Goal: Task Accomplishment & Management: Manage account settings

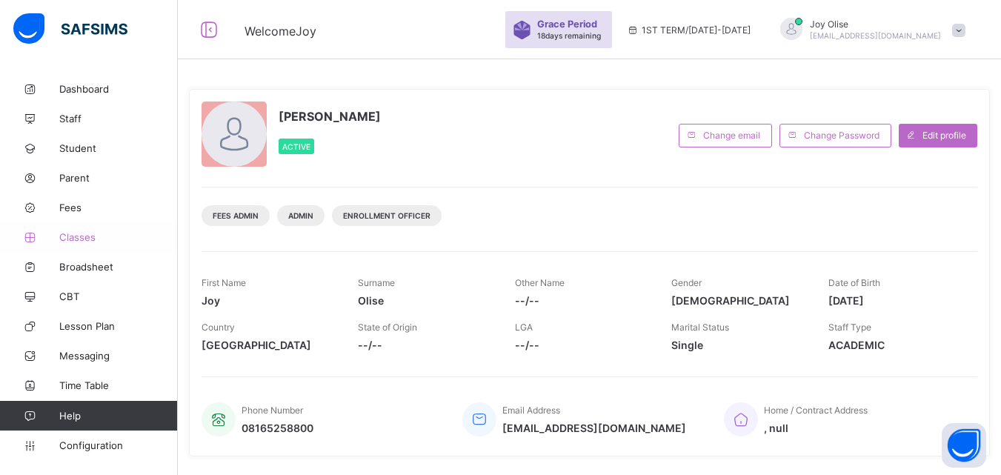
click at [70, 241] on span "Classes" at bounding box center [118, 237] width 119 height 12
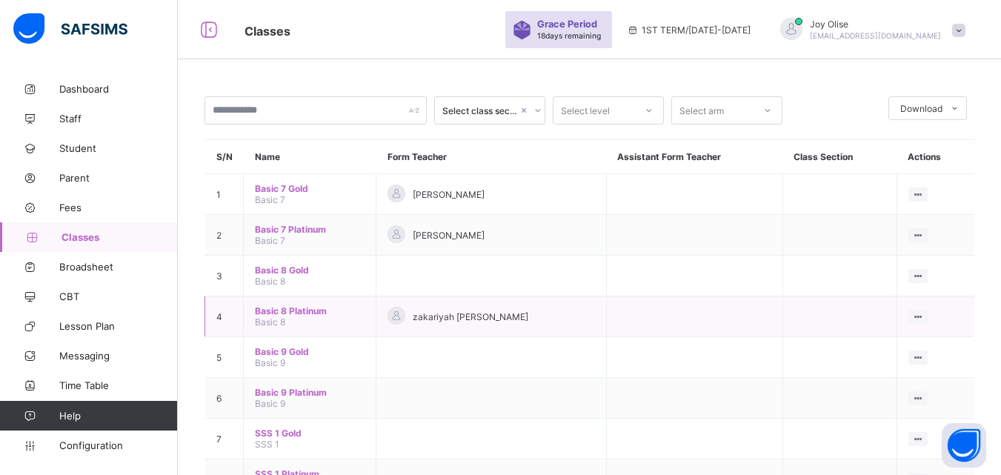
click at [288, 314] on span "Basic 8 Platinum" at bounding box center [310, 310] width 110 height 11
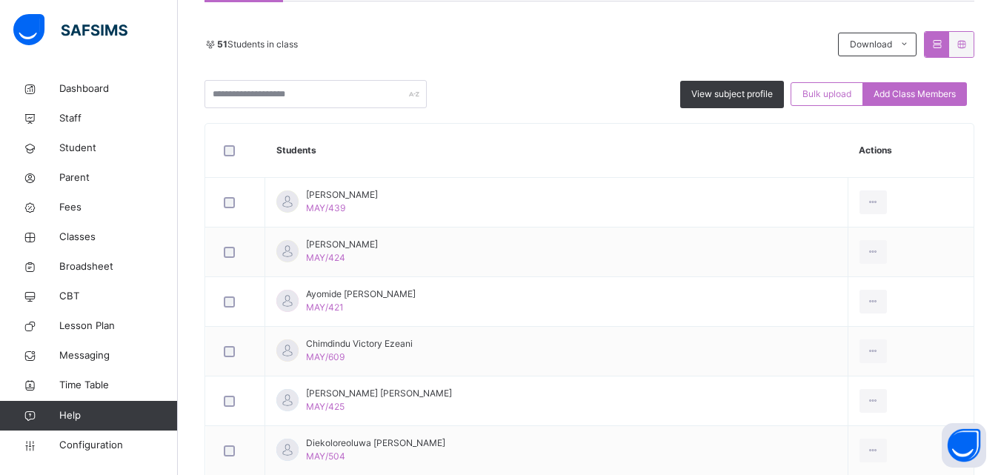
scroll to position [318, 0]
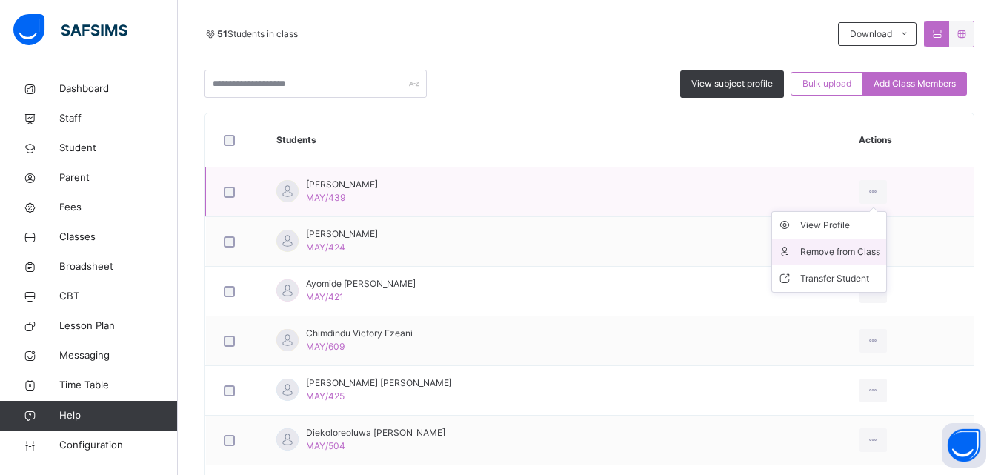
click at [831, 249] on div "Remove from Class" at bounding box center [840, 252] width 80 height 15
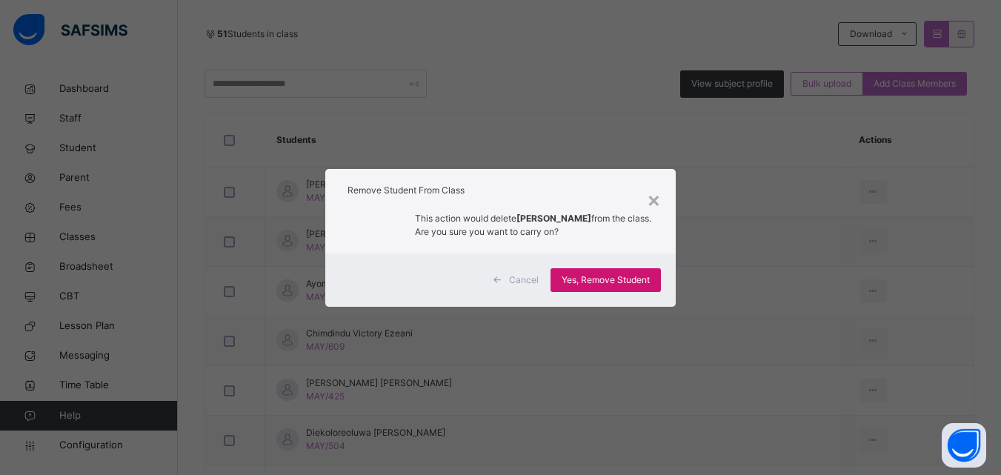
click at [636, 282] on span "Yes, Remove Student" at bounding box center [606, 279] width 88 height 13
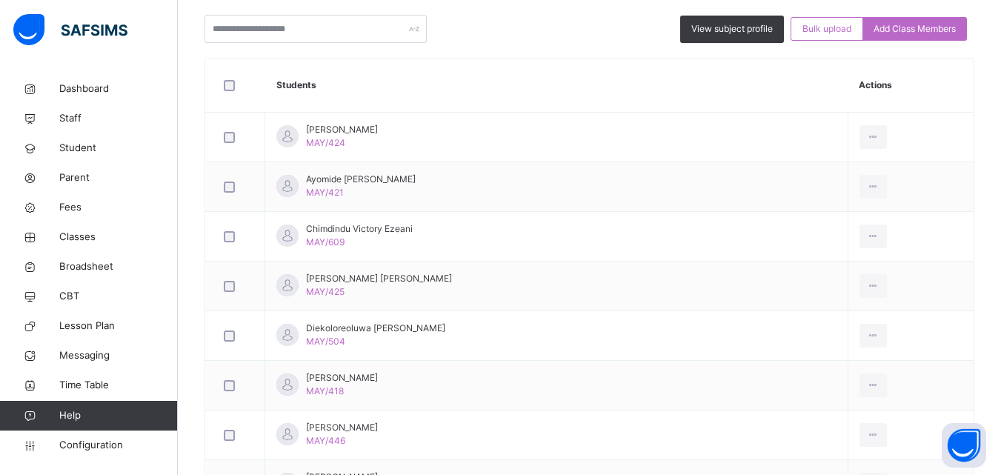
scroll to position [418, 0]
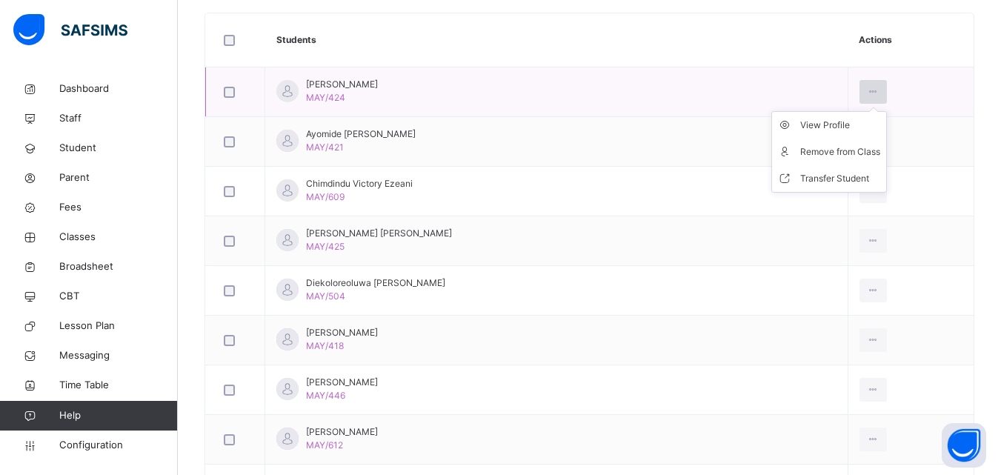
click at [867, 93] on icon at bounding box center [873, 91] width 13 height 13
click at [819, 145] on div "Remove from Class" at bounding box center [840, 151] width 80 height 15
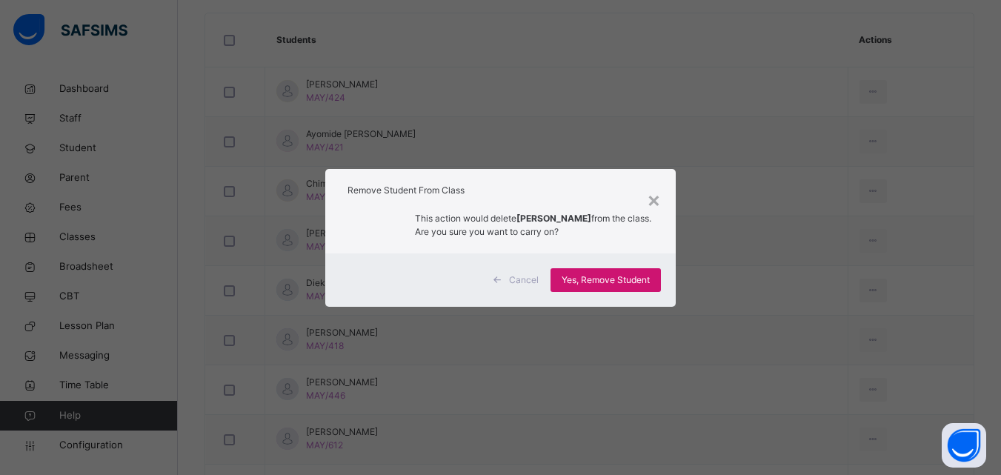
click at [599, 280] on span "Yes, Remove Student" at bounding box center [606, 279] width 88 height 13
click at [599, 280] on div "Yes, Remove Student" at bounding box center [606, 280] width 110 height 24
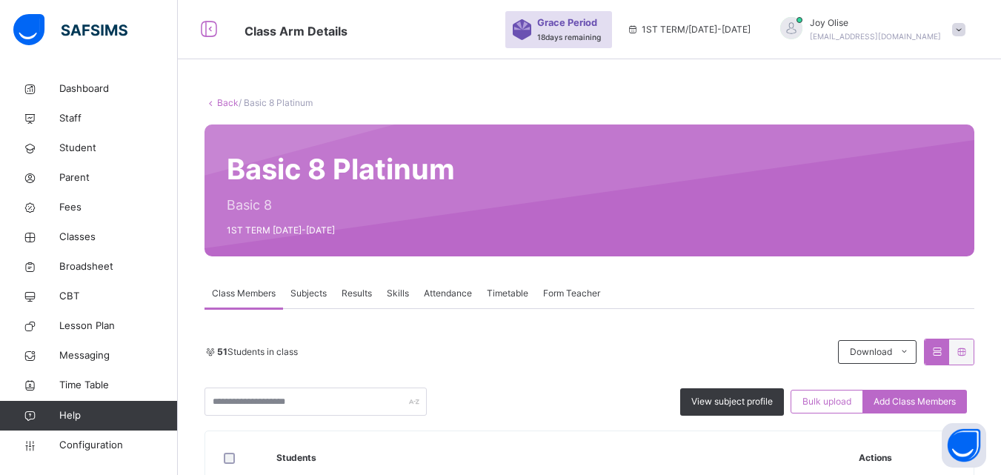
scroll to position [415, 0]
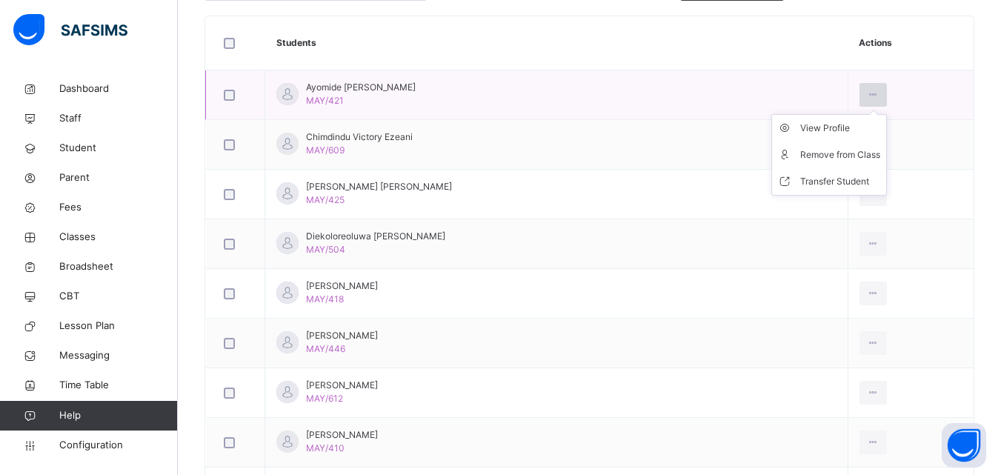
click at [867, 93] on icon at bounding box center [873, 94] width 13 height 13
click at [835, 150] on div "Remove from Class" at bounding box center [840, 154] width 80 height 15
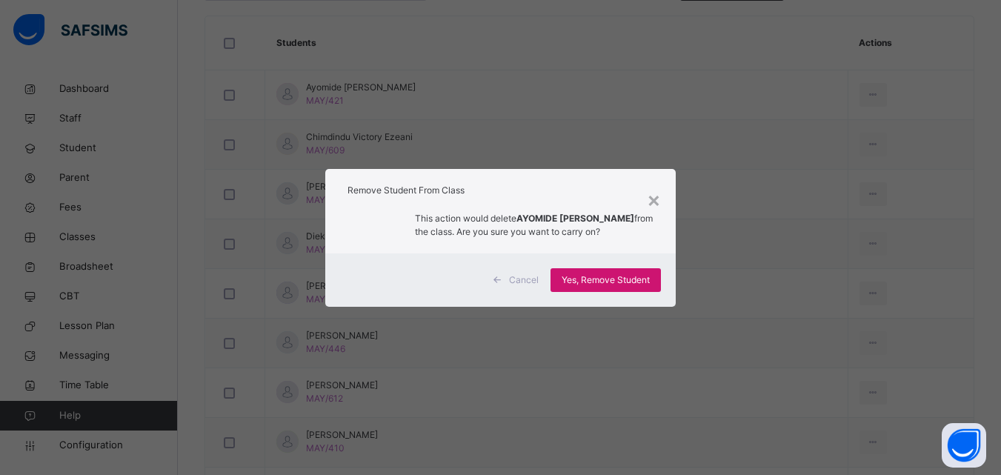
click at [588, 282] on span "Yes, Remove Student" at bounding box center [606, 279] width 88 height 13
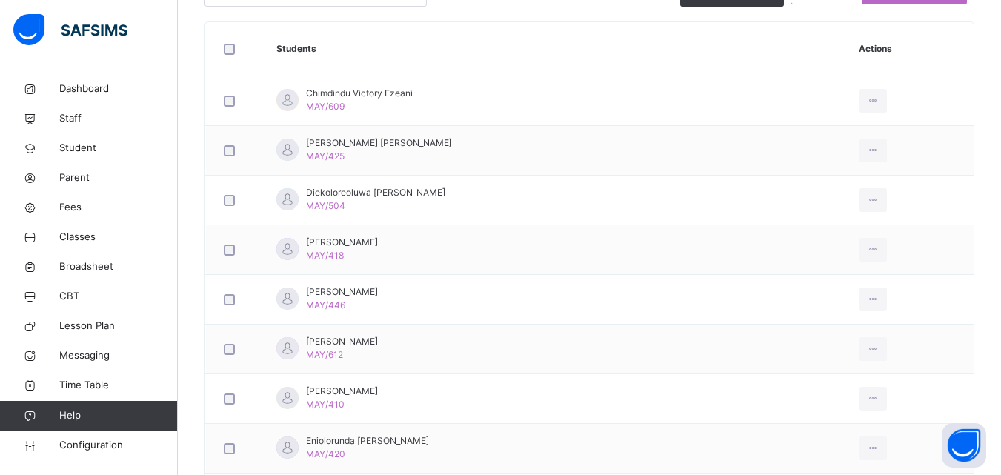
scroll to position [439, 0]
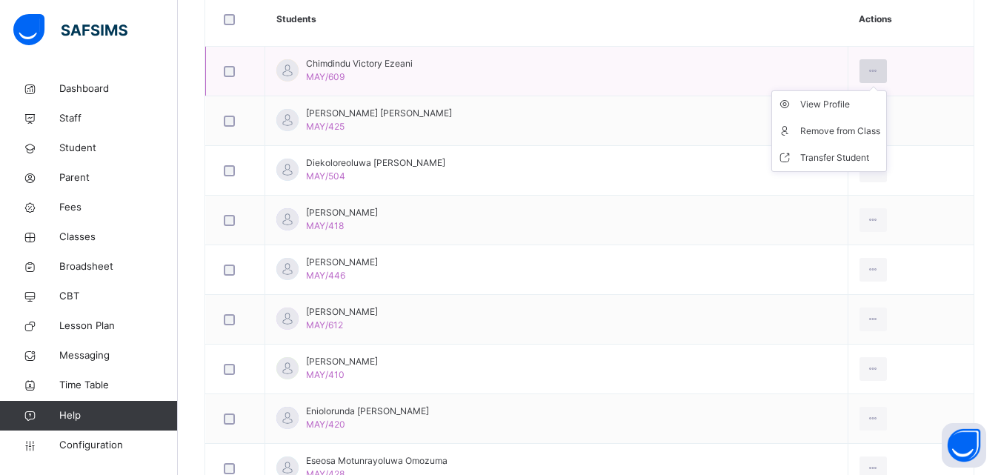
click at [867, 71] on icon at bounding box center [873, 70] width 13 height 13
click at [826, 133] on div "Remove from Class" at bounding box center [840, 131] width 80 height 15
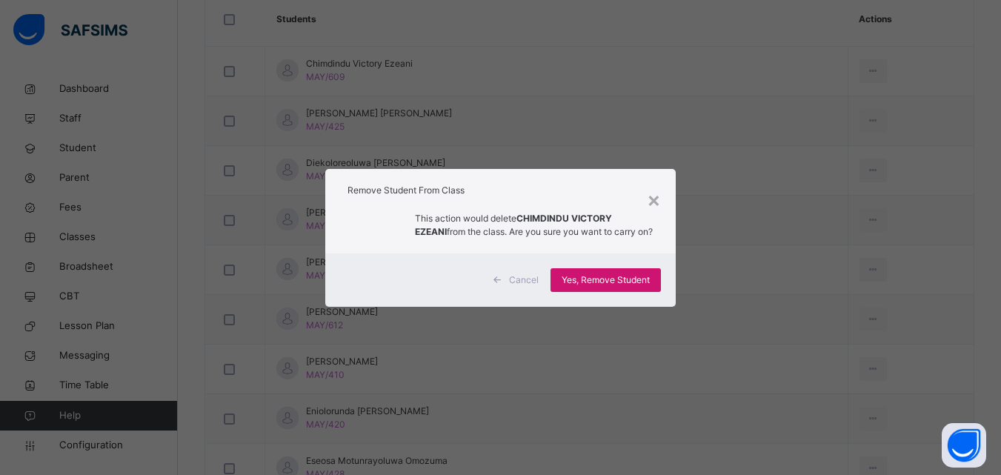
click at [564, 282] on span "Yes, Remove Student" at bounding box center [606, 279] width 88 height 13
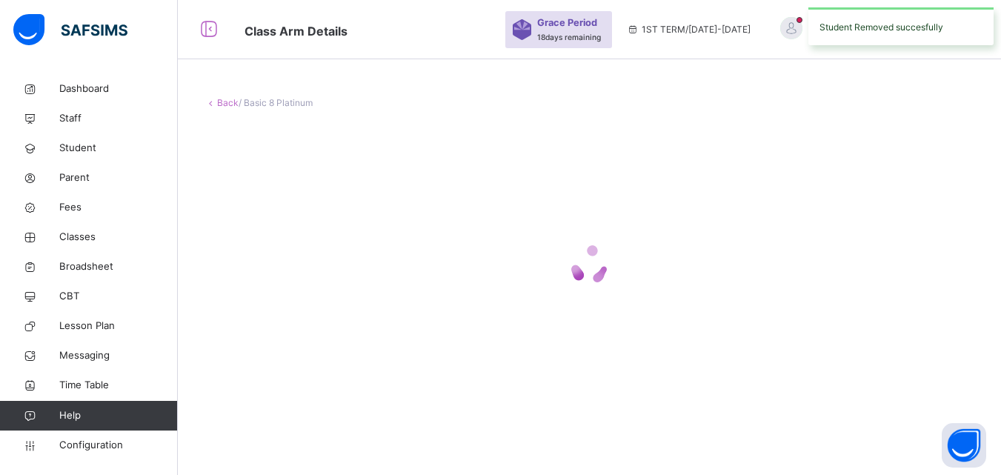
scroll to position [0, 0]
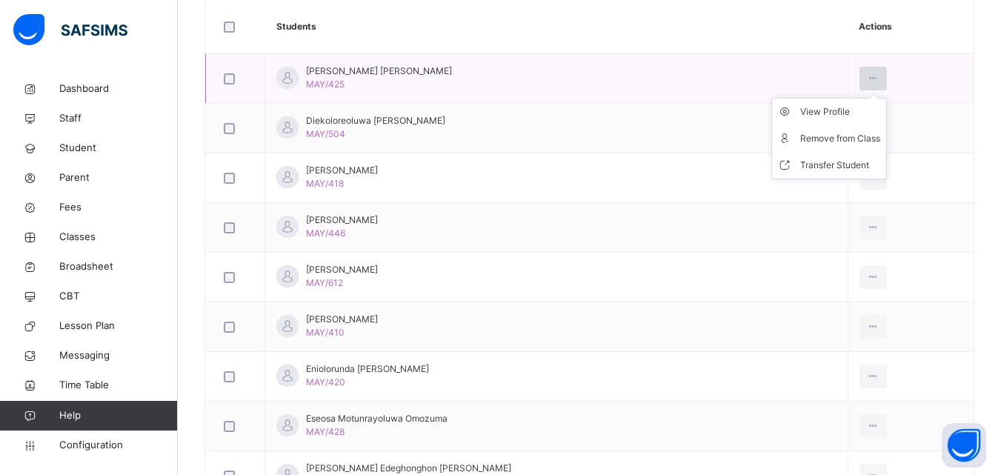
click at [867, 76] on icon at bounding box center [873, 78] width 13 height 13
click at [800, 140] on div "Remove from Class" at bounding box center [840, 138] width 80 height 15
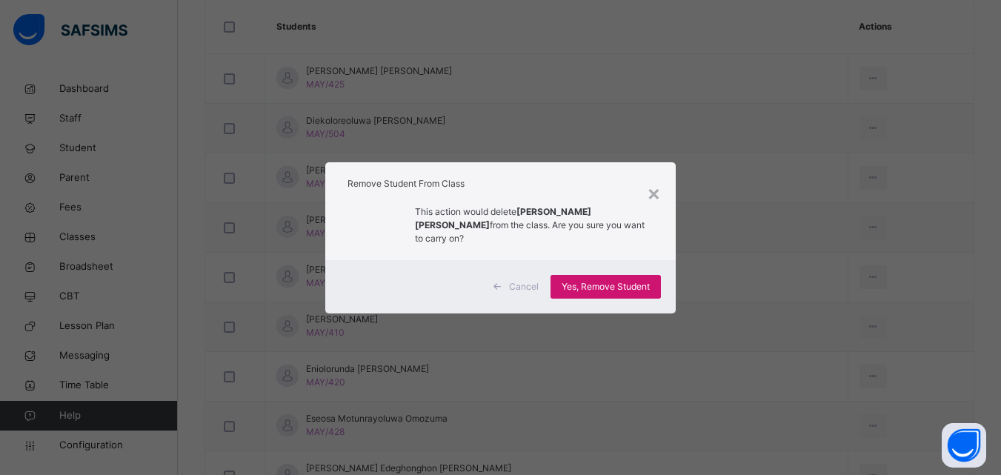
click at [571, 280] on span "Yes, Remove Student" at bounding box center [606, 286] width 88 height 13
click at [593, 280] on span "Yes, Remove Student" at bounding box center [606, 286] width 88 height 13
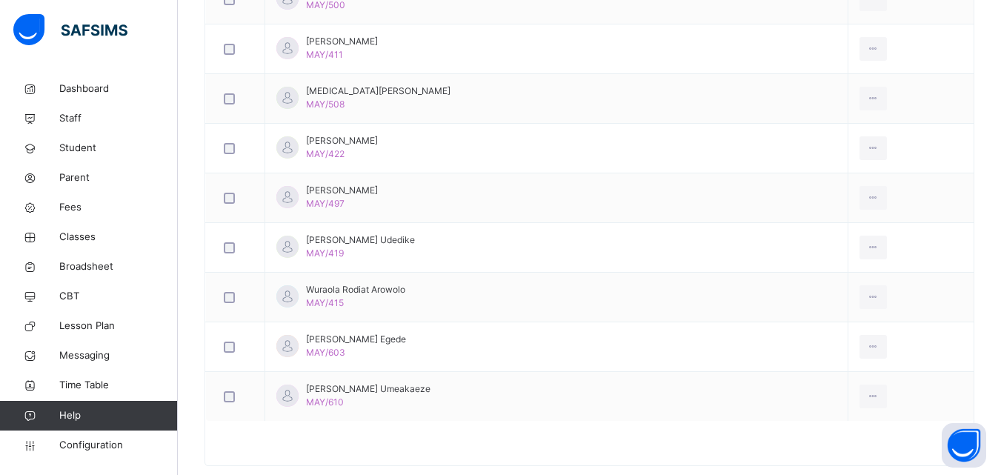
scroll to position [2375, 0]
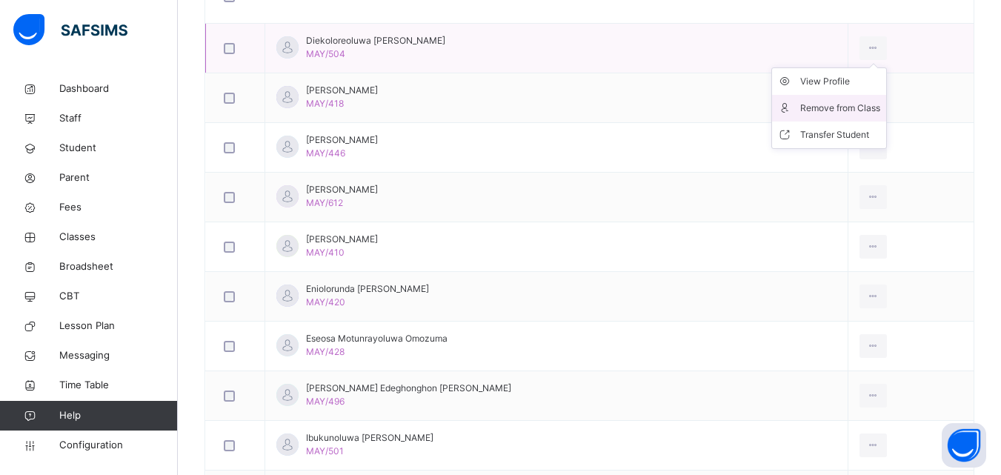
click at [842, 105] on div "Remove from Class" at bounding box center [840, 108] width 80 height 15
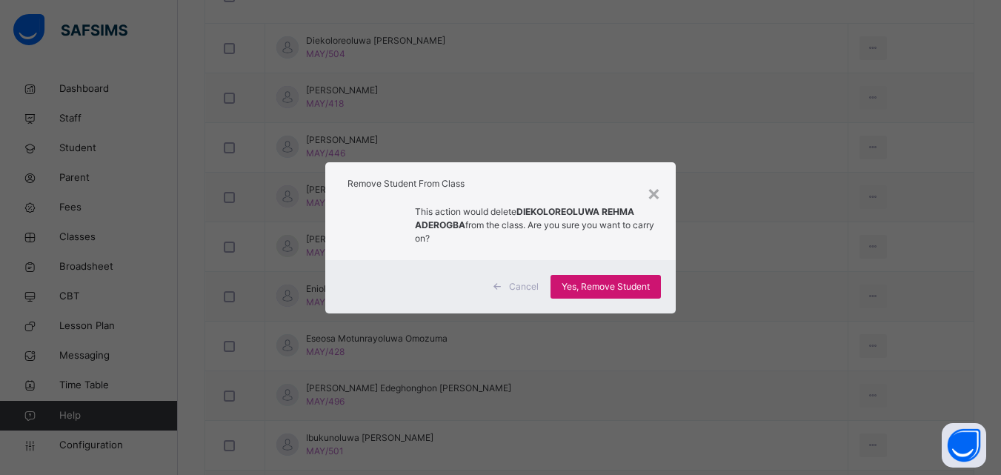
click at [584, 282] on span "Yes, Remove Student" at bounding box center [606, 286] width 88 height 13
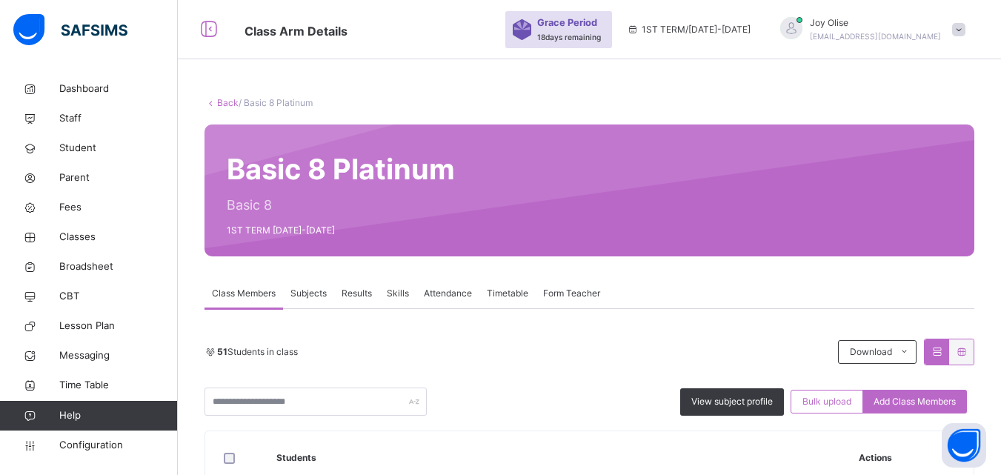
scroll to position [415, 0]
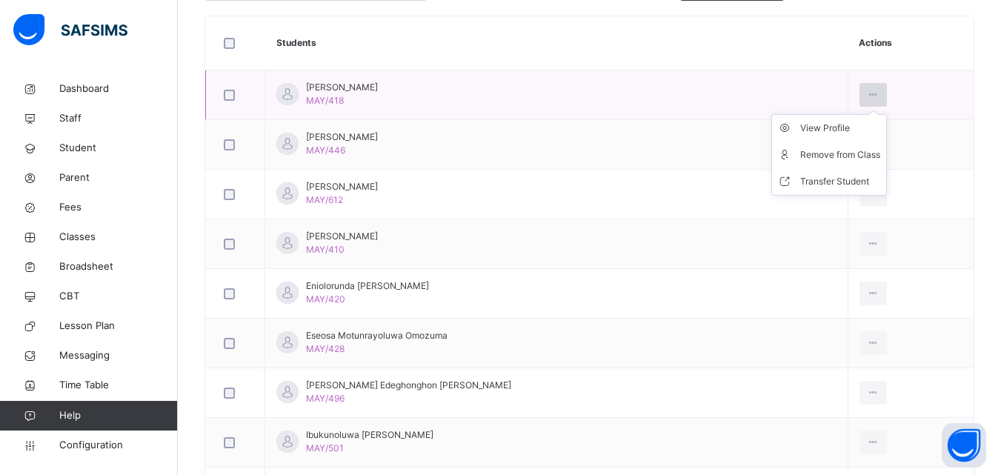
click at [867, 90] on icon at bounding box center [873, 94] width 13 height 13
click at [821, 155] on div "Remove from Class" at bounding box center [840, 154] width 80 height 15
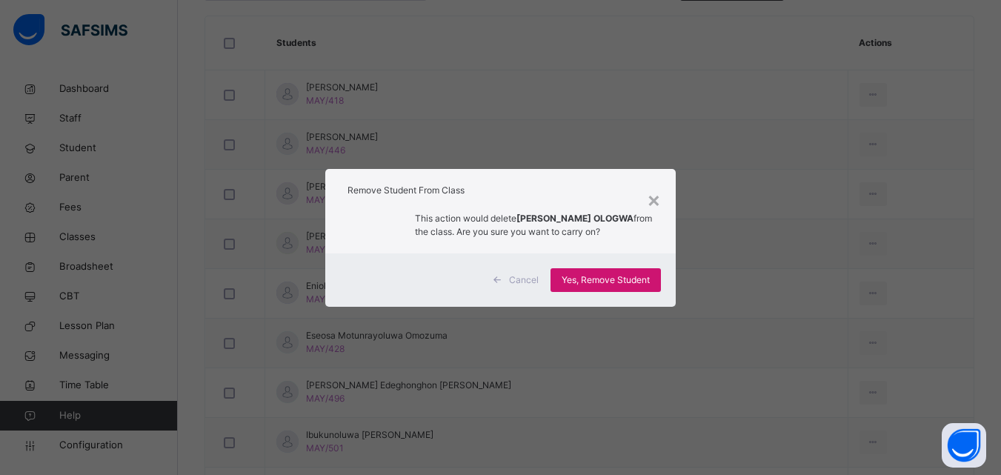
click at [594, 286] on span "Yes, Remove Student" at bounding box center [606, 279] width 88 height 13
click at [594, 286] on div "Yes, Remove Student" at bounding box center [606, 280] width 110 height 24
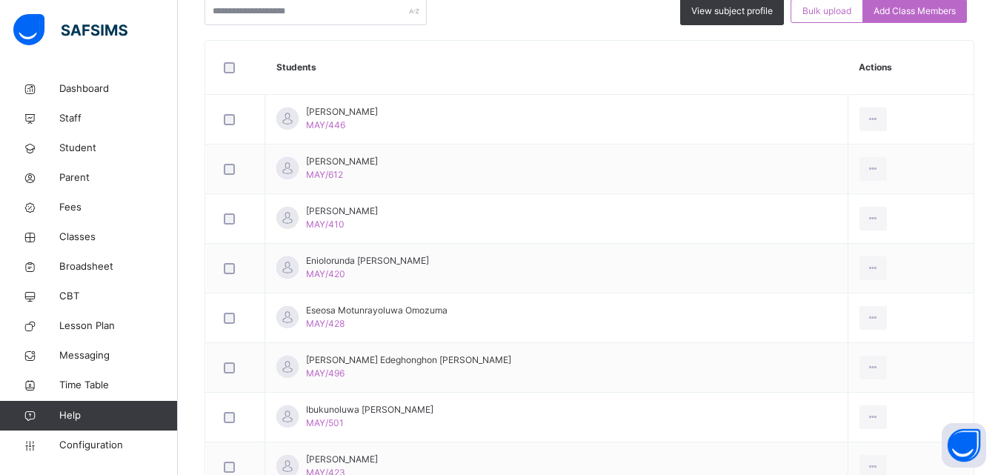
scroll to position [409, 0]
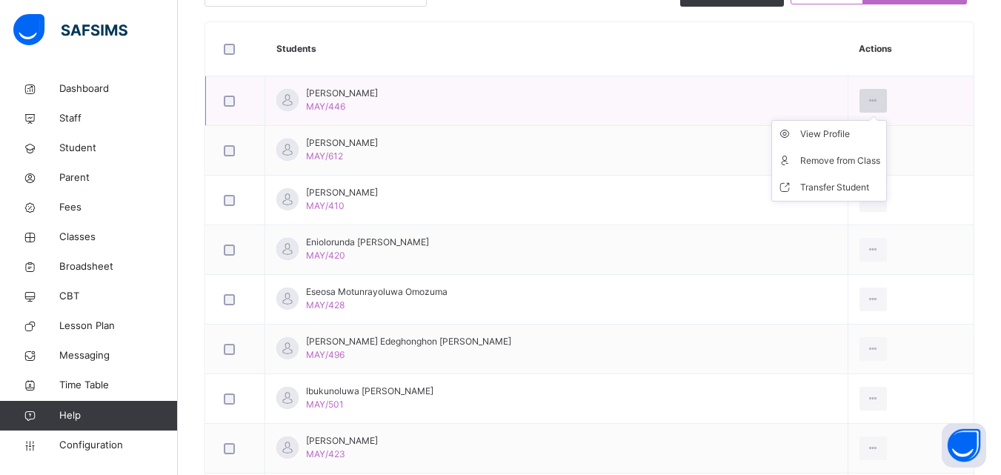
click at [867, 99] on icon at bounding box center [873, 100] width 13 height 13
click at [811, 162] on div "Remove from Class" at bounding box center [840, 160] width 80 height 15
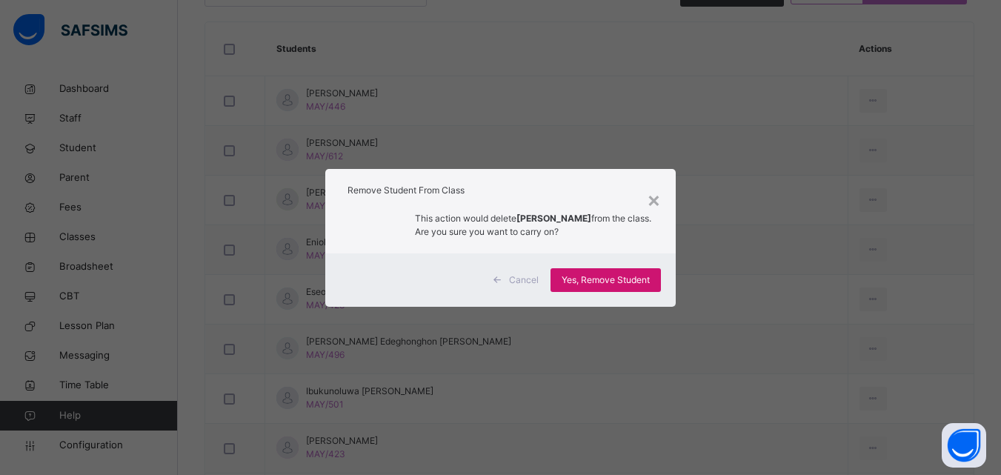
click at [567, 279] on span "Yes, Remove Student" at bounding box center [606, 279] width 88 height 13
click at [567, 279] on div "Yes, Remove Student" at bounding box center [606, 280] width 110 height 24
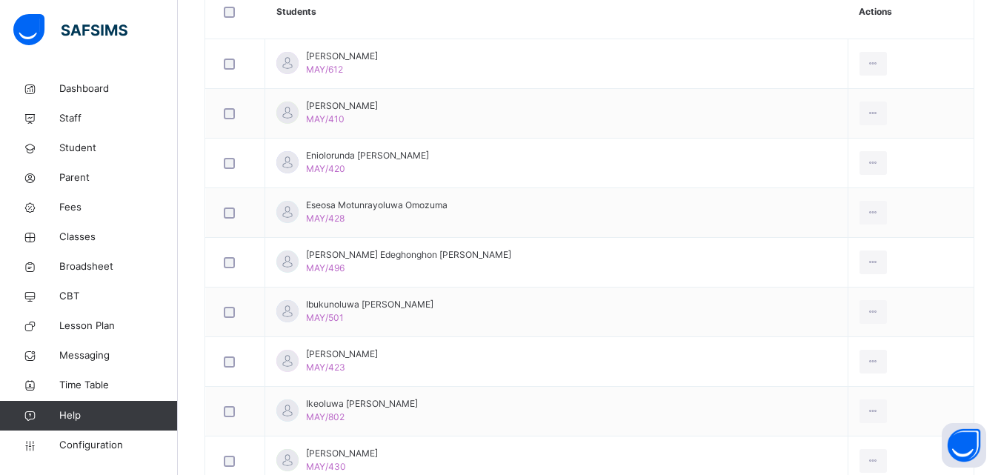
scroll to position [450, 0]
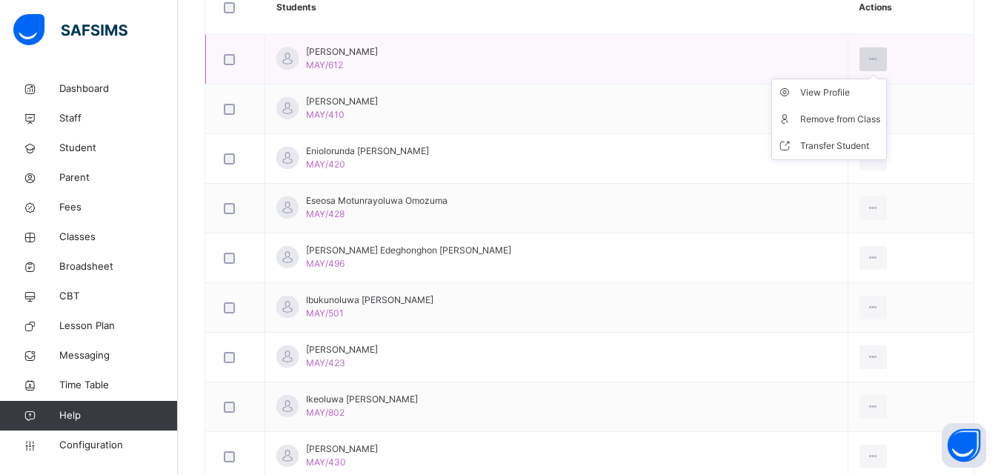
click at [867, 57] on icon at bounding box center [873, 59] width 13 height 13
click at [840, 116] on div "Remove from Class" at bounding box center [840, 119] width 80 height 15
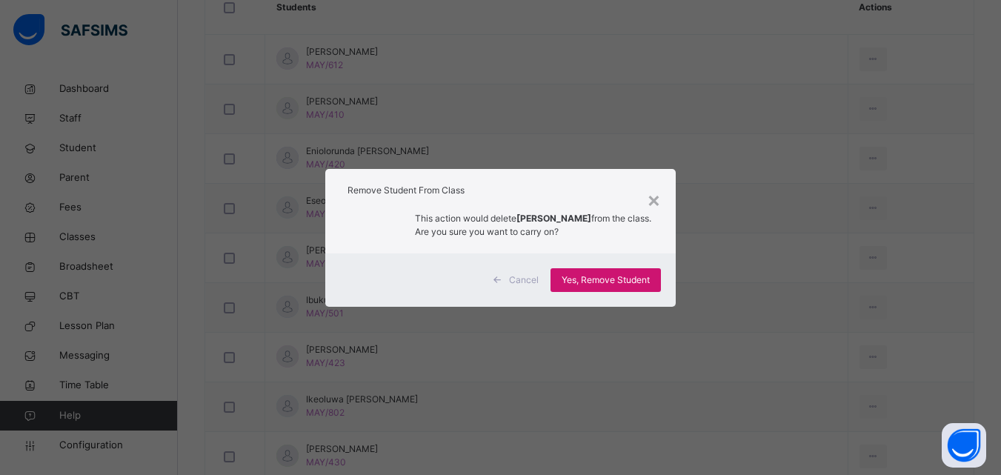
click at [652, 270] on div "Yes, Remove Student" at bounding box center [606, 280] width 110 height 24
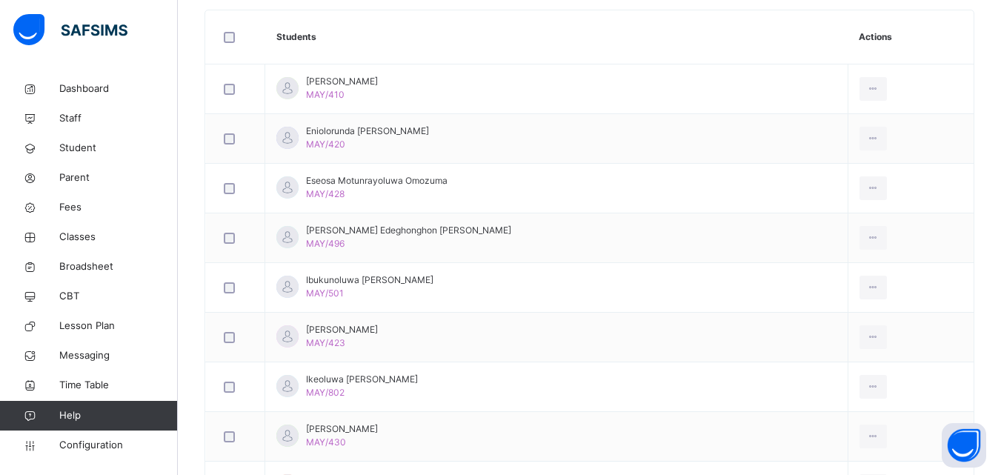
scroll to position [429, 0]
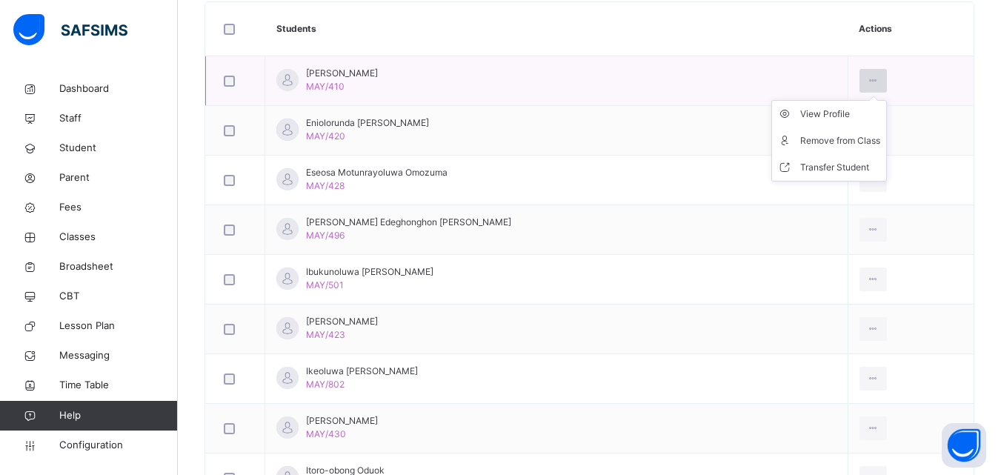
click at [867, 79] on icon at bounding box center [873, 80] width 13 height 13
click at [840, 133] on div "Remove from Class" at bounding box center [840, 140] width 80 height 15
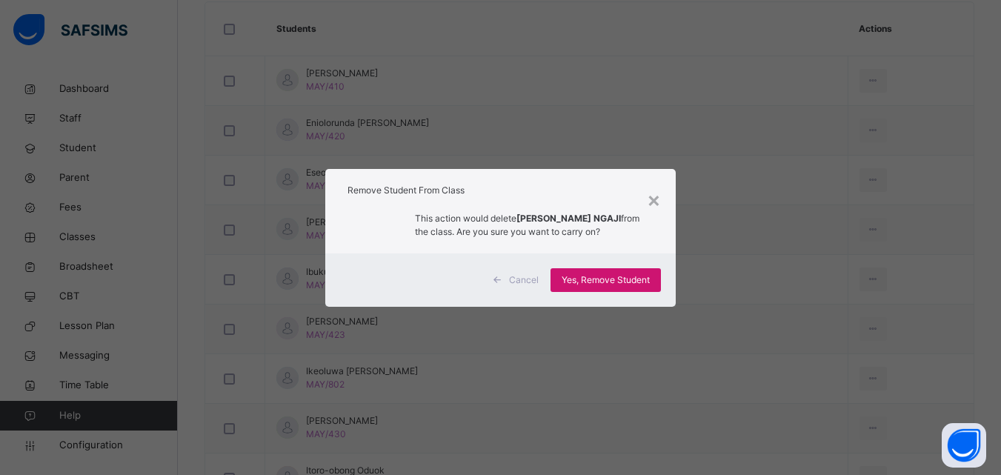
click at [559, 276] on div "Yes, Remove Student" at bounding box center [606, 280] width 110 height 24
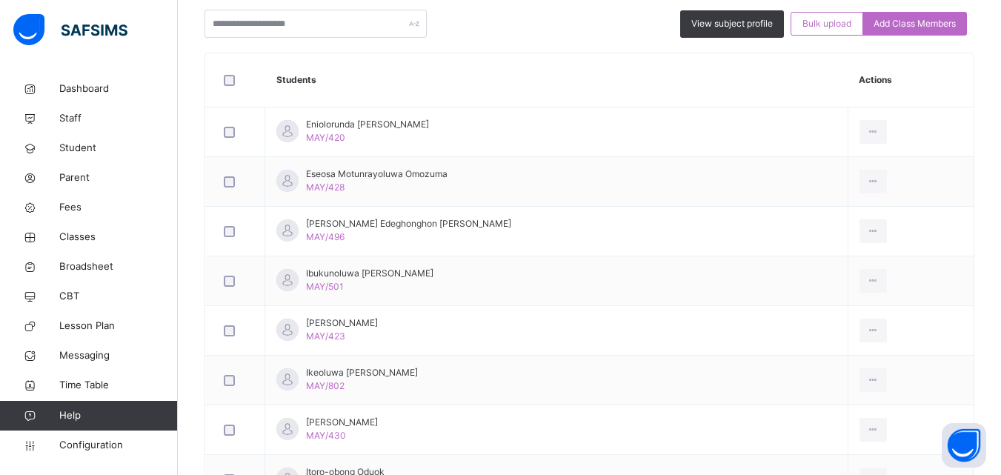
scroll to position [396, 0]
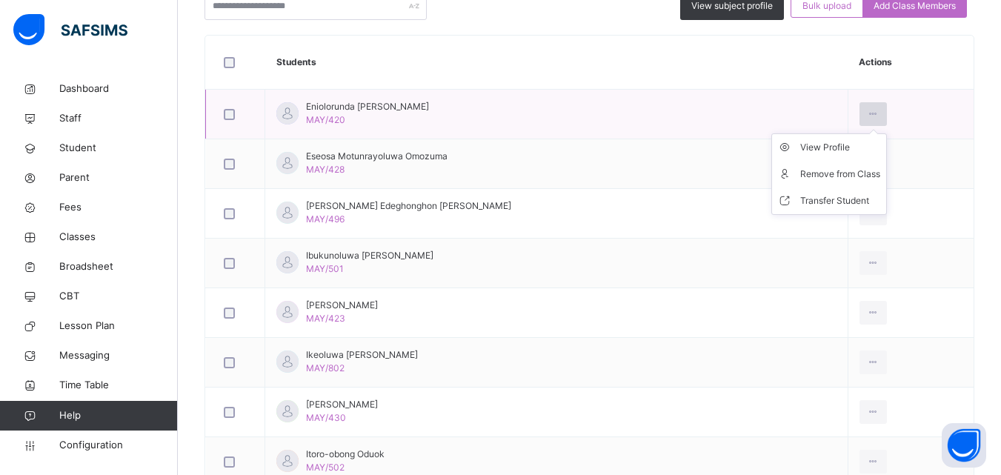
click at [860, 105] on div at bounding box center [873, 114] width 27 height 24
click at [832, 167] on div "Remove from Class" at bounding box center [840, 174] width 80 height 15
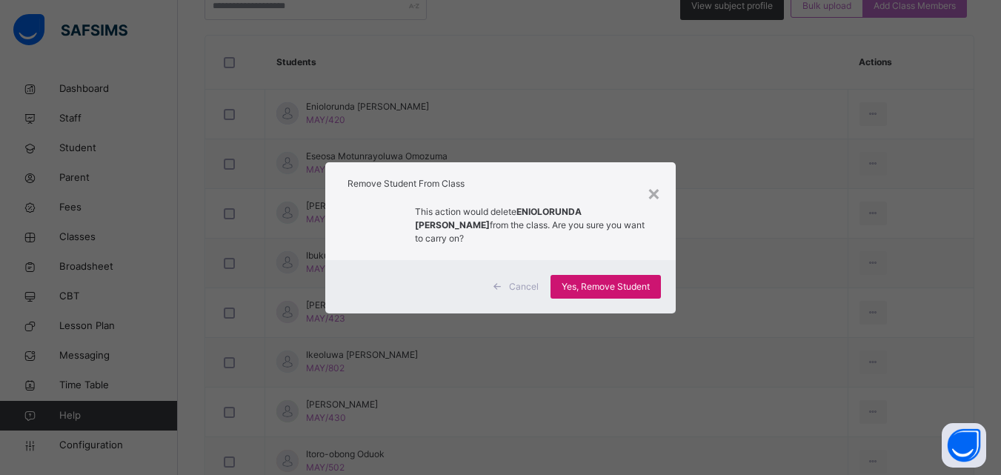
click at [612, 283] on span "Yes, Remove Student" at bounding box center [606, 286] width 88 height 13
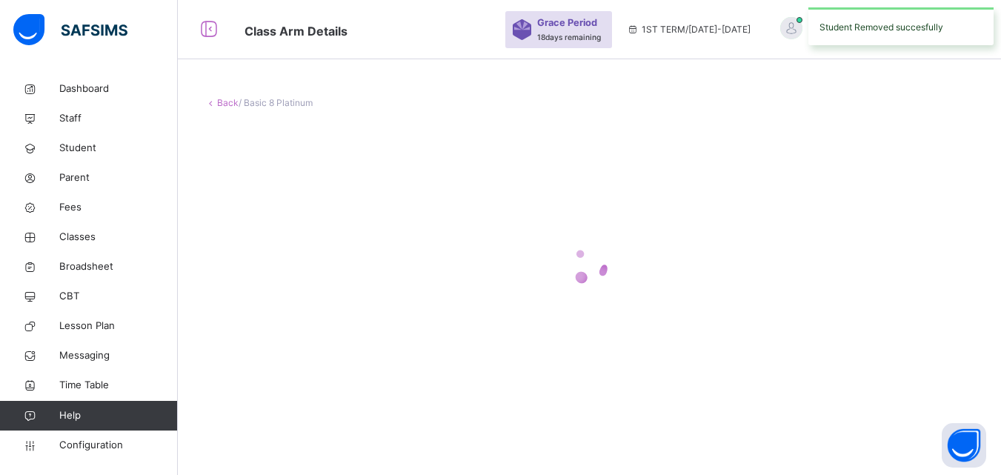
scroll to position [0, 0]
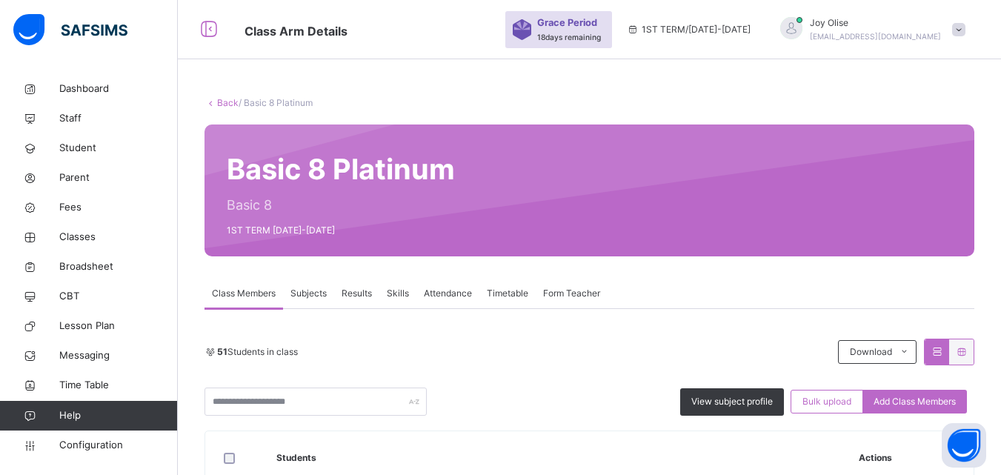
drag, startPoint x: 1000, startPoint y: 125, endPoint x: 1008, endPoint y: 150, distance: 25.5
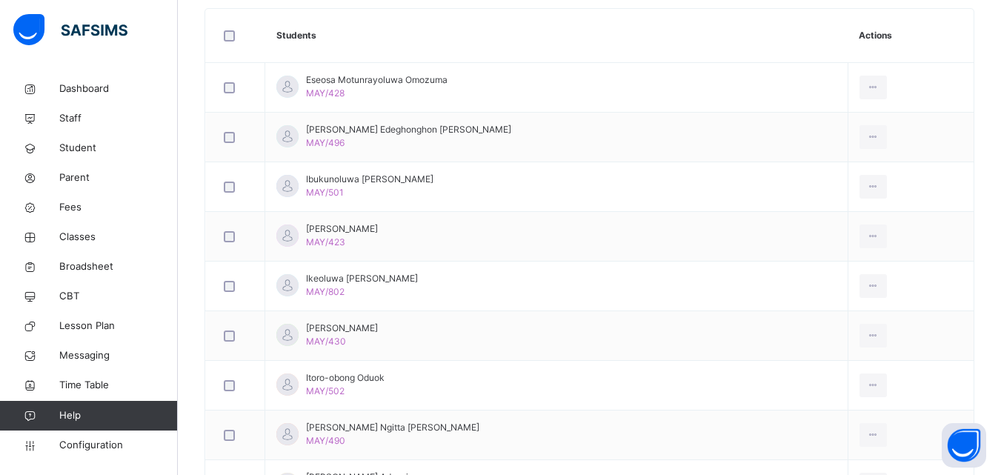
scroll to position [427, 0]
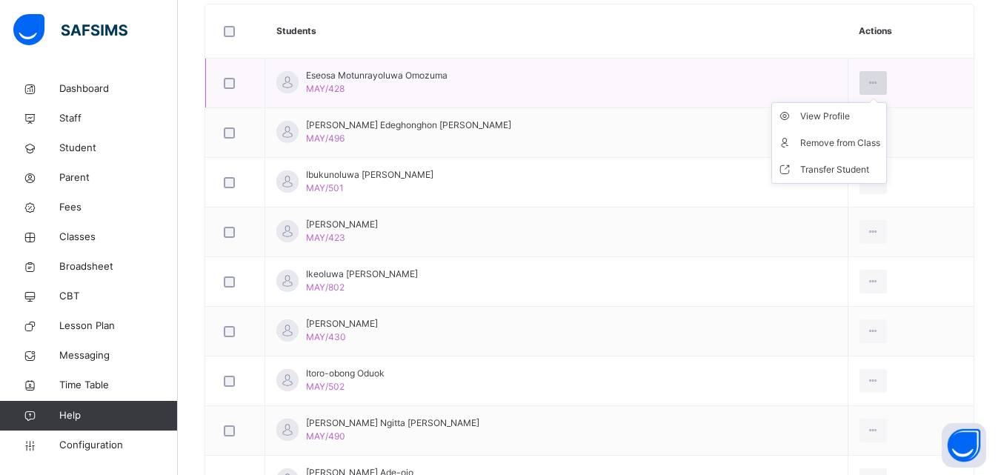
click at [867, 82] on icon at bounding box center [873, 82] width 13 height 13
click at [840, 138] on div "Remove from Class" at bounding box center [840, 143] width 80 height 15
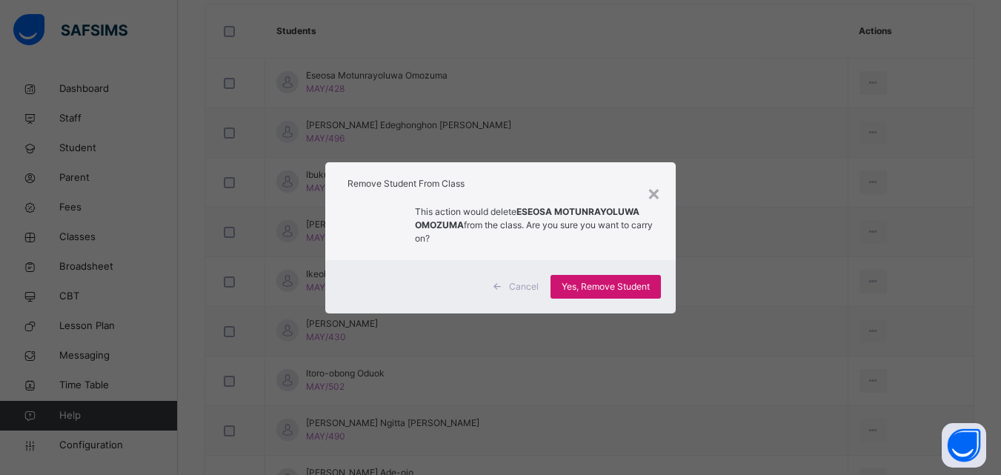
click at [576, 287] on span "Yes, Remove Student" at bounding box center [606, 286] width 88 height 13
click at [577, 289] on div "Yes, Remove Student" at bounding box center [606, 287] width 110 height 24
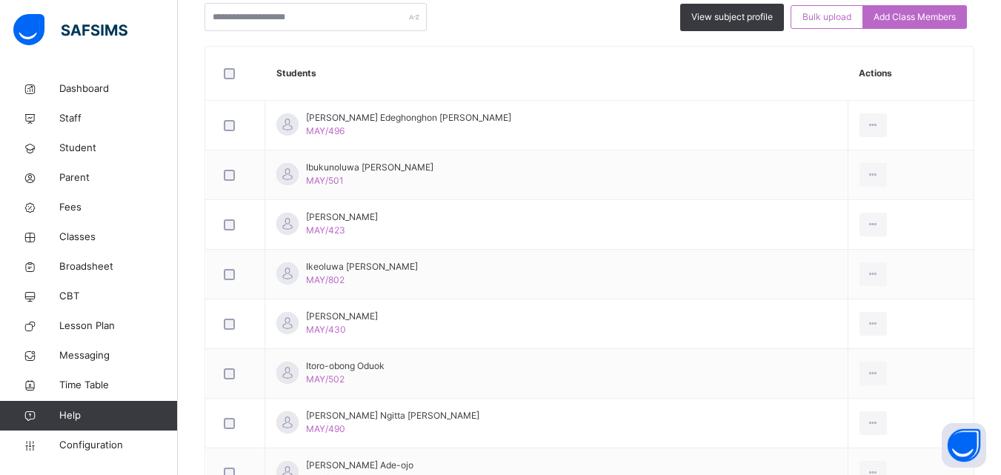
scroll to position [393, 0]
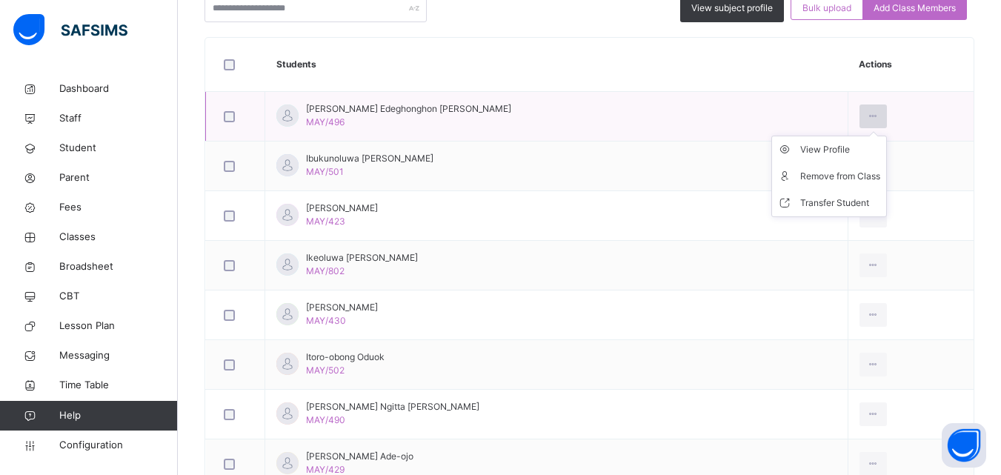
click at [867, 114] on icon at bounding box center [873, 116] width 13 height 13
click at [840, 168] on li "Remove from Class" at bounding box center [829, 176] width 114 height 27
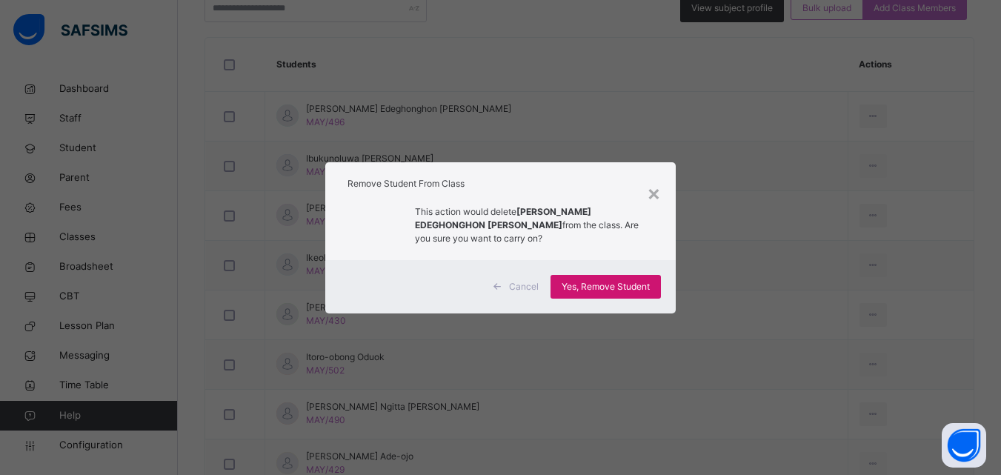
click at [605, 282] on span "Yes, Remove Student" at bounding box center [606, 286] width 88 height 13
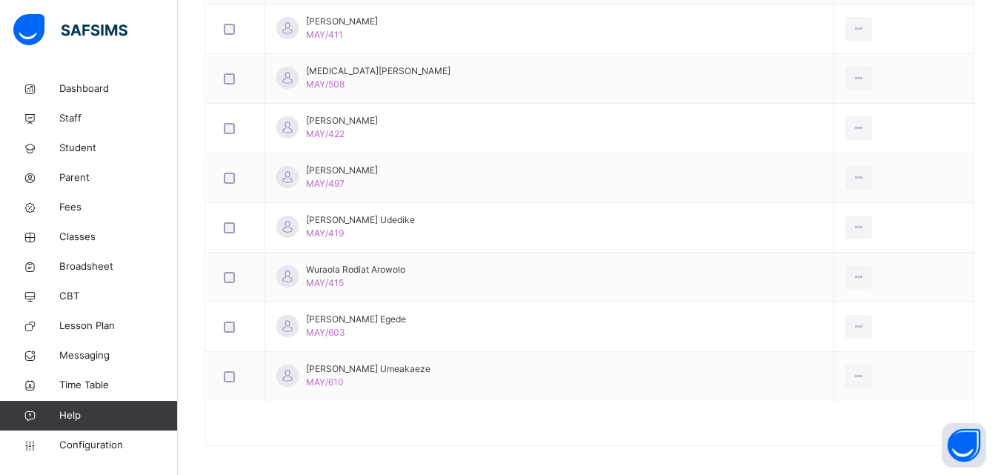
scroll to position [1978, 0]
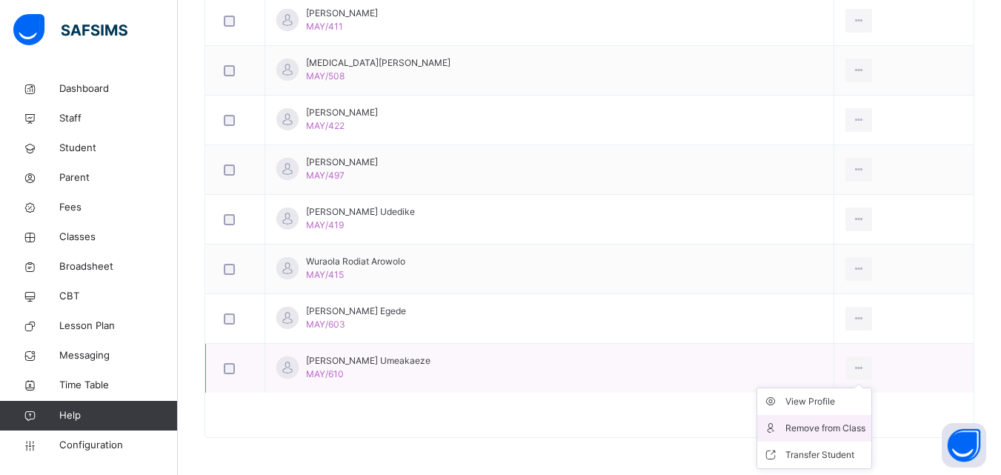
click at [855, 365] on icon at bounding box center [859, 368] width 13 height 13
click at [837, 423] on div "Remove from Class" at bounding box center [825, 428] width 80 height 15
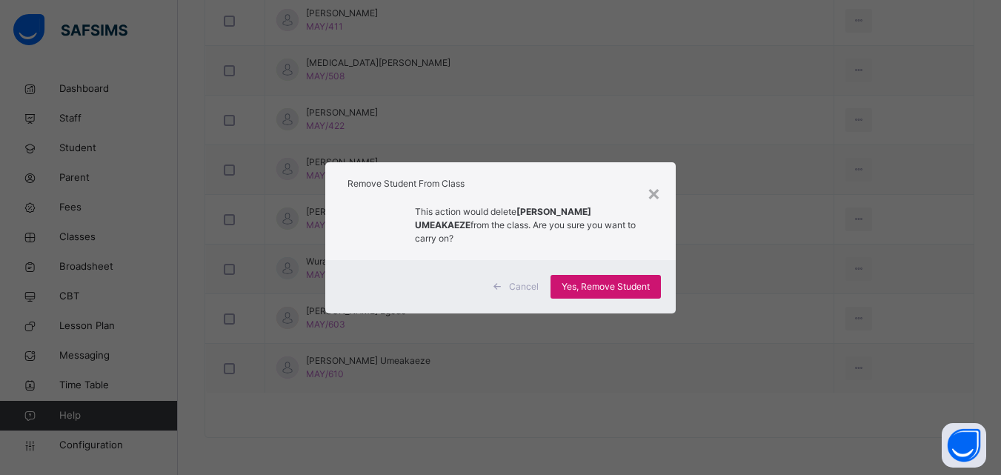
click at [645, 287] on span "Yes, Remove Student" at bounding box center [606, 286] width 88 height 13
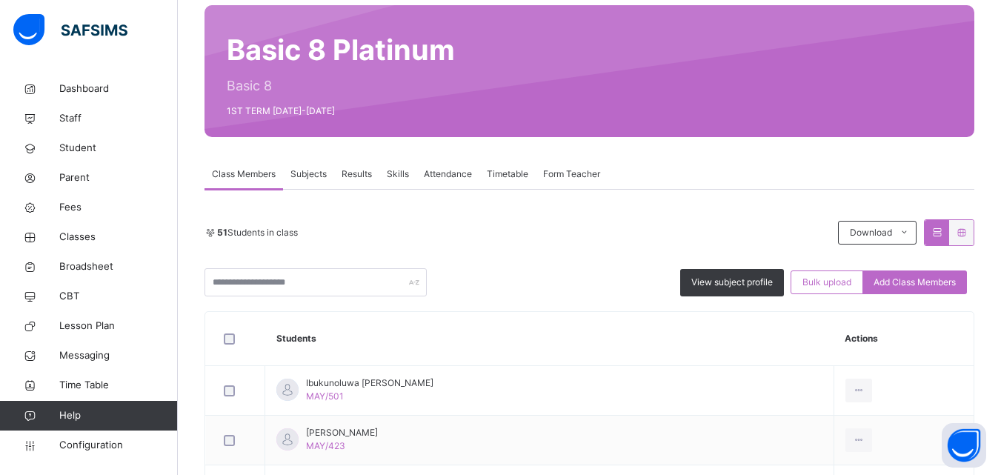
scroll to position [96, 0]
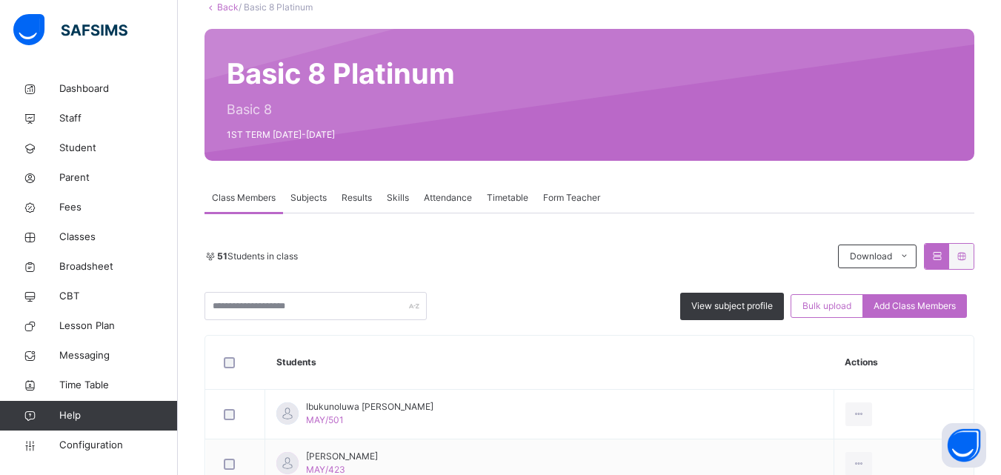
drag, startPoint x: 990, startPoint y: 102, endPoint x: 994, endPoint y: 139, distance: 37.2
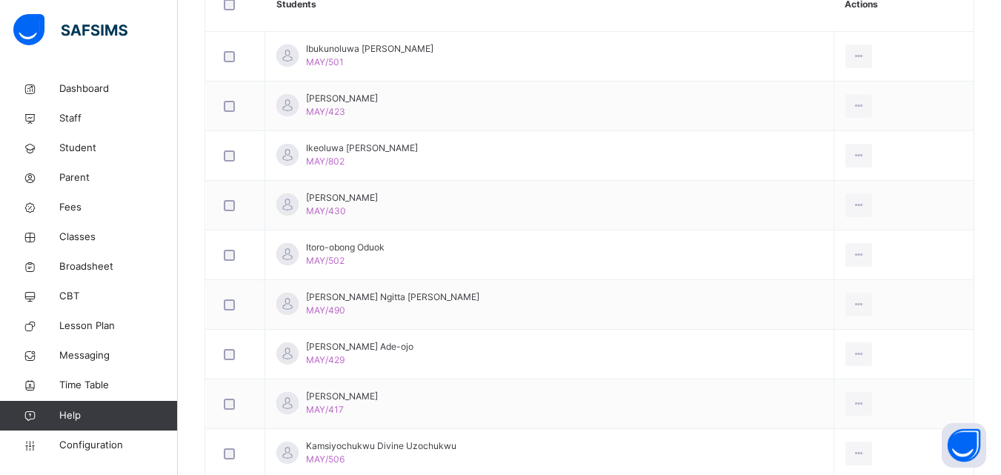
scroll to position [473, 0]
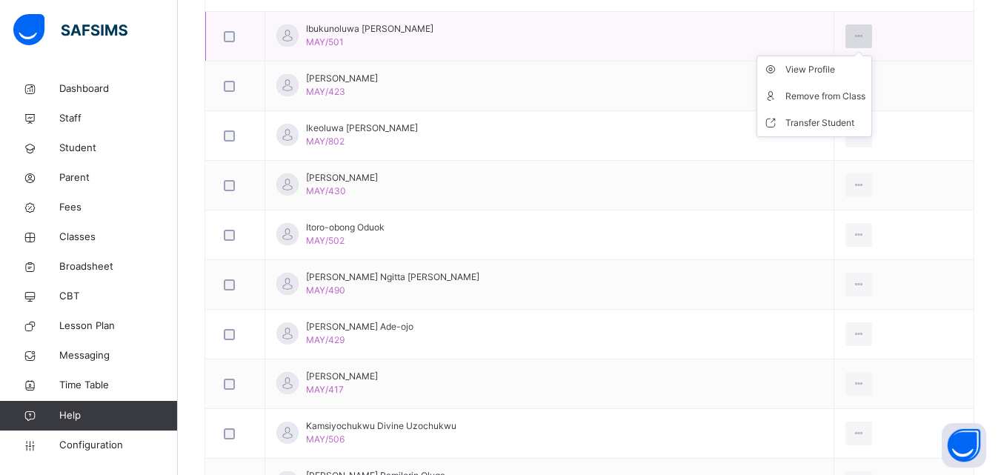
click at [854, 39] on icon at bounding box center [859, 36] width 13 height 13
click at [819, 99] on div "Remove from Class" at bounding box center [825, 96] width 80 height 15
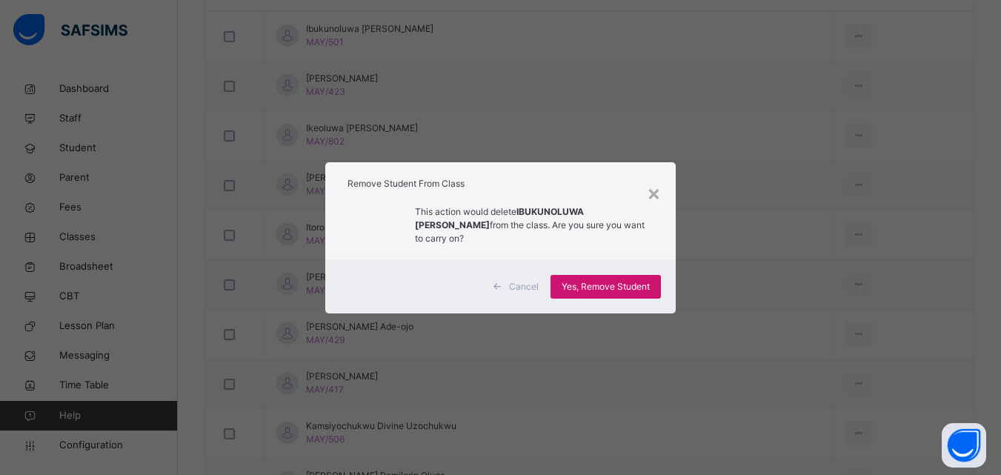
click at [573, 280] on span "Yes, Remove Student" at bounding box center [606, 286] width 88 height 13
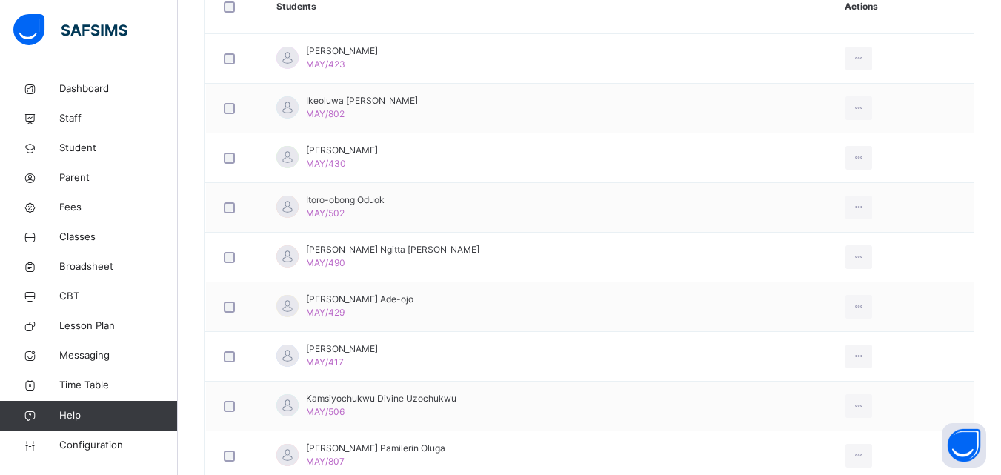
scroll to position [459, 0]
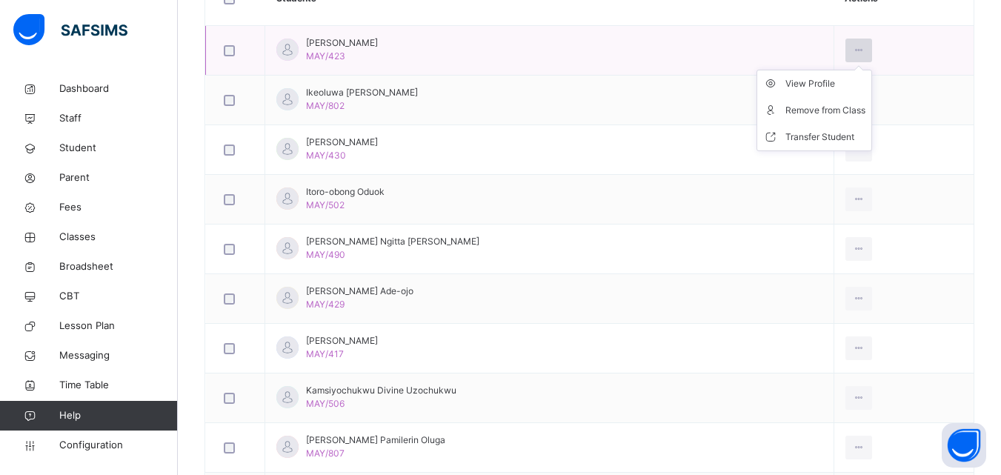
click at [853, 52] on icon at bounding box center [859, 50] width 13 height 13
click at [833, 109] on div "Remove from Class" at bounding box center [825, 110] width 80 height 15
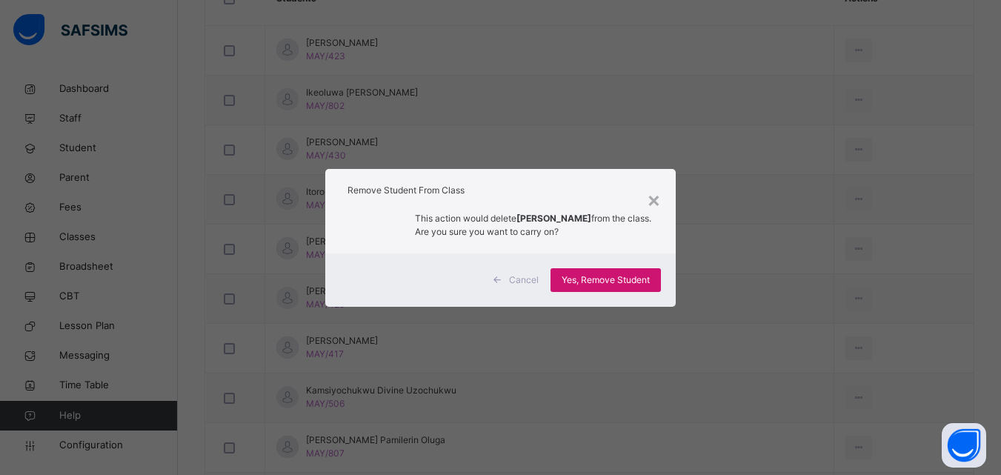
click at [578, 276] on span "Yes, Remove Student" at bounding box center [606, 279] width 88 height 13
click at [579, 279] on div "Yes, Remove Student" at bounding box center [606, 280] width 110 height 24
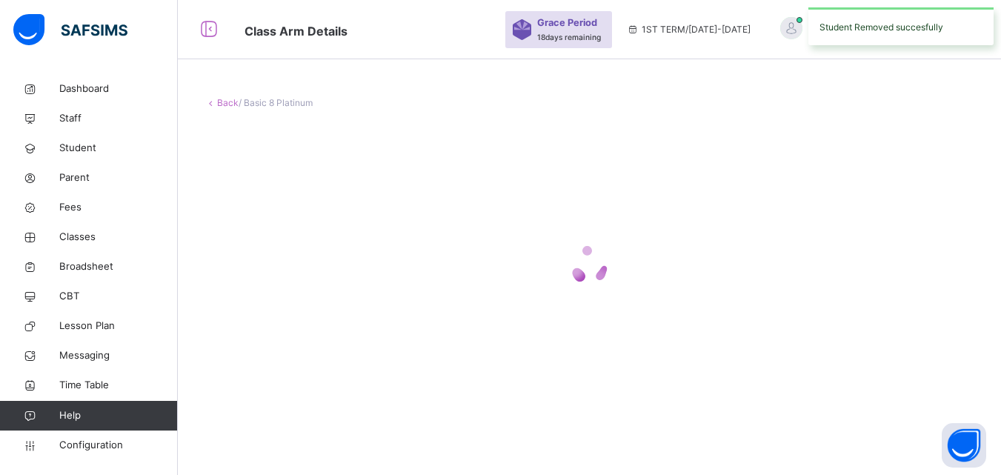
scroll to position [0, 0]
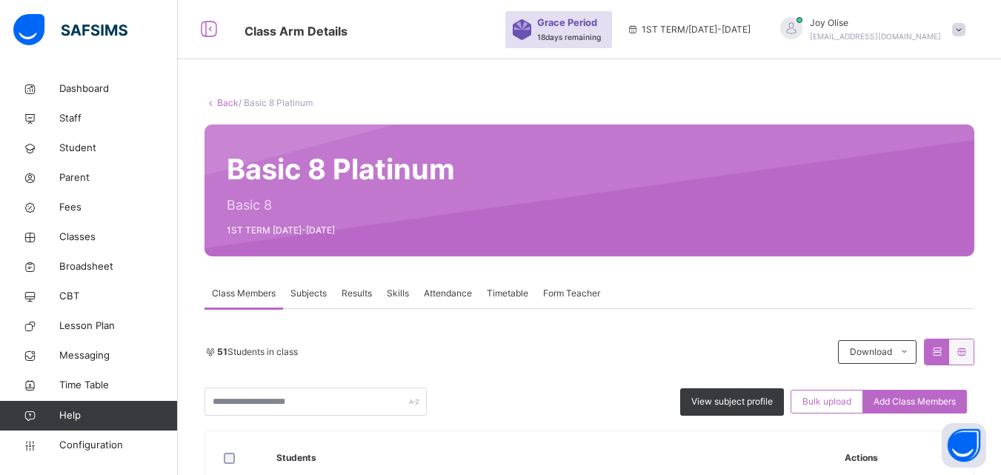
drag, startPoint x: 1000, startPoint y: 51, endPoint x: 1008, endPoint y: 104, distance: 53.2
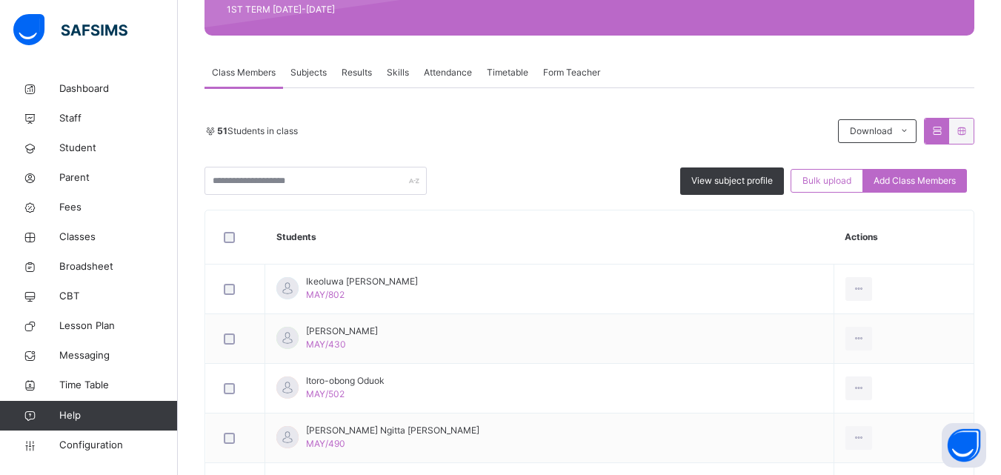
scroll to position [267, 0]
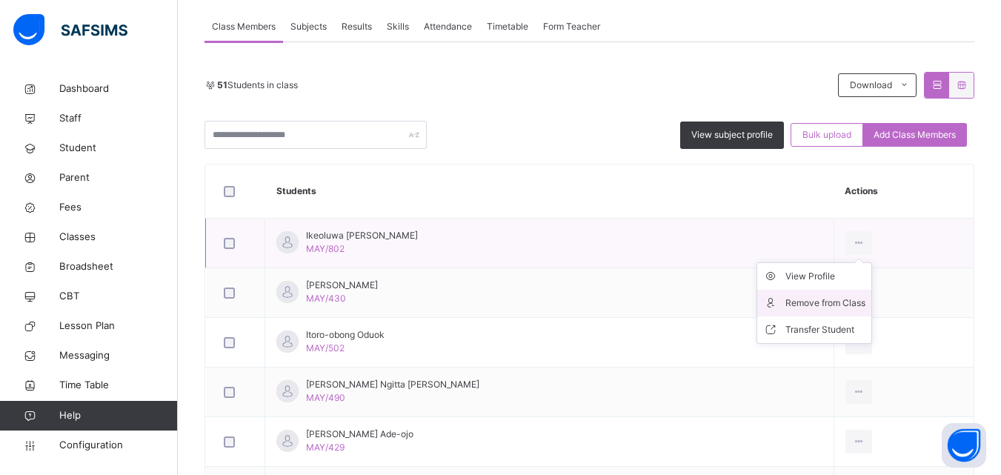
click at [831, 302] on div "Remove from Class" at bounding box center [825, 303] width 80 height 15
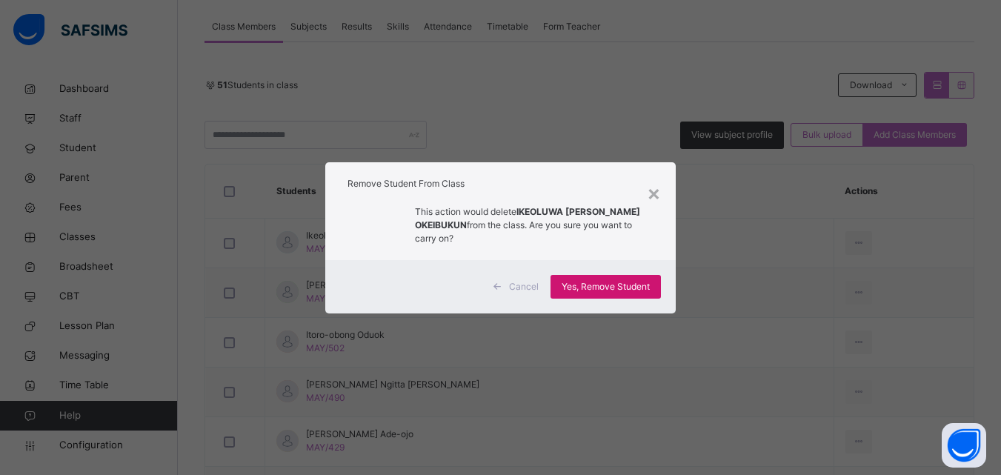
click at [616, 285] on span "Yes, Remove Student" at bounding box center [606, 286] width 88 height 13
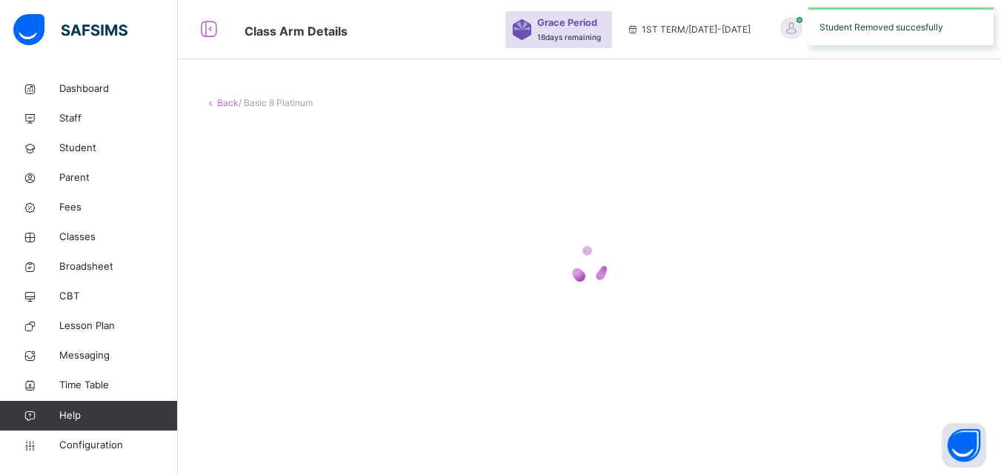
scroll to position [0, 0]
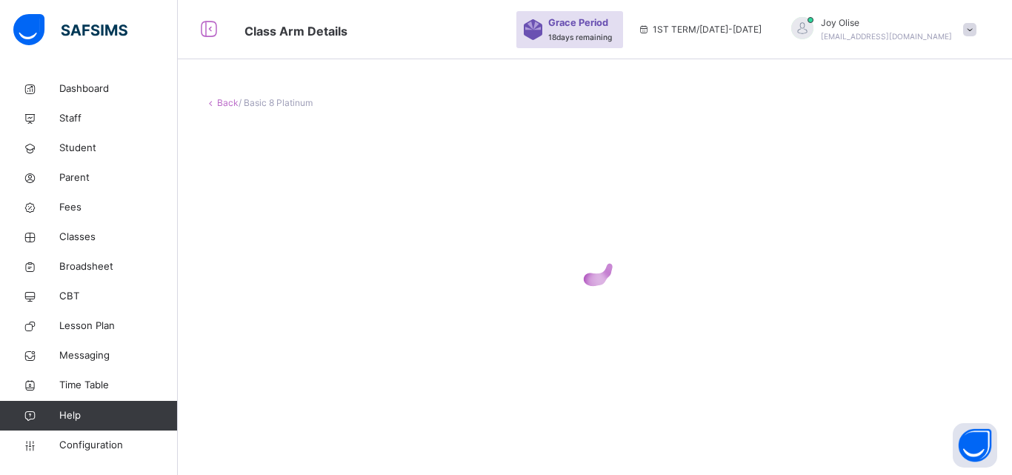
drag, startPoint x: 616, startPoint y: 285, endPoint x: 645, endPoint y: 263, distance: 37.0
click at [619, 284] on icon at bounding box center [594, 265] width 59 height 59
drag, startPoint x: 657, startPoint y: 255, endPoint x: 664, endPoint y: 251, distance: 7.6
click at [663, 251] on div at bounding box center [595, 265] width 781 height 59
click at [997, 84] on div "Back / Basic 8 Platinum" at bounding box center [595, 251] width 834 height 354
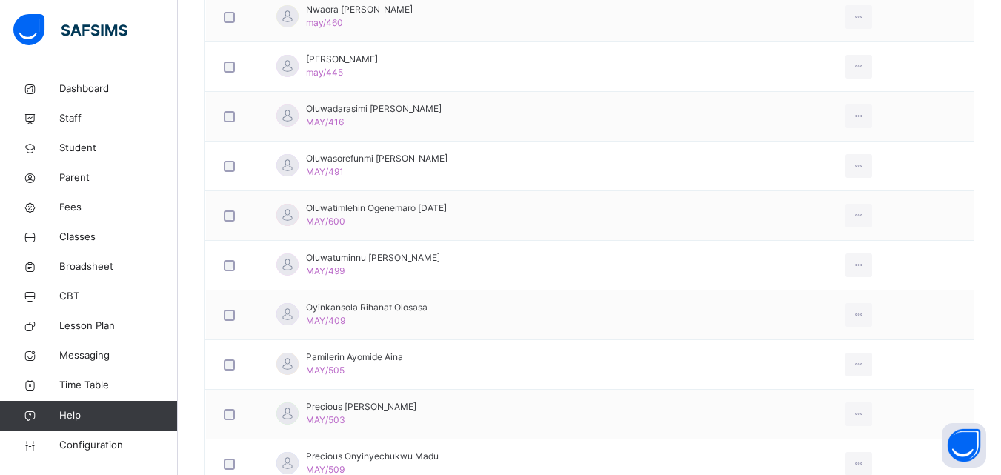
scroll to position [942, 0]
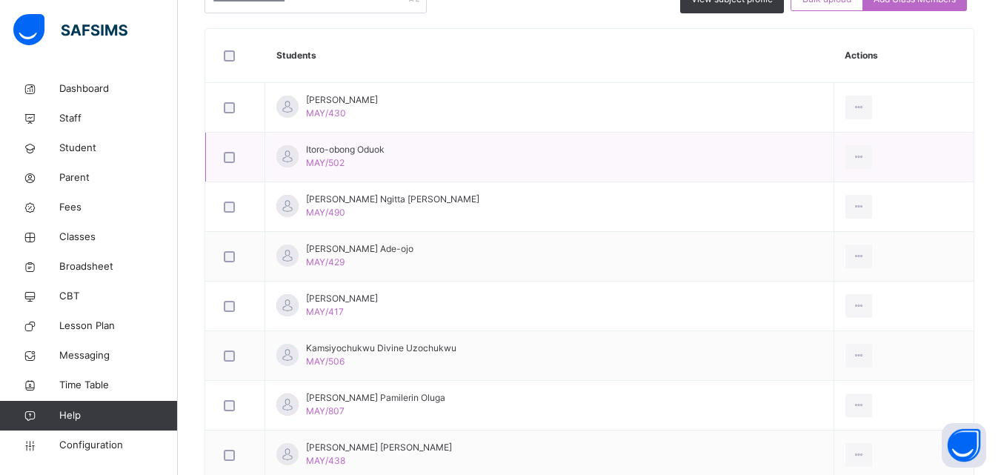
click at [974, 165] on td "View Profile Remove from Class Transfer Student" at bounding box center [904, 158] width 140 height 50
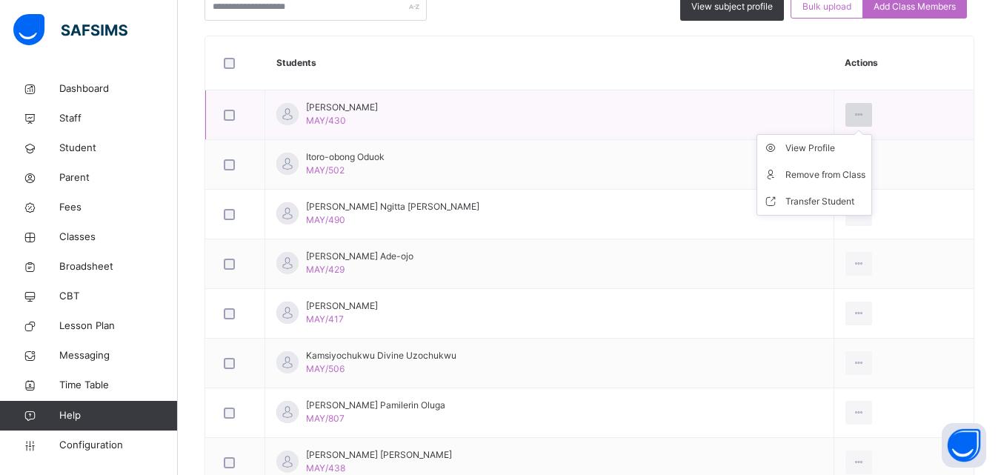
click at [856, 110] on icon at bounding box center [859, 114] width 13 height 13
click at [817, 175] on div "Remove from Class" at bounding box center [825, 174] width 80 height 15
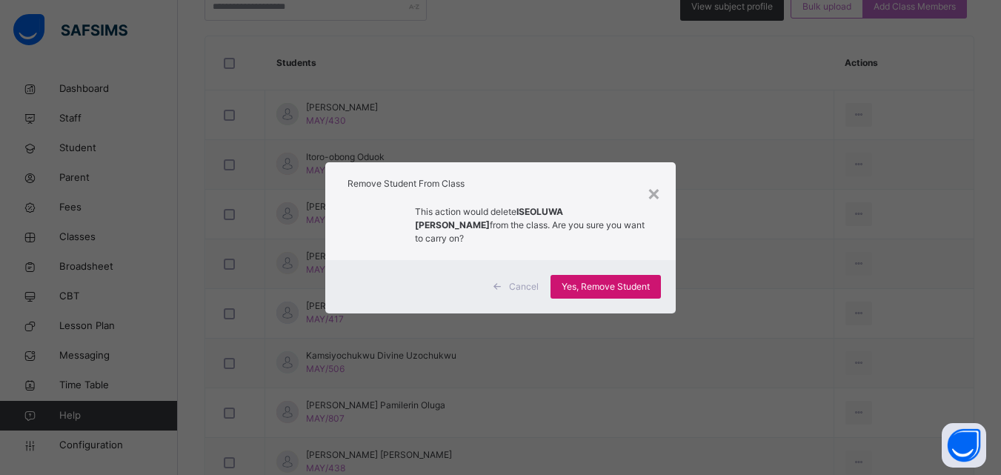
click at [644, 280] on span "Yes, Remove Student" at bounding box center [606, 286] width 88 height 13
click at [644, 279] on div "Yes, Remove Student" at bounding box center [606, 287] width 110 height 24
click at [654, 200] on div "×" at bounding box center [654, 192] width 14 height 31
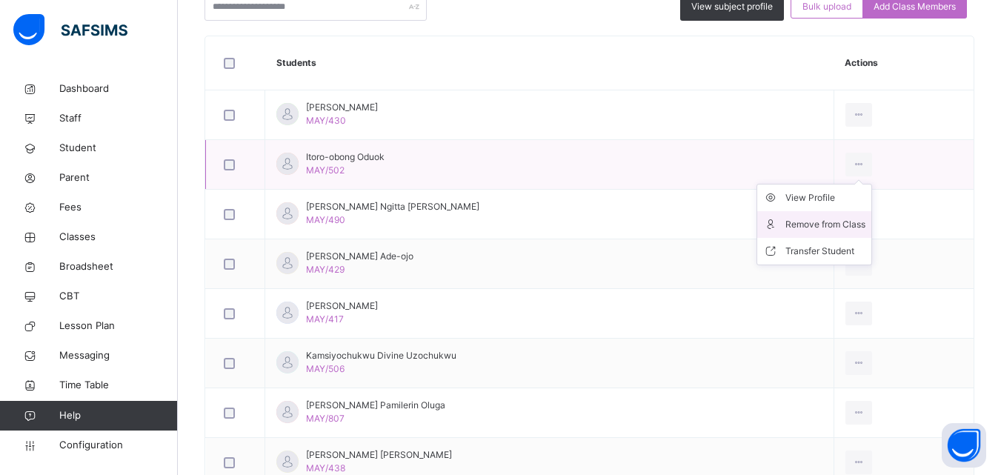
click at [794, 223] on div "Remove from Class" at bounding box center [825, 224] width 80 height 15
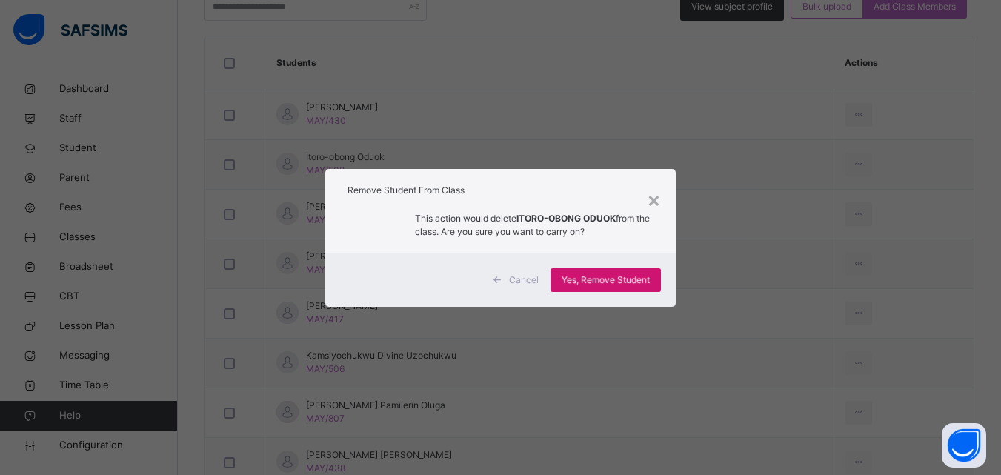
click at [598, 277] on div "Yes, Remove Student" at bounding box center [606, 280] width 110 height 24
click at [598, 277] on span "Yes, Remove Student" at bounding box center [606, 279] width 88 height 13
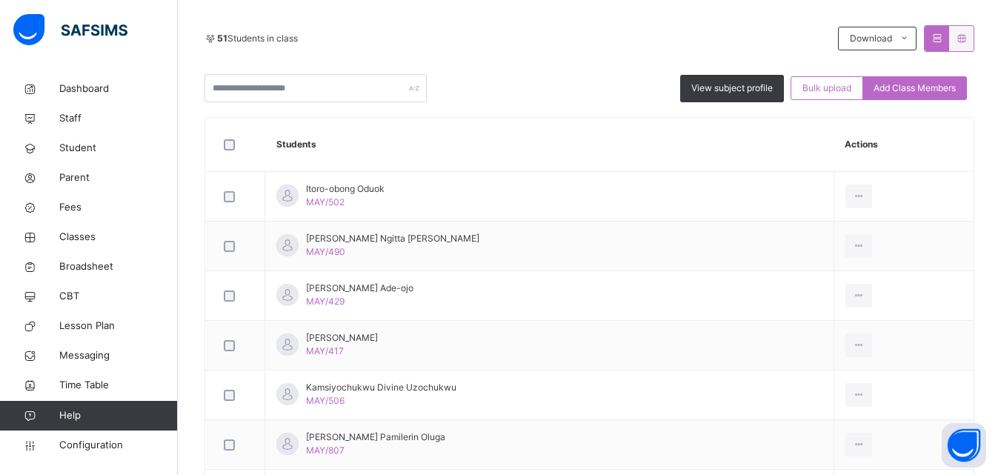
scroll to position [342, 0]
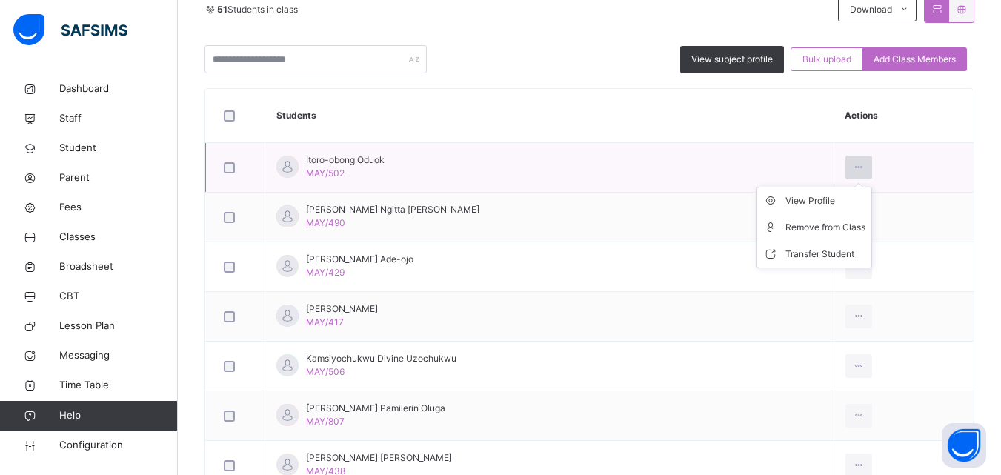
click at [854, 162] on icon at bounding box center [859, 167] width 13 height 13
click at [846, 170] on div at bounding box center [858, 168] width 27 height 24
click at [820, 221] on div "Remove from Class" at bounding box center [825, 227] width 80 height 15
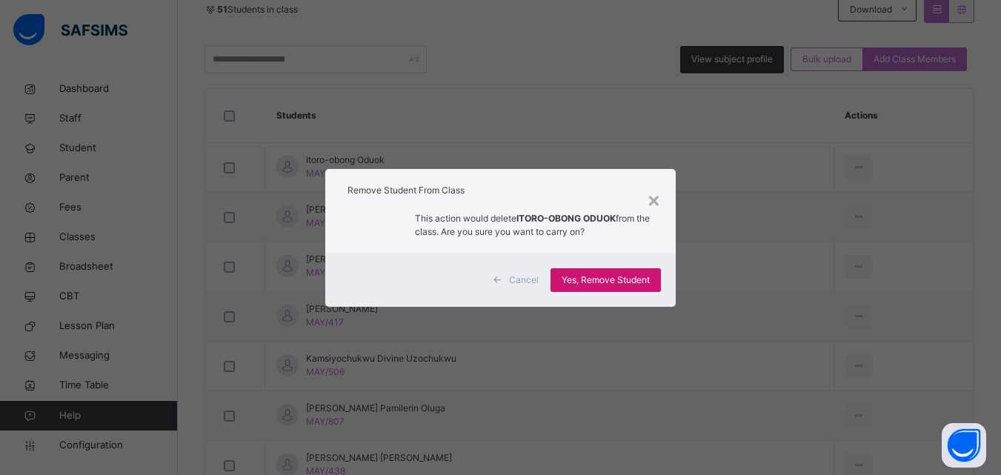
click at [566, 274] on span "Yes, Remove Student" at bounding box center [606, 279] width 88 height 13
click at [595, 273] on div "Yes, Remove Student" at bounding box center [606, 280] width 110 height 24
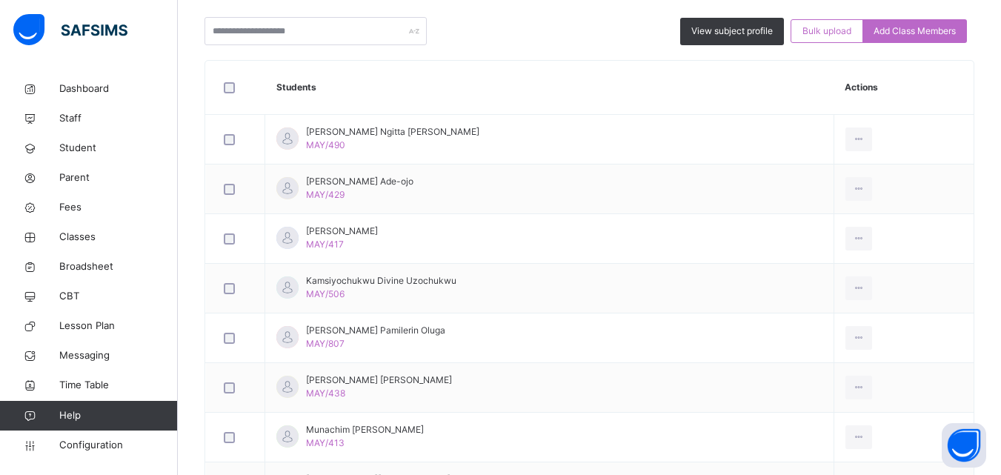
scroll to position [381, 0]
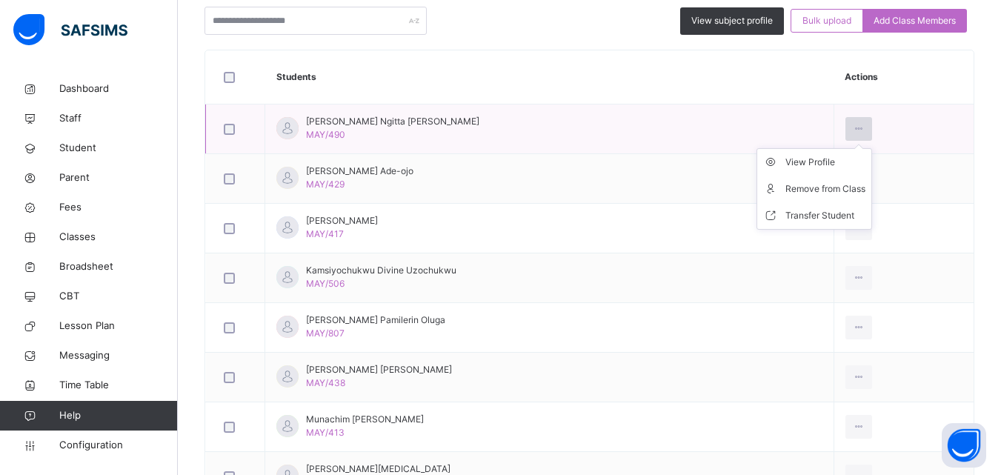
click at [855, 129] on icon at bounding box center [859, 128] width 13 height 13
click at [0, 0] on div "Remove from Class" at bounding box center [0, 0] width 0 height 0
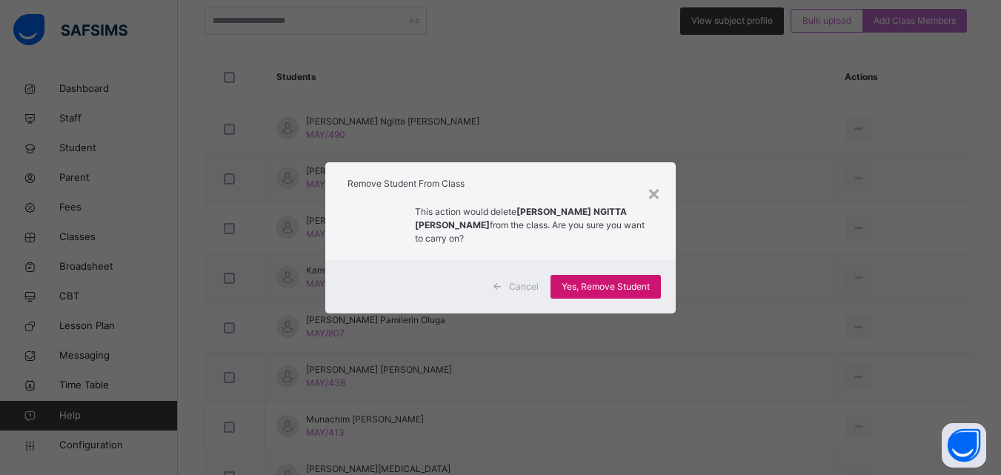
click at [582, 280] on span "Yes, Remove Student" at bounding box center [606, 286] width 88 height 13
click at [594, 275] on div "Yes, Remove Student" at bounding box center [606, 287] width 110 height 24
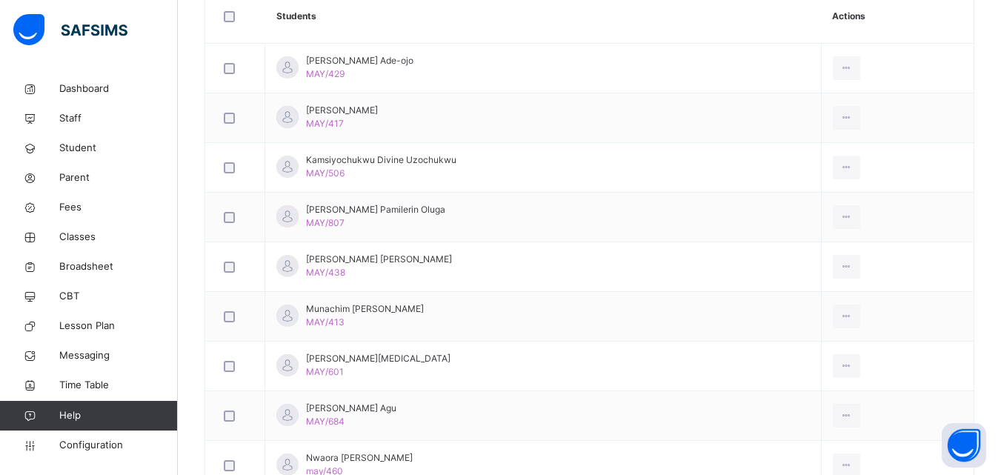
scroll to position [445, 0]
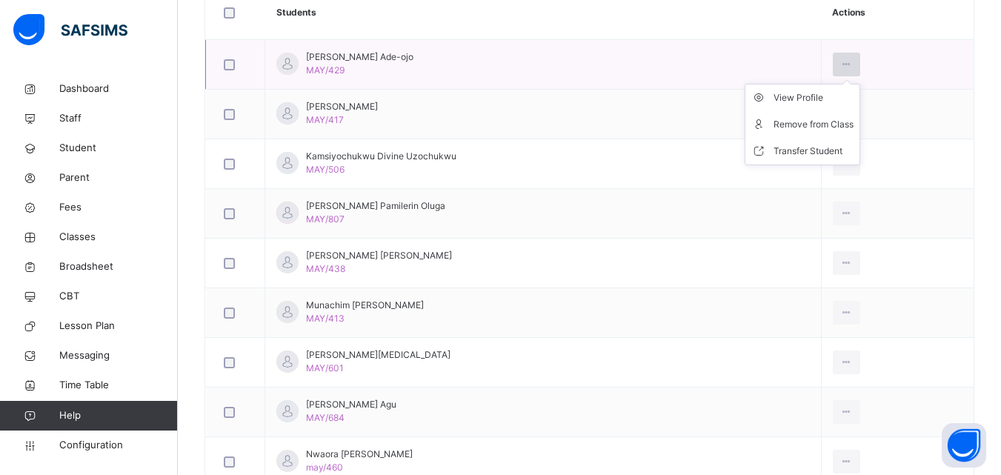
click at [849, 65] on icon at bounding box center [846, 64] width 13 height 13
click at [817, 121] on div "Remove from Class" at bounding box center [814, 124] width 80 height 15
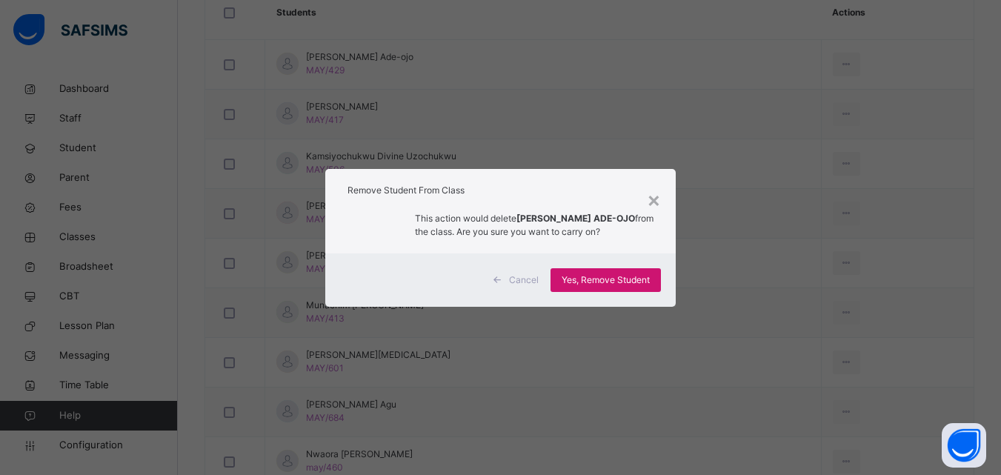
click at [579, 270] on div "Yes, Remove Student" at bounding box center [606, 280] width 110 height 24
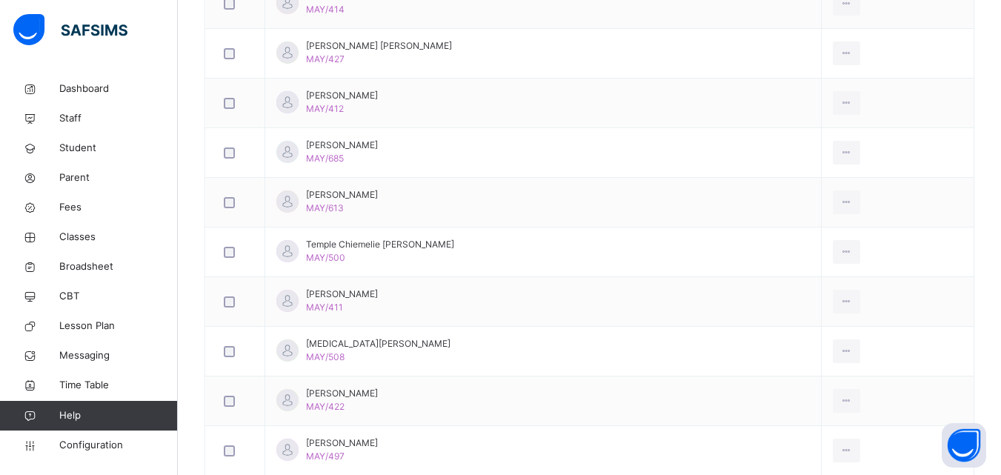
scroll to position [1581, 0]
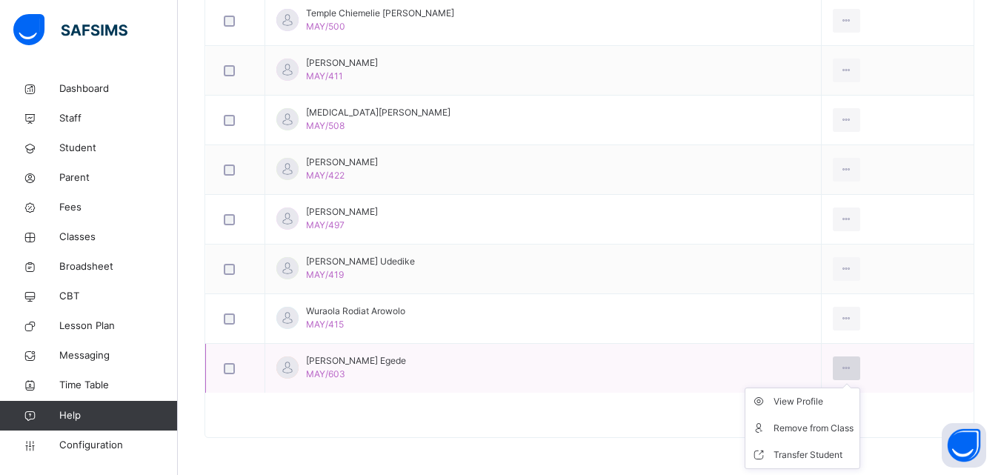
click at [850, 362] on icon at bounding box center [846, 368] width 13 height 13
click at [824, 429] on div "Remove from Class" at bounding box center [814, 428] width 80 height 15
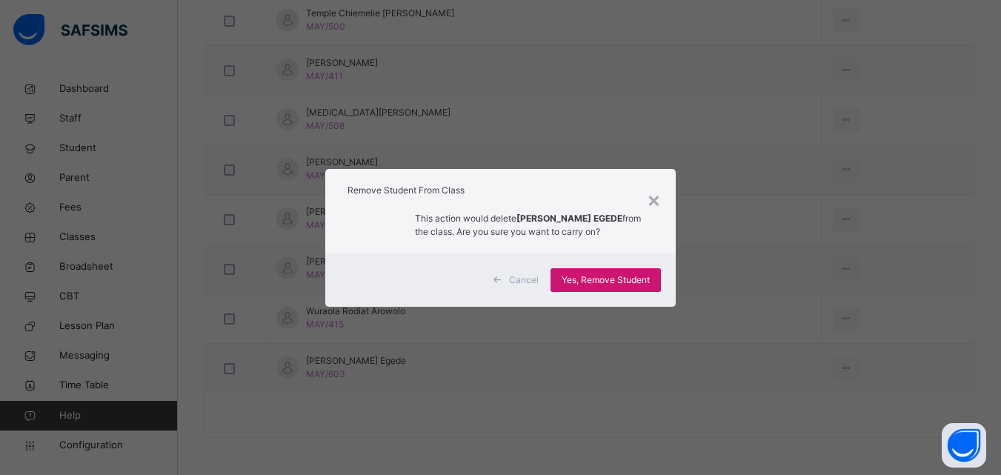
click at [594, 279] on span "Yes, Remove Student" at bounding box center [606, 279] width 88 height 13
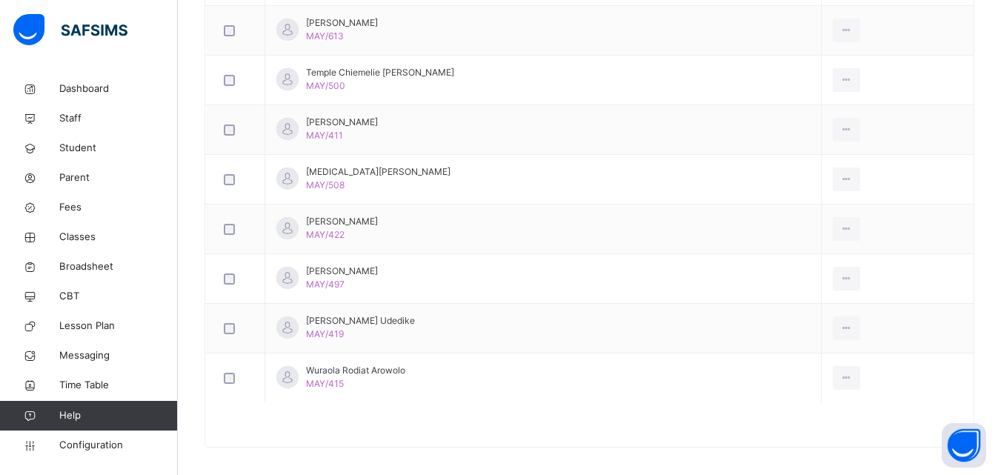
scroll to position [1532, 0]
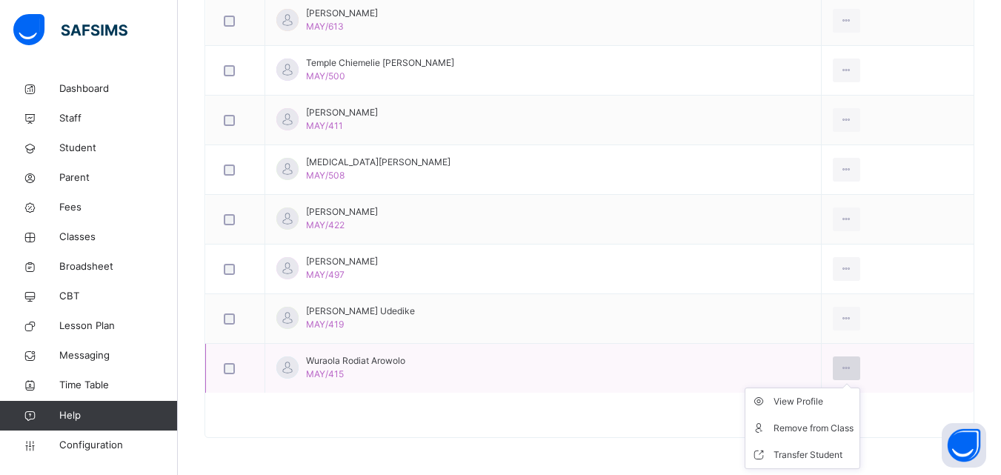
click at [851, 366] on icon at bounding box center [846, 368] width 13 height 13
click at [832, 422] on div "Remove from Class" at bounding box center [814, 428] width 80 height 15
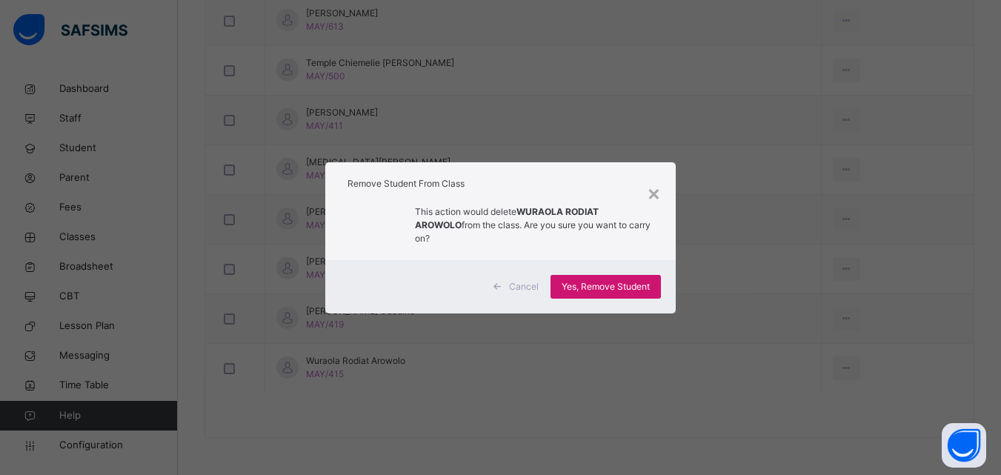
click at [623, 280] on span "Yes, Remove Student" at bounding box center [606, 286] width 88 height 13
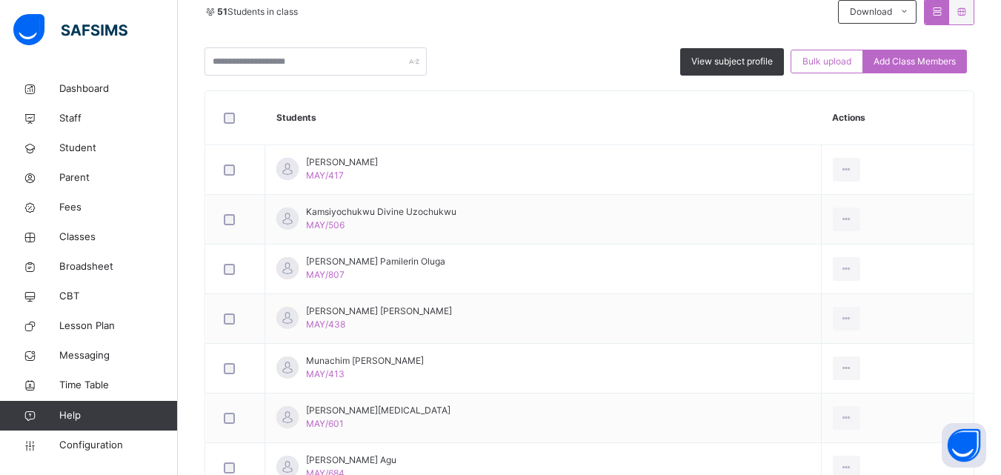
scroll to position [336, 0]
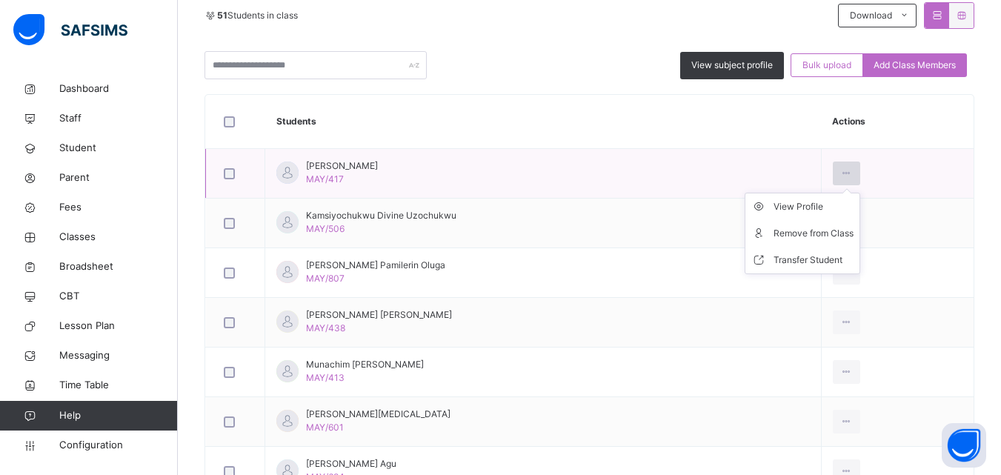
click at [848, 171] on icon at bounding box center [846, 173] width 13 height 13
click at [814, 230] on div "Remove from Class" at bounding box center [814, 233] width 80 height 15
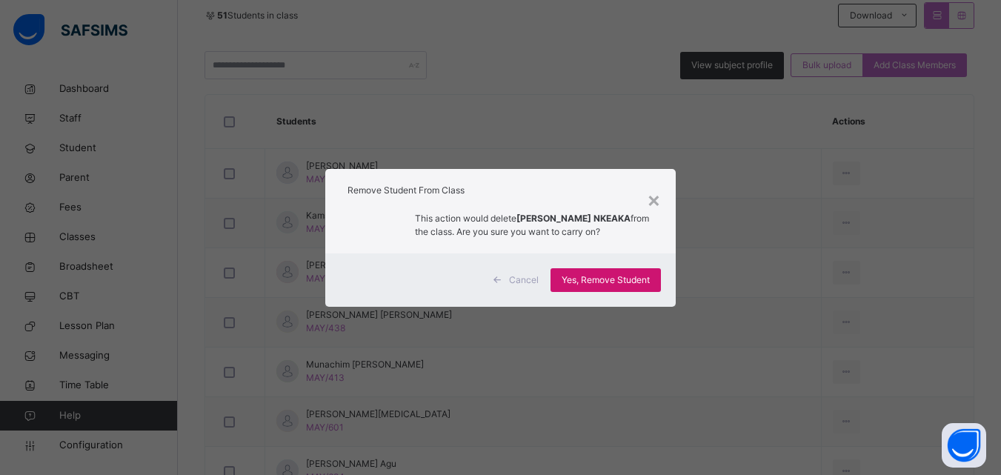
click at [650, 276] on span "Yes, Remove Student" at bounding box center [606, 279] width 88 height 13
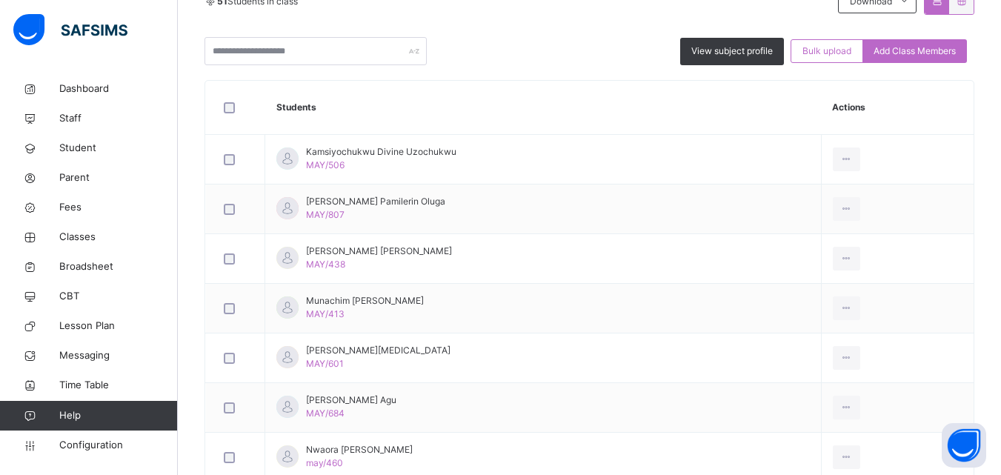
scroll to position [369, 0]
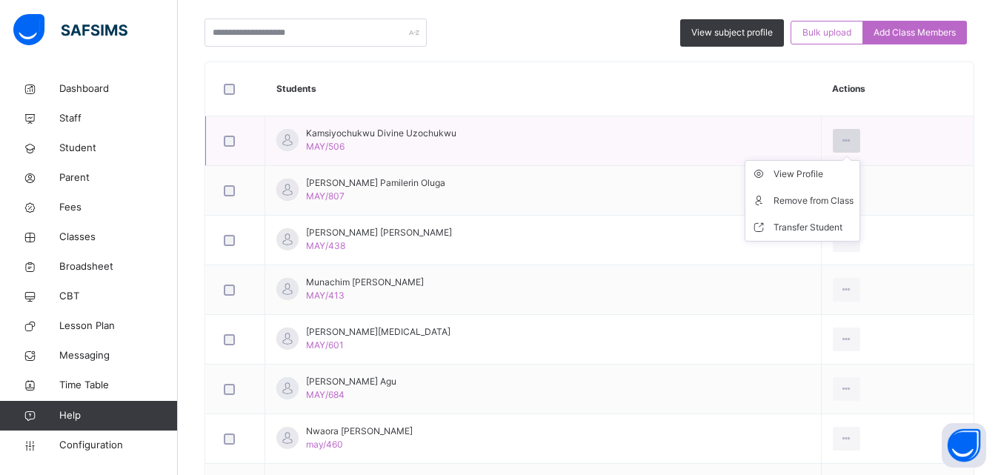
click at [853, 142] on icon at bounding box center [846, 140] width 13 height 13
click at [825, 196] on div "Remove from Class" at bounding box center [814, 200] width 80 height 15
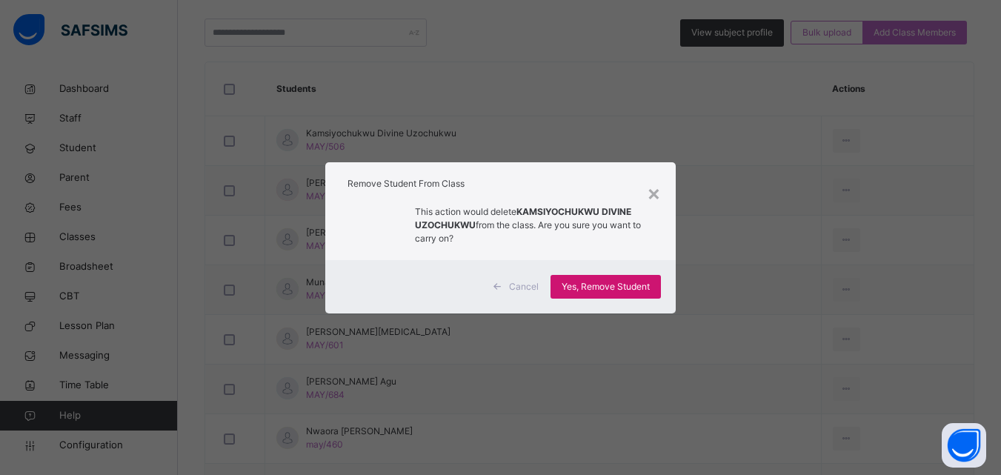
click at [612, 283] on span "Yes, Remove Student" at bounding box center [606, 286] width 88 height 13
click at [612, 283] on div "Yes, Remove Student" at bounding box center [606, 287] width 110 height 24
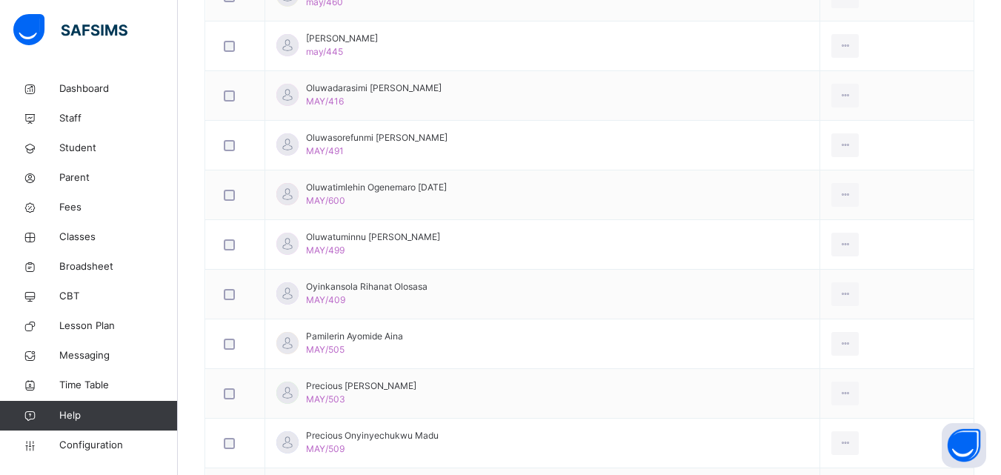
scroll to position [307, 0]
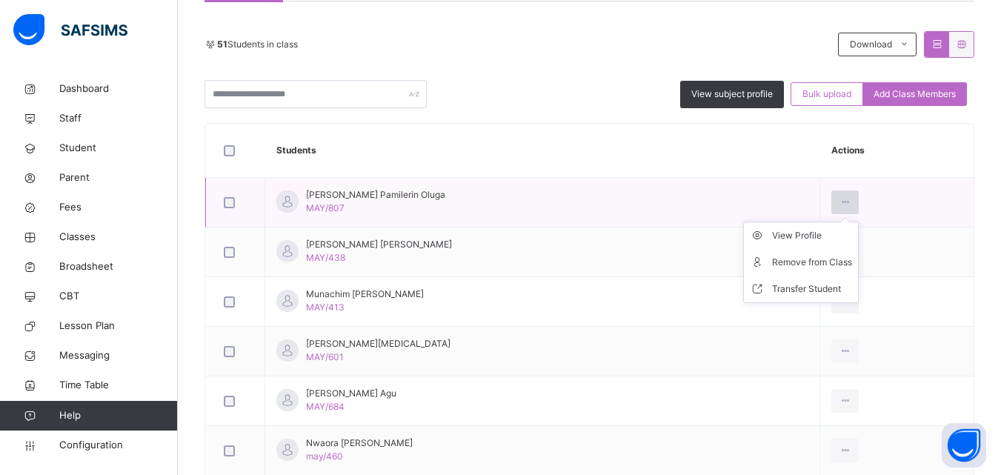
click at [848, 201] on icon at bounding box center [845, 202] width 13 height 13
click at [825, 255] on div "Remove from Class" at bounding box center [812, 262] width 80 height 15
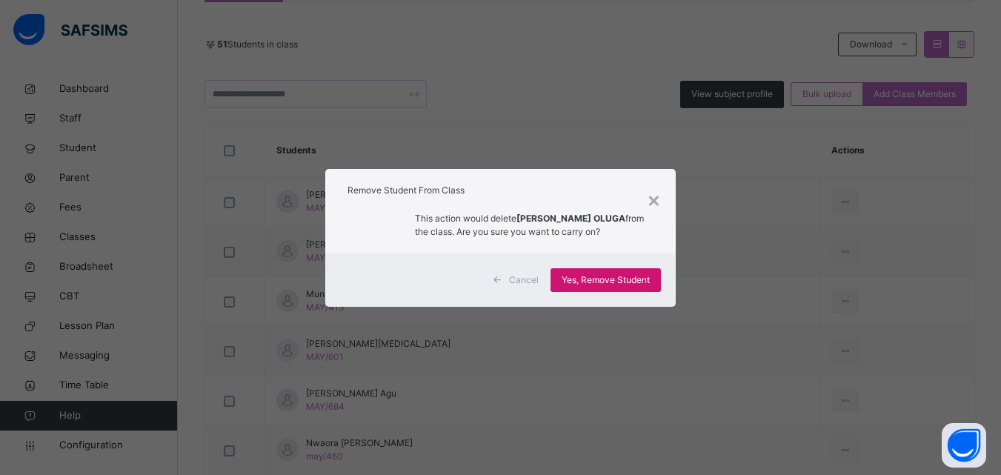
click at [646, 279] on span "Yes, Remove Student" at bounding box center [606, 279] width 88 height 13
click at [622, 270] on div "Yes, Remove Student" at bounding box center [606, 280] width 110 height 24
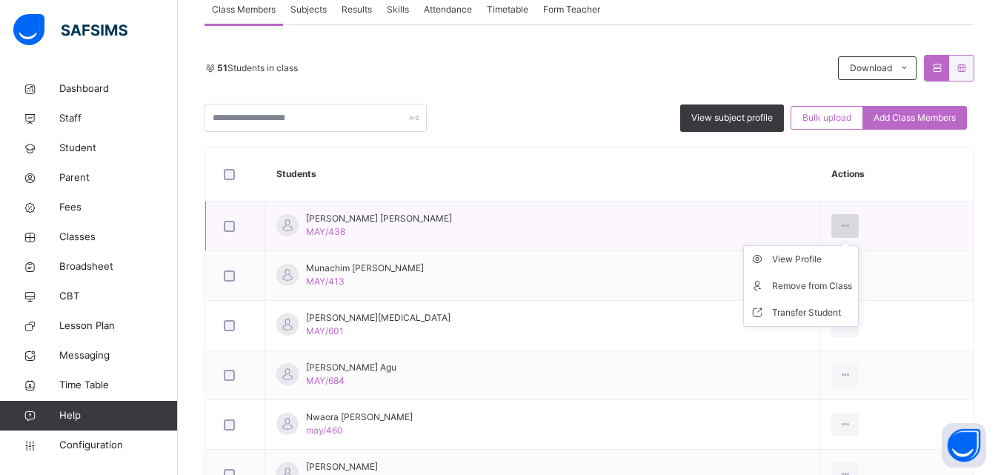
scroll to position [326, 0]
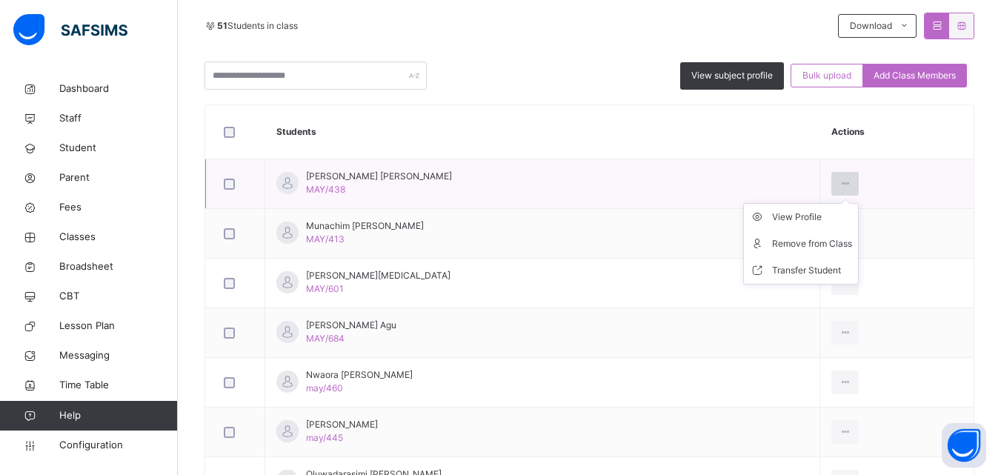
click at [848, 178] on icon at bounding box center [845, 183] width 13 height 13
click at [827, 239] on div "Remove from Class" at bounding box center [812, 243] width 80 height 15
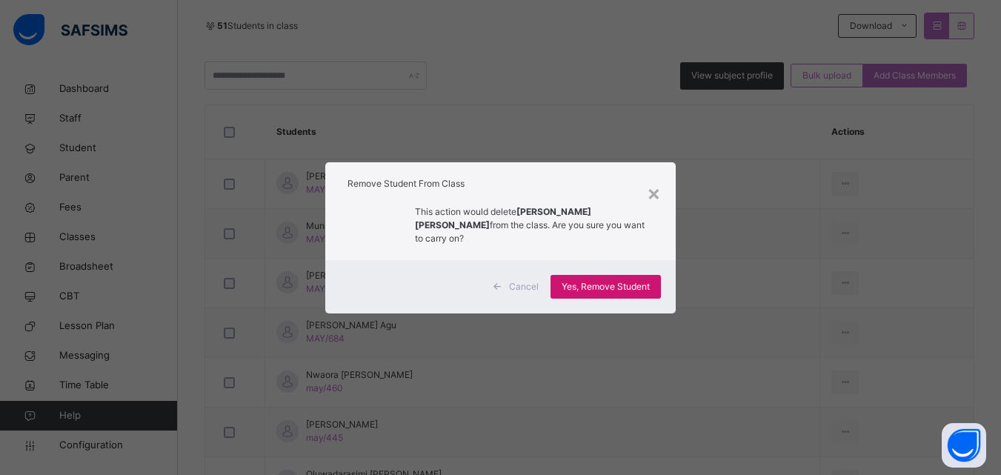
click at [599, 281] on span "Yes, Remove Student" at bounding box center [606, 286] width 88 height 13
click at [604, 275] on div "Yes, Remove Student" at bounding box center [606, 287] width 110 height 24
click at [605, 275] on div "Yes, Remove Student" at bounding box center [606, 287] width 110 height 24
click at [606, 280] on span "Yes, Remove Student" at bounding box center [606, 286] width 88 height 13
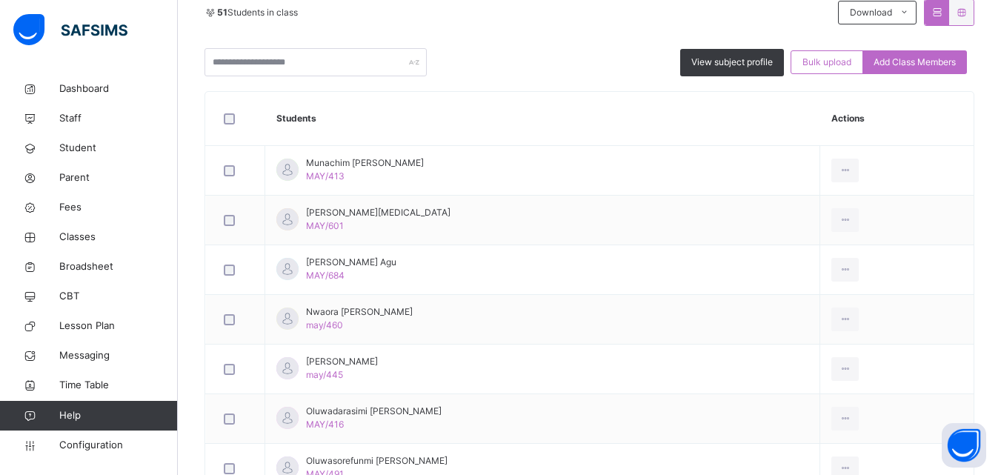
scroll to position [342, 0]
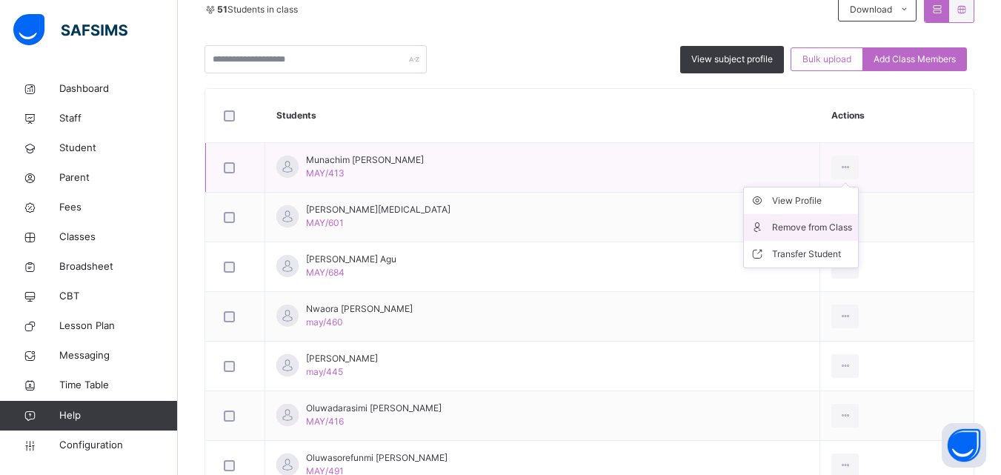
click at [832, 232] on div "Remove from Class" at bounding box center [812, 227] width 80 height 15
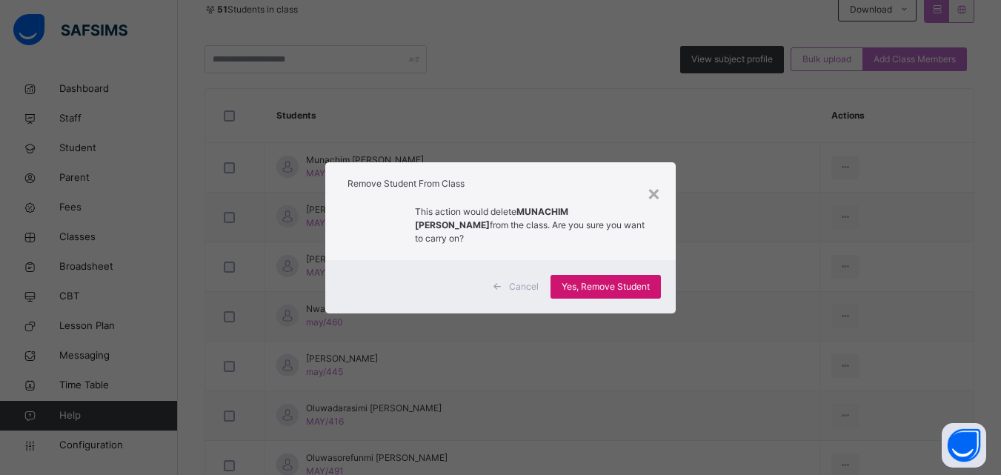
click at [605, 287] on span "Yes, Remove Student" at bounding box center [606, 286] width 88 height 13
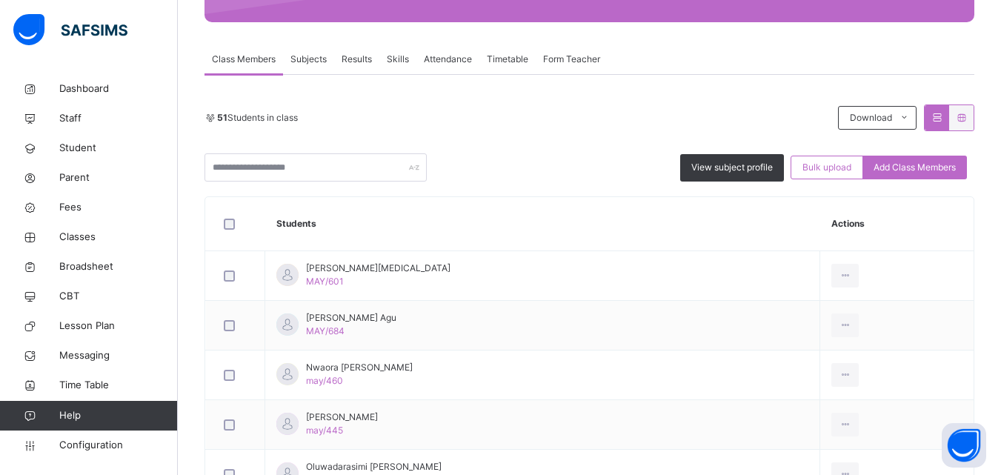
scroll to position [313, 0]
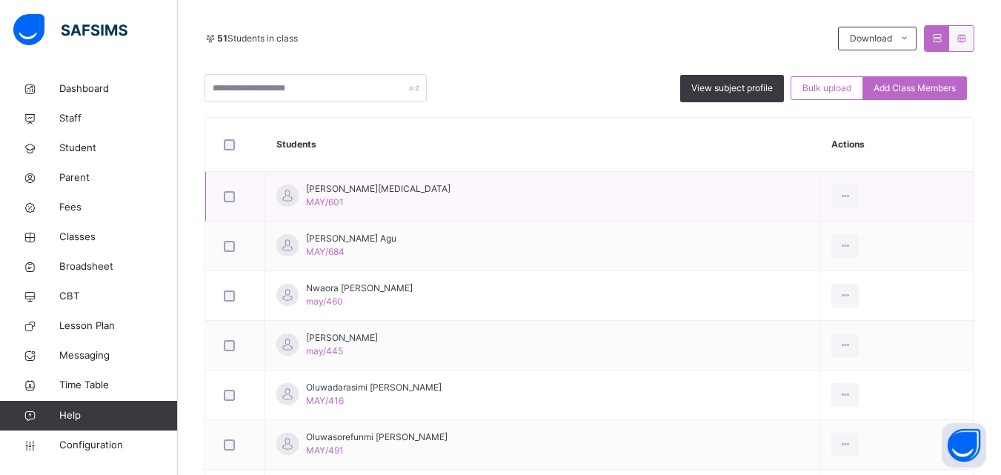
click at [947, 216] on td "View Profile Remove from Class Transfer Student" at bounding box center [896, 197] width 153 height 50
click at [974, 262] on td "View Profile Remove from Class Transfer Student" at bounding box center [896, 247] width 153 height 50
click at [974, 323] on td "View Profile Remove from Class Transfer Student" at bounding box center [896, 346] width 153 height 50
click at [974, 261] on td "View Profile Remove from Class Transfer Student" at bounding box center [896, 247] width 153 height 50
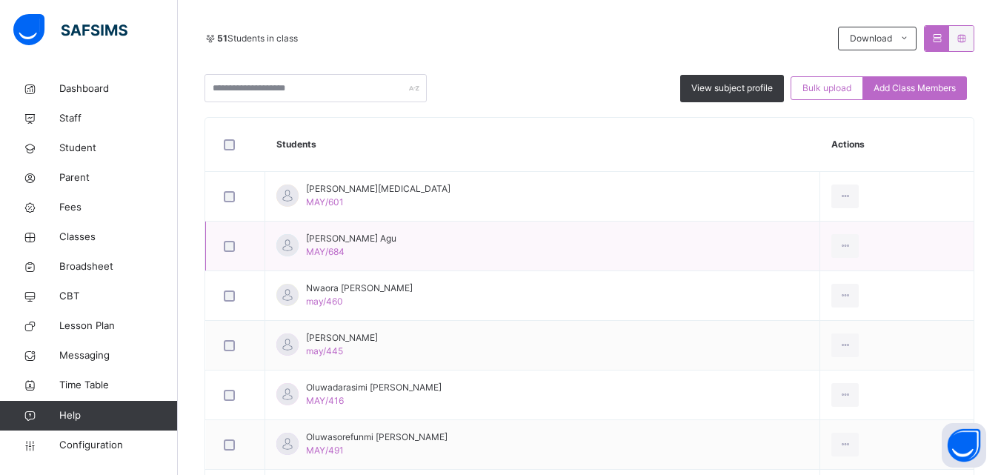
click at [974, 261] on td "View Profile Remove from Class Transfer Student" at bounding box center [896, 247] width 153 height 50
click at [974, 325] on td "View Profile Remove from Class Transfer Student" at bounding box center [896, 346] width 153 height 50
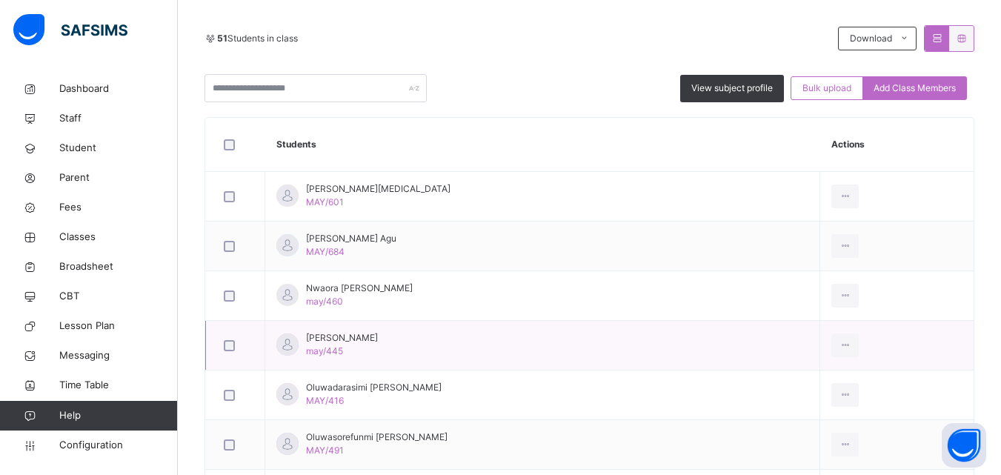
click at [974, 325] on td "View Profile Remove from Class Transfer Student" at bounding box center [896, 346] width 153 height 50
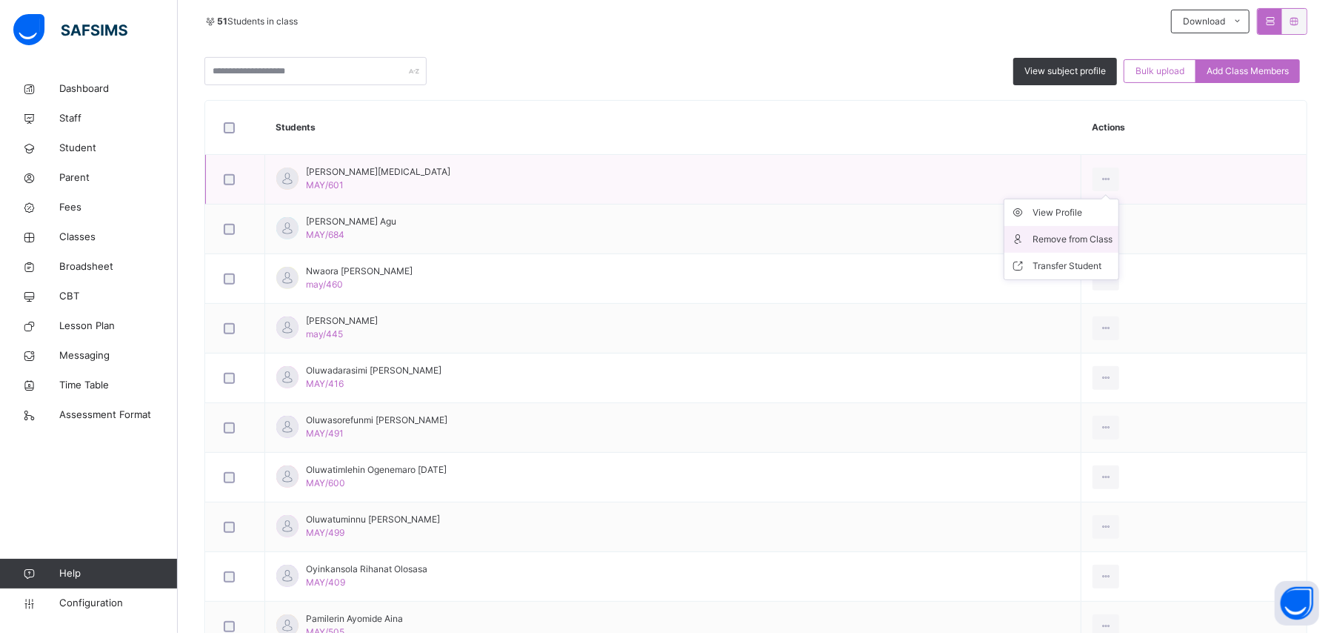
click at [1011, 235] on div "Remove from Class" at bounding box center [1073, 239] width 80 height 15
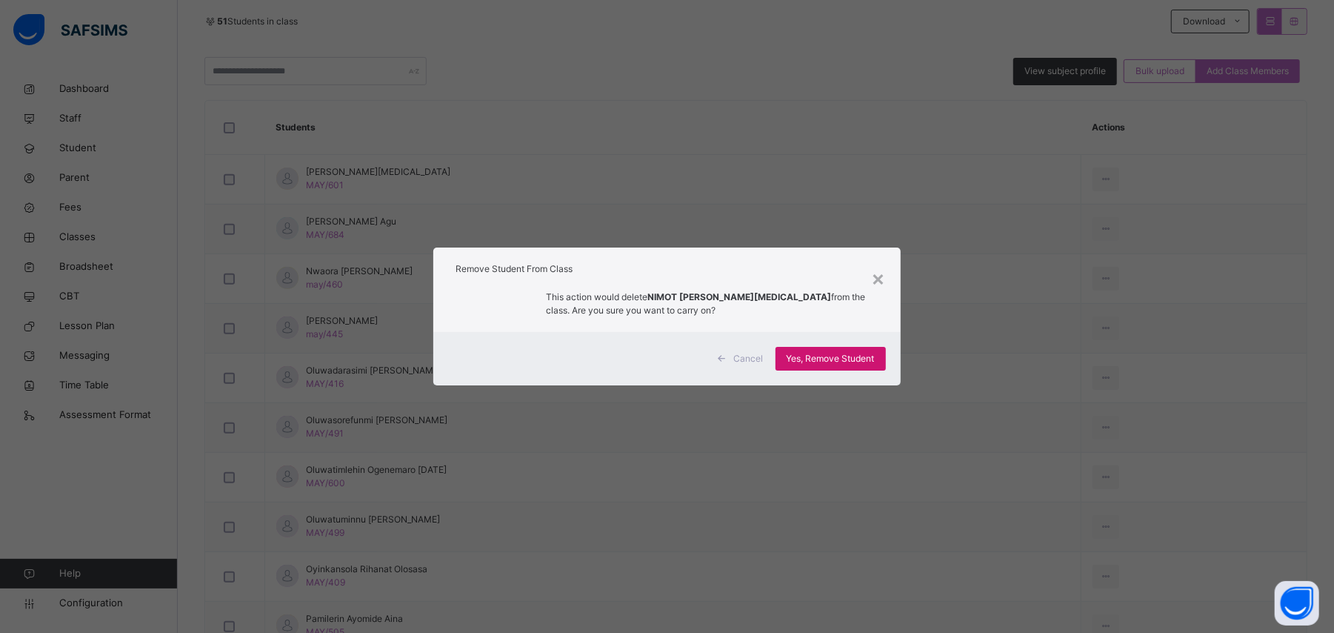
click at [851, 356] on span "Yes, Remove Student" at bounding box center [831, 358] width 88 height 13
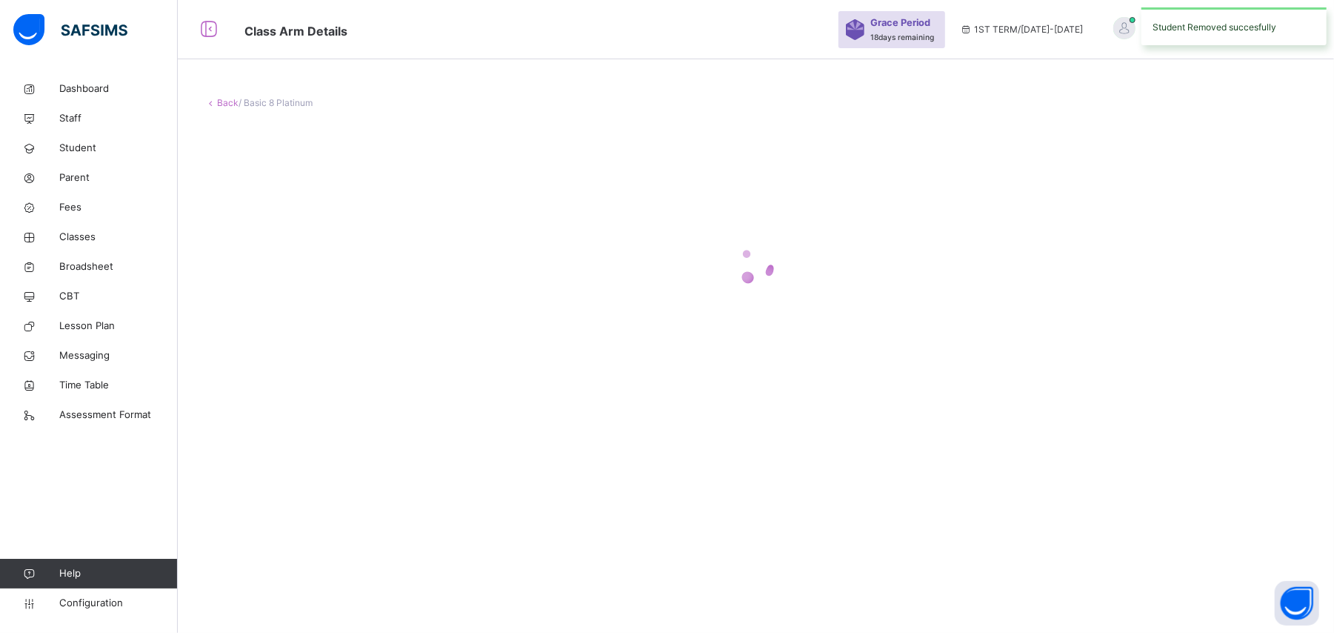
scroll to position [0, 0]
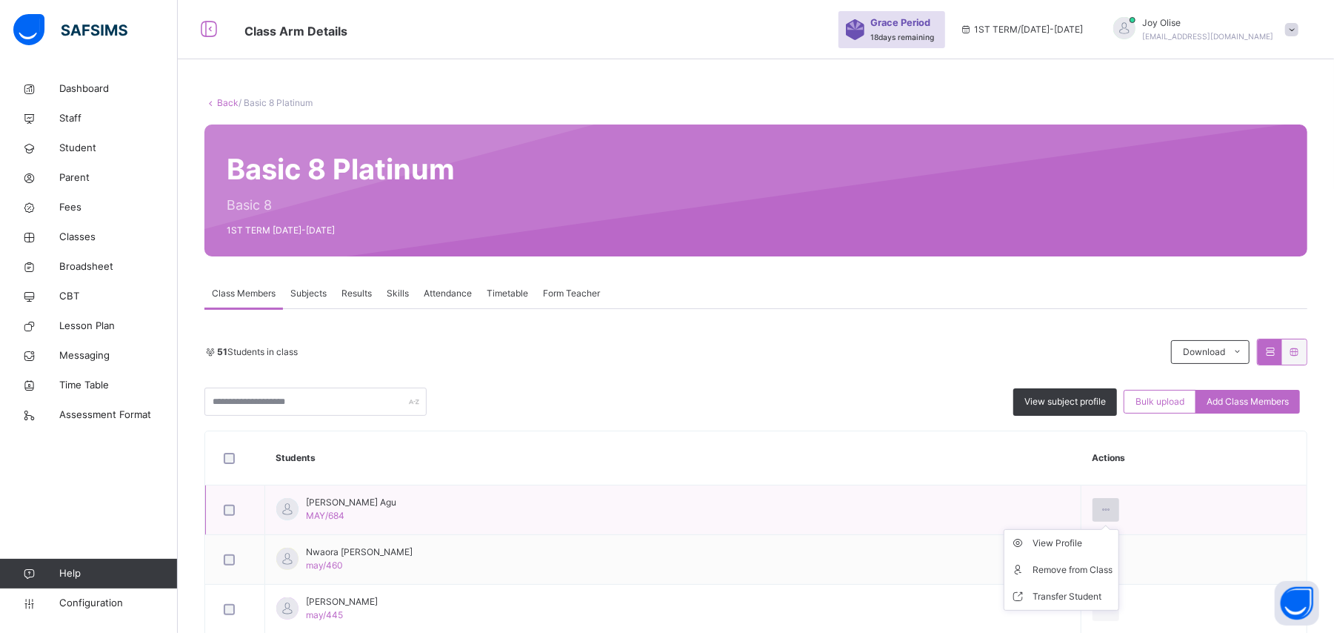
click at [1011, 474] on div at bounding box center [1106, 510] width 27 height 24
click at [1011, 474] on div "Remove from Class" at bounding box center [1073, 569] width 80 height 15
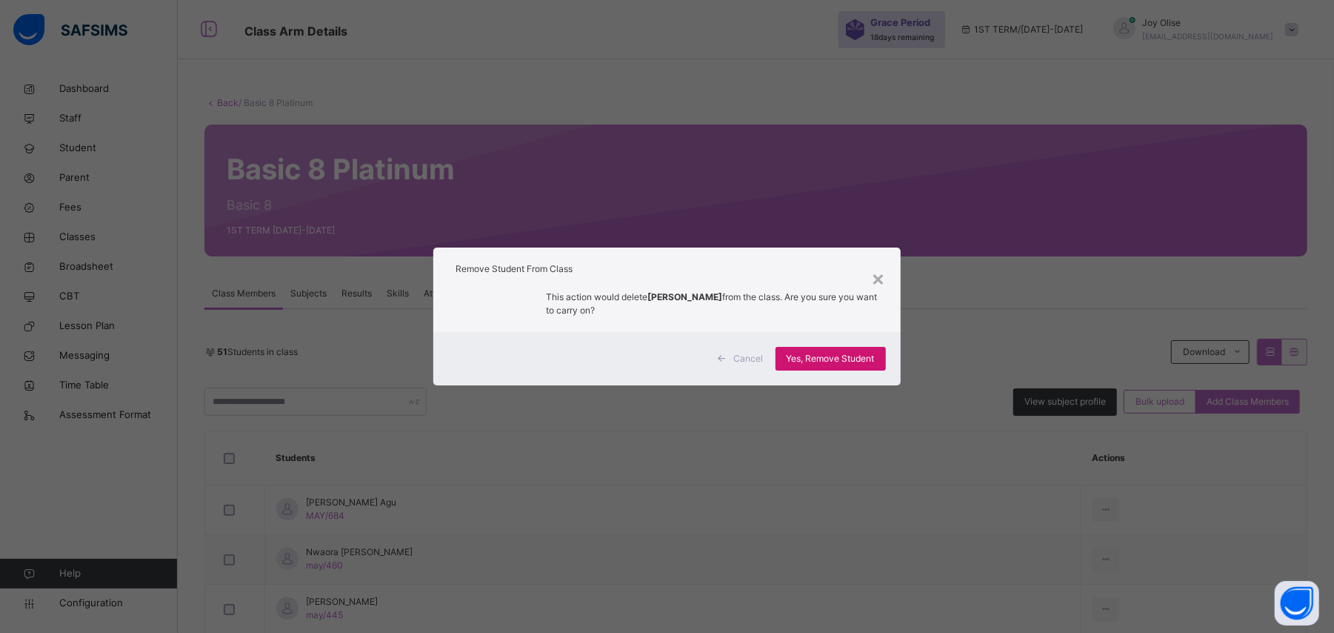
click at [837, 353] on span "Yes, Remove Student" at bounding box center [831, 358] width 88 height 13
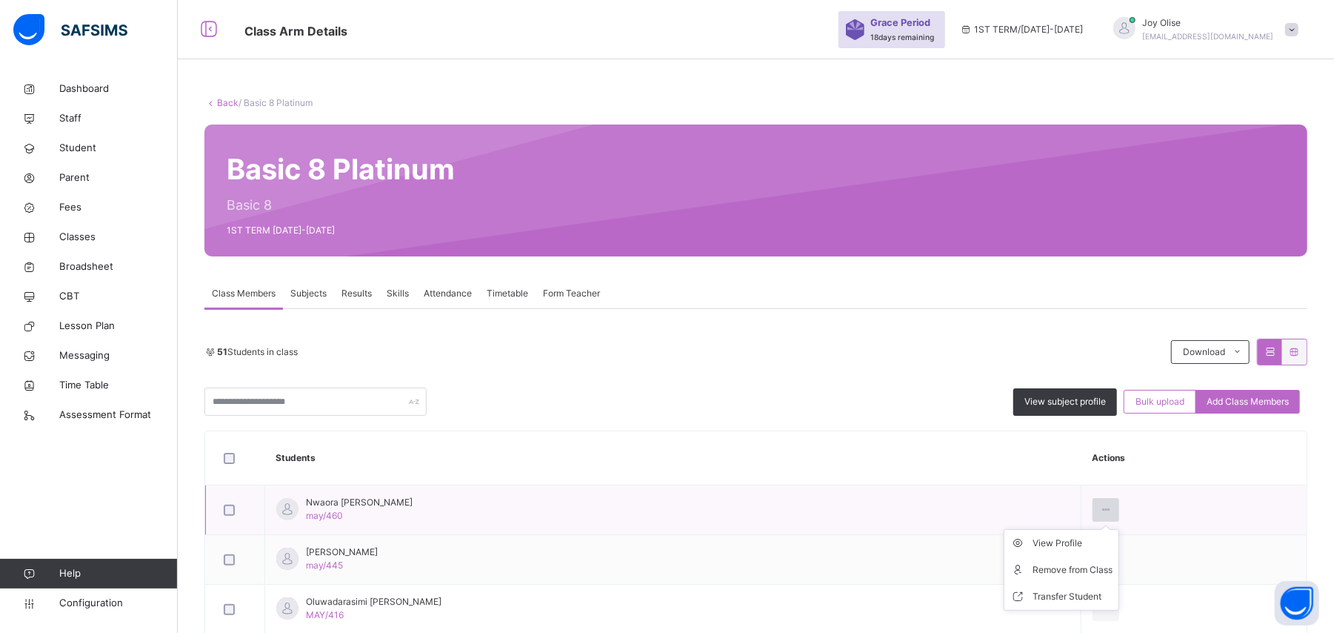
click at [1011, 474] on div at bounding box center [1106, 510] width 27 height 24
click at [1011, 474] on div "Remove from Class" at bounding box center [1073, 569] width 80 height 15
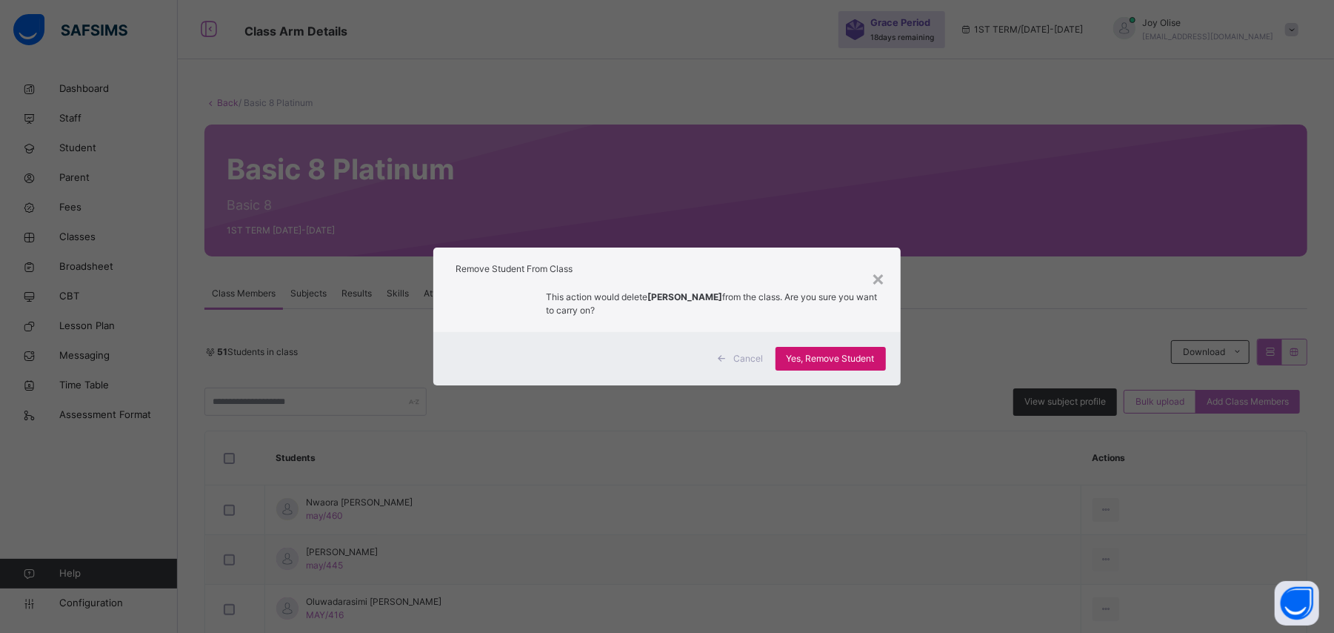
click at [817, 359] on span "Yes, Remove Student" at bounding box center [831, 358] width 88 height 13
click at [831, 353] on span "Yes, Remove Student" at bounding box center [831, 358] width 88 height 13
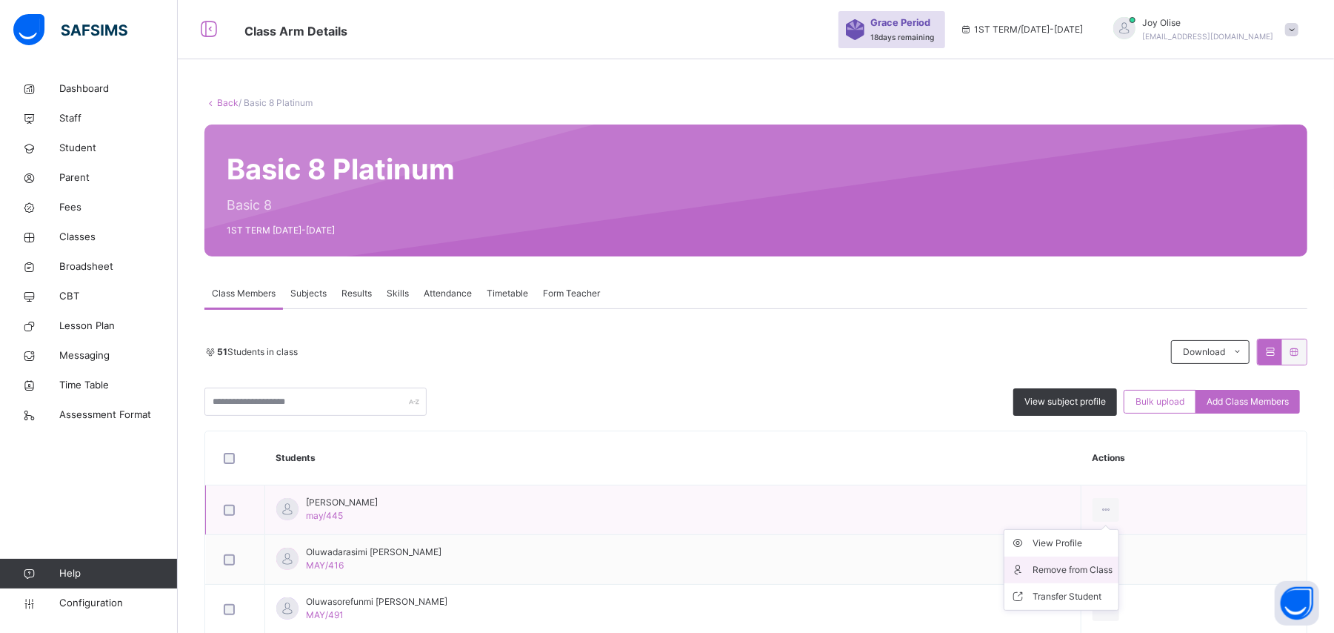
click at [1011, 474] on div "Remove from Class" at bounding box center [1073, 569] width 80 height 15
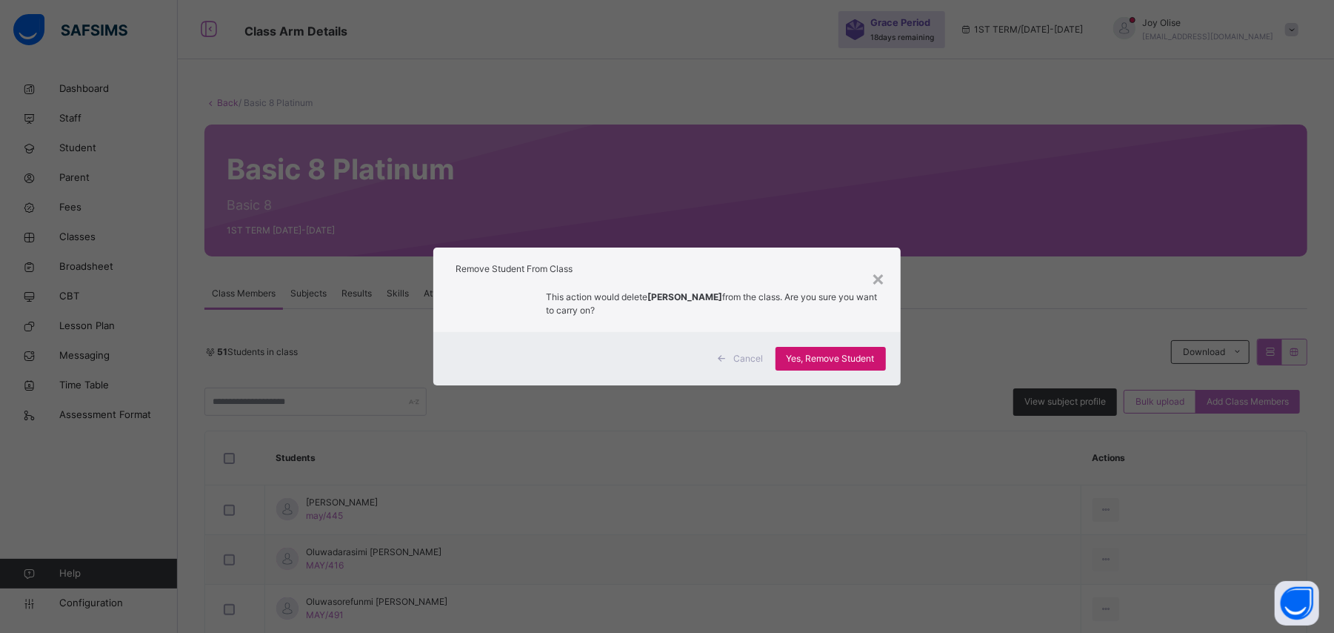
click at [806, 356] on span "Yes, Remove Student" at bounding box center [831, 358] width 88 height 13
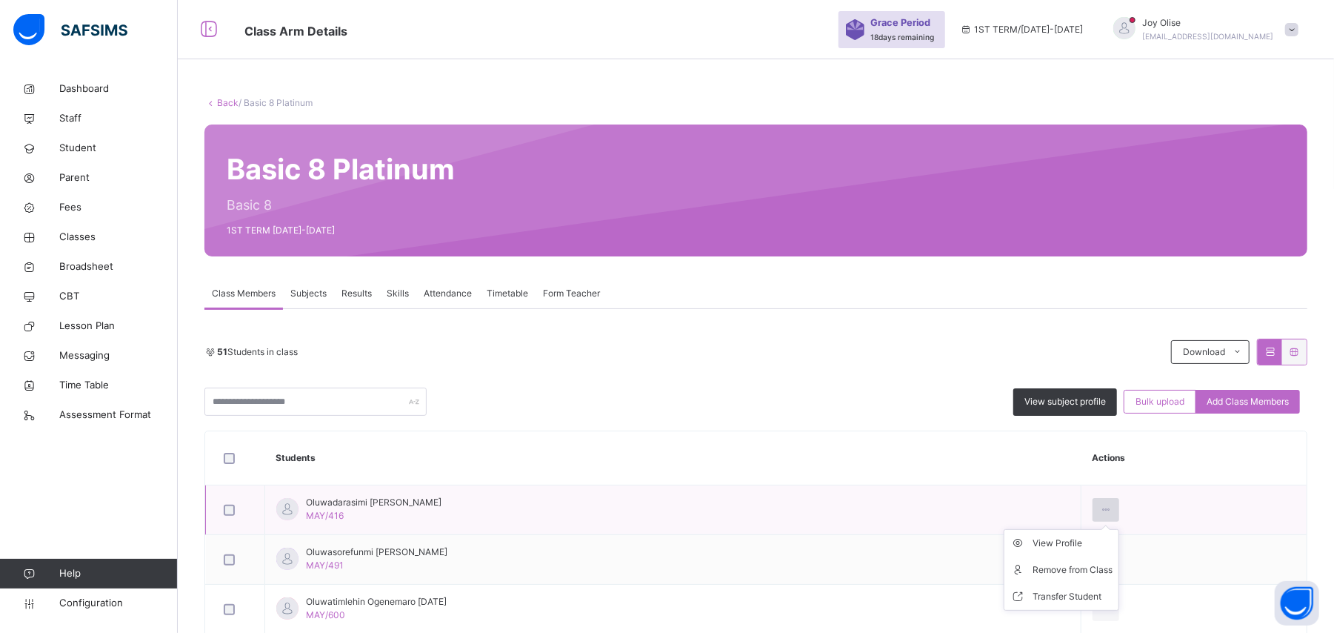
click at [1011, 474] on icon at bounding box center [1106, 509] width 13 height 13
click at [1011, 474] on div "Remove from Class" at bounding box center [1073, 569] width 80 height 15
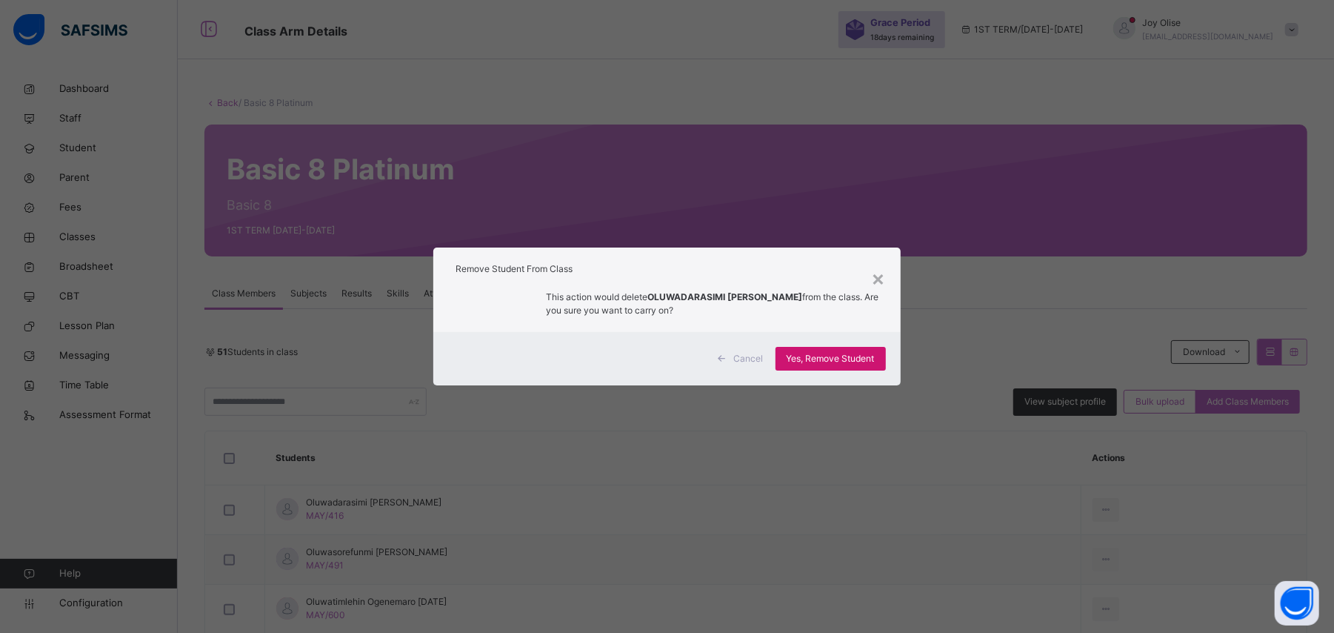
click at [860, 348] on div "Yes, Remove Student" at bounding box center [831, 359] width 110 height 24
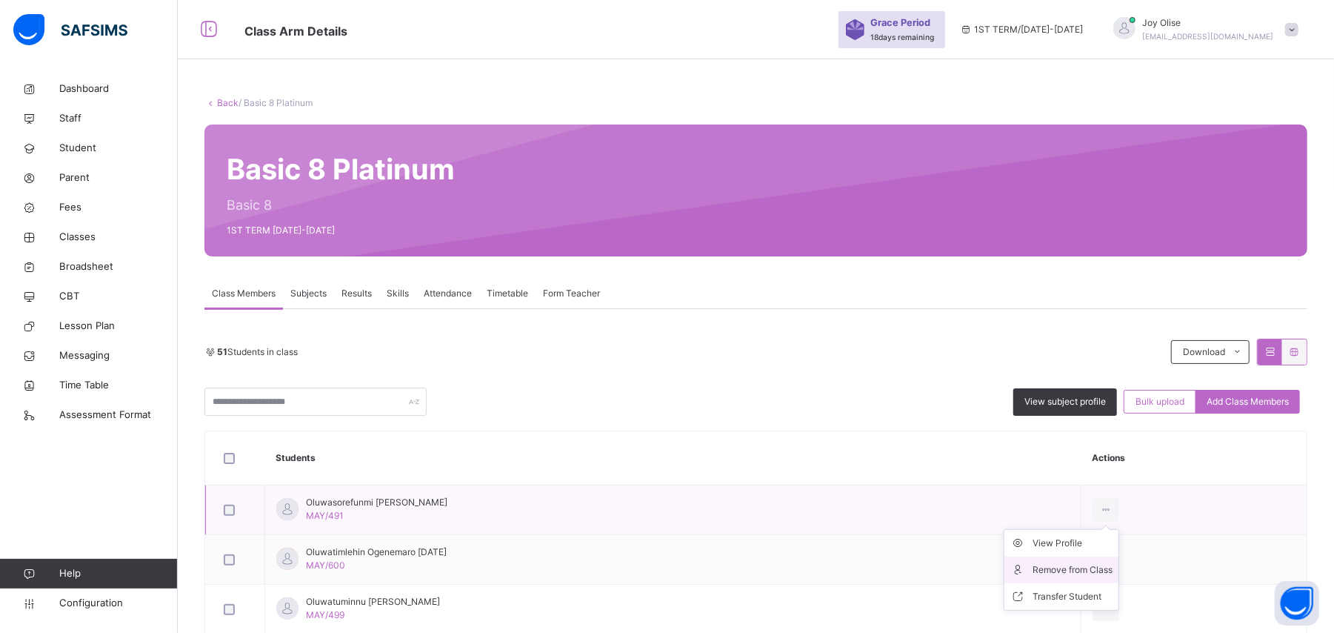
click at [1011, 474] on div "Remove from Class" at bounding box center [1073, 569] width 80 height 15
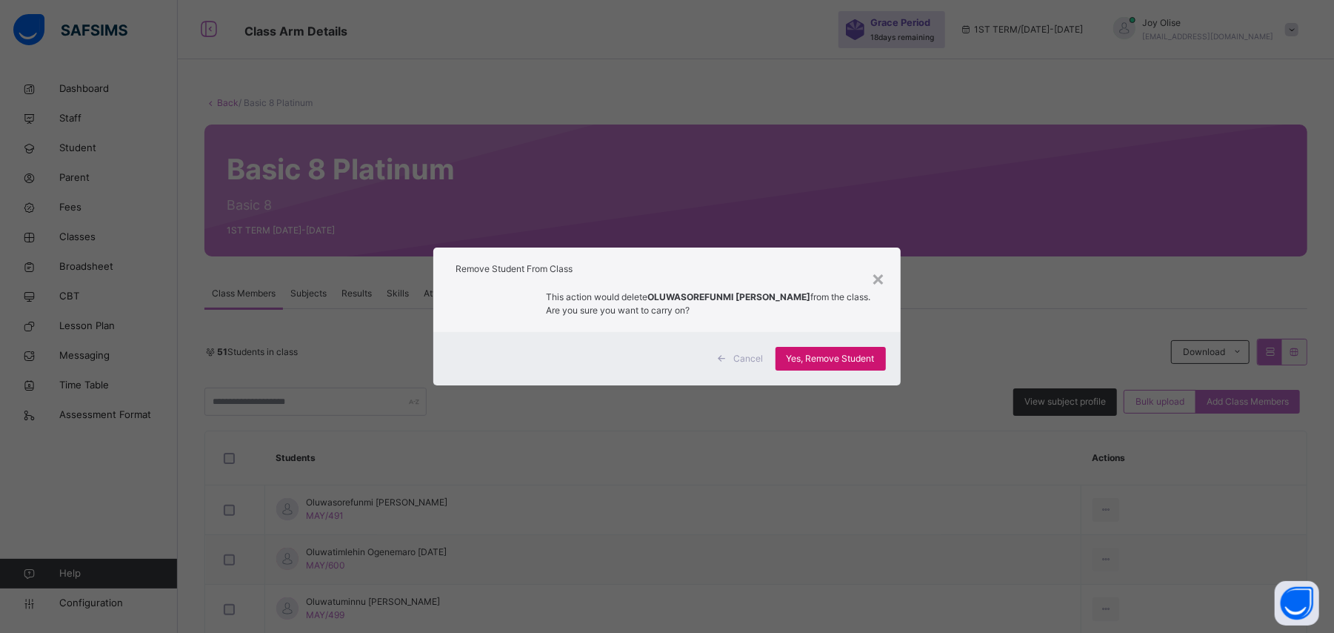
click at [819, 354] on span "Yes, Remove Student" at bounding box center [831, 358] width 88 height 13
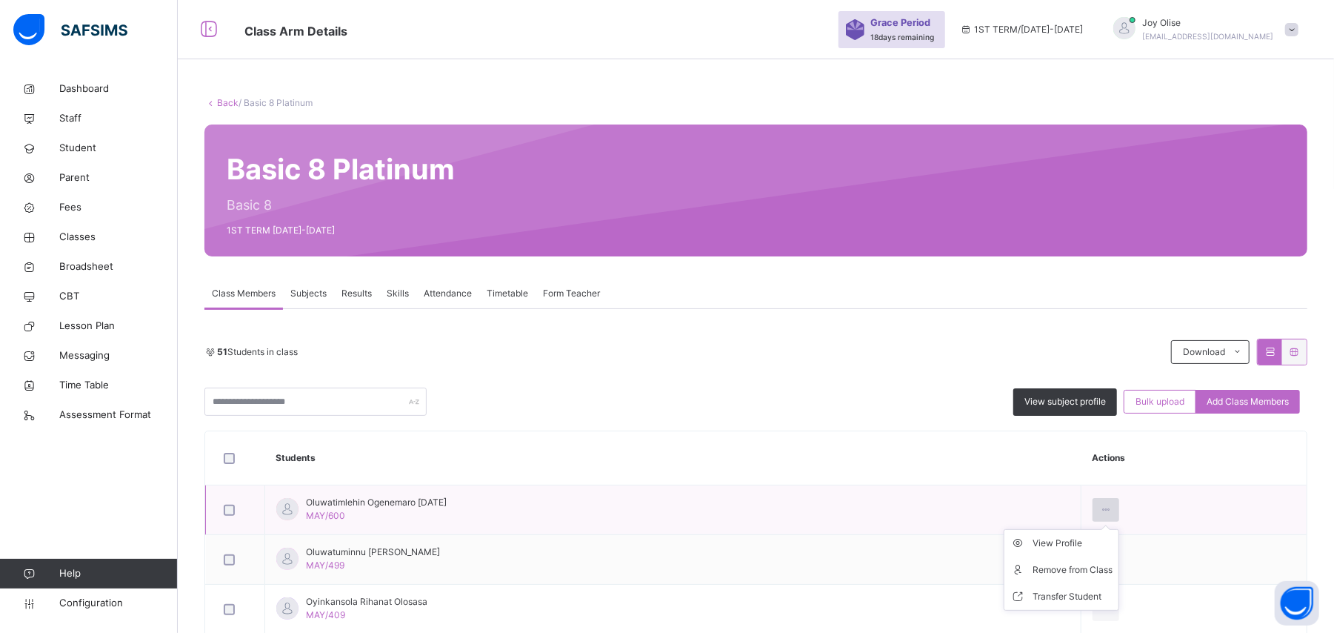
click at [1011, 474] on icon at bounding box center [1106, 509] width 13 height 13
click at [1011, 474] on div "Remove from Class" at bounding box center [1073, 569] width 80 height 15
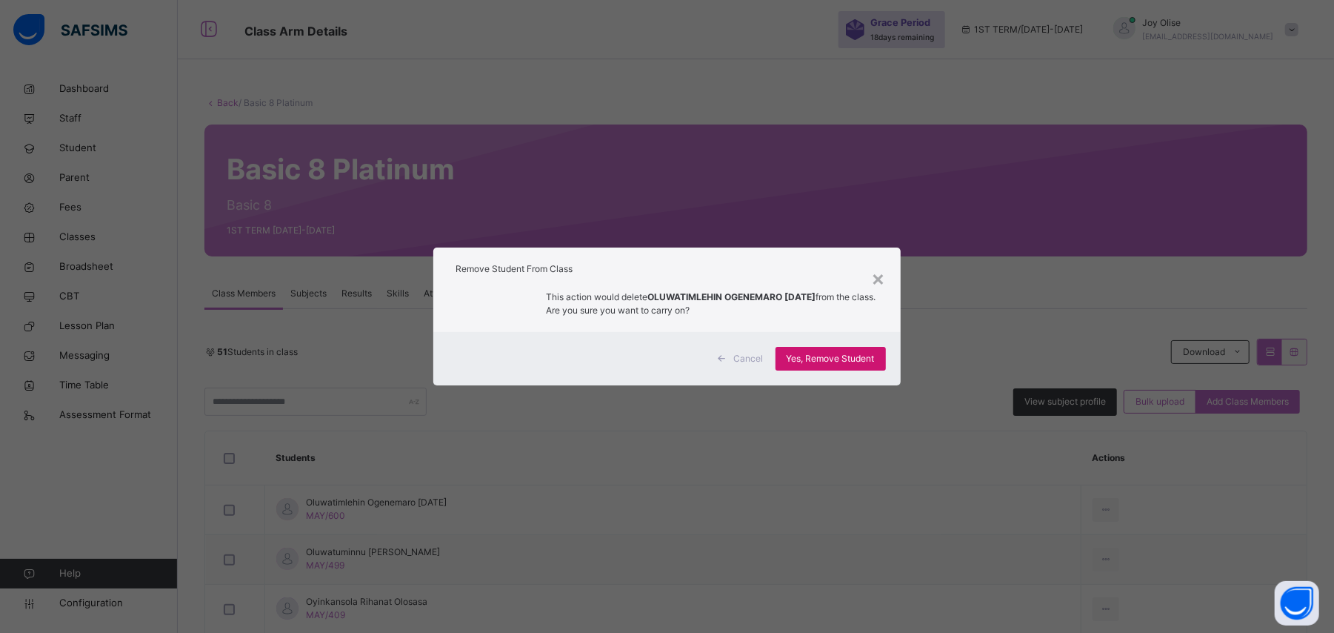
click at [824, 354] on span "Yes, Remove Student" at bounding box center [831, 358] width 88 height 13
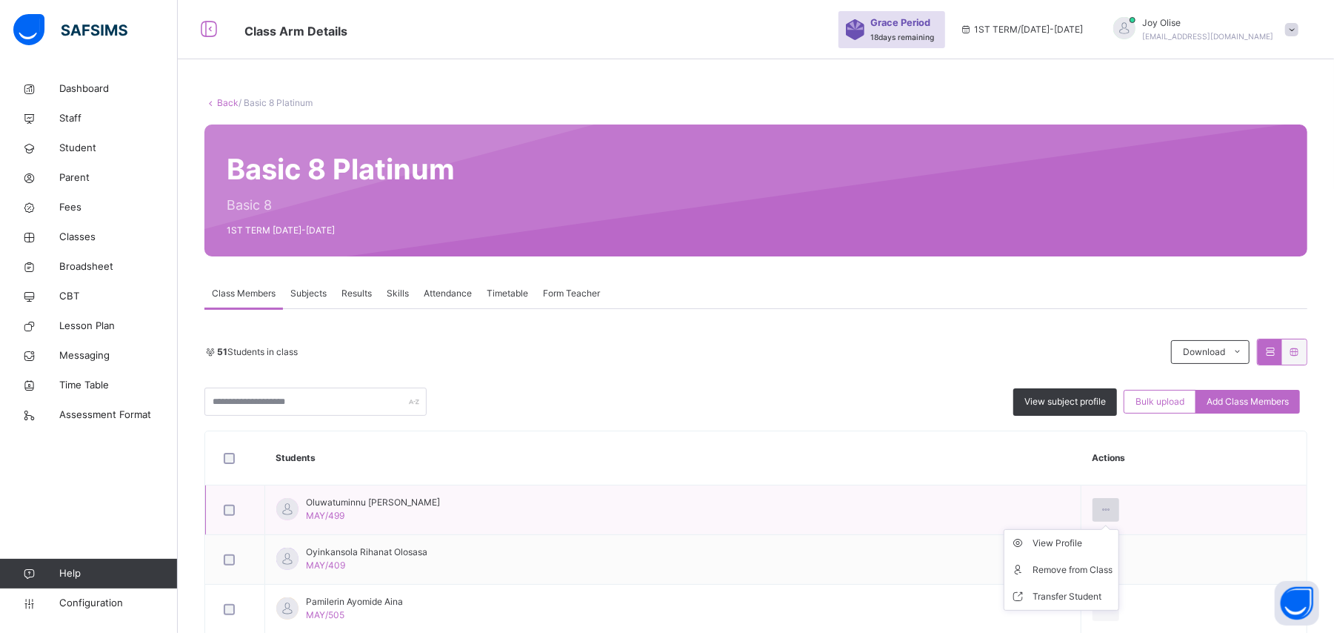
click at [1011, 474] on icon at bounding box center [1106, 509] width 13 height 13
click at [1011, 474] on div "Remove from Class" at bounding box center [1073, 569] width 80 height 15
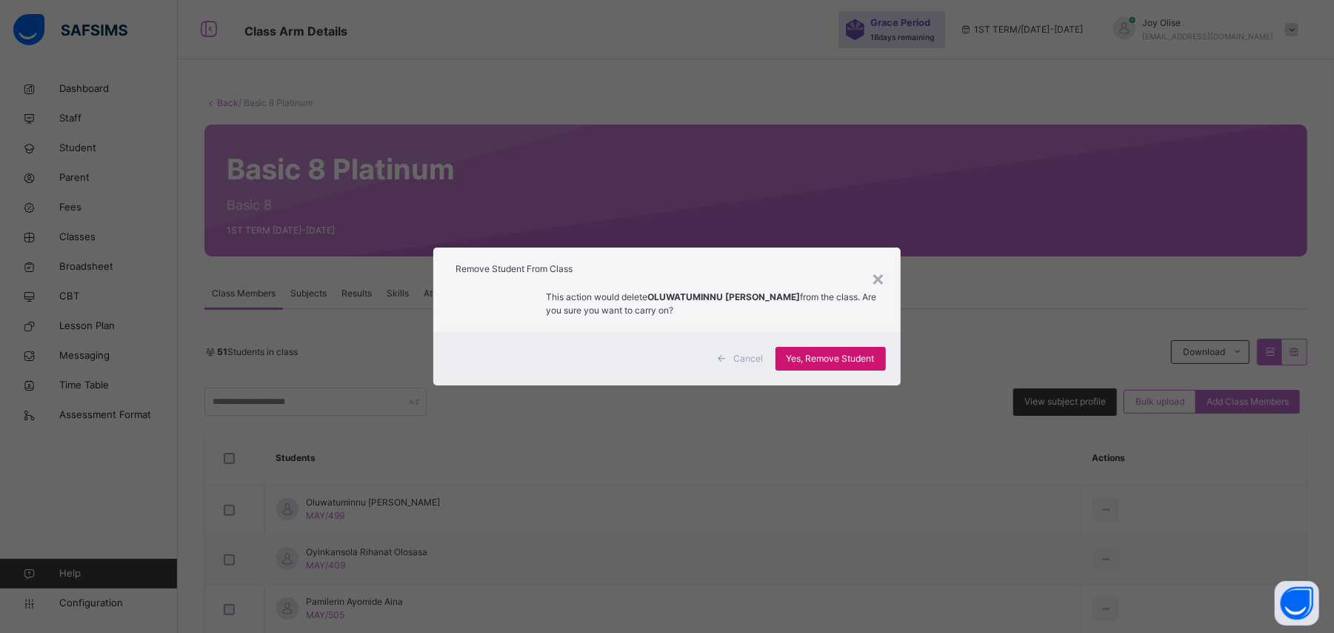
click at [819, 359] on span "Yes, Remove Student" at bounding box center [831, 358] width 88 height 13
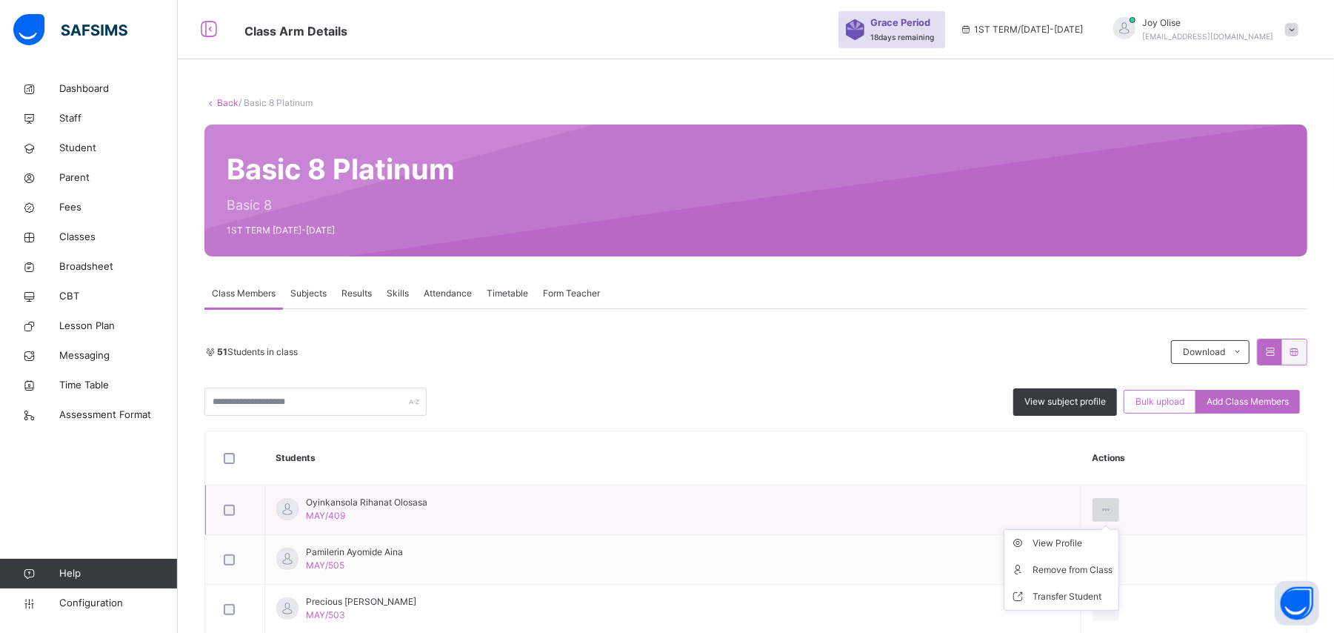
click at [1011, 474] on icon at bounding box center [1106, 509] width 13 height 13
click at [1011, 474] on div "Remove from Class" at bounding box center [1073, 569] width 80 height 15
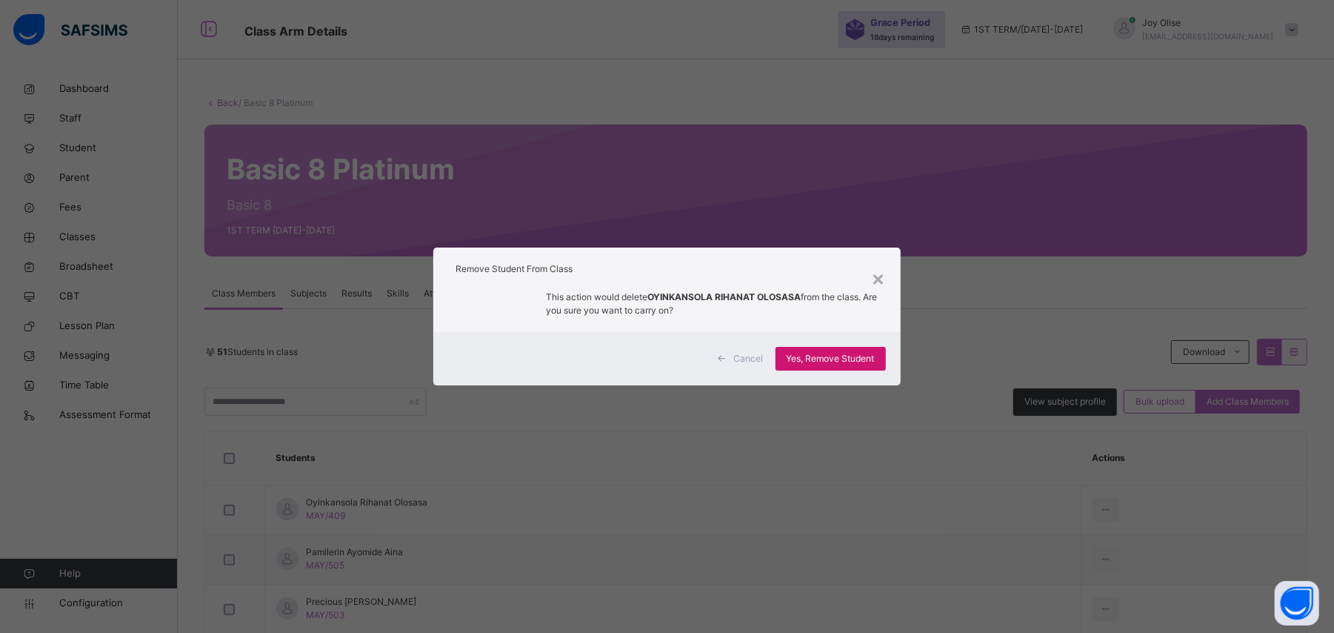
click at [871, 353] on span "Yes, Remove Student" at bounding box center [831, 358] width 88 height 13
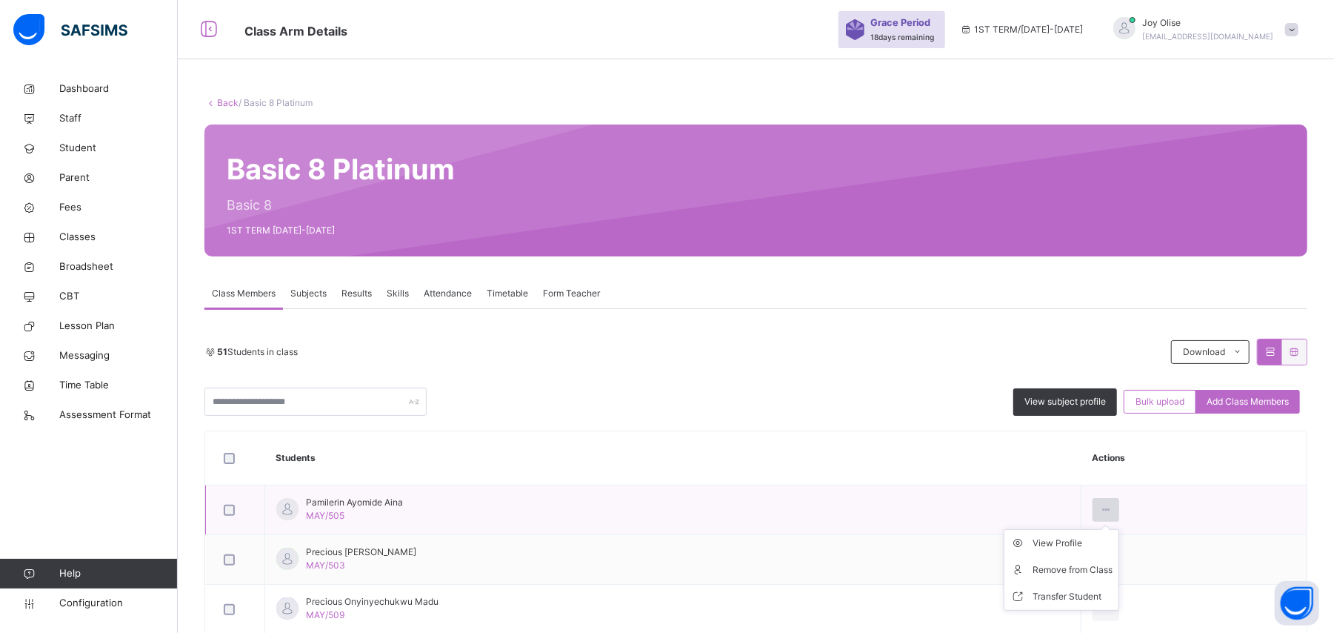
click at [1011, 474] on icon at bounding box center [1106, 509] width 13 height 13
click at [1011, 474] on div at bounding box center [1106, 510] width 27 height 24
click at [1011, 474] on li "Remove from Class" at bounding box center [1062, 569] width 114 height 27
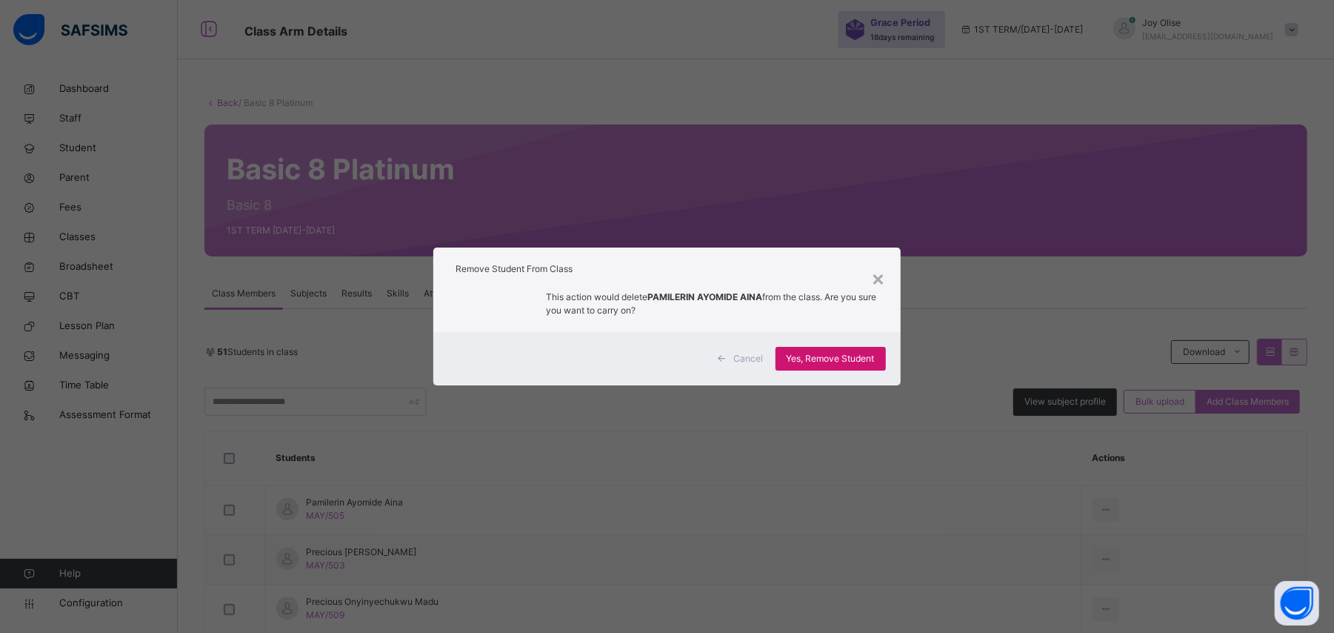
click at [828, 356] on span "Yes, Remove Student" at bounding box center [831, 358] width 88 height 13
click at [837, 353] on span "Yes, Remove Student" at bounding box center [831, 358] width 88 height 13
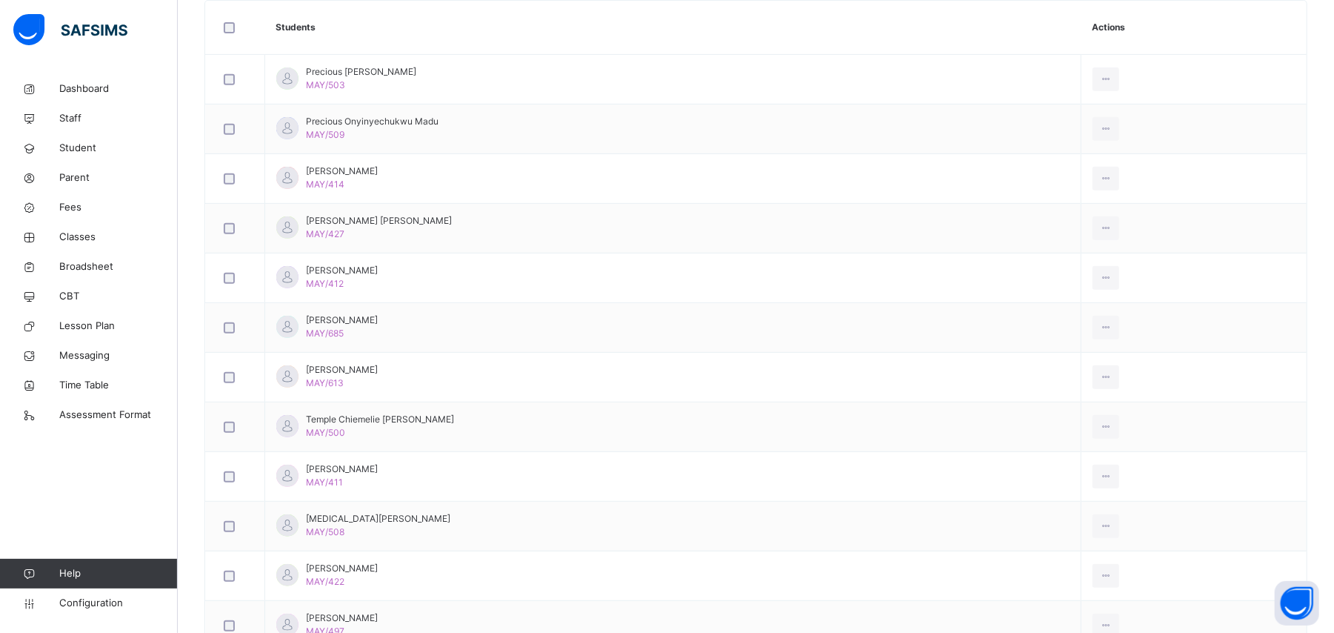
scroll to position [433, 0]
click at [1011, 77] on icon at bounding box center [1106, 76] width 13 height 13
click at [1011, 134] on div "Remove from Class" at bounding box center [1073, 137] width 80 height 15
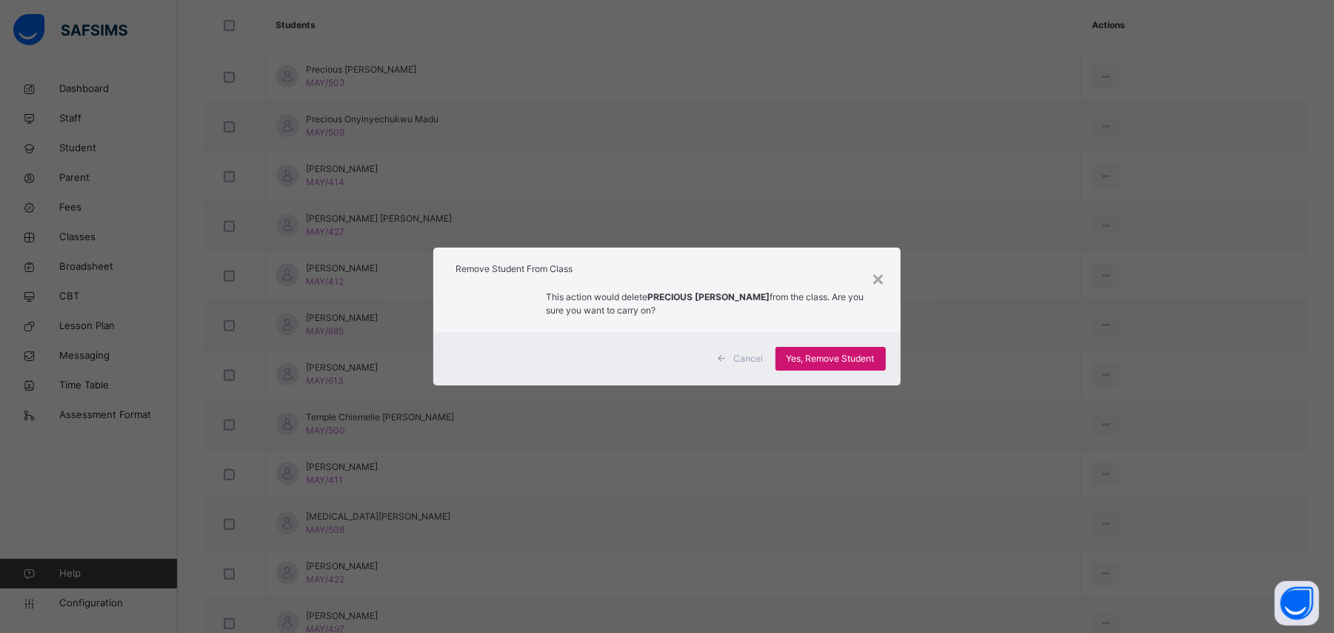
click at [836, 353] on span "Yes, Remove Student" at bounding box center [831, 358] width 88 height 13
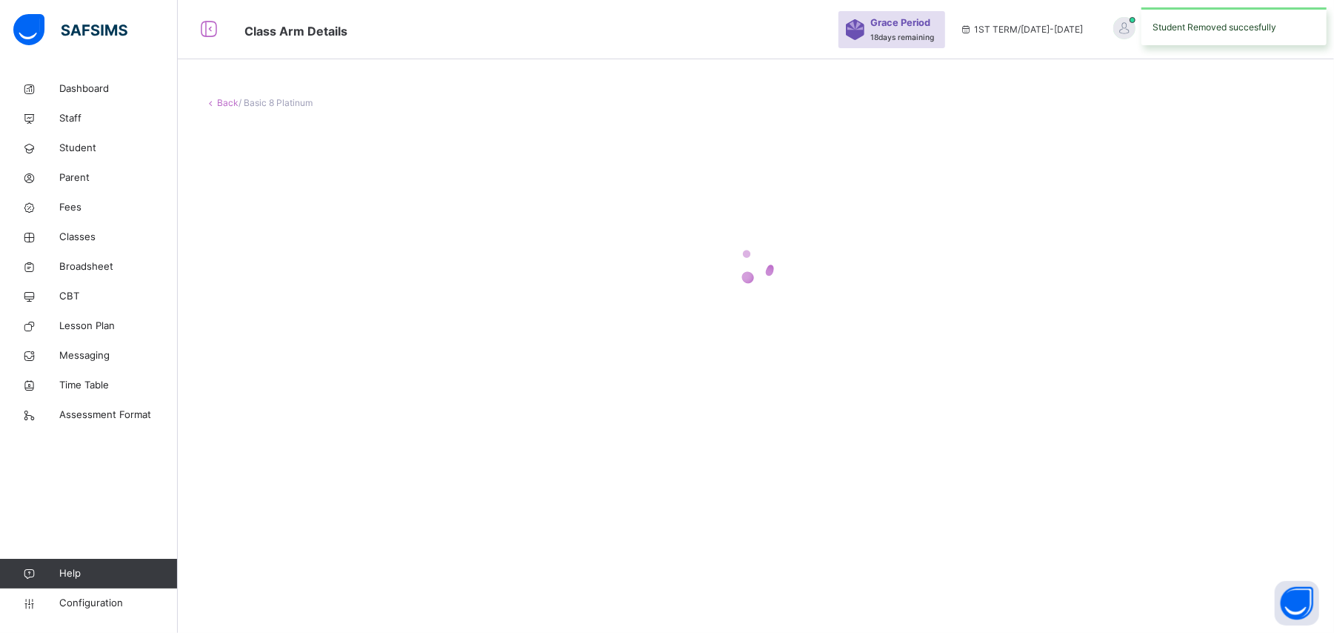
scroll to position [0, 0]
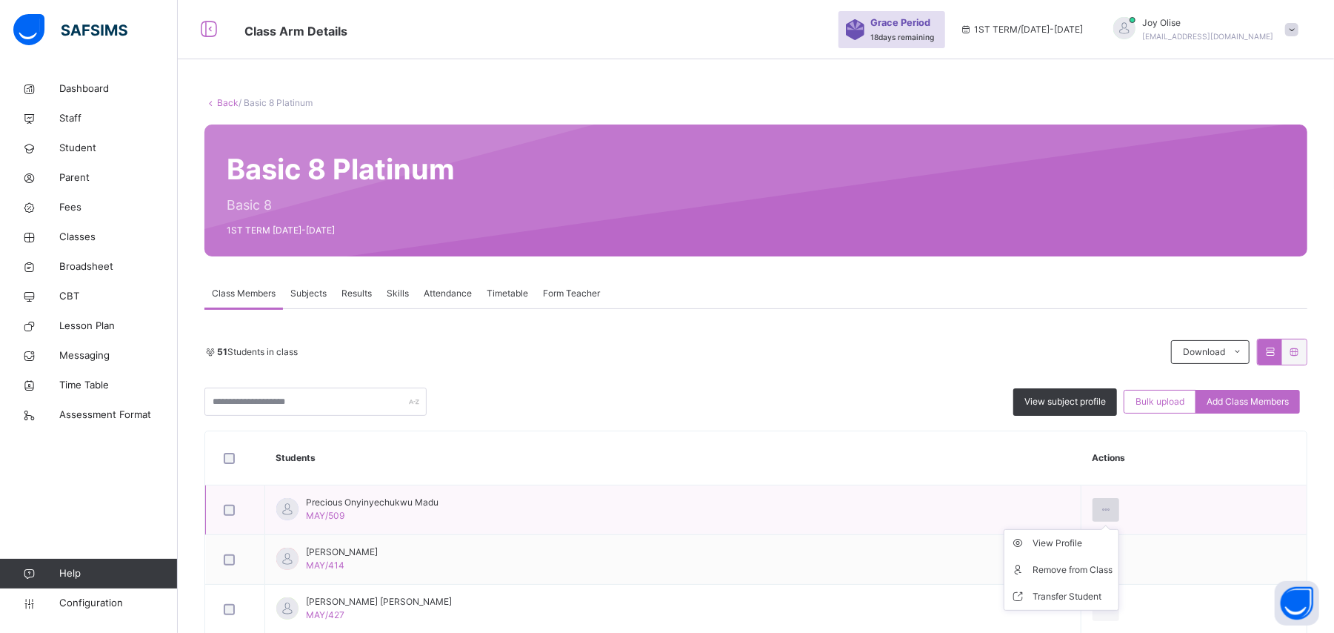
click at [1011, 474] on icon at bounding box center [1106, 509] width 13 height 13
click at [1011, 474] on div "Remove from Class" at bounding box center [1073, 569] width 80 height 15
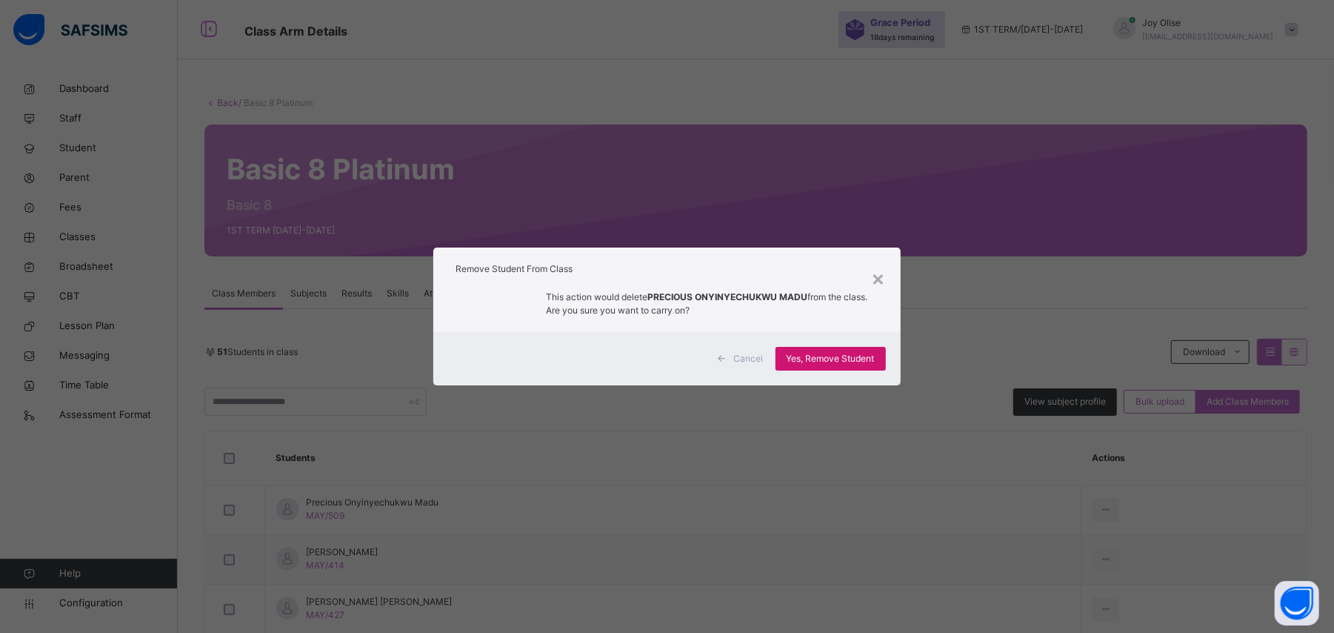
click at [825, 356] on span "Yes, Remove Student" at bounding box center [831, 358] width 88 height 13
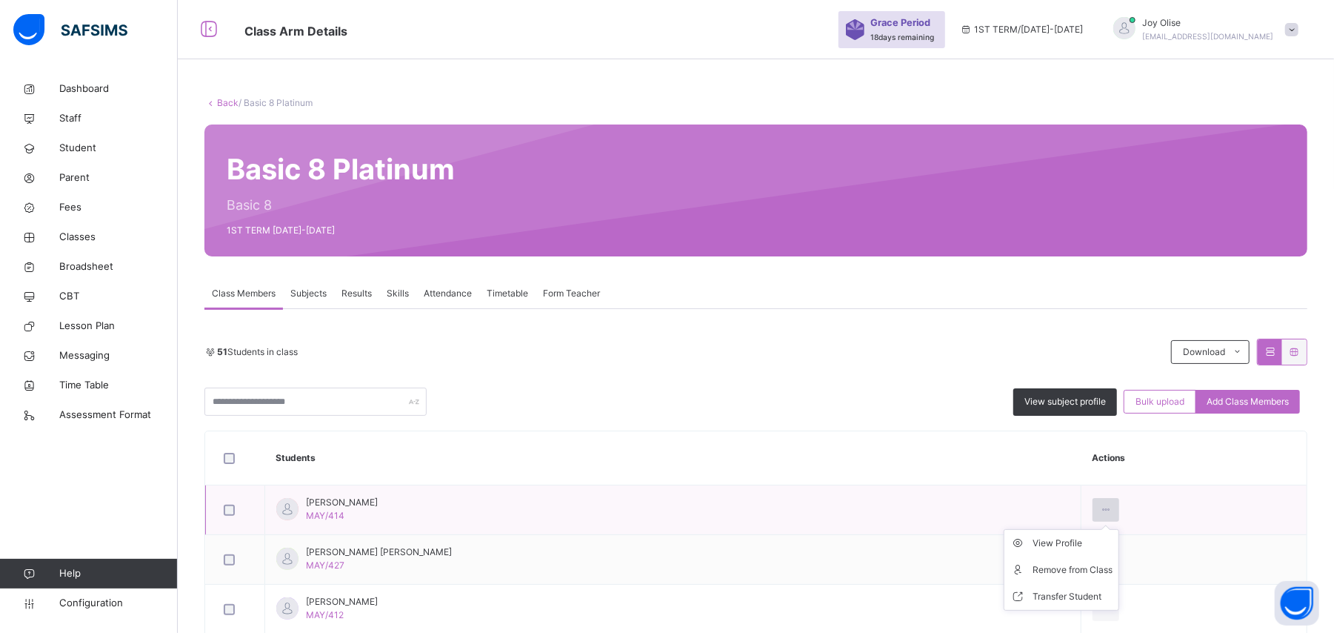
click at [1011, 474] on icon at bounding box center [1106, 509] width 13 height 13
click at [1011, 474] on div "Remove from Class" at bounding box center [1073, 569] width 80 height 15
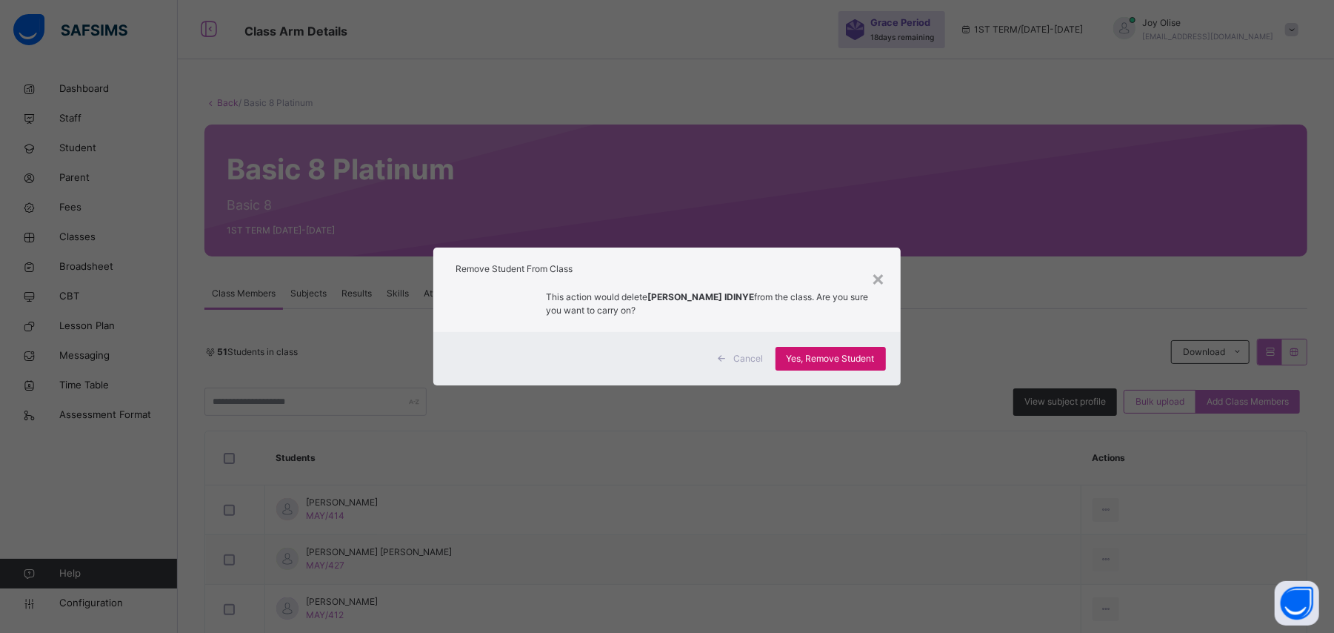
click at [875, 362] on span "Yes, Remove Student" at bounding box center [831, 358] width 88 height 13
click at [848, 353] on span "Yes, Remove Student" at bounding box center [831, 358] width 88 height 13
click at [840, 352] on span "Yes, Remove Student" at bounding box center [831, 358] width 88 height 13
click at [883, 271] on div "×" at bounding box center [879, 277] width 14 height 31
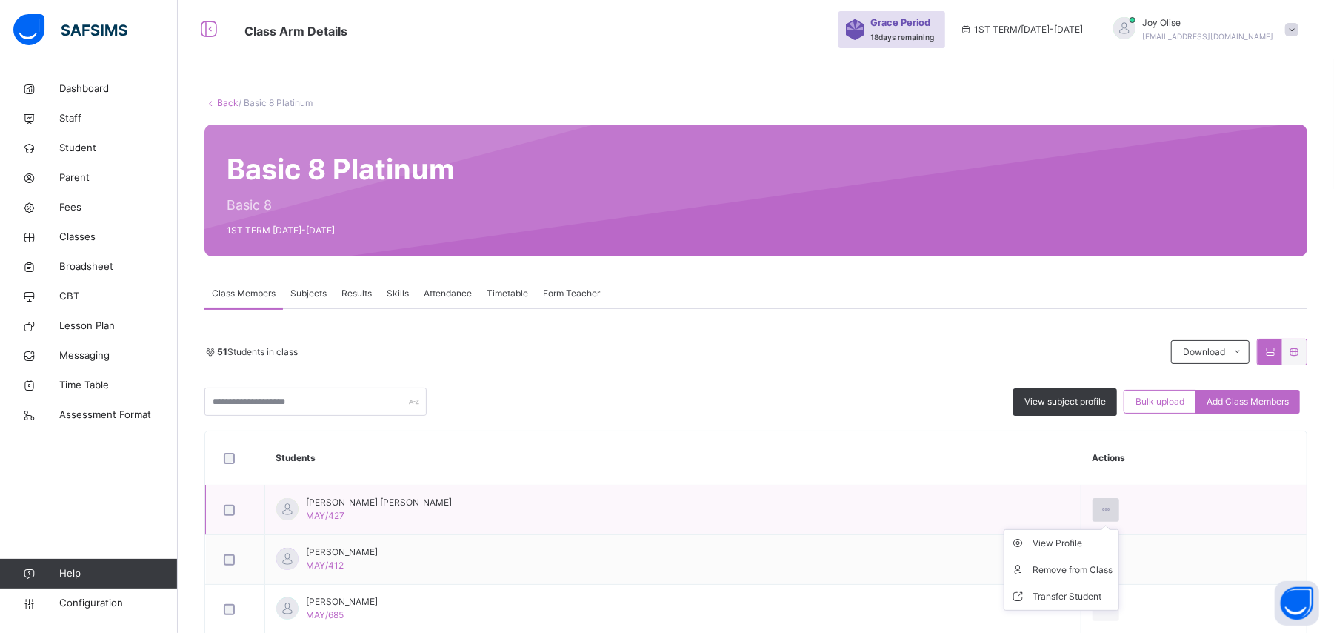
click at [1100, 511] on icon at bounding box center [1106, 509] width 13 height 13
click at [1060, 562] on li "Remove from Class" at bounding box center [1062, 569] width 114 height 27
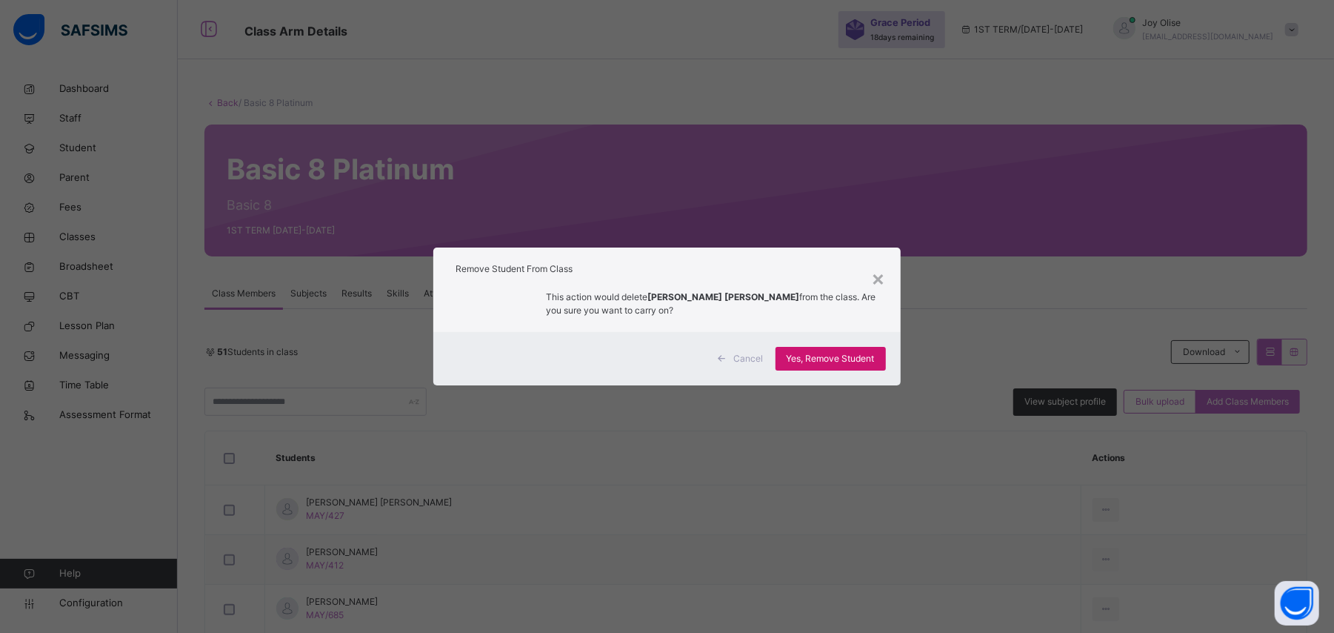
click at [842, 356] on span "Yes, Remove Student" at bounding box center [831, 358] width 88 height 13
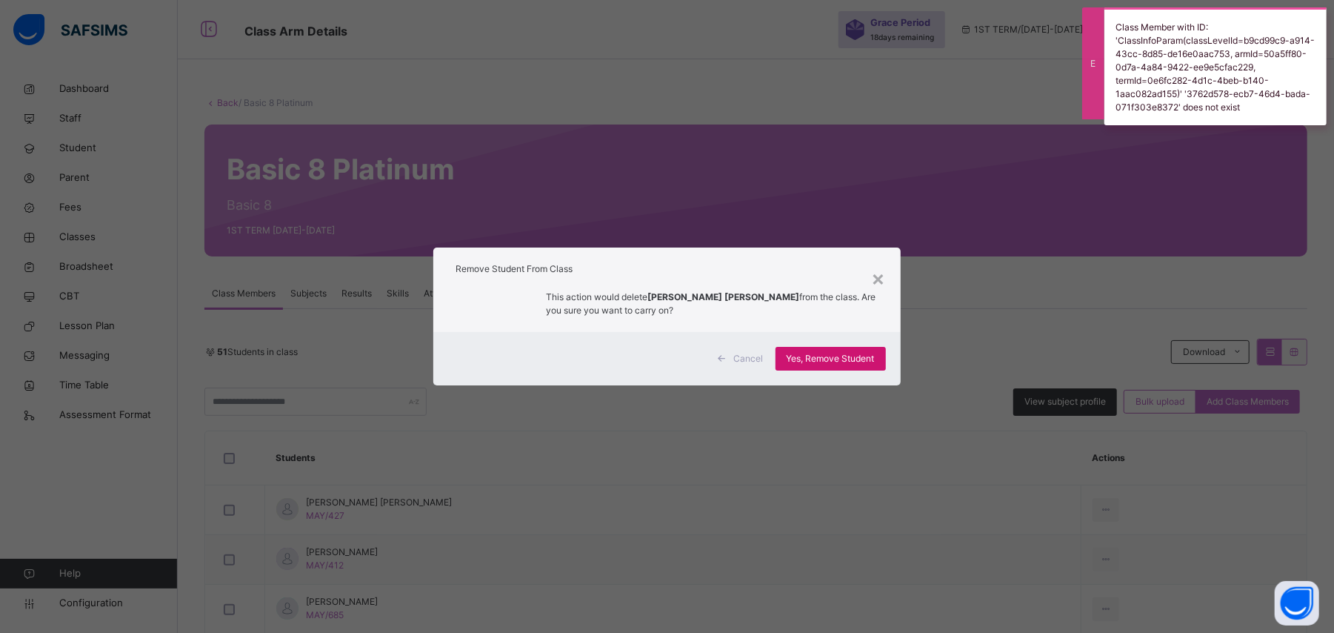
click at [842, 356] on span "Yes, Remove Student" at bounding box center [831, 358] width 88 height 13
click at [834, 366] on div "Yes, Remove Student" at bounding box center [831, 359] width 110 height 24
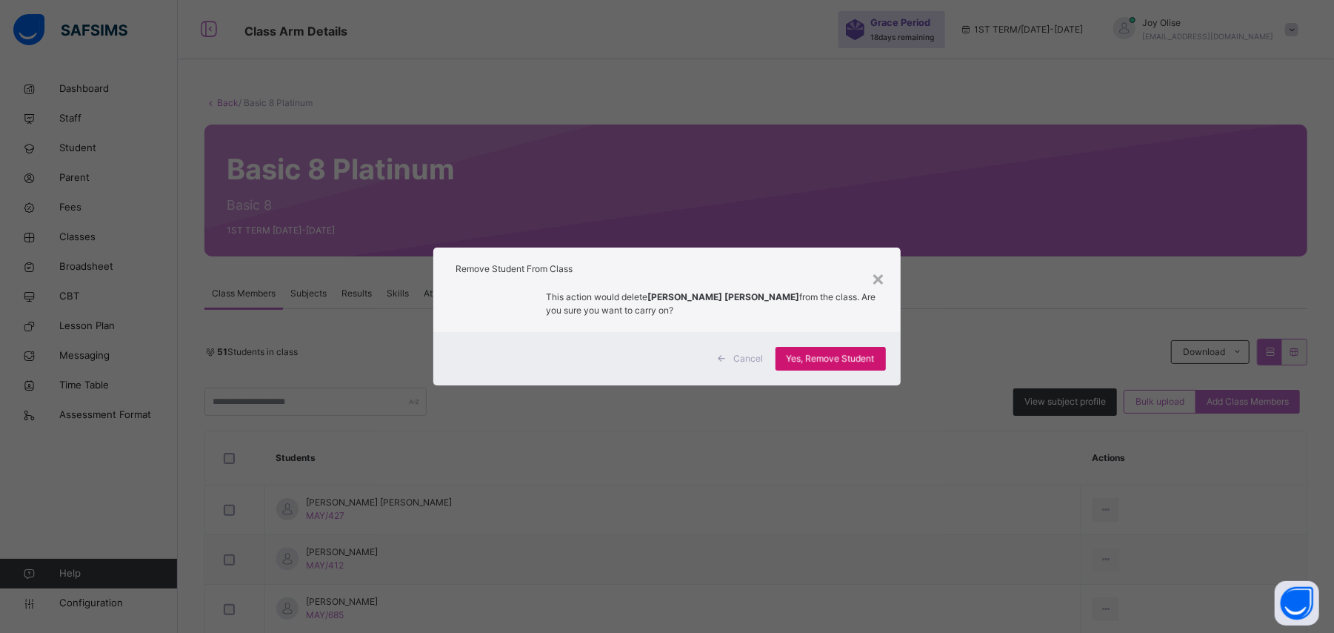
click at [834, 366] on div "Yes, Remove Student" at bounding box center [831, 359] width 110 height 24
click at [880, 279] on div "×" at bounding box center [879, 277] width 14 height 31
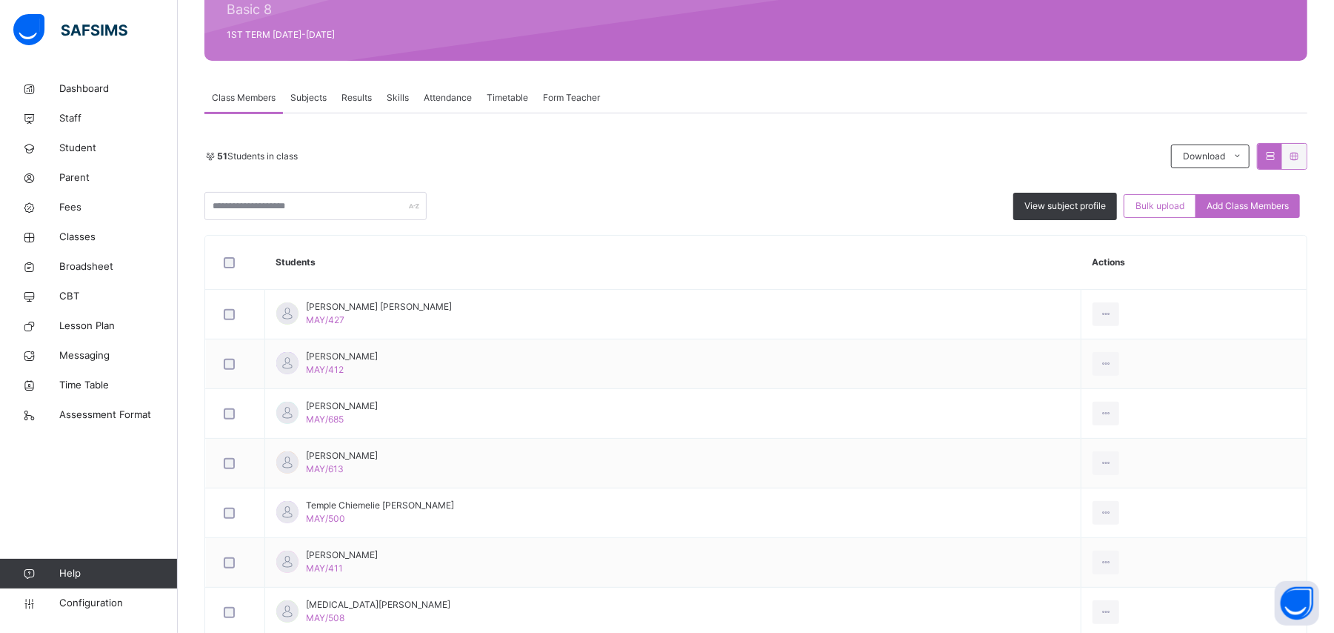
scroll to position [187, 0]
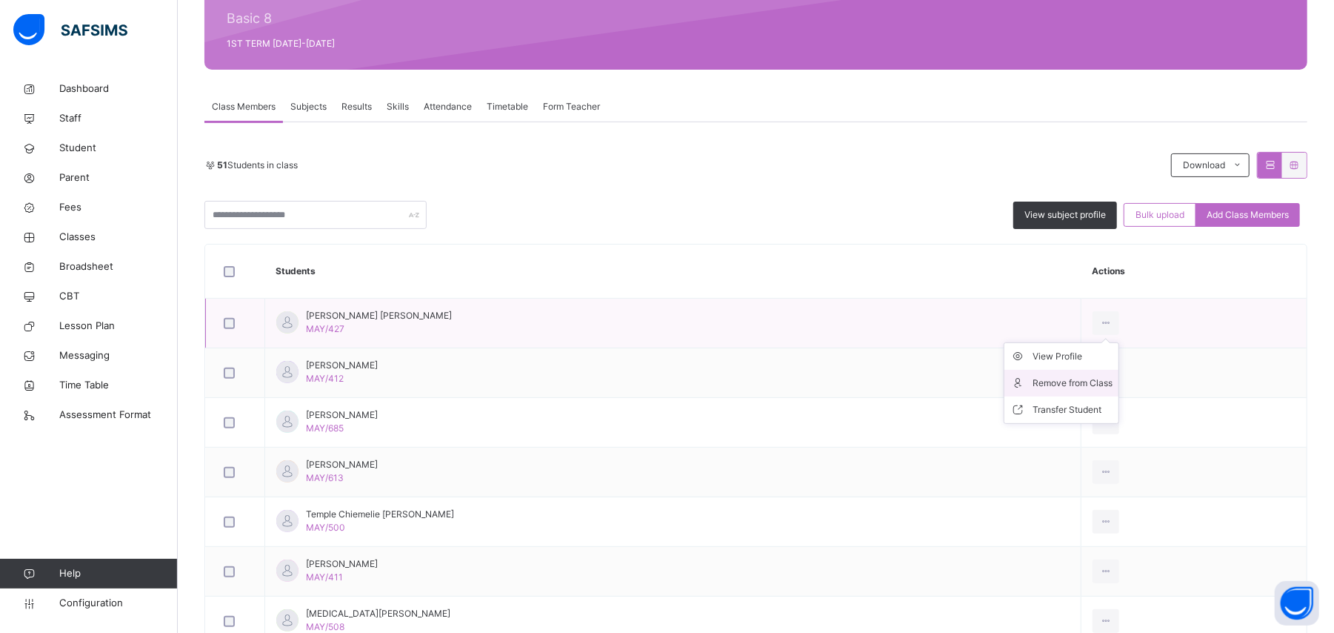
click at [1086, 384] on div "Remove from Class" at bounding box center [1073, 383] width 80 height 15
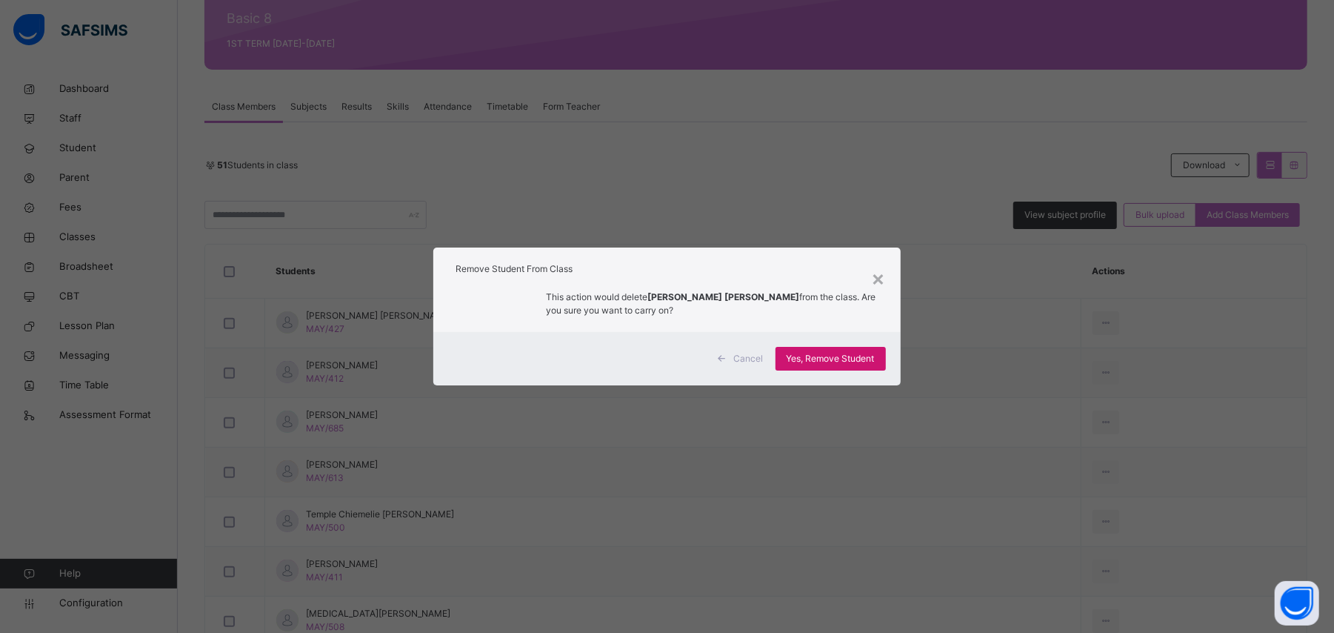
click at [809, 362] on span "Yes, Remove Student" at bounding box center [831, 358] width 88 height 13
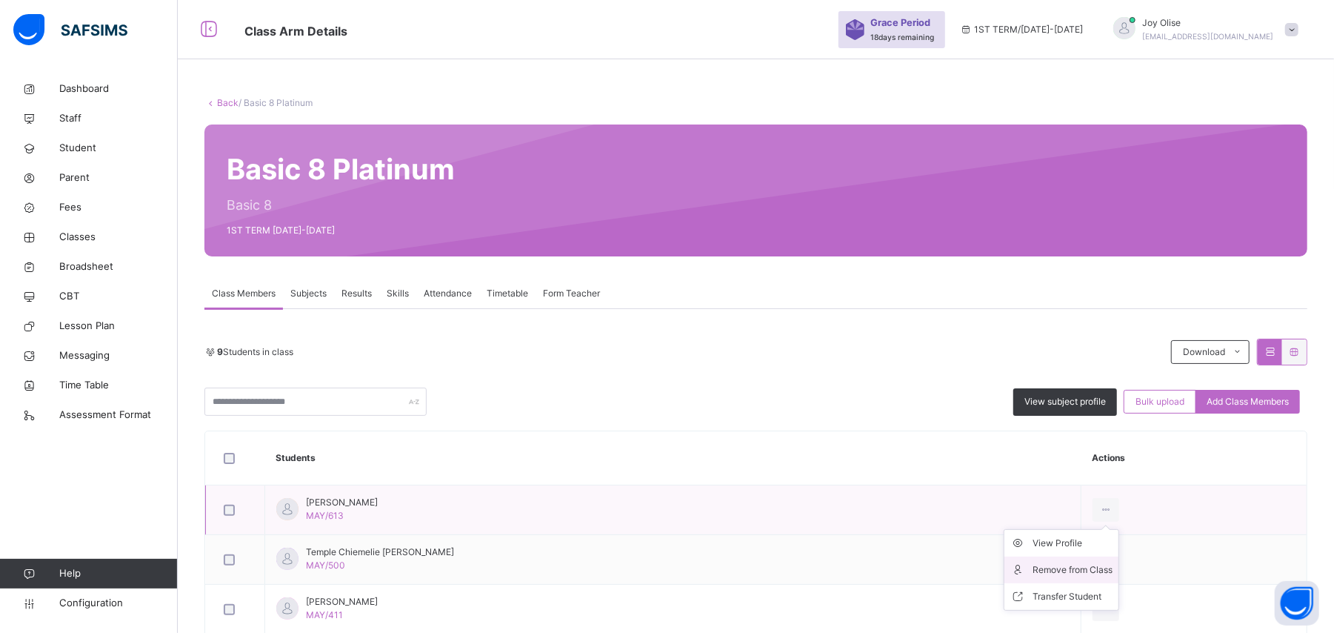
click at [1064, 569] on div "Remove from Class" at bounding box center [1073, 569] width 80 height 15
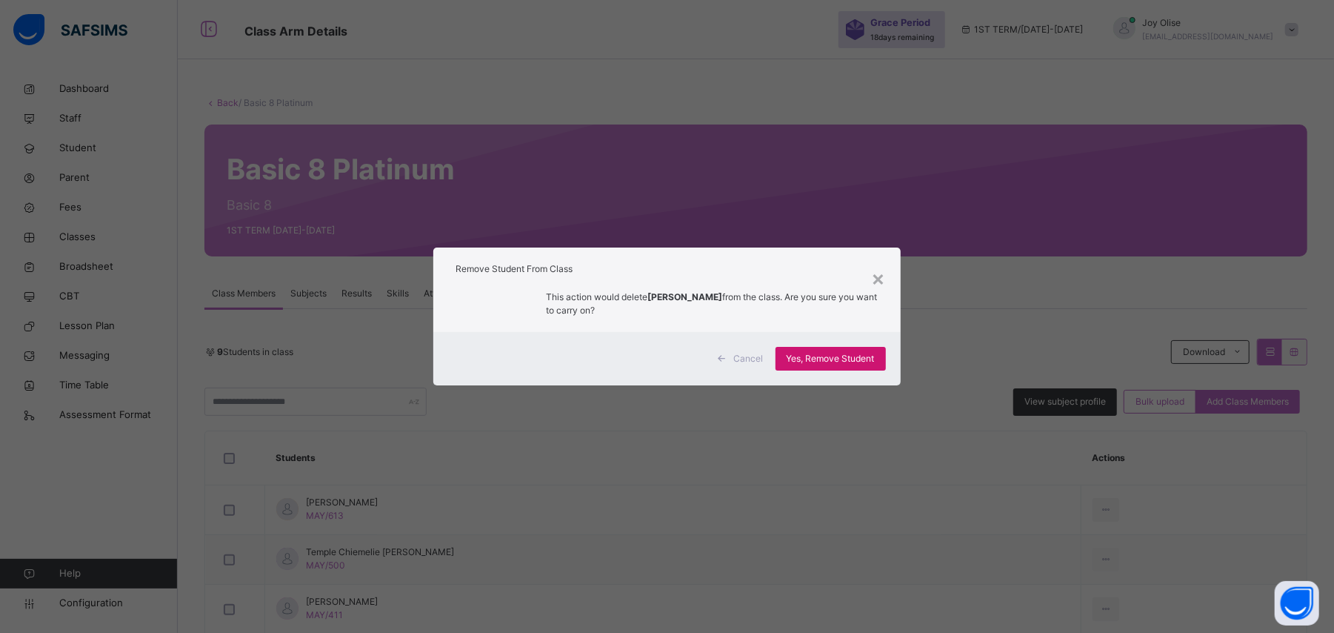
click at [813, 356] on span "Yes, Remove Student" at bounding box center [831, 358] width 88 height 13
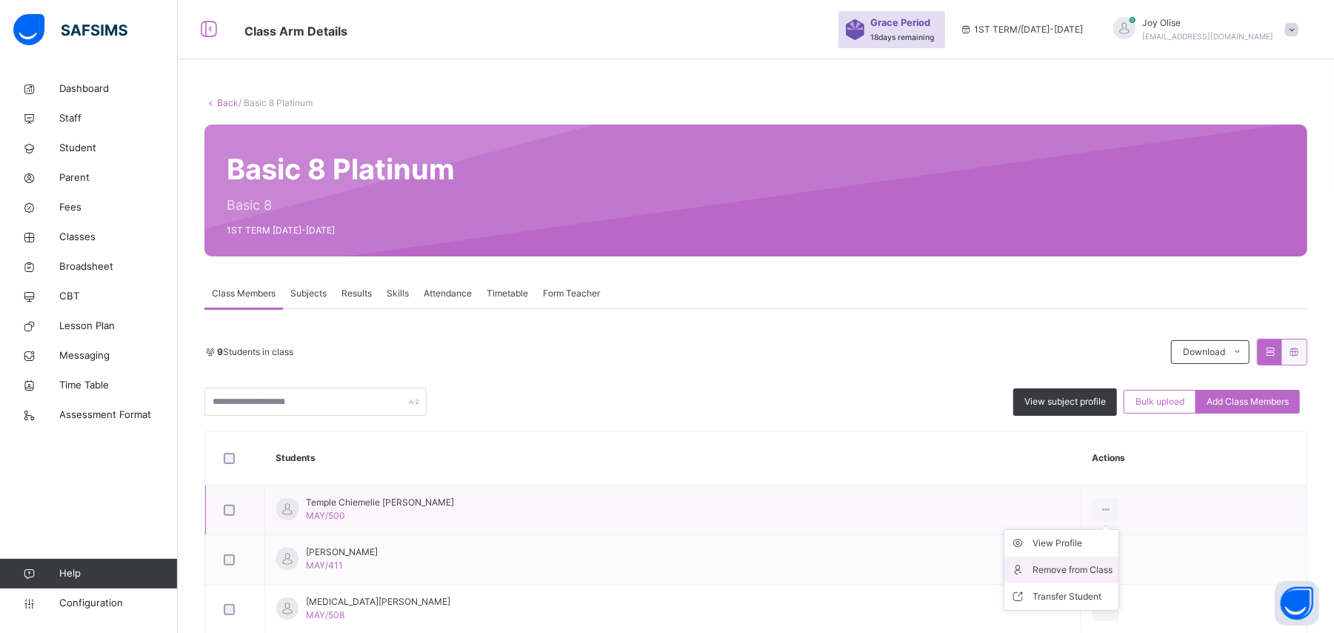
click at [1094, 572] on div "Remove from Class" at bounding box center [1073, 569] width 80 height 15
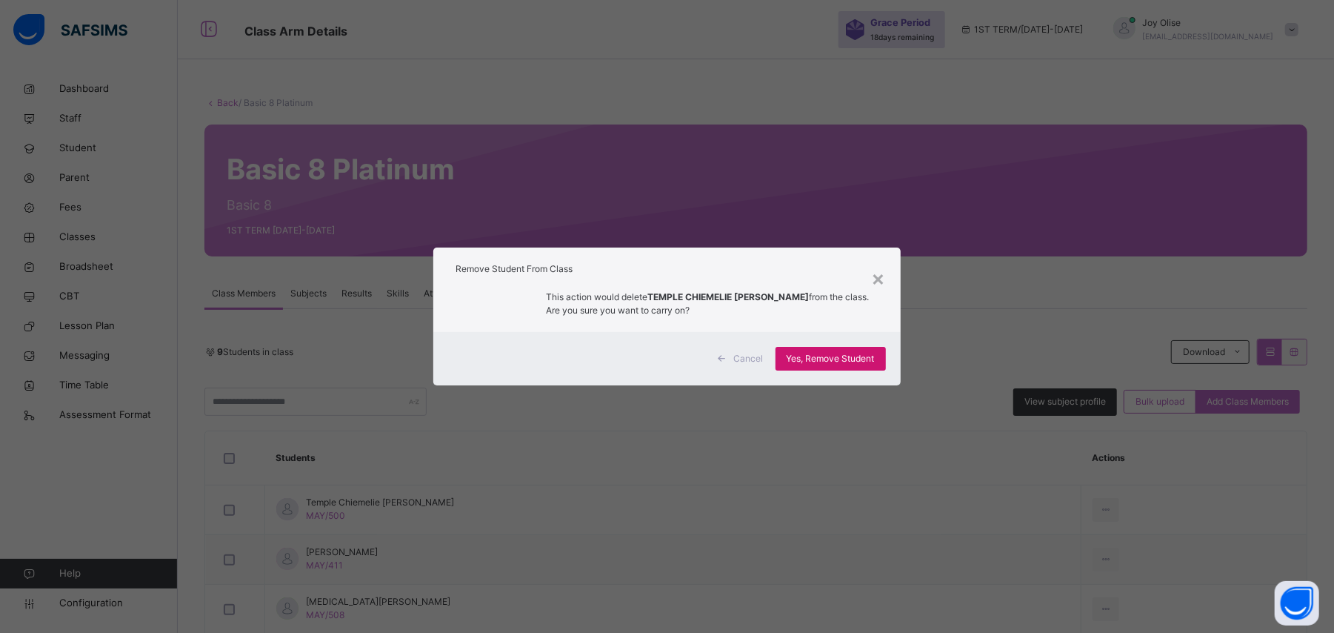
click at [833, 360] on span "Yes, Remove Student" at bounding box center [831, 358] width 88 height 13
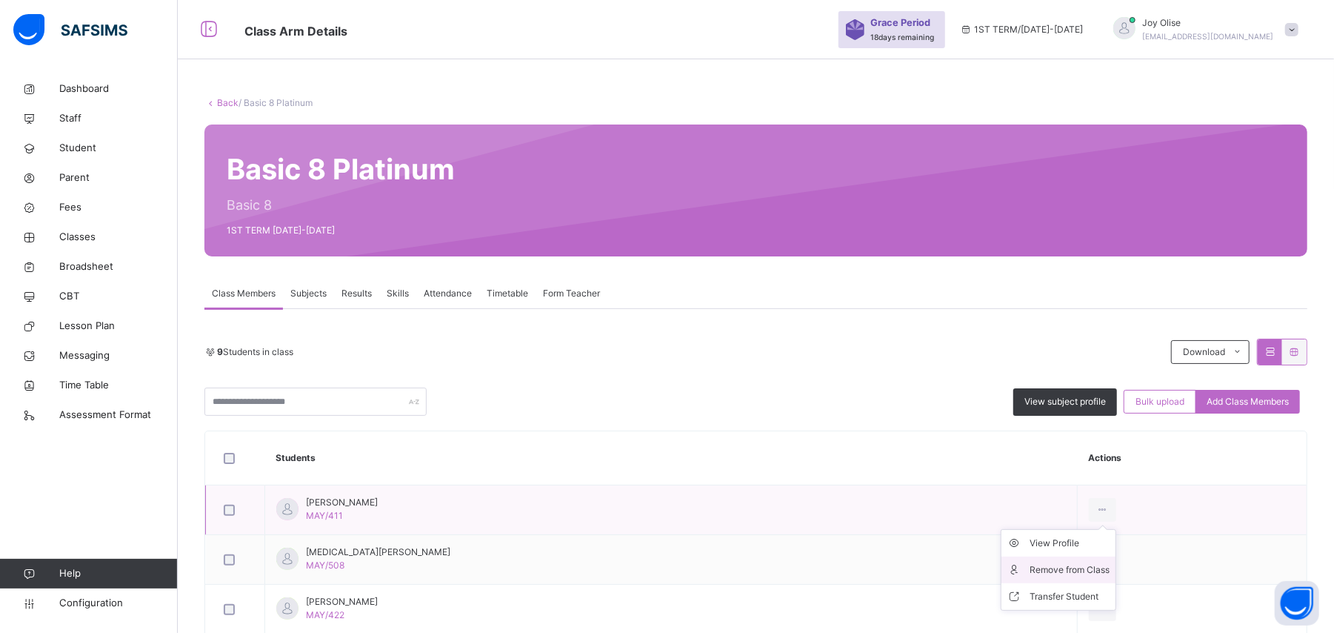
click at [1070, 566] on div "Remove from Class" at bounding box center [1070, 569] width 80 height 15
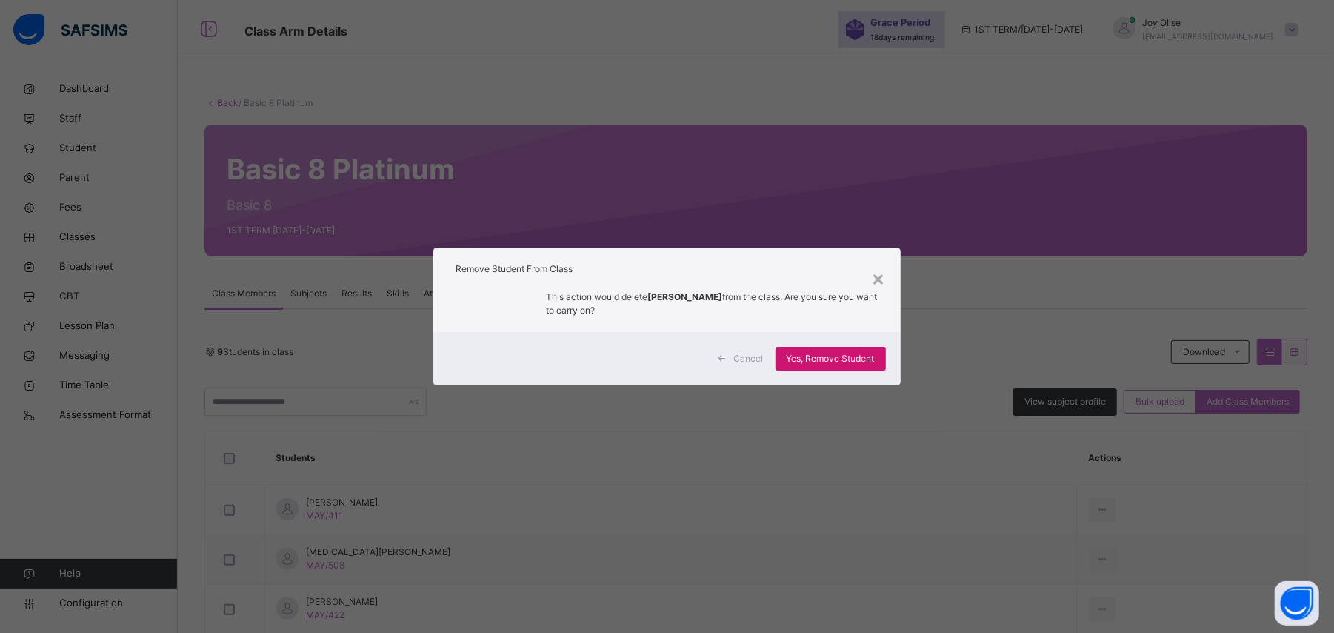
click at [807, 354] on span "Yes, Remove Student" at bounding box center [831, 358] width 88 height 13
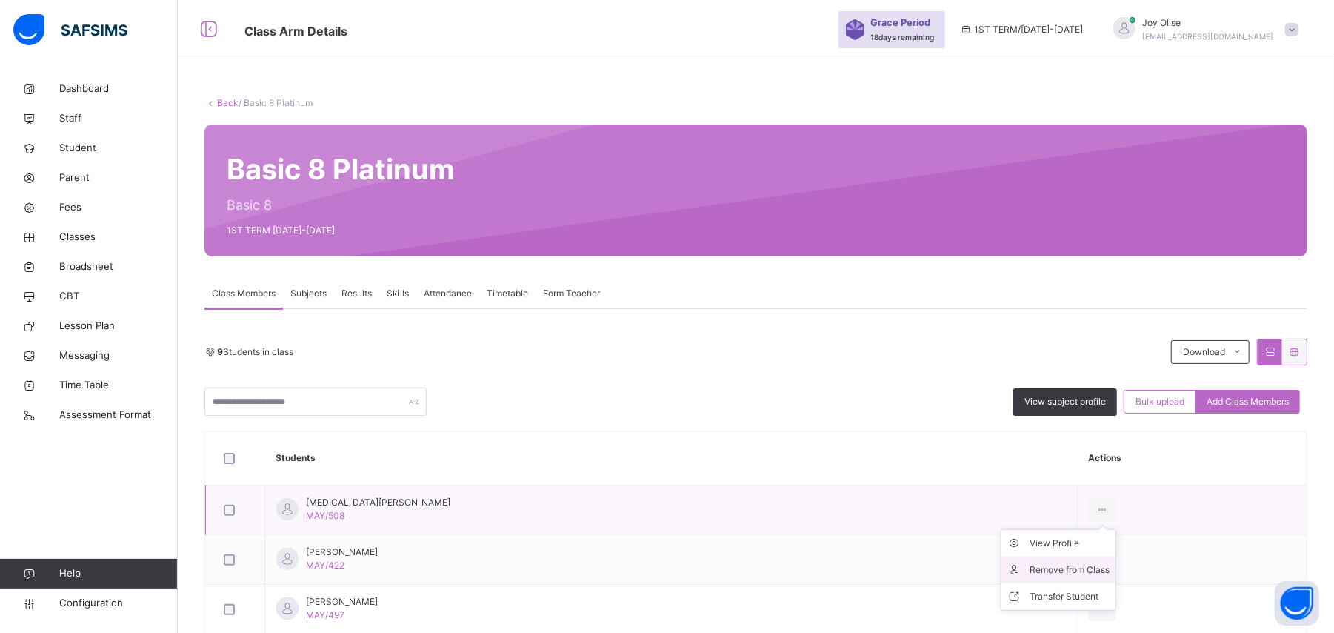
click at [1047, 570] on div "Remove from Class" at bounding box center [1070, 569] width 80 height 15
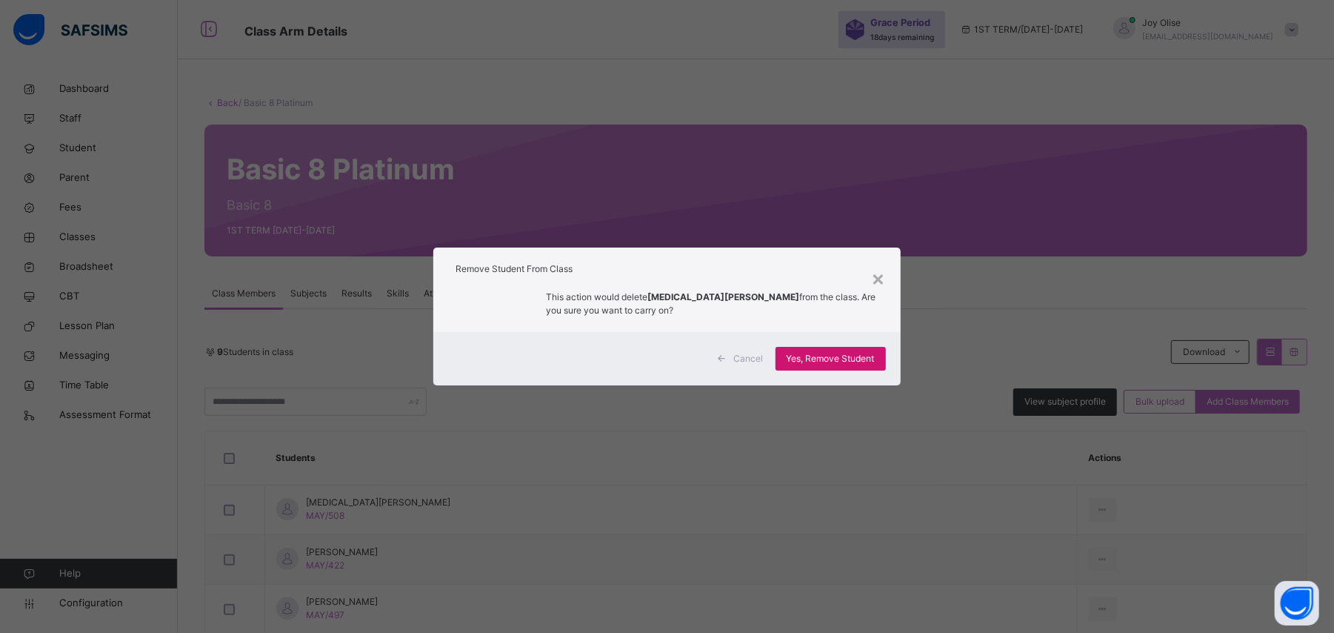
click at [837, 356] on span "Yes, Remove Student" at bounding box center [831, 358] width 88 height 13
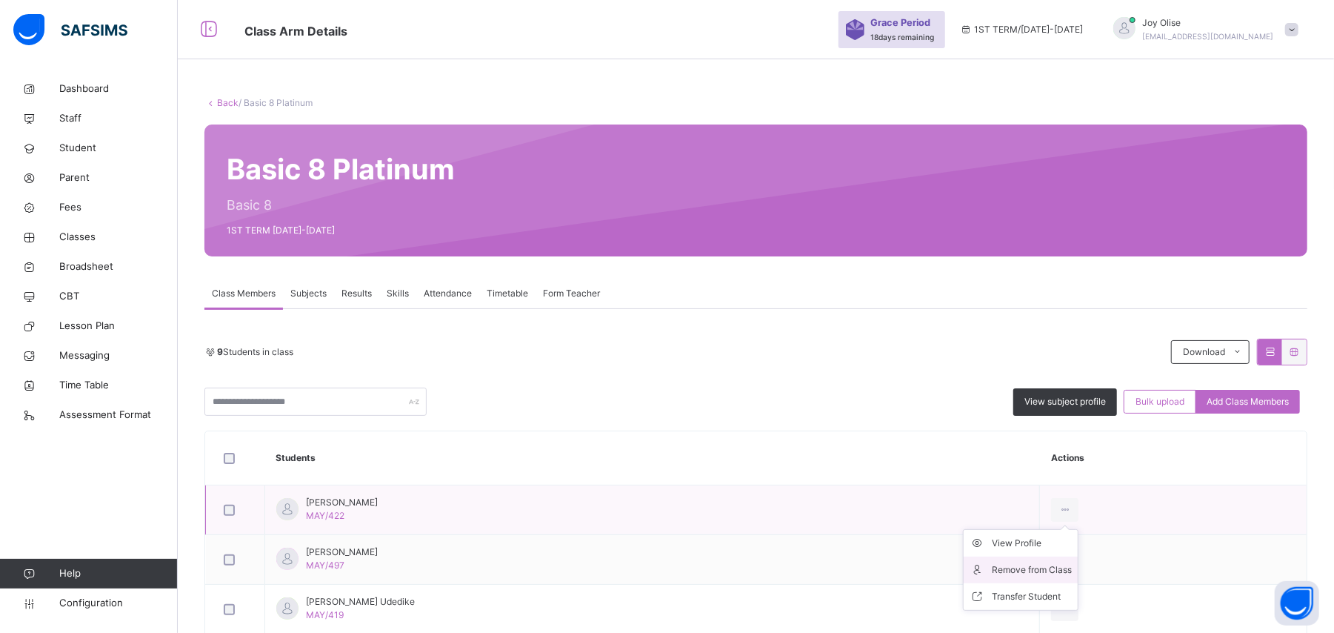
click at [1072, 568] on div "Remove from Class" at bounding box center [1032, 569] width 80 height 15
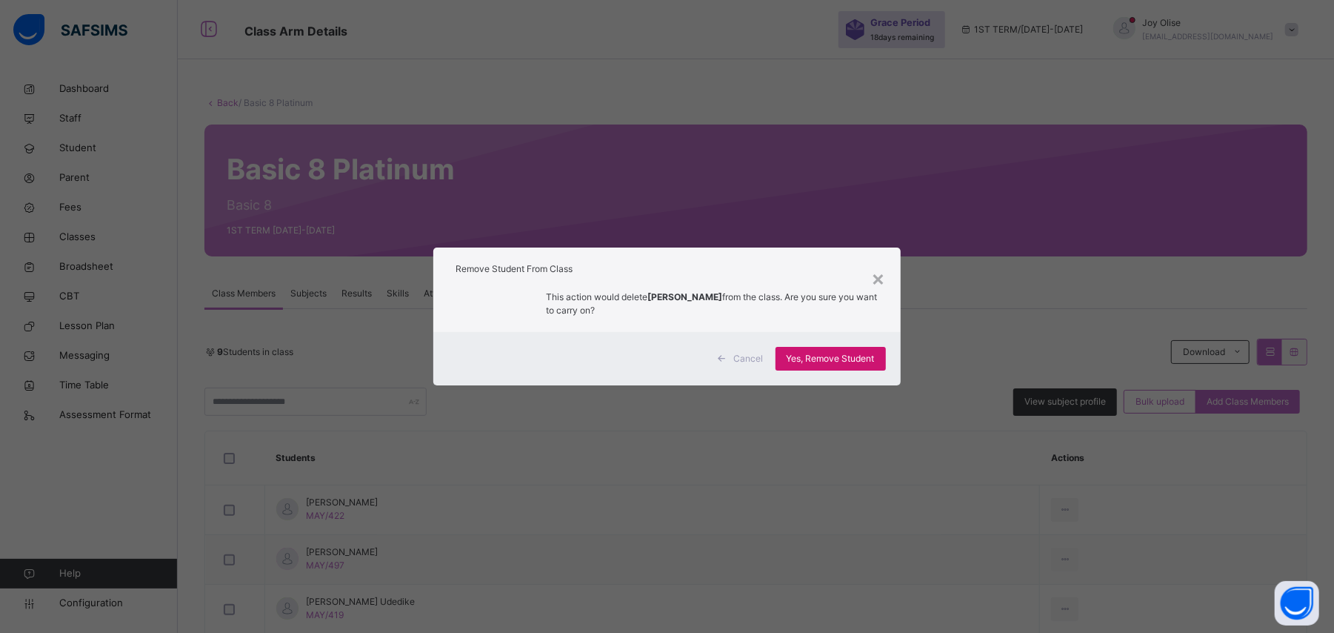
click at [817, 356] on span "Yes, Remove Student" at bounding box center [831, 358] width 88 height 13
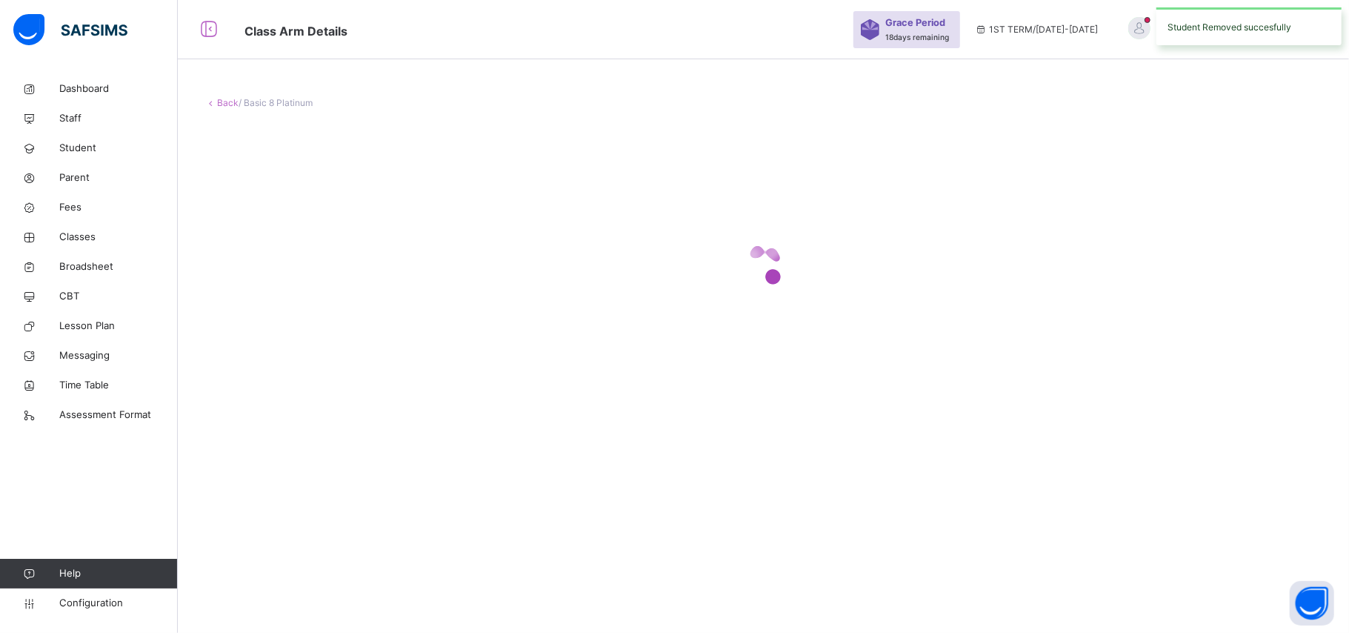
click at [817, 356] on div at bounding box center [764, 265] width 1118 height 282
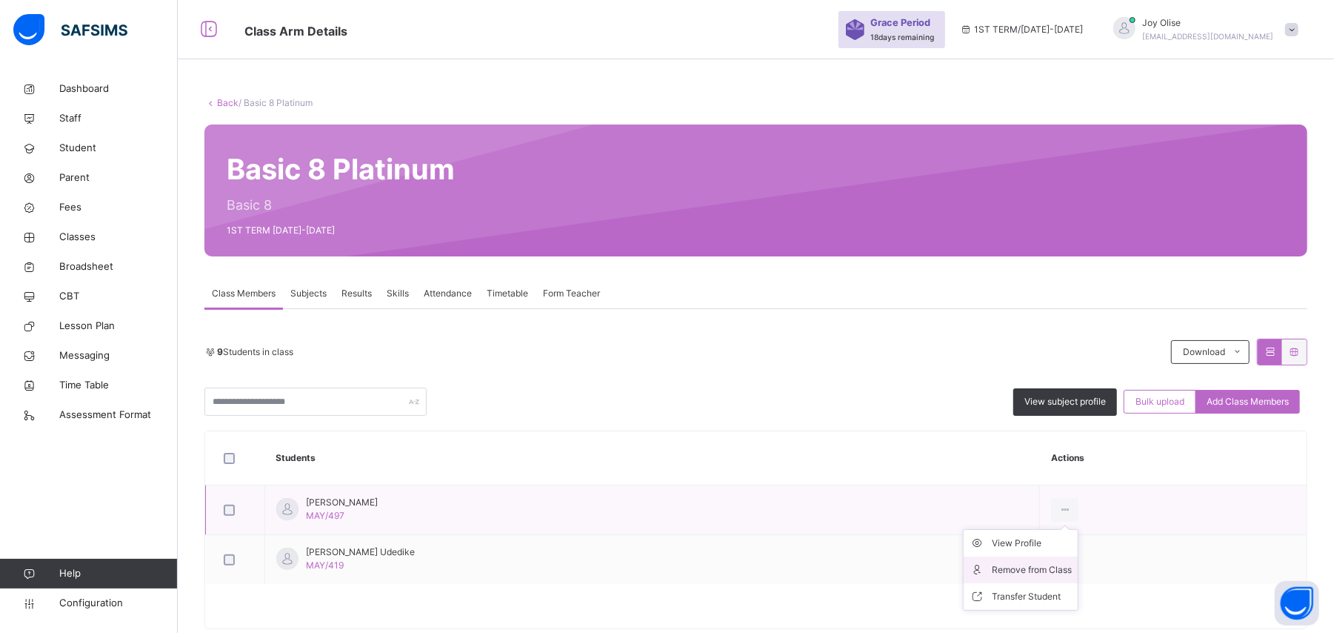
click at [1072, 569] on div "Remove from Class" at bounding box center [1032, 569] width 80 height 15
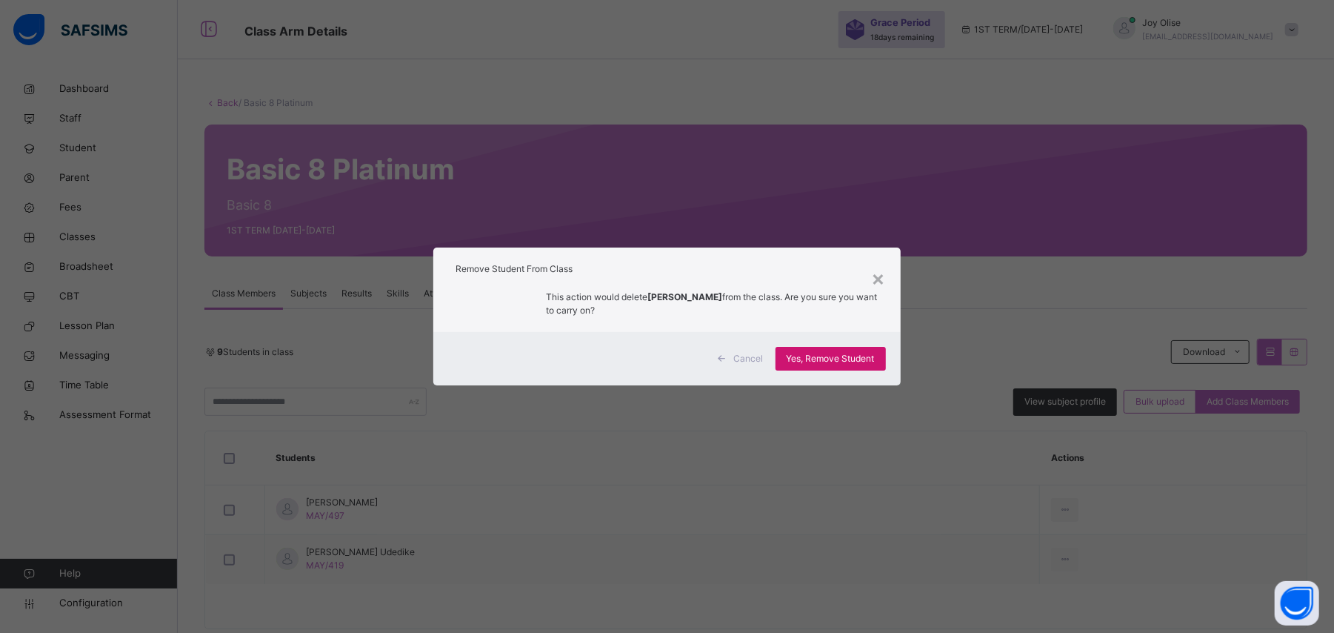
click at [854, 362] on span "Yes, Remove Student" at bounding box center [831, 358] width 88 height 13
click at [854, 362] on div "Yes, Remove Student" at bounding box center [831, 359] width 110 height 24
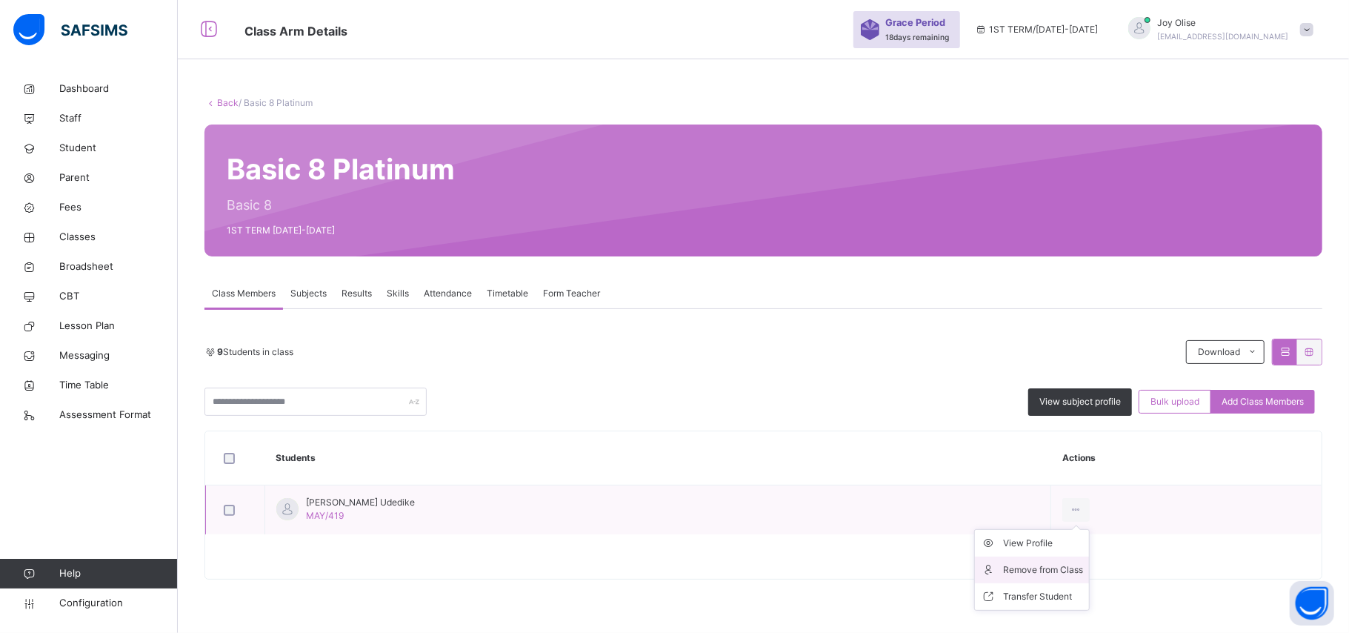
click at [1073, 565] on div "Remove from Class" at bounding box center [1043, 569] width 80 height 15
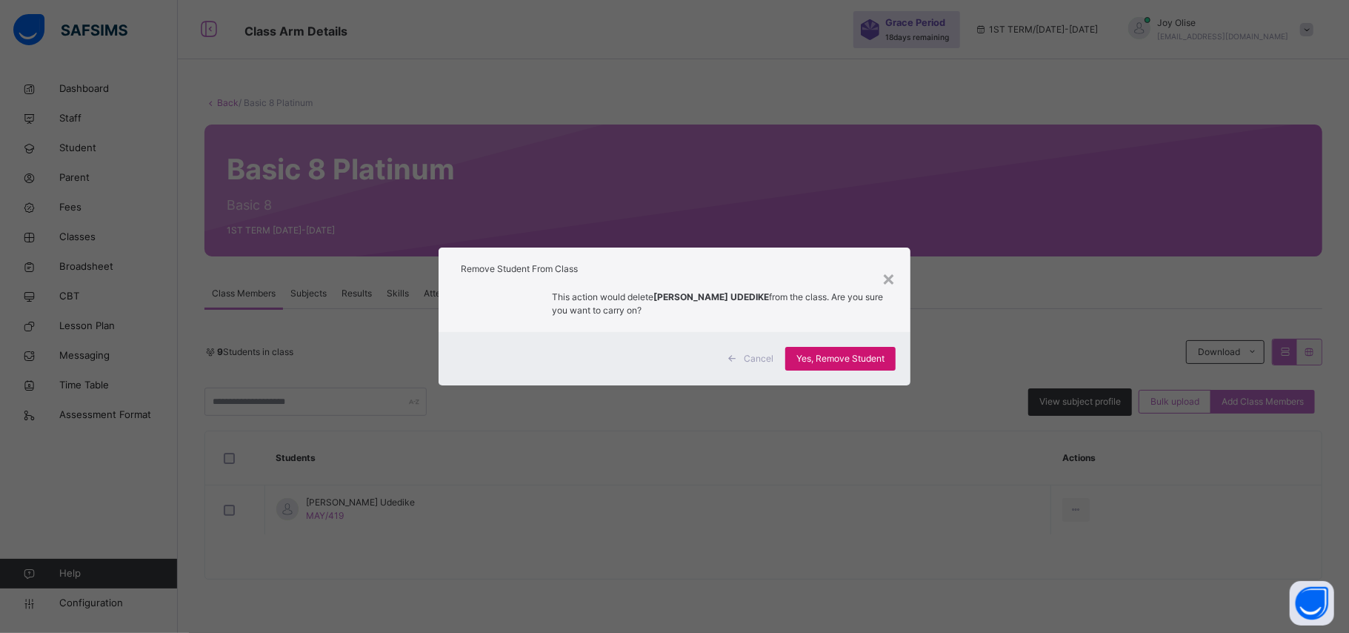
click at [849, 359] on span "Yes, Remove Student" at bounding box center [841, 358] width 88 height 13
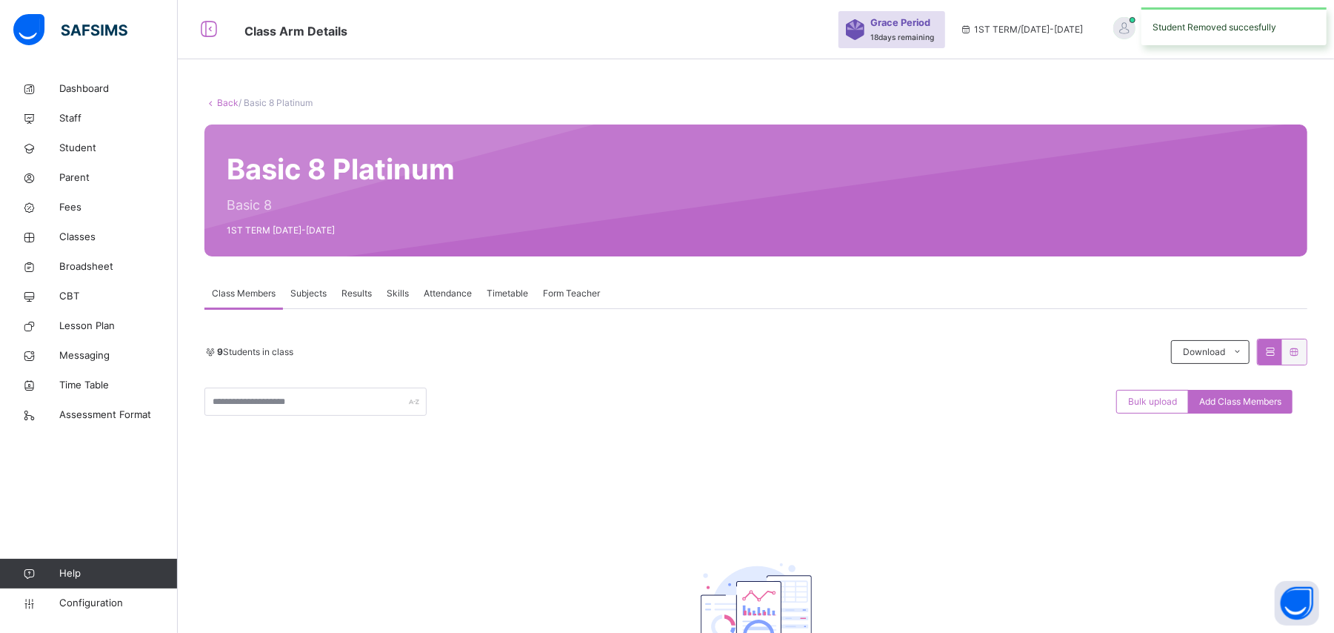
click at [721, 285] on div "Class Members Subjects Results Skills Attendance Timetable Form Teacher" at bounding box center [756, 294] width 1103 height 30
click at [650, 344] on div "Back / Basic 8 Platinum Basic 8 Platinum Basic 8 1ST TERM 2025-2026 Class Membe…" at bounding box center [756, 422] width 1157 height 696
click at [348, 350] on div "9 Students in class" at bounding box center [685, 351] width 960 height 13
click at [95, 241] on span "Classes" at bounding box center [118, 237] width 119 height 15
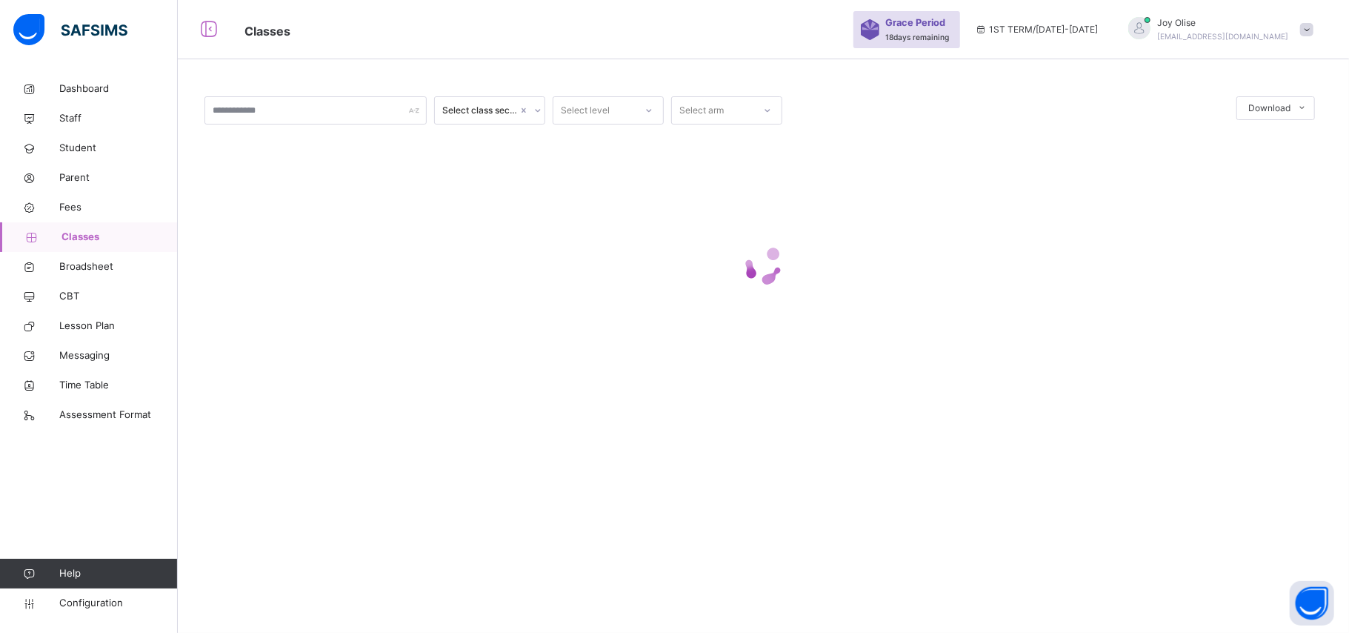
click at [95, 241] on span "Classes" at bounding box center [119, 237] width 116 height 15
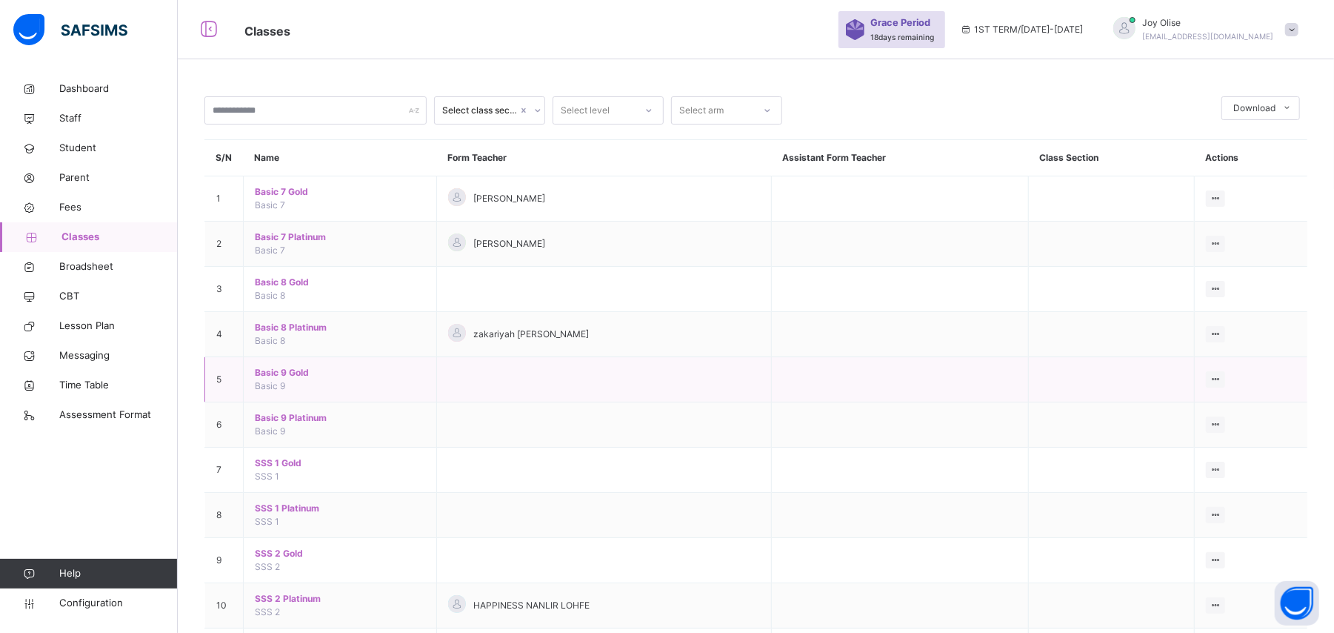
click at [265, 375] on span "Basic 9 Gold" at bounding box center [340, 372] width 170 height 13
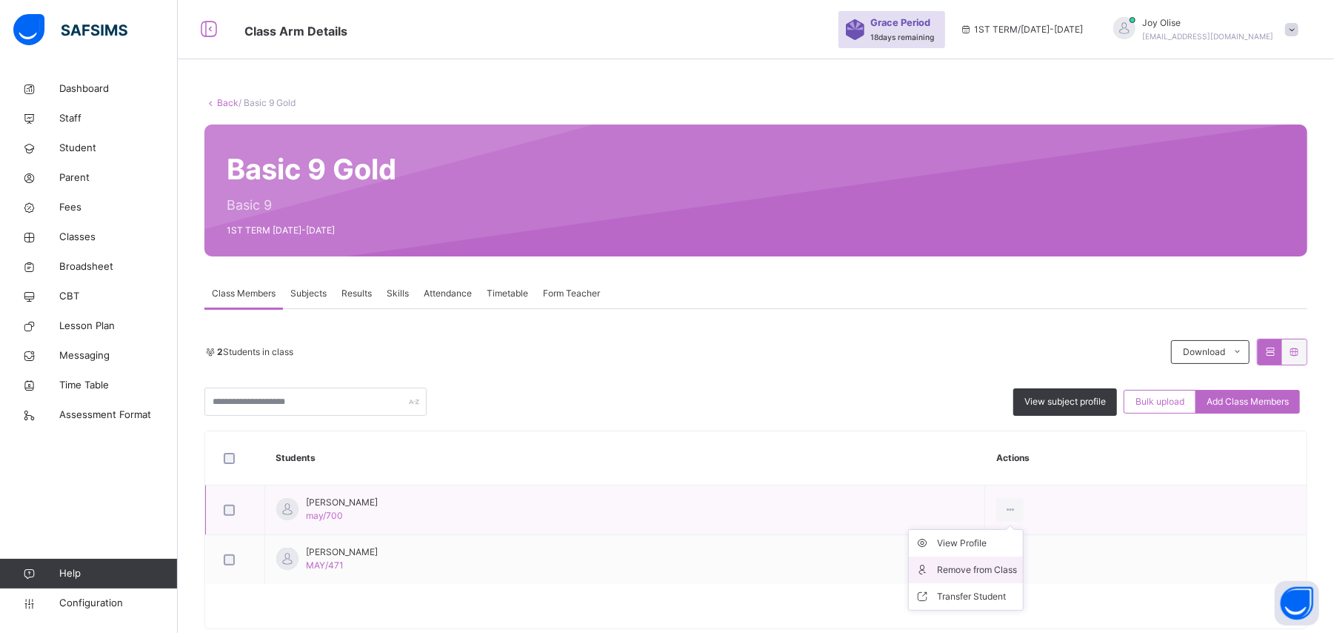
click at [1017, 567] on div "Remove from Class" at bounding box center [977, 569] width 80 height 15
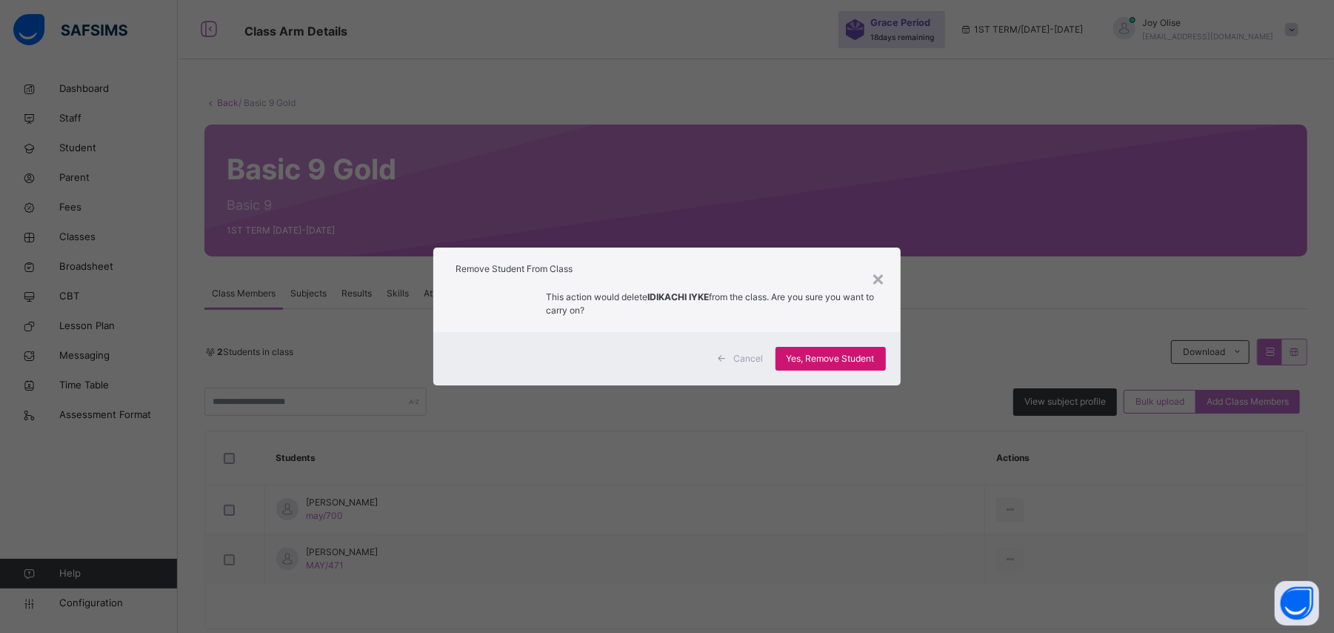
click at [792, 359] on span "Yes, Remove Student" at bounding box center [831, 358] width 88 height 13
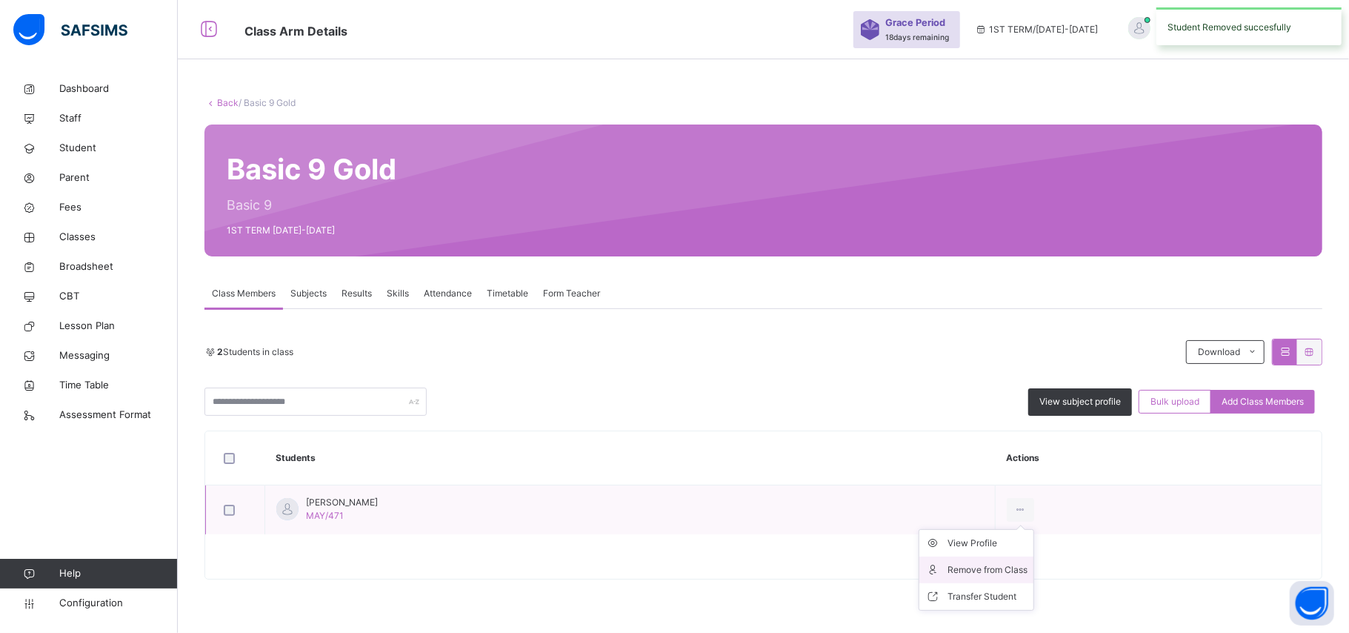
click at [1034, 562] on li "Remove from Class" at bounding box center [977, 569] width 114 height 27
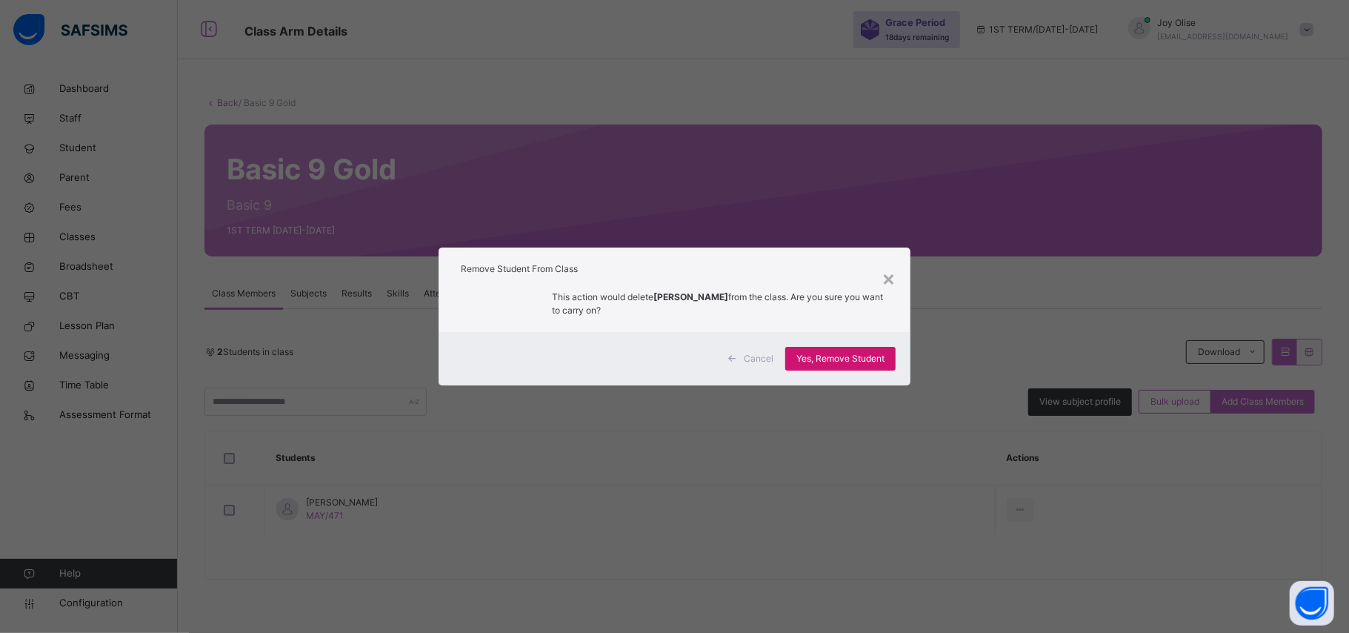
click at [860, 366] on div "Yes, Remove Student" at bounding box center [840, 359] width 110 height 24
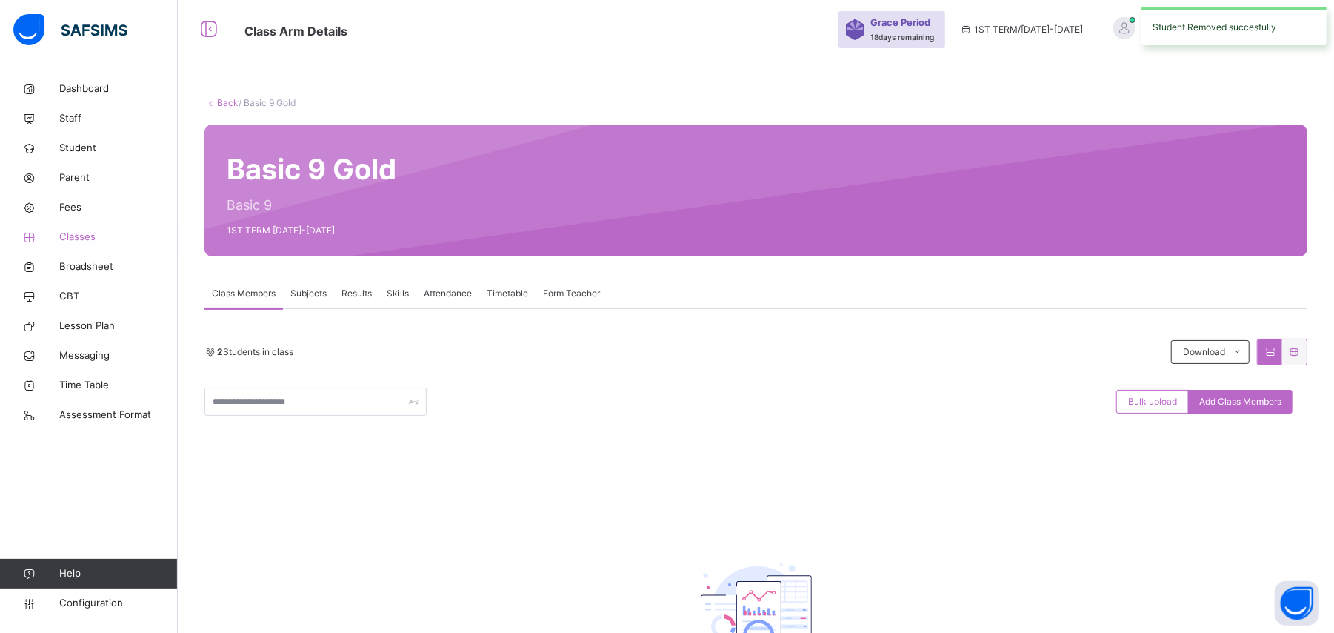
click at [90, 234] on span "Classes" at bounding box center [118, 237] width 119 height 15
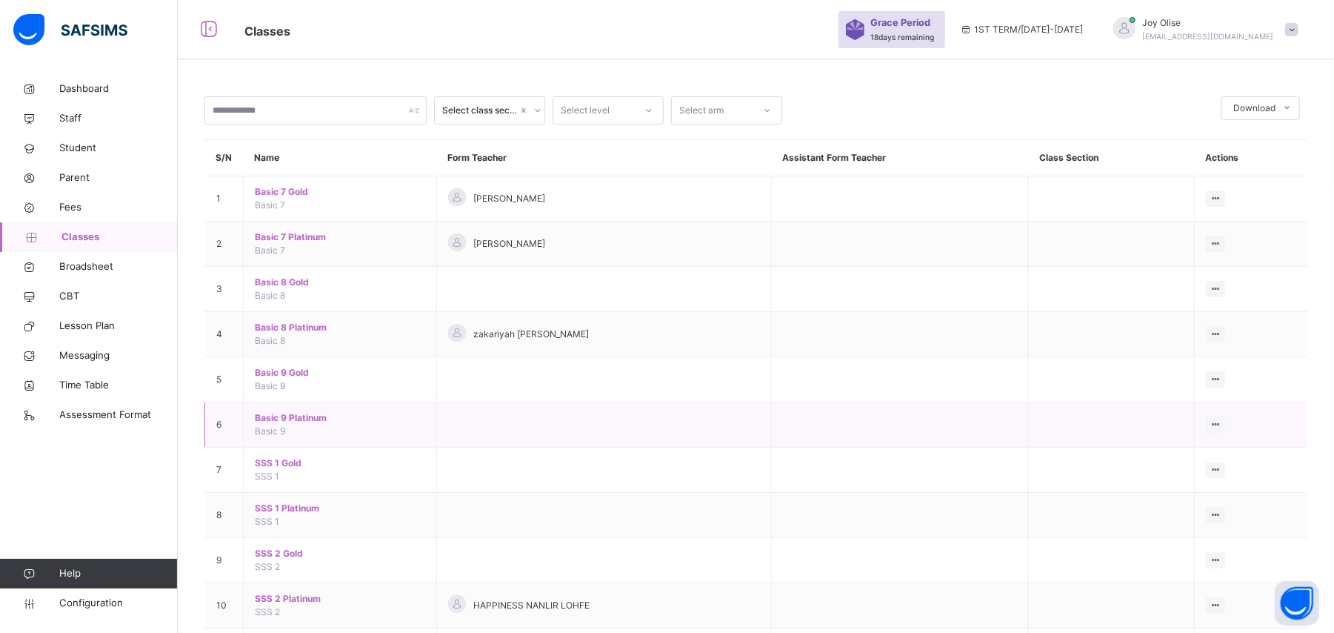
click at [286, 428] on td "Basic 9 Platinum Basic 9" at bounding box center [340, 424] width 193 height 45
click at [283, 419] on span "Basic 9 Platinum" at bounding box center [340, 417] width 170 height 13
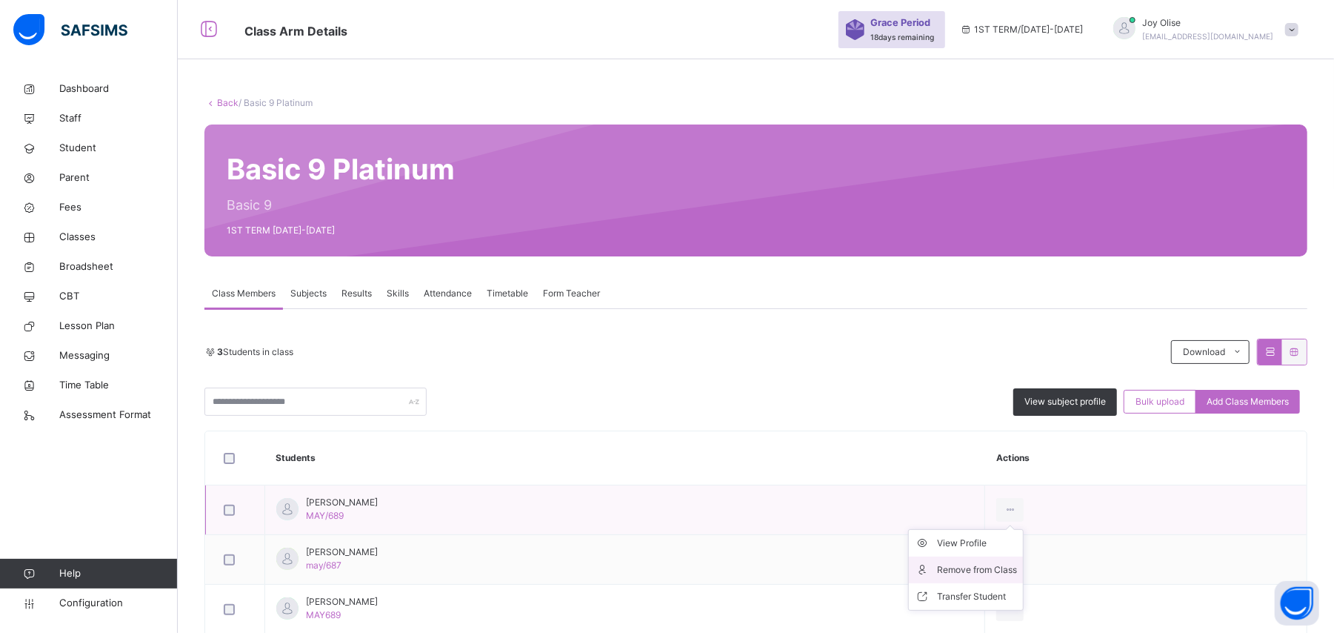
click at [980, 568] on div "Remove from Class" at bounding box center [977, 569] width 80 height 15
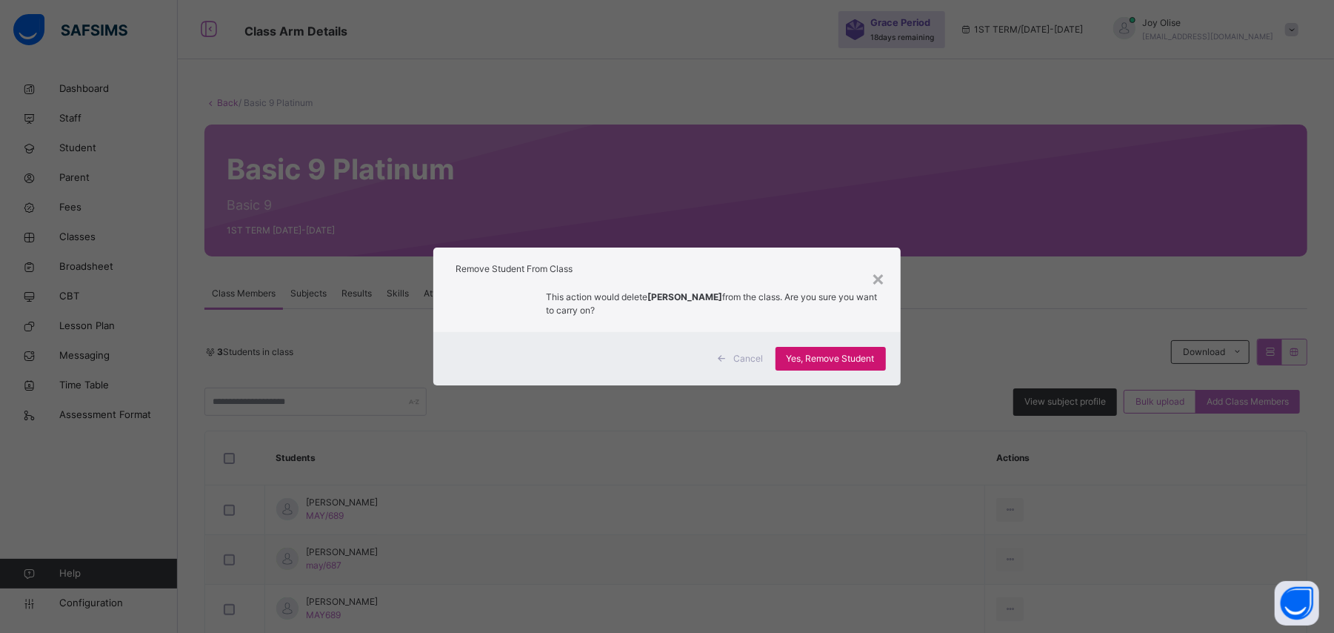
click at [822, 359] on span "Yes, Remove Student" at bounding box center [831, 358] width 88 height 13
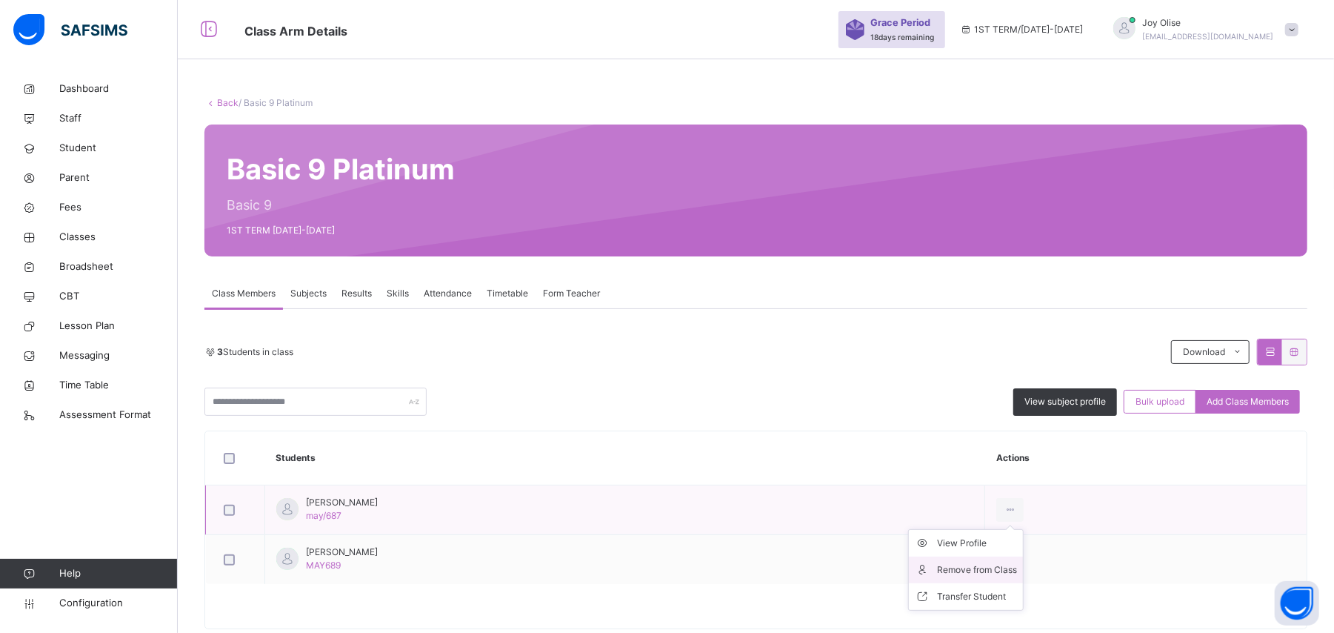
click at [1003, 566] on div "Remove from Class" at bounding box center [977, 569] width 80 height 15
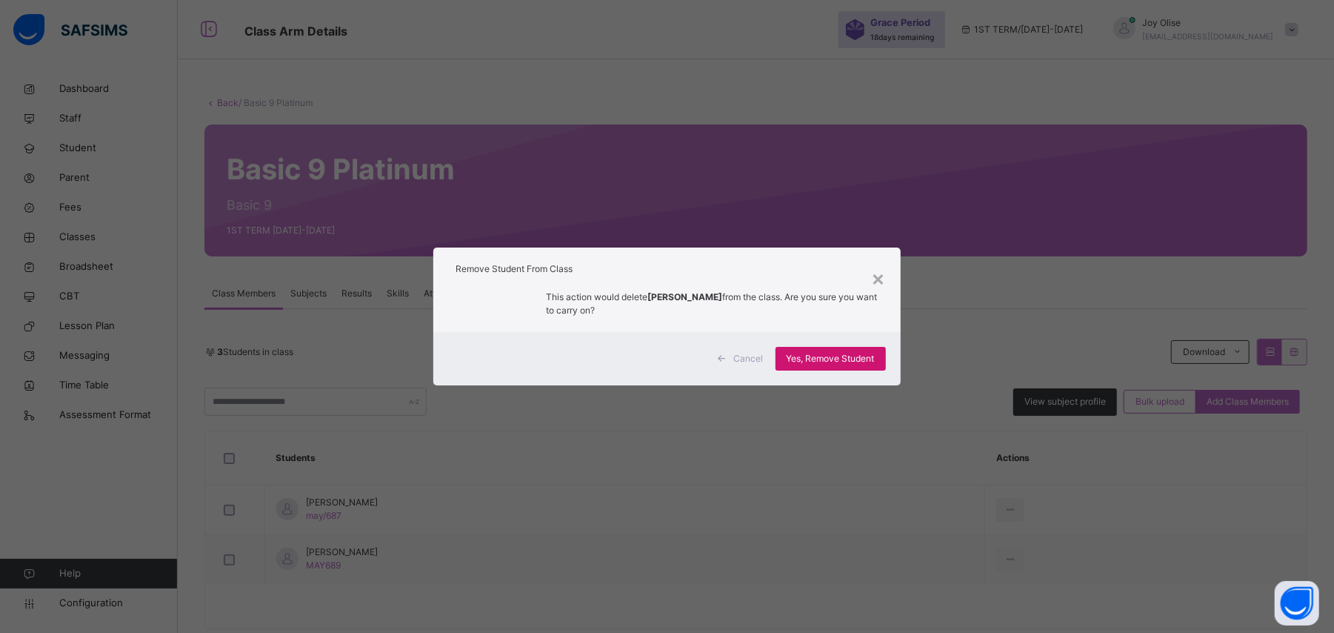
click at [857, 359] on span "Yes, Remove Student" at bounding box center [831, 358] width 88 height 13
click at [857, 359] on div "Yes, Remove Student" at bounding box center [831, 359] width 110 height 24
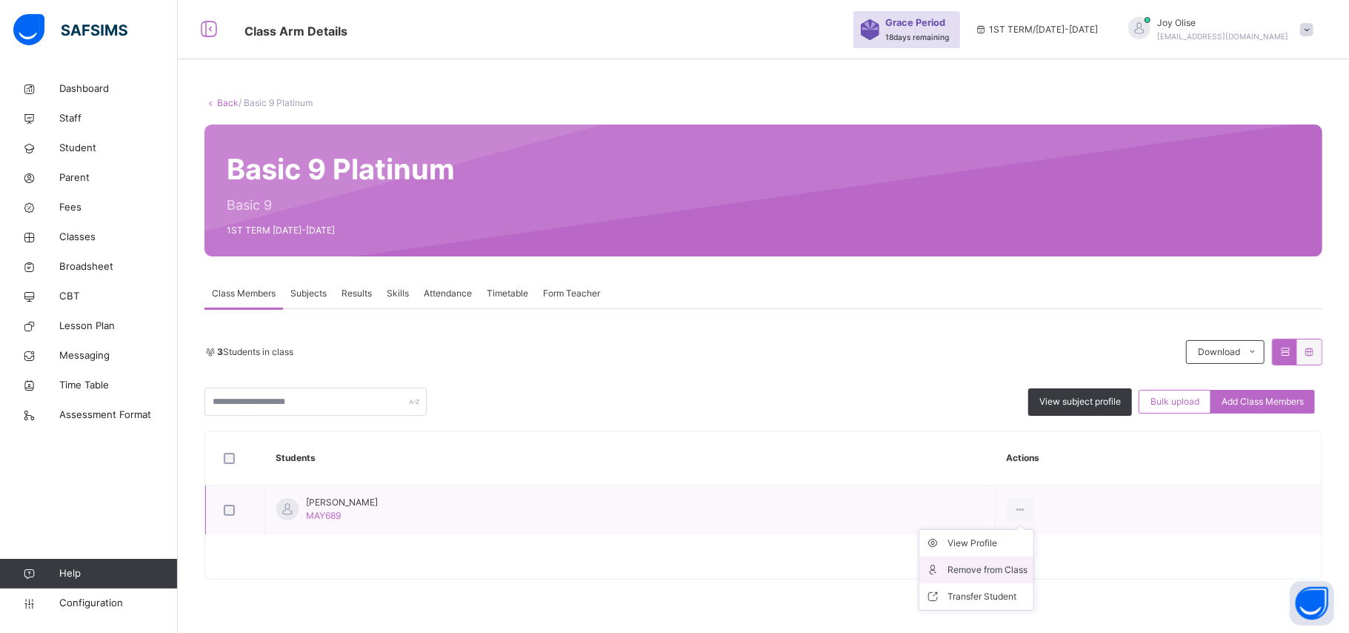
click at [975, 562] on li "Remove from Class" at bounding box center [977, 569] width 114 height 27
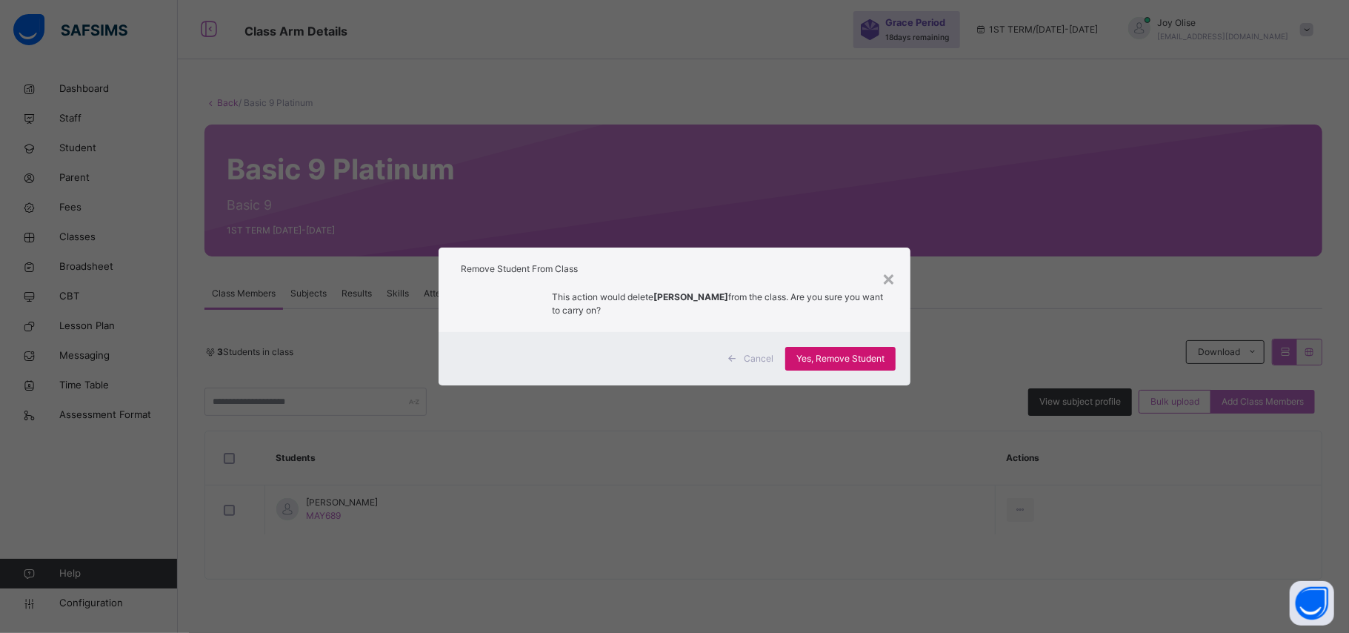
click at [809, 356] on span "Yes, Remove Student" at bounding box center [841, 358] width 88 height 13
click at [809, 356] on div "Yes, Remove Student" at bounding box center [840, 359] width 110 height 24
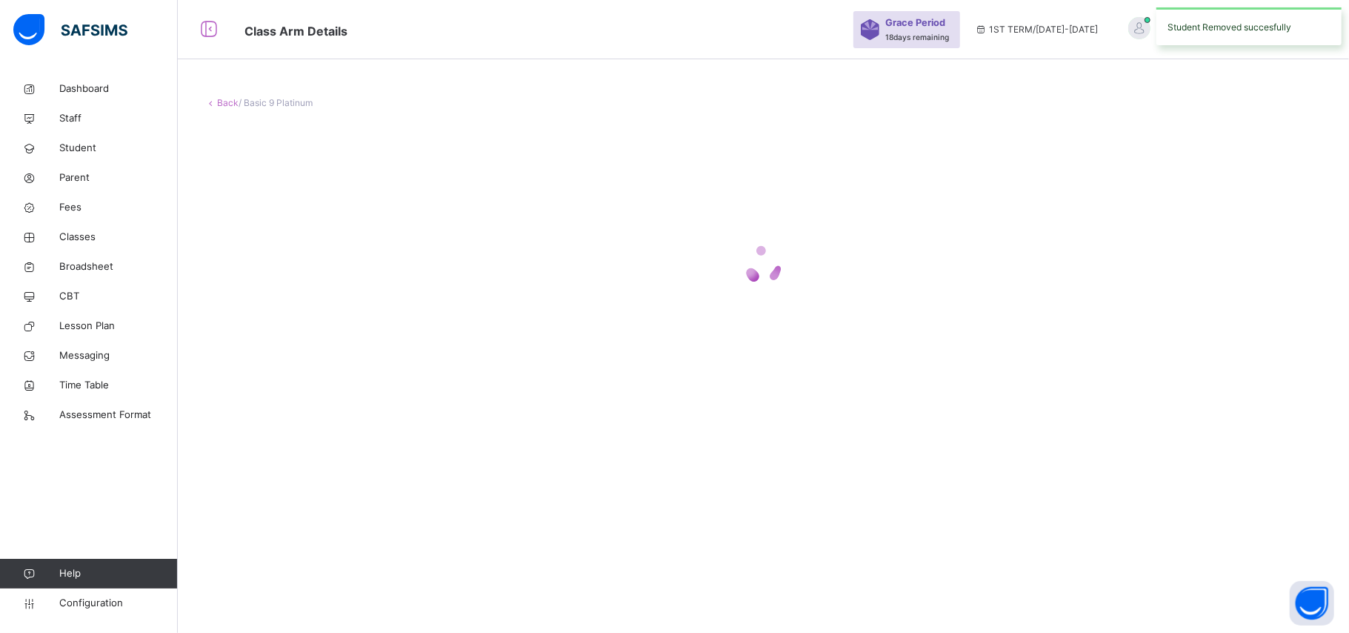
click at [809, 356] on div at bounding box center [764, 265] width 1118 height 282
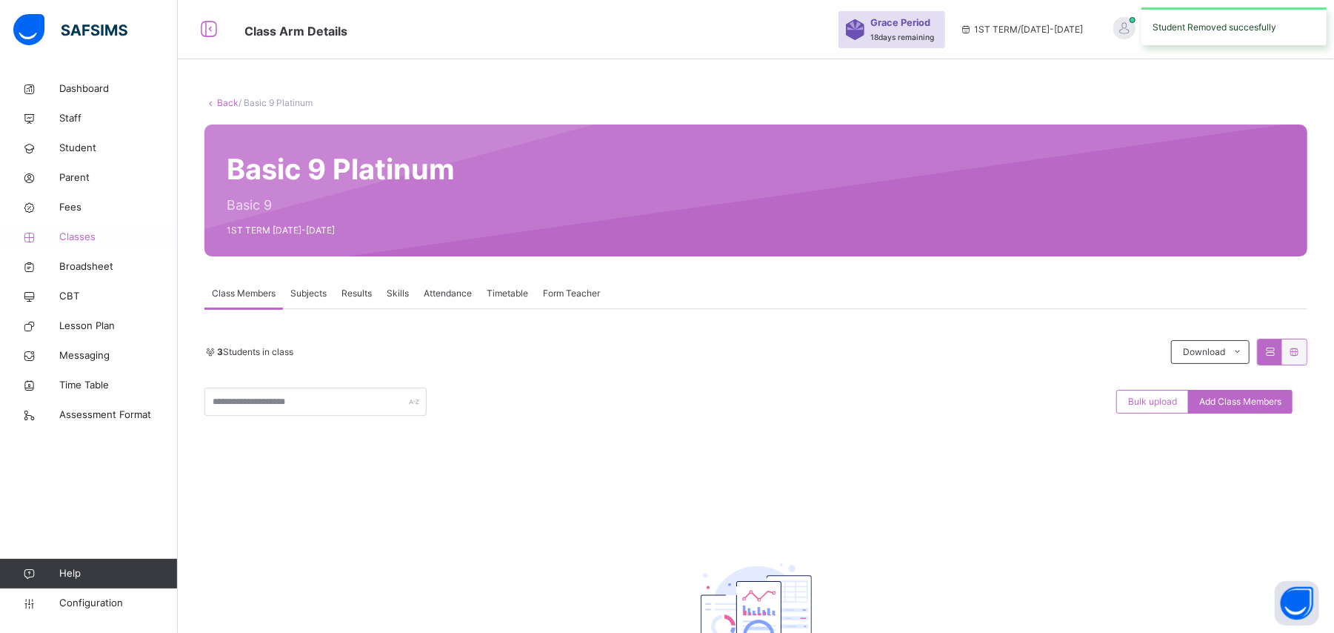
click at [78, 237] on span "Classes" at bounding box center [118, 237] width 119 height 15
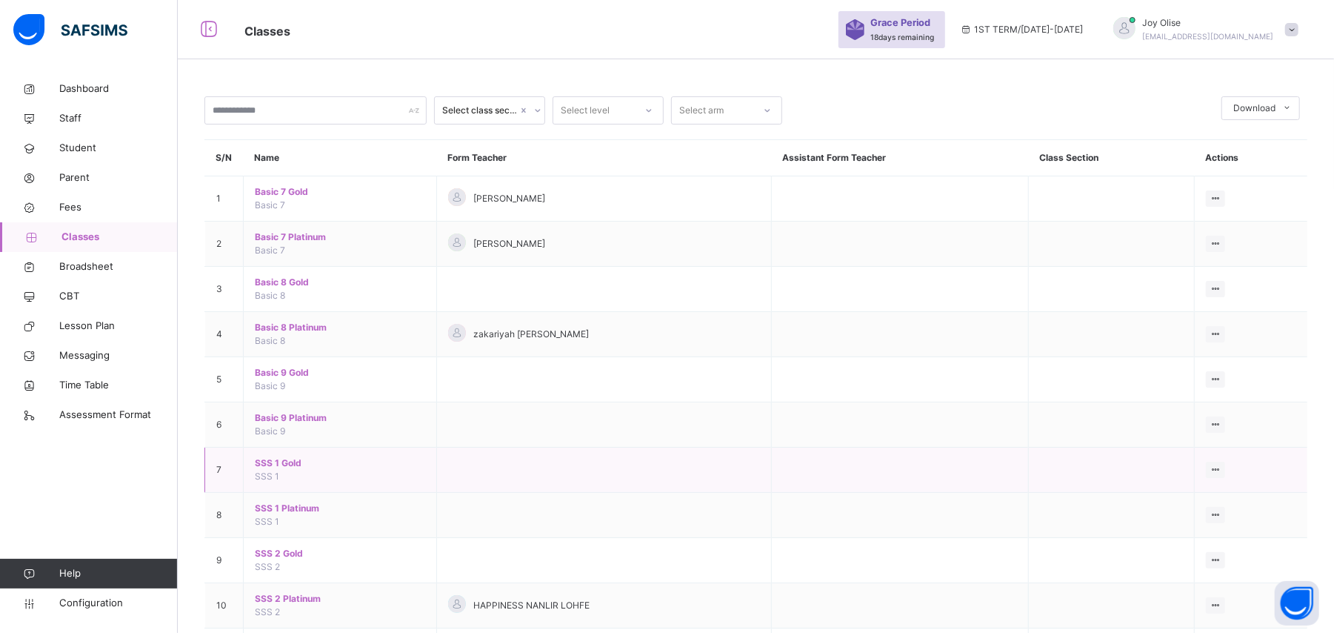
click at [292, 461] on span "SSS 1 Gold" at bounding box center [340, 462] width 170 height 13
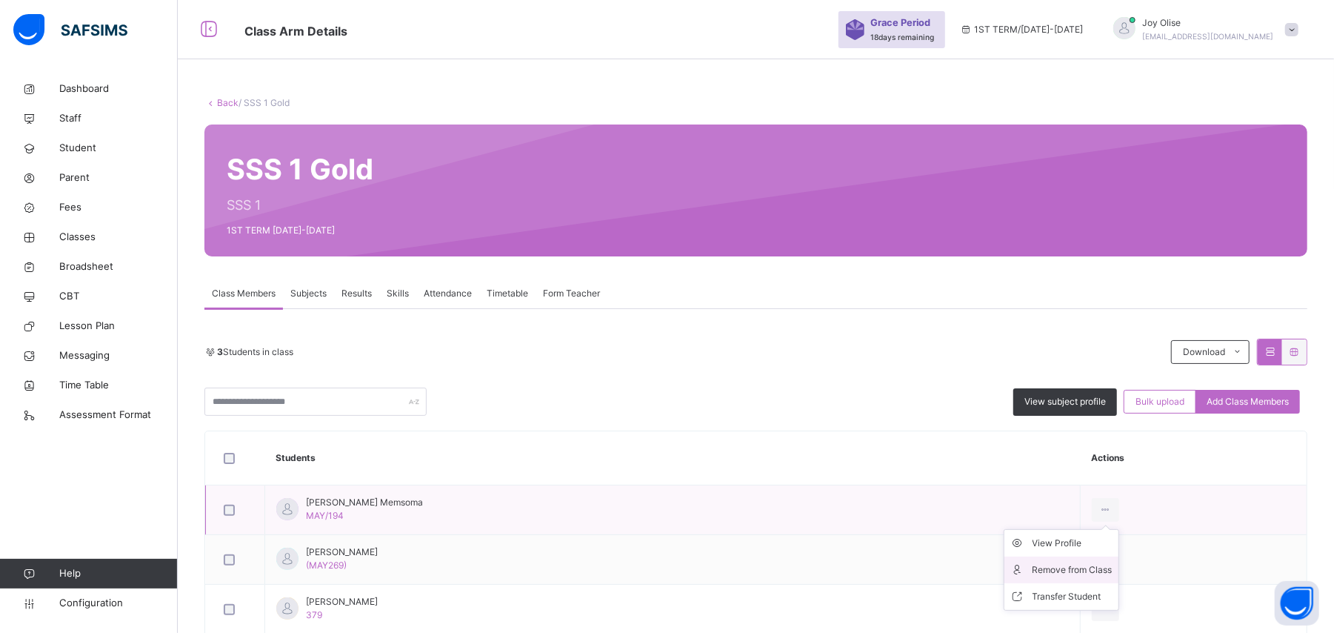
click at [1106, 579] on li "Remove from Class" at bounding box center [1062, 569] width 114 height 27
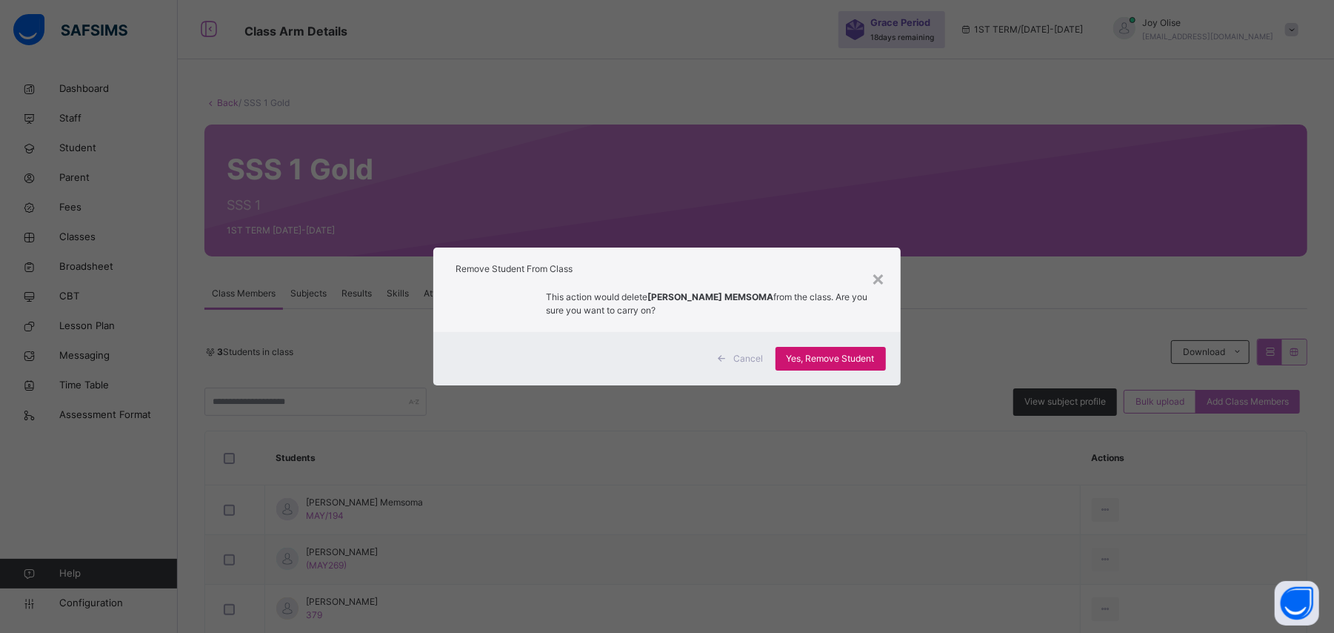
click at [833, 357] on span "Yes, Remove Student" at bounding box center [831, 358] width 88 height 13
click at [833, 357] on div "Yes, Remove Student" at bounding box center [831, 359] width 110 height 24
click at [833, 357] on span "Yes, Remove Student" at bounding box center [831, 358] width 88 height 13
click at [833, 357] on div "Yes, Remove Student" at bounding box center [831, 359] width 110 height 24
click at [885, 282] on div "×" at bounding box center [879, 277] width 14 height 31
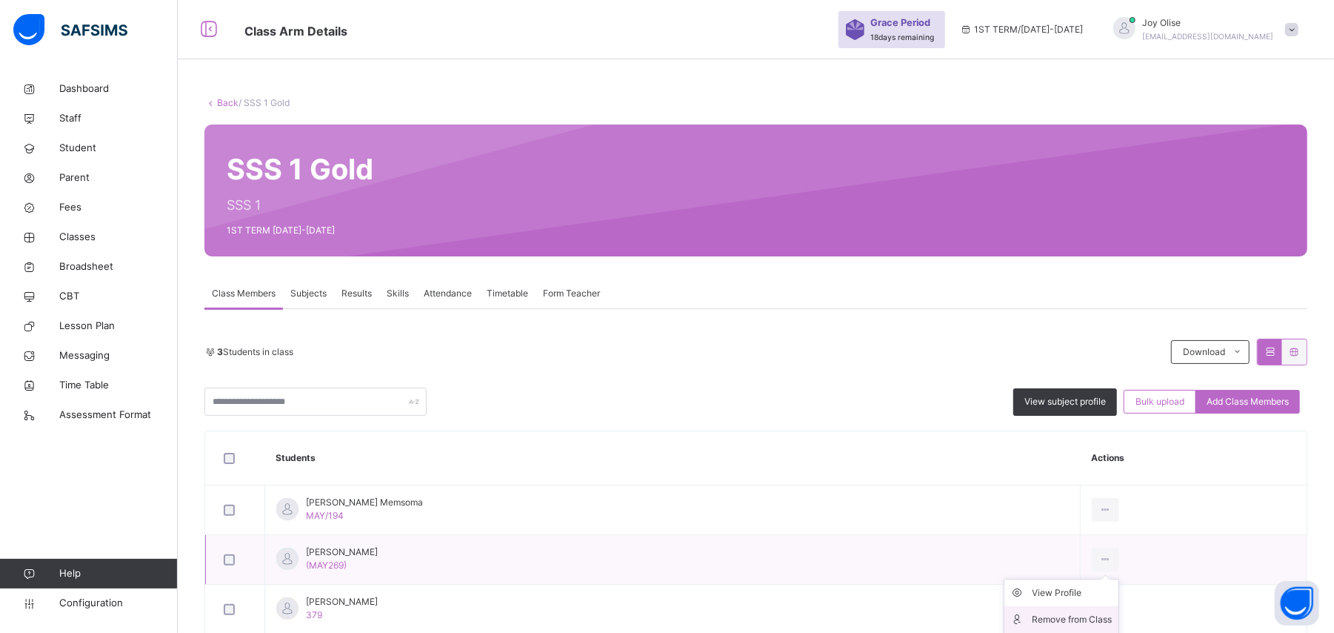
click at [1109, 609] on li "Remove from Class" at bounding box center [1062, 619] width 114 height 27
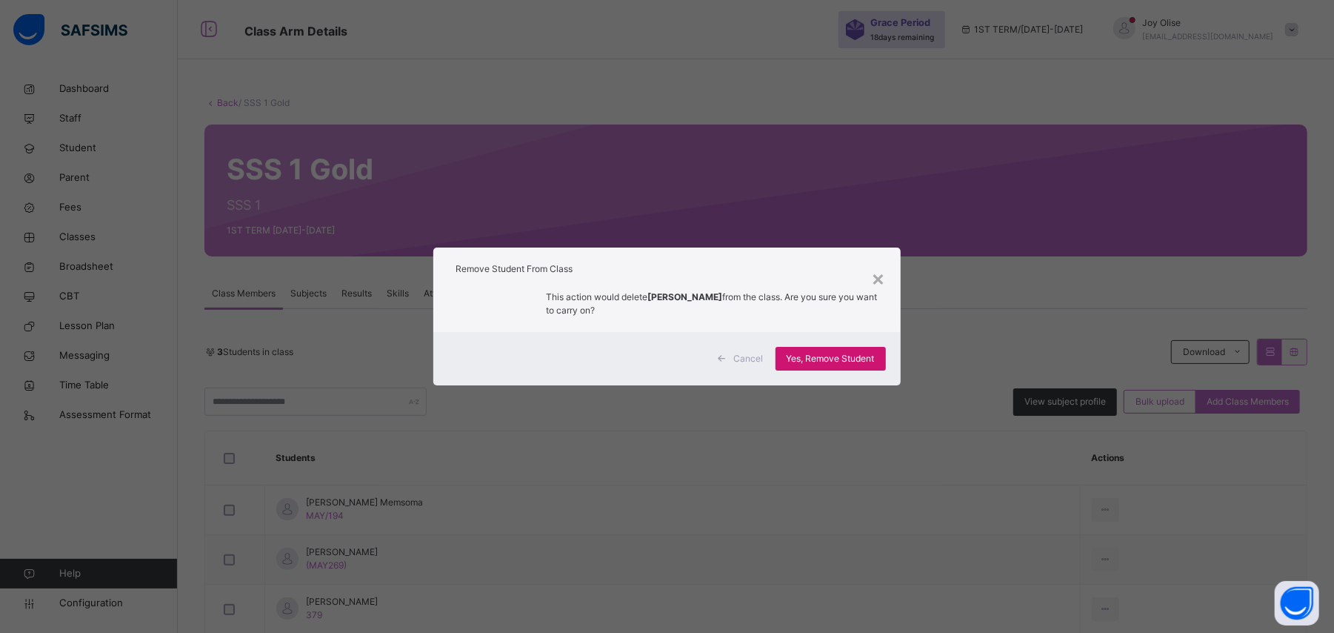
click at [845, 348] on div "Yes, Remove Student" at bounding box center [831, 359] width 110 height 24
click at [876, 276] on div "×" at bounding box center [879, 277] width 14 height 31
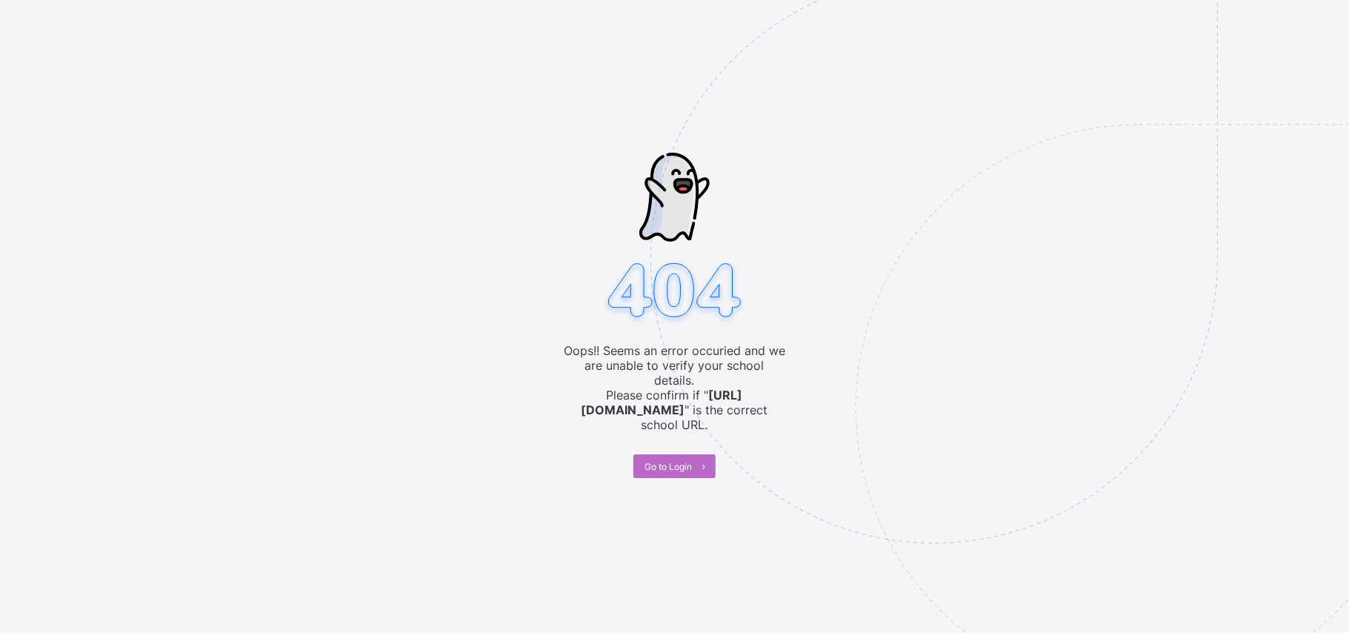
click at [662, 442] on img at bounding box center [1037, 334] width 773 height 717
click at [673, 461] on span "Go to Login" at bounding box center [668, 466] width 47 height 11
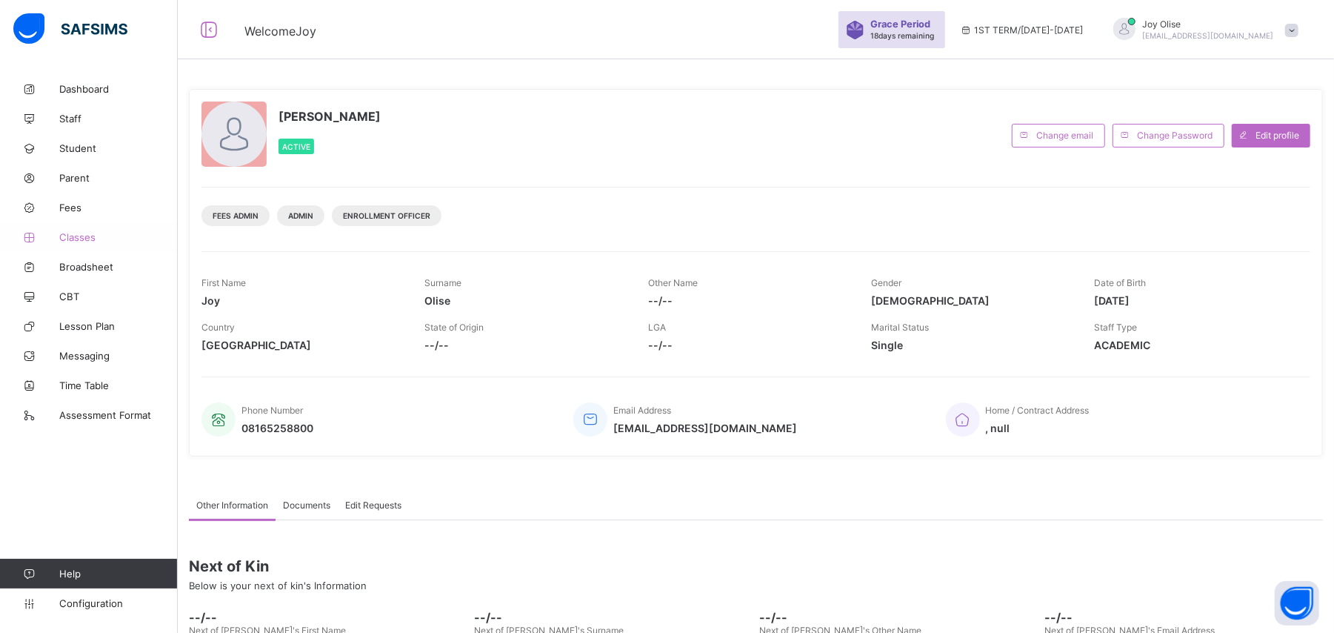
drag, startPoint x: 265, startPoint y: 470, endPoint x: 111, endPoint y: 243, distance: 273.7
click at [111, 243] on link "Classes" at bounding box center [89, 237] width 178 height 30
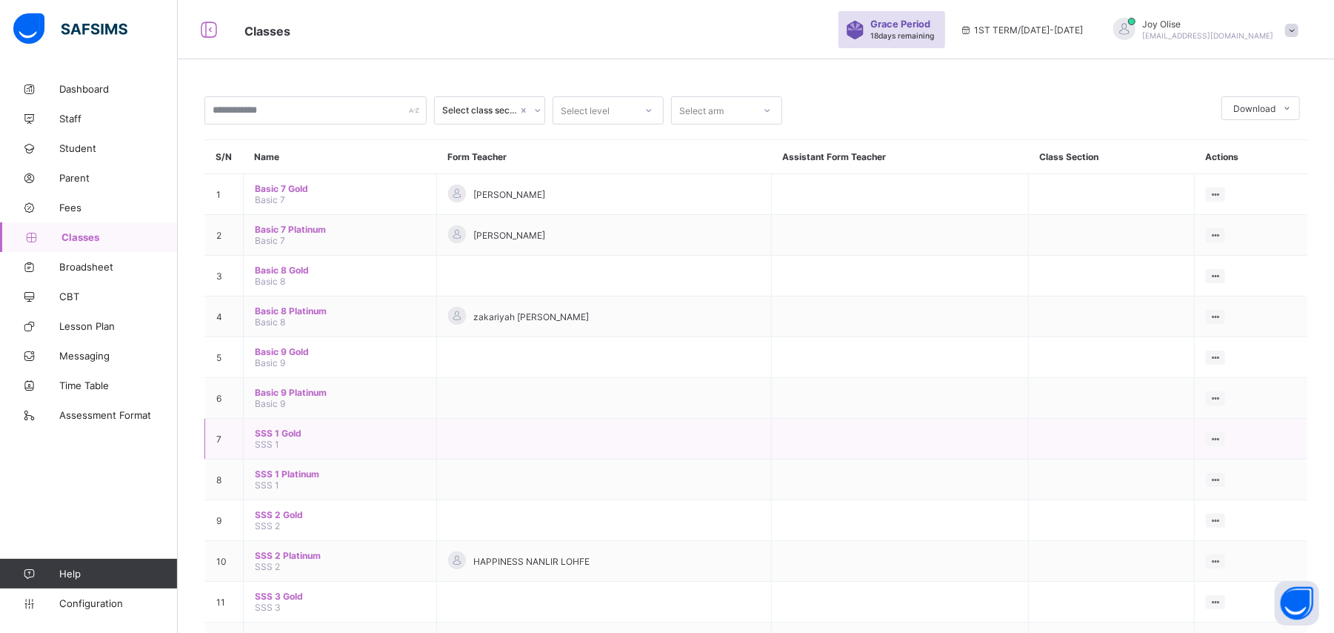
click at [277, 425] on td "SSS 1 Gold SSS 1" at bounding box center [340, 439] width 193 height 41
click at [287, 428] on span "SSS 1 Gold" at bounding box center [340, 433] width 170 height 11
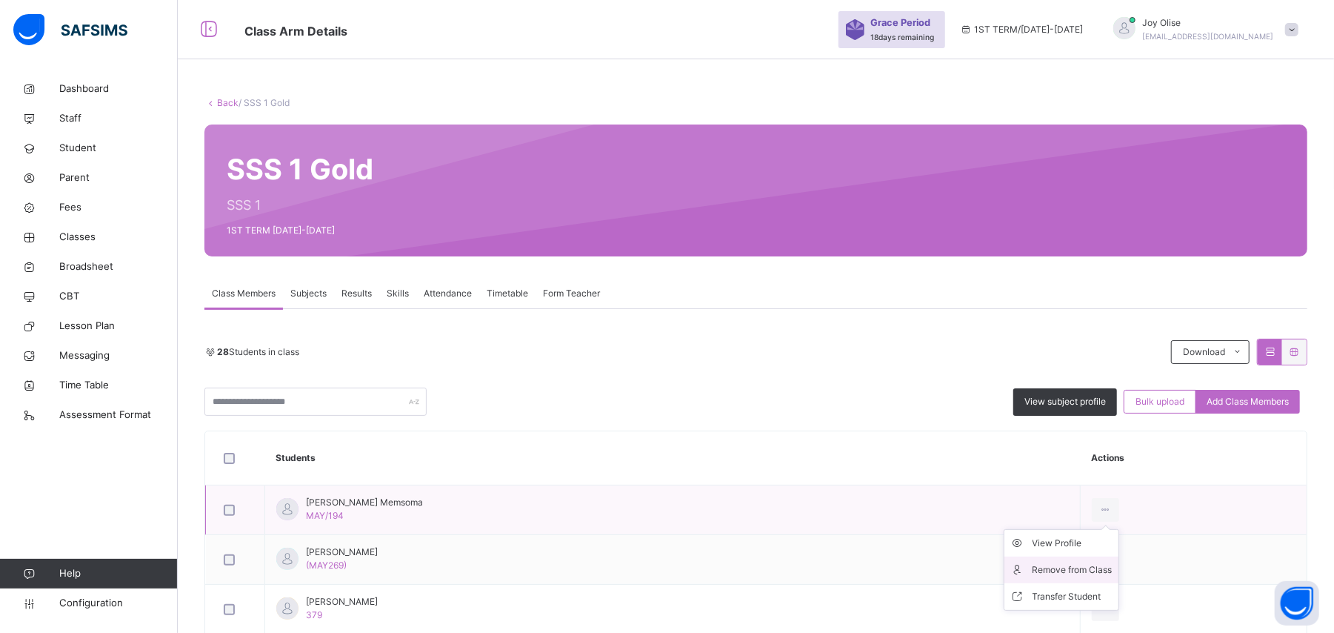
click at [1103, 568] on div "Remove from Class" at bounding box center [1073, 569] width 80 height 15
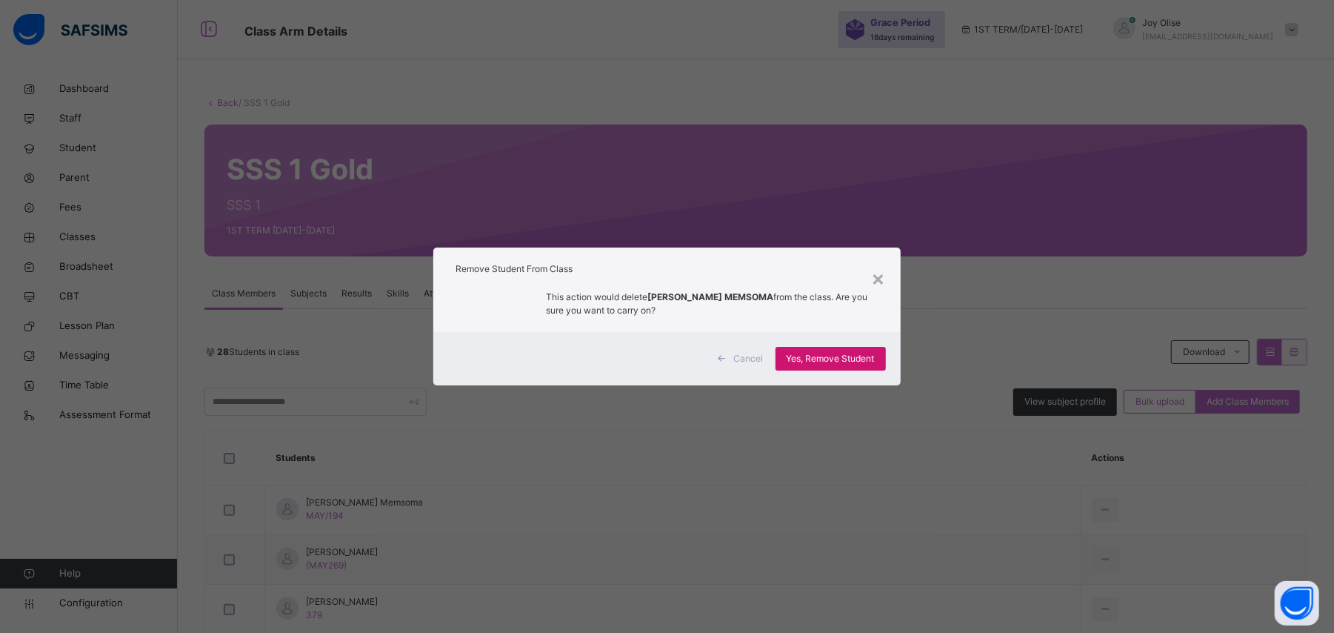
click at [828, 362] on span "Yes, Remove Student" at bounding box center [831, 358] width 88 height 13
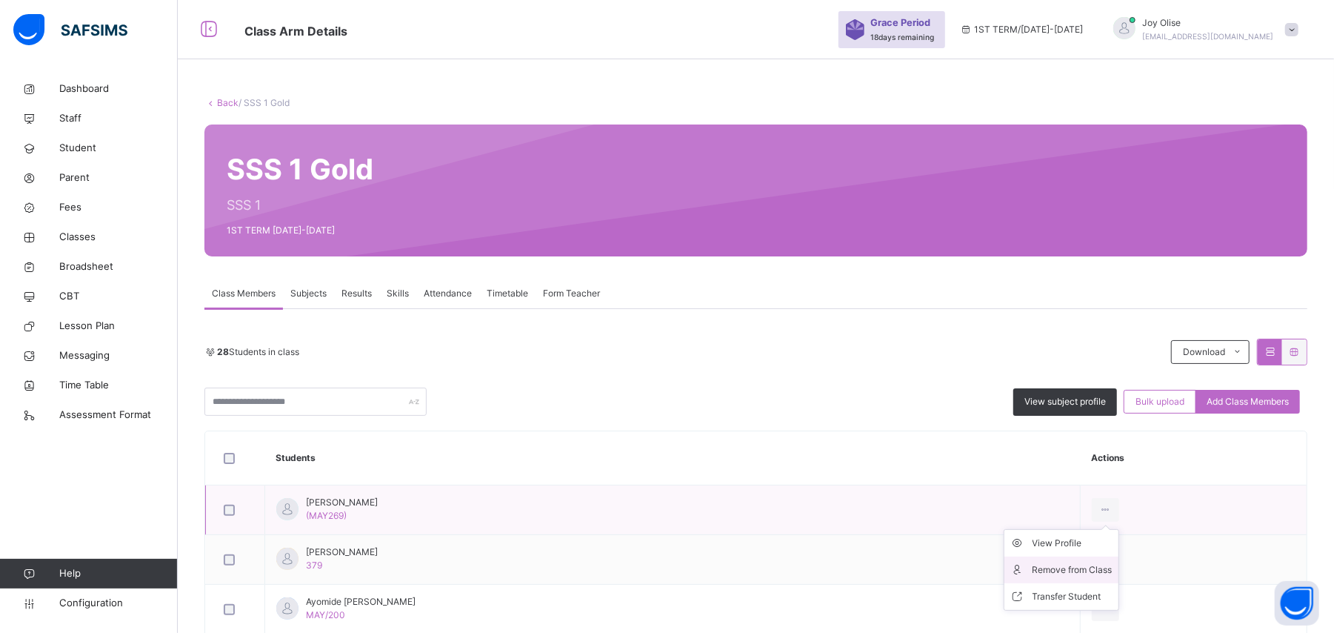
click at [1080, 565] on div "Remove from Class" at bounding box center [1073, 569] width 80 height 15
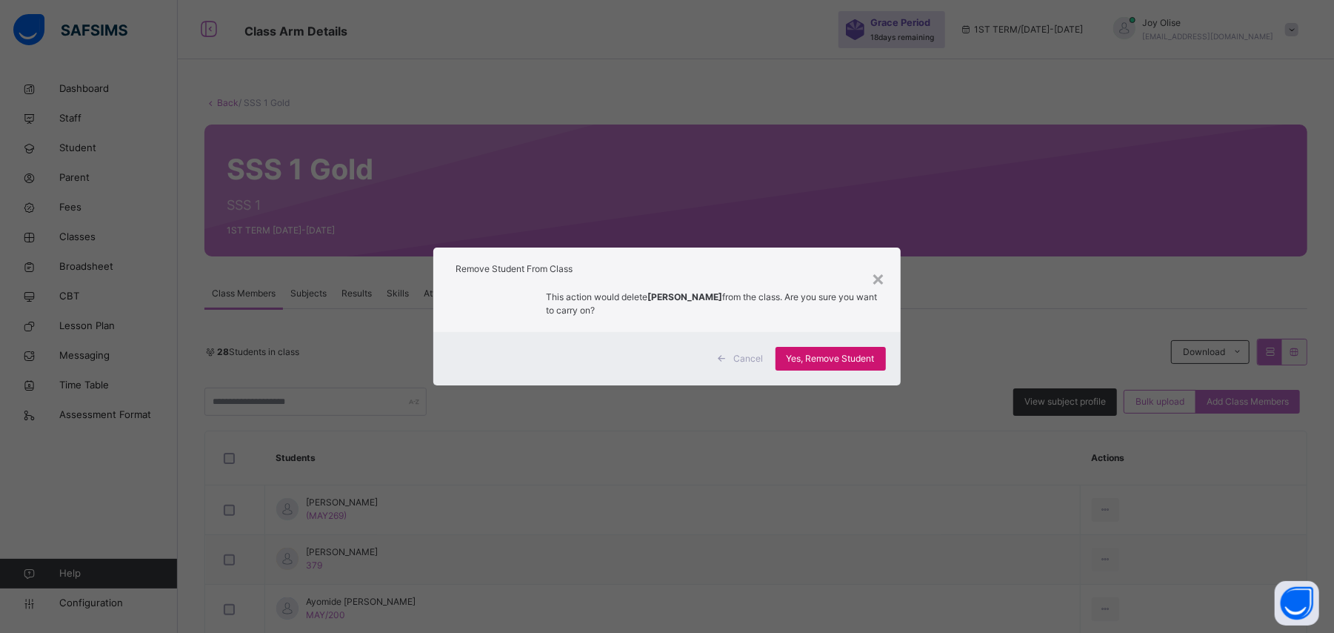
click at [863, 365] on span "Yes, Remove Student" at bounding box center [831, 358] width 88 height 13
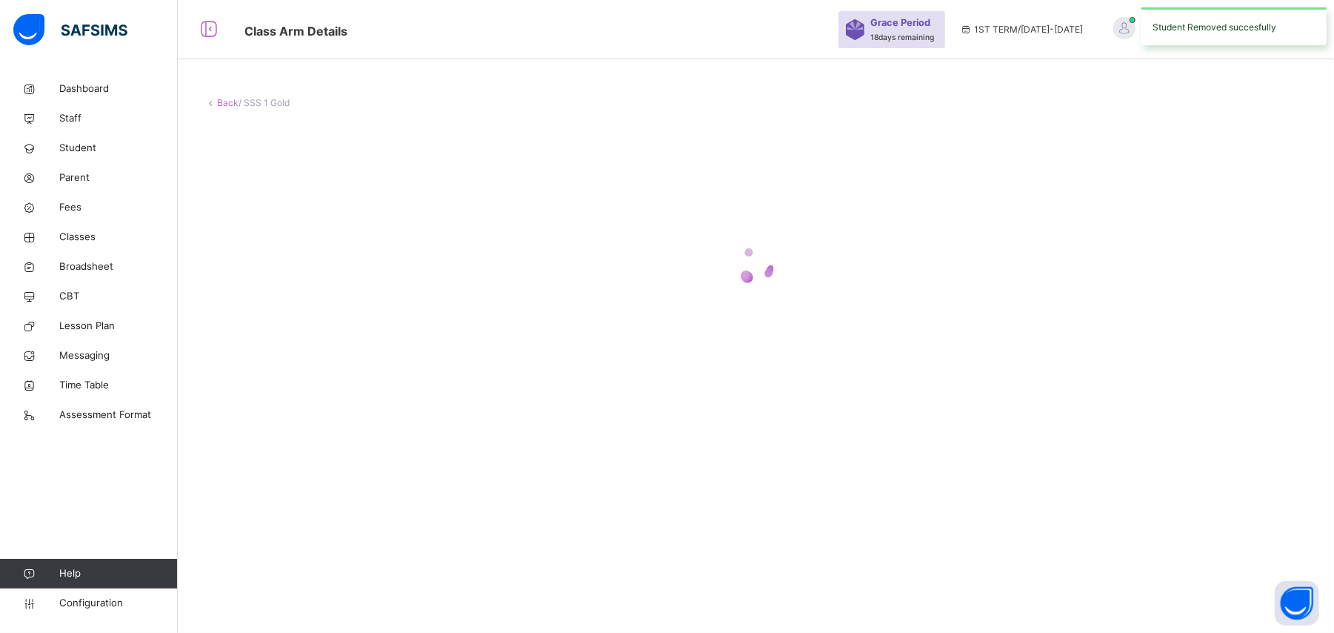
click at [824, 354] on div at bounding box center [756, 265] width 1103 height 282
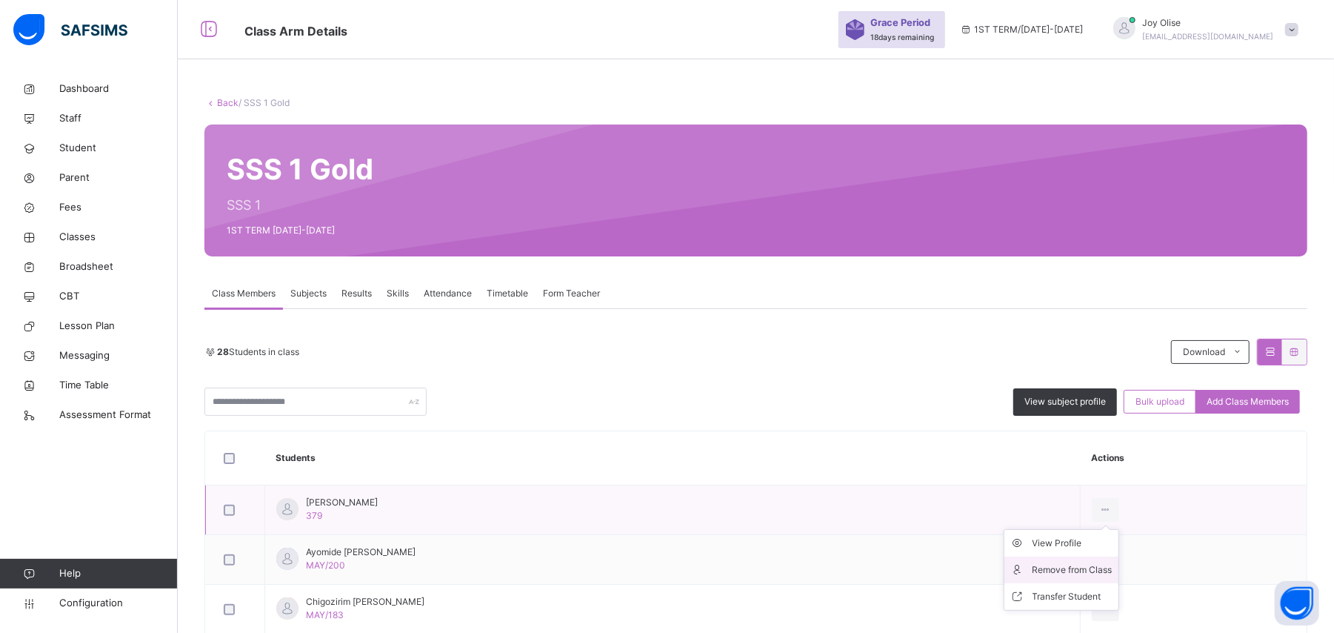
click at [1097, 569] on div "Remove from Class" at bounding box center [1073, 569] width 80 height 15
click at [0, 0] on div "× Remove Student From Class This action would delete from the class. Are you su…" at bounding box center [0, 0] width 0 height 0
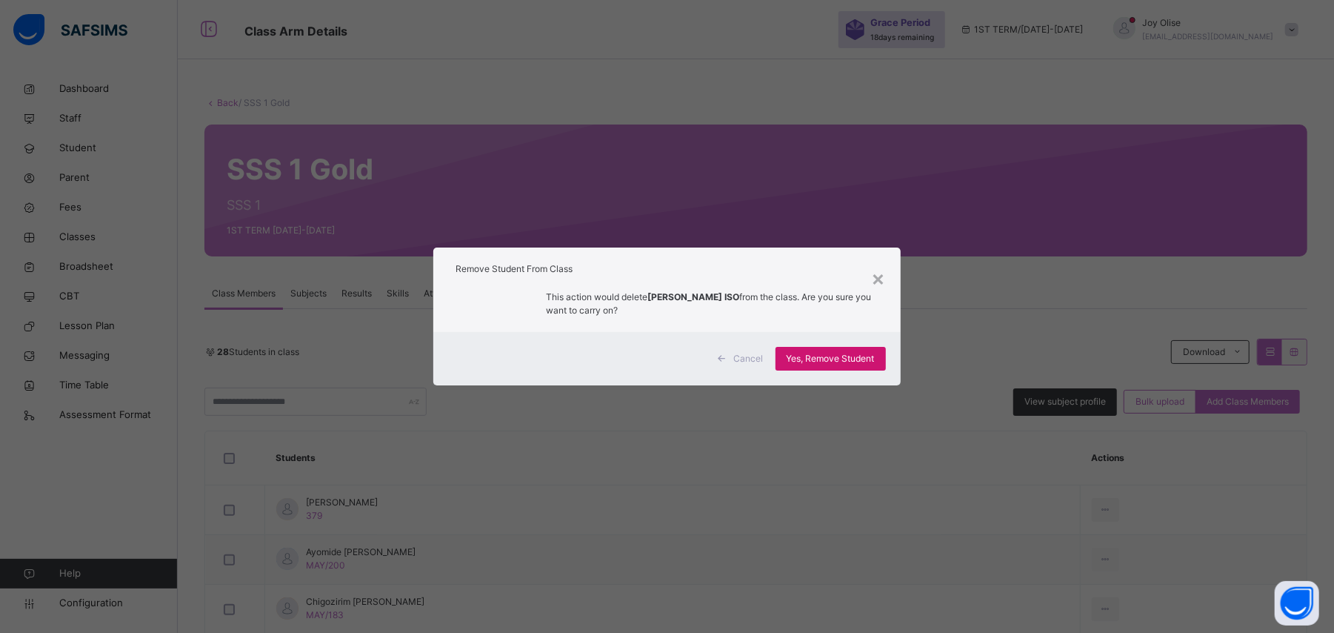
click at [873, 360] on span "Yes, Remove Student" at bounding box center [831, 358] width 88 height 13
click at [873, 360] on div "Yes, Remove Student" at bounding box center [831, 359] width 110 height 24
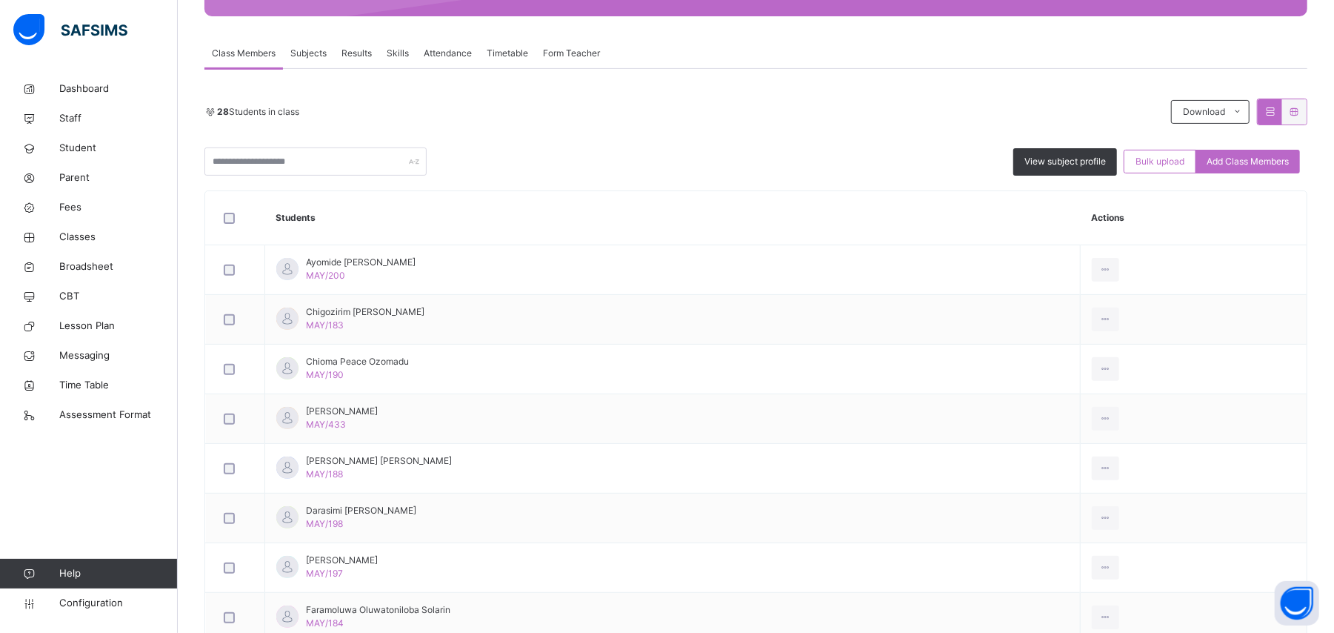
scroll to position [270, 0]
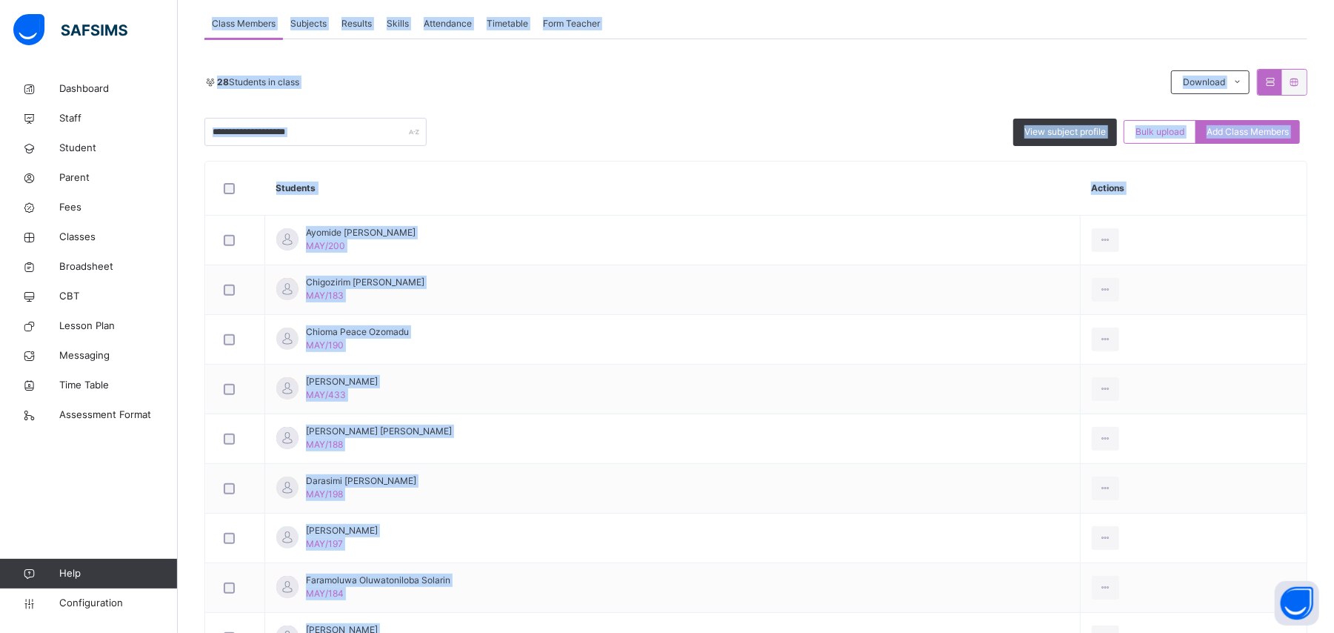
click at [1156, 202] on th "Actions" at bounding box center [1193, 189] width 227 height 54
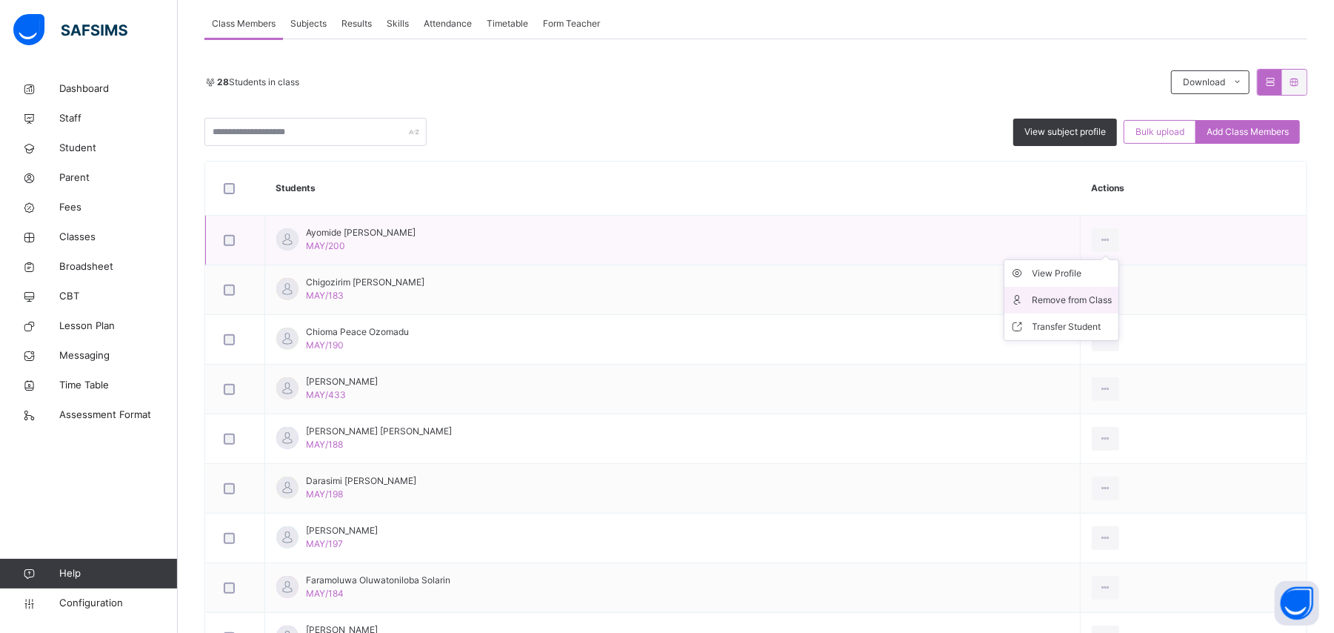
click at [1089, 296] on div "Remove from Class" at bounding box center [1073, 300] width 80 height 15
click at [0, 0] on div "× Remove Student From Class This action would delete from the class. Are you su…" at bounding box center [0, 0] width 0 height 0
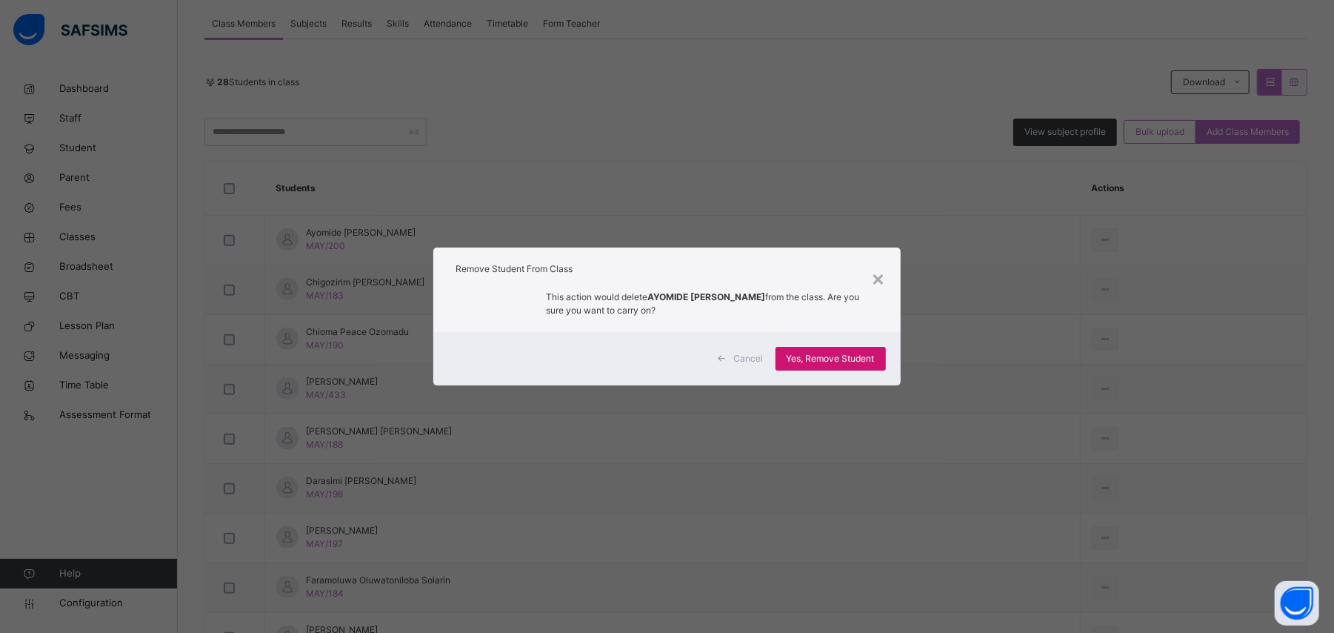
click at [824, 353] on span "Yes, Remove Student" at bounding box center [831, 358] width 88 height 13
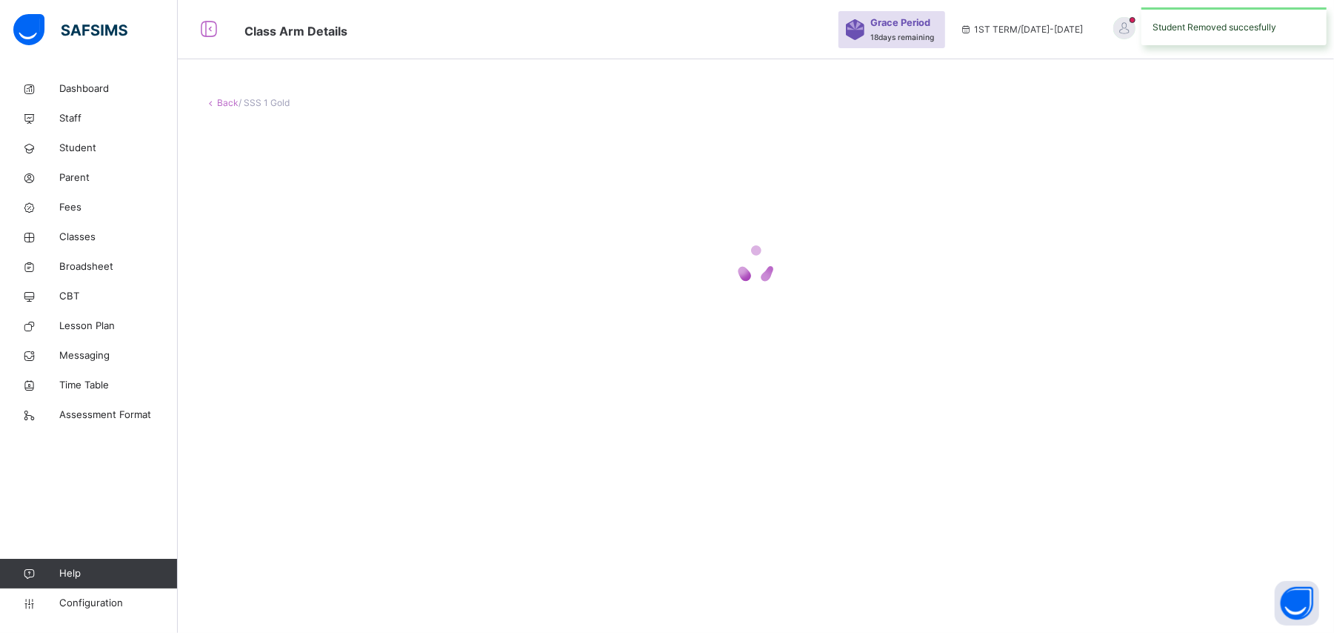
scroll to position [0, 0]
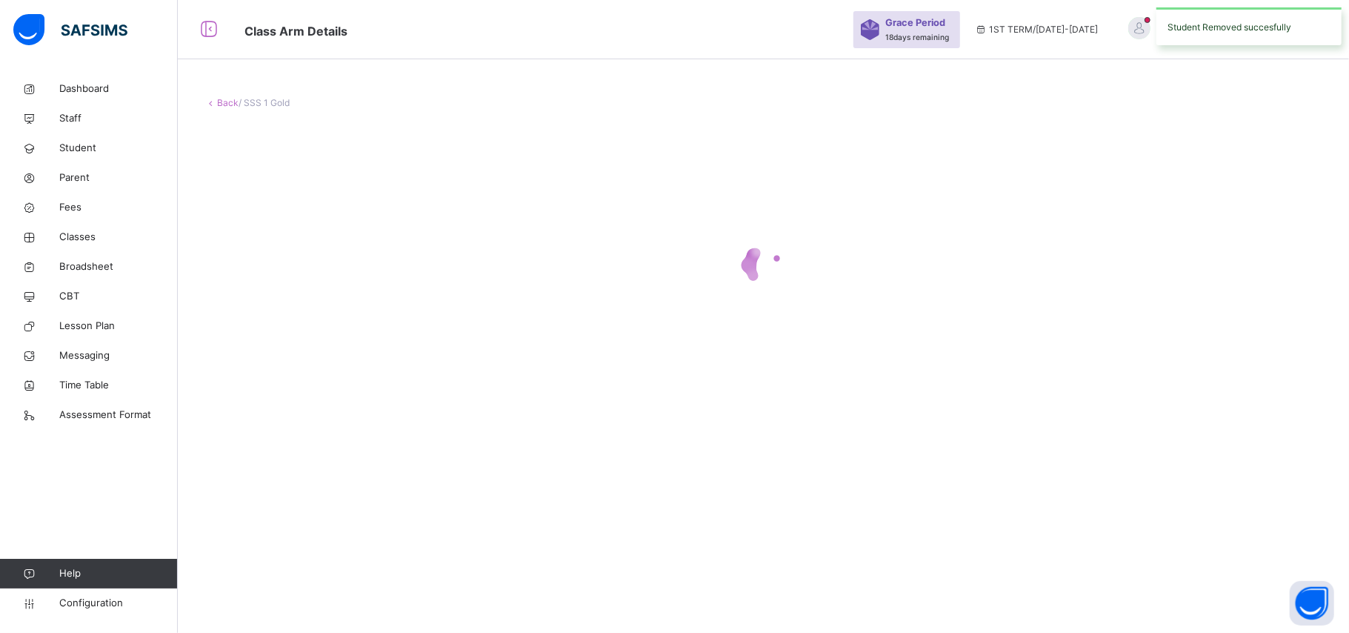
click at [784, 351] on div at bounding box center [764, 265] width 1118 height 282
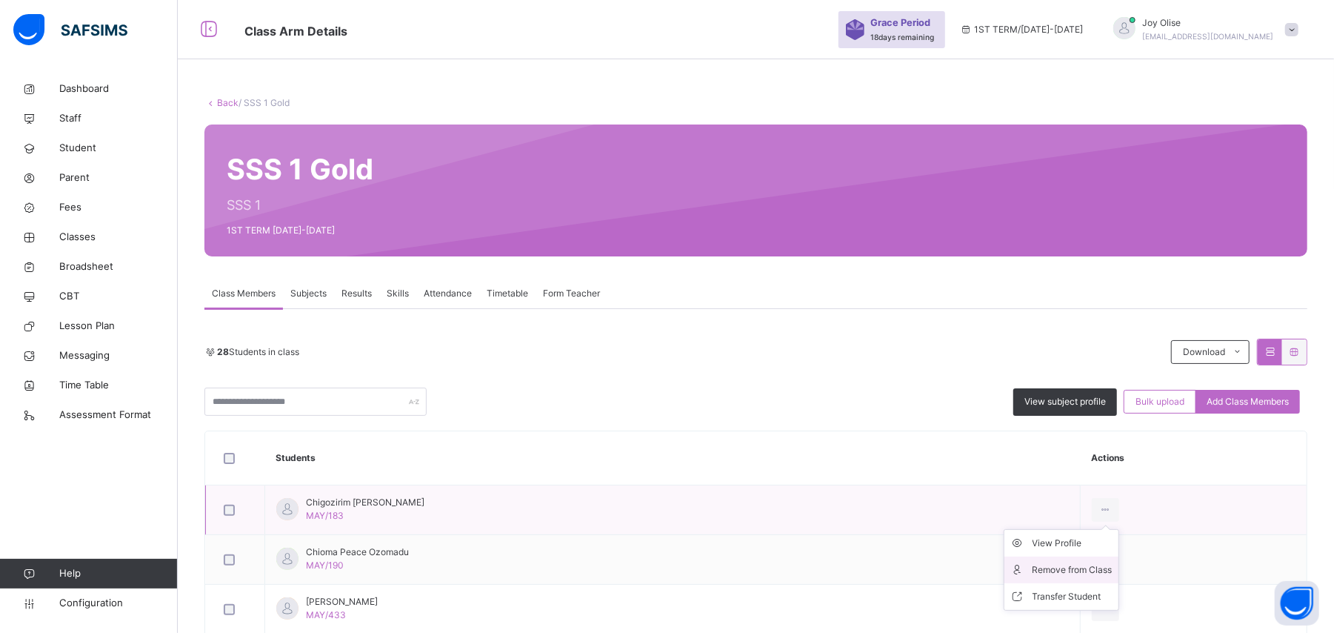
click at [1083, 570] on div "Remove from Class" at bounding box center [1073, 569] width 80 height 15
click at [0, 0] on div "× Remove Student From Class This action would delete from the class. Are you su…" at bounding box center [0, 0] width 0 height 0
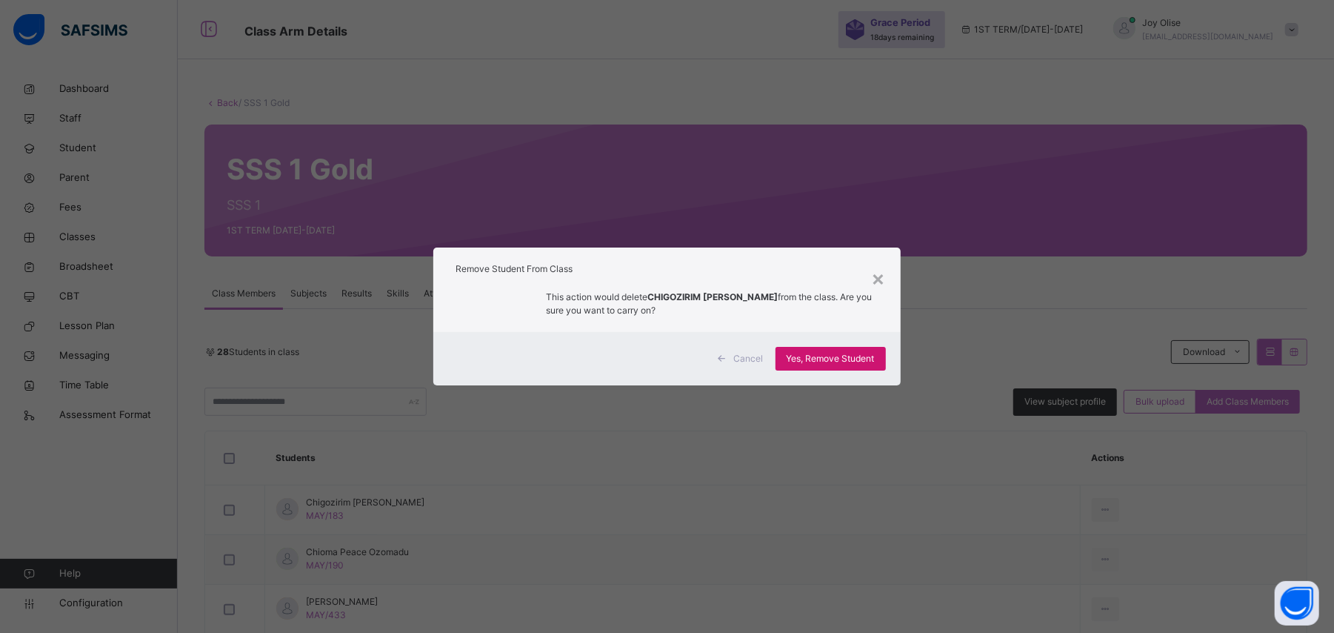
click at [869, 352] on span "Yes, Remove Student" at bounding box center [831, 358] width 88 height 13
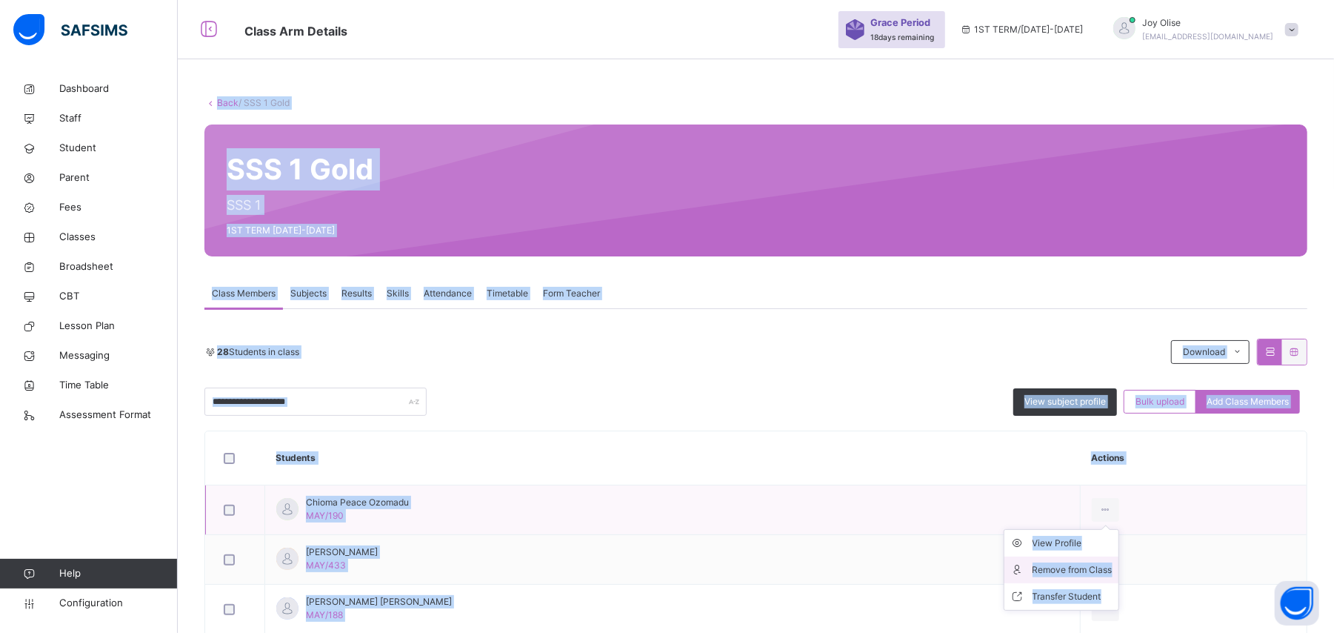
click at [1108, 568] on div "Remove from Class" at bounding box center [1073, 569] width 80 height 15
click at [0, 0] on div "× Remove Student From Class This action would delete from the class. Are you su…" at bounding box center [0, 0] width 0 height 0
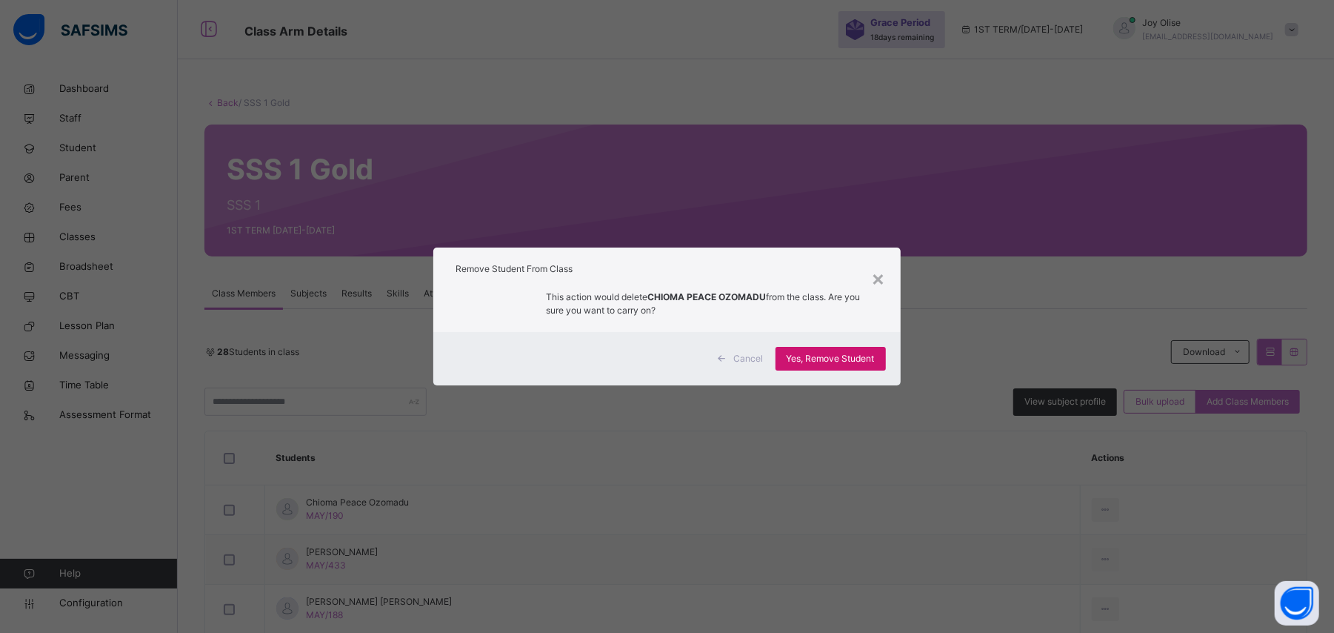
click at [861, 352] on span "Yes, Remove Student" at bounding box center [831, 358] width 88 height 13
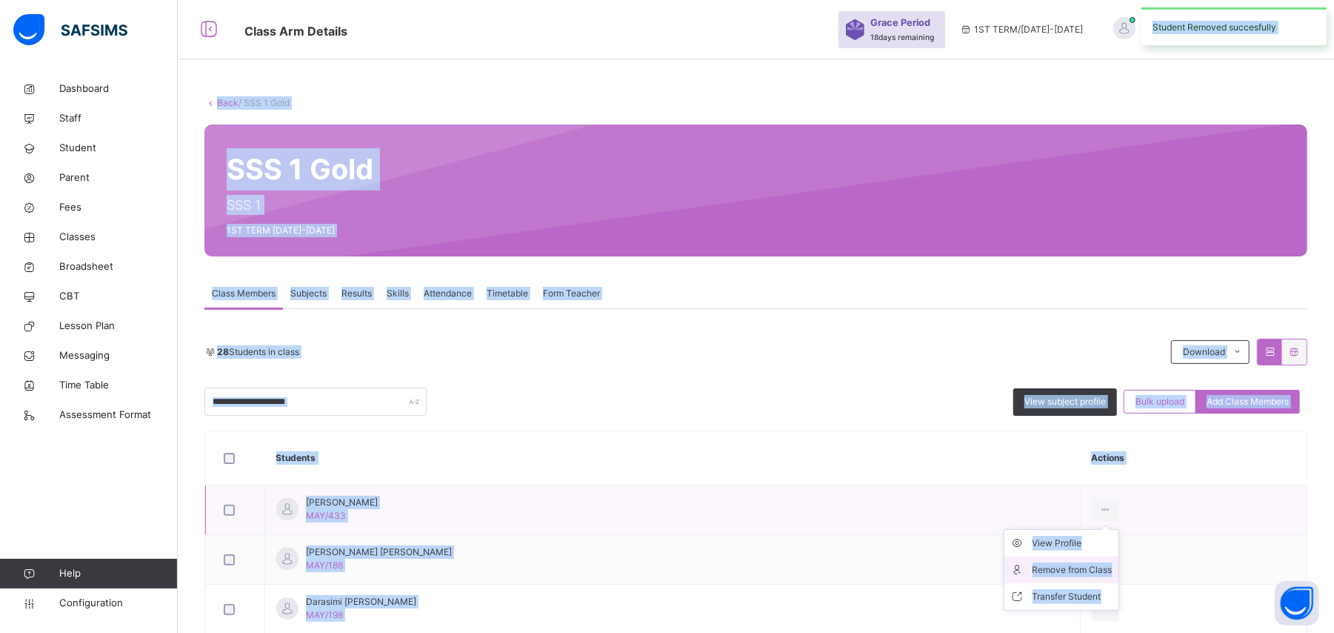
click at [1080, 567] on div "Remove from Class" at bounding box center [1073, 569] width 80 height 15
click at [0, 0] on div "× Remove Student From Class This action would delete from the class. Are you su…" at bounding box center [0, 0] width 0 height 0
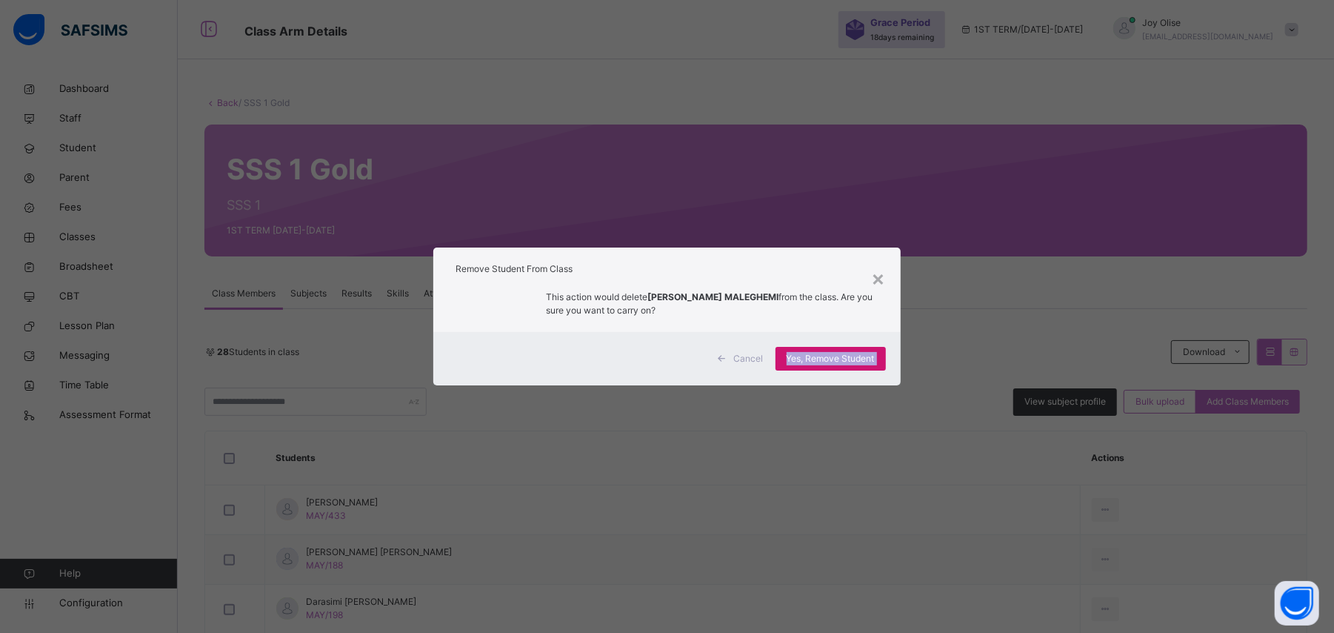
click at [886, 351] on div "Yes, Remove Student" at bounding box center [831, 359] width 110 height 24
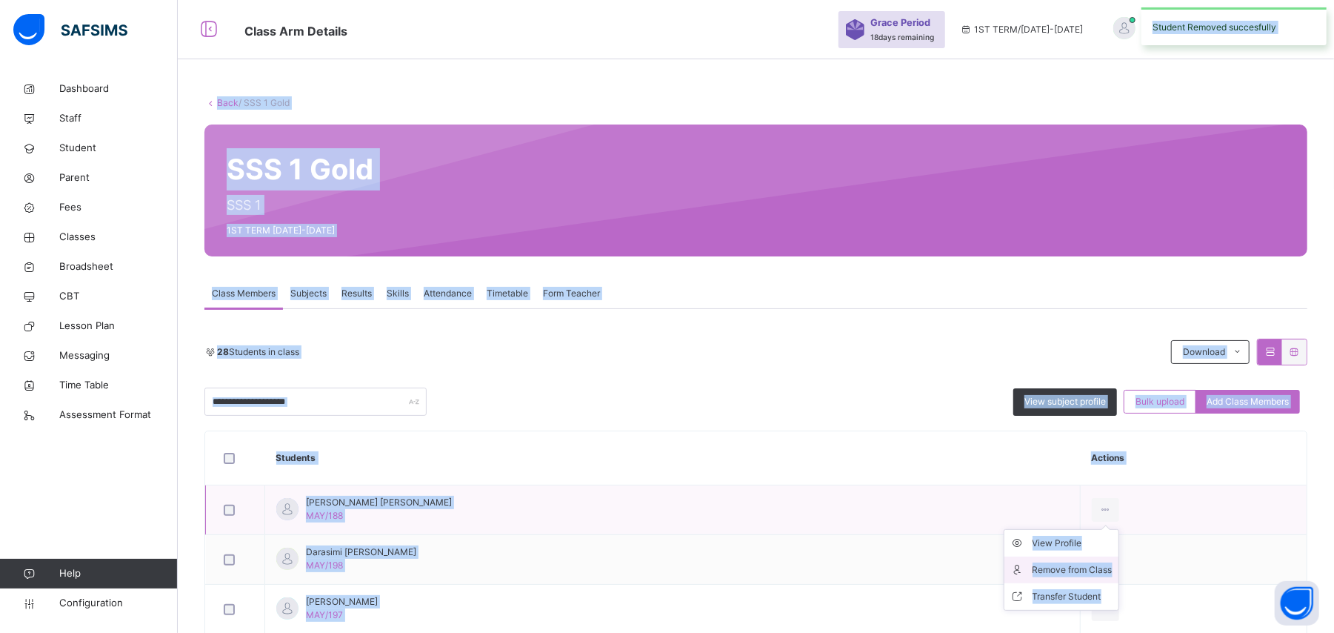
click at [1100, 570] on div "Remove from Class" at bounding box center [1073, 569] width 80 height 15
click at [0, 0] on div "× Remove Student From Class This action would delete from the class. Are you su…" at bounding box center [0, 0] width 0 height 0
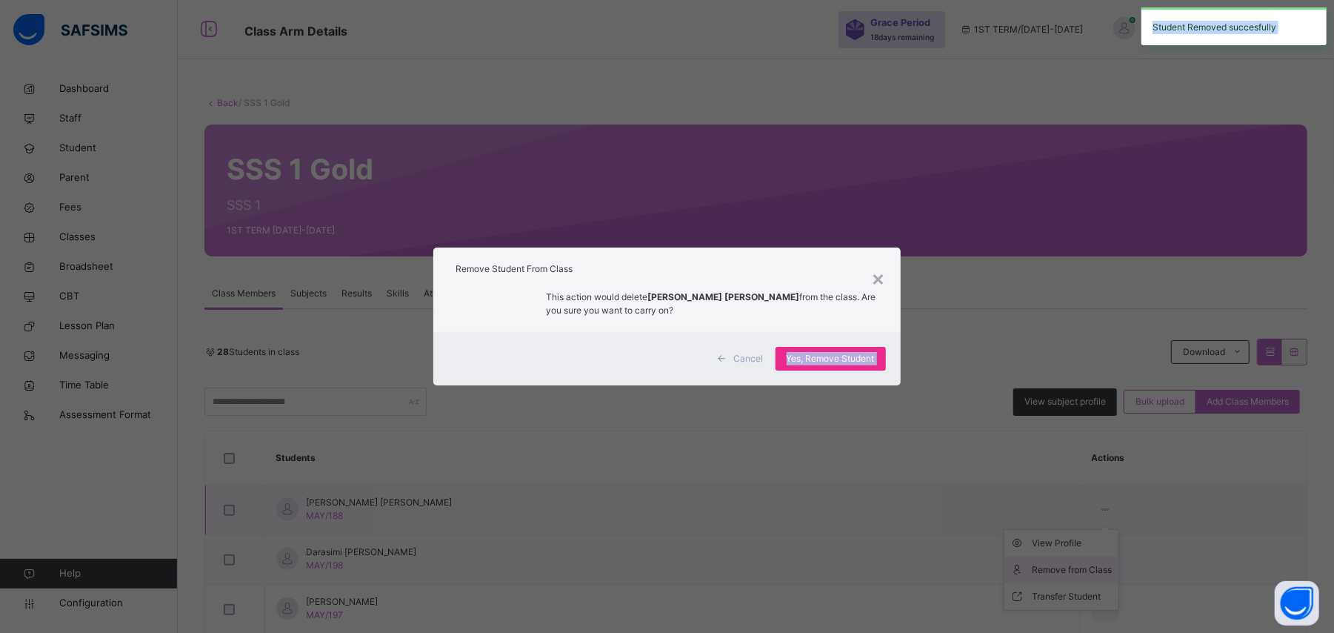
click at [1100, 570] on div "× Remove Student From Class This action would delete DANIEL NONSO UGOCHUKWU fro…" at bounding box center [667, 316] width 1334 height 633
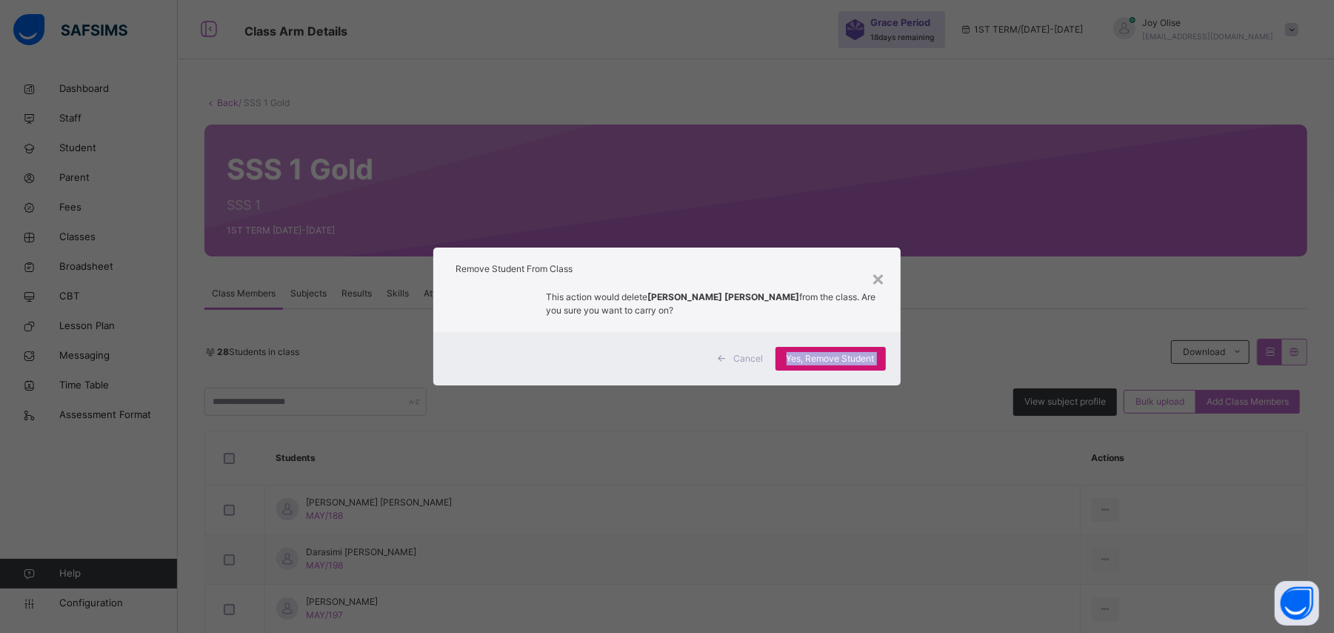
click at [871, 356] on span "Yes, Remove Student" at bounding box center [831, 358] width 88 height 13
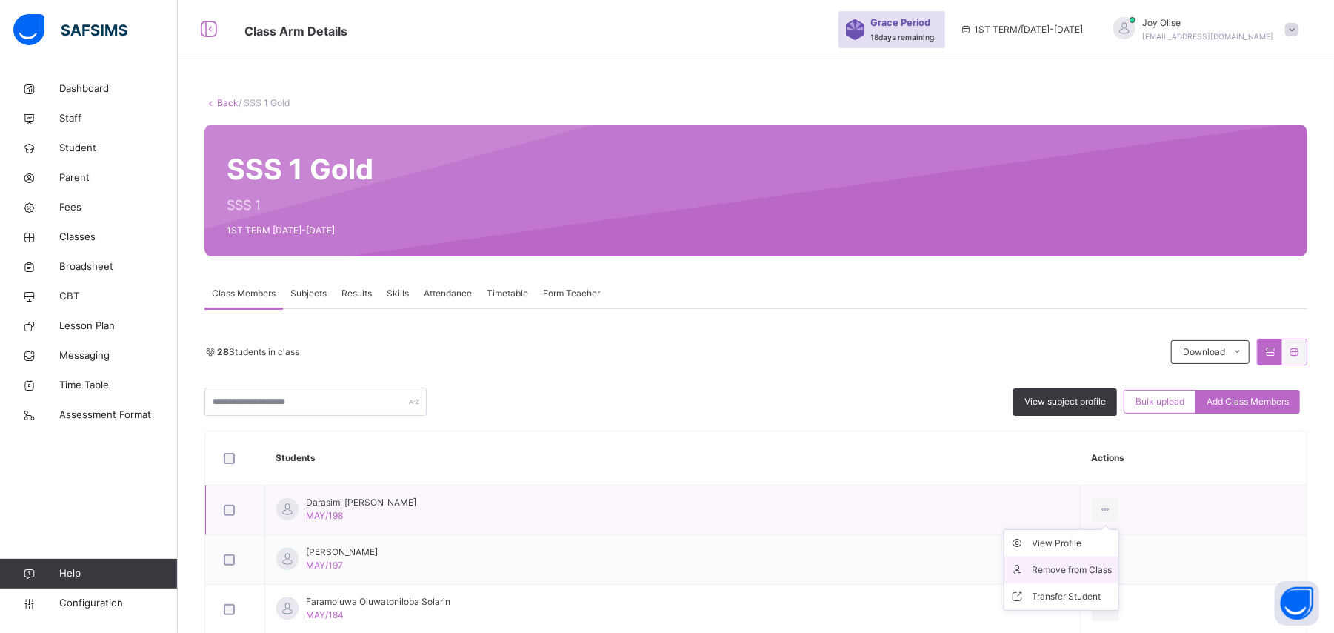
click at [1086, 565] on div "Remove from Class" at bounding box center [1073, 569] width 80 height 15
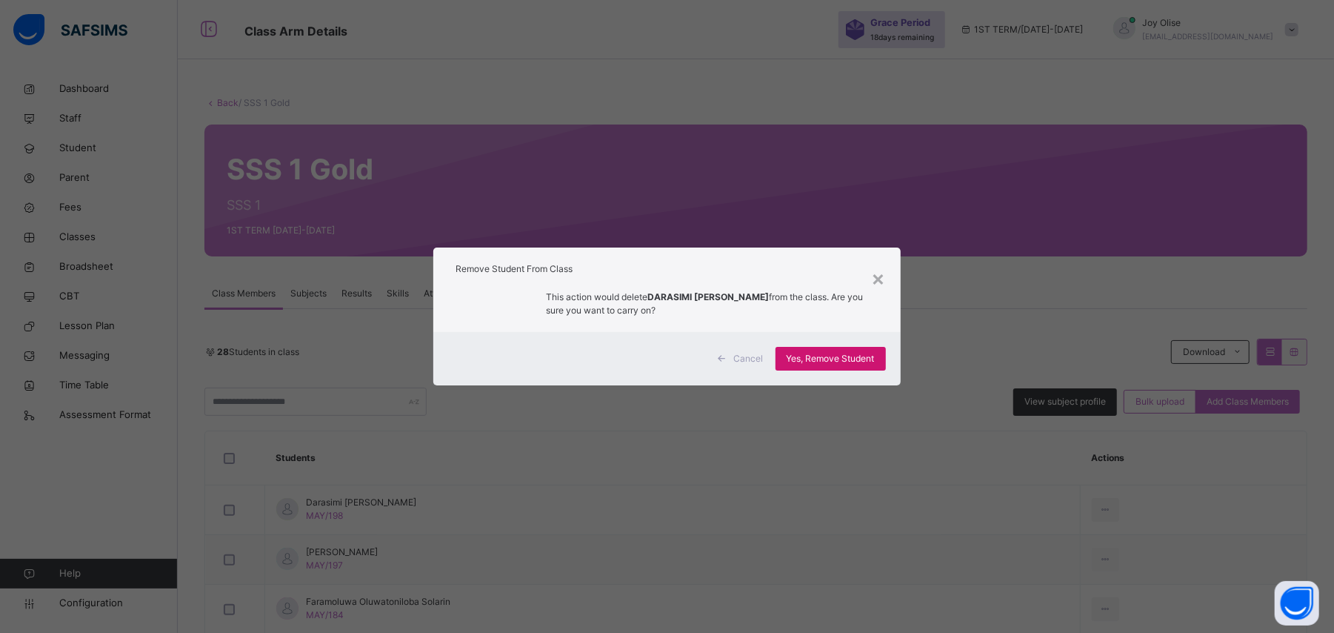
click at [868, 359] on span "Yes, Remove Student" at bounding box center [831, 358] width 88 height 13
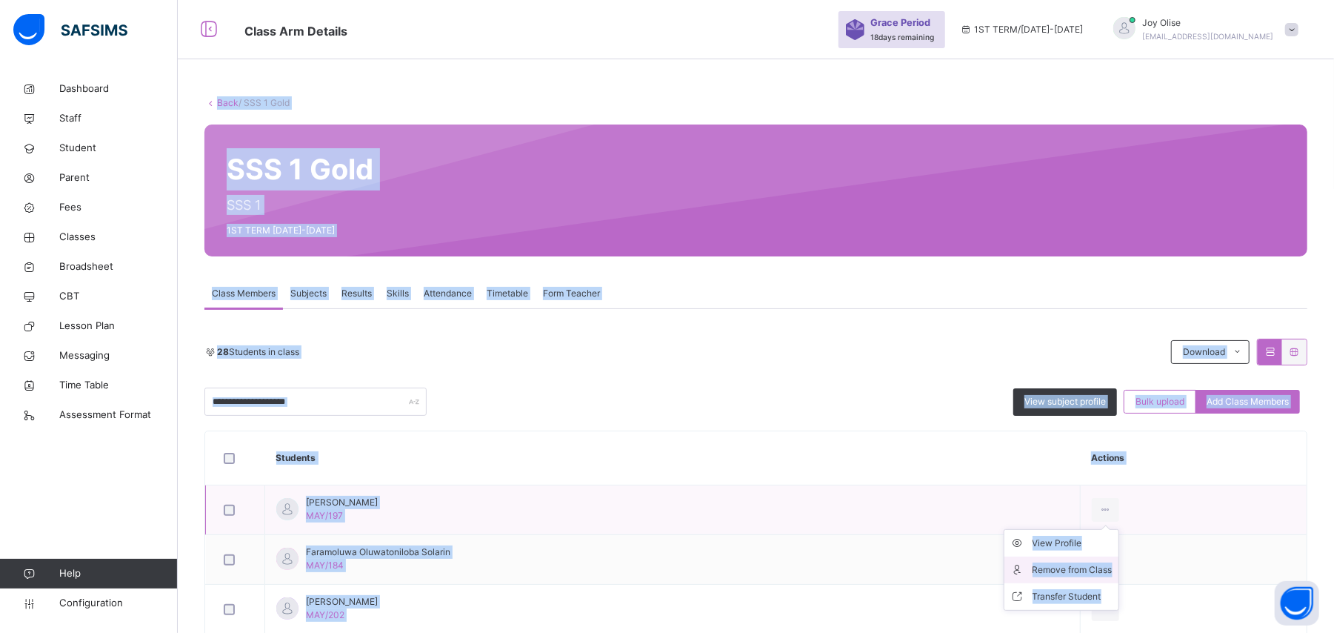
click at [1100, 570] on div "Remove from Class" at bounding box center [1073, 569] width 80 height 15
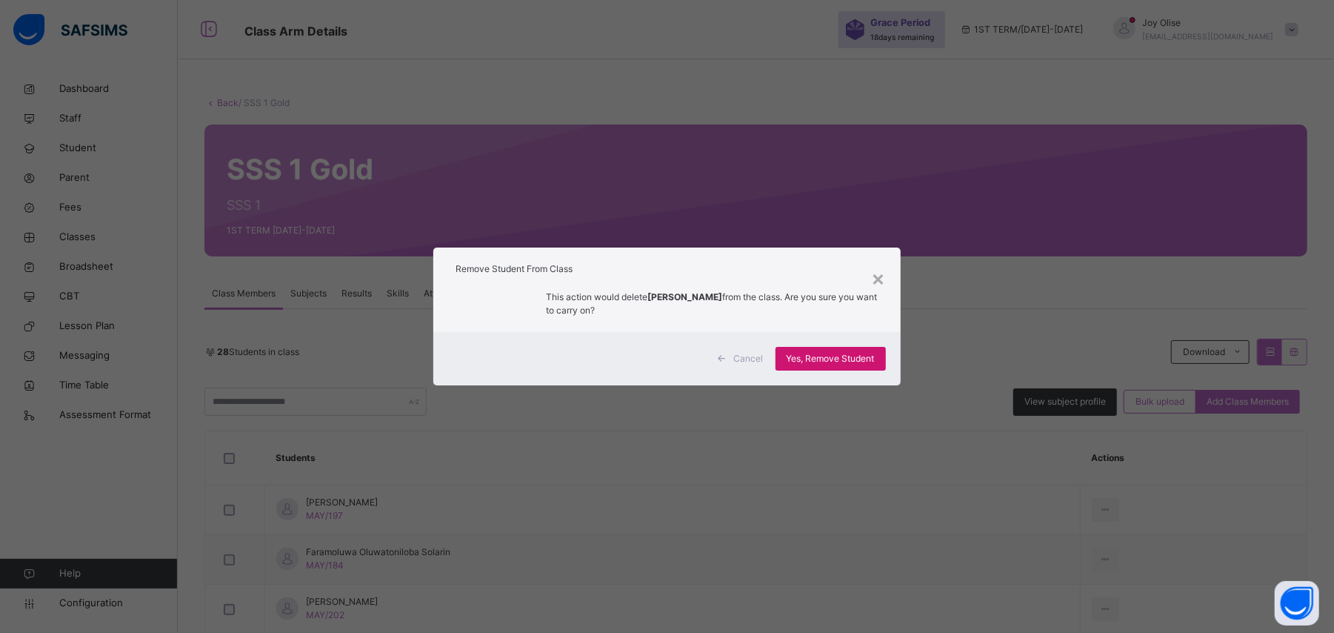
click at [840, 356] on span "Yes, Remove Student" at bounding box center [831, 358] width 88 height 13
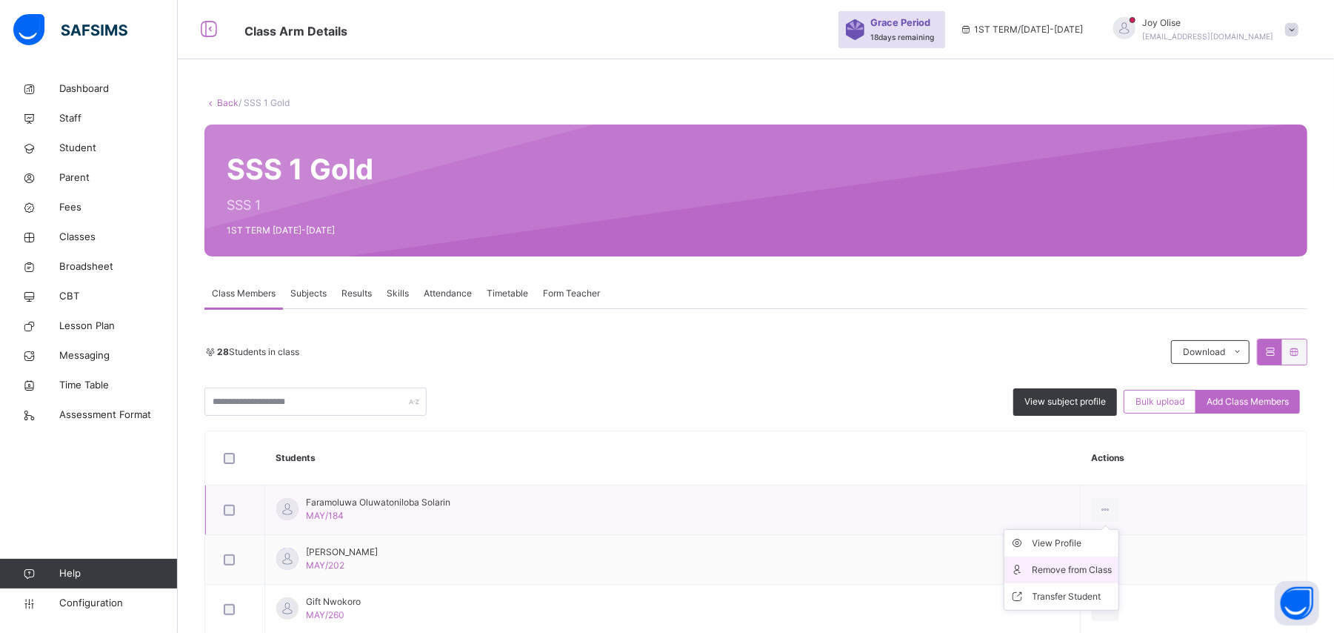
click at [1095, 567] on div "Remove from Class" at bounding box center [1073, 569] width 80 height 15
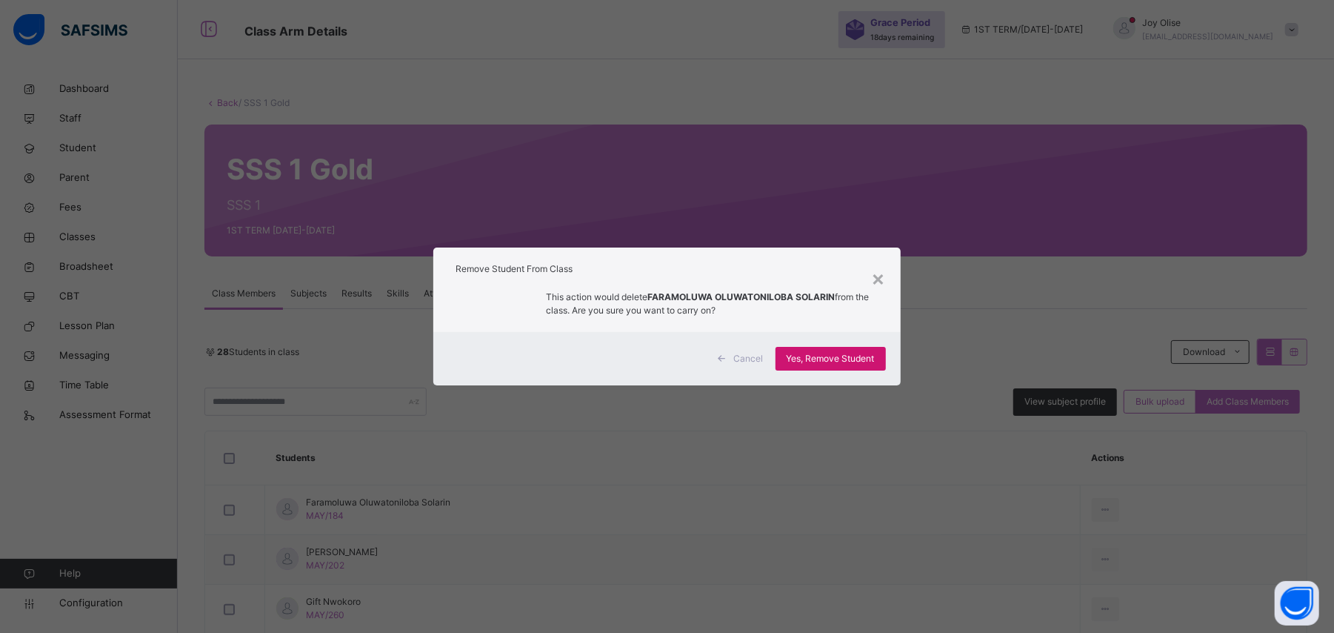
click at [817, 353] on span "Yes, Remove Student" at bounding box center [831, 358] width 88 height 13
click at [817, 353] on div "Yes, Remove Student" at bounding box center [831, 359] width 110 height 24
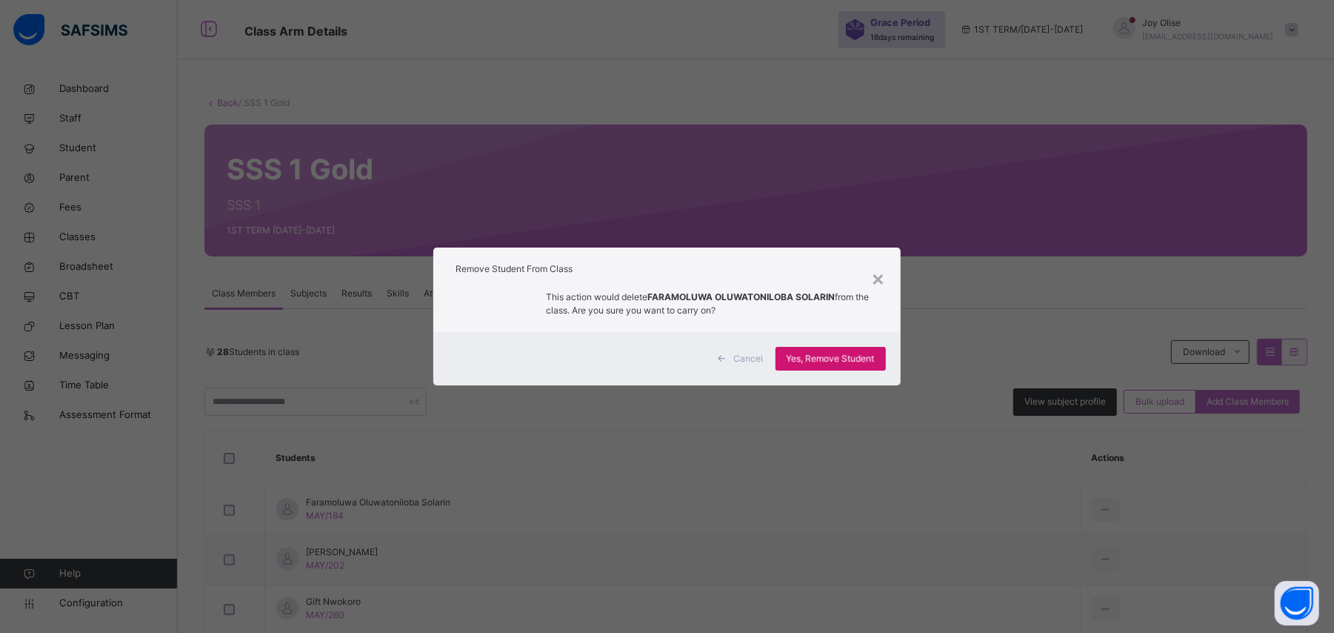
click at [817, 353] on div "Yes, Remove Student" at bounding box center [831, 359] width 110 height 24
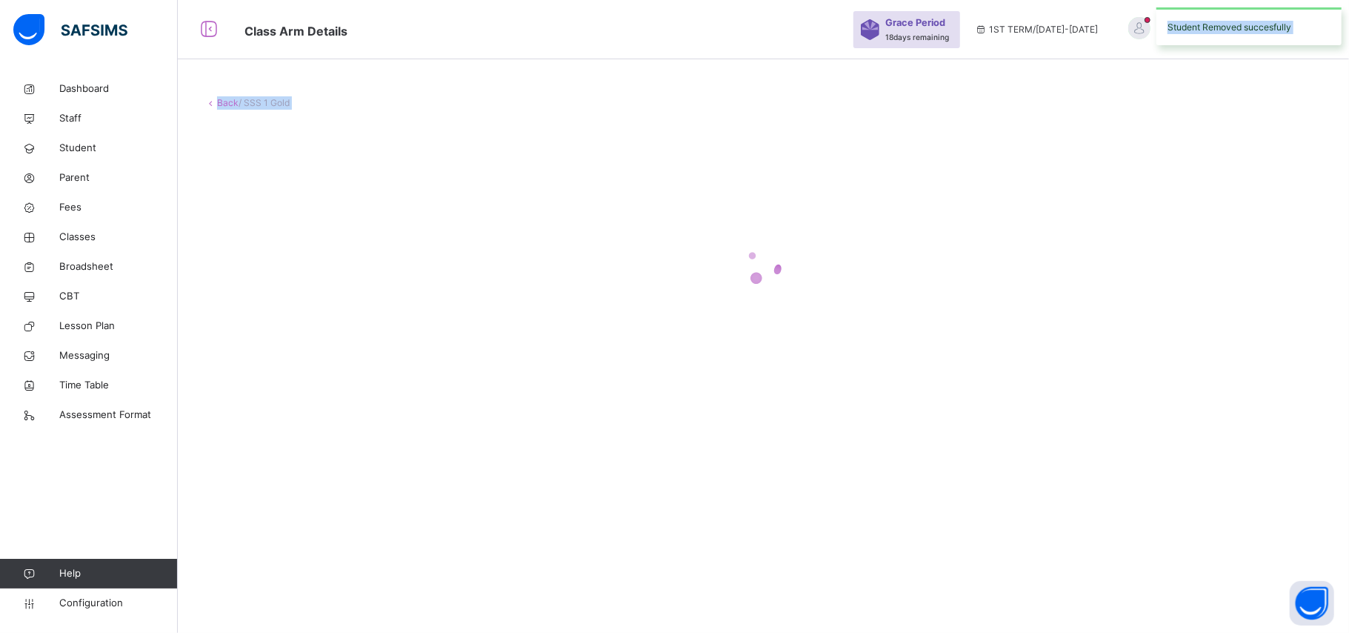
click at [817, 353] on div at bounding box center [764, 265] width 1118 height 282
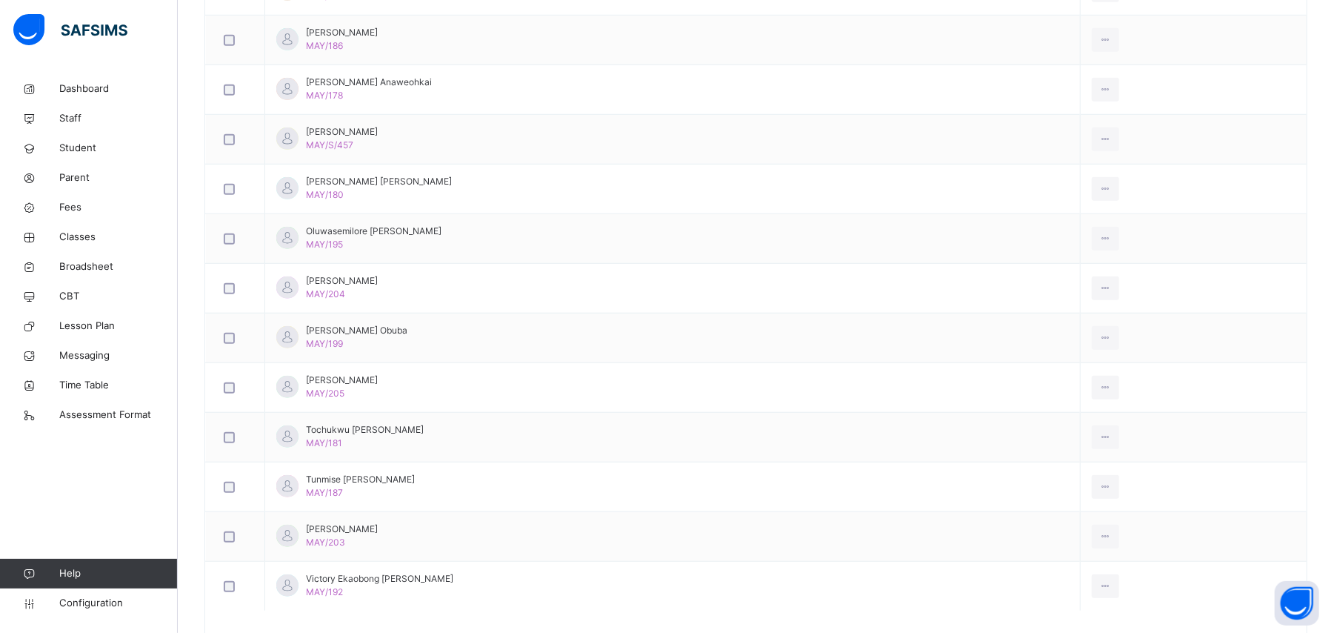
scroll to position [783, 0]
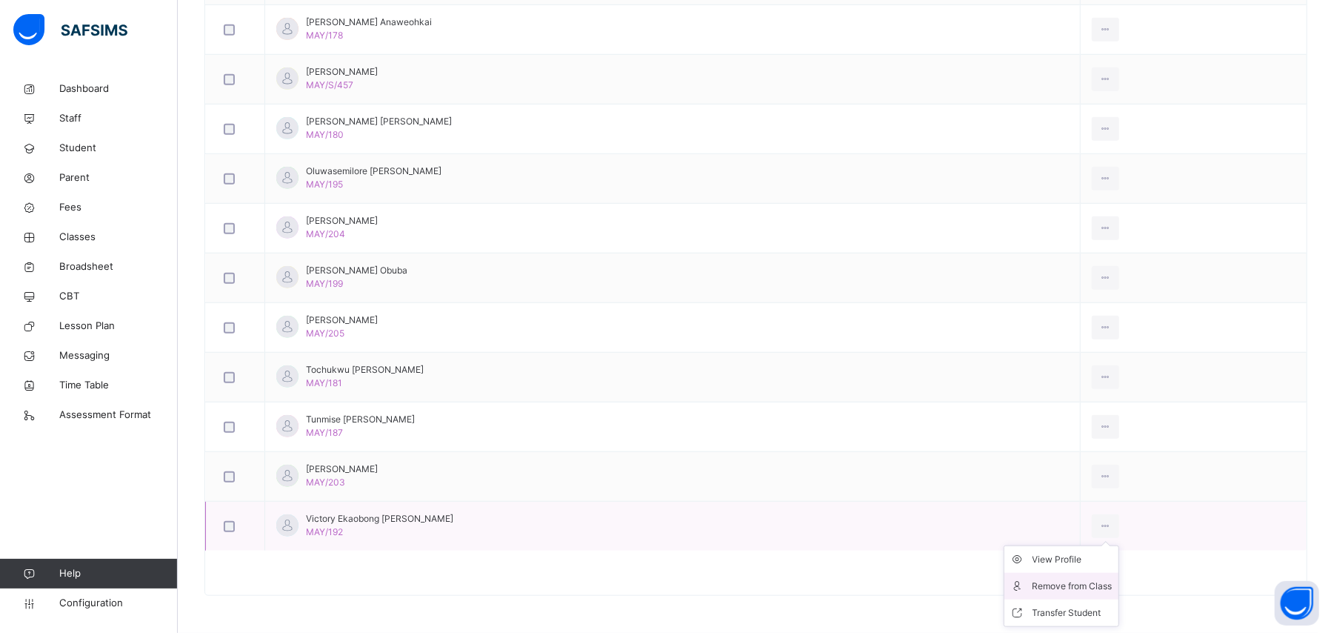
click at [1088, 597] on li "Remove from Class" at bounding box center [1062, 586] width 114 height 27
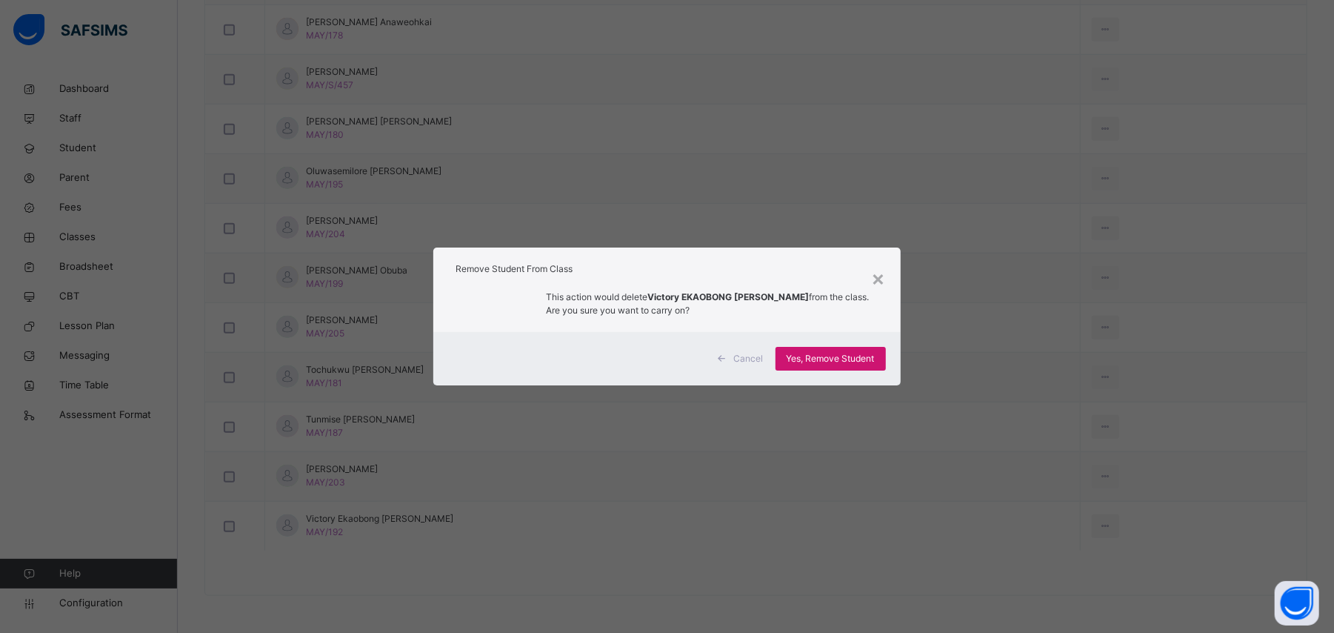
click at [828, 350] on div "Yes, Remove Student" at bounding box center [831, 359] width 110 height 24
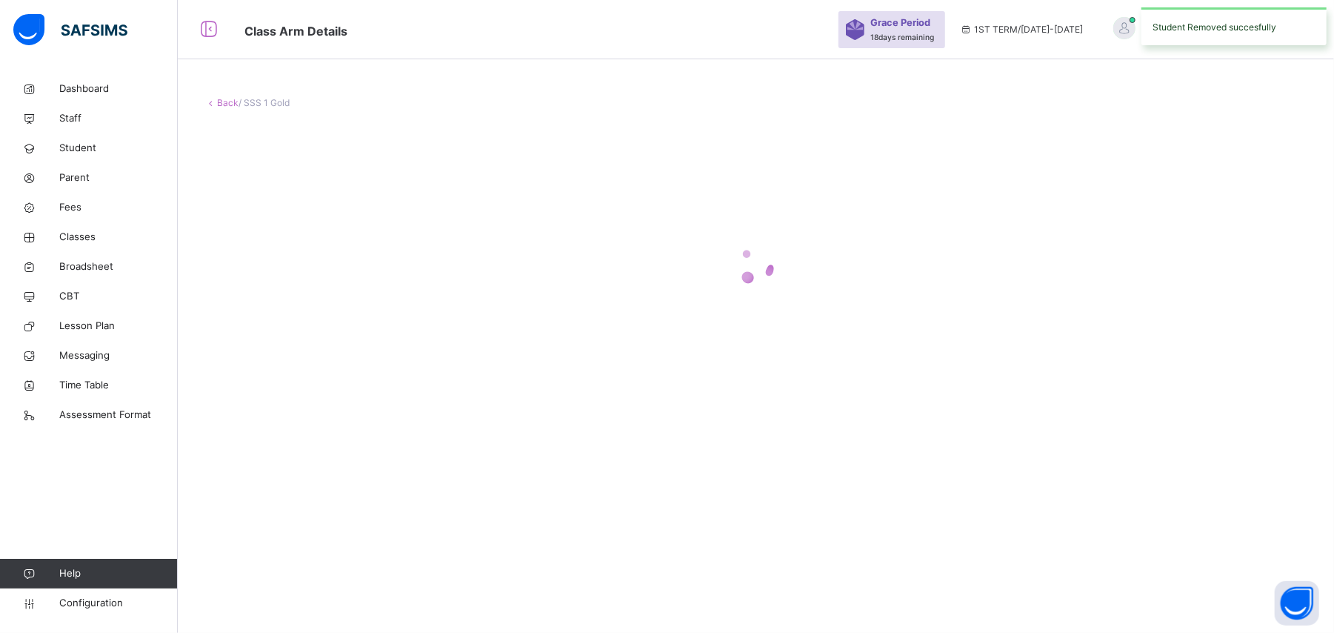
scroll to position [0, 0]
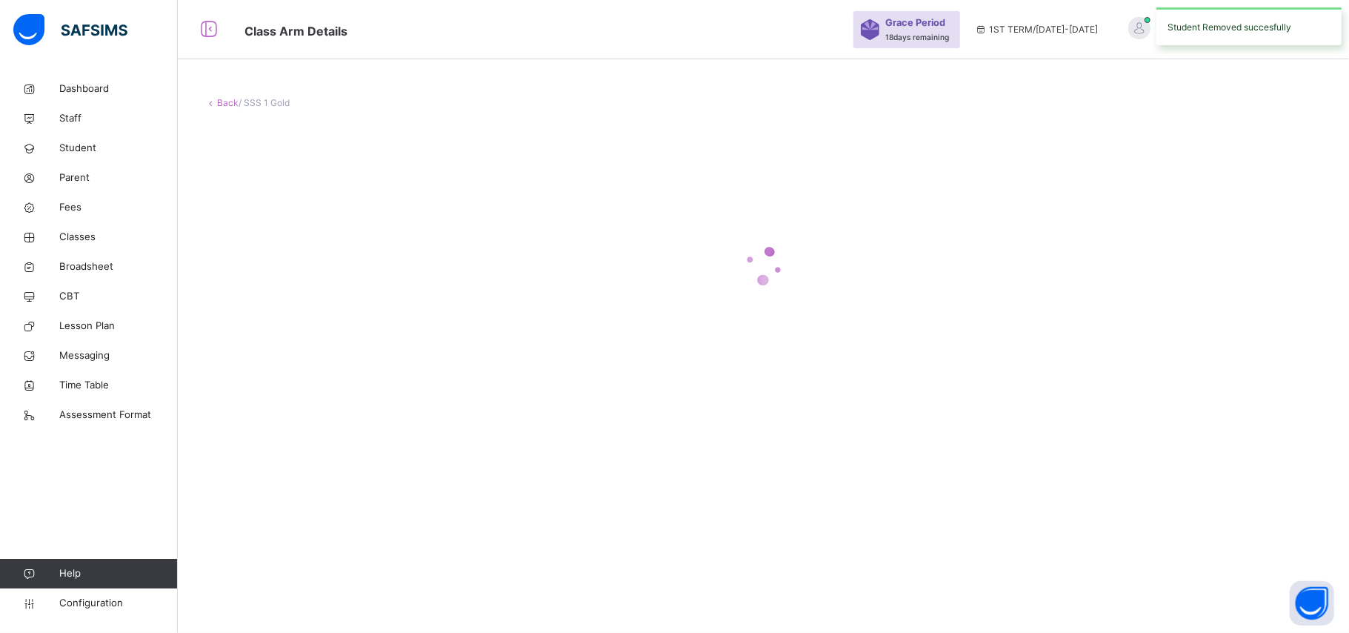
click at [779, 351] on div at bounding box center [764, 265] width 1118 height 282
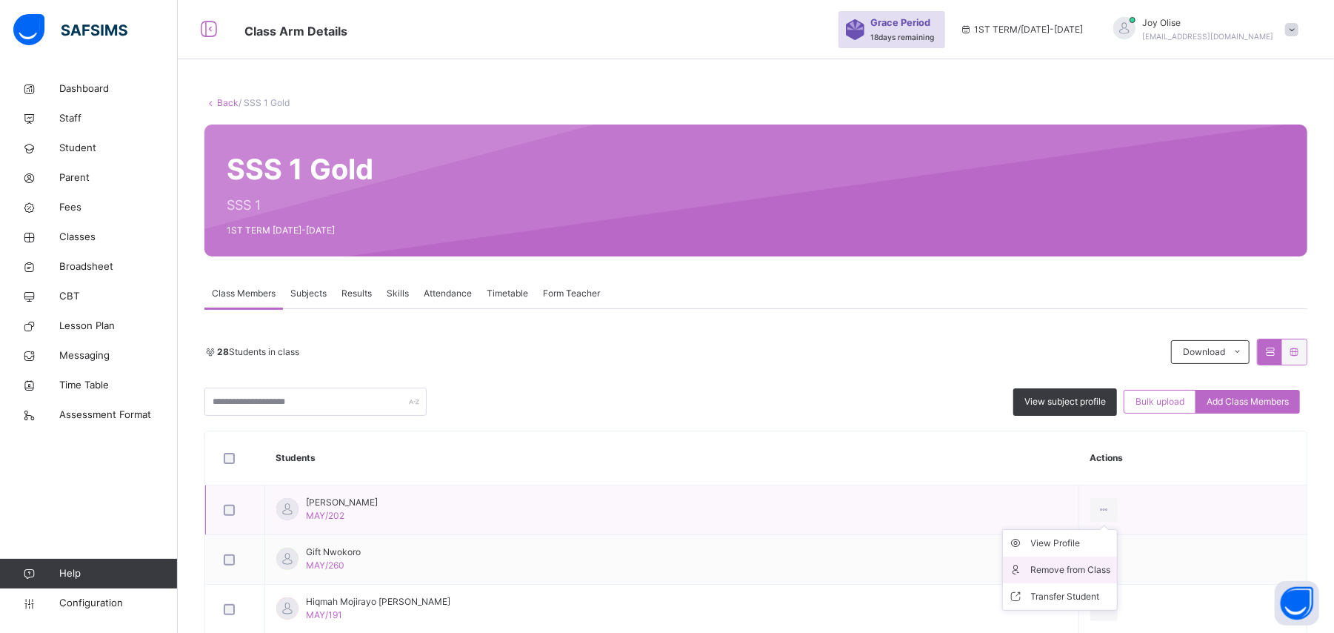
click at [1085, 568] on div "Remove from Class" at bounding box center [1071, 569] width 80 height 15
click at [0, 0] on div "× Remove Student From Class This action would delete from the class. Are you su…" at bounding box center [0, 0] width 0 height 0
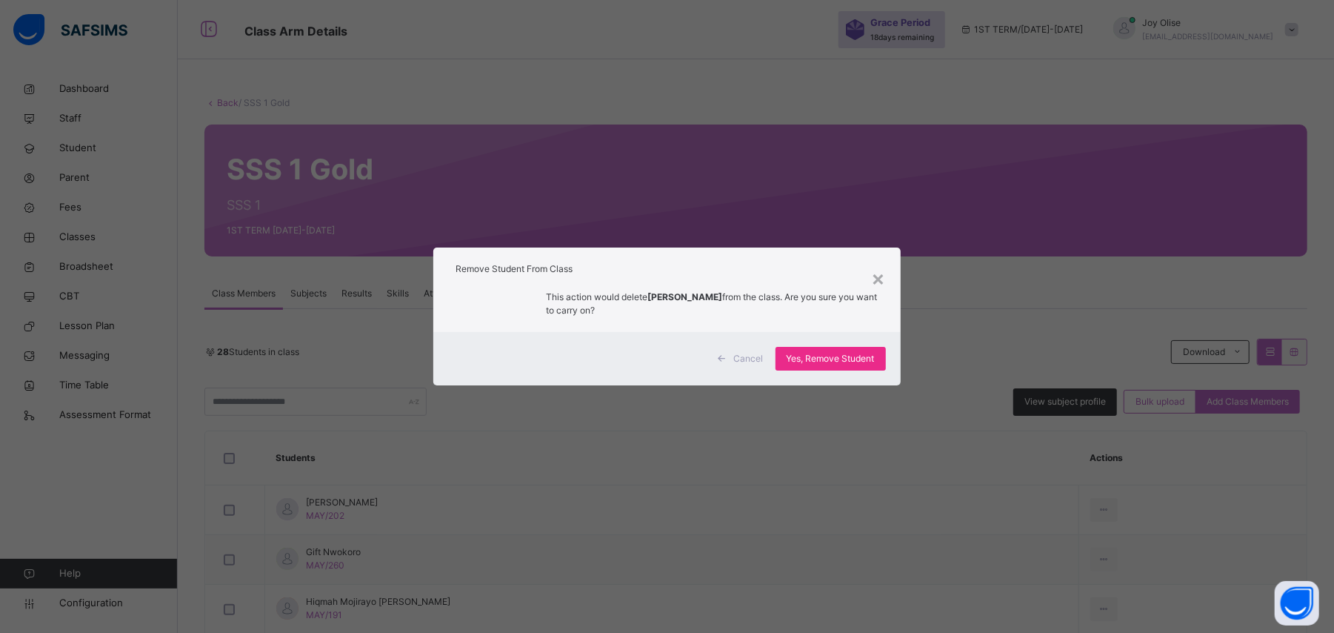
click at [842, 336] on div "Cancel Yes, Remove Student" at bounding box center [666, 358] width 467 height 53
click at [845, 356] on span "Yes, Remove Student" at bounding box center [831, 358] width 88 height 13
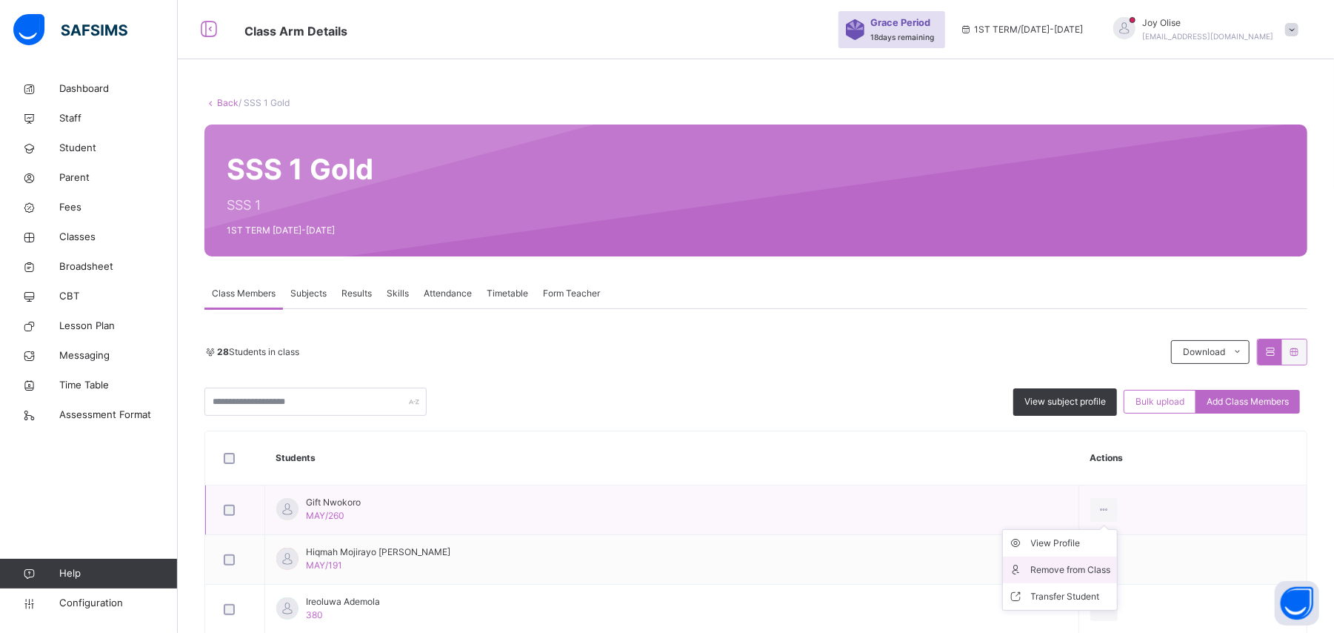
click at [1088, 564] on div "Remove from Class" at bounding box center [1071, 569] width 80 height 15
click at [0, 0] on div "× Remove Student From Class This action would delete from the class. Are you su…" at bounding box center [0, 0] width 0 height 0
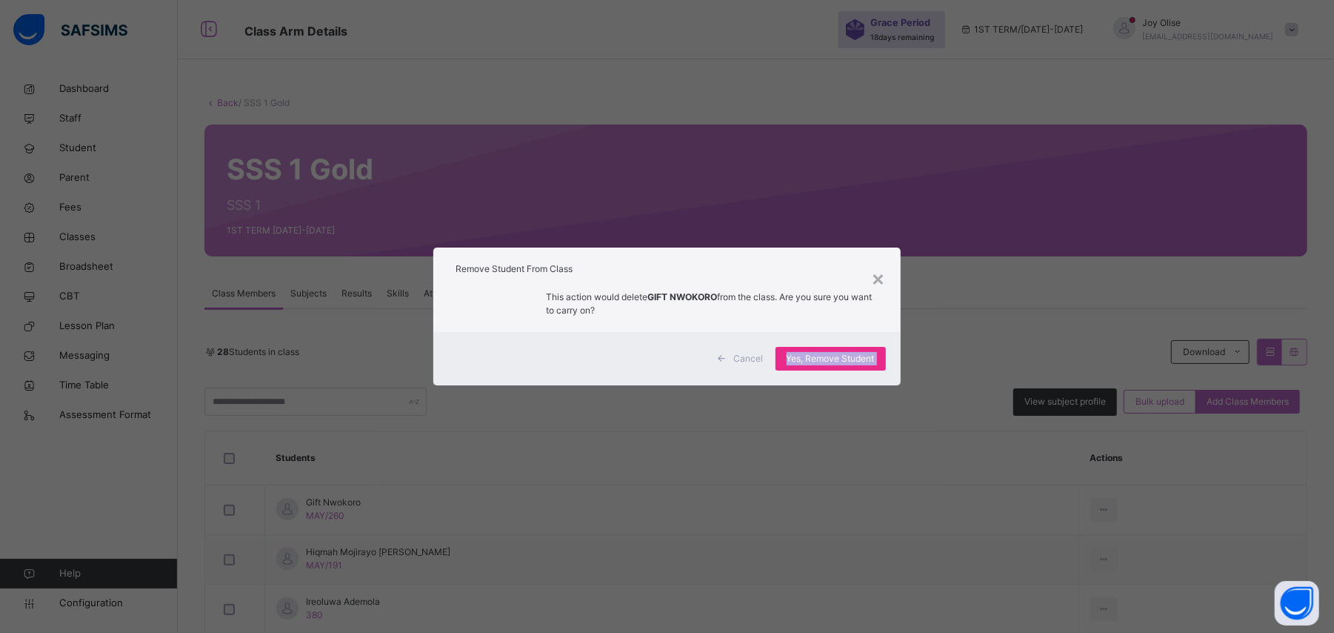
click at [1088, 564] on div "× Remove Student From Class This action would delete GIFT NWOKORO from the clas…" at bounding box center [667, 316] width 1334 height 633
click at [875, 352] on span "Yes, Remove Student" at bounding box center [831, 358] width 88 height 13
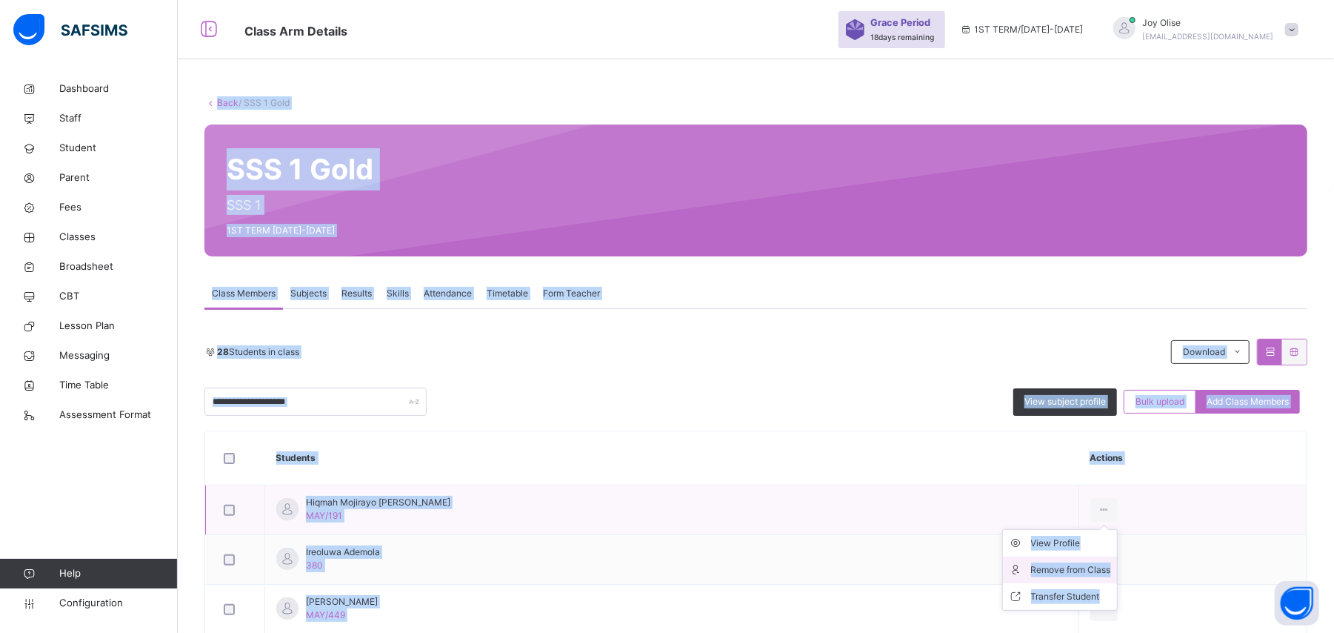
click at [1106, 565] on div "Remove from Class" at bounding box center [1071, 569] width 80 height 15
click at [0, 0] on div "× Remove Student From Class This action would delete from the class. Are you su…" at bounding box center [0, 0] width 0 height 0
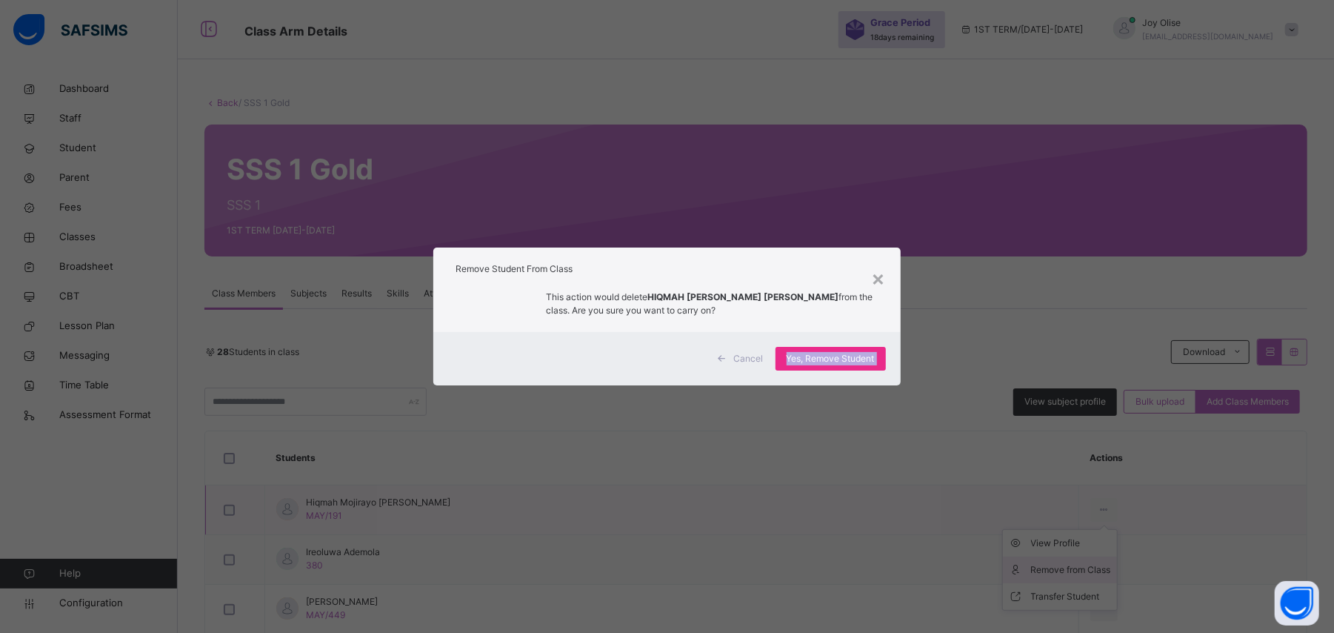
click at [1106, 565] on div "× Remove Student From Class This action would delete HIQMAH MOJIRAYO OLUWASEYI …" at bounding box center [667, 316] width 1334 height 633
click at [842, 353] on span "Yes, Remove Student" at bounding box center [831, 358] width 88 height 13
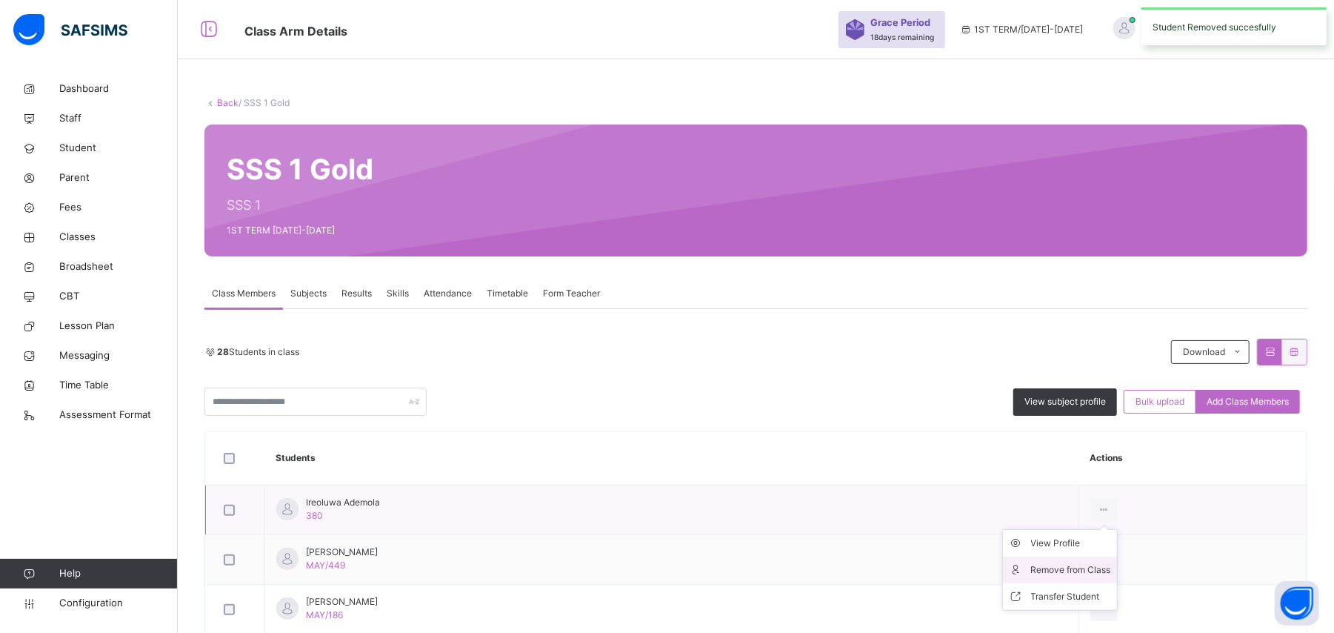
click at [1088, 566] on div "Remove from Class" at bounding box center [1071, 569] width 80 height 15
click at [0, 0] on div "× Remove Student From Class This action would delete from the class. Are you su…" at bounding box center [0, 0] width 0 height 0
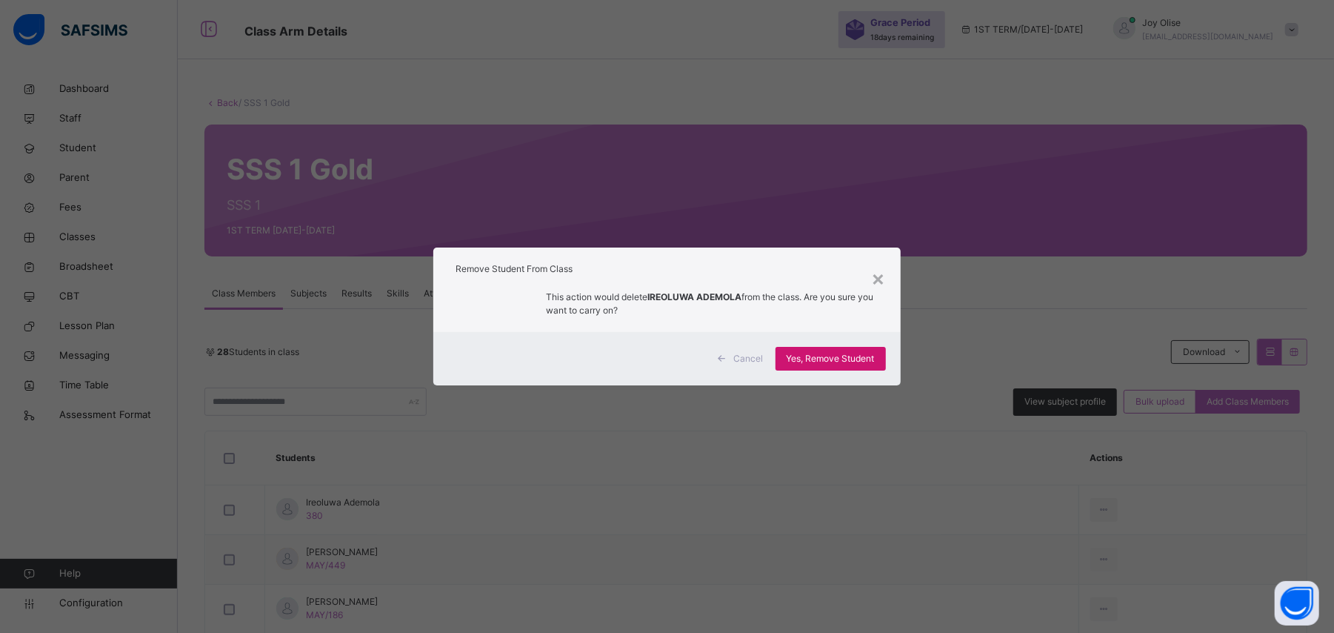
click at [867, 356] on span "Yes, Remove Student" at bounding box center [831, 358] width 88 height 13
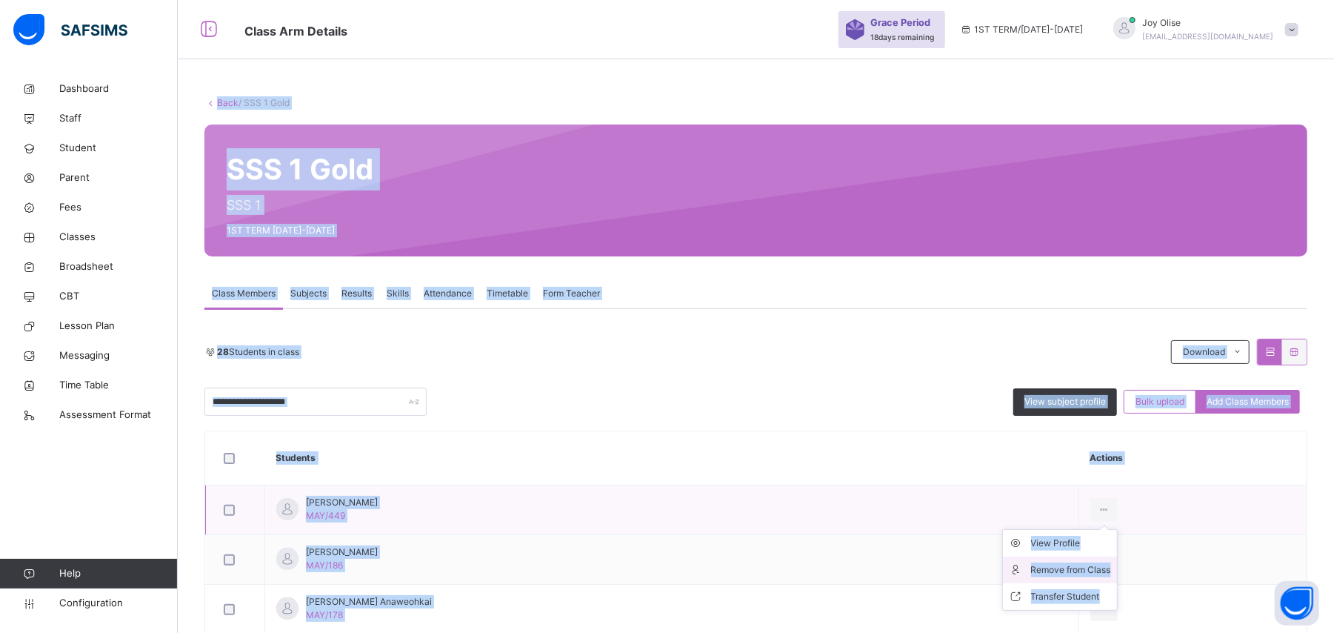
click at [1073, 566] on div "Remove from Class" at bounding box center [1071, 569] width 80 height 15
click at [0, 0] on div "× Remove Student From Class This action would delete from the class. Are you su…" at bounding box center [0, 0] width 0 height 0
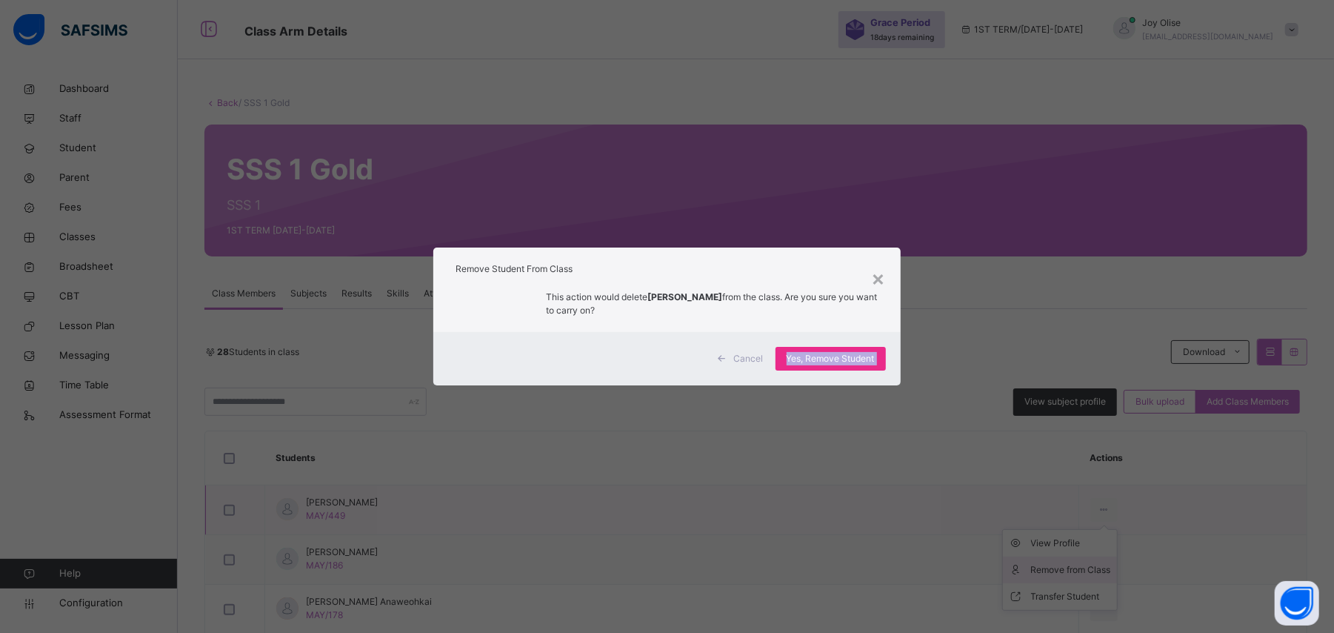
click at [1073, 566] on div "× Remove Student From Class This action would delete JOEL DAVIES from the class…" at bounding box center [667, 316] width 1334 height 633
click at [834, 356] on span "Yes, Remove Student" at bounding box center [831, 358] width 88 height 13
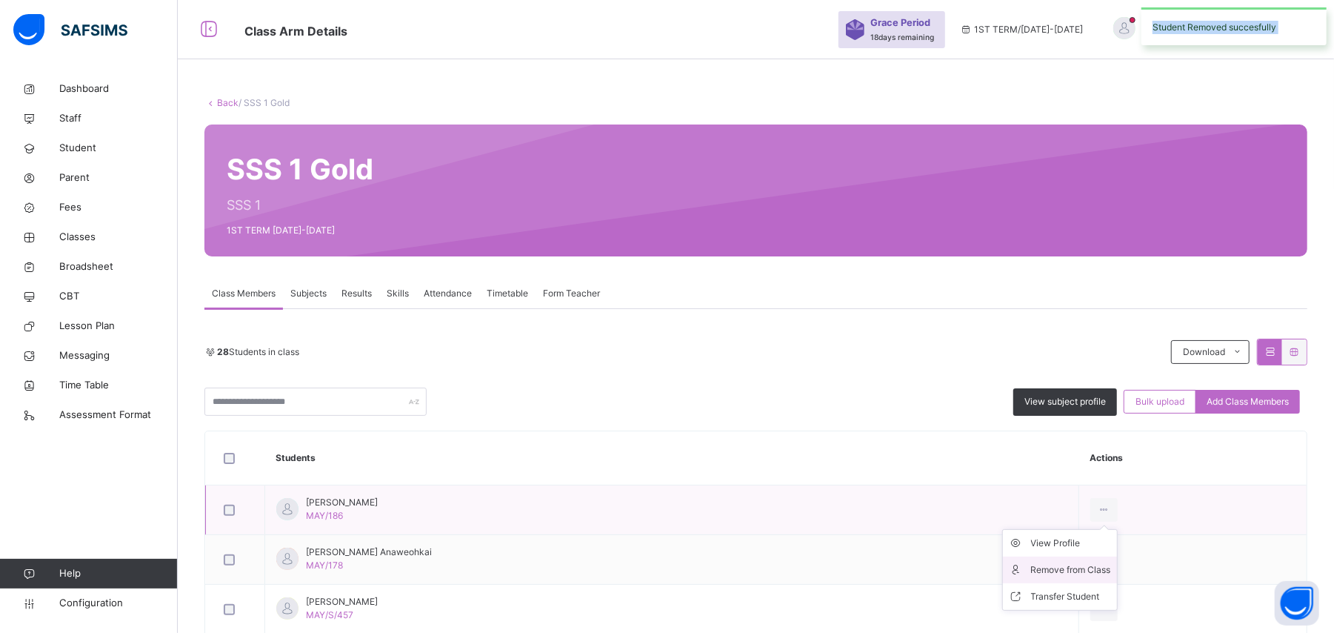
click at [1086, 565] on div "Remove from Class" at bounding box center [1071, 569] width 80 height 15
click at [0, 0] on div "× Remove Student From Class This action would delete from the class. Are you su…" at bounding box center [0, 0] width 0 height 0
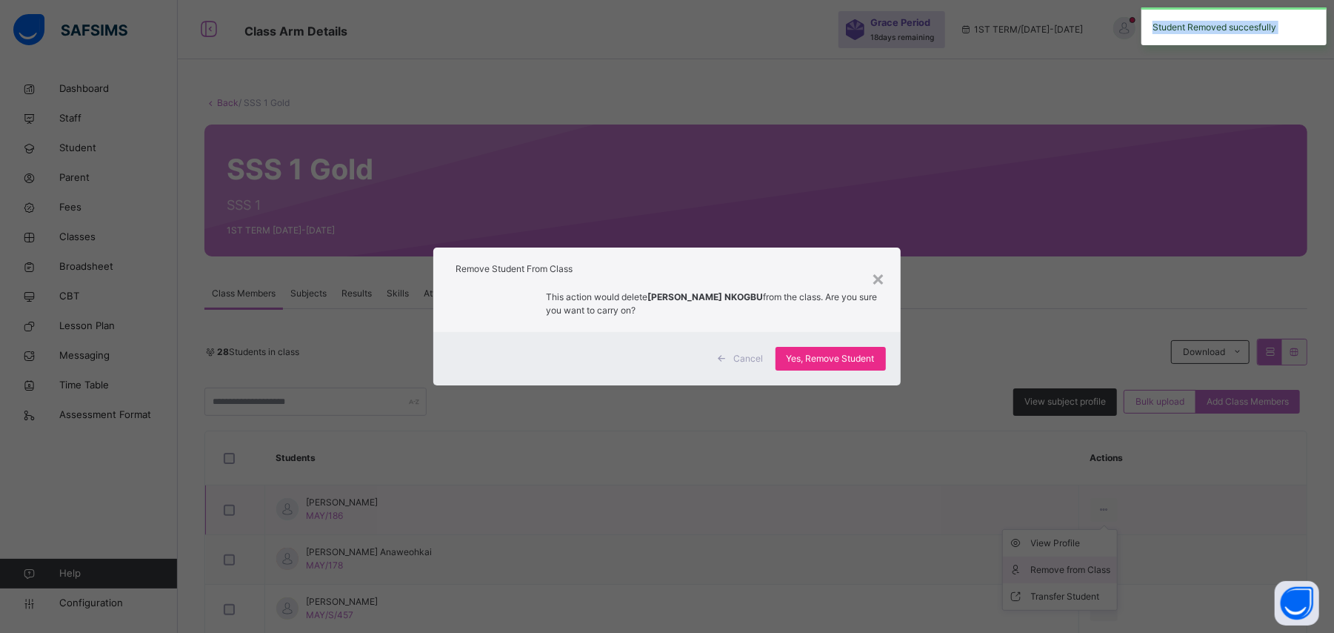
click at [1086, 565] on div "× Remove Student From Class This action would delete JOY AGHURIKA NKOGBU from t…" at bounding box center [667, 316] width 1334 height 633
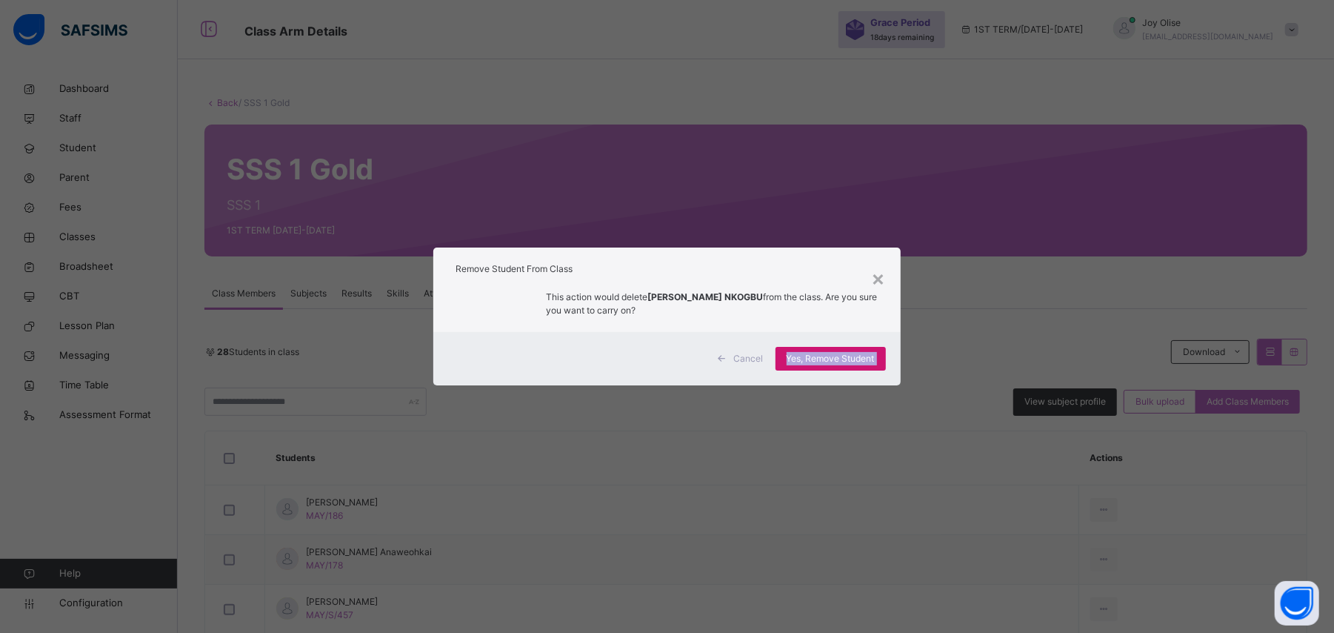
click at [791, 359] on span "Yes, Remove Student" at bounding box center [831, 358] width 88 height 13
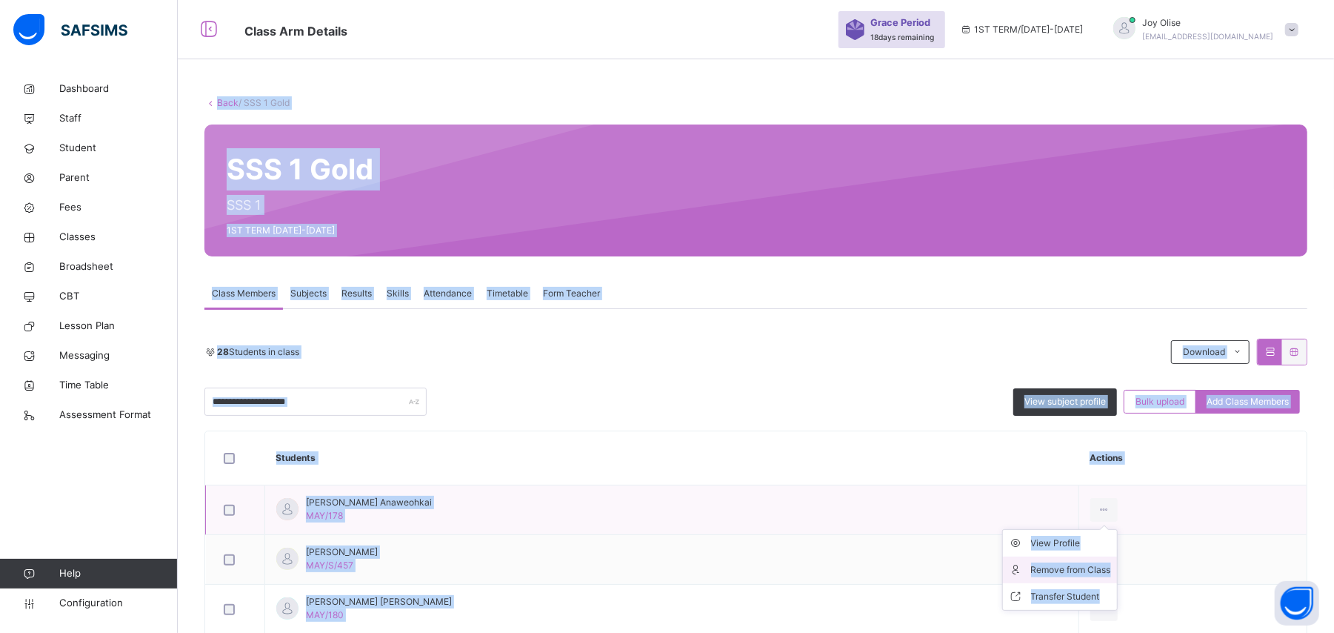
click at [1065, 565] on div "Remove from Class" at bounding box center [1071, 569] width 80 height 15
click at [0, 0] on div "× Remove Student From Class This action would delete from the class. Are you su…" at bounding box center [0, 0] width 0 height 0
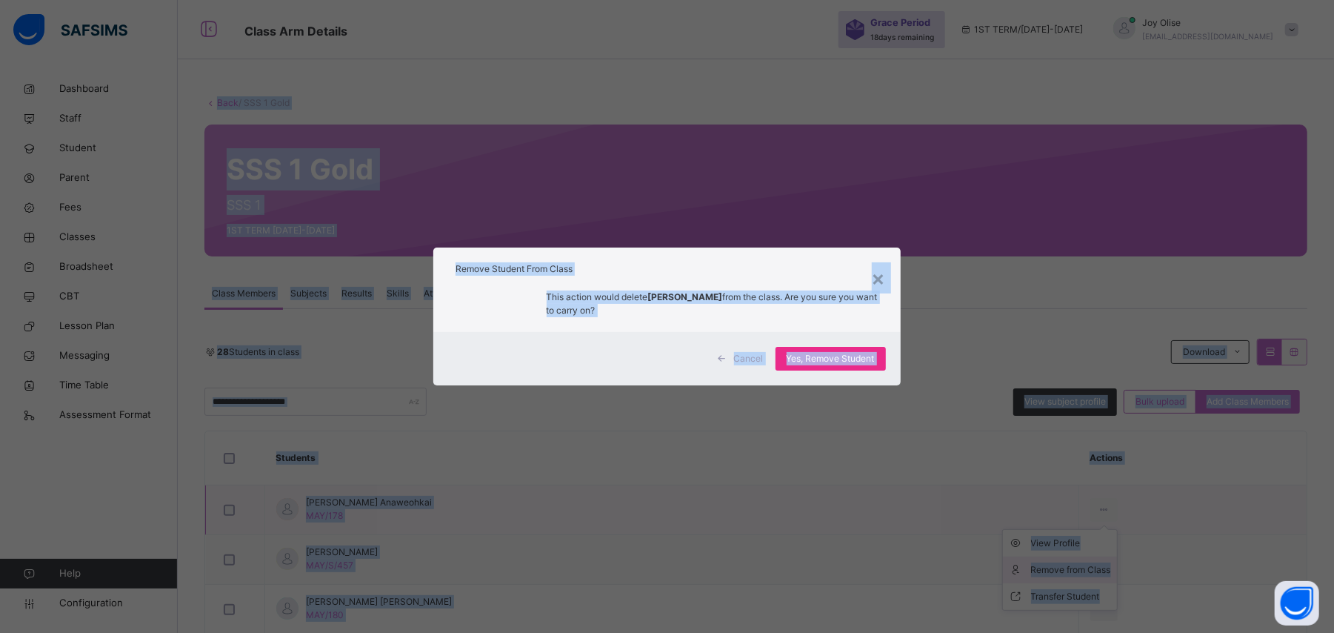
click at [1065, 565] on div "× Remove Student From Class This action would delete MICHEAL ANAWEOHKAI from th…" at bounding box center [667, 316] width 1334 height 633
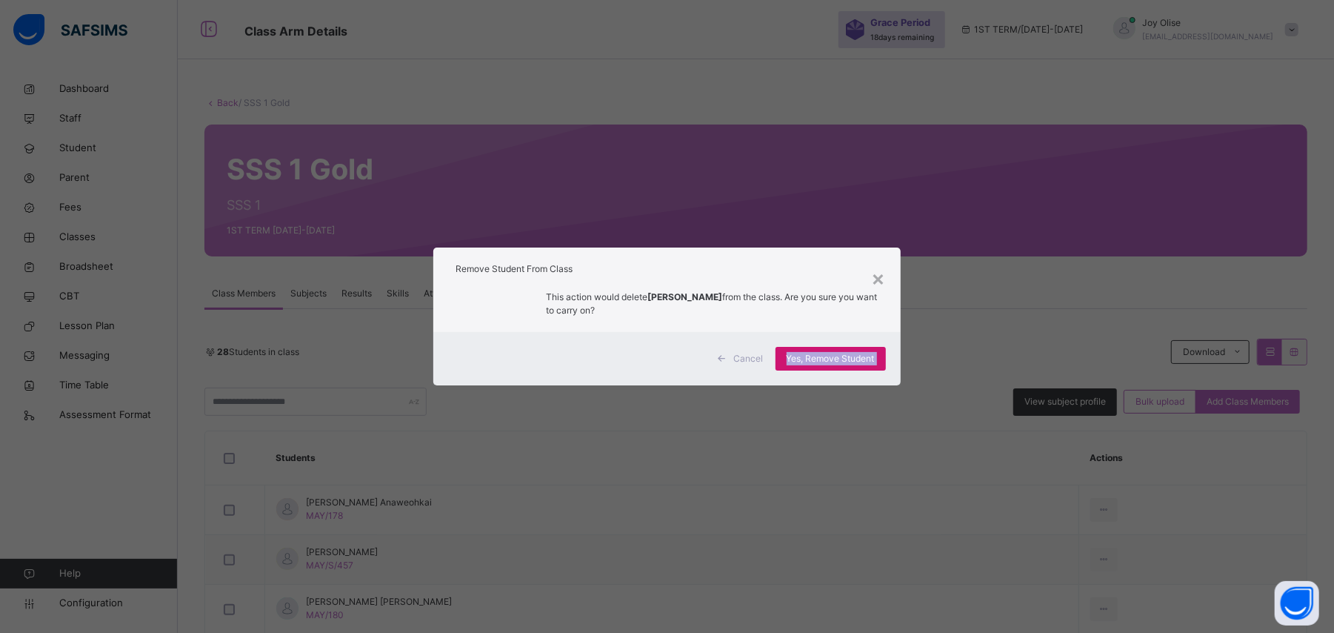
click at [870, 356] on span "Yes, Remove Student" at bounding box center [831, 358] width 88 height 13
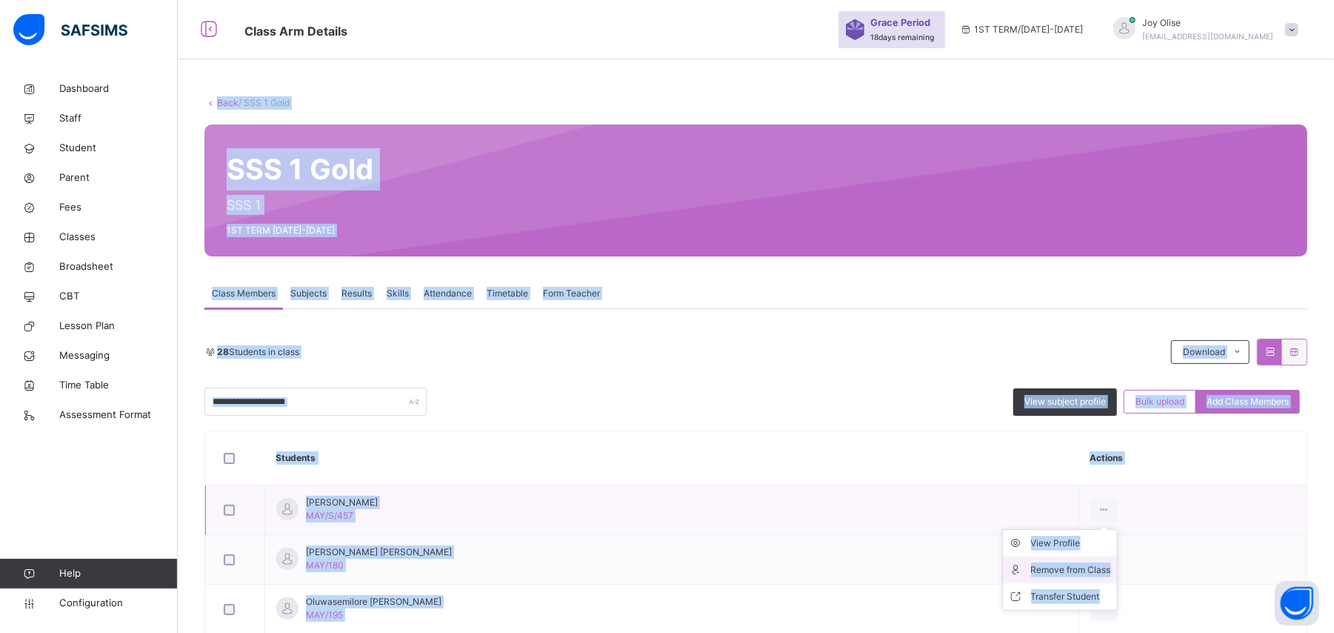
click at [1074, 562] on li "Remove from Class" at bounding box center [1060, 569] width 114 height 27
click at [0, 0] on div "× Remove Student From Class This action would delete from the class. Are you su…" at bounding box center [0, 0] width 0 height 0
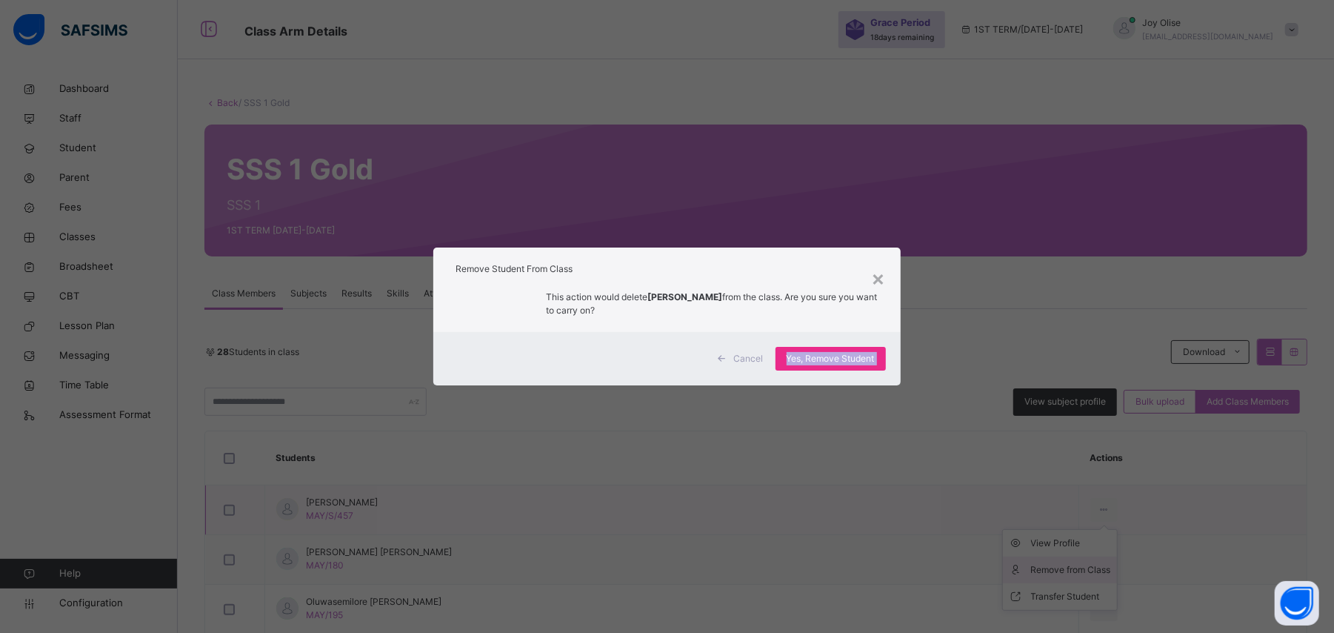
click at [1074, 562] on div "× Remove Student From Class This action would delete MOSHOOD BASIT from the cla…" at bounding box center [667, 316] width 1334 height 633
click at [805, 354] on span "Yes, Remove Student" at bounding box center [831, 358] width 88 height 13
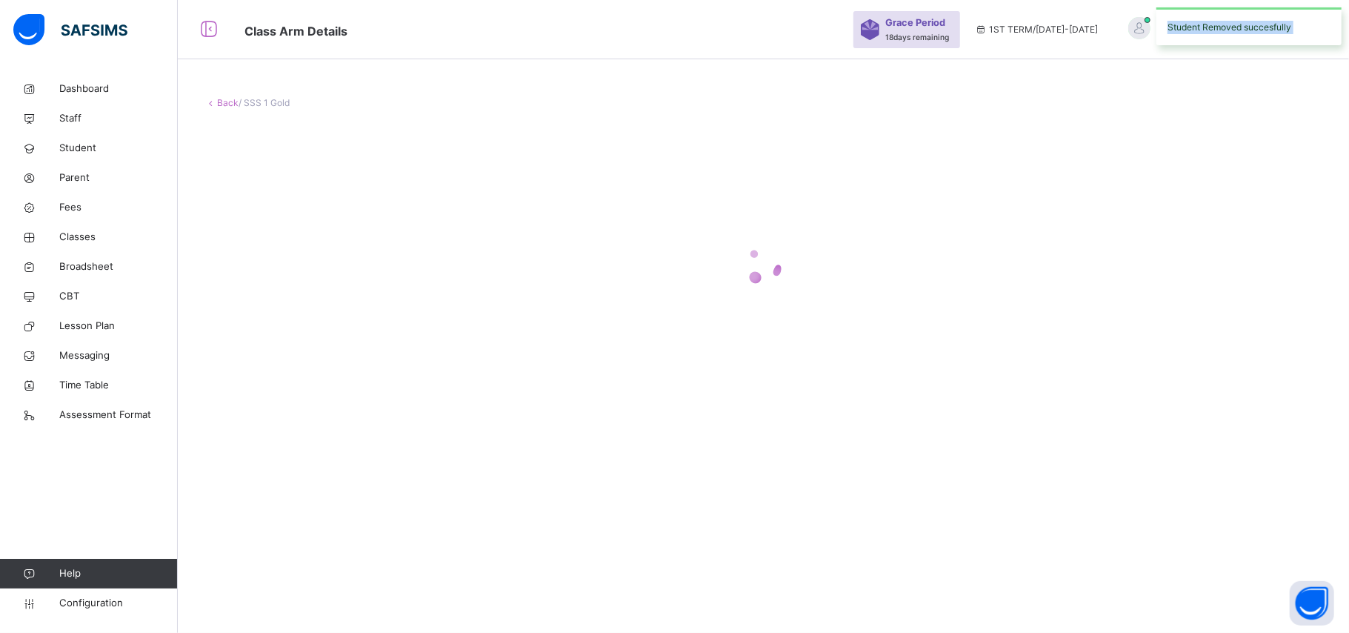
click at [805, 354] on div at bounding box center [764, 265] width 1118 height 282
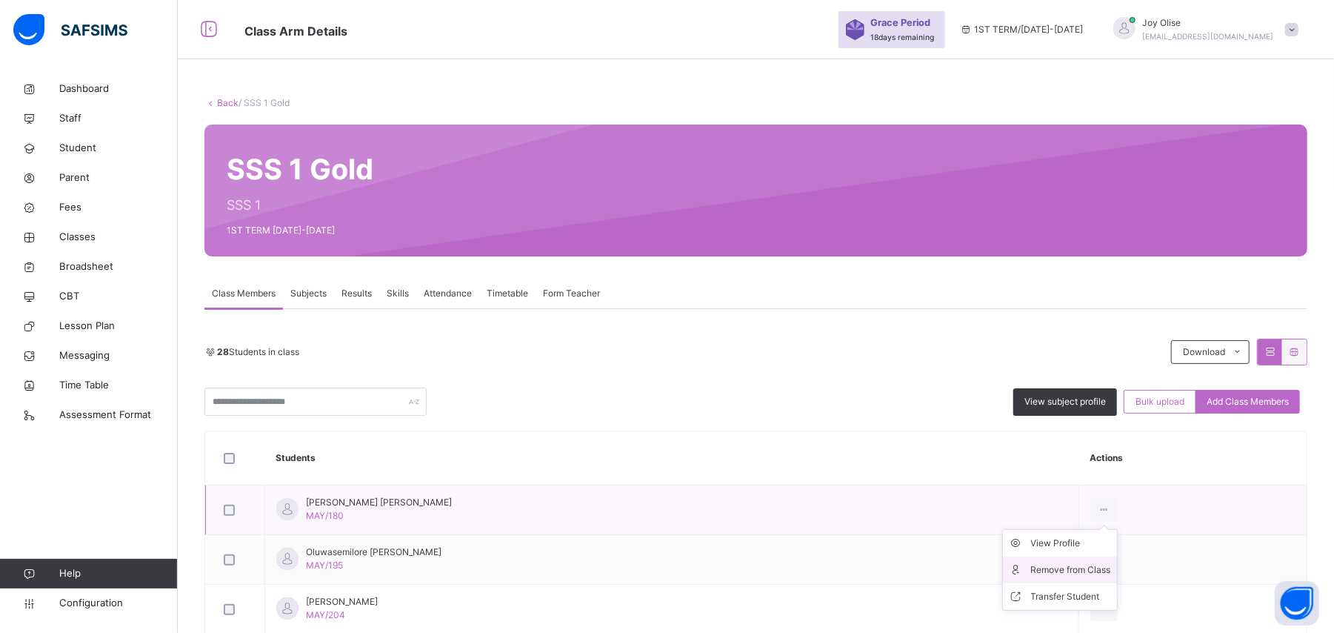
click at [1082, 563] on div "Remove from Class" at bounding box center [1071, 569] width 80 height 15
click at [0, 0] on div "× Remove Student From Class This action would delete from the class. Are you su…" at bounding box center [0, 0] width 0 height 0
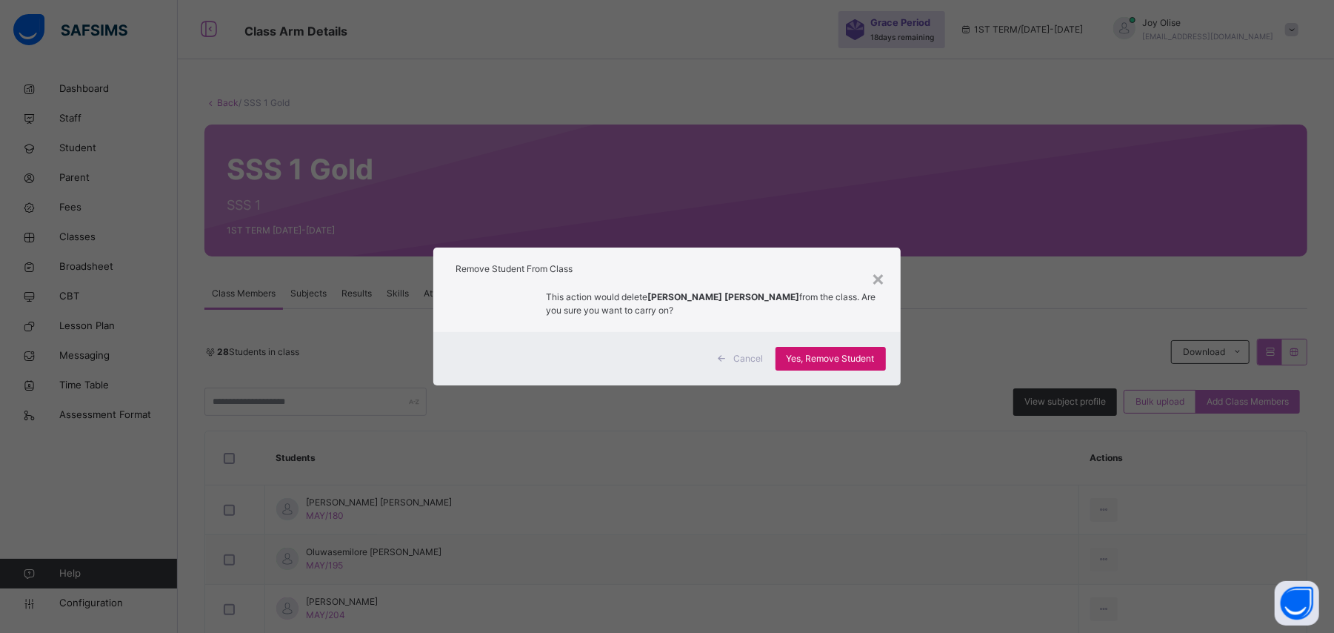
click at [857, 359] on span "Yes, Remove Student" at bounding box center [831, 358] width 88 height 13
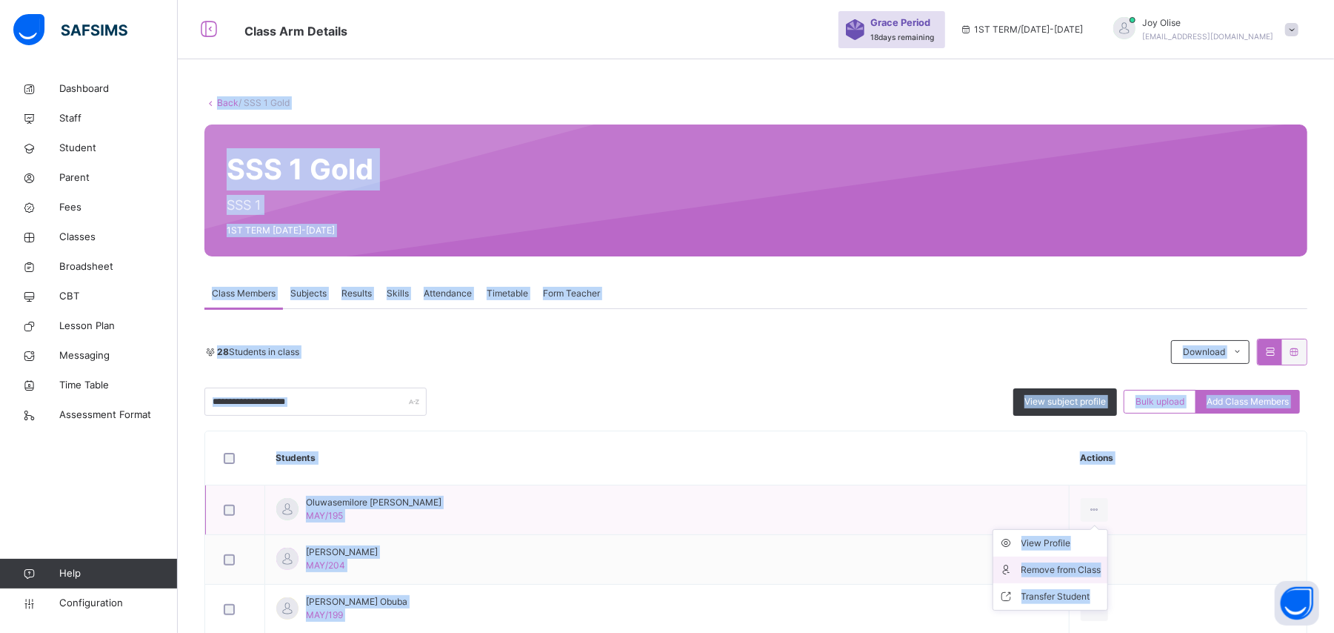
click at [1059, 564] on div "Remove from Class" at bounding box center [1062, 569] width 80 height 15
click at [0, 0] on div "× Remove Student From Class This action would delete from the class. Are you su…" at bounding box center [0, 0] width 0 height 0
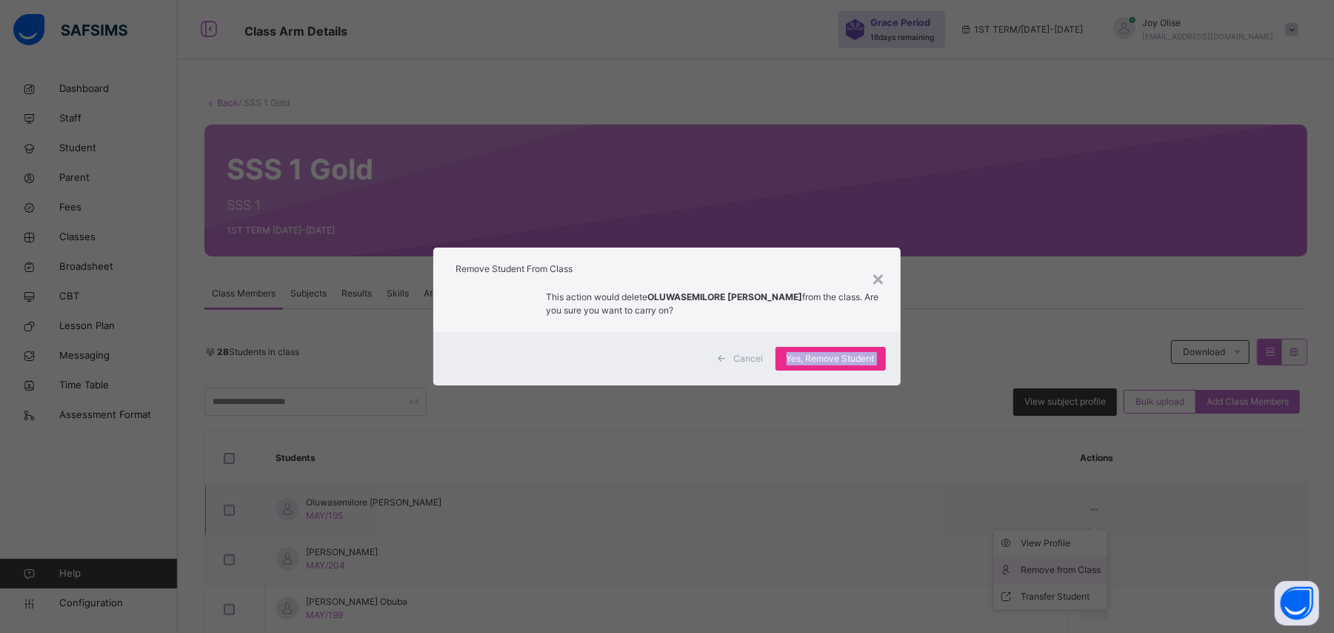
click at [1059, 564] on div "× Remove Student From Class This action would delete OLUWASEMILORE DORCAS OGUNL…" at bounding box center [667, 316] width 1334 height 633
click at [822, 354] on span "Yes, Remove Student" at bounding box center [831, 358] width 88 height 13
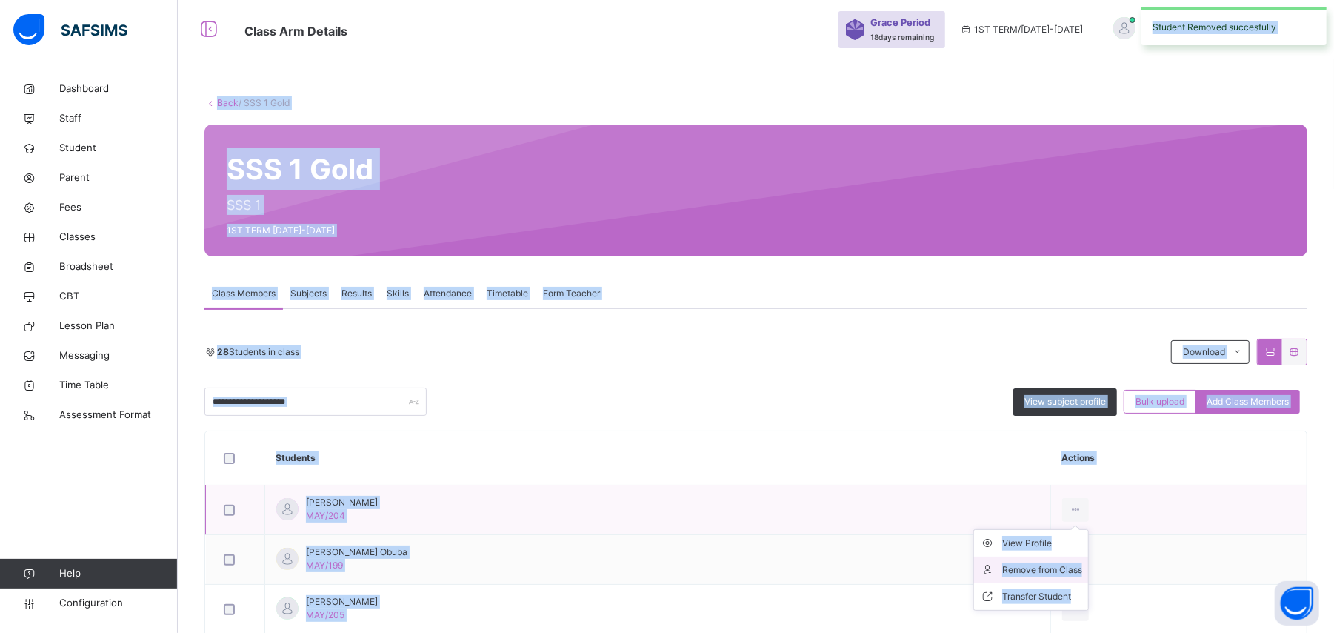
click at [1048, 564] on div "Remove from Class" at bounding box center [1043, 569] width 80 height 15
click at [0, 0] on div "× Remove Student From Class This action would delete from the class. Are you su…" at bounding box center [0, 0] width 0 height 0
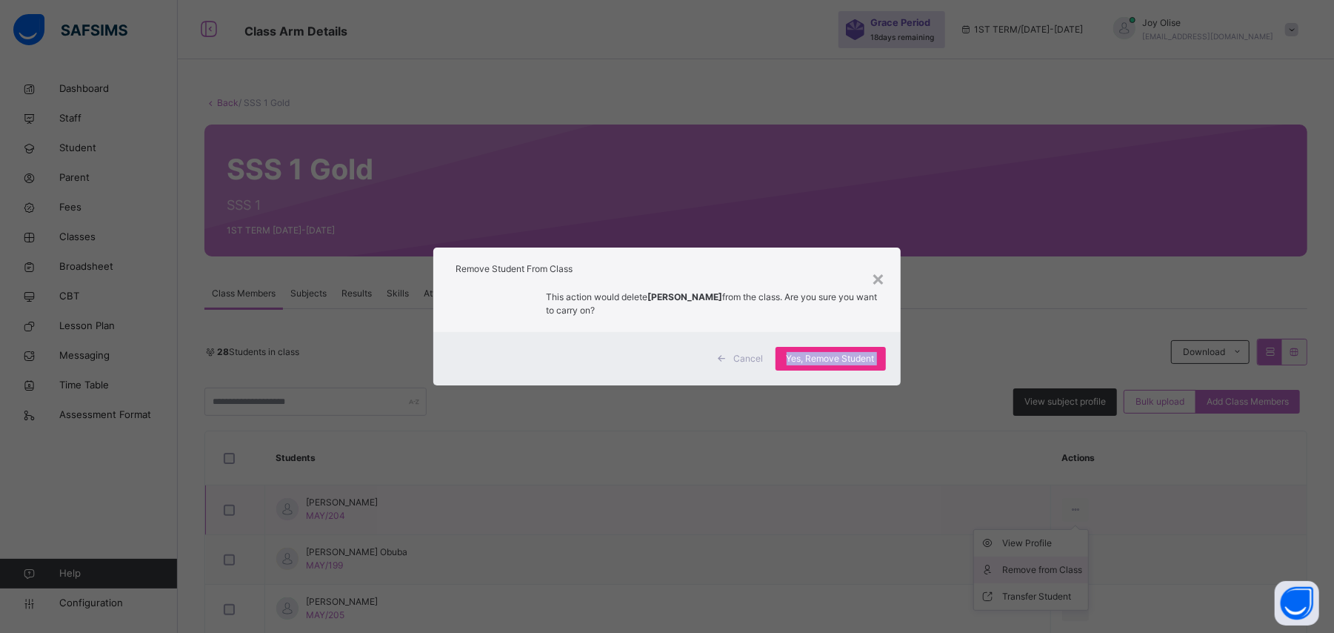
click at [1048, 564] on div "× Remove Student From Class This action would delete OVIE luther_Abegunde from …" at bounding box center [667, 316] width 1334 height 633
click at [857, 350] on div "Yes, Remove Student" at bounding box center [831, 359] width 110 height 24
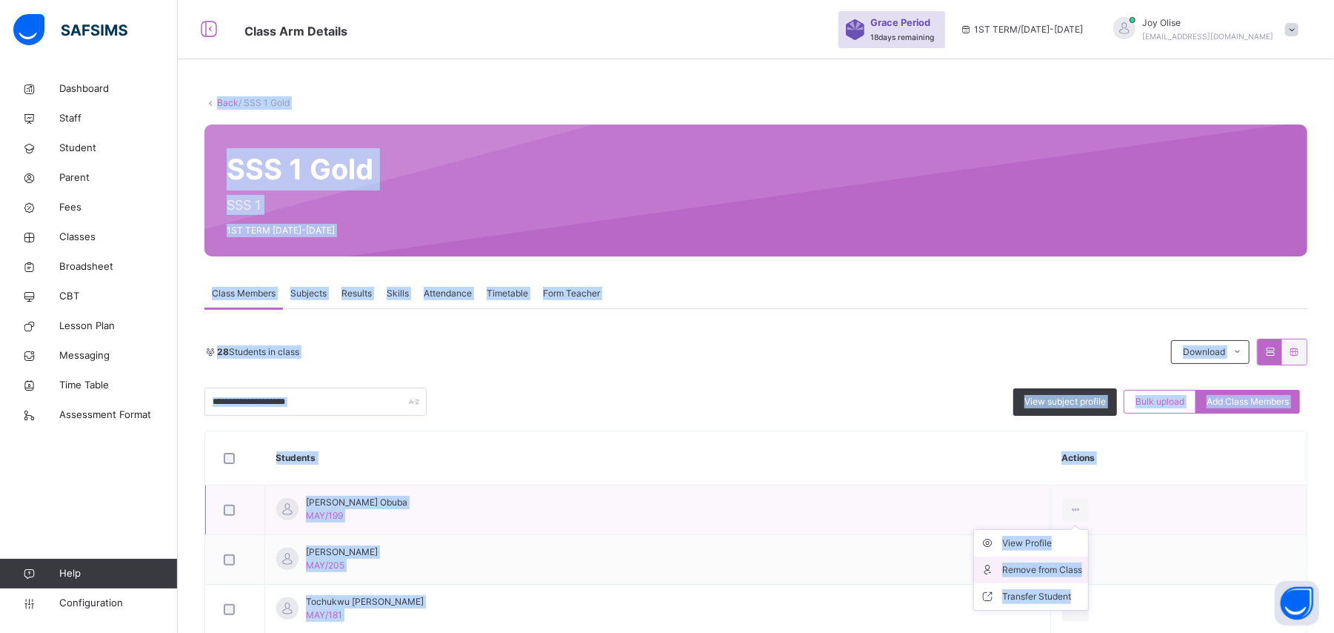
click at [1014, 579] on li "Remove from Class" at bounding box center [1031, 569] width 114 height 27
click at [0, 0] on div "× Remove Student From Class This action would delete from the class. Are you su…" at bounding box center [0, 0] width 0 height 0
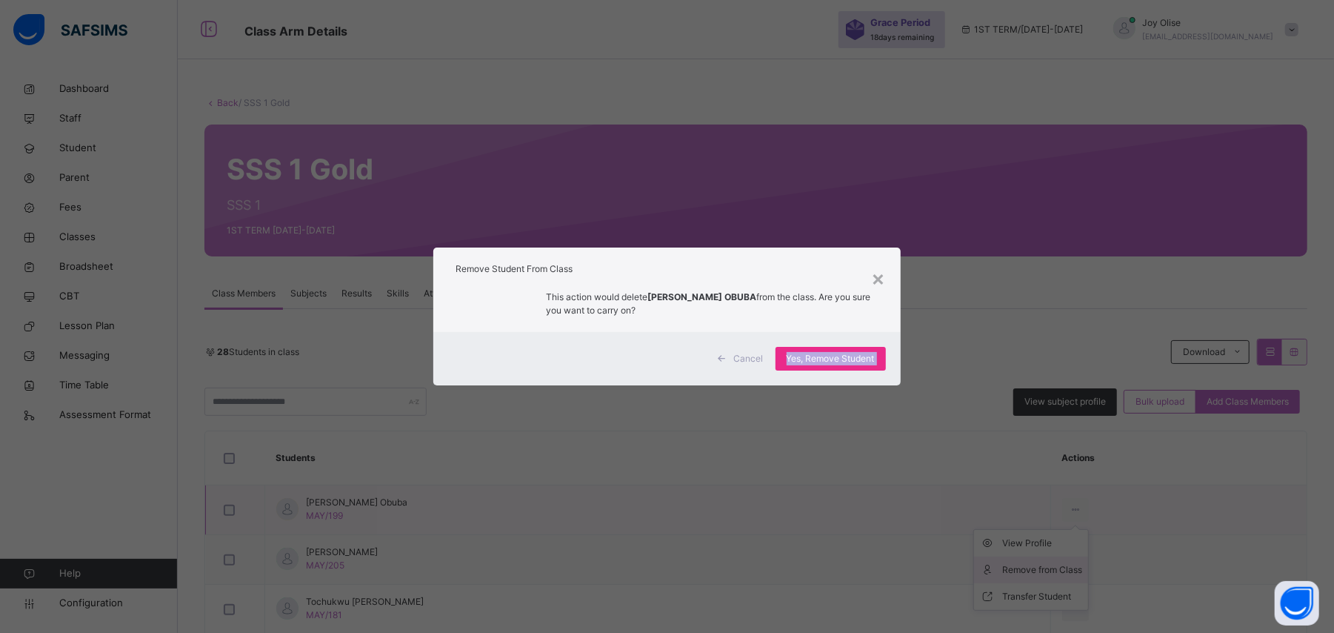
click at [1014, 579] on div "× Remove Student From Class This action would delete SOROCHI EGWU OBUBA from th…" at bounding box center [667, 316] width 1334 height 633
click at [796, 359] on span "Yes, Remove Student" at bounding box center [831, 358] width 88 height 13
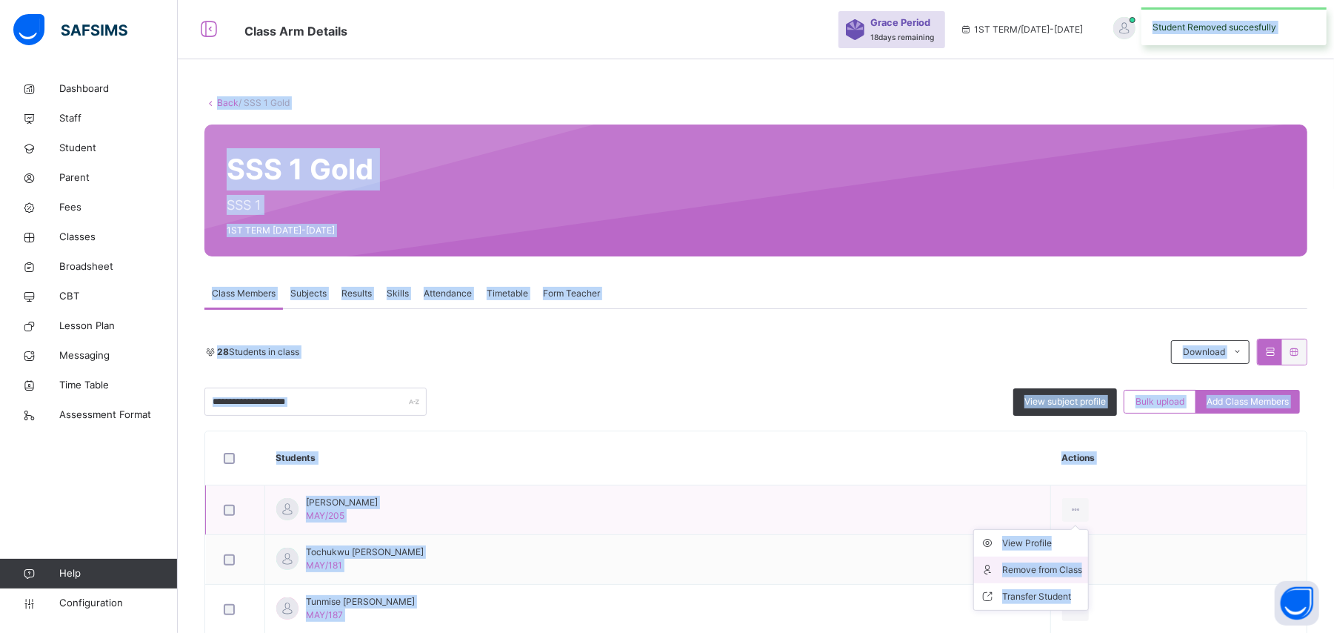
click at [1063, 569] on div "Remove from Class" at bounding box center [1043, 569] width 80 height 15
click at [0, 0] on div "× Remove Student From Class This action would delete from the class. Are you su…" at bounding box center [0, 0] width 0 height 0
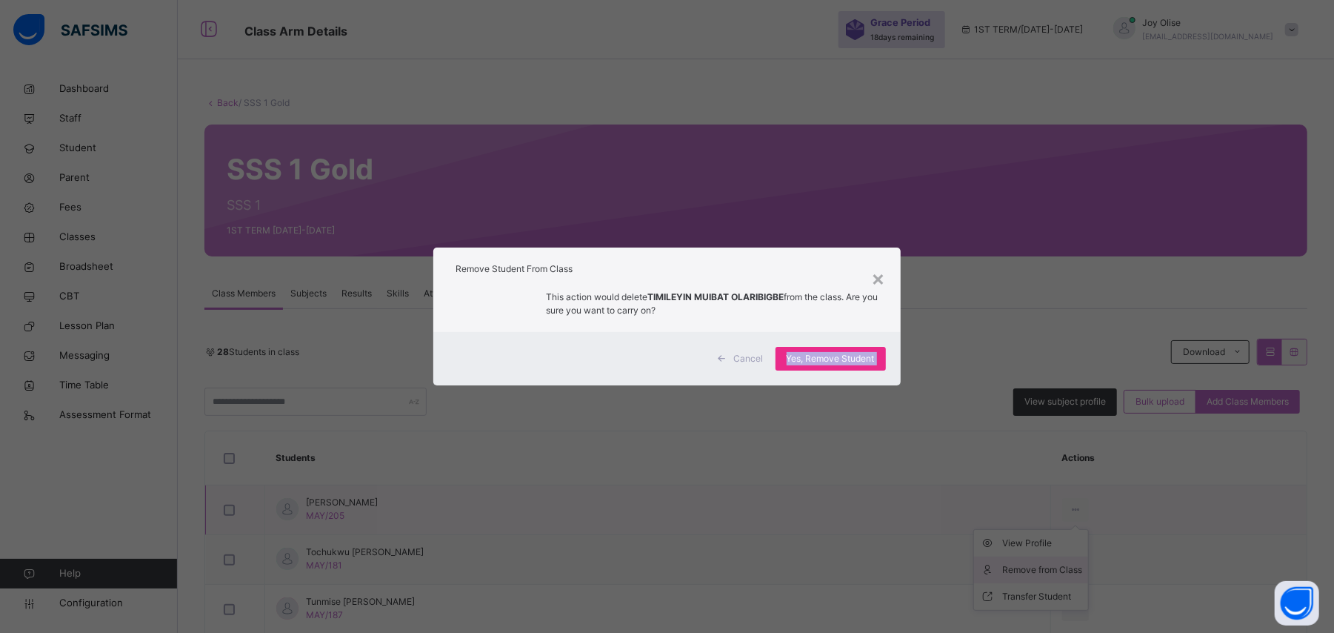
click at [1063, 569] on div "× Remove Student From Class This action would delete TIMILEYIN MUIBAT OLARIBIGB…" at bounding box center [667, 316] width 1334 height 633
click at [825, 356] on span "Yes, Remove Student" at bounding box center [831, 358] width 88 height 13
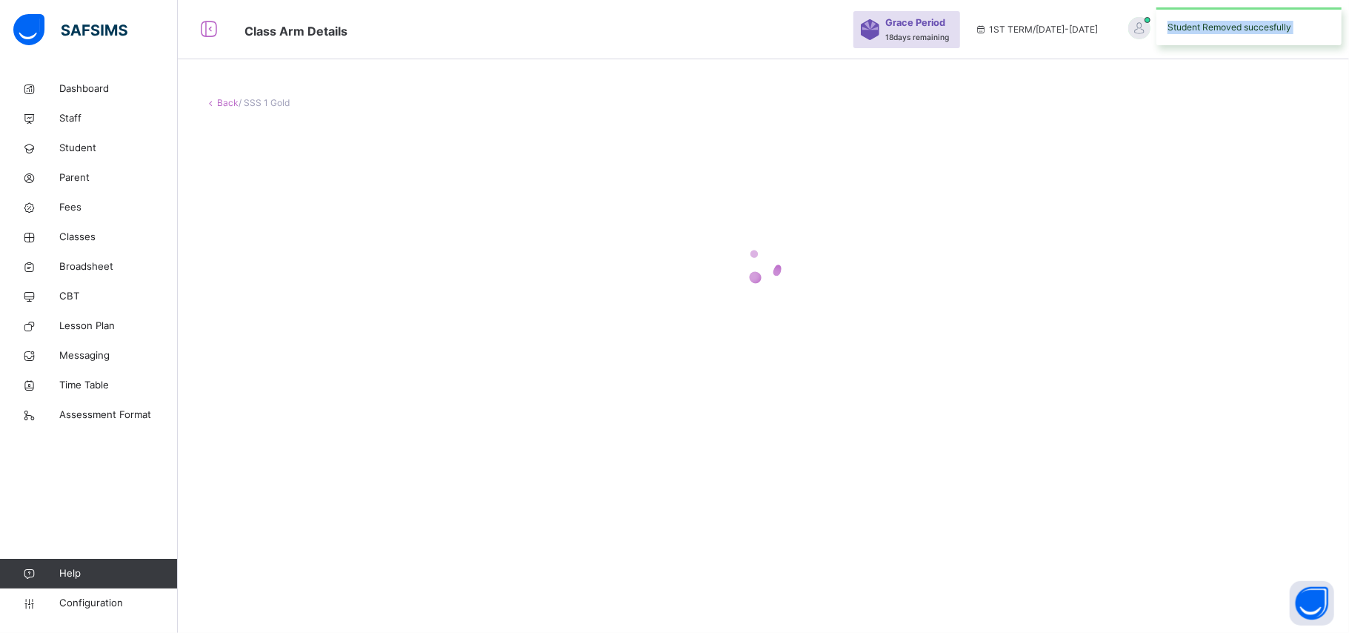
click at [825, 356] on div at bounding box center [764, 265] width 1118 height 282
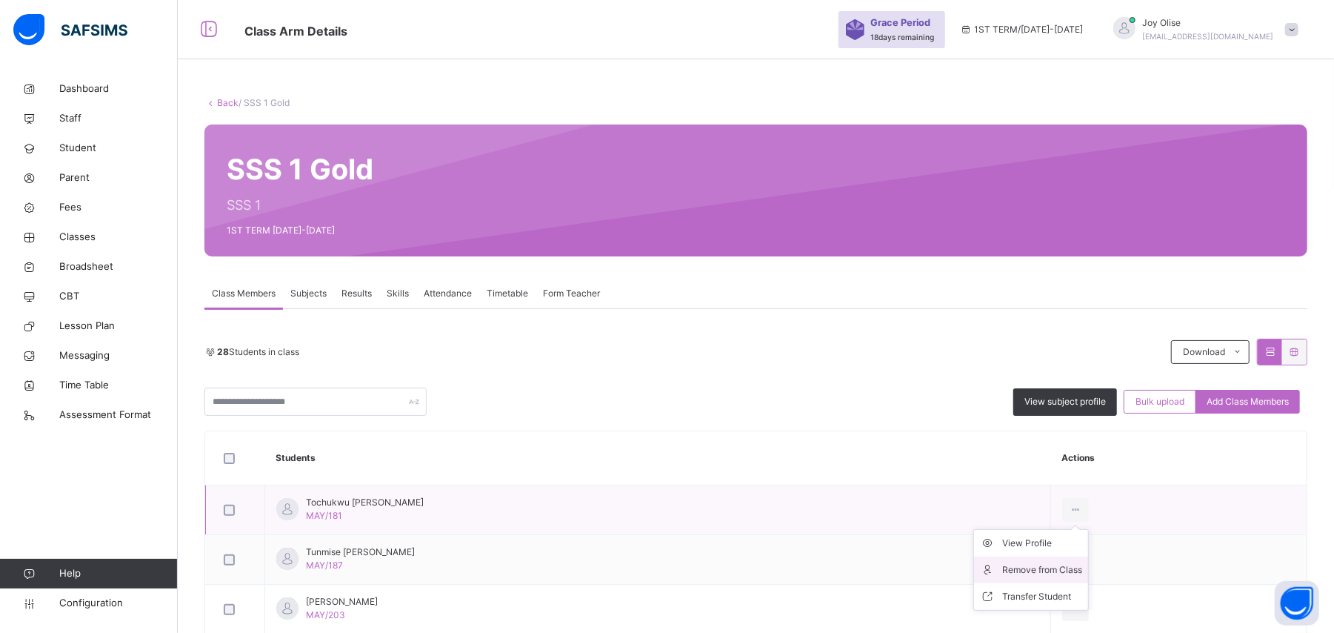
click at [1040, 572] on div "Remove from Class" at bounding box center [1043, 569] width 80 height 15
click at [0, 0] on div "× Remove Student From Class This action would delete from the class. Are you su…" at bounding box center [0, 0] width 0 height 0
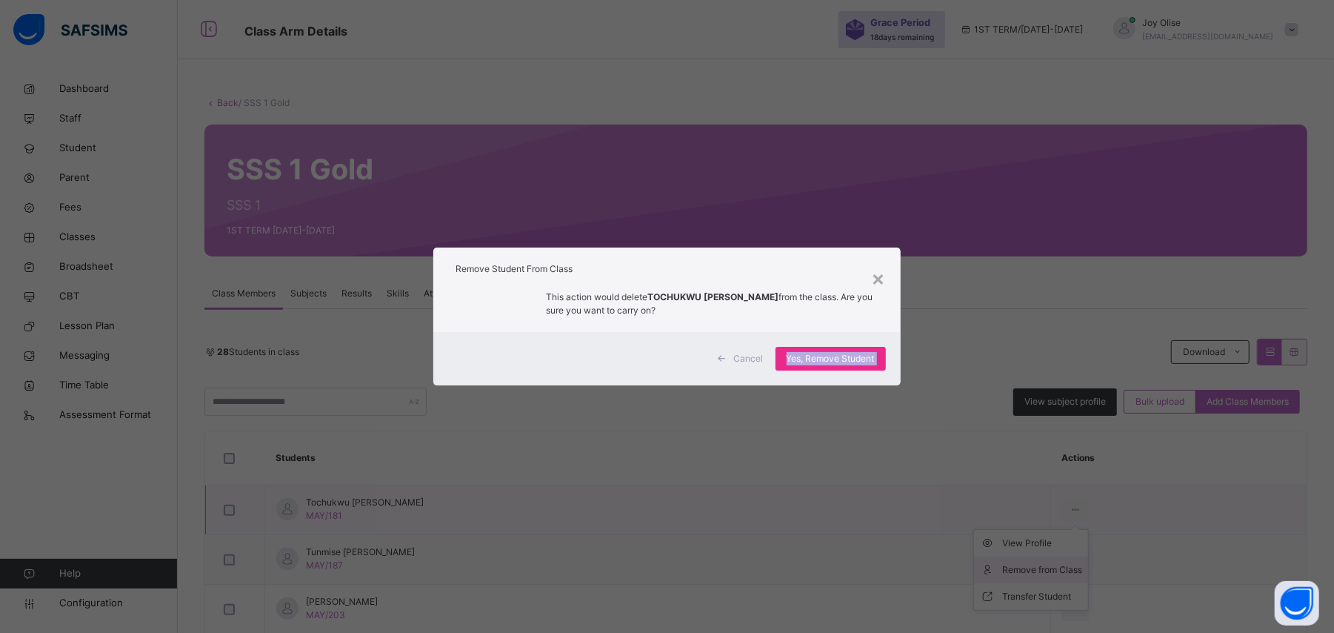
click at [1040, 572] on div "× Remove Student From Class This action would delete TOCHUKWU DANIEL OKOROAFOR …" at bounding box center [667, 316] width 1334 height 633
click at [872, 354] on span "Yes, Remove Student" at bounding box center [831, 358] width 88 height 13
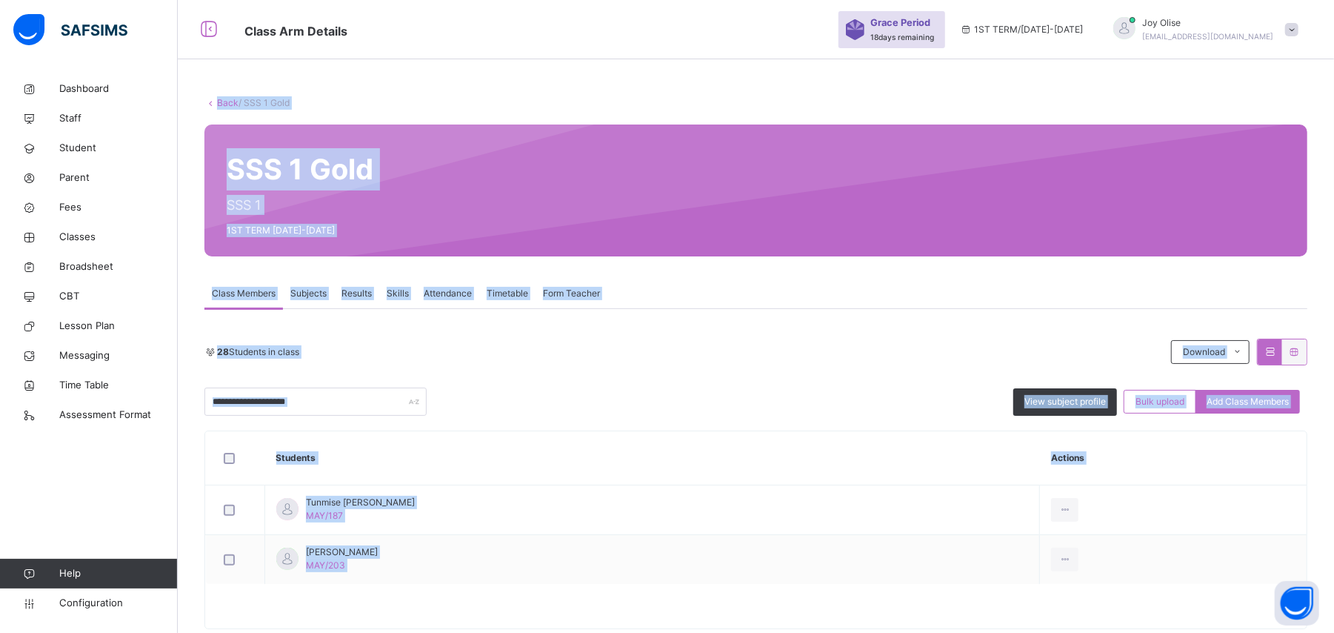
click at [872, 354] on div "28 Students in class" at bounding box center [685, 351] width 960 height 13
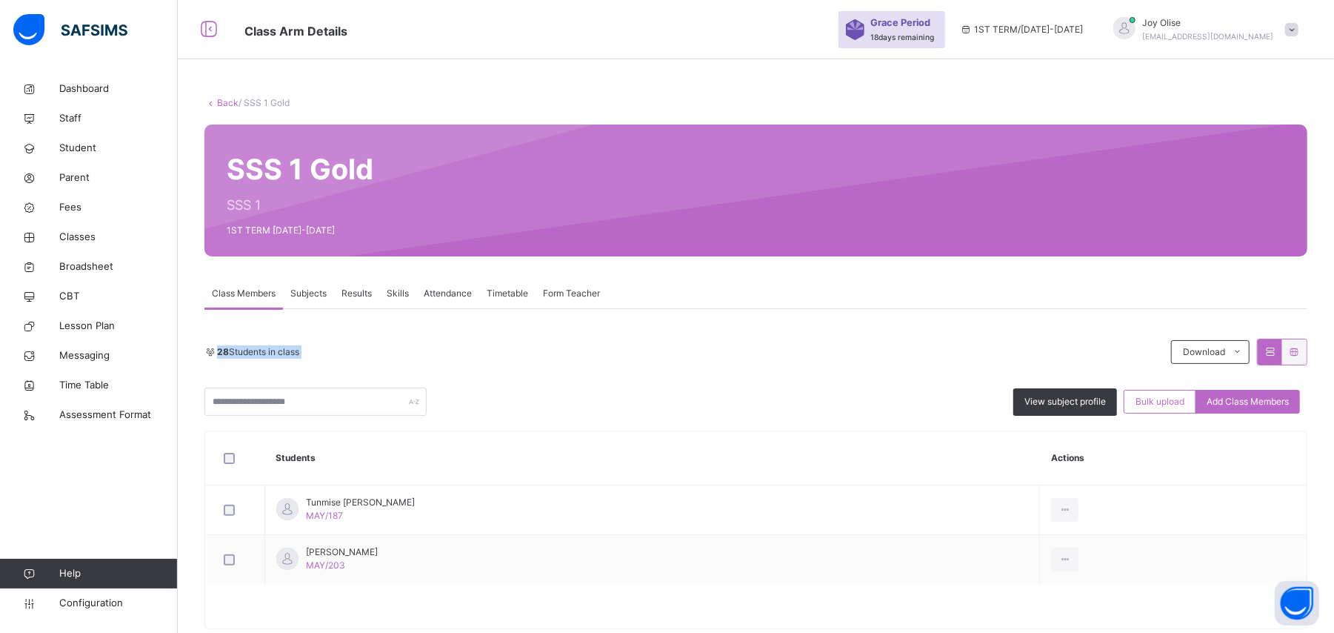
click at [872, 354] on div "28 Students in class" at bounding box center [685, 351] width 960 height 13
click at [1030, 570] on div "Remove from Class" at bounding box center [1032, 569] width 80 height 15
click at [0, 0] on div "× Remove Student From Class This action would delete from the class. Are you su…" at bounding box center [0, 0] width 0 height 0
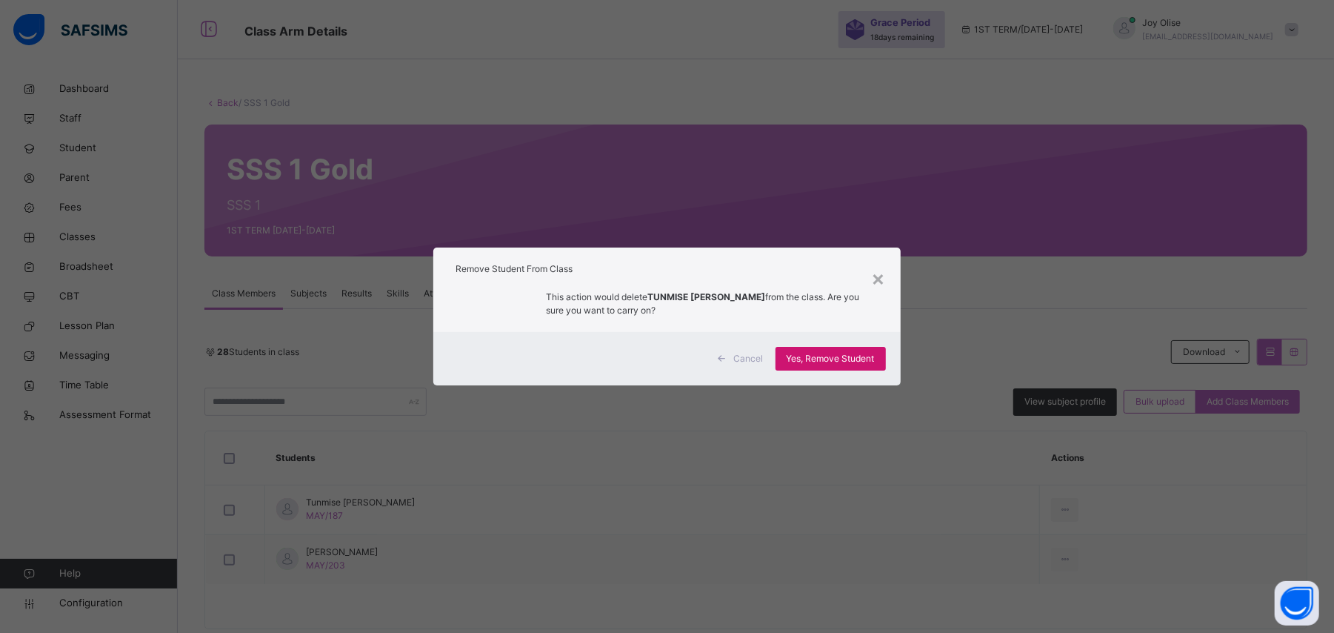
click at [831, 357] on span "Yes, Remove Student" at bounding box center [831, 358] width 88 height 13
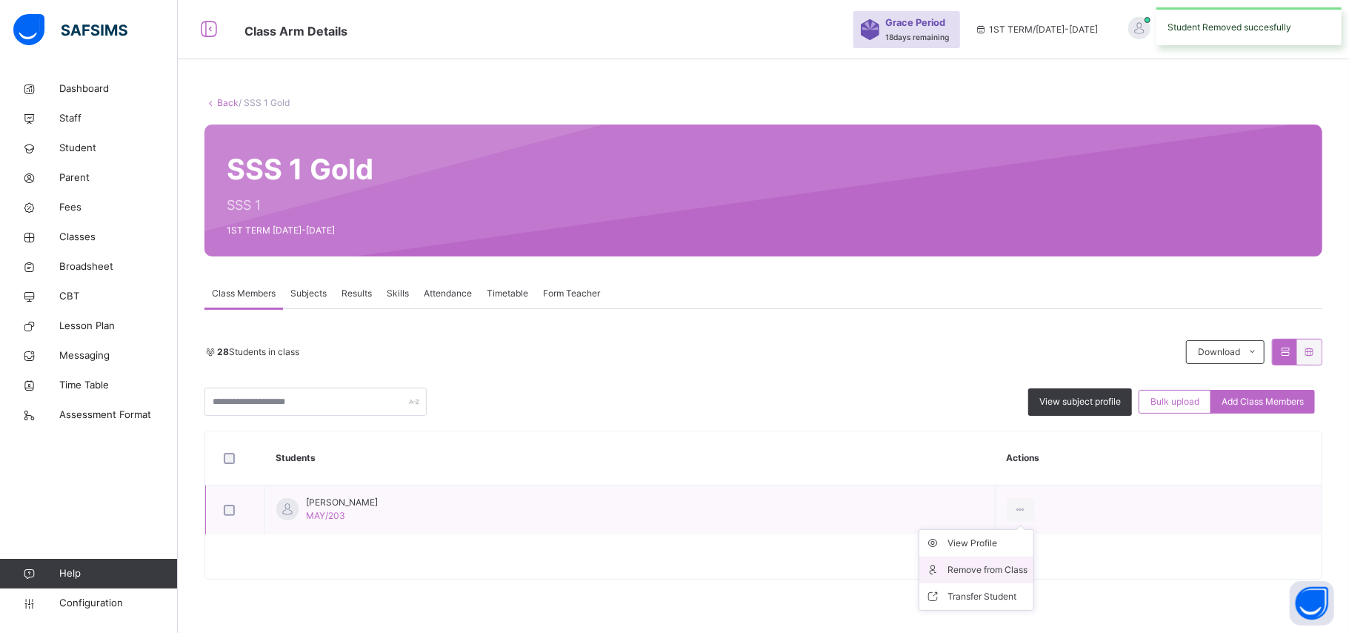
click at [1008, 567] on div "Remove from Class" at bounding box center [988, 569] width 80 height 15
click at [0, 0] on div "× Remove Student From Class This action would delete from the class. Are you su…" at bounding box center [0, 0] width 0 height 0
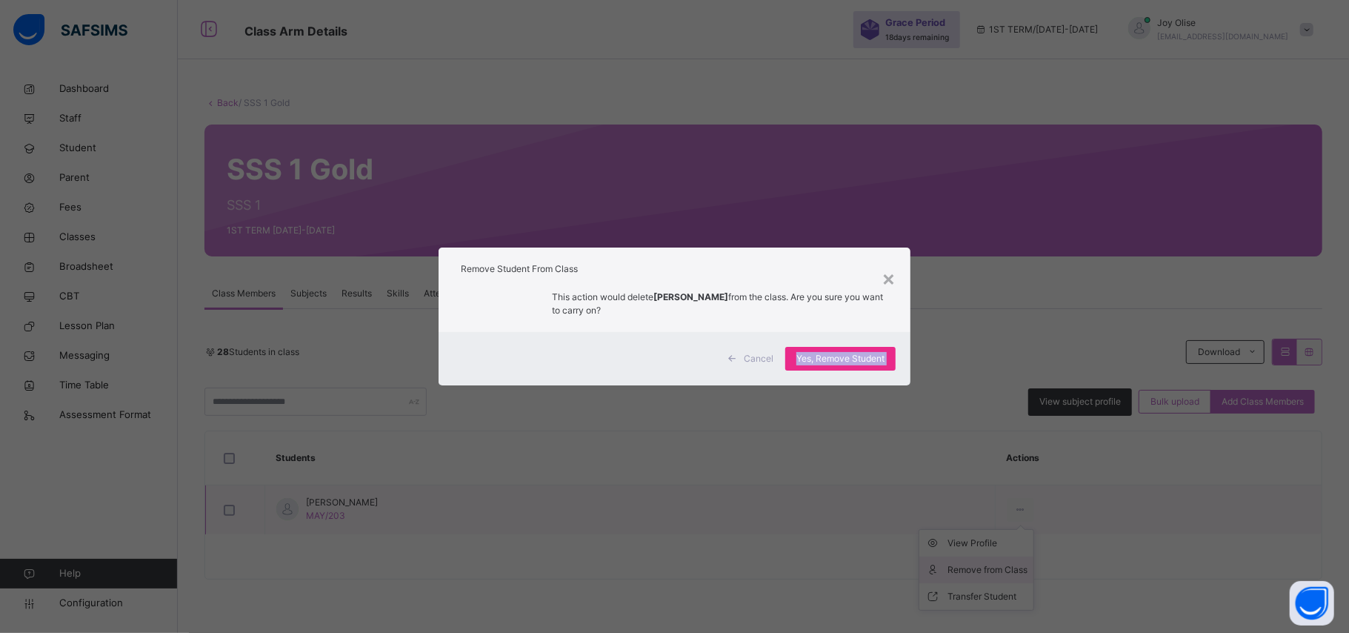
click at [1008, 567] on div "× Remove Student From Class This action would delete VICTORIA ADEKWE MINGLE fro…" at bounding box center [674, 316] width 1349 height 633
click at [822, 356] on span "Yes, Remove Student" at bounding box center [841, 358] width 88 height 13
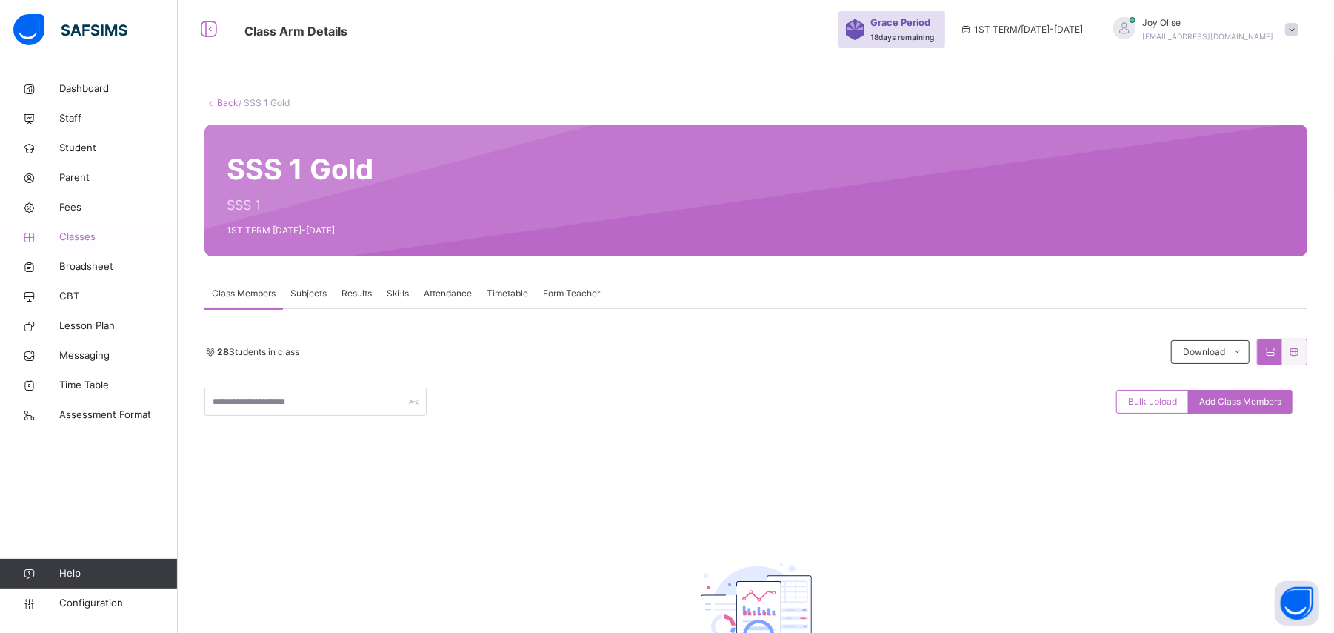
click at [84, 237] on span "Classes" at bounding box center [118, 237] width 119 height 15
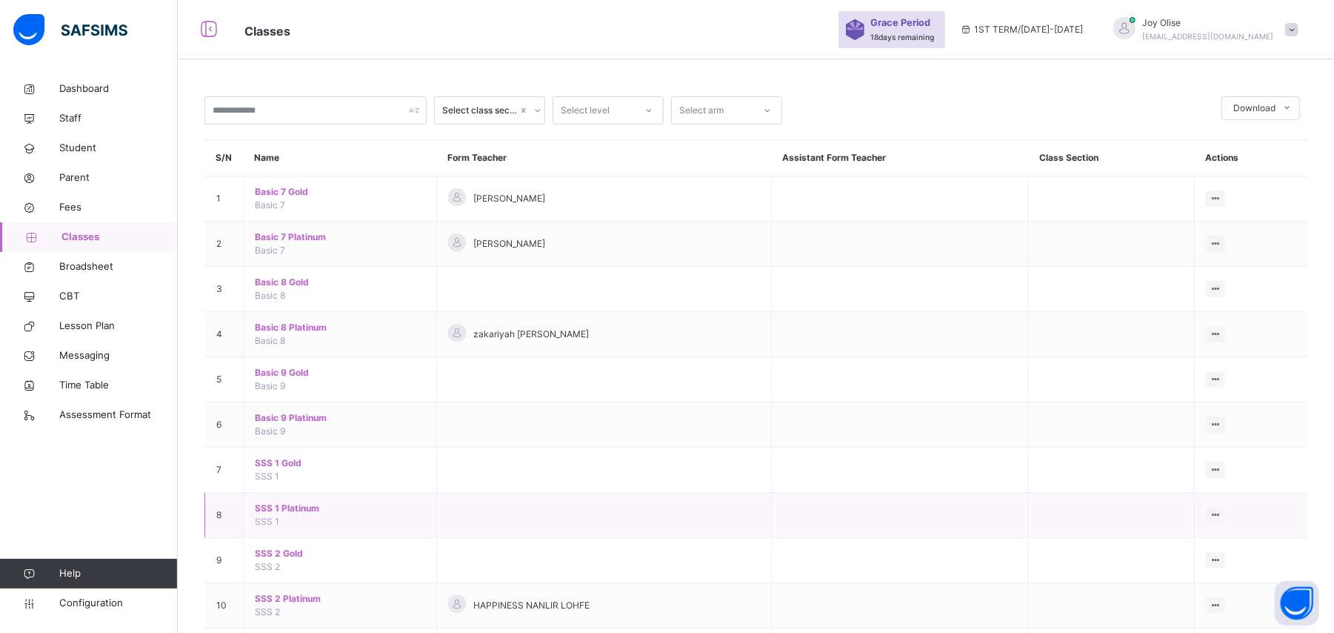
click at [276, 511] on span "SSS 1 Platinum" at bounding box center [340, 508] width 170 height 13
click at [276, 511] on div "Select class section Select level Select arm Download Pdf Report Excel Report S…" at bounding box center [756, 378] width 1157 height 756
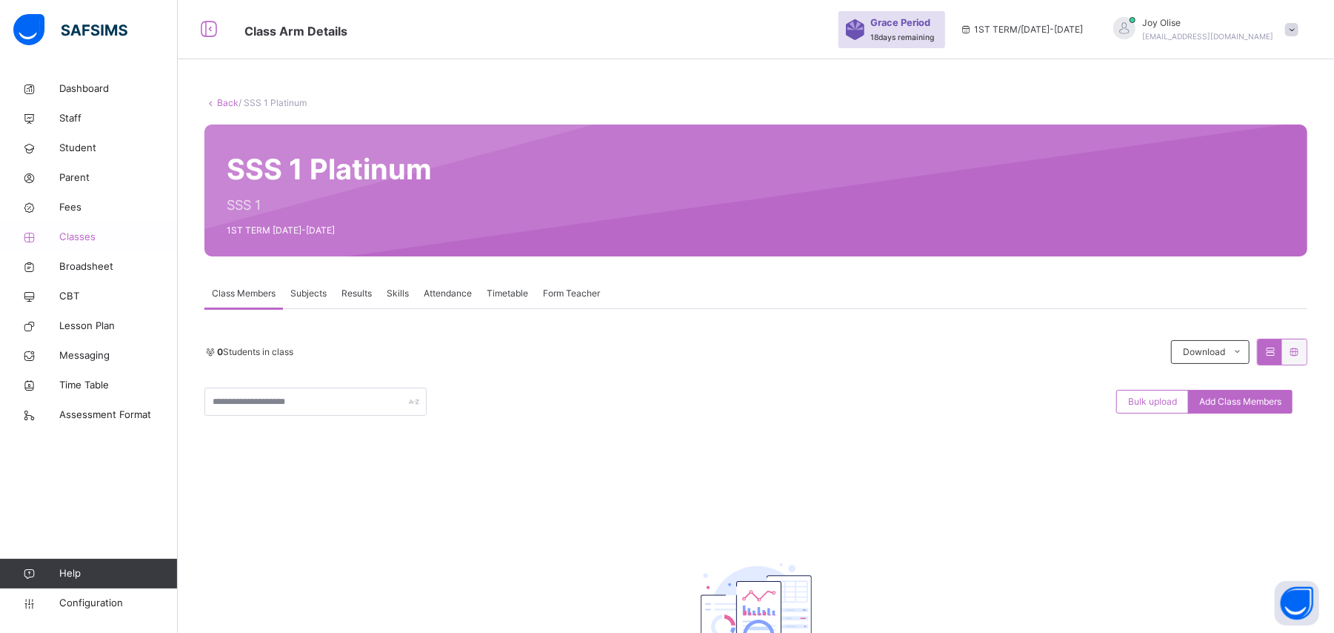
click at [79, 238] on span "Classes" at bounding box center [118, 237] width 119 height 15
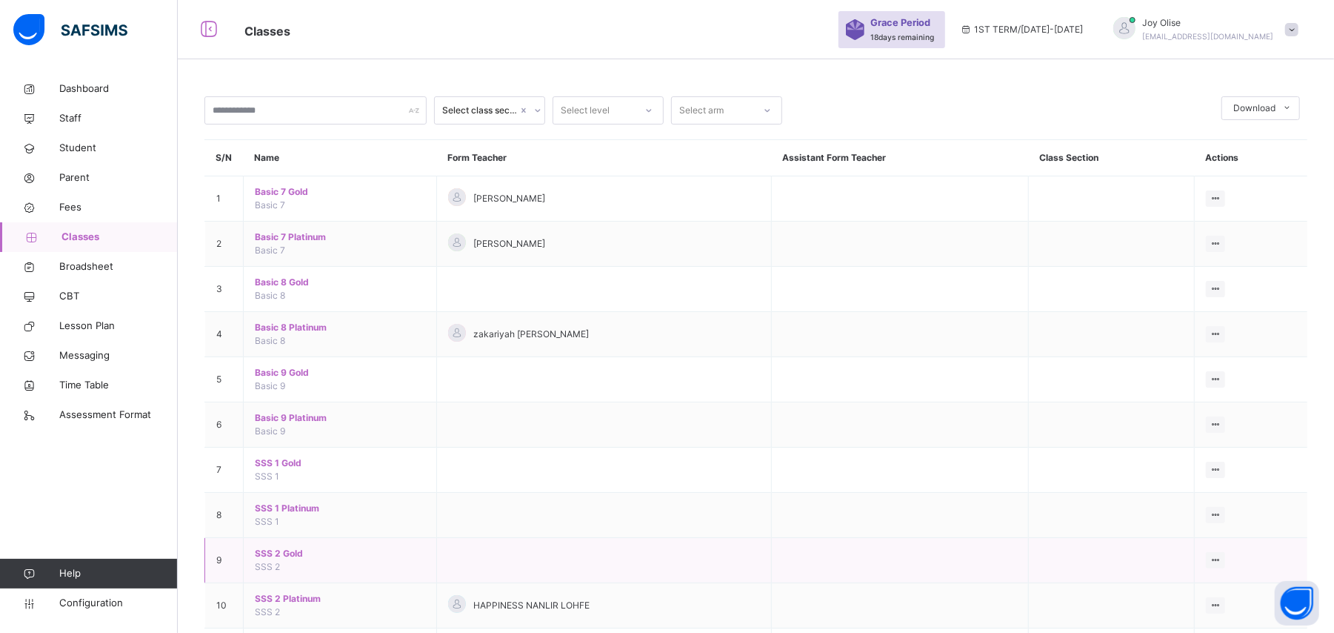
click at [276, 557] on span "SSS 2 Gold" at bounding box center [340, 553] width 170 height 13
click at [276, 557] on div "Select class section Select level Select arm Download Pdf Report Excel Report S…" at bounding box center [756, 378] width 1157 height 756
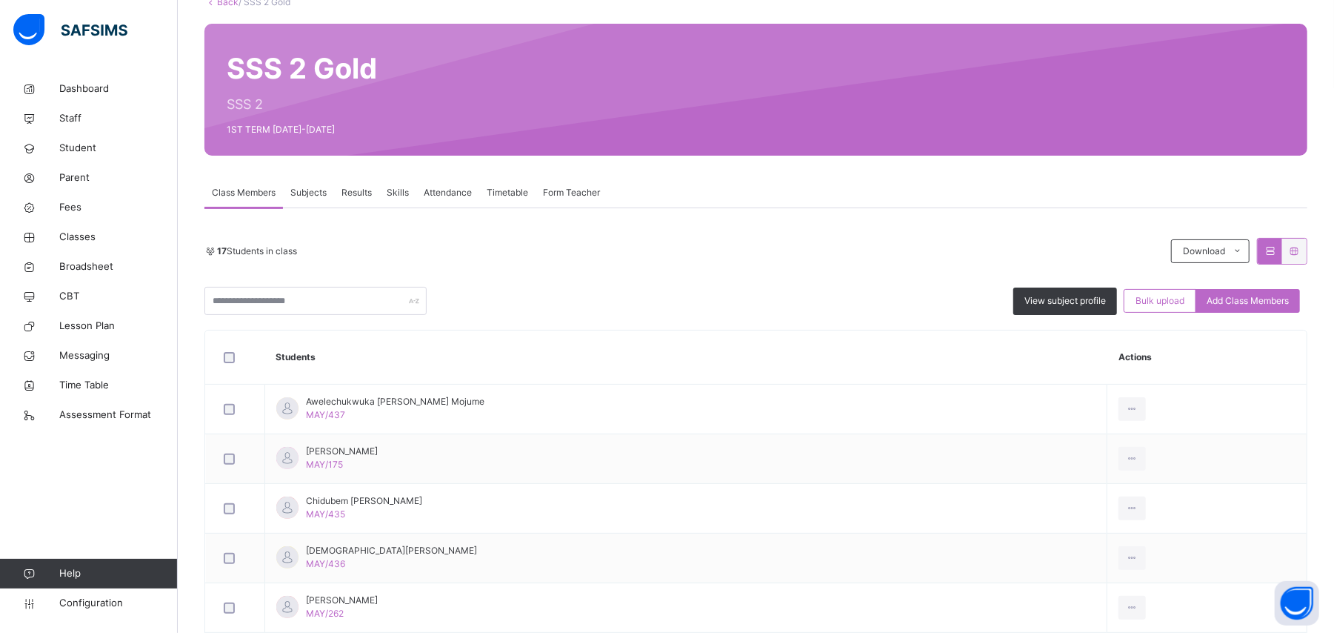
scroll to position [783, 0]
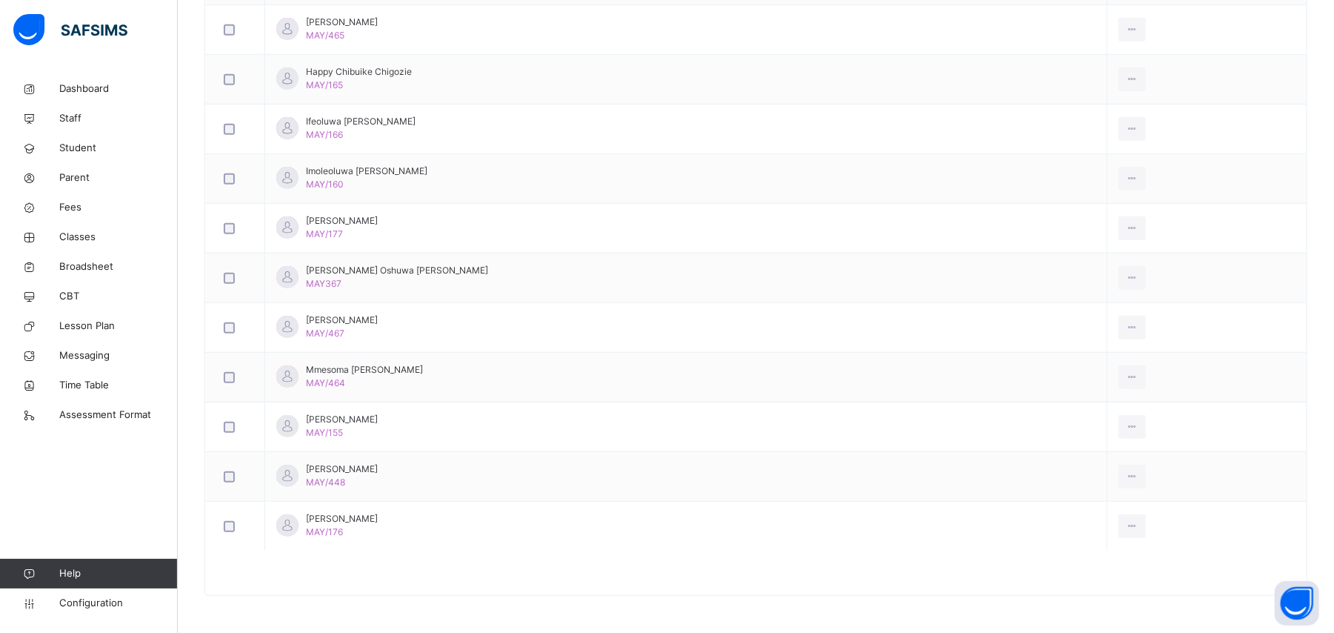
drag, startPoint x: 1325, startPoint y: 614, endPoint x: 1343, endPoint y: 531, distance: 85.8
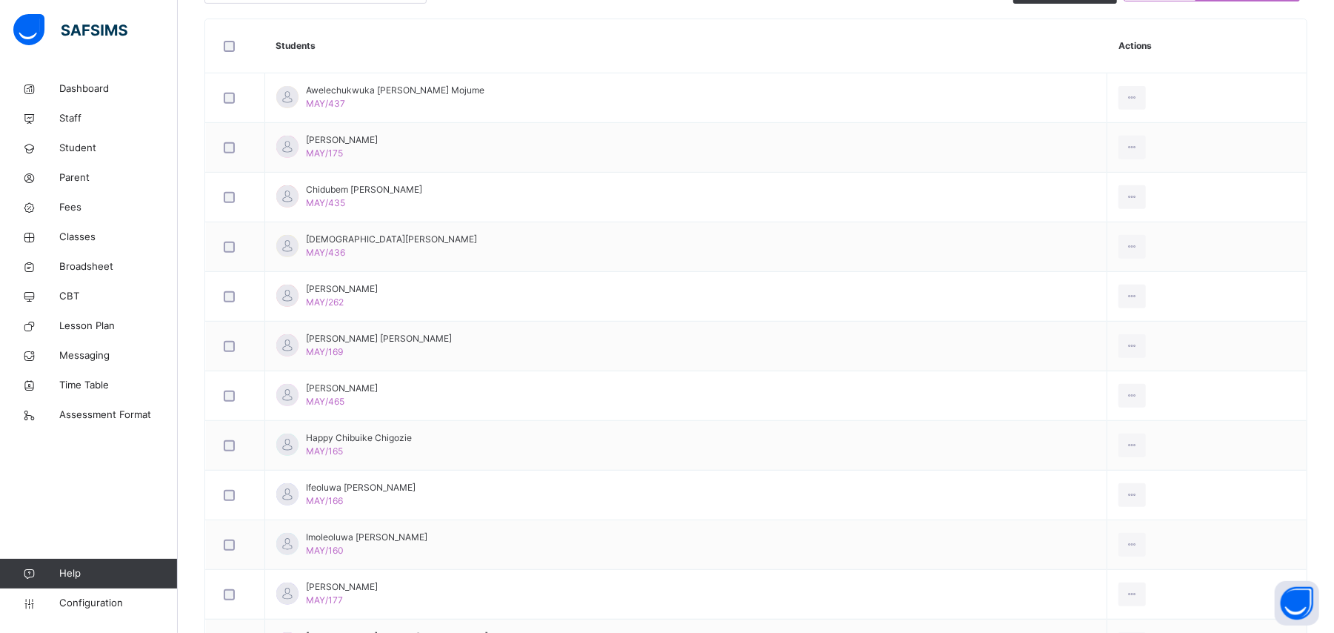
scroll to position [395, 0]
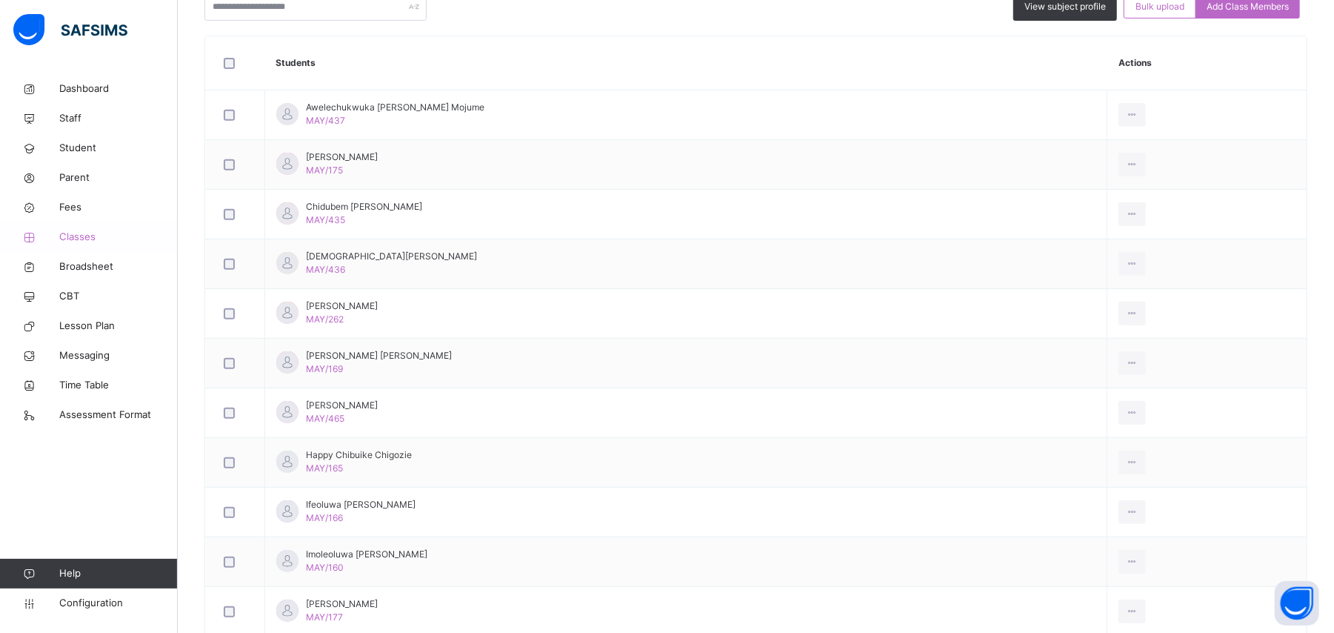
click at [86, 239] on span "Classes" at bounding box center [118, 237] width 119 height 15
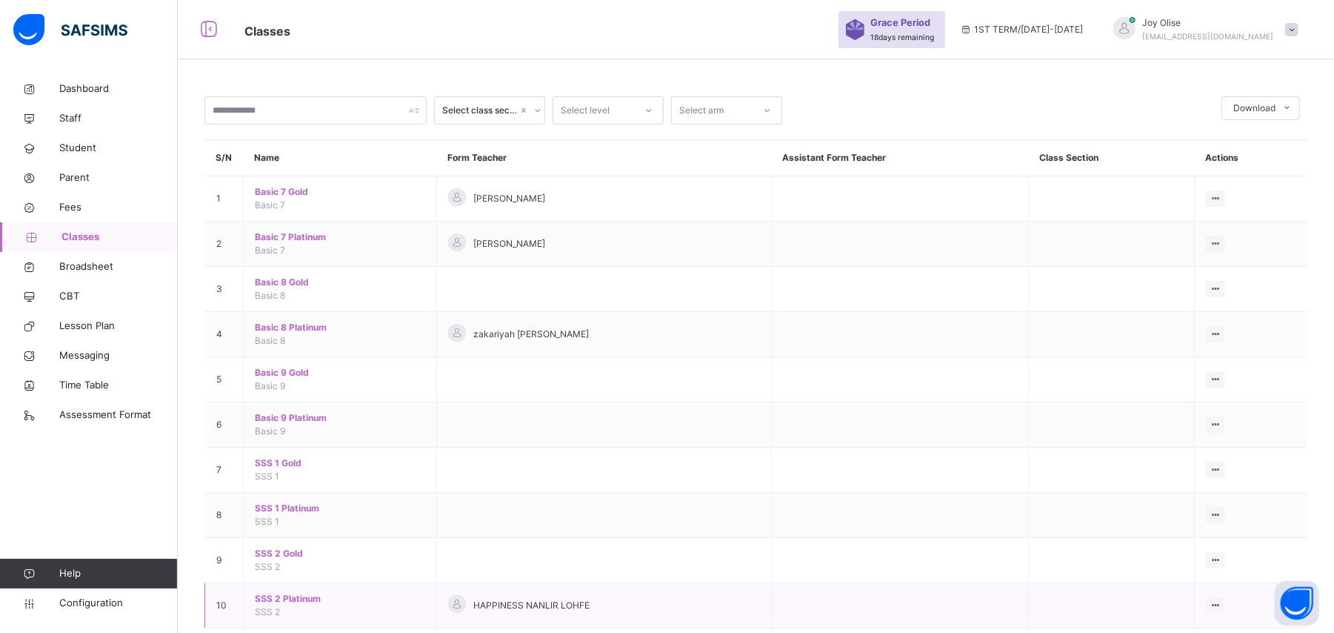
click at [268, 605] on span "SSS 2 Platinum" at bounding box center [340, 598] width 170 height 13
click at [268, 606] on div "Select class section Select level Select arm Download Pdf Report Excel Report S…" at bounding box center [756, 378] width 1157 height 756
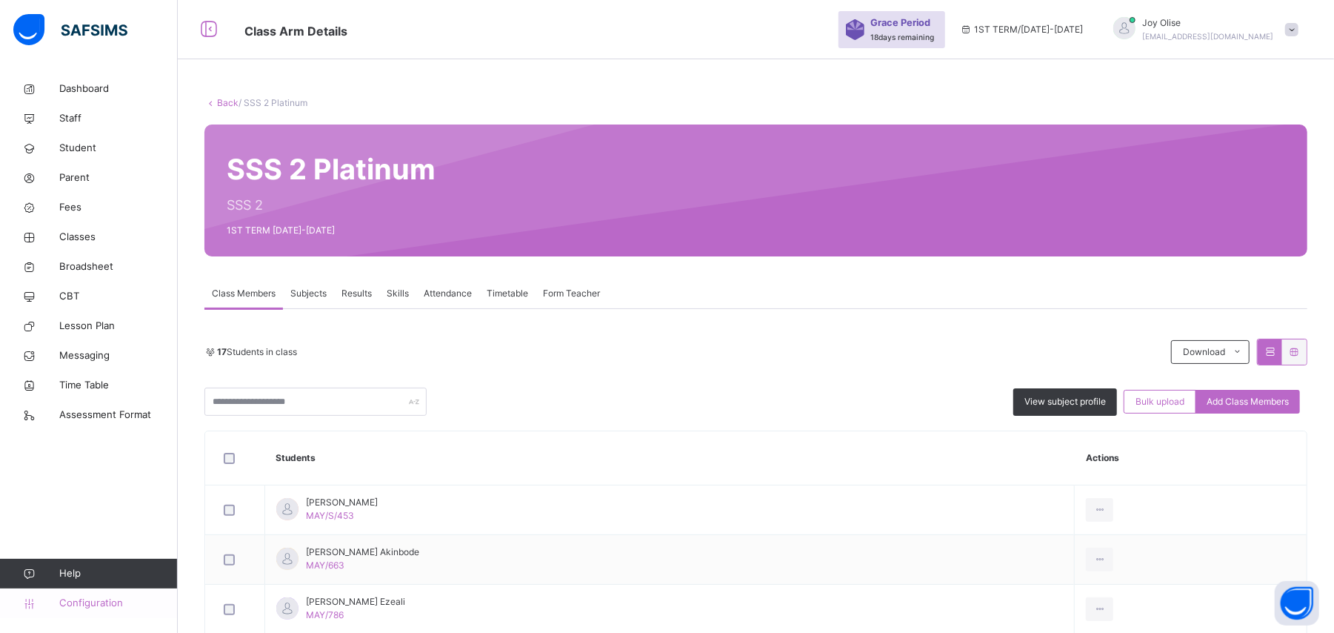
click at [83, 611] on span "Configuration" at bounding box center [118, 603] width 118 height 15
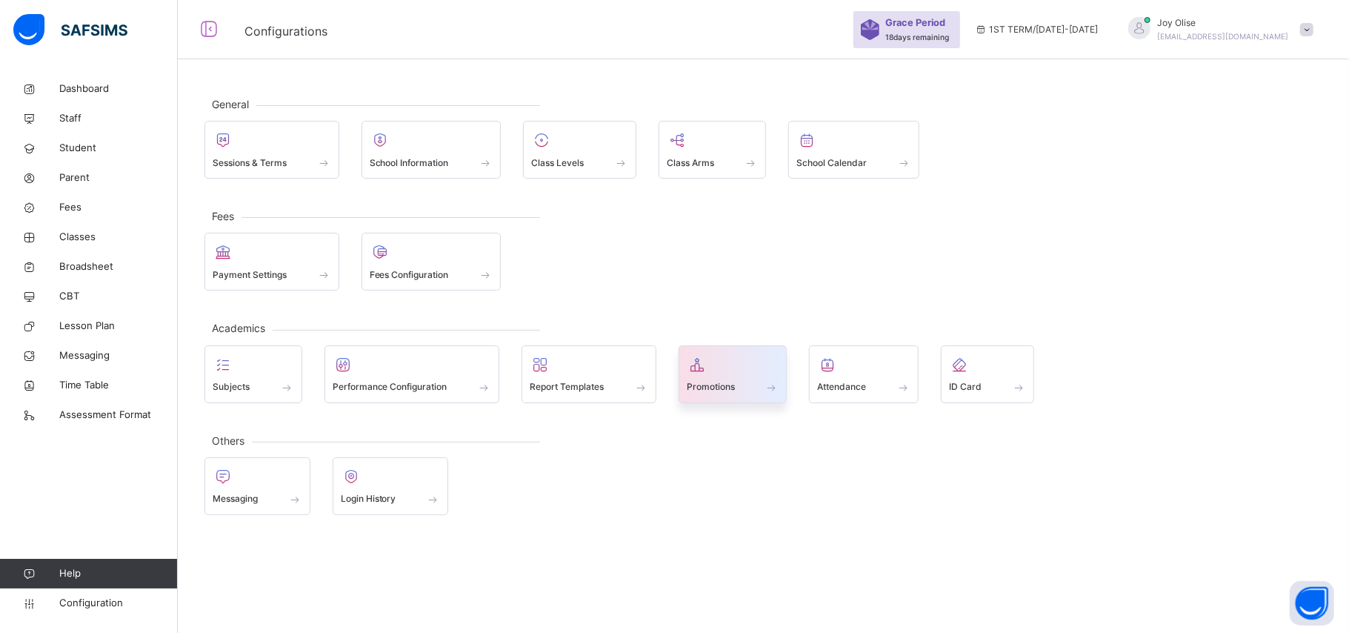
click at [742, 383] on div "Promotions" at bounding box center [733, 387] width 93 height 16
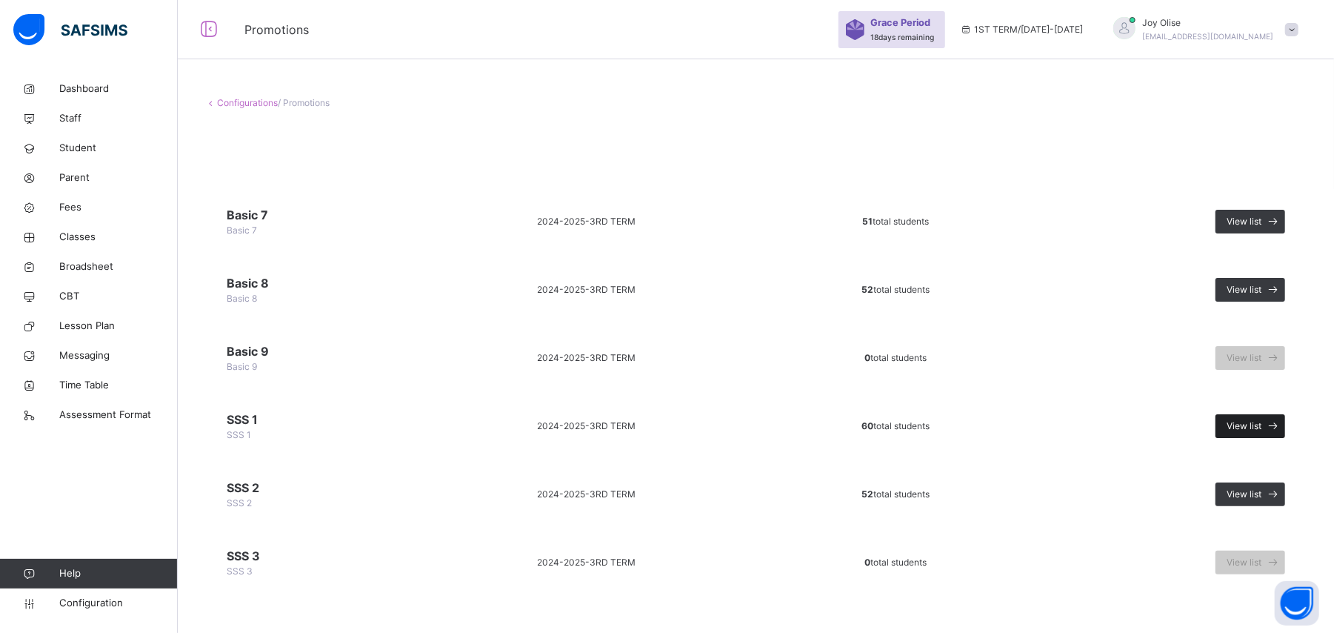
click at [1257, 425] on span "View list" at bounding box center [1244, 425] width 35 height 13
click at [1282, 217] on icon at bounding box center [1274, 221] width 16 height 17
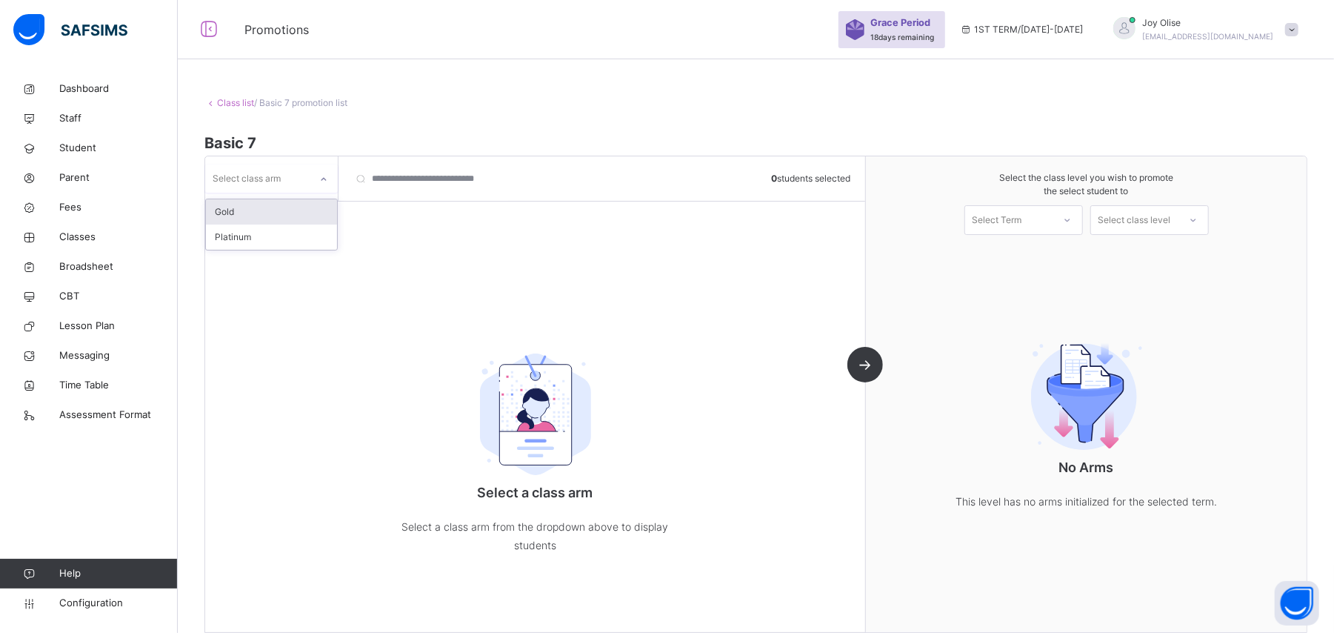
click at [318, 176] on div at bounding box center [323, 179] width 25 height 24
click at [299, 208] on div "Gold" at bounding box center [271, 211] width 131 height 25
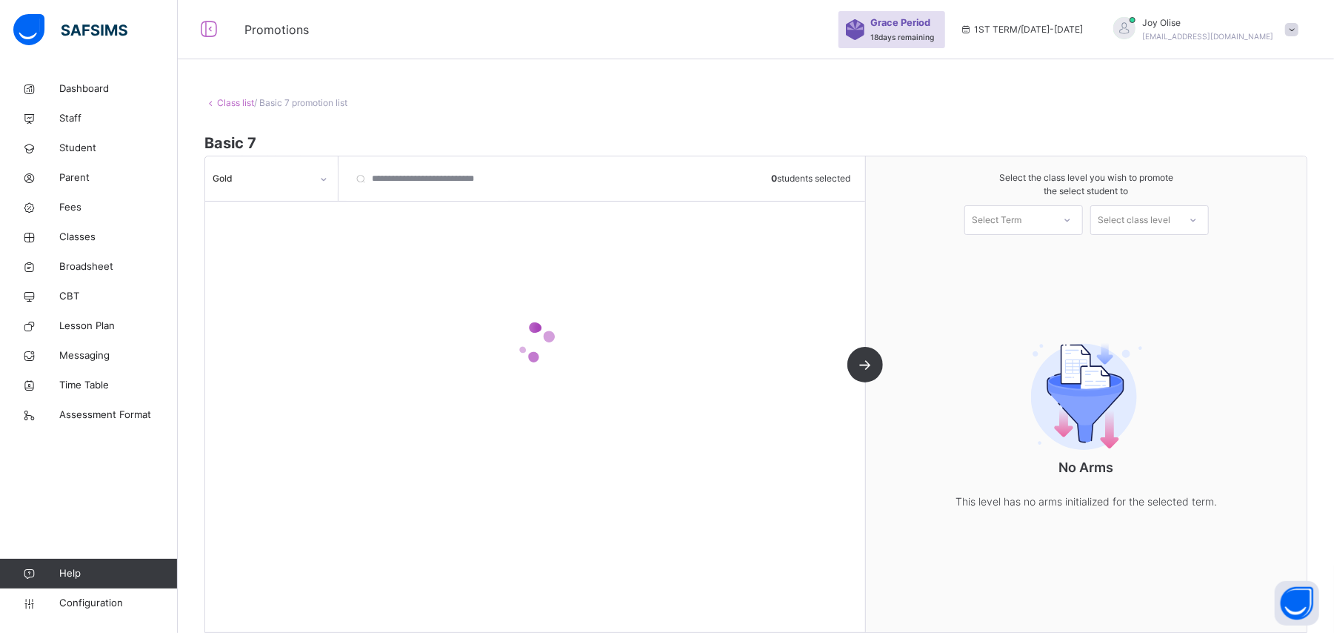
click at [299, 208] on div at bounding box center [535, 343] width 660 height 282
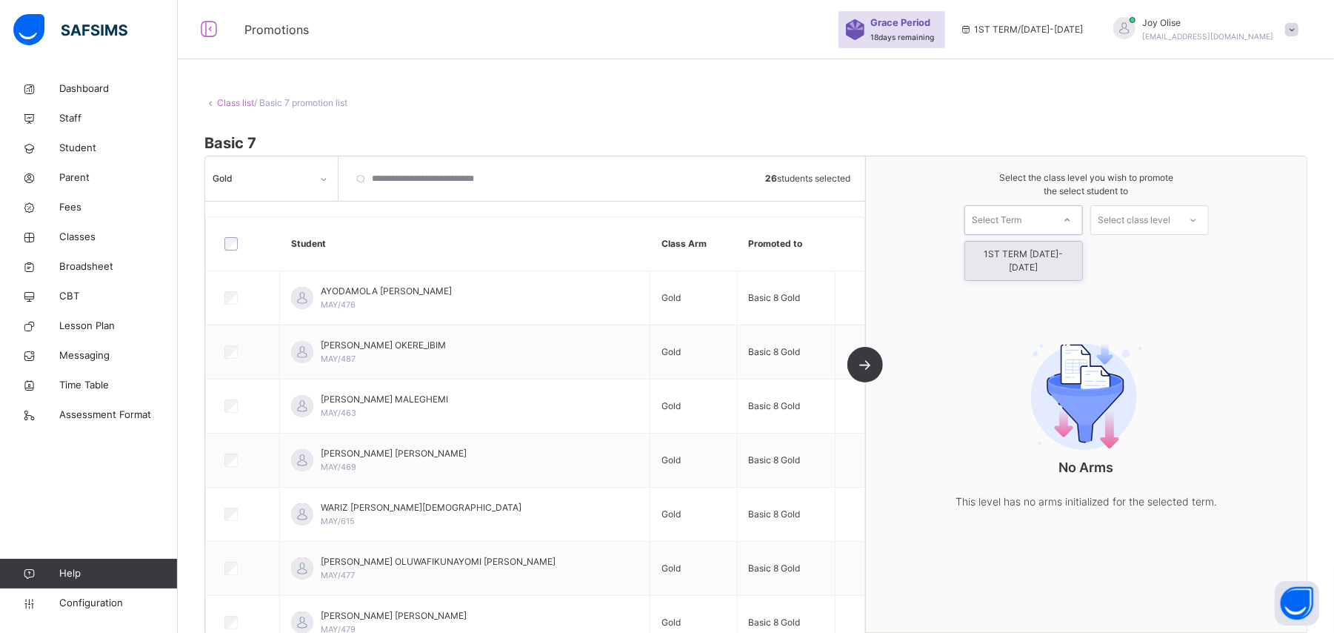
click at [1023, 221] on div "Select Term" at bounding box center [998, 220] width 50 height 30
click at [1023, 252] on div "1ST TERM [DATE]-[DATE]" at bounding box center [1023, 261] width 117 height 39
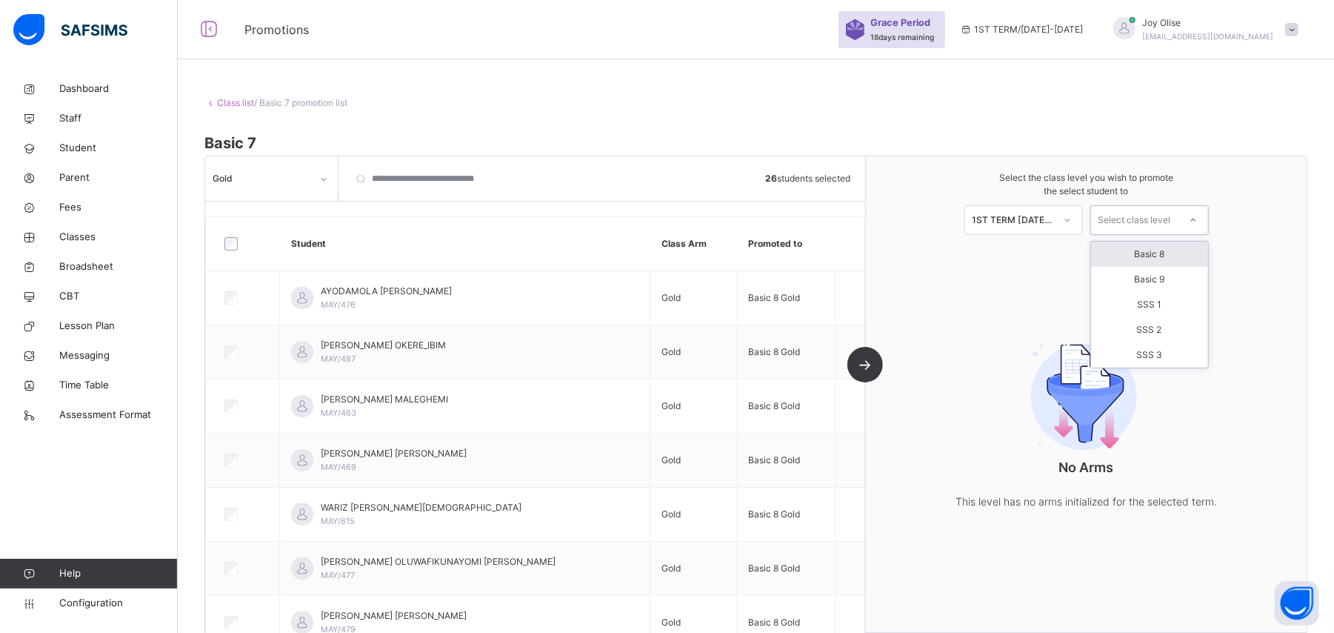
click at [1151, 226] on div "Select class level" at bounding box center [1135, 220] width 73 height 30
click at [1156, 253] on div "Basic 8" at bounding box center [1149, 254] width 117 height 25
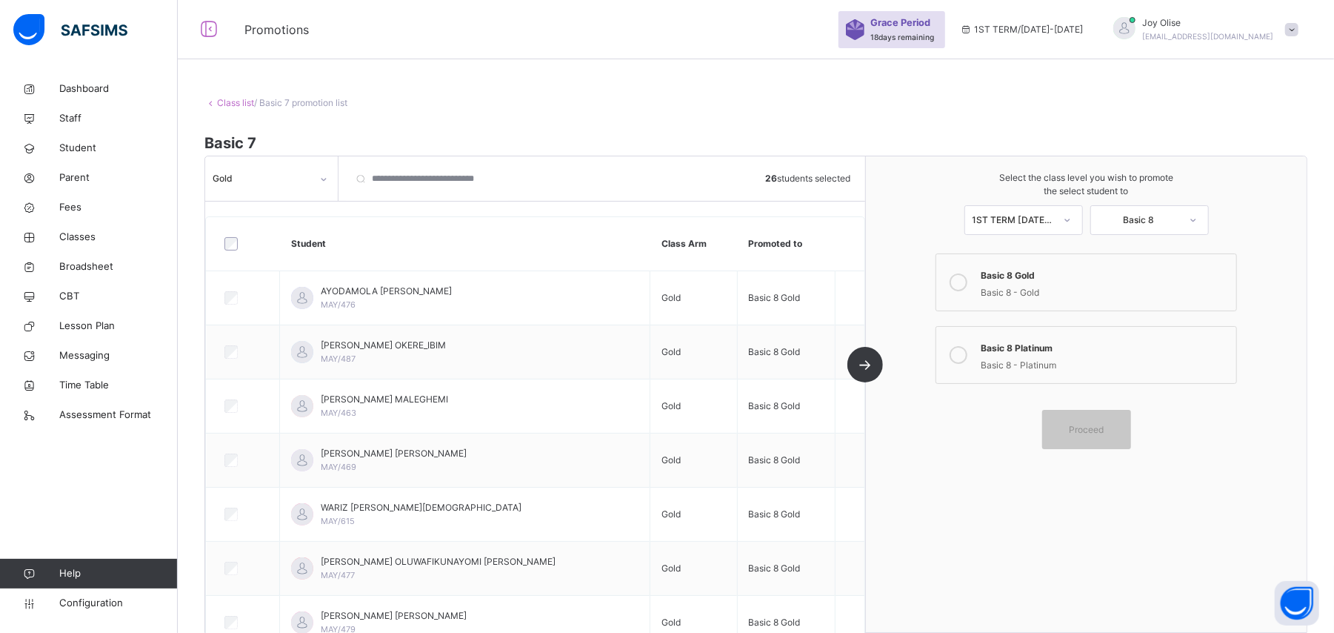
click at [968, 277] on icon at bounding box center [959, 282] width 18 height 18
click at [1088, 428] on span "Proceed" at bounding box center [1086, 429] width 35 height 13
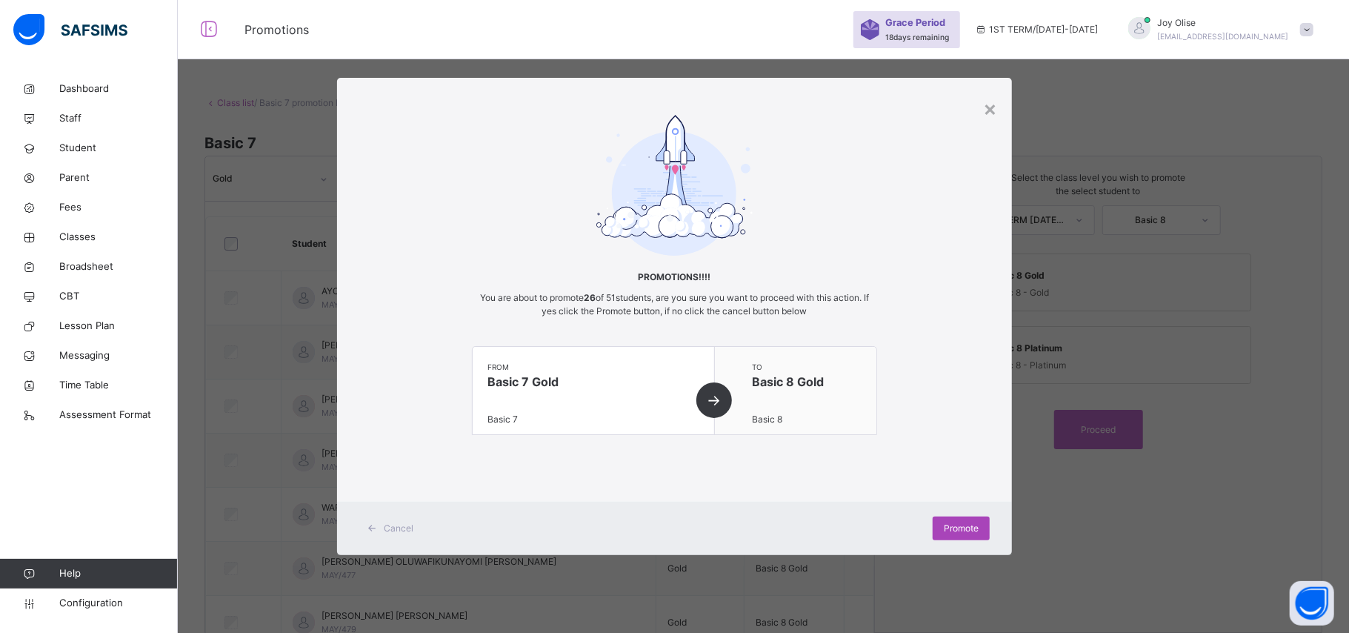
click at [962, 526] on span "Promote" at bounding box center [961, 528] width 35 height 13
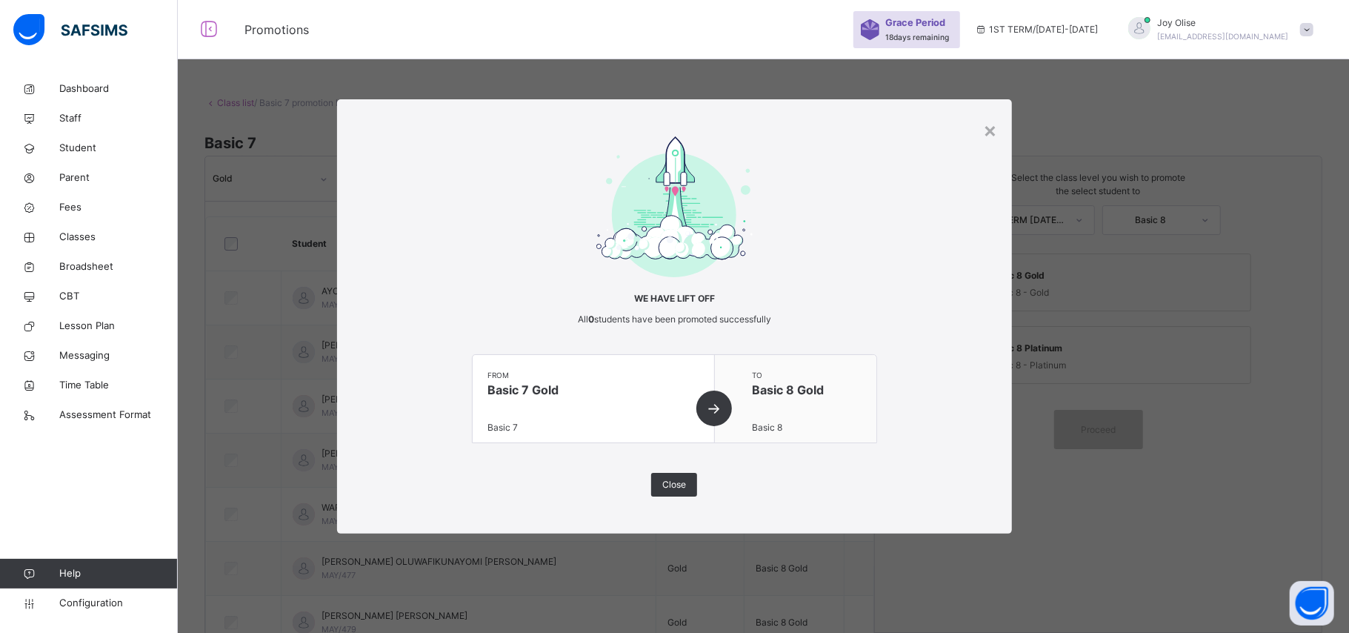
click at [715, 409] on div "from Basic 7 Gold Basic 7" at bounding box center [594, 398] width 242 height 87
drag, startPoint x: 720, startPoint y: 409, endPoint x: 774, endPoint y: 422, distance: 54.8
click at [774, 422] on div "from Basic 7 Gold Basic 7 to Basic 8 Gold Basic 8" at bounding box center [674, 398] width 405 height 89
click at [774, 422] on span "Basic 8" at bounding box center [767, 427] width 30 height 11
click at [659, 485] on div "Close" at bounding box center [674, 485] width 46 height 24
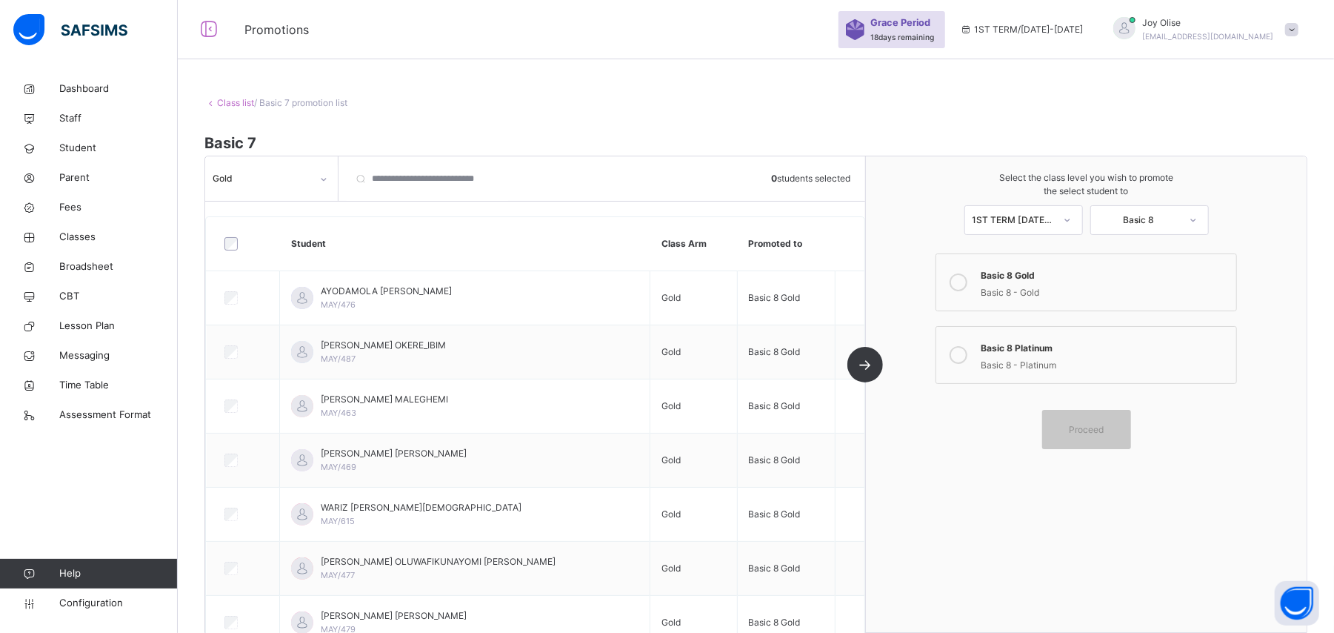
click at [659, 485] on td "Gold" at bounding box center [694, 460] width 87 height 54
click at [92, 234] on span "Classes" at bounding box center [118, 237] width 119 height 15
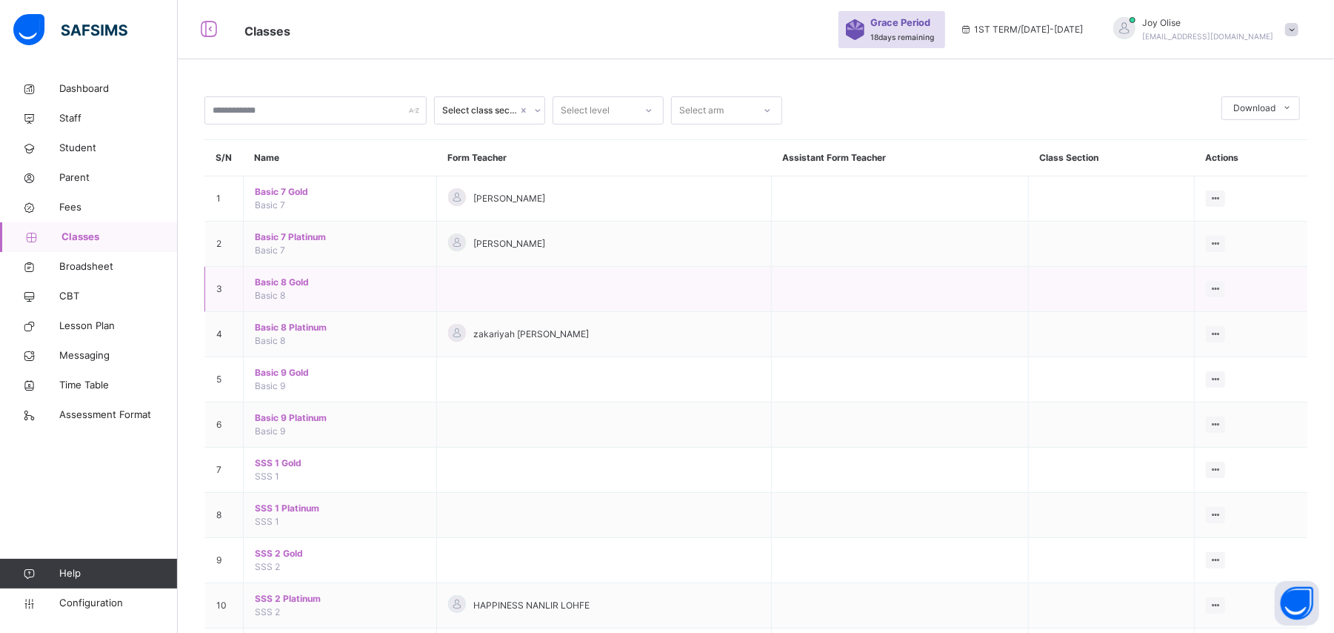
click at [261, 285] on span "Basic 8 Gold" at bounding box center [340, 282] width 170 height 13
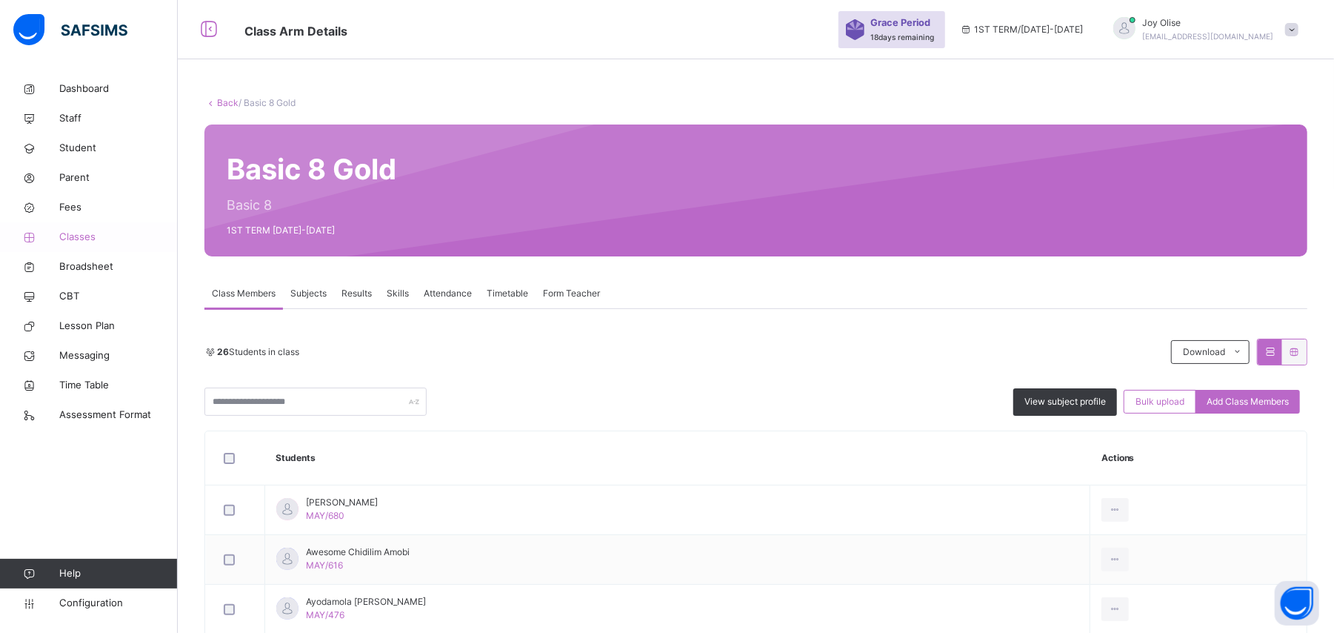
click at [75, 235] on span "Classes" at bounding box center [118, 237] width 119 height 15
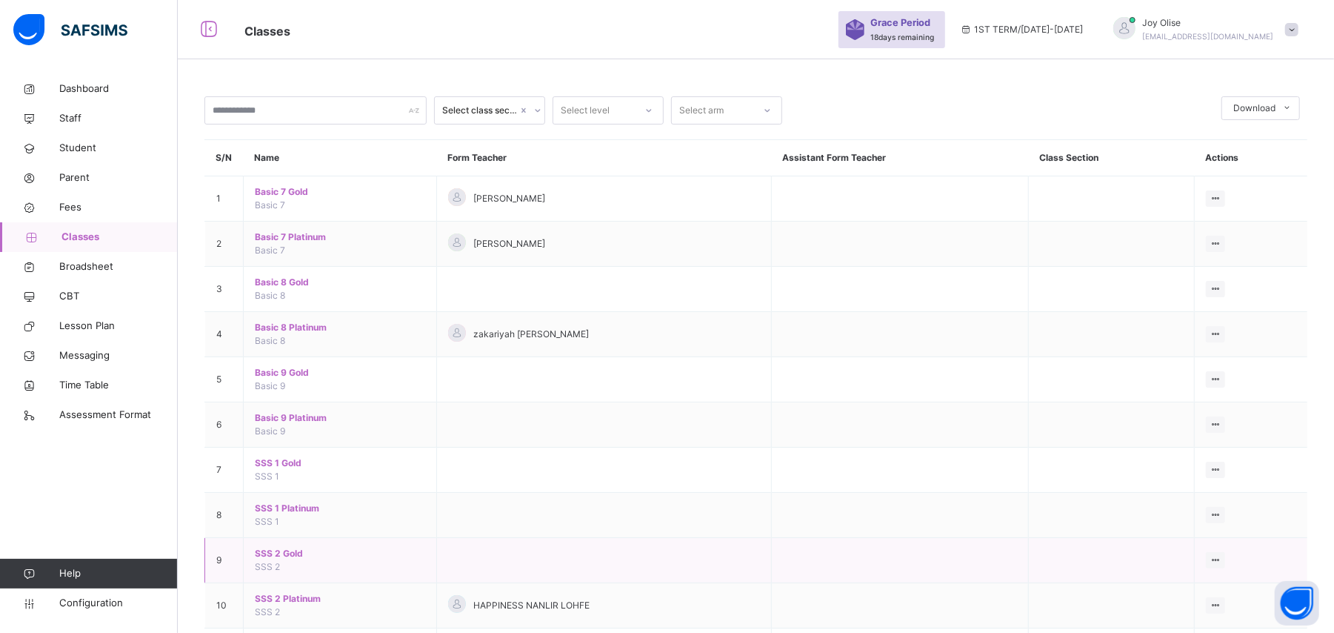
click at [267, 556] on span "SSS 2 Gold" at bounding box center [340, 553] width 170 height 13
click at [267, 556] on div "Select class section Select level Select arm Download Pdf Report Excel Report S…" at bounding box center [756, 378] width 1157 height 756
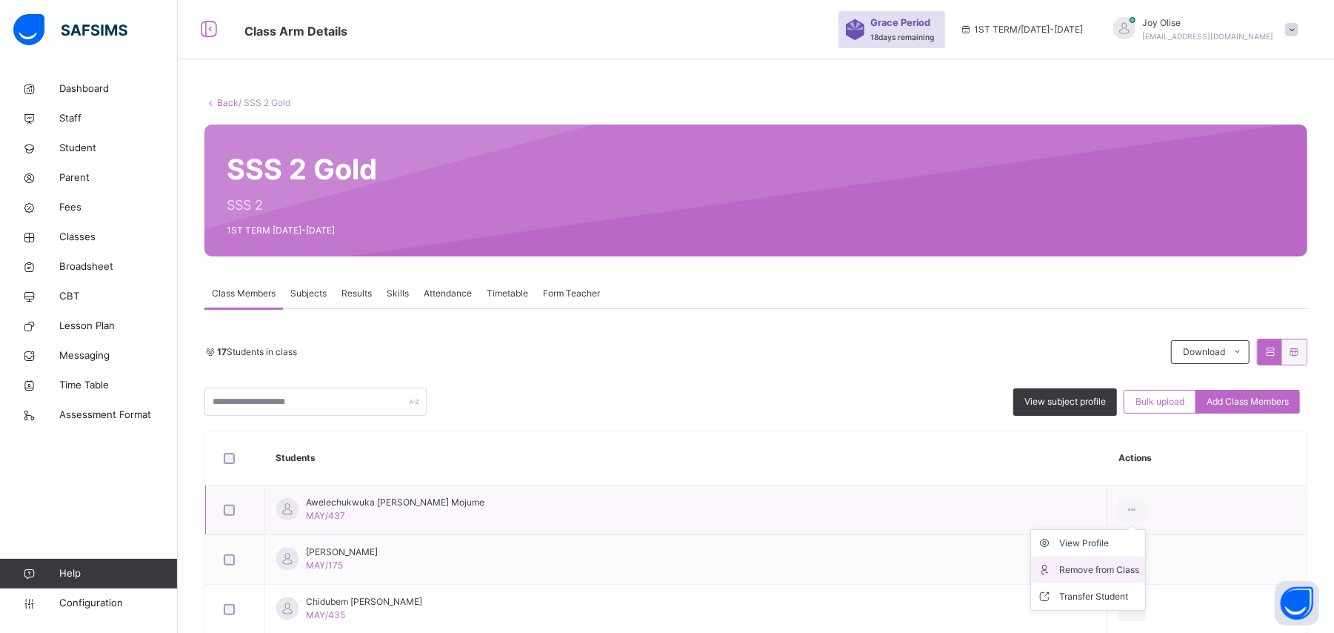
click at [1073, 565] on div "Remove from Class" at bounding box center [1100, 569] width 80 height 15
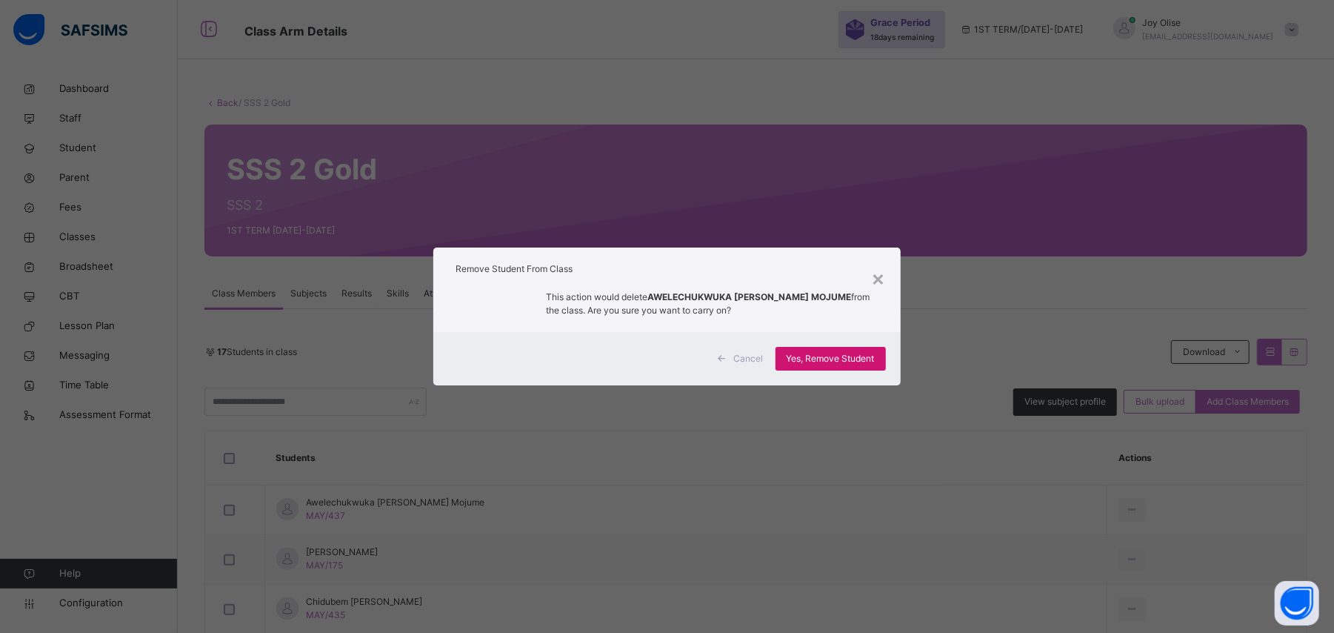
click at [858, 362] on span "Yes, Remove Student" at bounding box center [831, 358] width 88 height 13
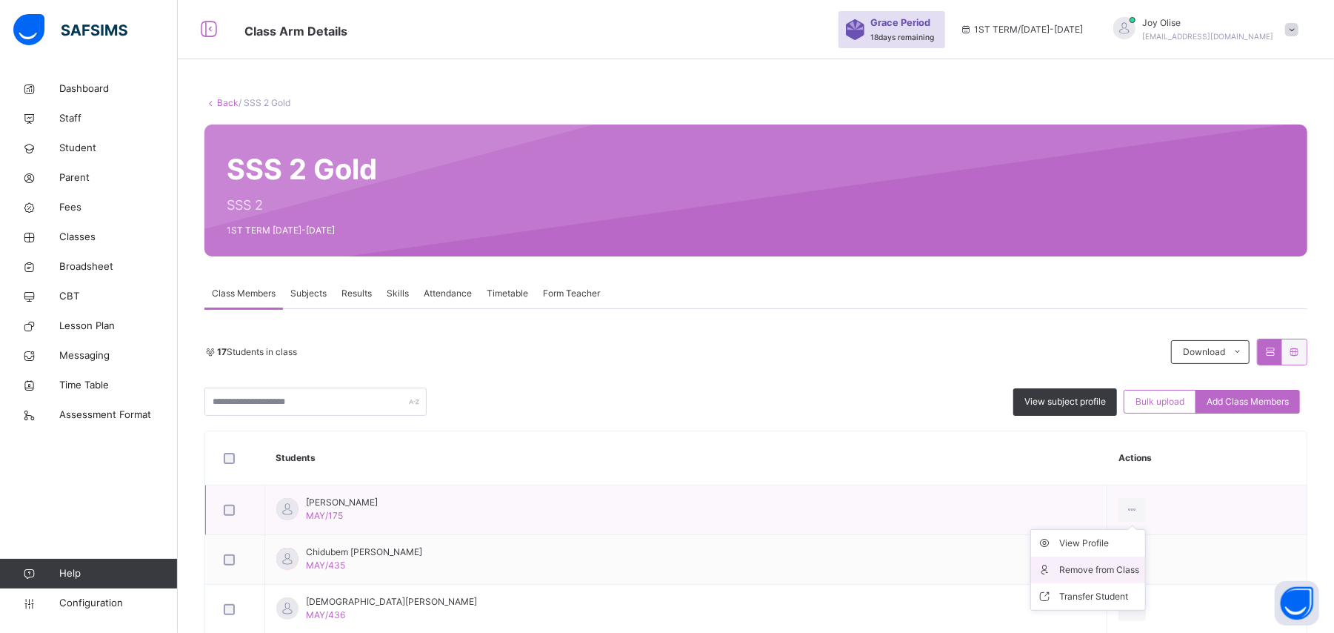
click at [1082, 571] on div "Remove from Class" at bounding box center [1100, 569] width 80 height 15
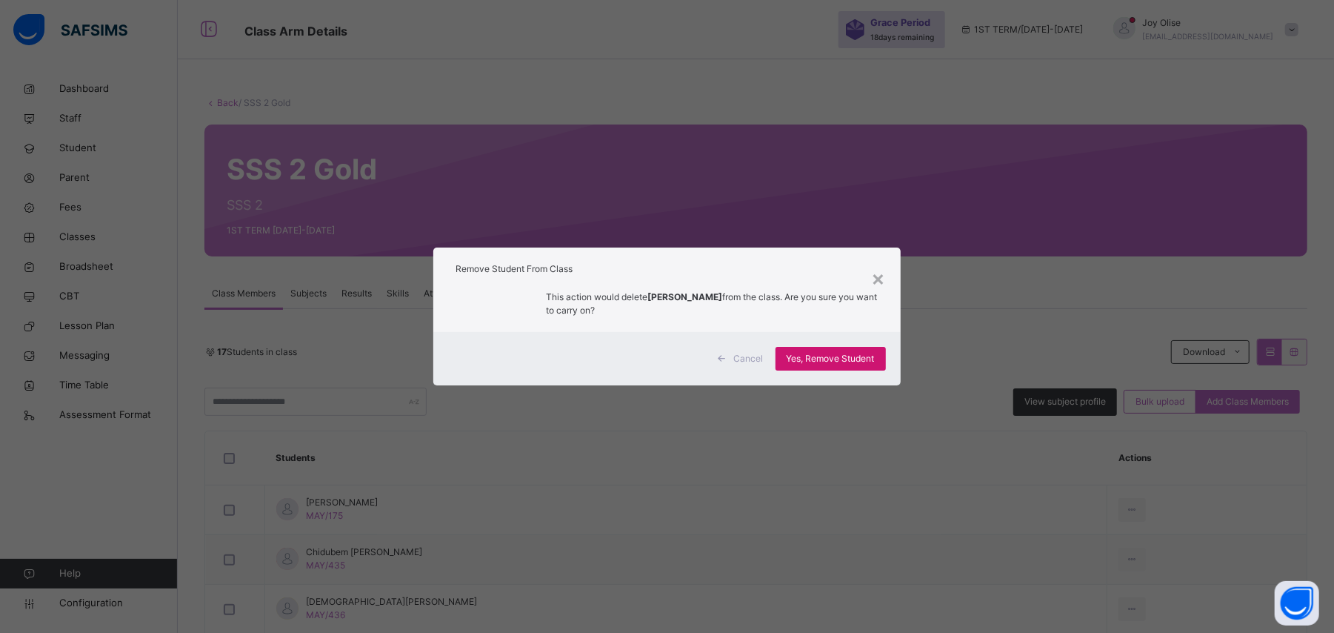
click at [837, 365] on div "Yes, Remove Student" at bounding box center [831, 359] width 110 height 24
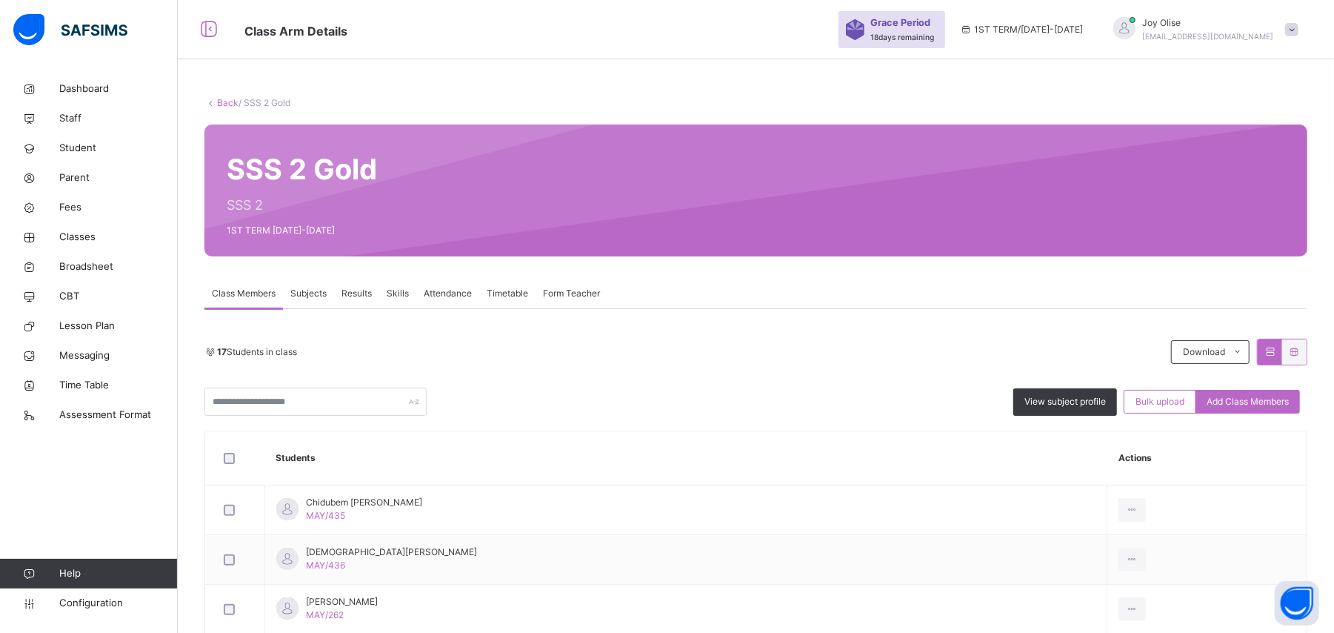
click at [981, 453] on th "Students" at bounding box center [686, 458] width 842 height 54
click at [1060, 564] on div "Remove from Class" at bounding box center [1100, 569] width 80 height 15
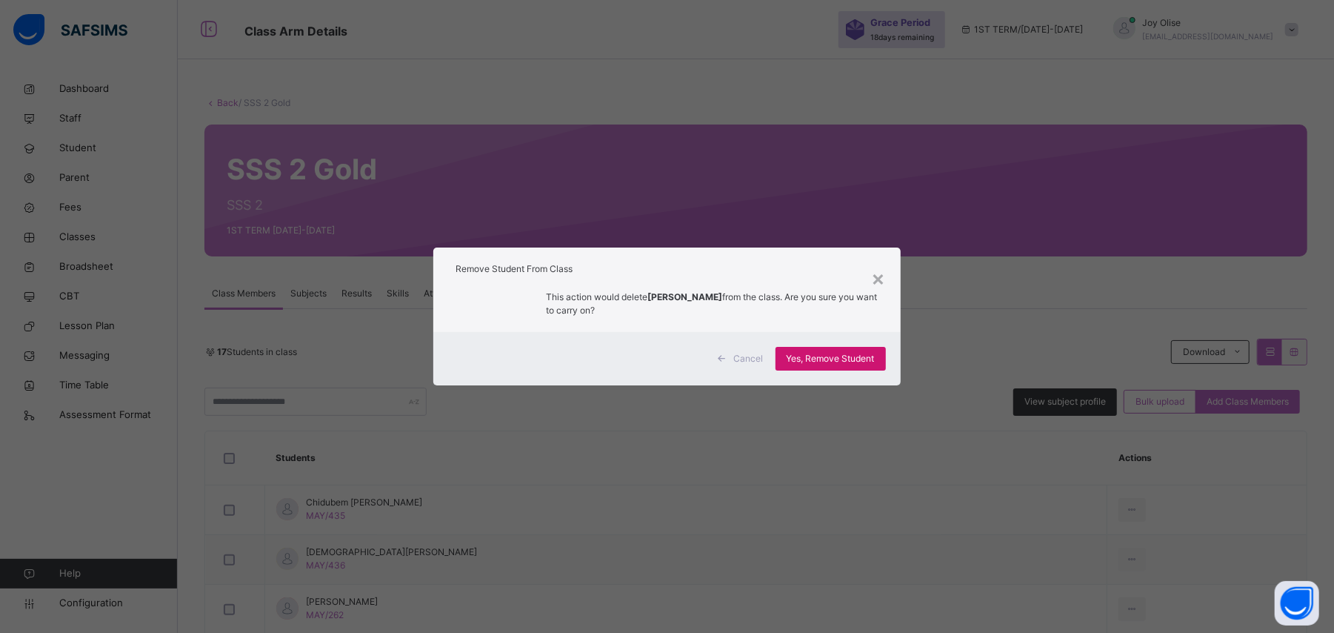
click at [793, 353] on span "Yes, Remove Student" at bounding box center [831, 358] width 88 height 13
click at [793, 353] on div "Yes, Remove Student" at bounding box center [831, 359] width 110 height 24
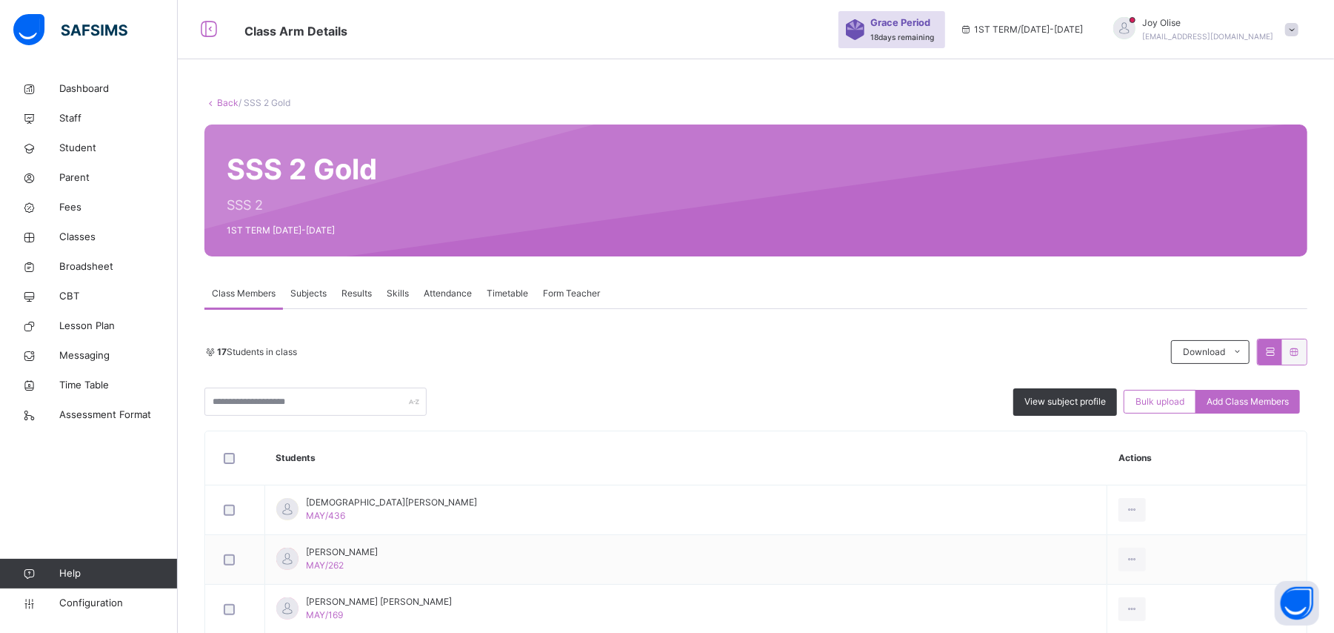
click at [0, 0] on div "Remove from Class" at bounding box center [0, 0] width 0 height 0
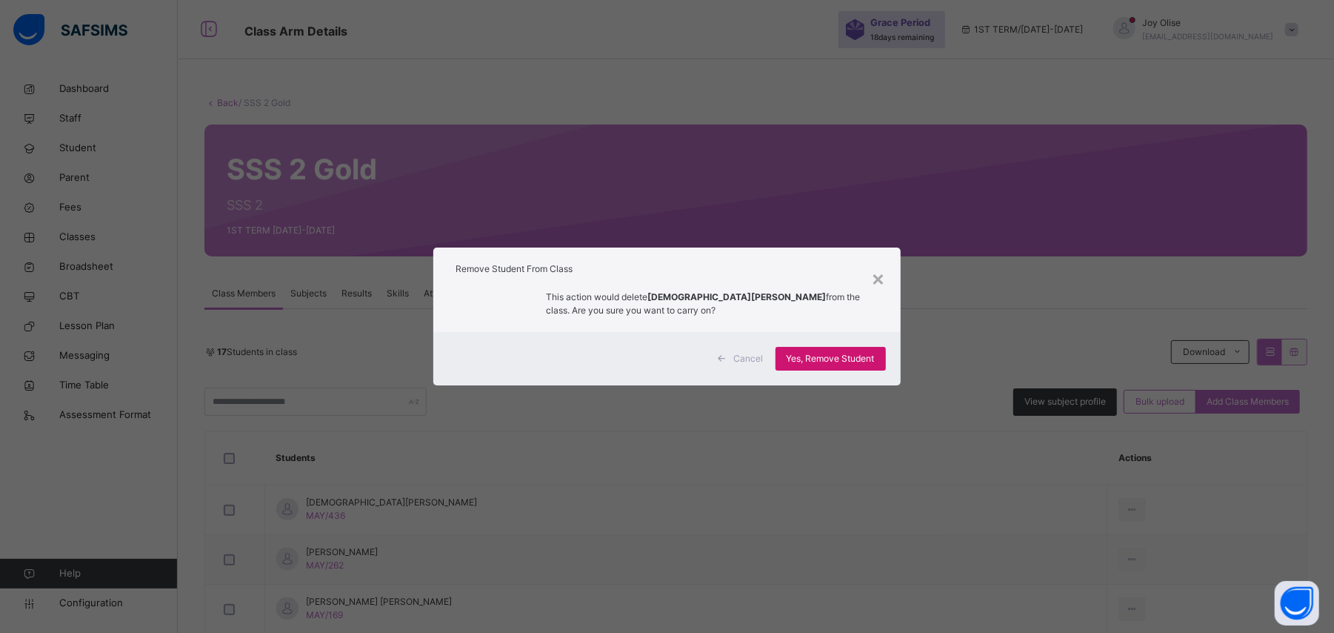
click at [802, 359] on span "Yes, Remove Student" at bounding box center [831, 358] width 88 height 13
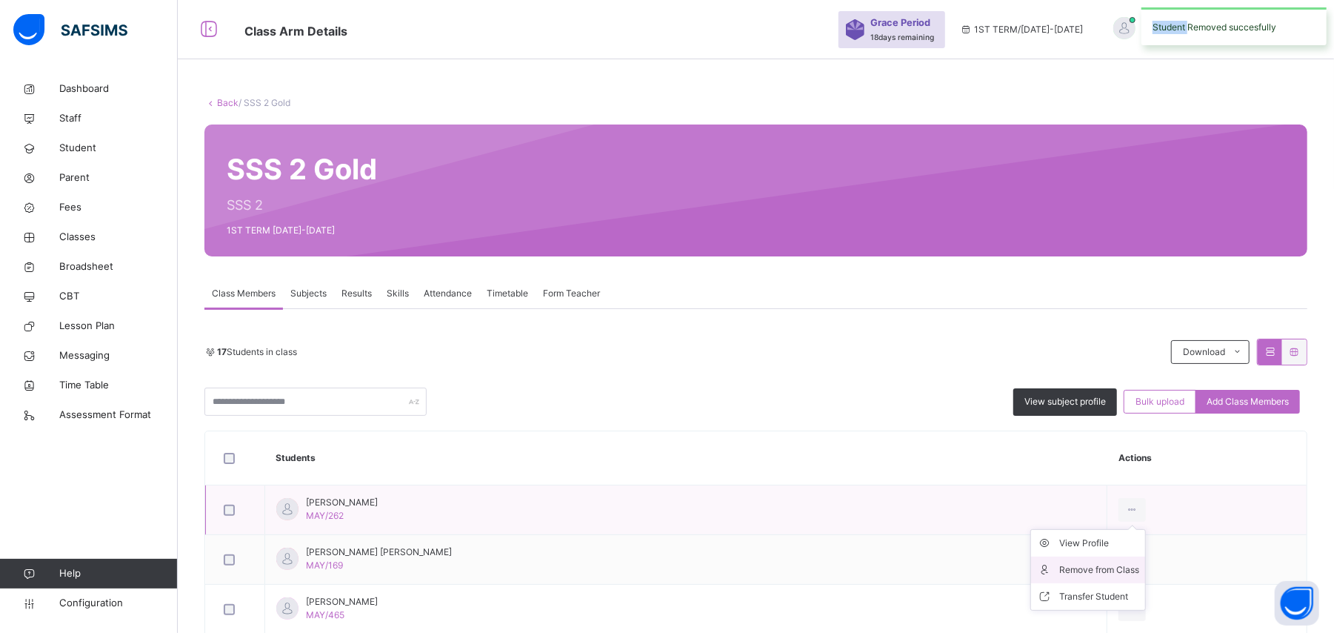
click at [1067, 562] on li "Remove from Class" at bounding box center [1088, 569] width 114 height 27
click at [0, 0] on div "× Remove Student From Class This action would delete from the class. Are you su…" at bounding box center [0, 0] width 0 height 0
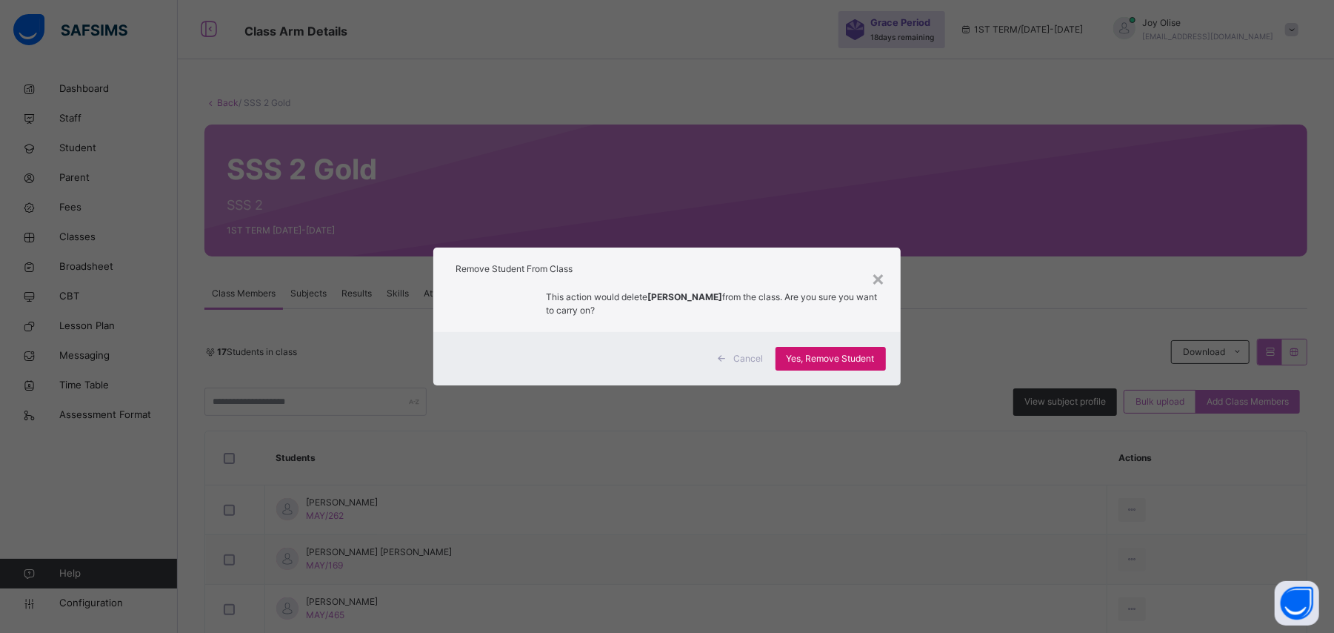
click at [810, 359] on span "Yes, Remove Student" at bounding box center [831, 358] width 88 height 13
click at [810, 359] on div "Yes, Remove Student" at bounding box center [831, 359] width 110 height 24
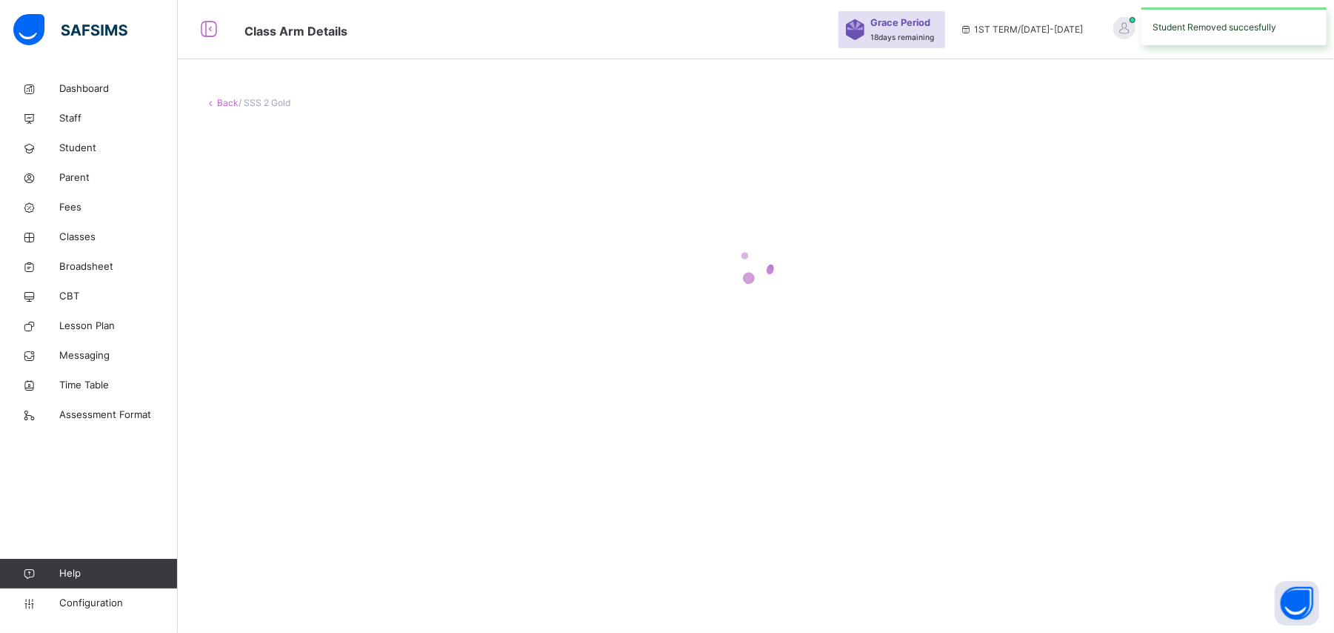
click at [815, 357] on div at bounding box center [756, 265] width 1103 height 282
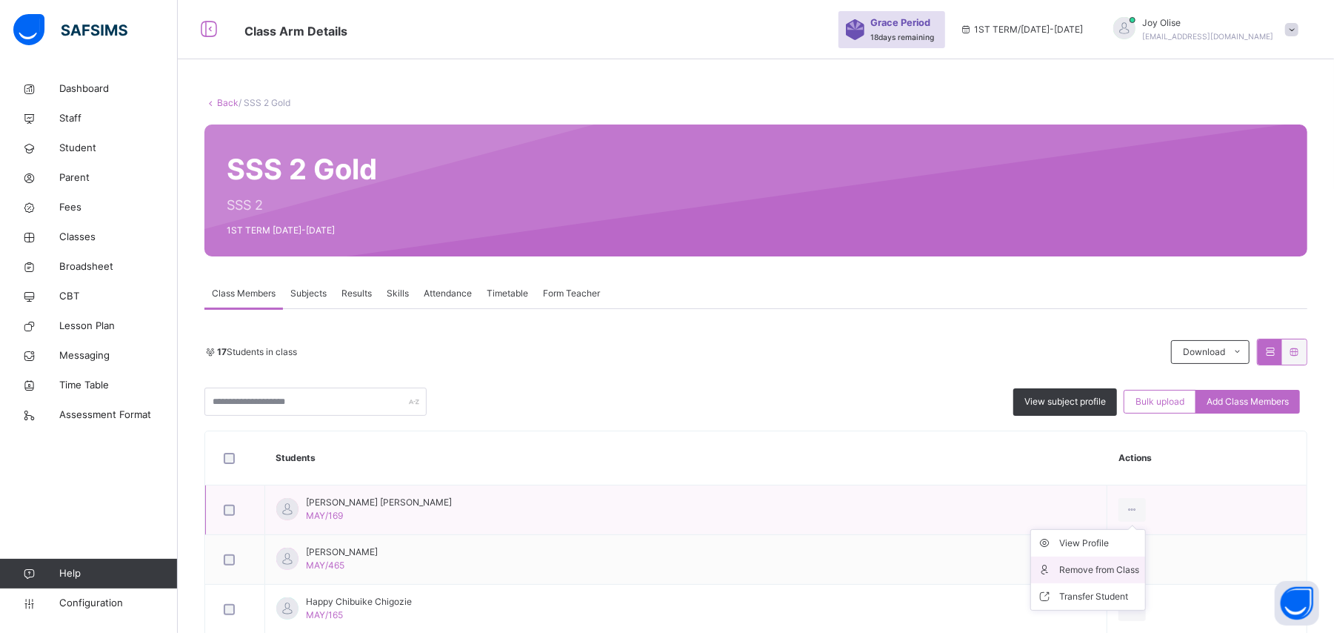
click at [1070, 562] on li "Remove from Class" at bounding box center [1088, 569] width 114 height 27
click at [0, 0] on div "× Remove Student From Class This action would delete from the class. Are you su…" at bounding box center [0, 0] width 0 height 0
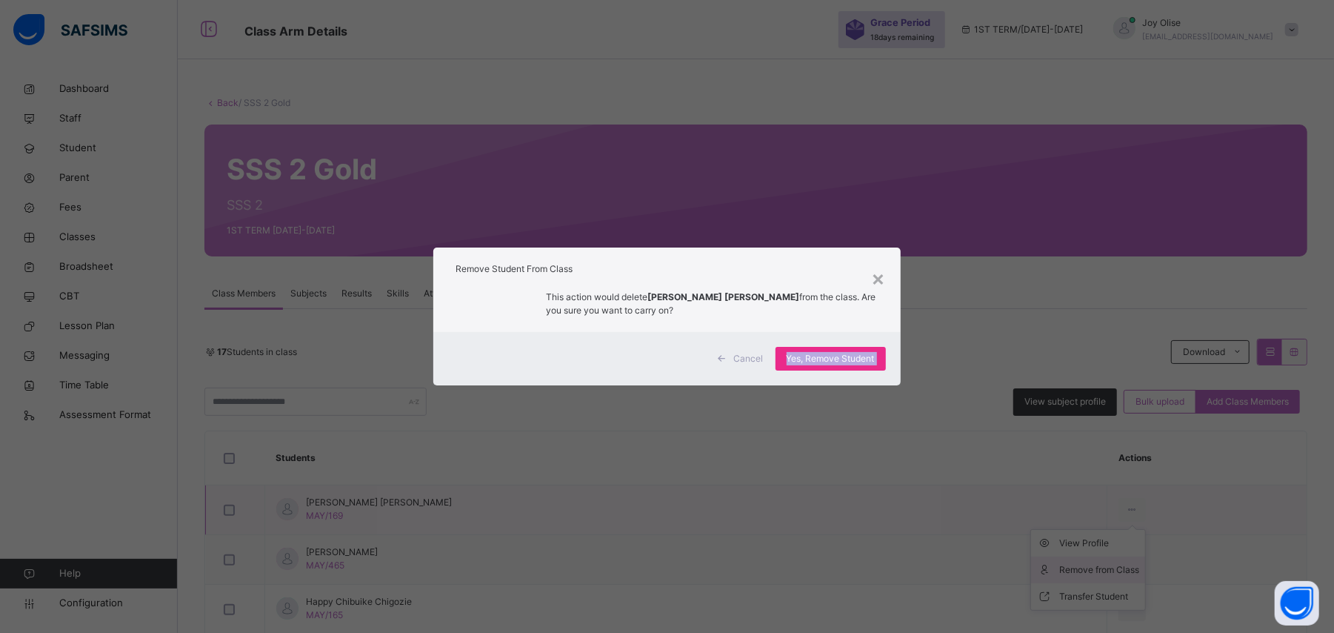
click at [1070, 562] on div "× Remove Student From Class This action would delete ENO-OBONG PETER ODUOK from…" at bounding box center [667, 316] width 1334 height 633
click at [871, 354] on span "Yes, Remove Student" at bounding box center [831, 358] width 88 height 13
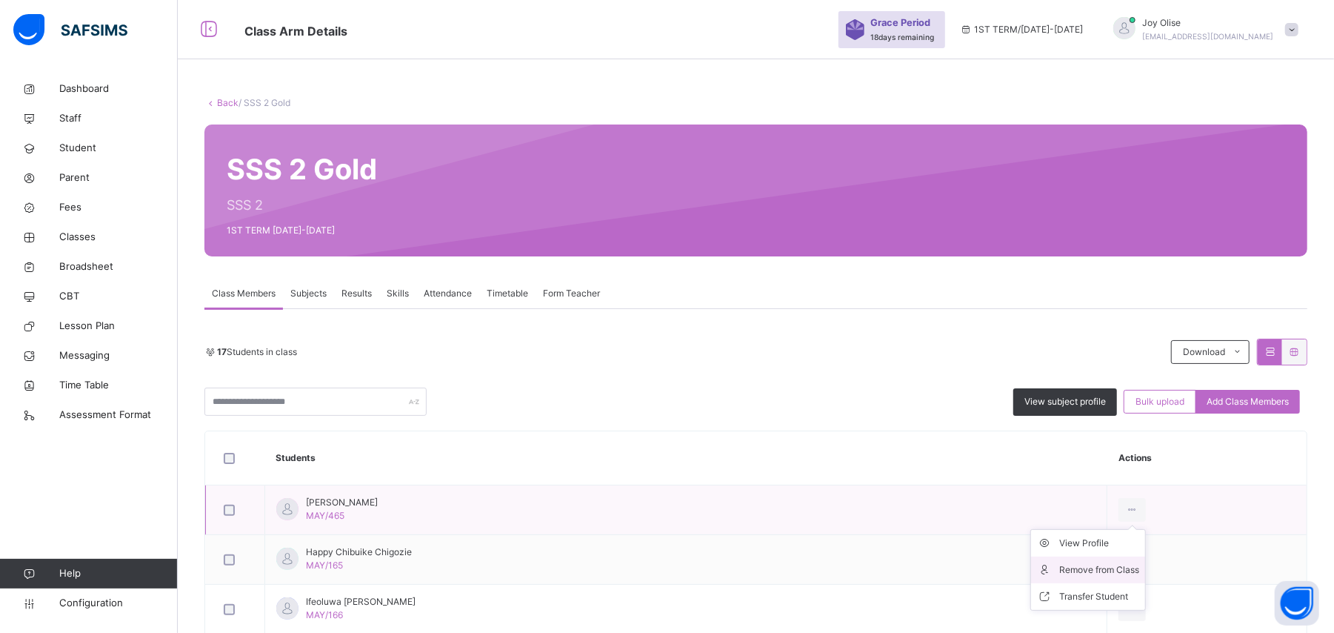
click at [1071, 560] on li "Remove from Class" at bounding box center [1088, 569] width 114 height 27
click at [0, 0] on div "× Remove Student From Class This action would delete from the class. Are you su…" at bounding box center [0, 0] width 0 height 0
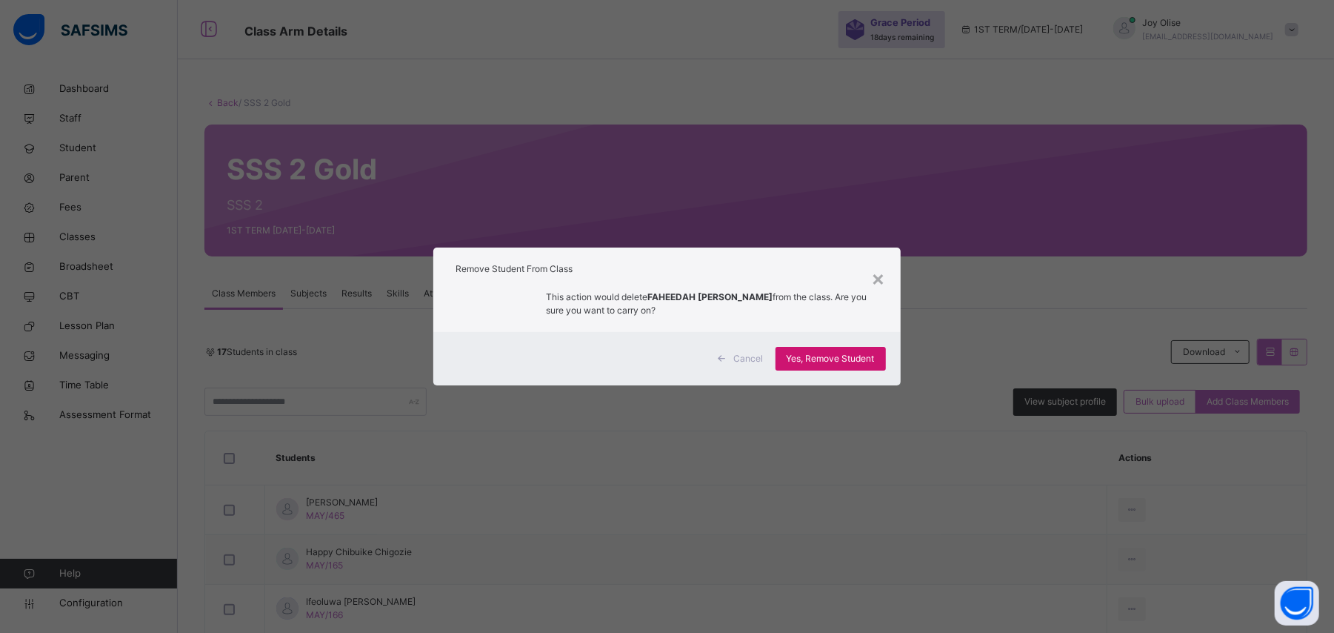
click at [781, 360] on div "Yes, Remove Student" at bounding box center [831, 359] width 110 height 24
click at [789, 363] on div "Yes, Remove Student" at bounding box center [831, 359] width 110 height 24
click at [796, 360] on div "Yes, Remove Student" at bounding box center [831, 359] width 110 height 24
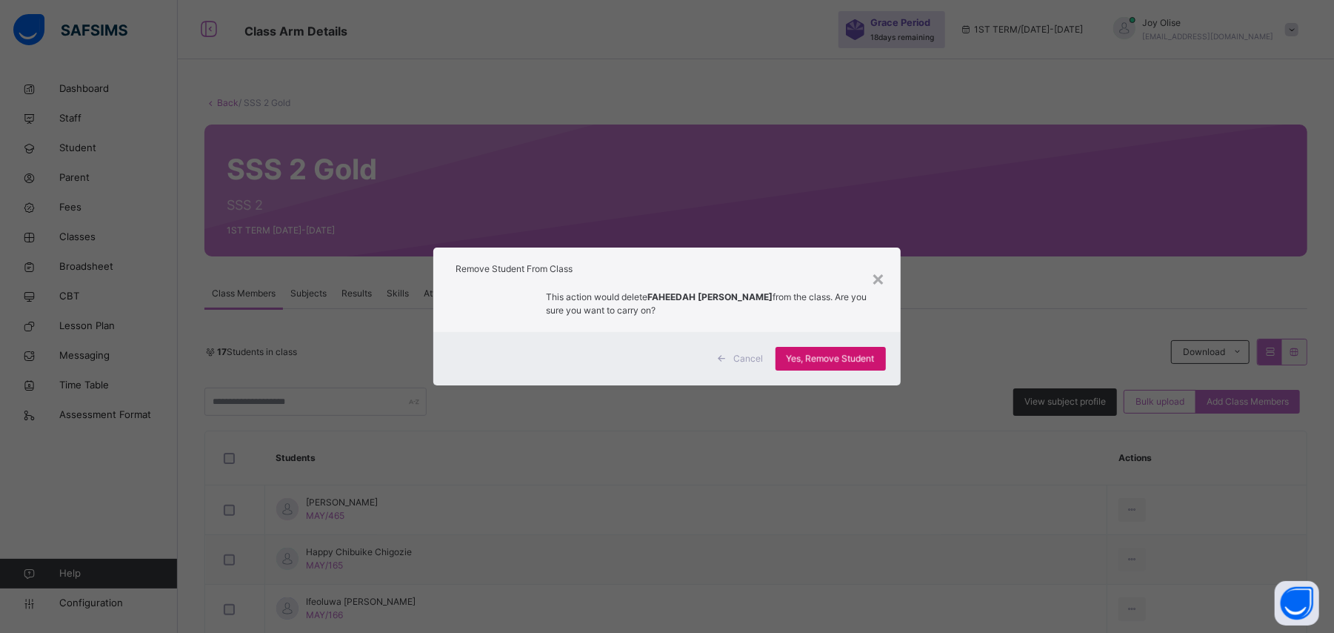
click at [796, 360] on div "Yes, Remove Student" at bounding box center [831, 359] width 110 height 24
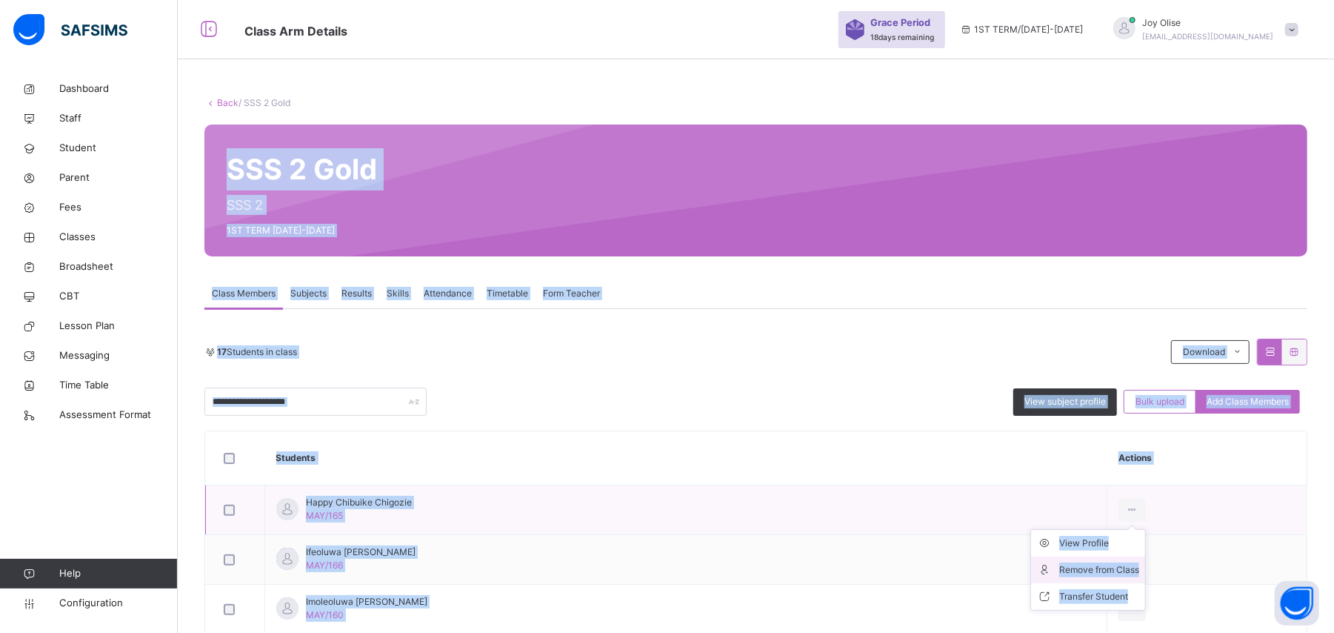
click at [1074, 564] on div "Remove from Class" at bounding box center [1100, 569] width 80 height 15
click at [0, 0] on div "× Remove Student From Class This action would delete from the class. Are you su…" at bounding box center [0, 0] width 0 height 0
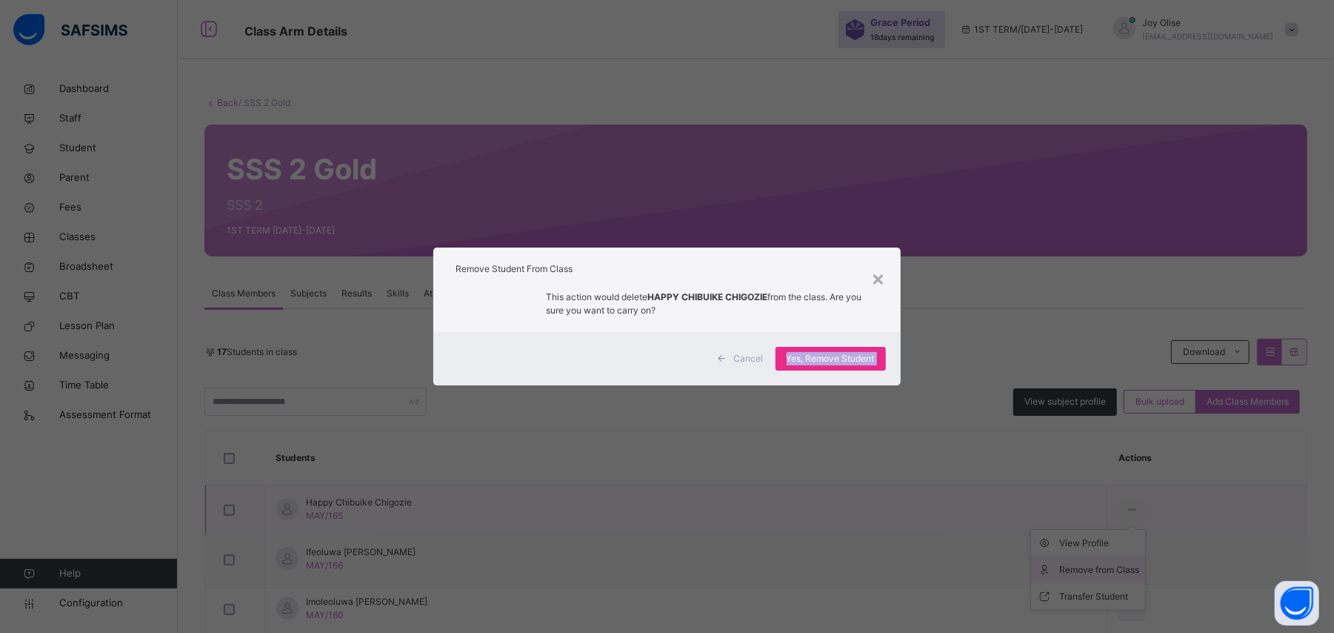
click at [1074, 564] on div "× Remove Student From Class This action would delete HAPPY CHIBUIKE CHIGOZIE fr…" at bounding box center [667, 316] width 1334 height 633
click at [782, 359] on div "Yes, Remove Student" at bounding box center [831, 359] width 110 height 24
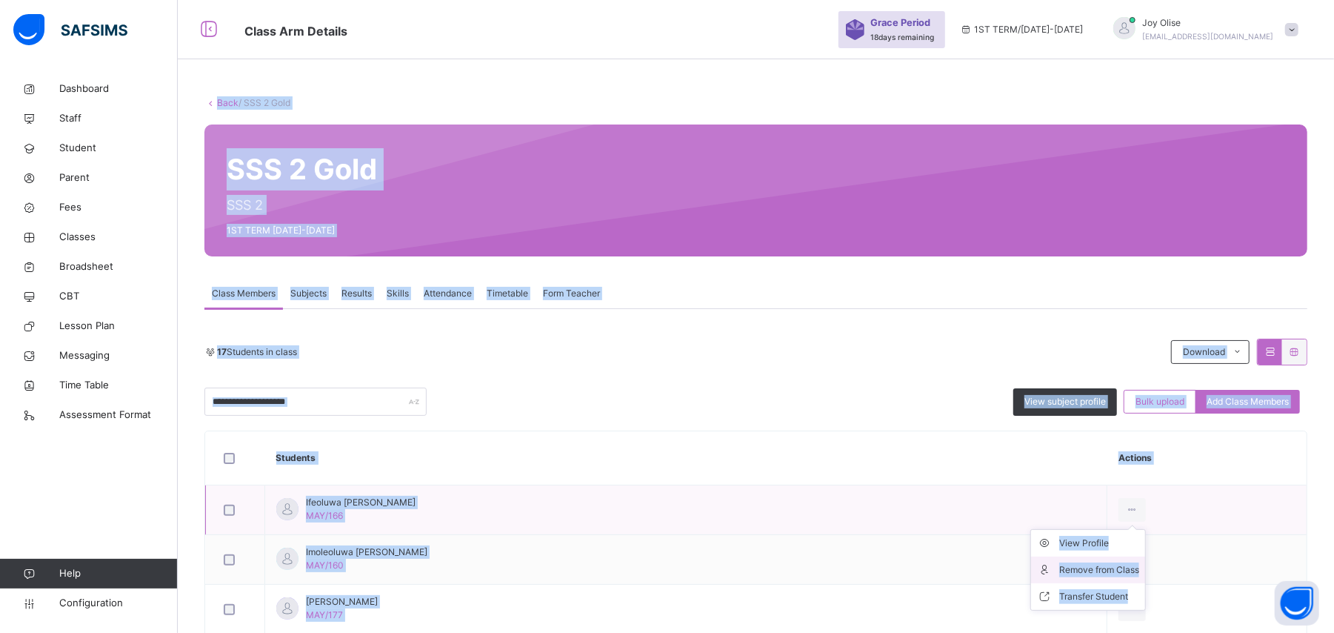
click at [1088, 569] on div "Remove from Class" at bounding box center [1100, 569] width 80 height 15
click at [0, 0] on div "× Remove Student From Class This action would delete from the class. Are you su…" at bounding box center [0, 0] width 0 height 0
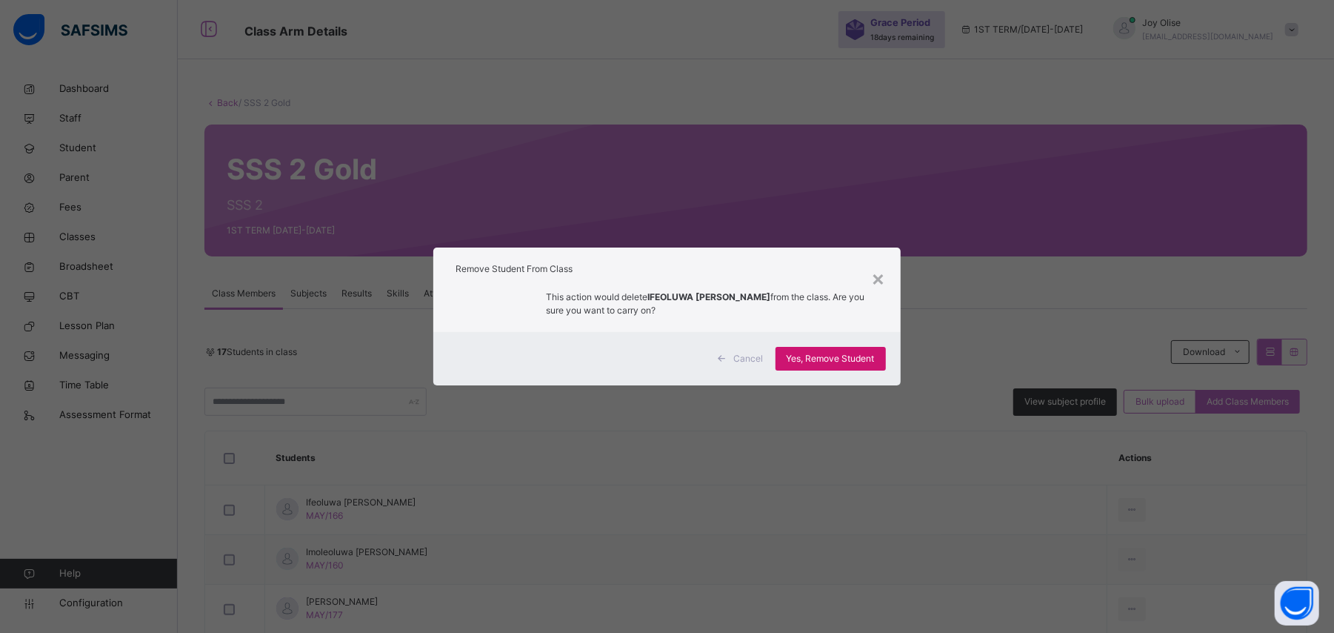
click at [830, 352] on span "Yes, Remove Student" at bounding box center [831, 358] width 88 height 13
click at [851, 359] on span "Yes, Remove Student" at bounding box center [831, 358] width 88 height 13
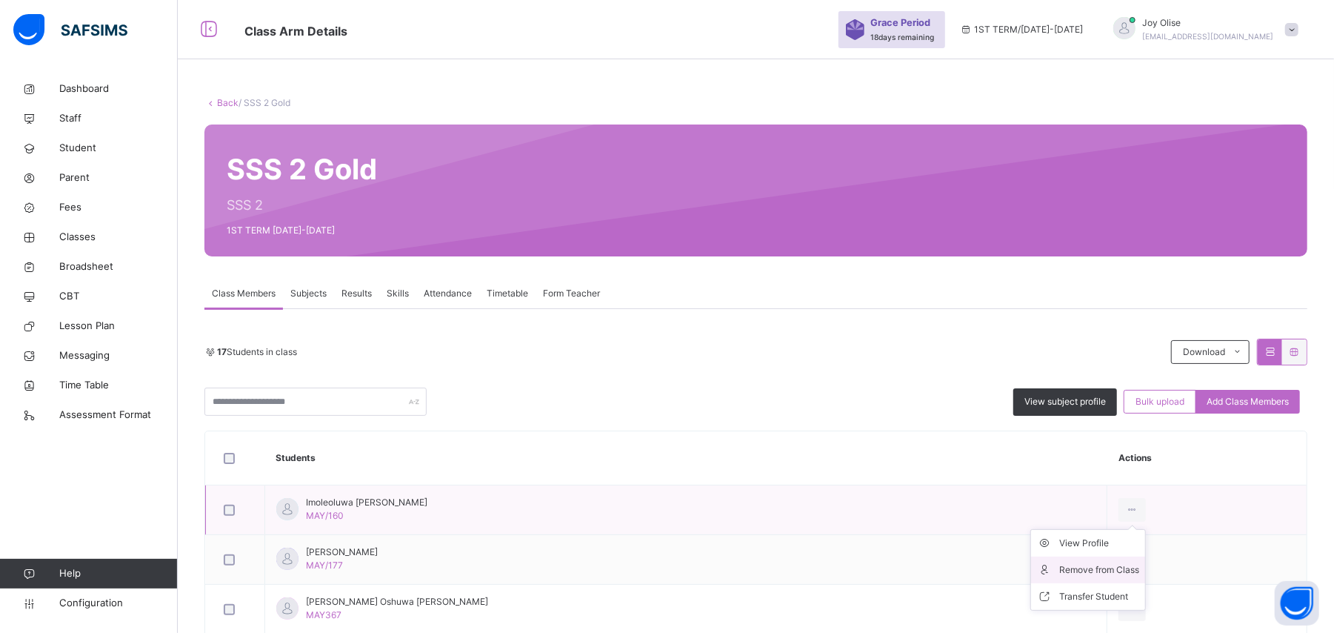
click at [1060, 571] on div "Remove from Class" at bounding box center [1100, 569] width 80 height 15
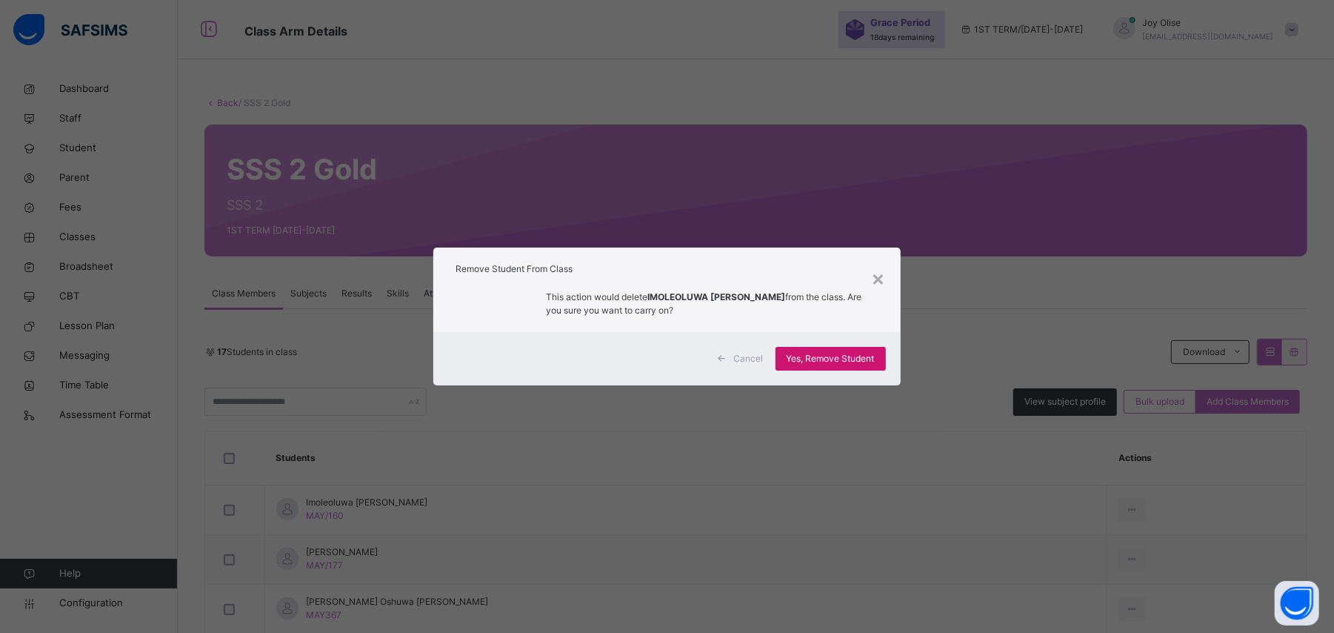
click at [842, 362] on span "Yes, Remove Student" at bounding box center [831, 358] width 88 height 13
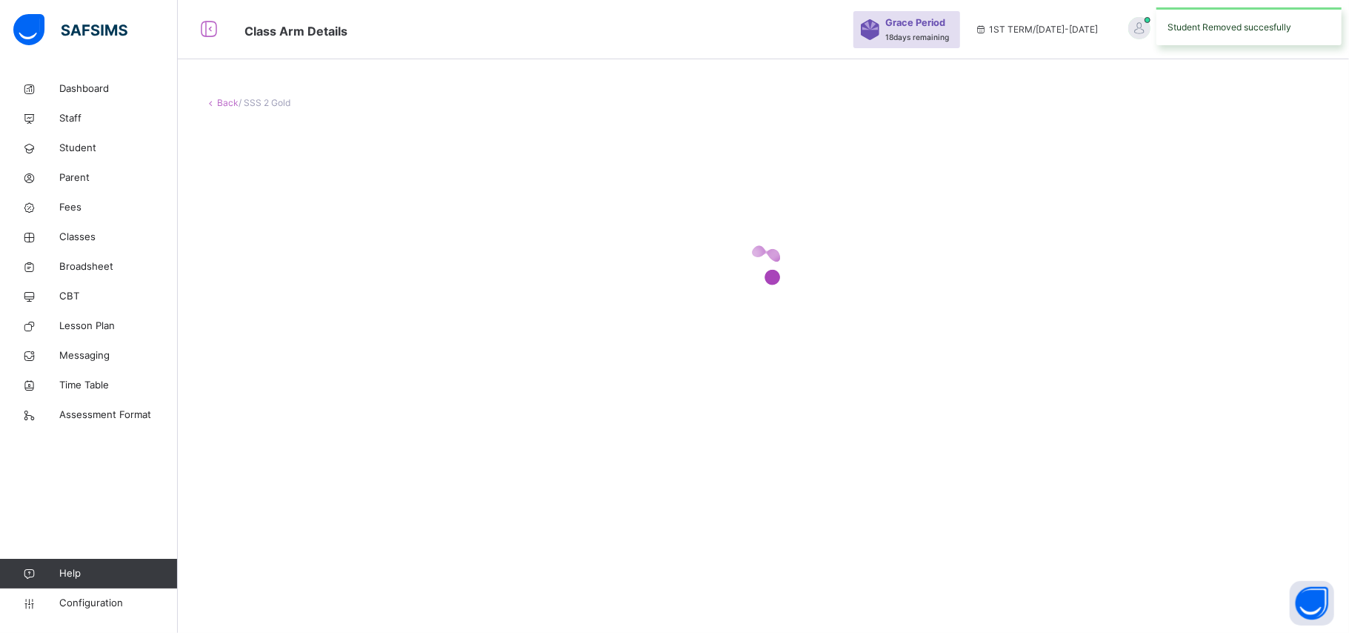
click at [812, 357] on div at bounding box center [764, 265] width 1118 height 282
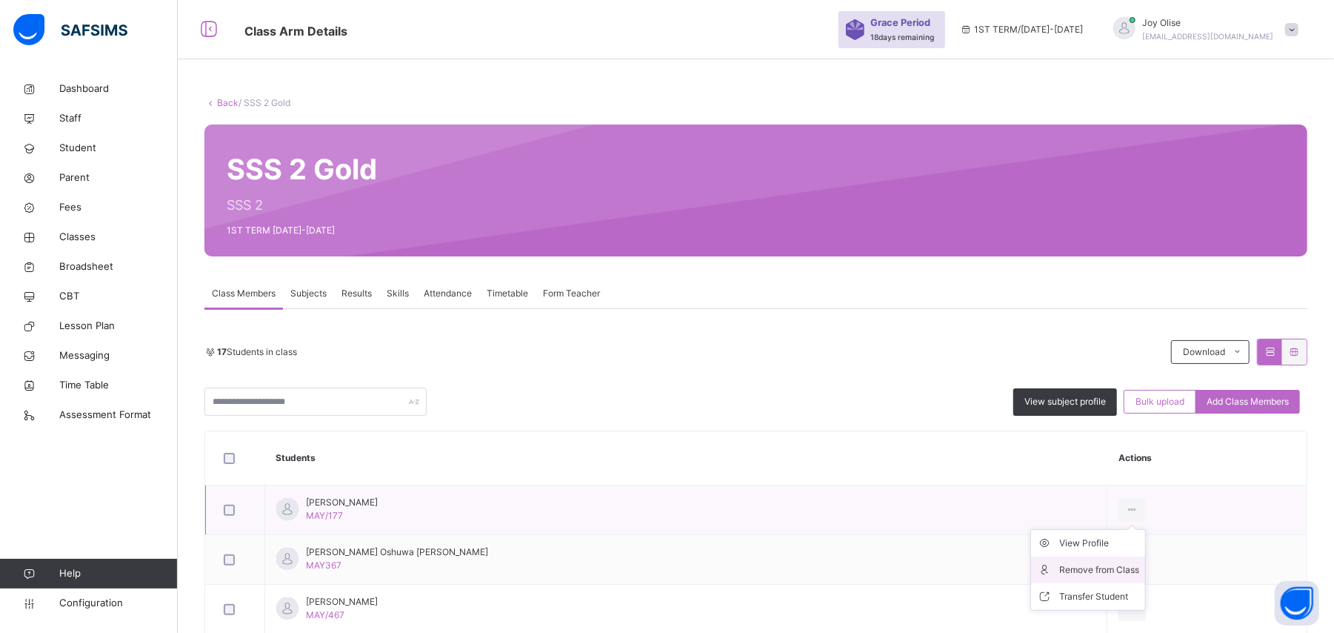
click at [1060, 564] on div "Remove from Class" at bounding box center [1100, 569] width 80 height 15
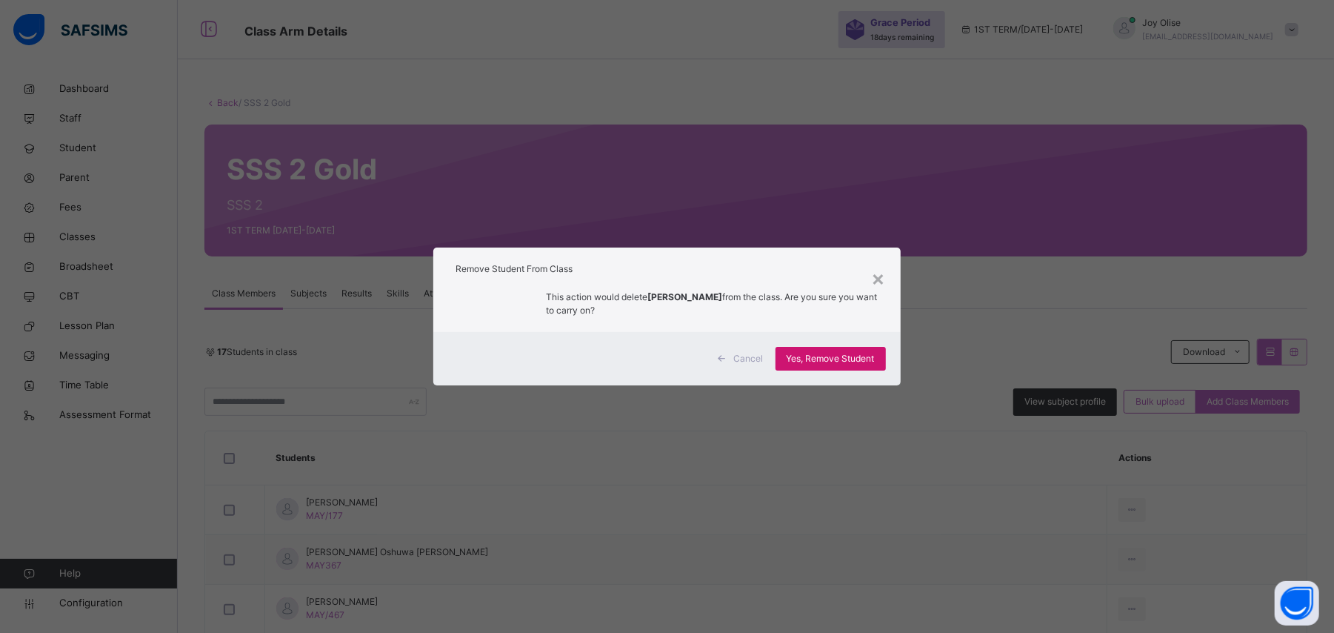
click at [793, 356] on span "Yes, Remove Student" at bounding box center [831, 358] width 88 height 13
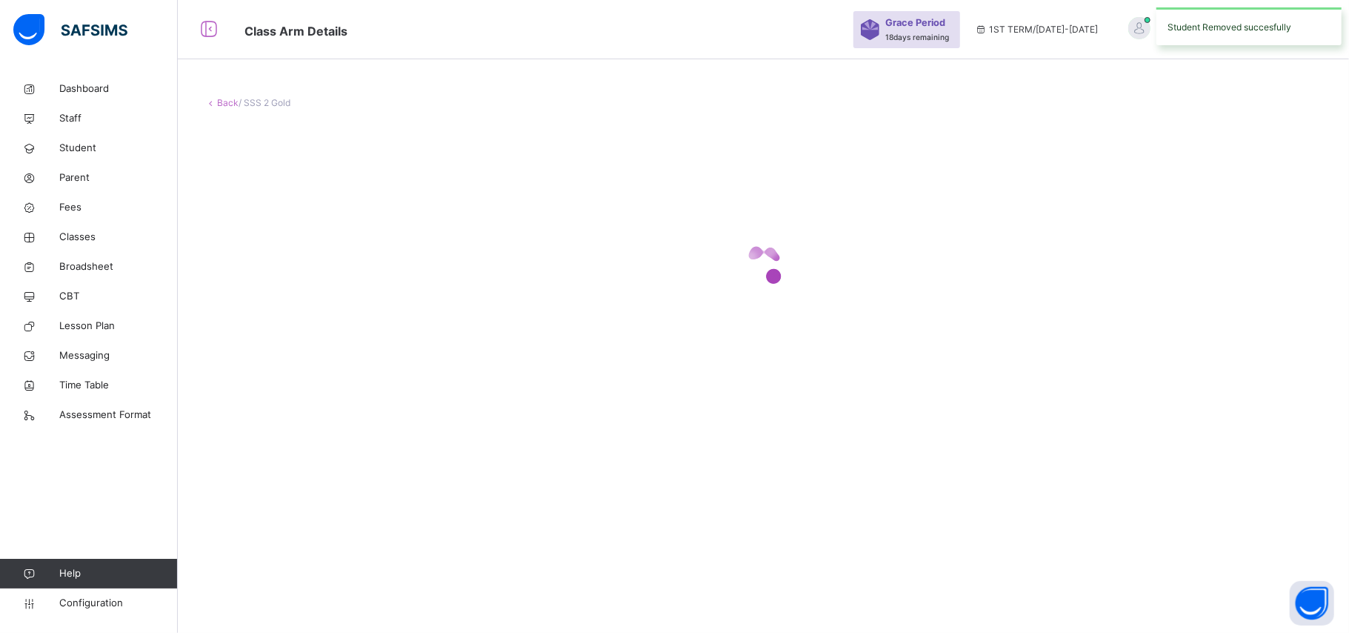
click at [816, 365] on div at bounding box center [764, 265] width 1118 height 282
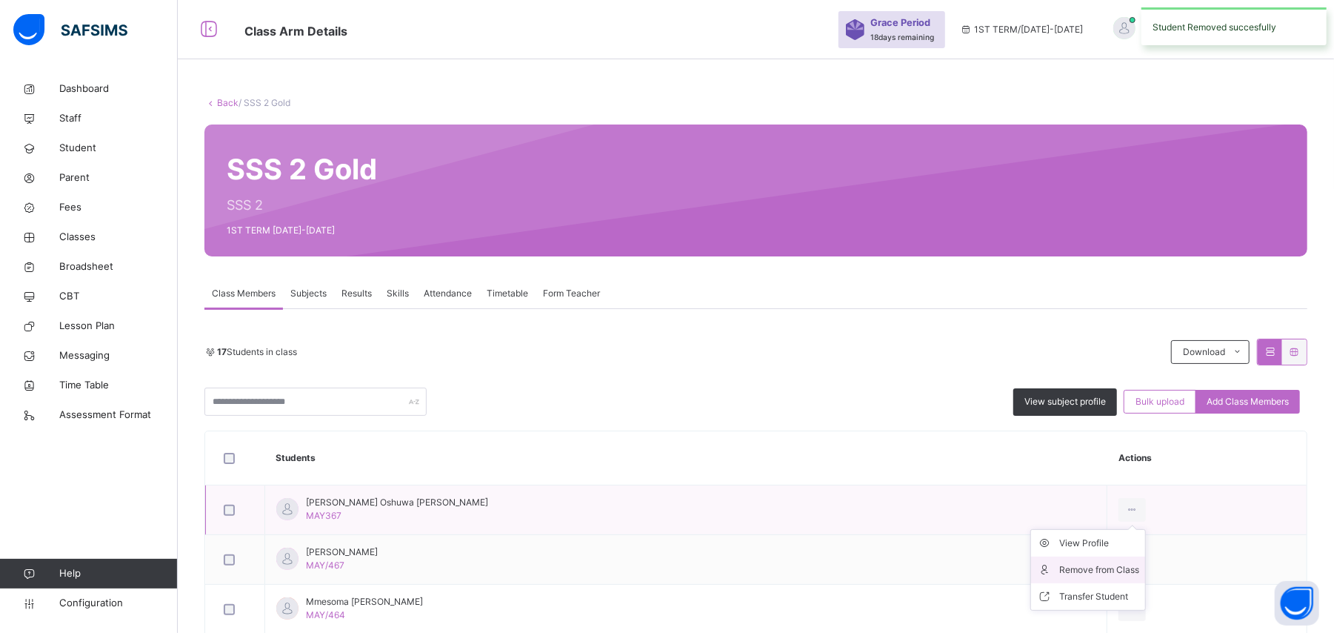
click at [1060, 566] on div "Remove from Class" at bounding box center [1100, 569] width 80 height 15
click at [0, 0] on div "× Remove Student From Class This action would delete from the class. Are you su…" at bounding box center [0, 0] width 0 height 0
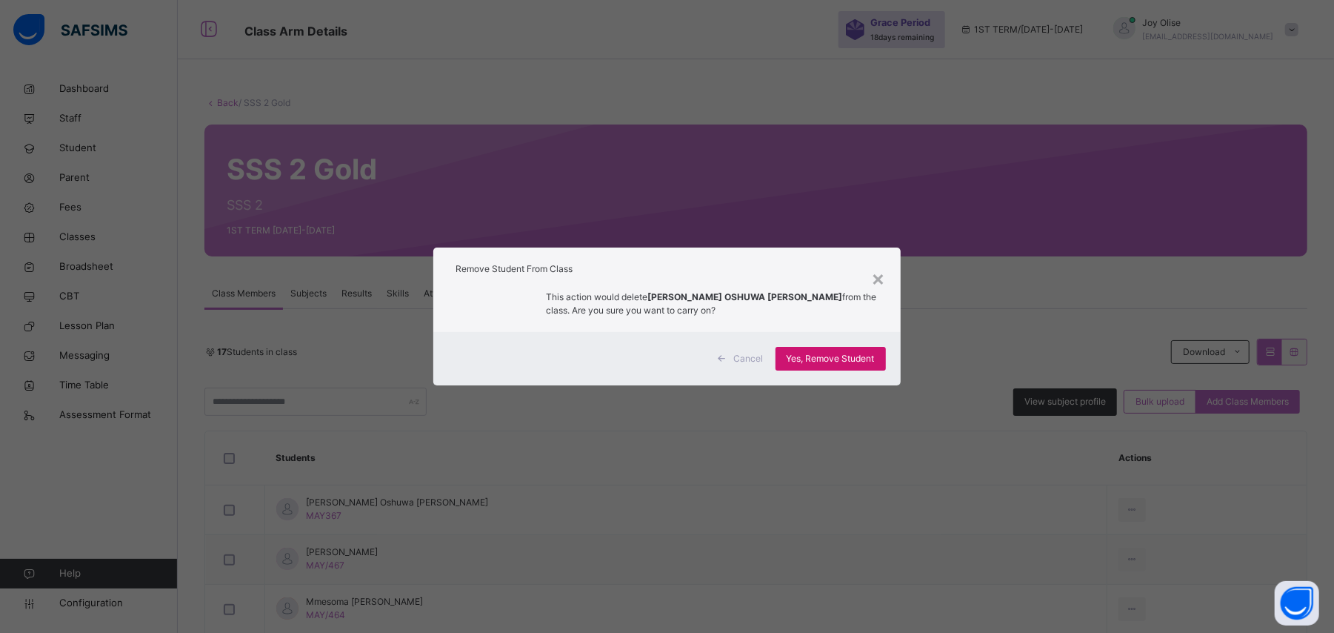
click at [816, 353] on span "Yes, Remove Student" at bounding box center [831, 358] width 88 height 13
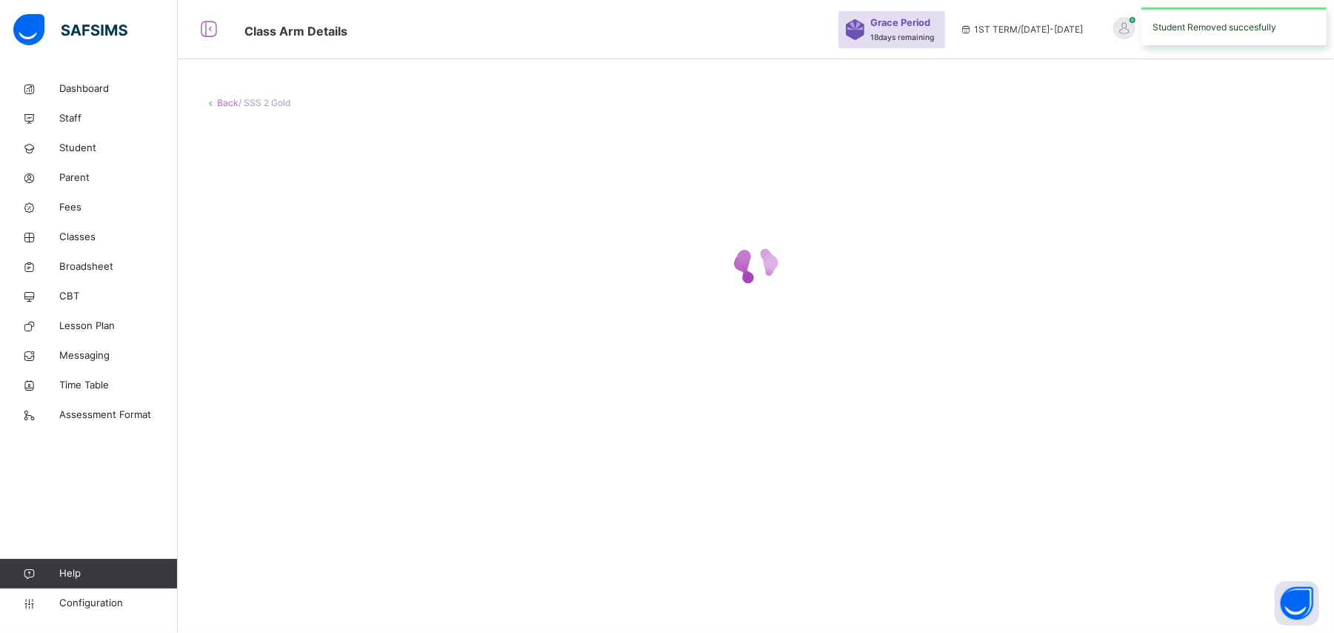
click at [795, 354] on div at bounding box center [756, 265] width 1103 height 282
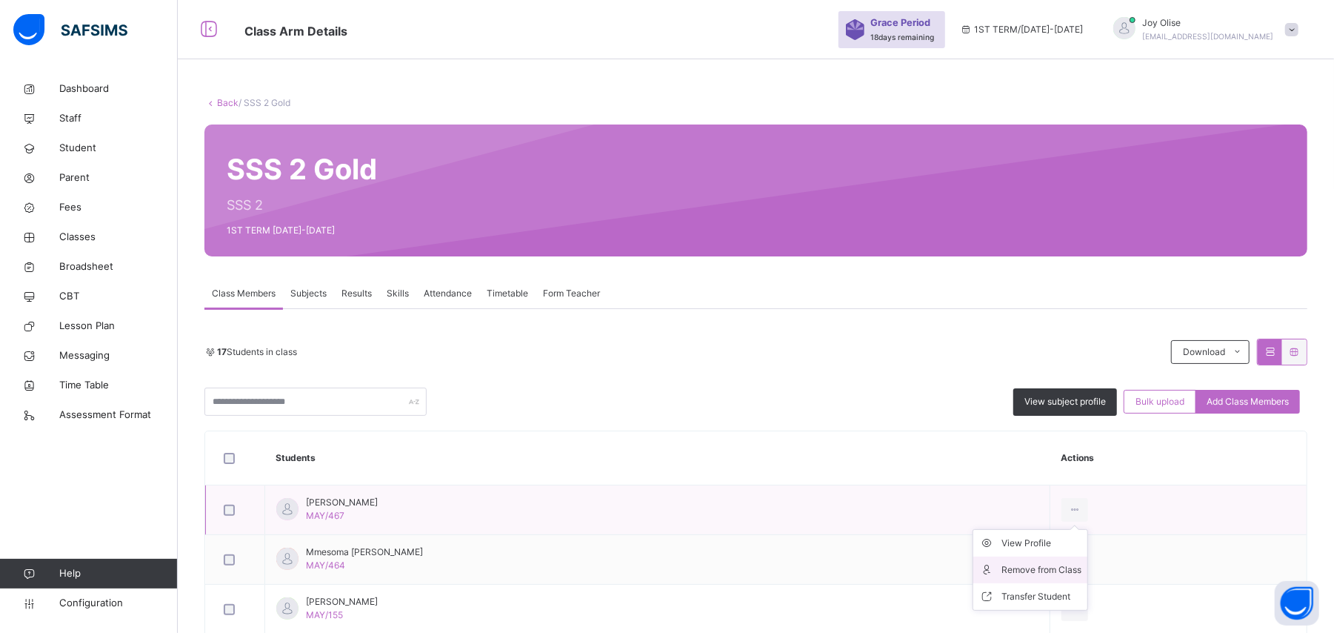
click at [1058, 569] on div "Remove from Class" at bounding box center [1042, 569] width 80 height 15
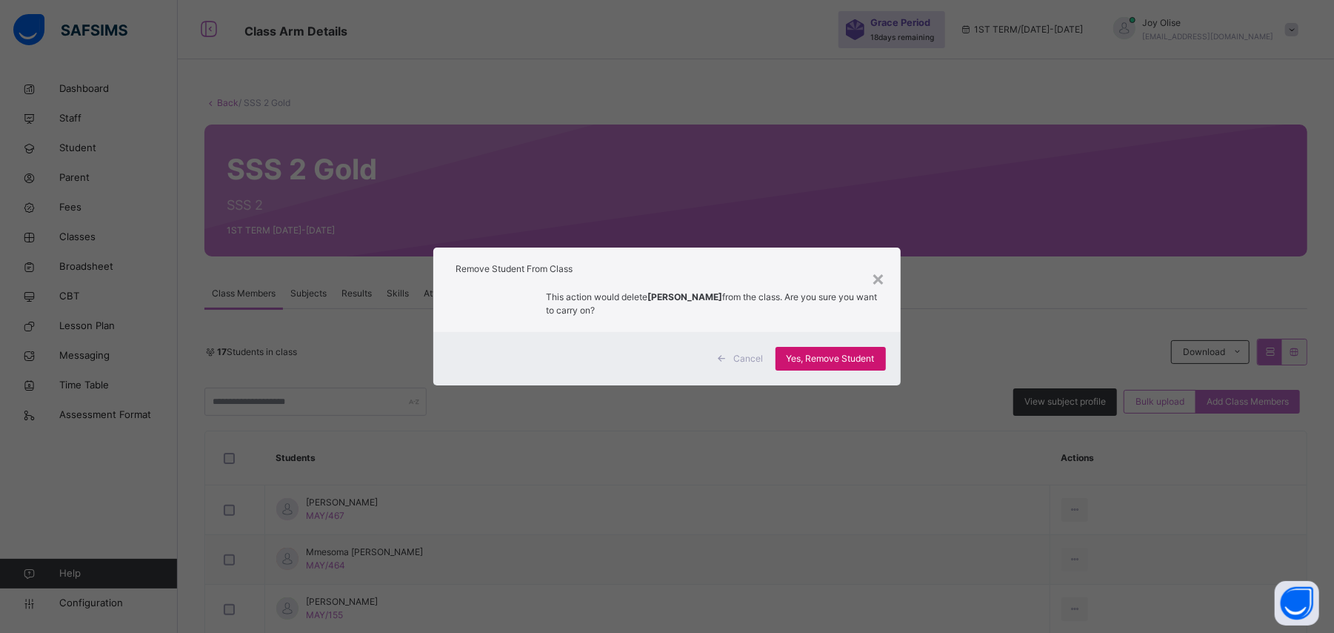
click at [827, 356] on span "Yes, Remove Student" at bounding box center [831, 358] width 88 height 13
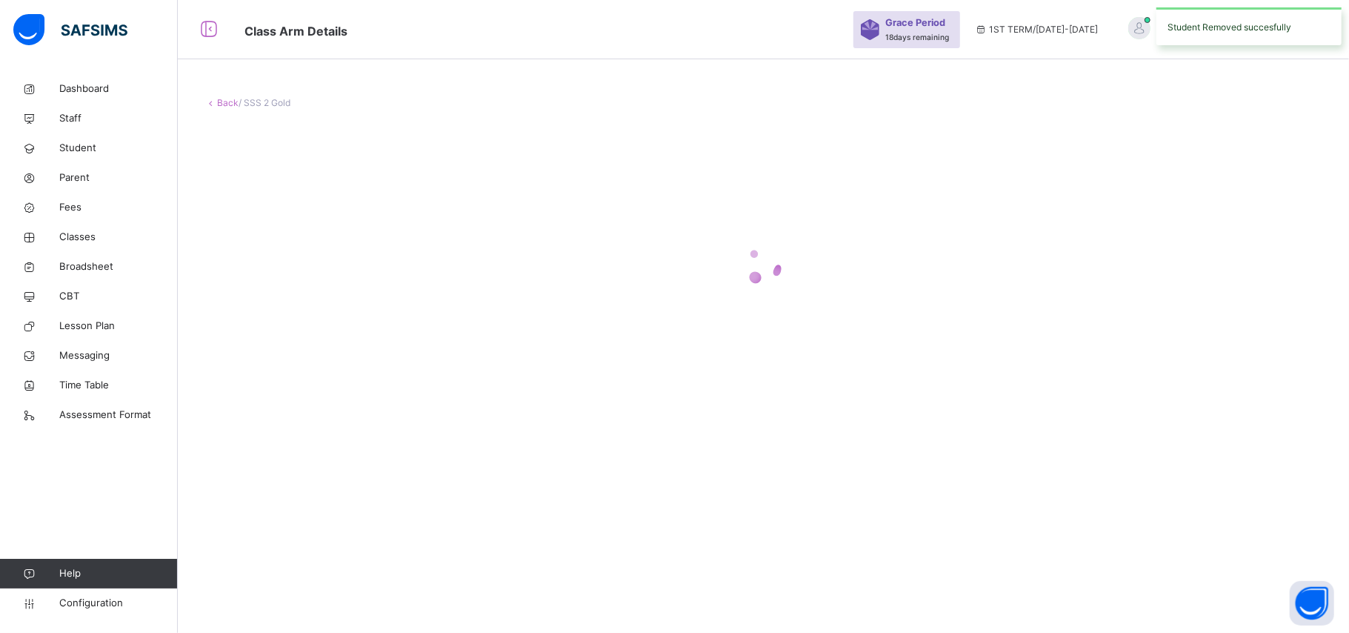
click at [854, 362] on div at bounding box center [764, 265] width 1118 height 282
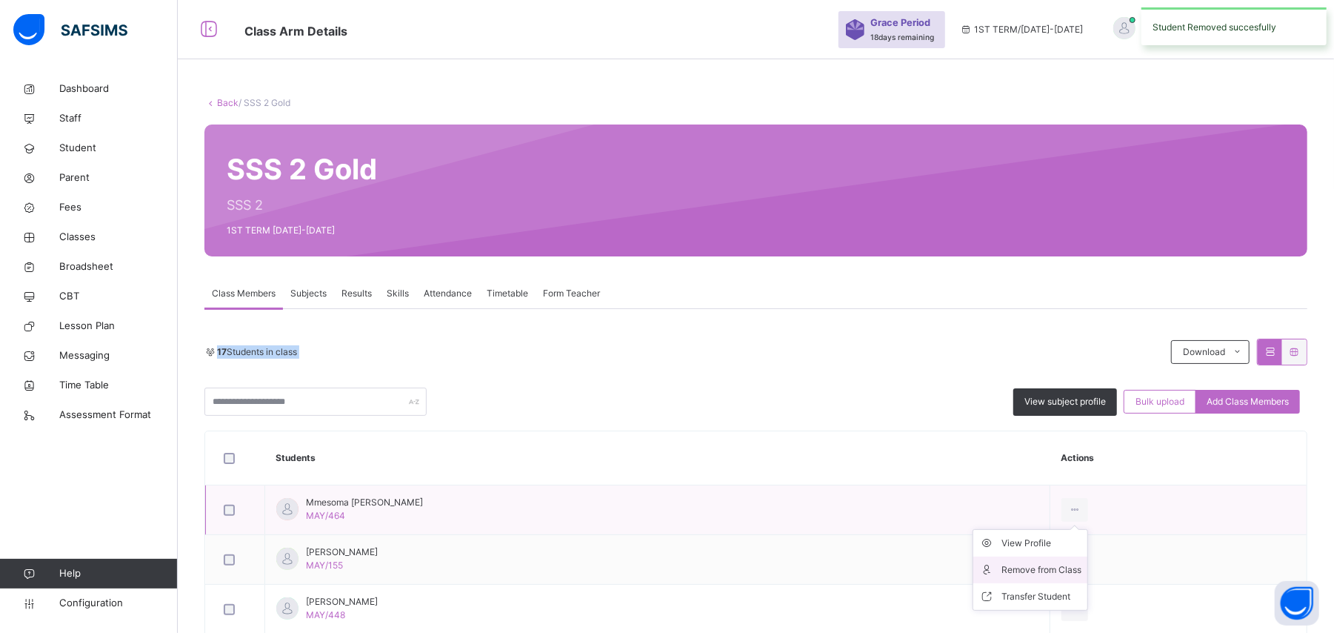
click at [1034, 566] on div "Remove from Class" at bounding box center [1042, 569] width 80 height 15
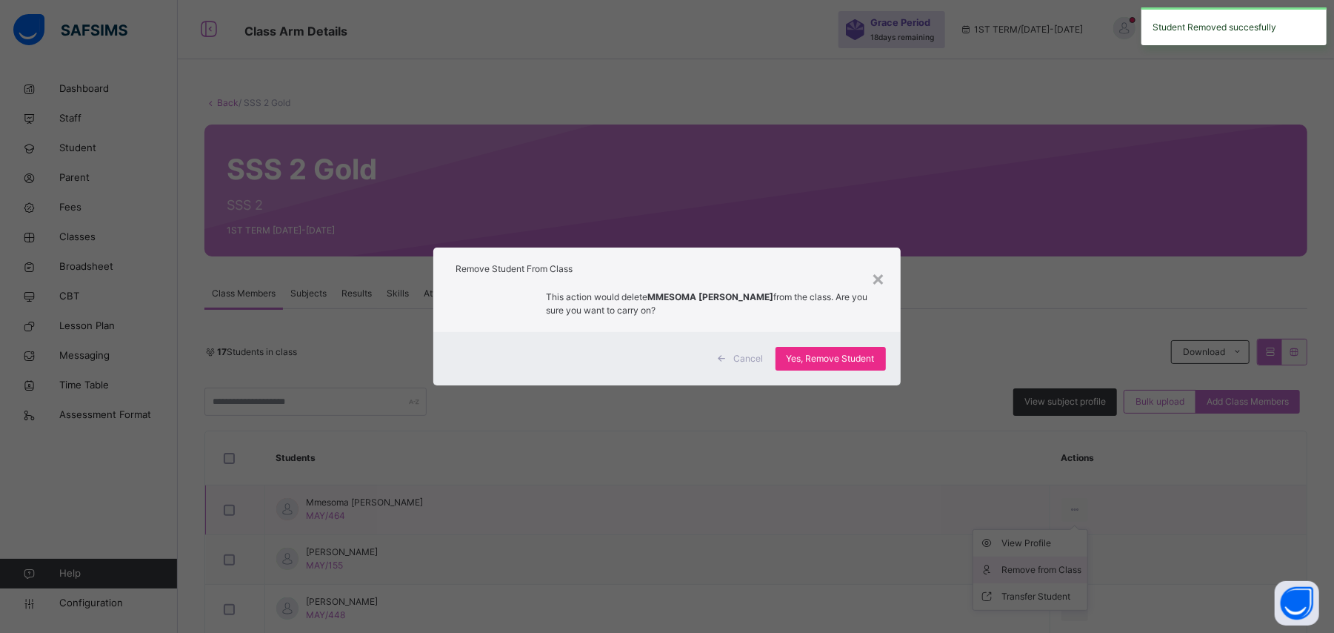
click at [1034, 566] on div "× Remove Student From Class This action would delete MMESOMA MARY UDOYE from th…" at bounding box center [667, 316] width 1334 height 633
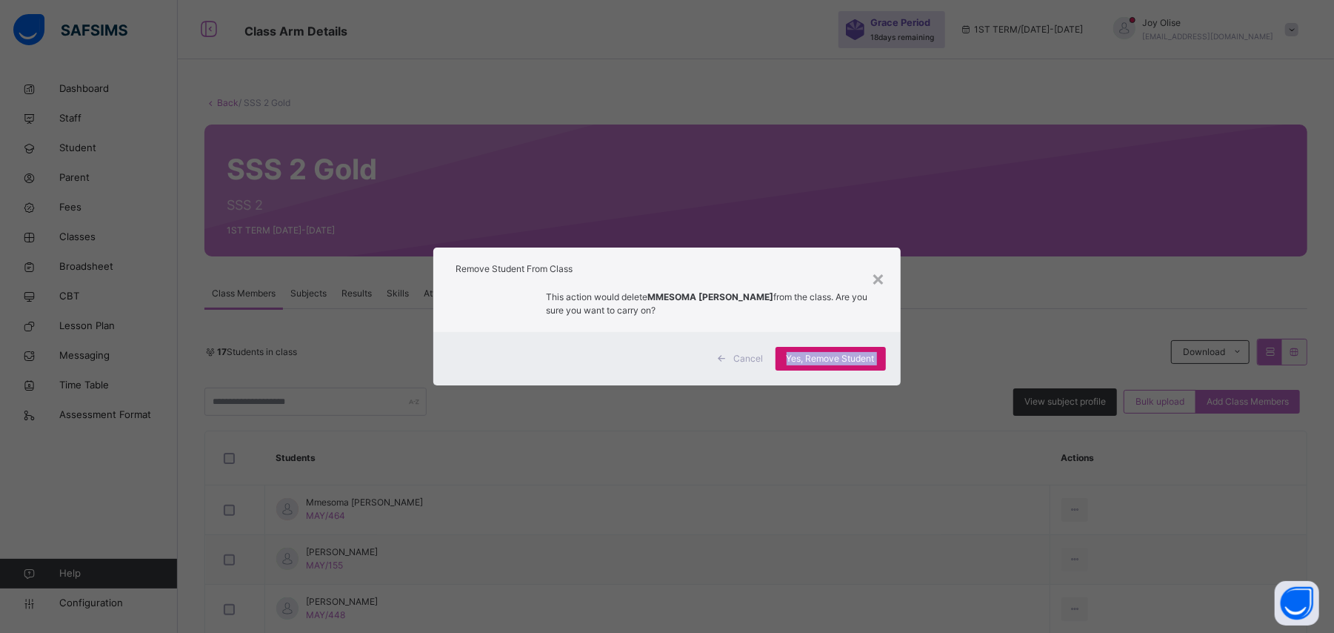
click at [801, 353] on span "Yes, Remove Student" at bounding box center [831, 358] width 88 height 13
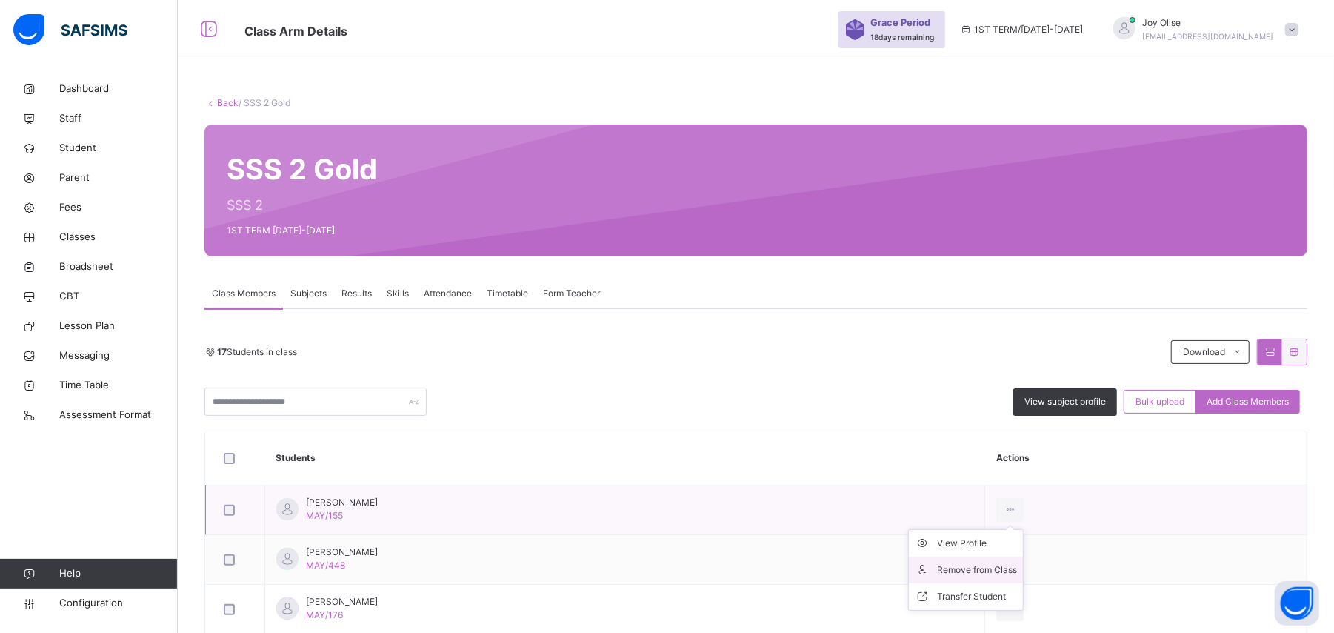
click at [1017, 563] on div "Remove from Class" at bounding box center [977, 569] width 80 height 15
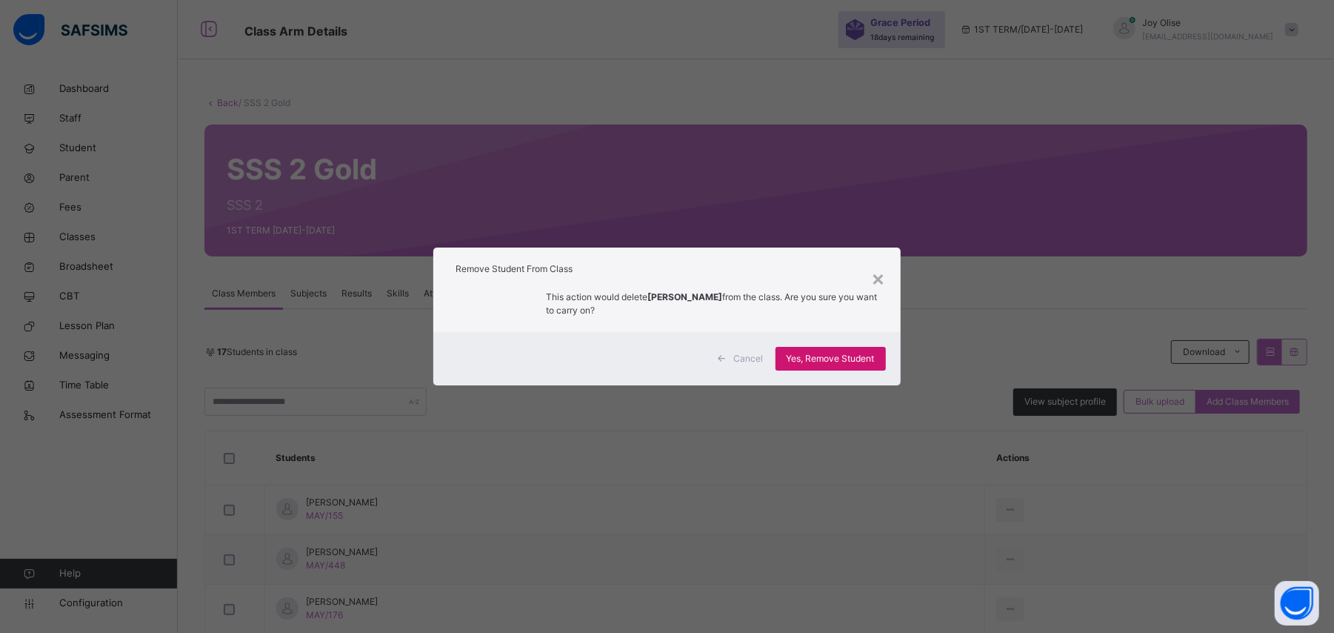
click at [791, 365] on div "Yes, Remove Student" at bounding box center [831, 359] width 110 height 24
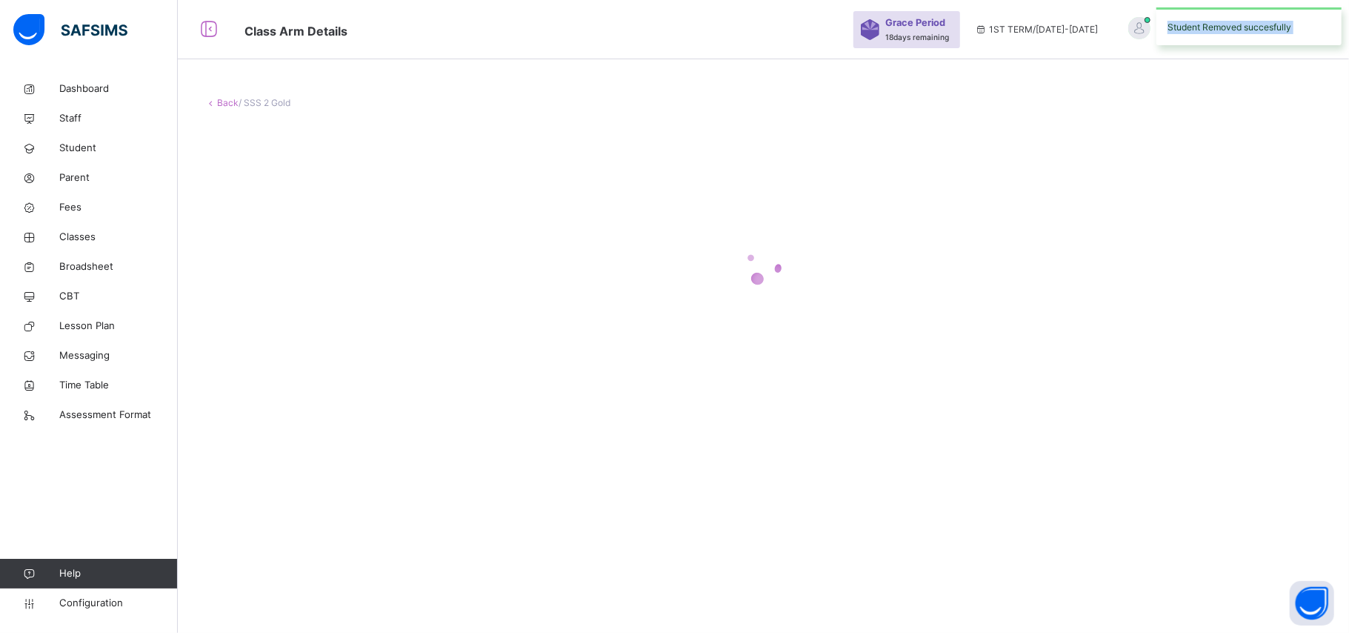
click at [791, 365] on div at bounding box center [764, 265] width 1118 height 282
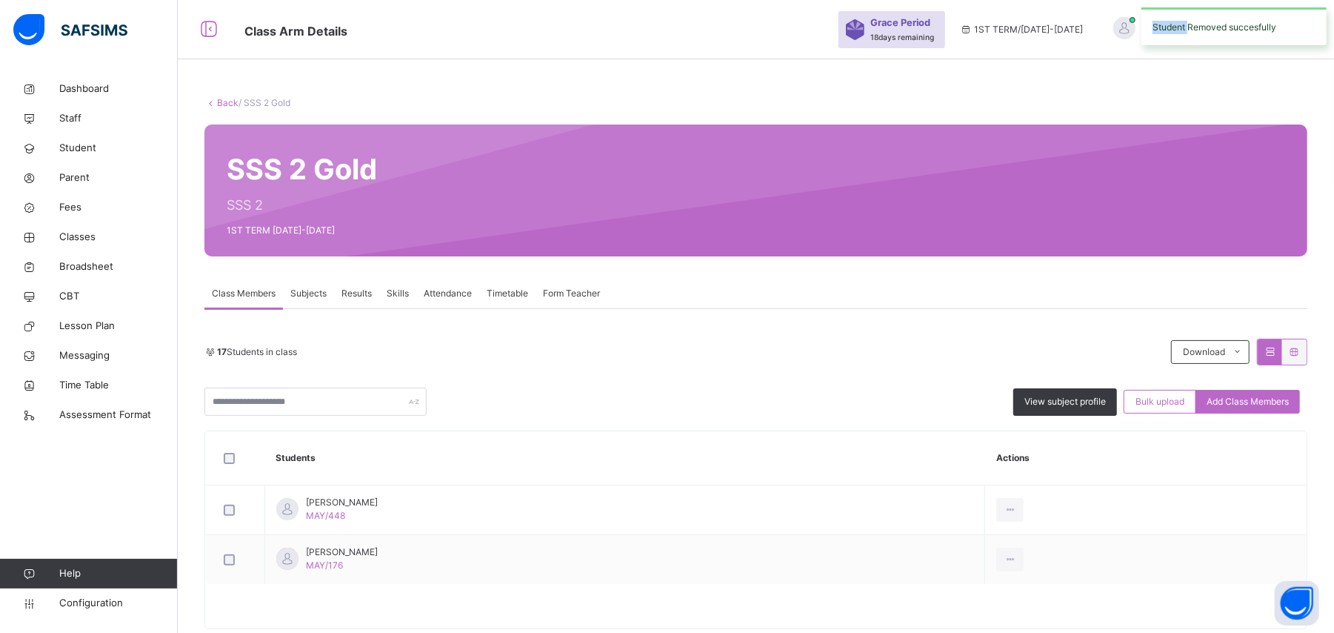
scroll to position [33, 0]
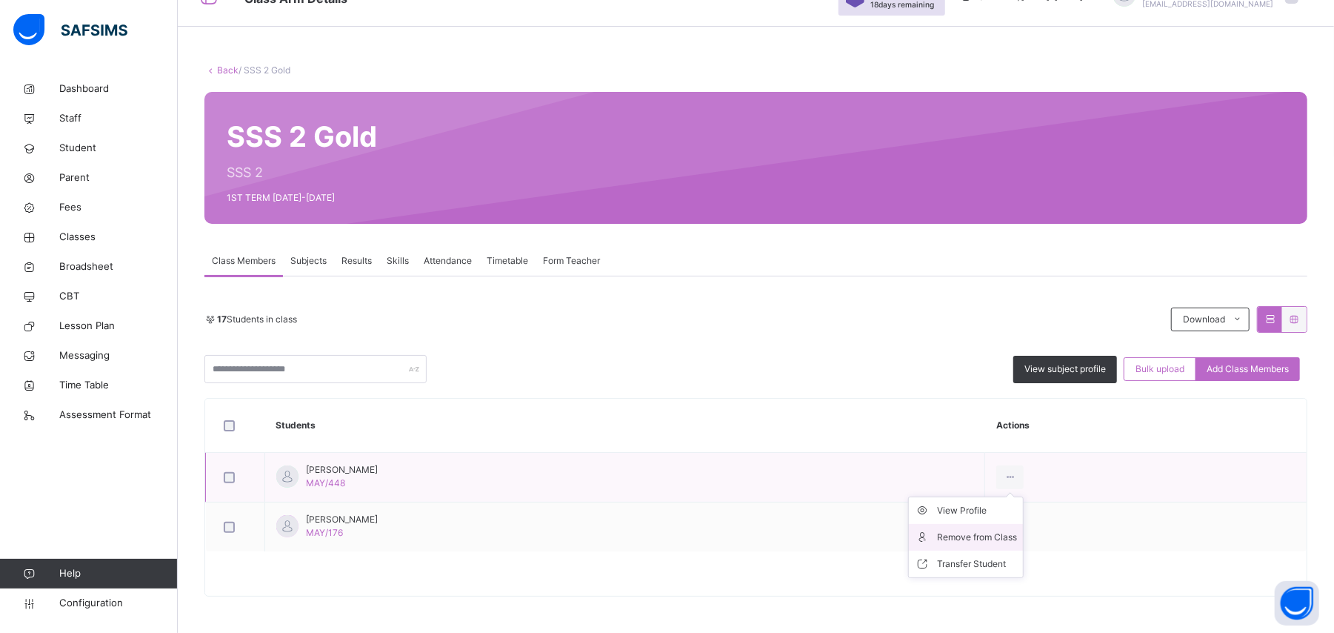
click at [985, 531] on div "Remove from Class" at bounding box center [977, 537] width 80 height 15
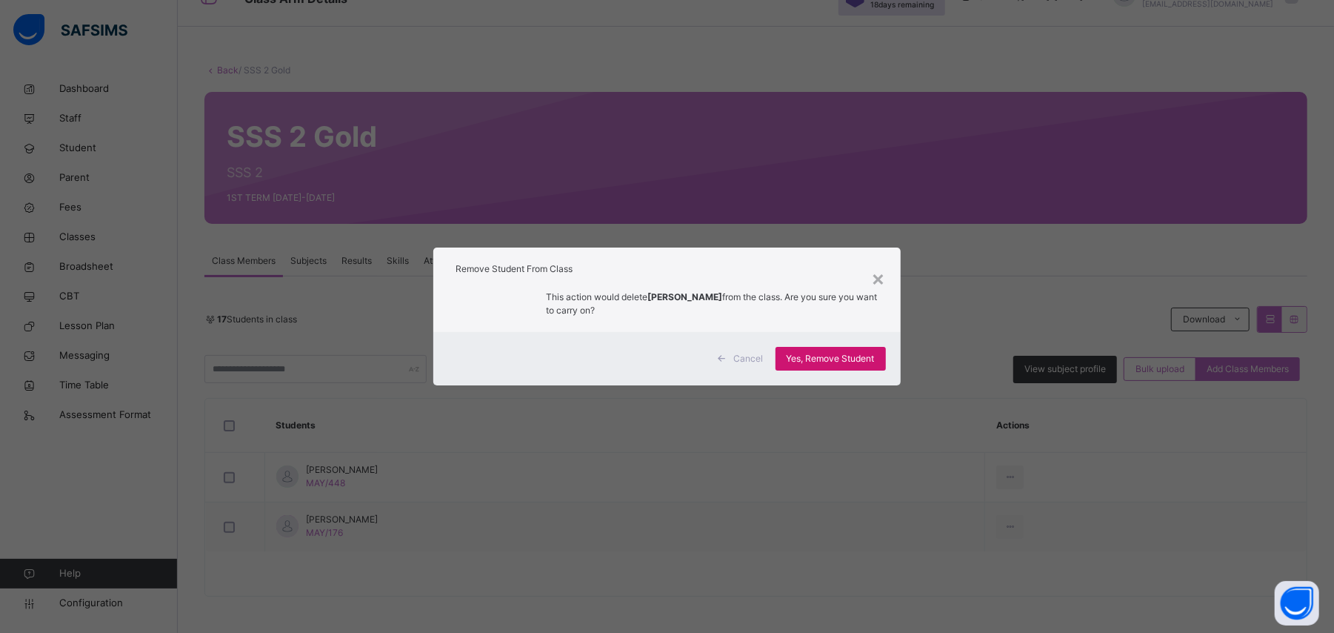
click at [874, 352] on span "Yes, Remove Student" at bounding box center [831, 358] width 88 height 13
click at [874, 351] on div "Yes, Remove Student" at bounding box center [831, 359] width 110 height 24
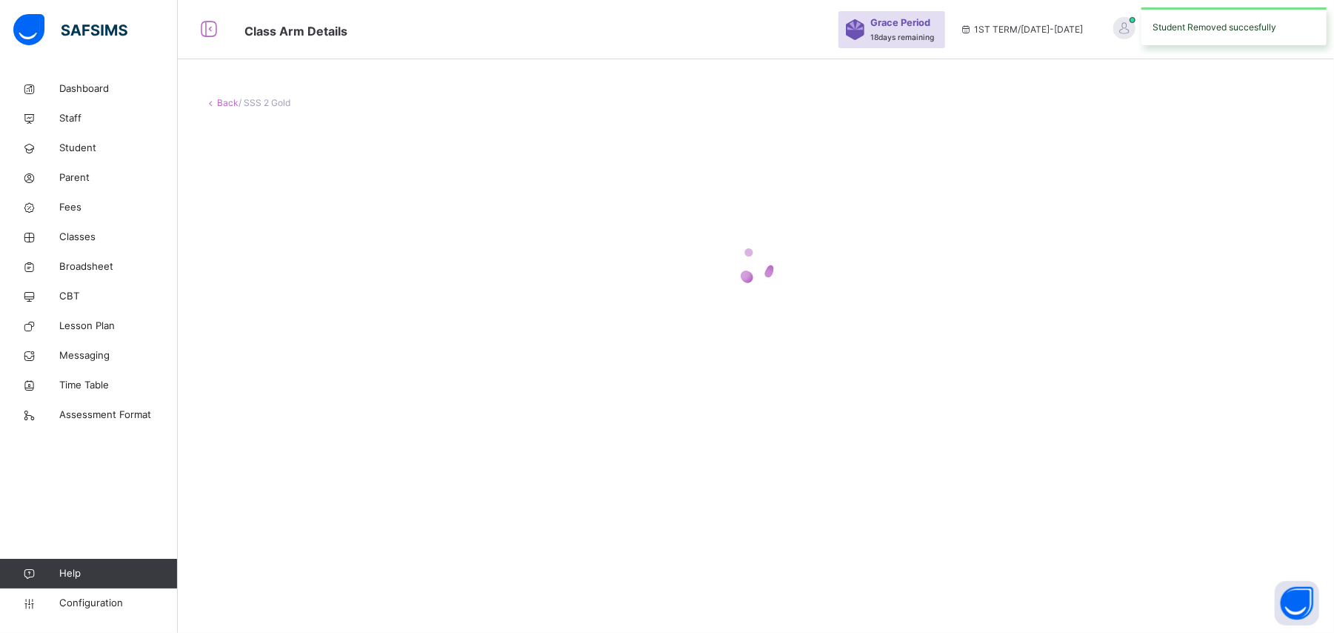
scroll to position [0, 0]
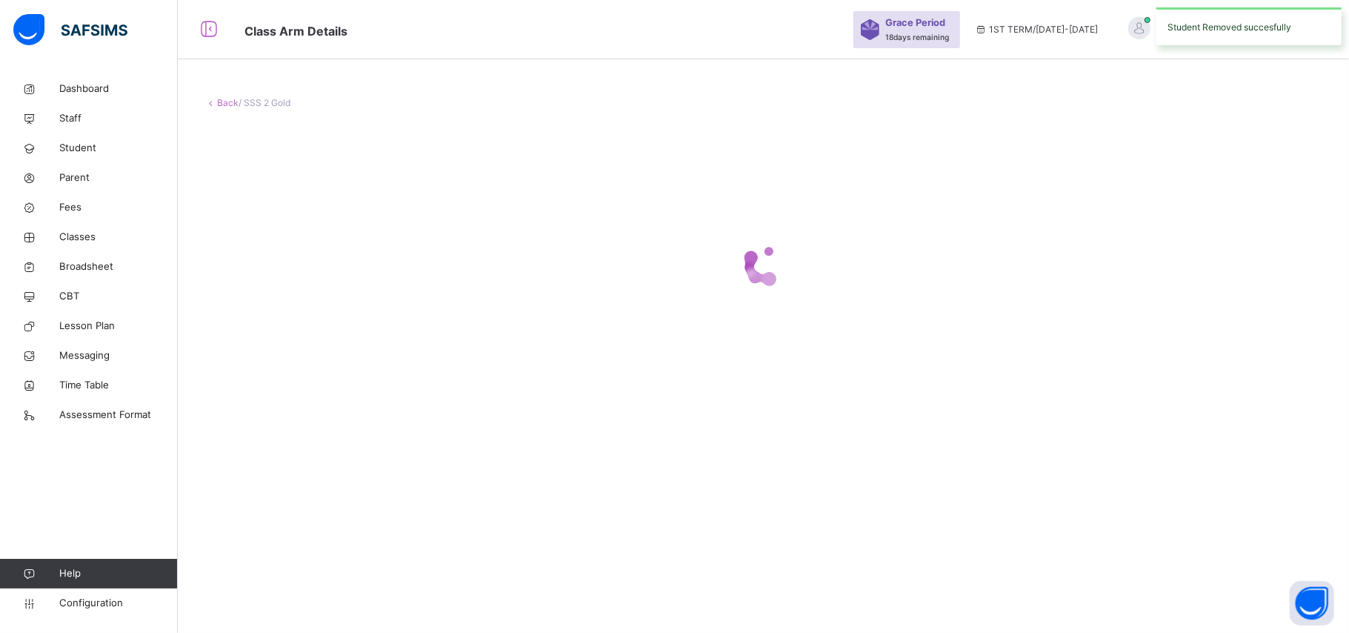
click at [874, 351] on div at bounding box center [764, 265] width 1118 height 282
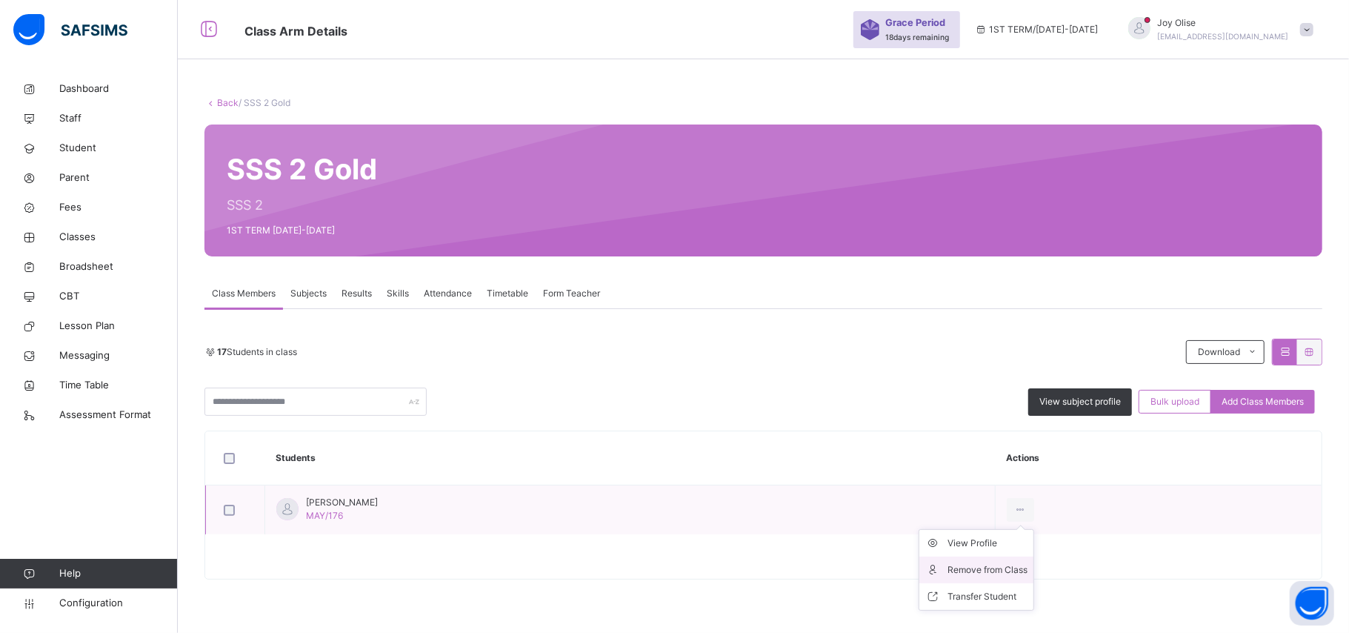
click at [967, 570] on div "Remove from Class" at bounding box center [988, 569] width 80 height 15
click at [0, 0] on div "× Remove Student From Class This action would delete from the class. Are you su…" at bounding box center [0, 0] width 0 height 0
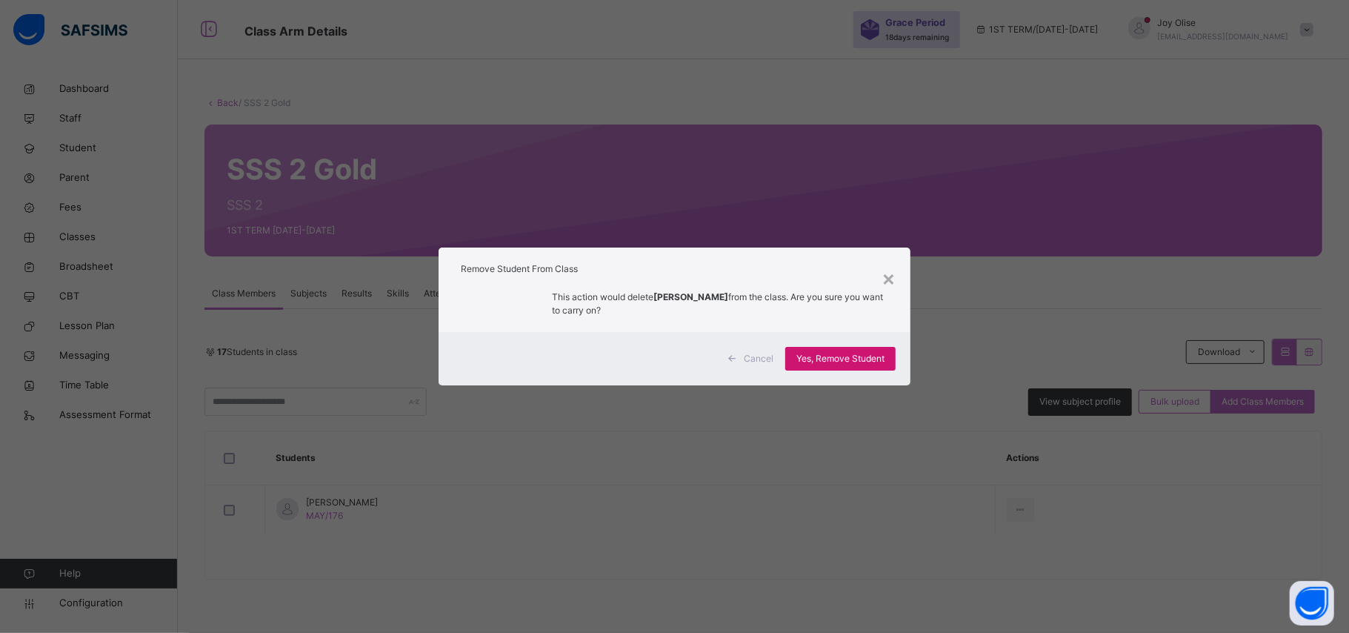
click at [842, 363] on span "Yes, Remove Student" at bounding box center [841, 358] width 88 height 13
click at [842, 363] on div "Yes, Remove Student" at bounding box center [840, 359] width 110 height 24
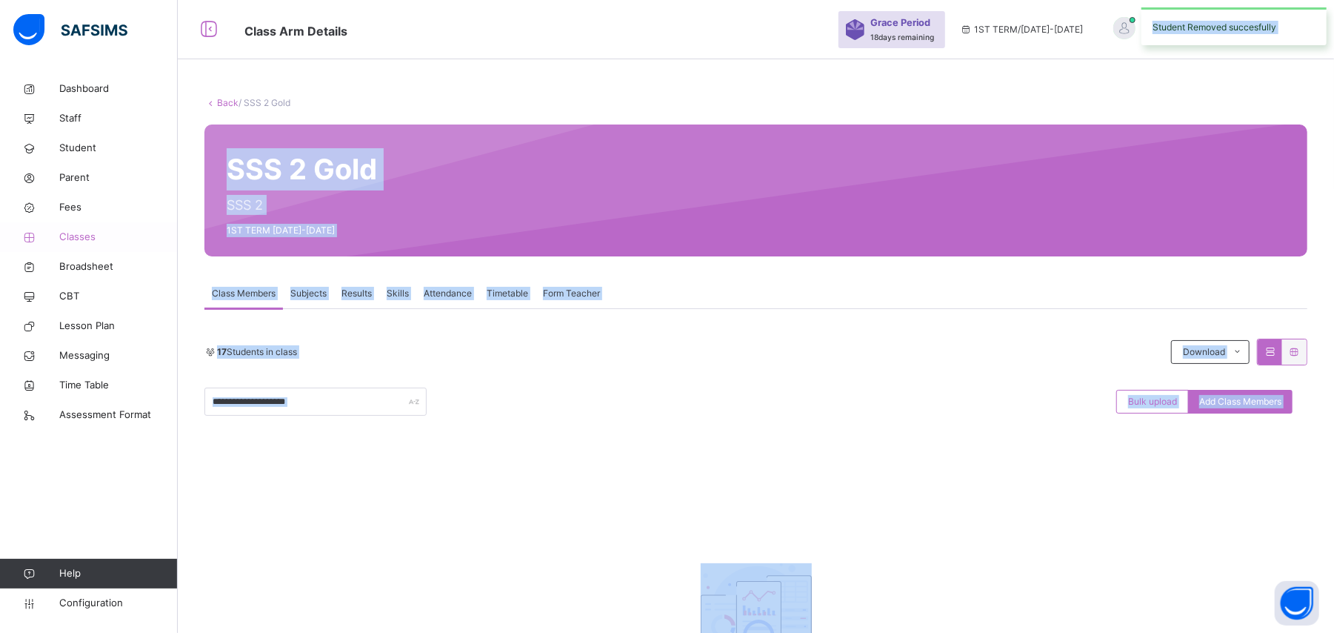
click at [76, 242] on span "Classes" at bounding box center [118, 237] width 119 height 15
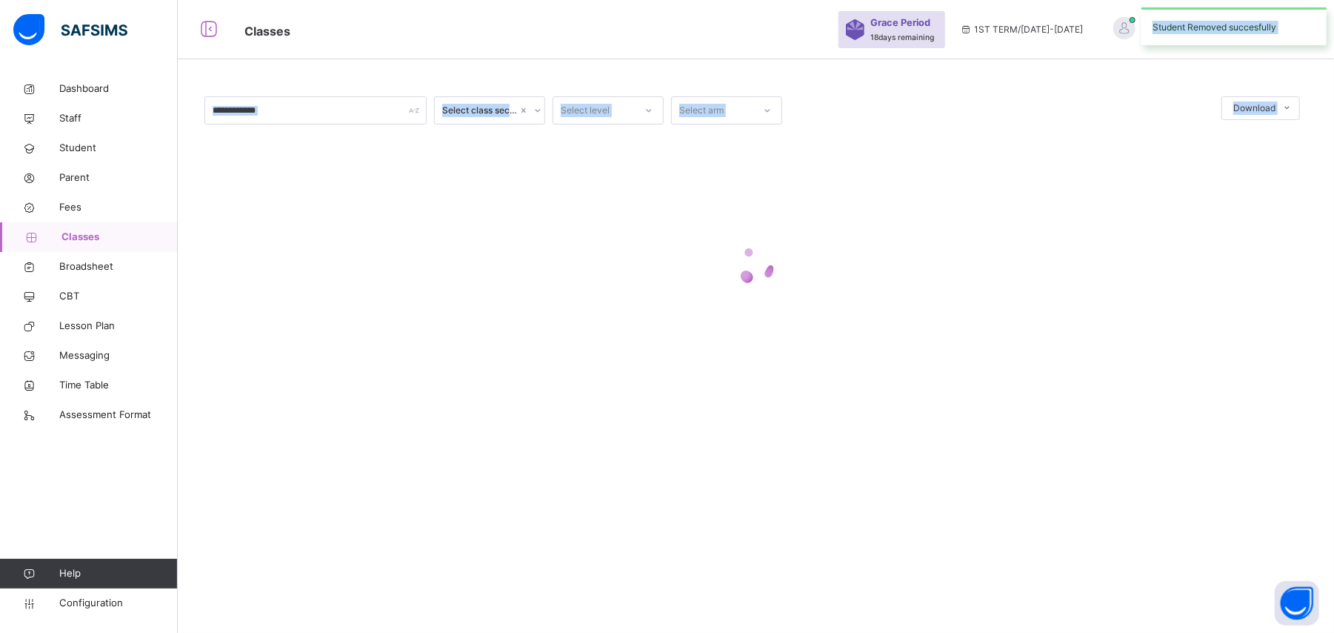
click at [76, 242] on span "Classes" at bounding box center [119, 237] width 116 height 15
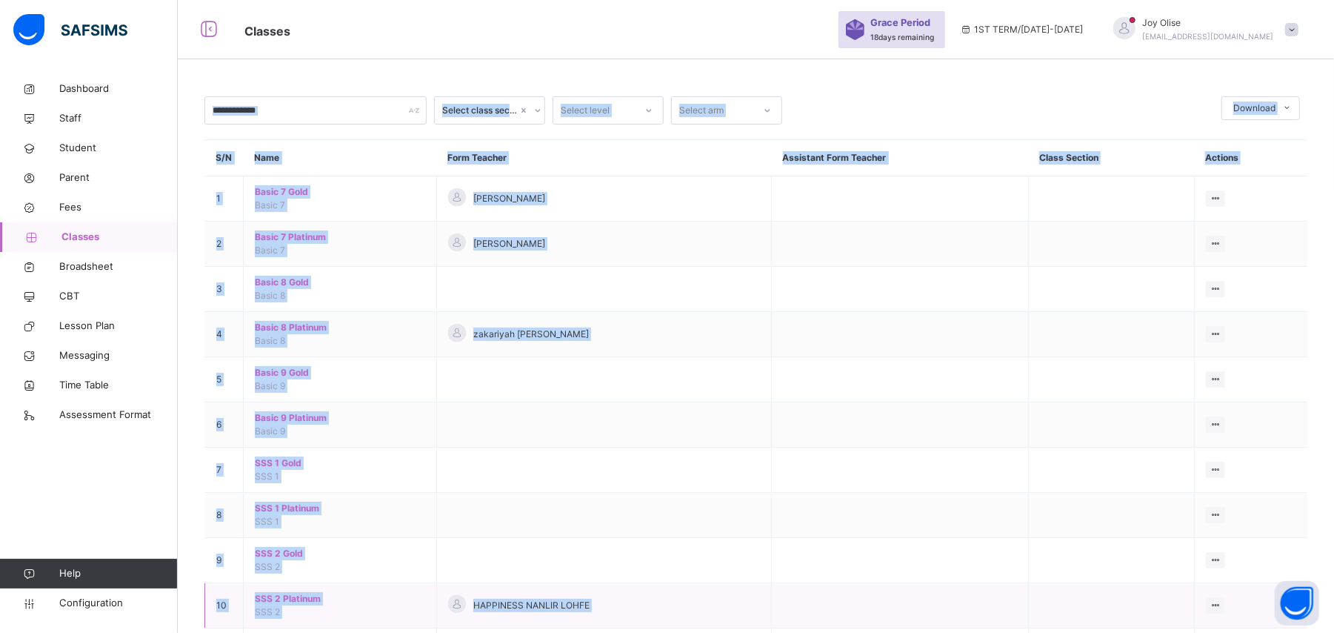
click at [652, 585] on td "HAPPINESS NANLIR LOHFE" at bounding box center [603, 605] width 335 height 45
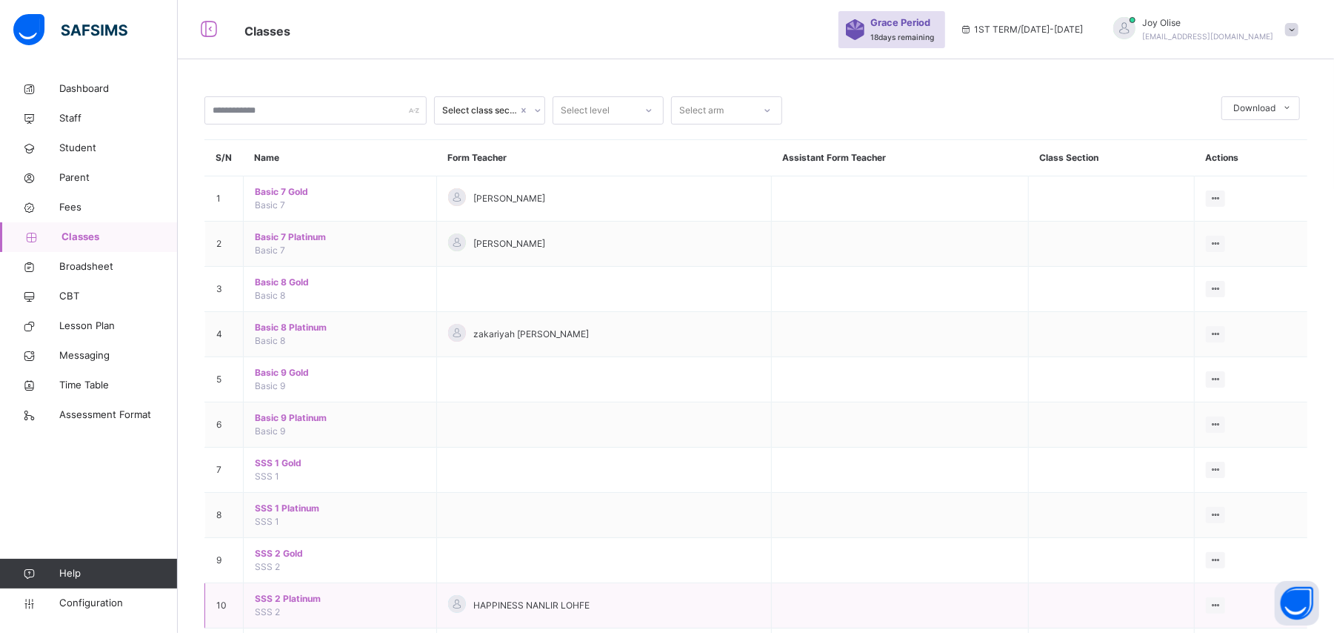
click at [265, 603] on span "SSS 2 Platinum" at bounding box center [340, 598] width 170 height 13
click at [265, 603] on div "Select class section Select level Select arm Download Pdf Report Excel Report S…" at bounding box center [756, 378] width 1157 height 756
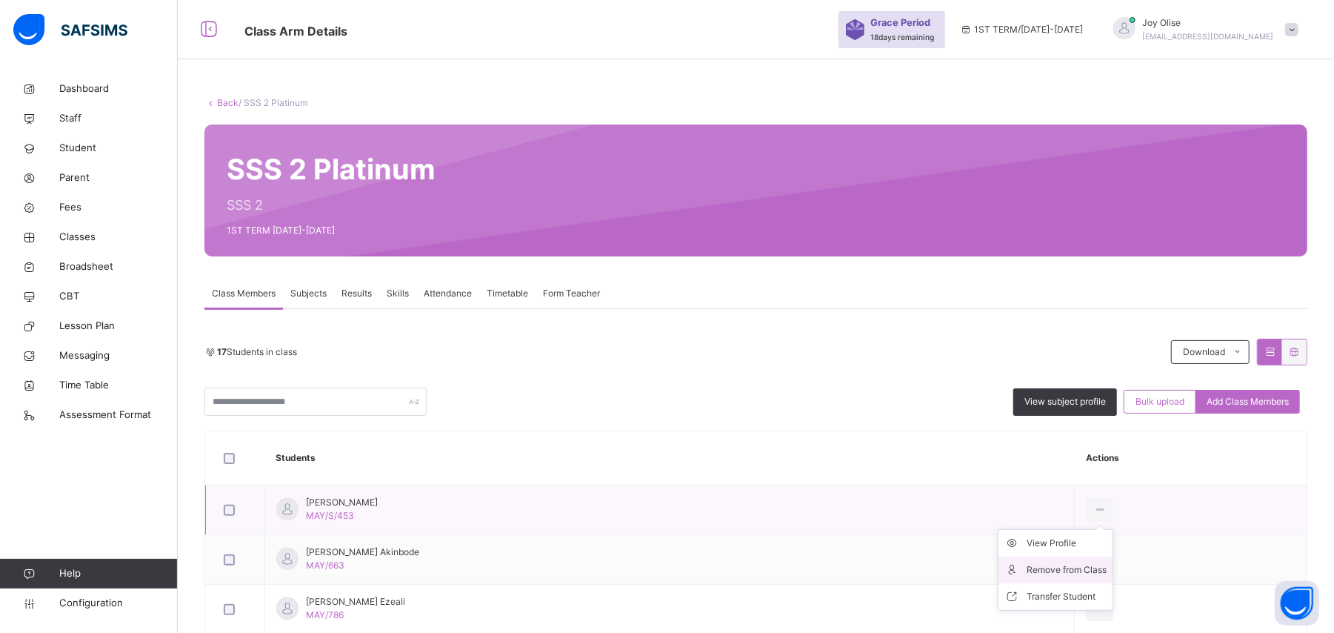
click at [1085, 564] on div "Remove from Class" at bounding box center [1067, 569] width 80 height 15
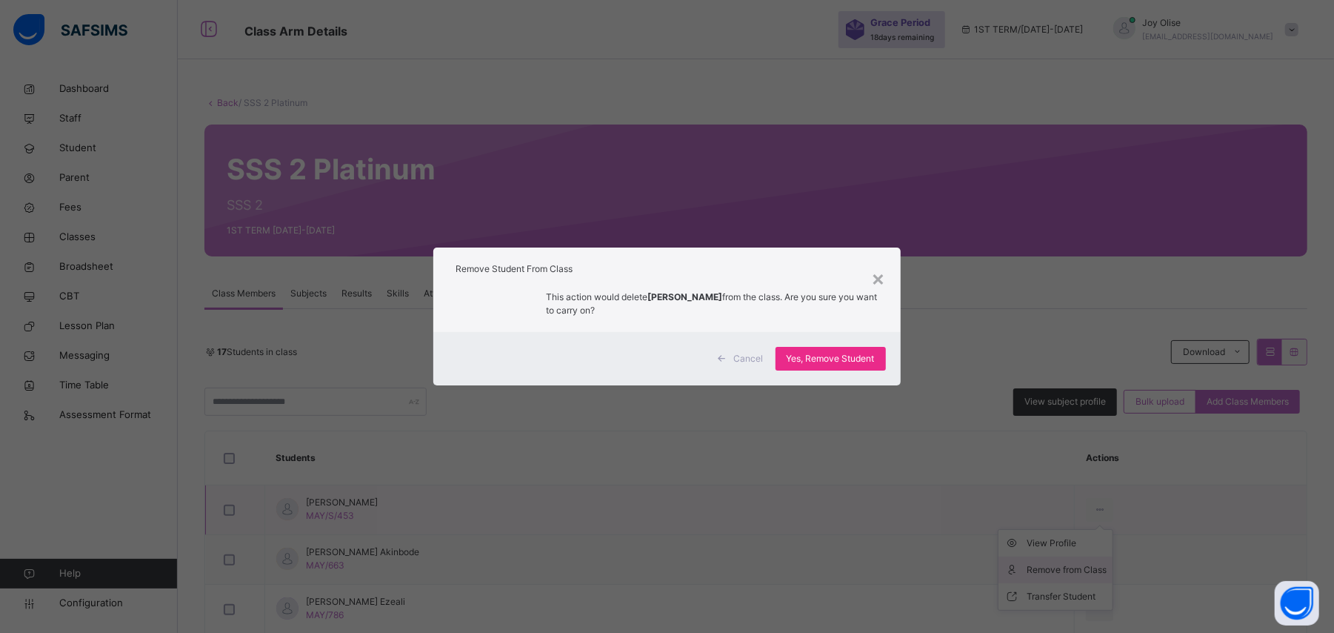
click at [1085, 564] on div "× Remove Student From Class This action would delete ADEMOLA OGUNSANYA from the…" at bounding box center [667, 316] width 1334 height 633
click at [861, 350] on div "Yes, Remove Student" at bounding box center [831, 359] width 110 height 24
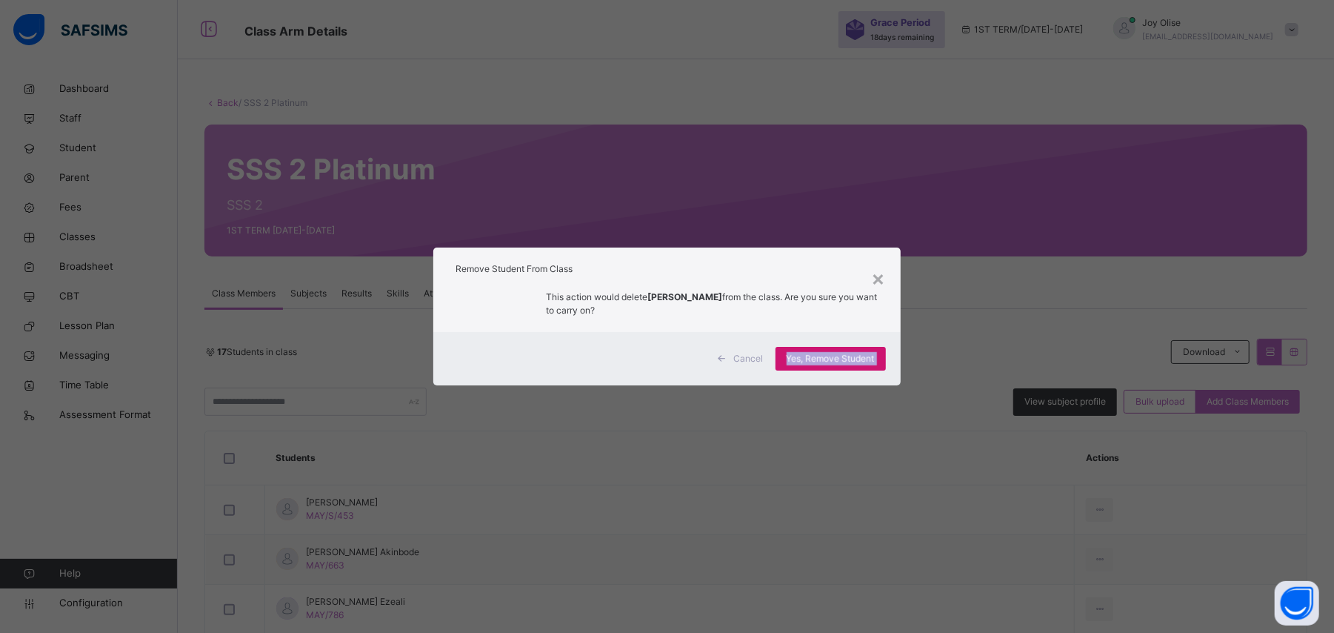
click at [861, 350] on div "Yes, Remove Student" at bounding box center [831, 359] width 110 height 24
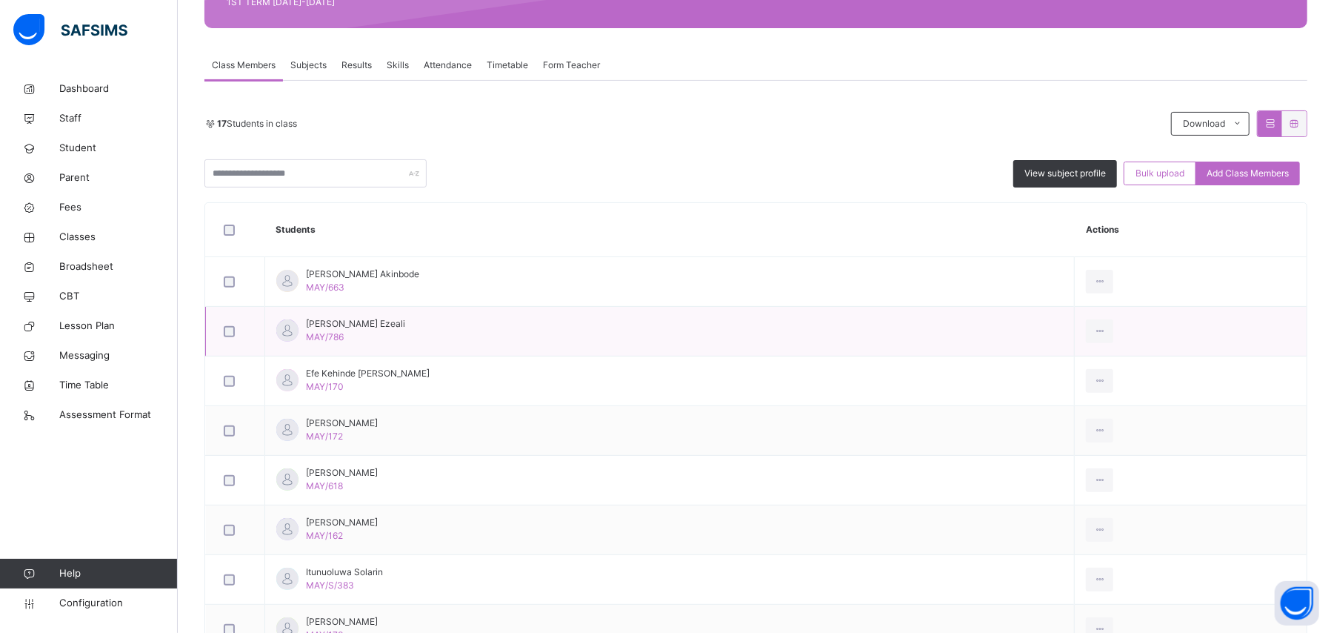
scroll to position [273, 0]
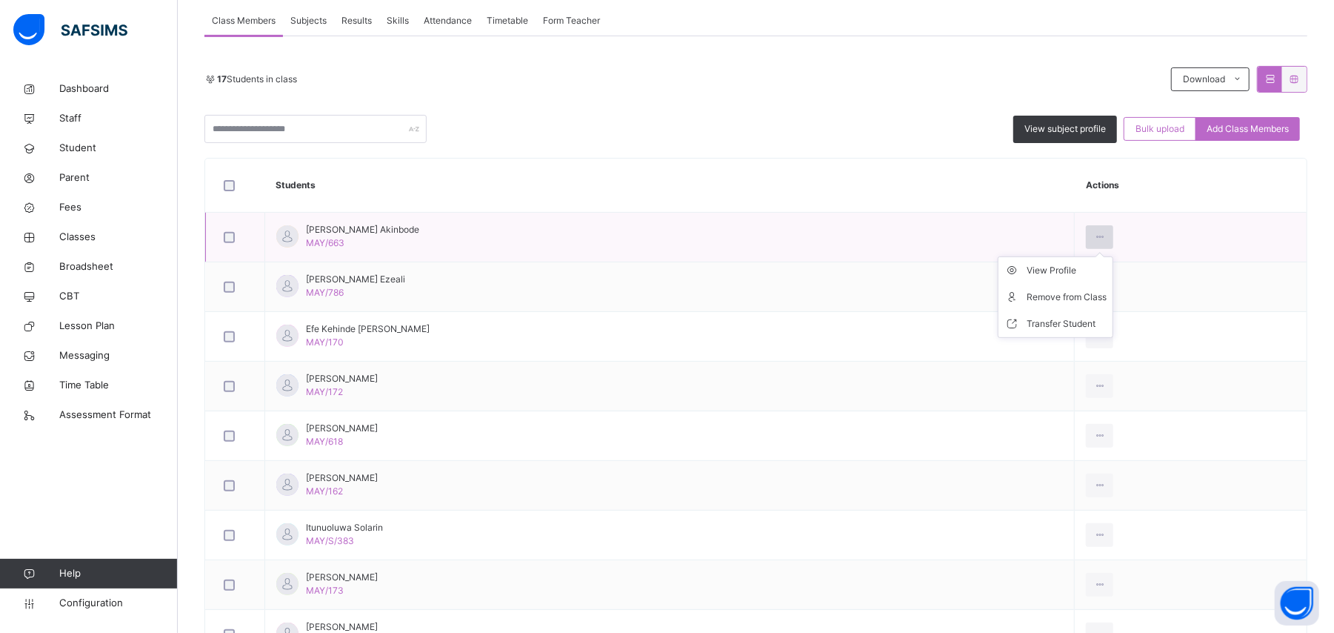
click at [1106, 235] on icon at bounding box center [1100, 236] width 13 height 13
click at [1074, 295] on div "Remove from Class" at bounding box center [1067, 297] width 80 height 15
click at [0, 0] on div "× Remove Student From Class This action would delete from the class. Are you su…" at bounding box center [0, 0] width 0 height 0
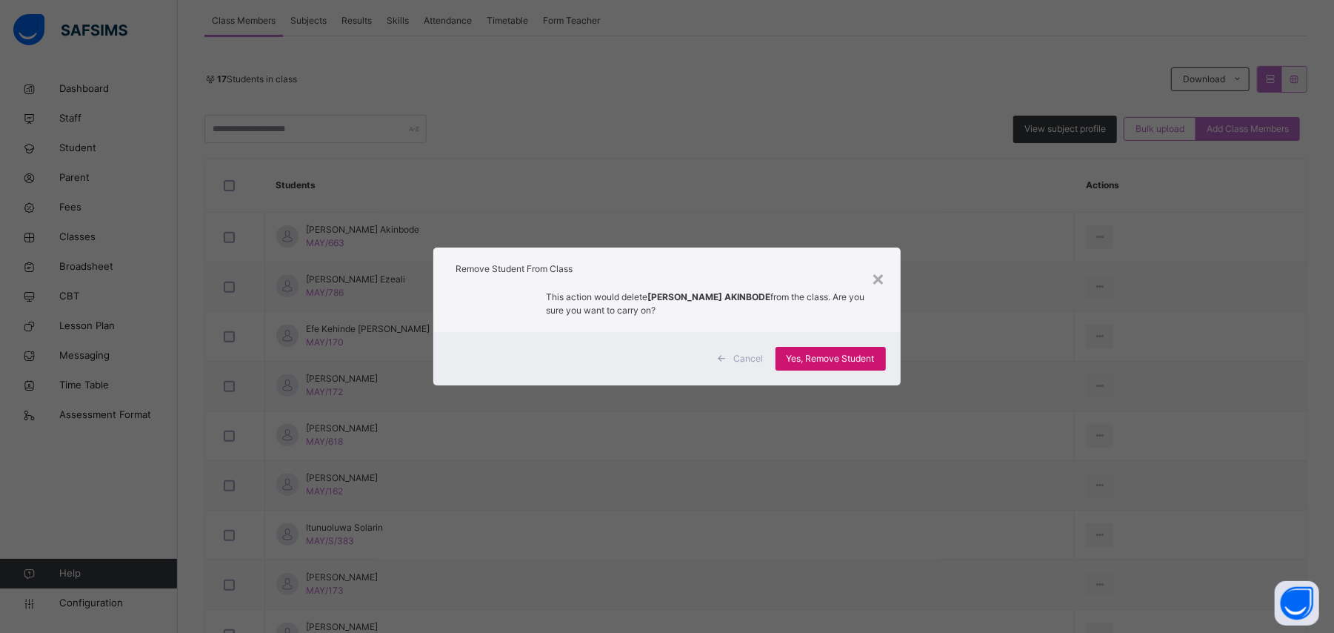
click at [860, 353] on span "Yes, Remove Student" at bounding box center [831, 358] width 88 height 13
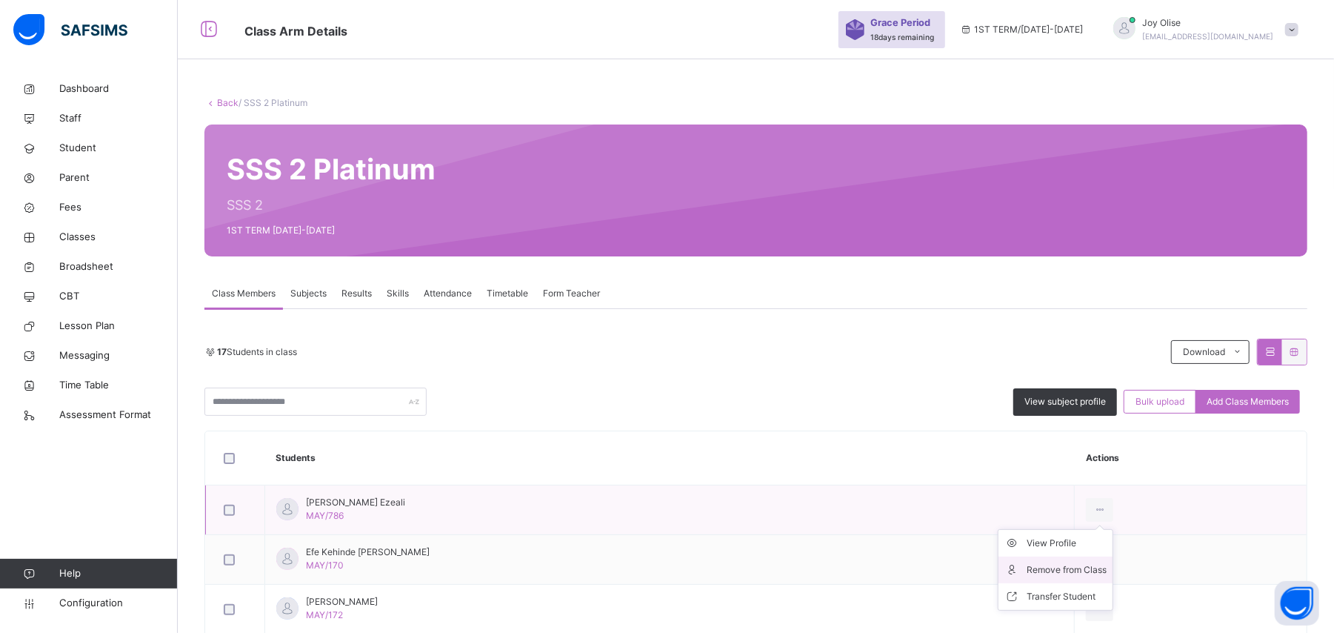
click at [1065, 566] on div "Remove from Class" at bounding box center [1067, 569] width 80 height 15
click at [0, 0] on div "× Remove Student From Class This action would delete from the class. Are you su…" at bounding box center [0, 0] width 0 height 0
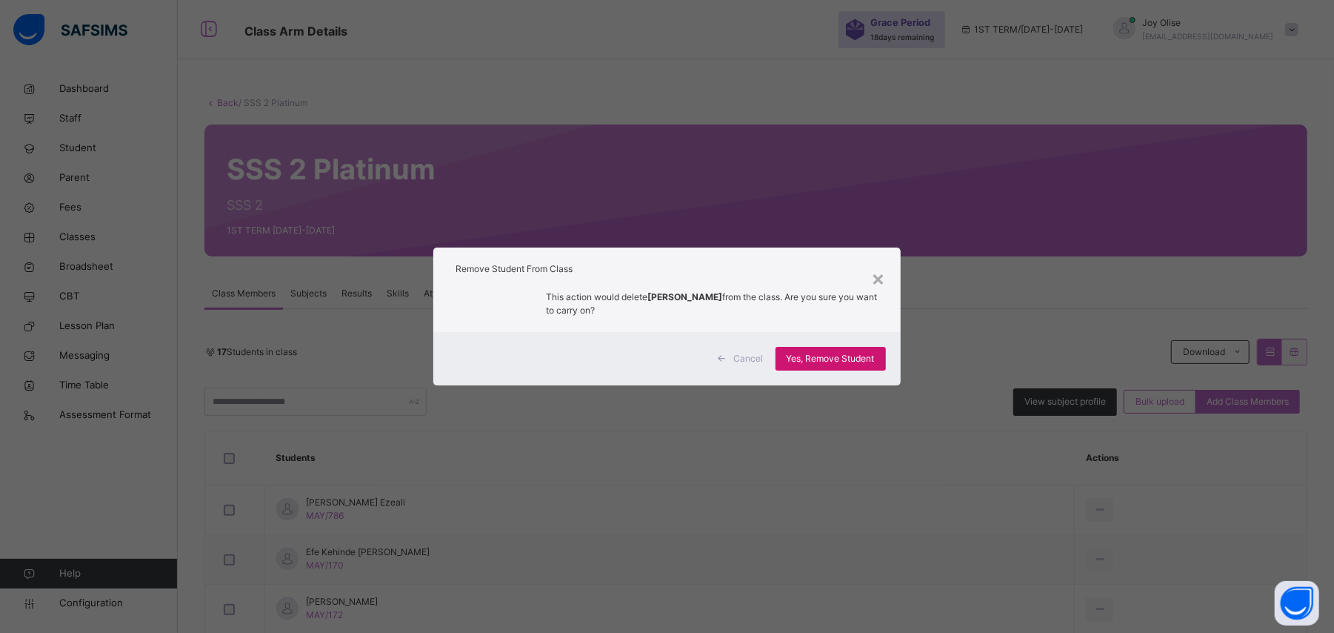
click at [822, 356] on span "Yes, Remove Student" at bounding box center [831, 358] width 88 height 13
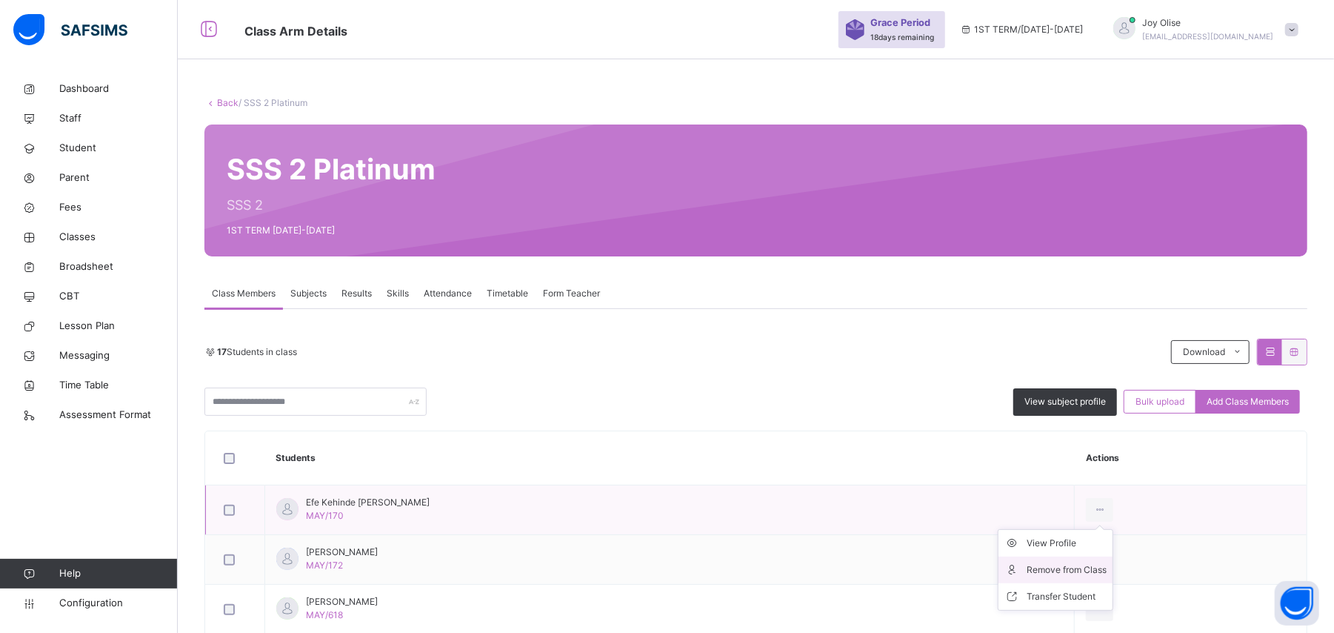
click at [1063, 567] on div "Remove from Class" at bounding box center [1067, 569] width 80 height 15
click at [0, 0] on div "× Remove Student From Class This action would delete from the class. Are you su…" at bounding box center [0, 0] width 0 height 0
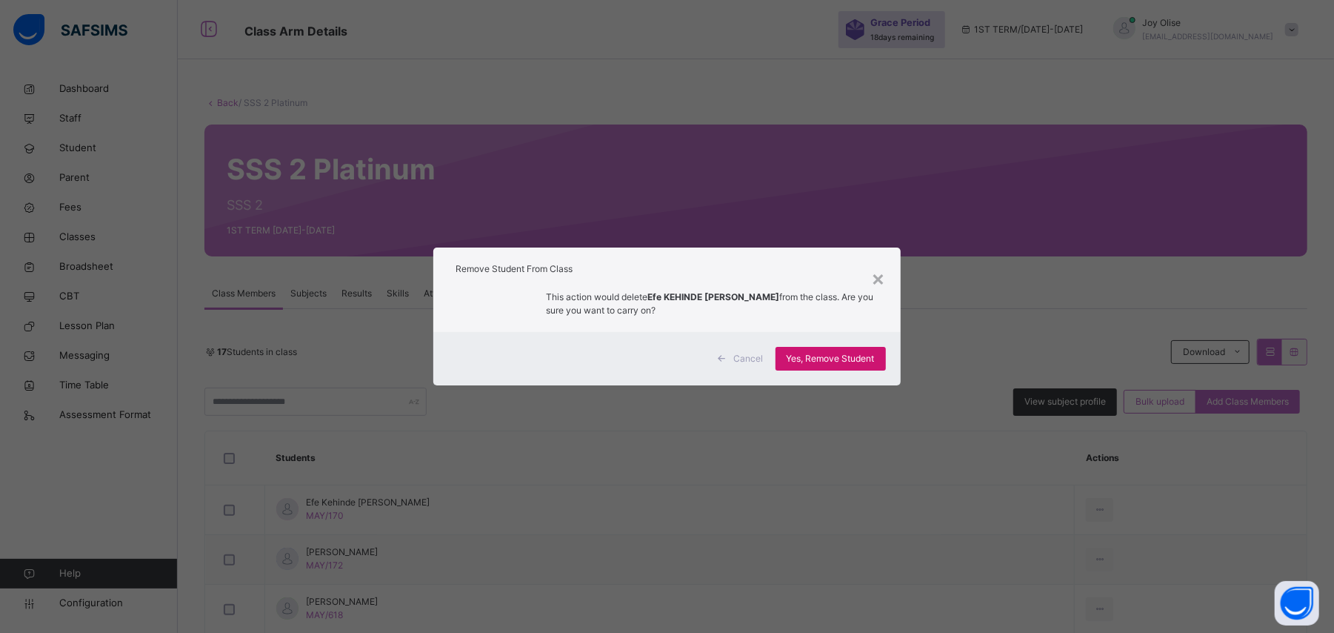
click at [873, 356] on span "Yes, Remove Student" at bounding box center [831, 358] width 88 height 13
click at [824, 359] on span "Yes, Remove Student" at bounding box center [831, 358] width 88 height 13
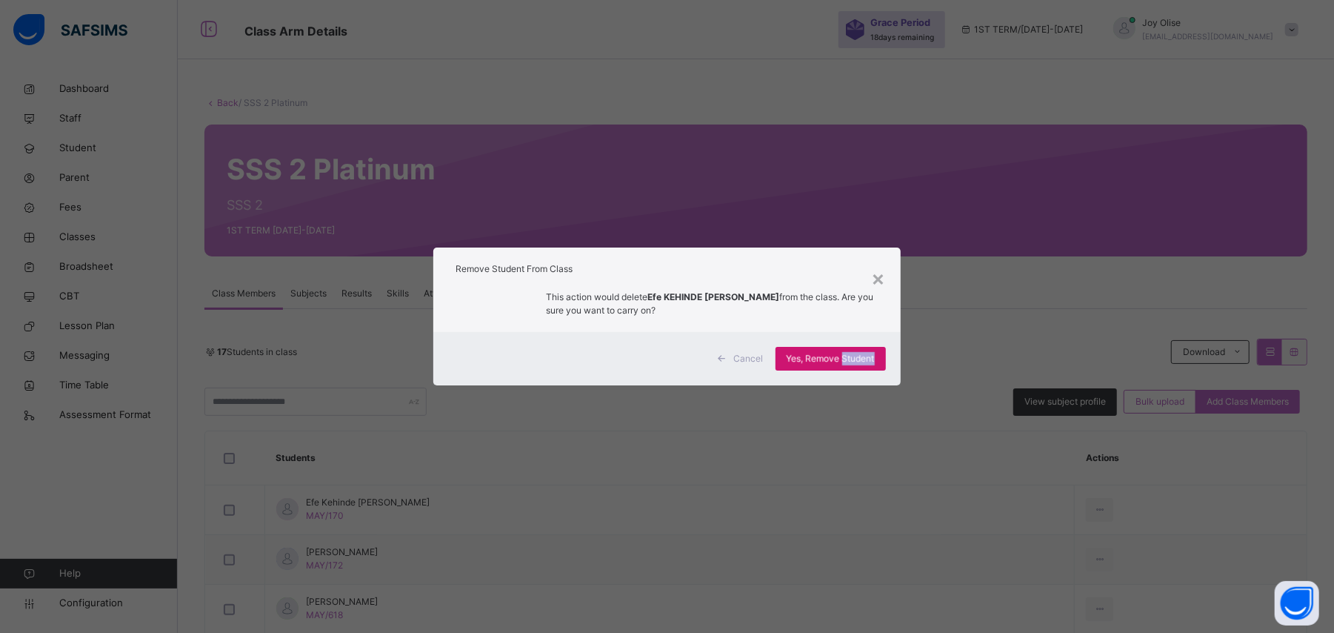
click at [824, 359] on span "Yes, Remove Student" at bounding box center [831, 358] width 88 height 13
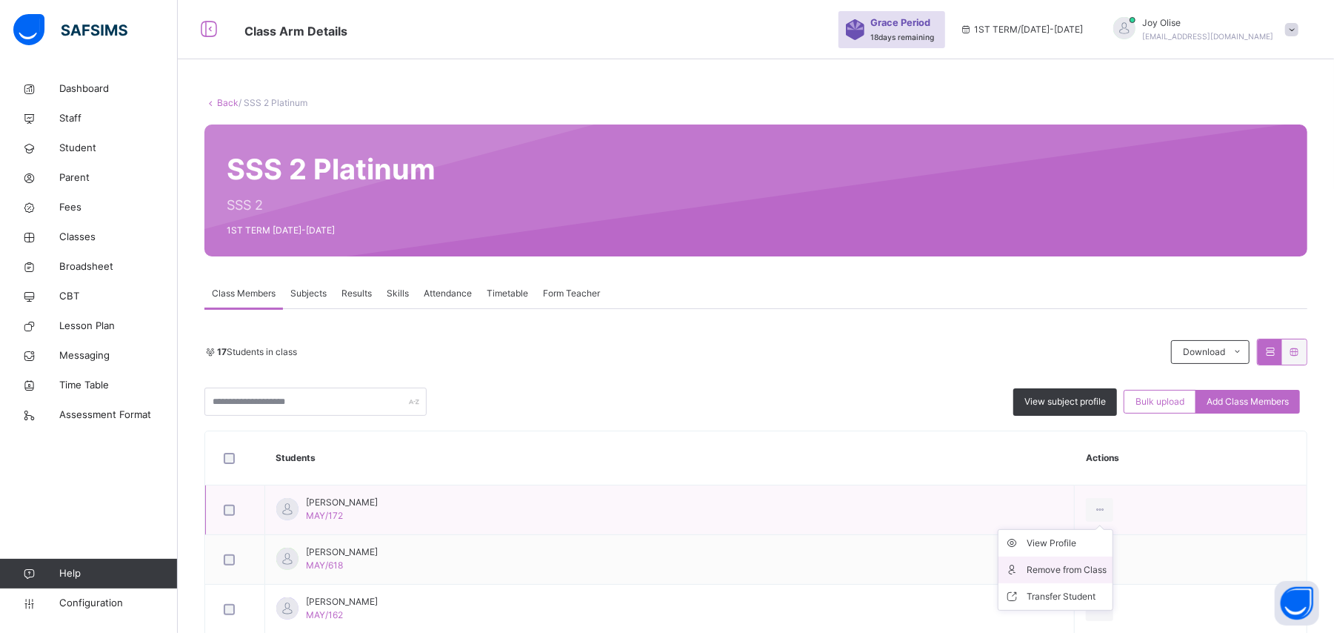
click at [1070, 571] on div "Remove from Class" at bounding box center [1067, 569] width 80 height 15
click at [0, 0] on div "× Remove Student From Class This action would delete from the class. Are you su…" at bounding box center [0, 0] width 0 height 0
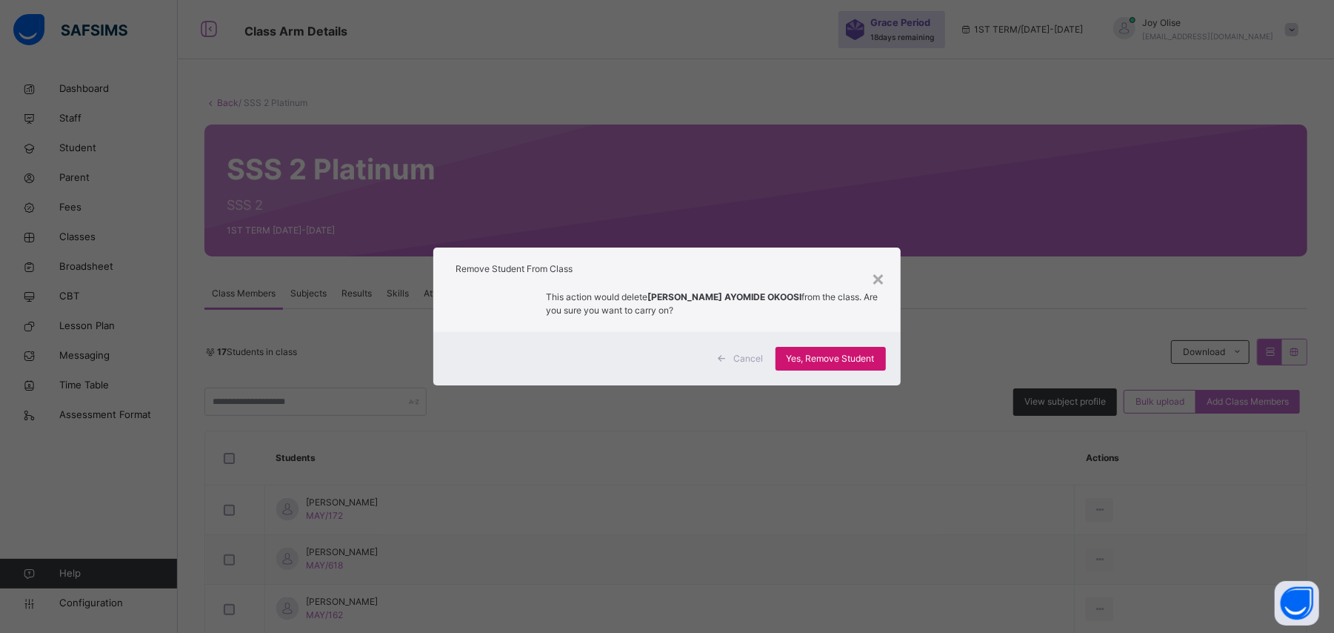
click at [834, 354] on span "Yes, Remove Student" at bounding box center [831, 358] width 88 height 13
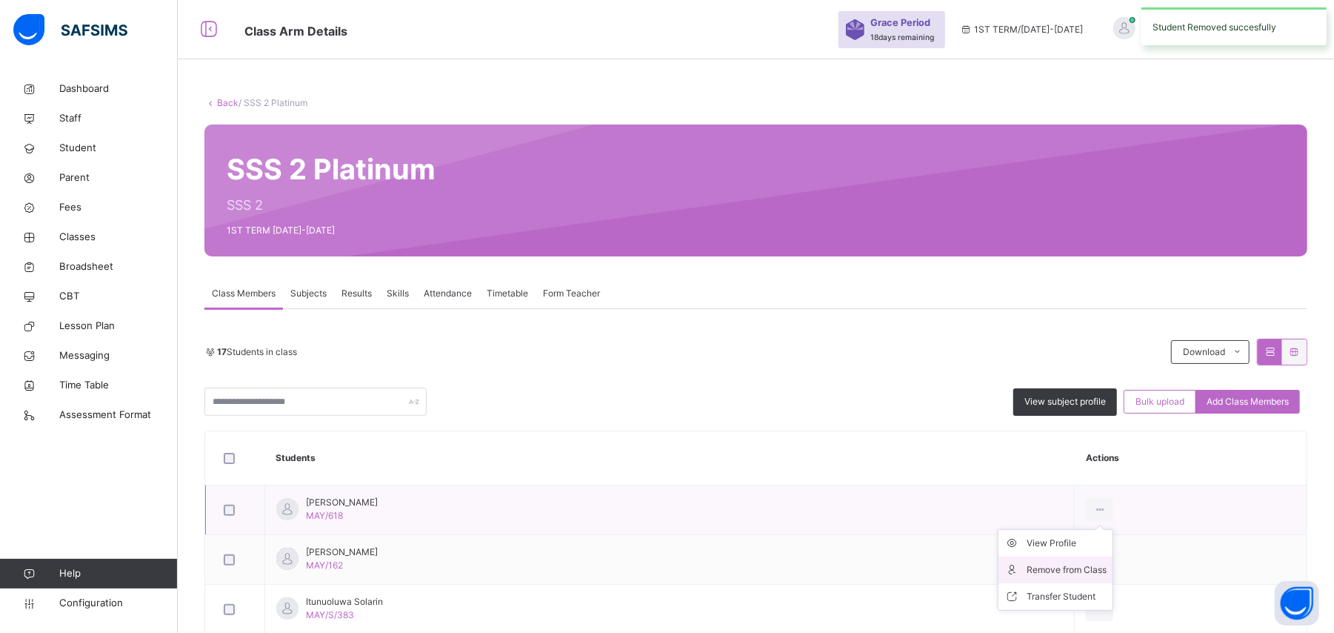
click at [1065, 572] on div "Remove from Class" at bounding box center [1067, 569] width 80 height 15
click at [0, 0] on div "× Remove Student From Class This action would delete from the class. Are you su…" at bounding box center [0, 0] width 0 height 0
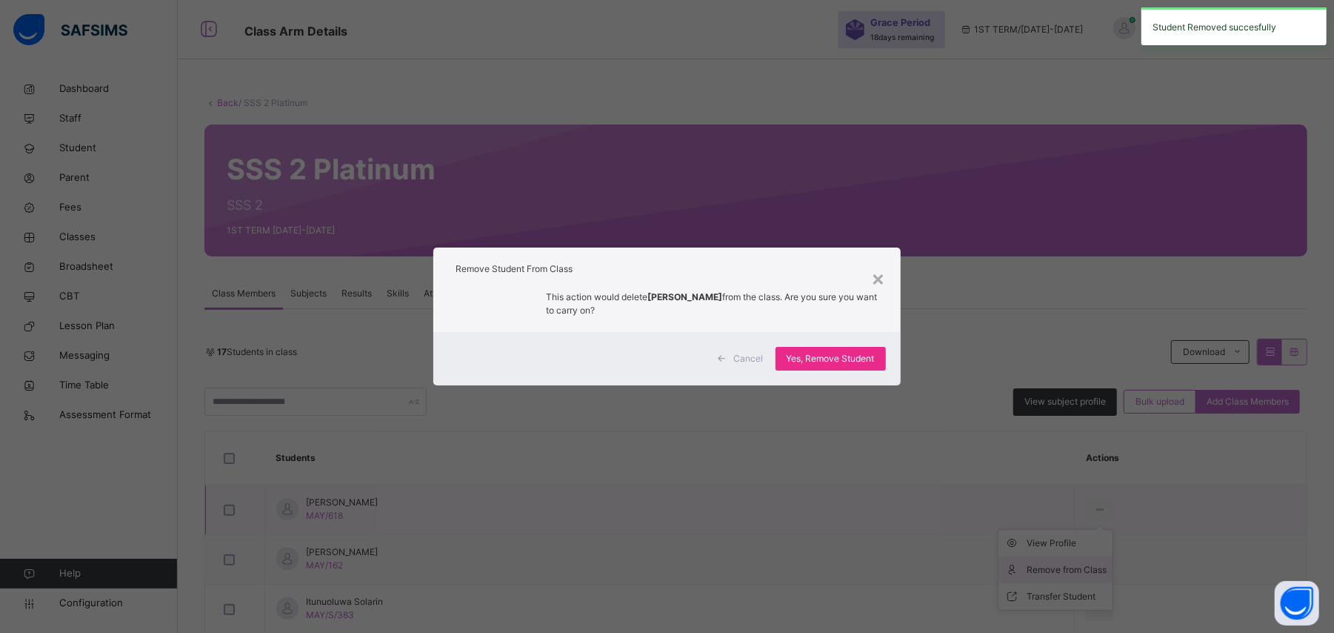
click at [1065, 572] on div "× Remove Student From Class This action would delete [PERSON_NAME] from the cla…" at bounding box center [667, 316] width 1334 height 633
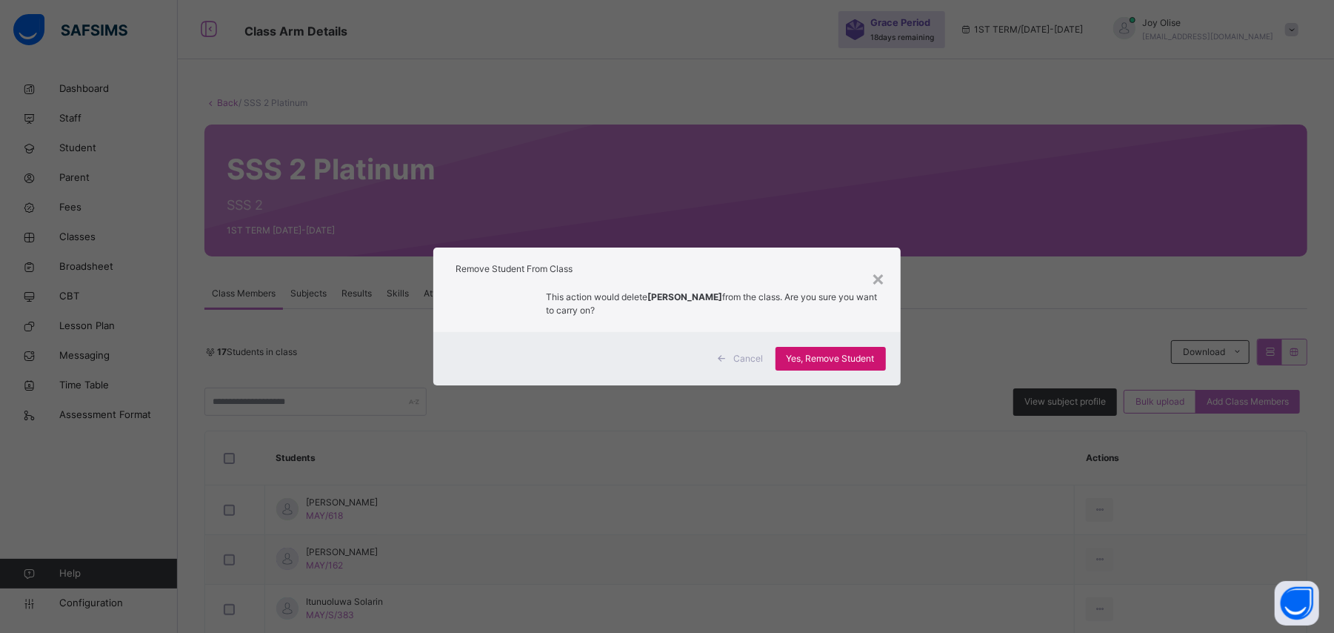
click at [822, 347] on div "Yes, Remove Student" at bounding box center [831, 359] width 110 height 24
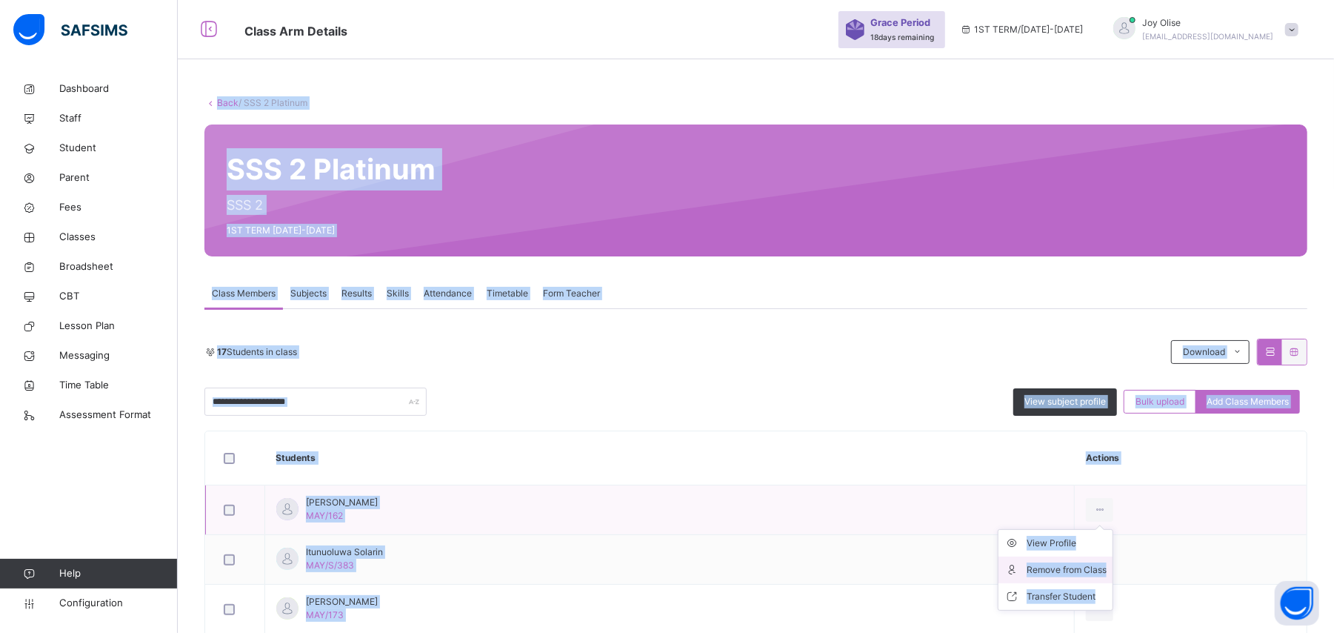
click at [1091, 568] on div "Remove from Class" at bounding box center [1067, 569] width 80 height 15
click at [0, 0] on div "× Remove Student From Class This action would delete from the class. Are you su…" at bounding box center [0, 0] width 0 height 0
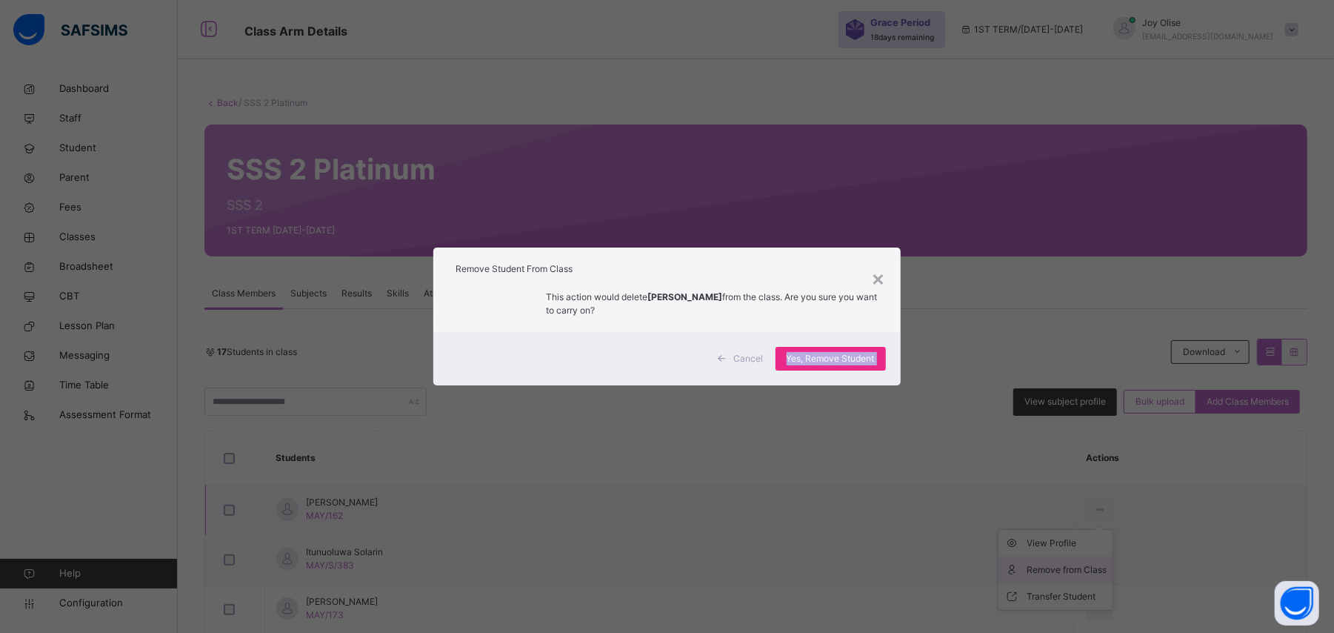
click at [1091, 568] on div "× Remove Student From Class This action would delete [PERSON_NAME] from the cla…" at bounding box center [667, 316] width 1334 height 633
click at [884, 348] on div "Yes, Remove Student" at bounding box center [831, 359] width 110 height 24
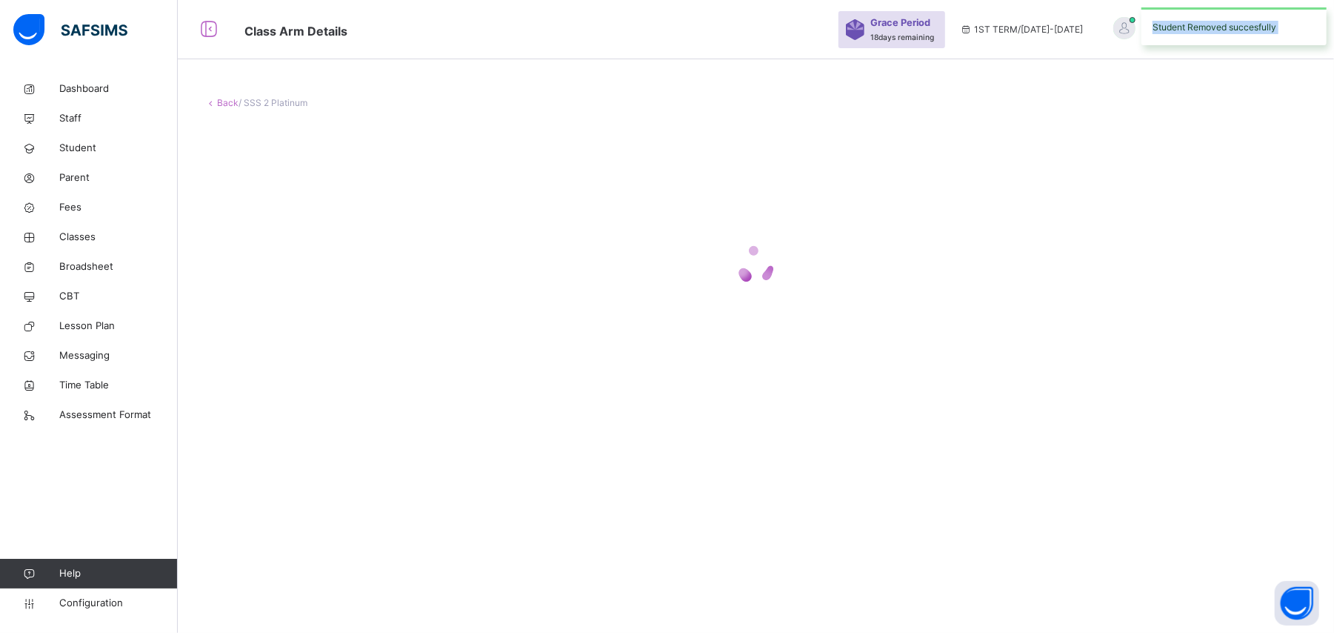
click at [851, 354] on div at bounding box center [756, 265] width 1103 height 282
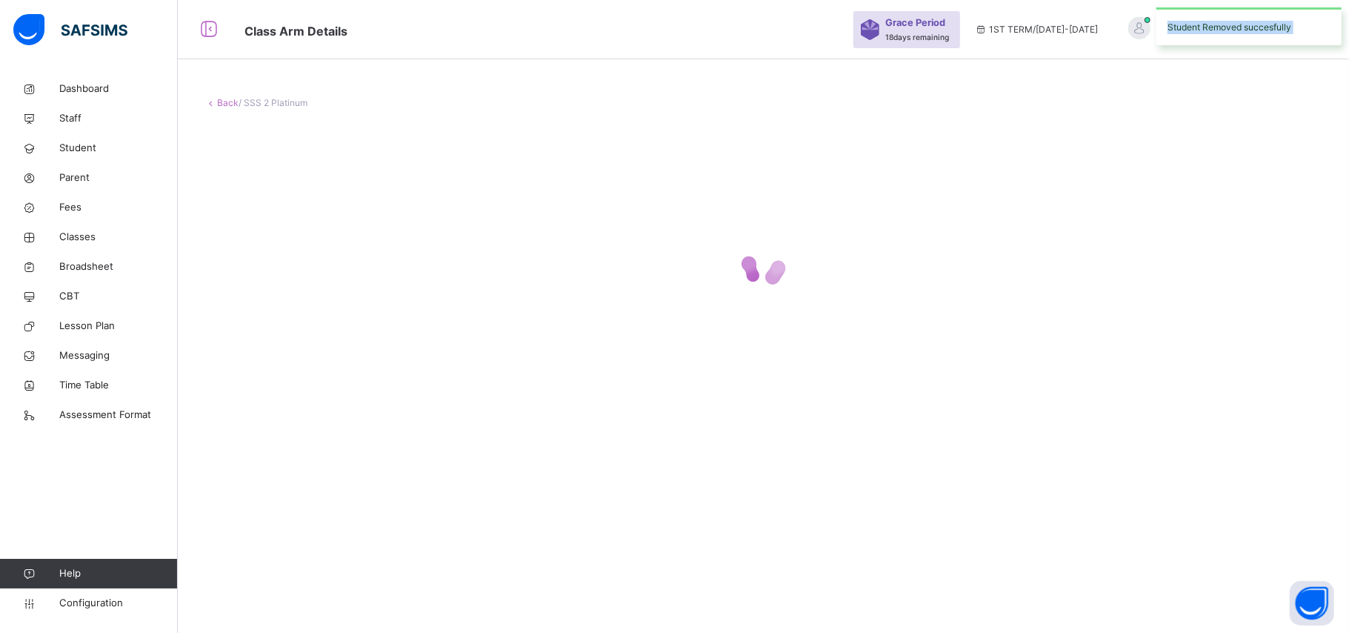
click at [851, 354] on div at bounding box center [764, 265] width 1118 height 282
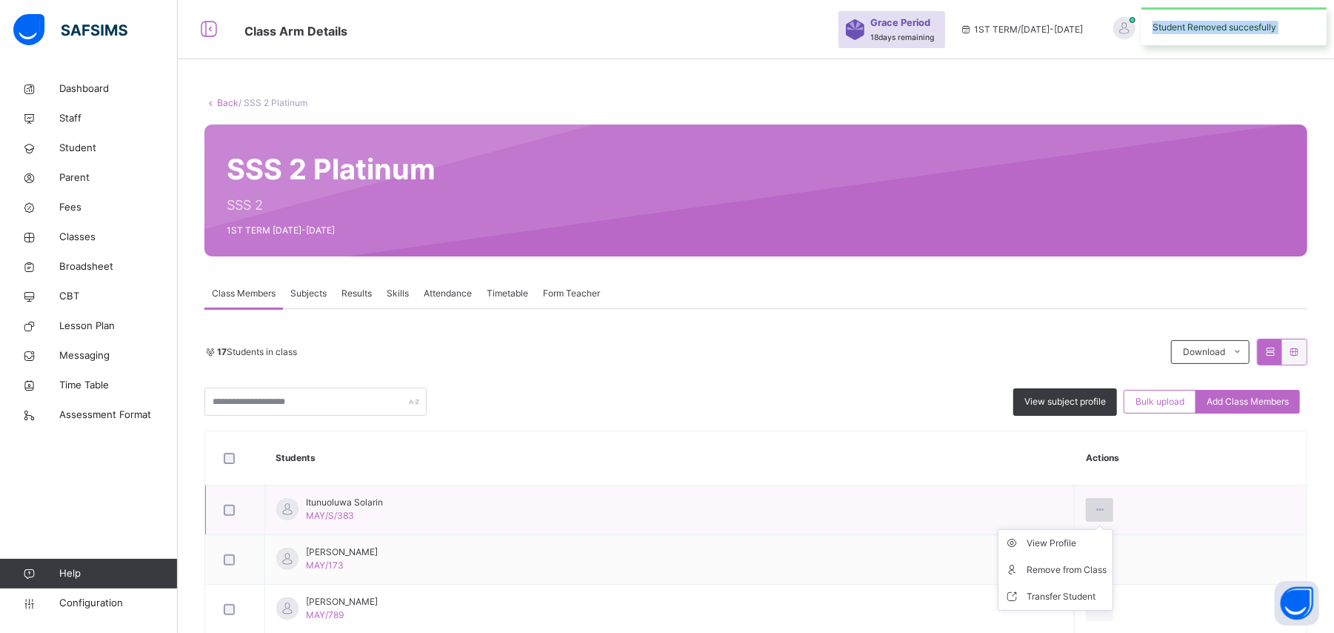
click at [1098, 529] on ul "View Profile Remove from Class Transfer Student" at bounding box center [1056, 570] width 116 height 82
click at [1070, 572] on div "Remove from Class" at bounding box center [1067, 569] width 80 height 15
click at [0, 0] on div "× Remove Student From Class This action would delete from the class. Are you su…" at bounding box center [0, 0] width 0 height 0
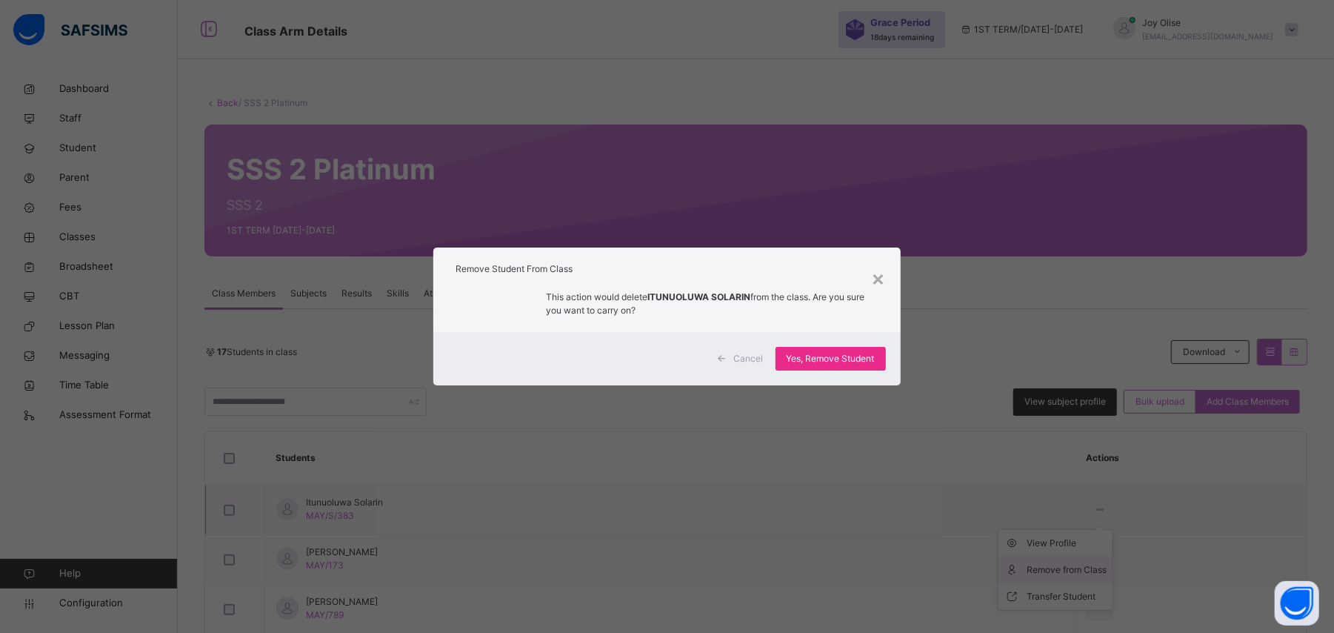
click at [1070, 572] on div "× Remove Student From Class This action would delete ITUNUOLUWA SOLARIN from th…" at bounding box center [667, 316] width 1334 height 633
click at [873, 357] on span "Yes, Remove Student" at bounding box center [831, 358] width 88 height 13
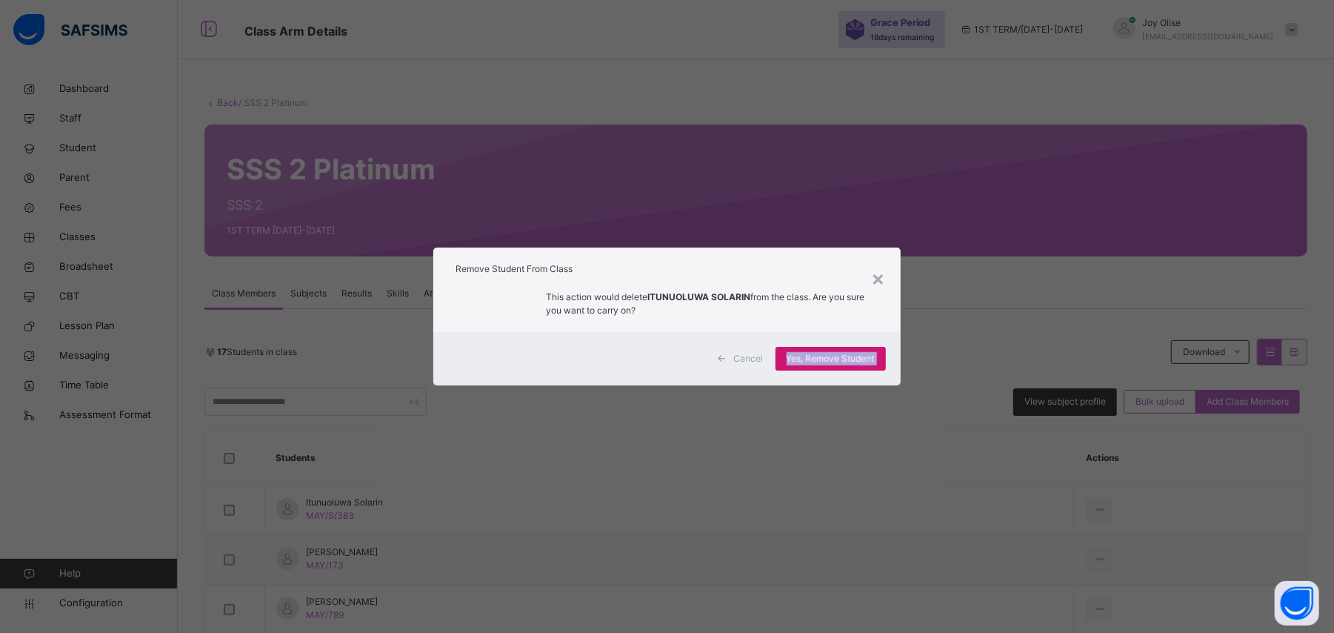
click at [873, 357] on span "Yes, Remove Student" at bounding box center [831, 358] width 88 height 13
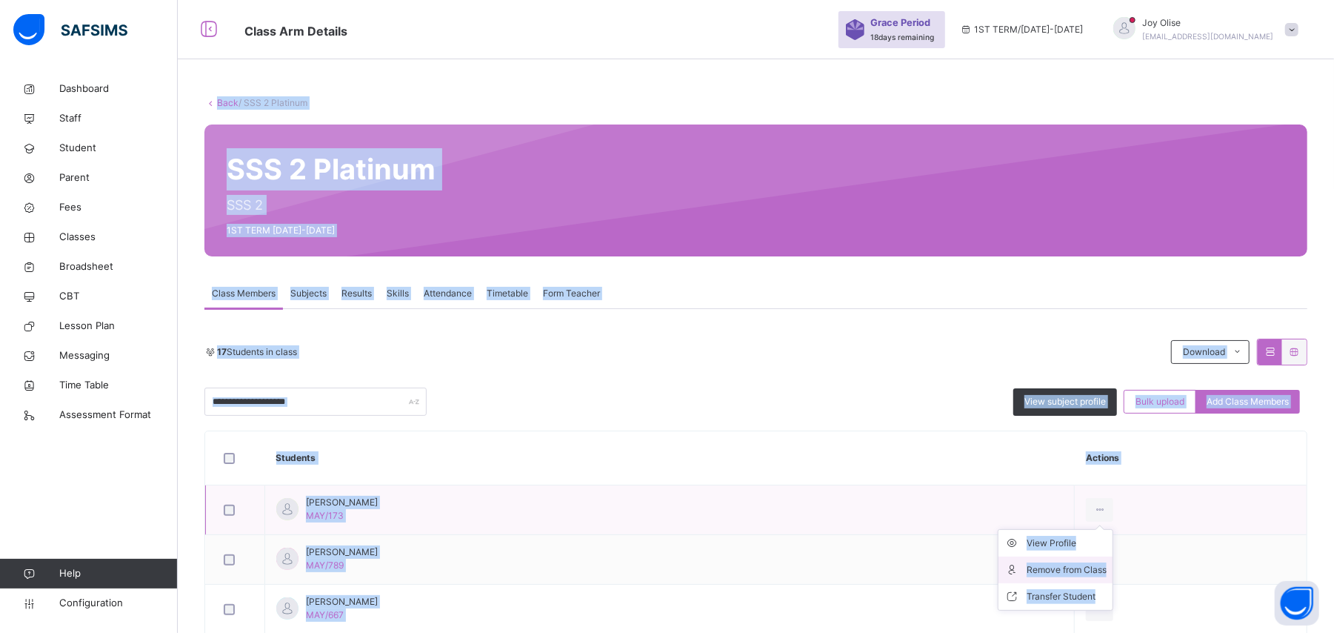
click at [1071, 579] on li "Remove from Class" at bounding box center [1056, 569] width 114 height 27
click at [0, 0] on div "× Remove Student From Class This action would delete from the class. Are you su…" at bounding box center [0, 0] width 0 height 0
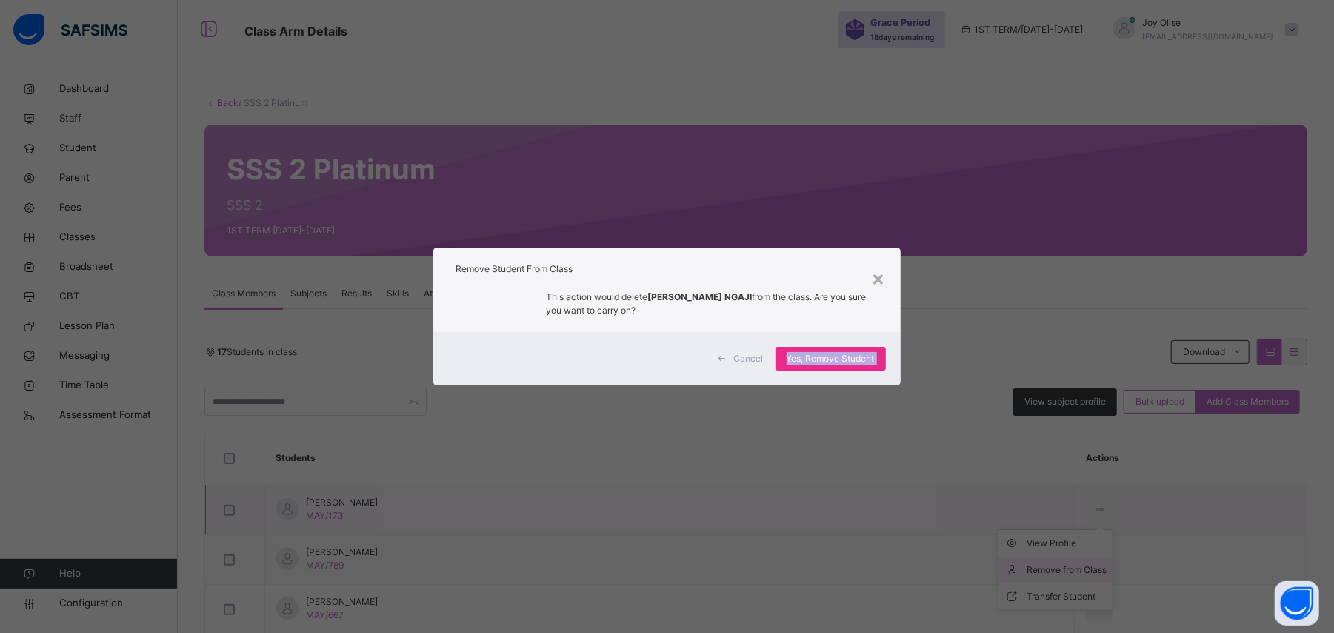
click at [1071, 579] on div "× Remove Student From Class This action would delete [PERSON_NAME] NGAJI from t…" at bounding box center [667, 316] width 1334 height 633
click at [870, 353] on span "Yes, Remove Student" at bounding box center [831, 358] width 88 height 13
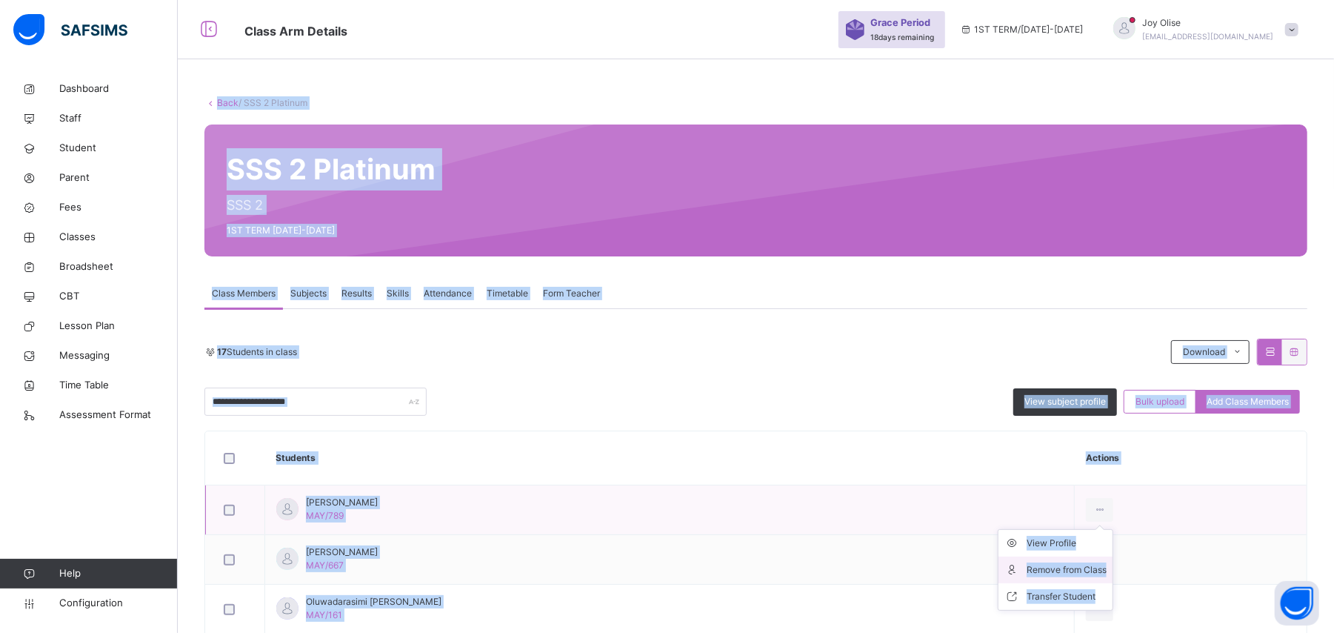
click at [1077, 562] on li "Remove from Class" at bounding box center [1056, 569] width 114 height 27
click at [0, 0] on div "× Remove Student From Class This action would delete from the class. Are you su…" at bounding box center [0, 0] width 0 height 0
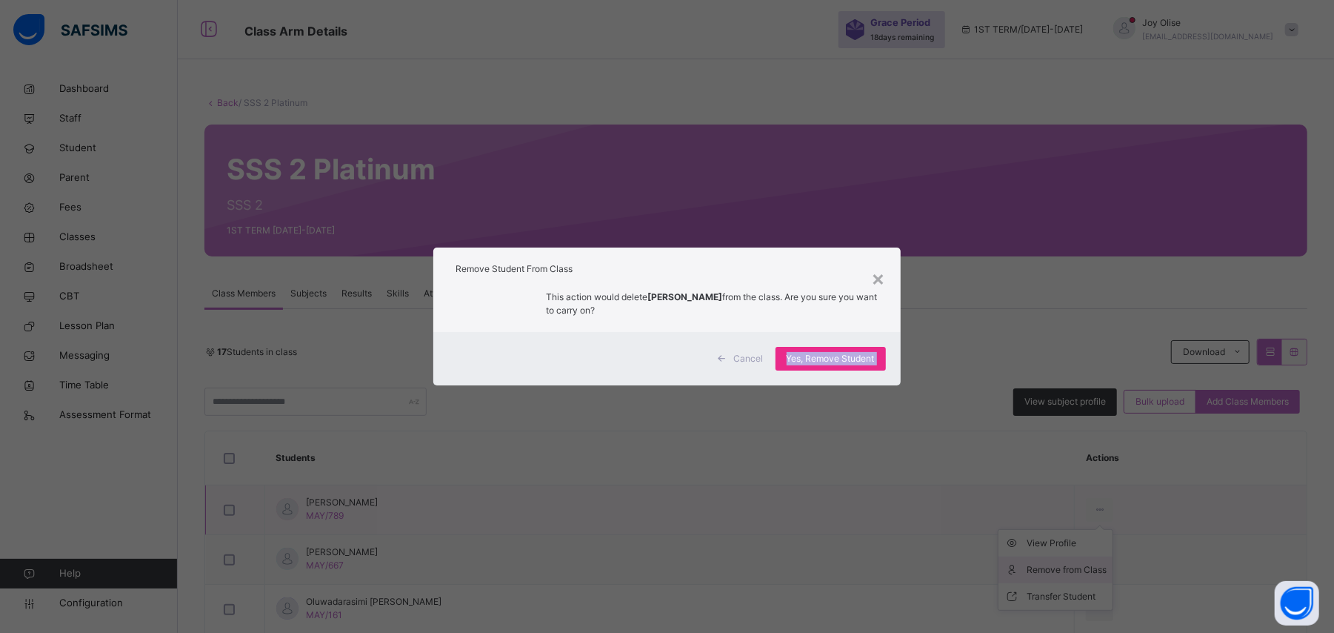
click at [1077, 562] on div "× Remove Student From Class This action would delete [PERSON_NAME] from the cla…" at bounding box center [667, 316] width 1334 height 633
click at [807, 356] on span "Yes, Remove Student" at bounding box center [831, 358] width 88 height 13
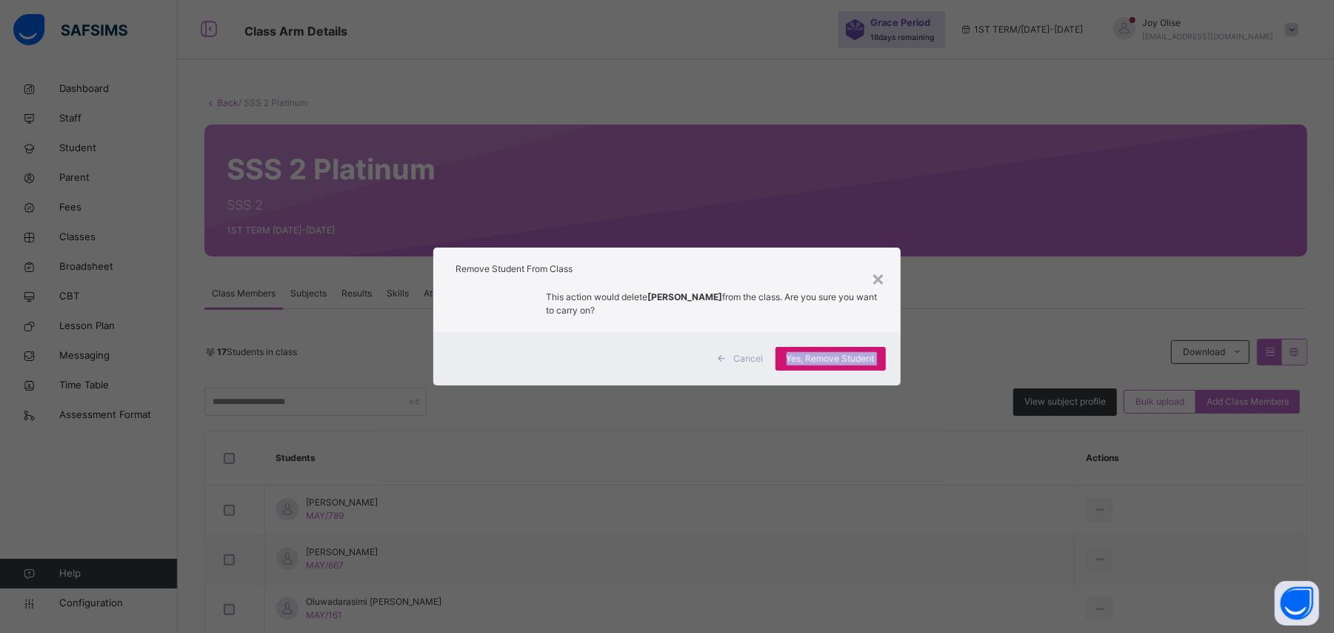
click at [807, 356] on div "Yes, Remove Student" at bounding box center [831, 359] width 110 height 24
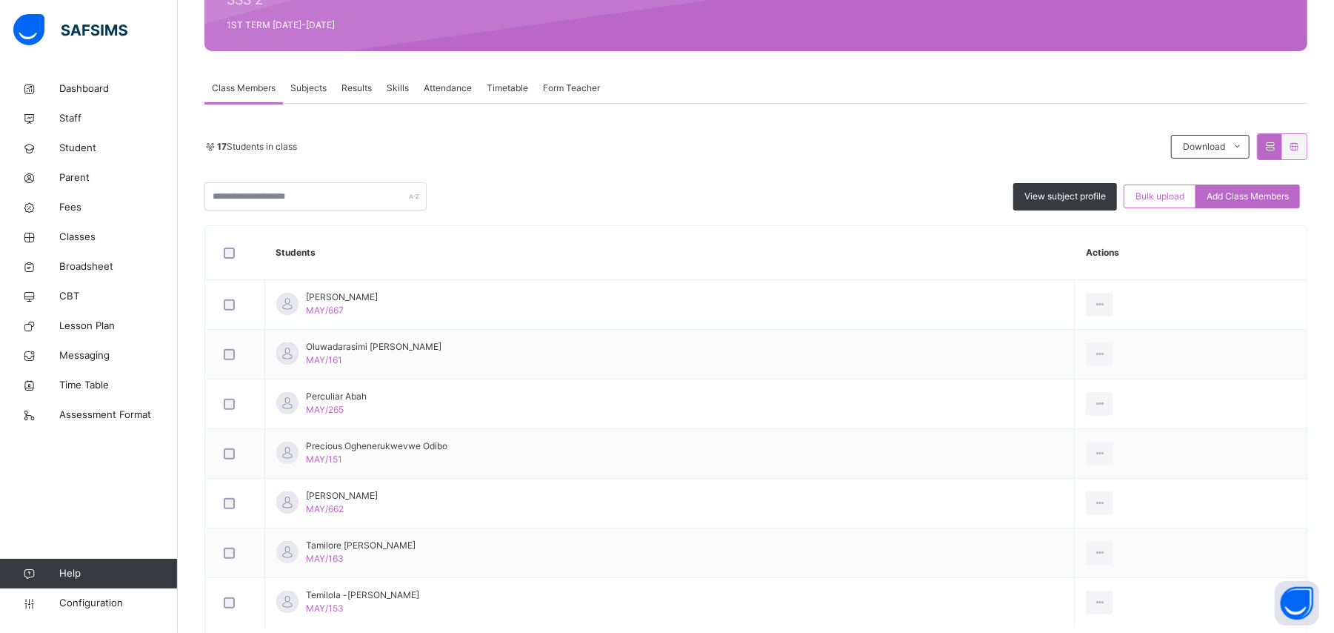
scroll to position [276, 0]
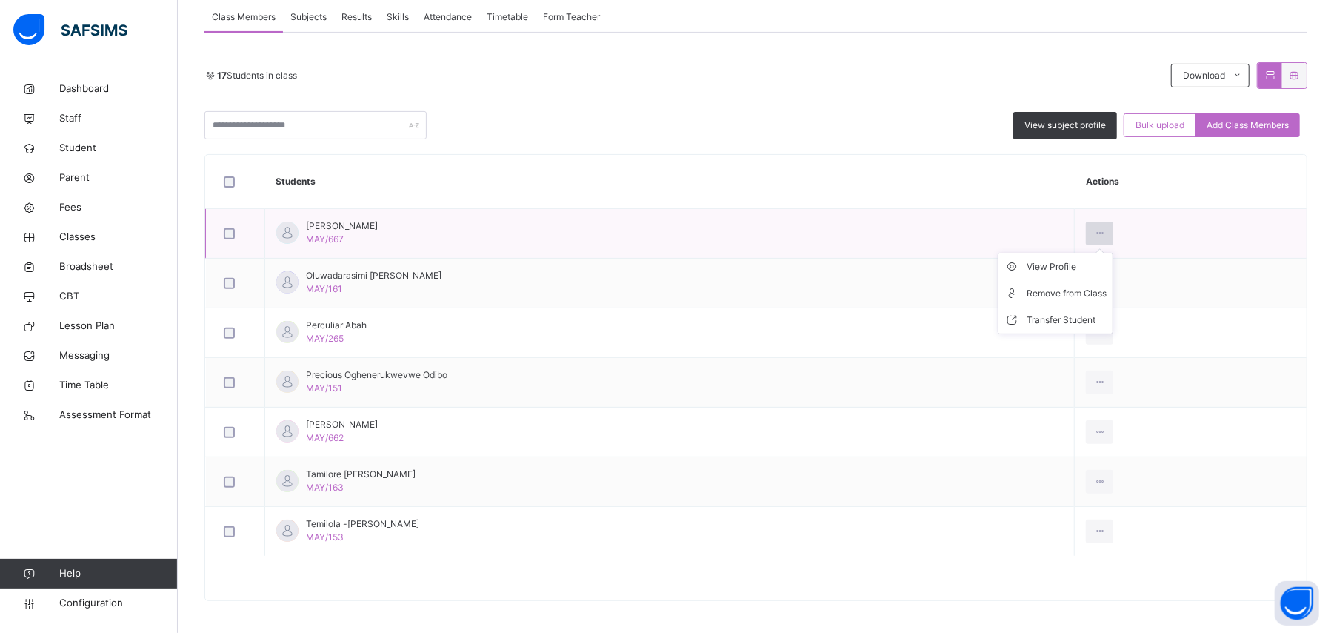
click at [1111, 226] on div at bounding box center [1099, 234] width 27 height 24
click at [1064, 290] on div "Remove from Class" at bounding box center [1067, 293] width 80 height 15
click at [0, 0] on div "× Remove Student From Class This action would delete from the class. Are you su…" at bounding box center [0, 0] width 0 height 0
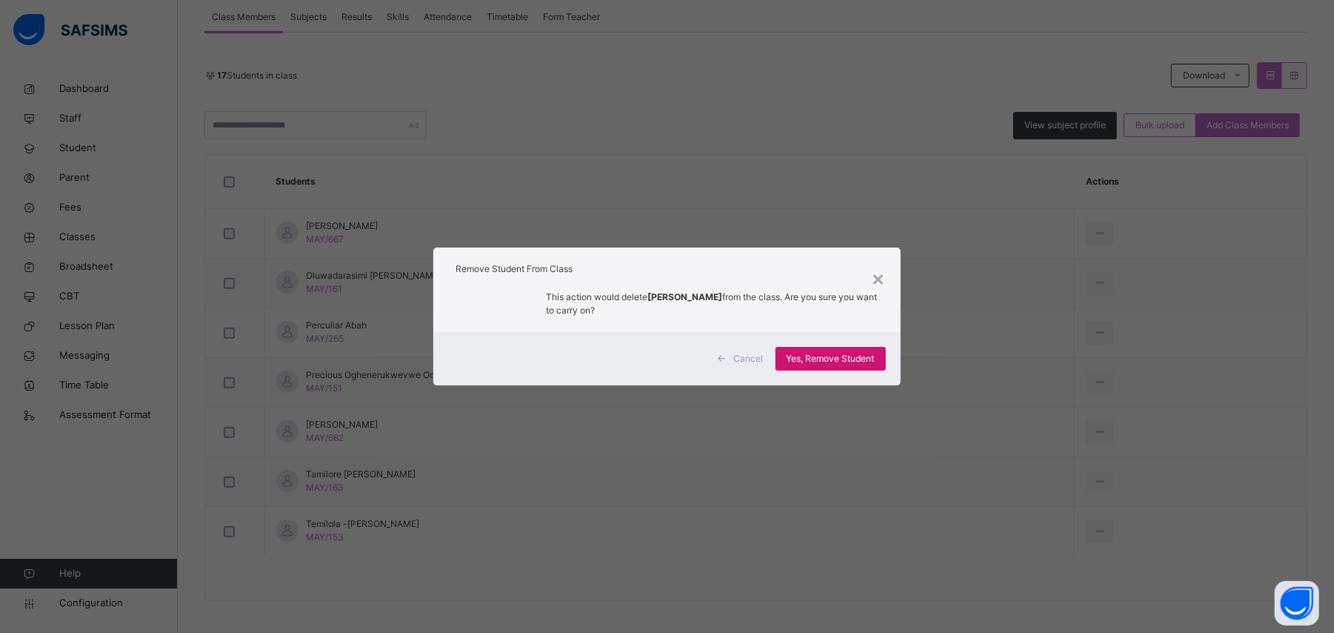
click at [789, 356] on span "Yes, Remove Student" at bounding box center [831, 358] width 88 height 13
click at [789, 356] on div "Yes, Remove Student" at bounding box center [831, 359] width 110 height 24
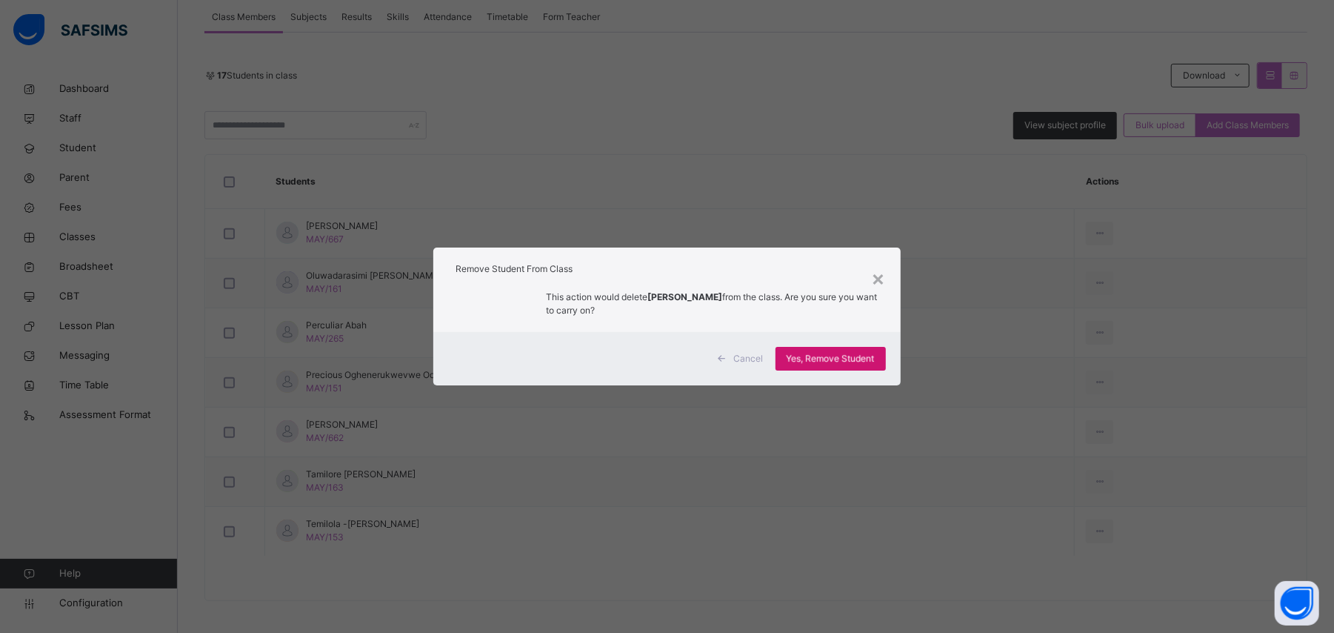
click at [789, 356] on div "Yes, Remove Student" at bounding box center [831, 359] width 110 height 24
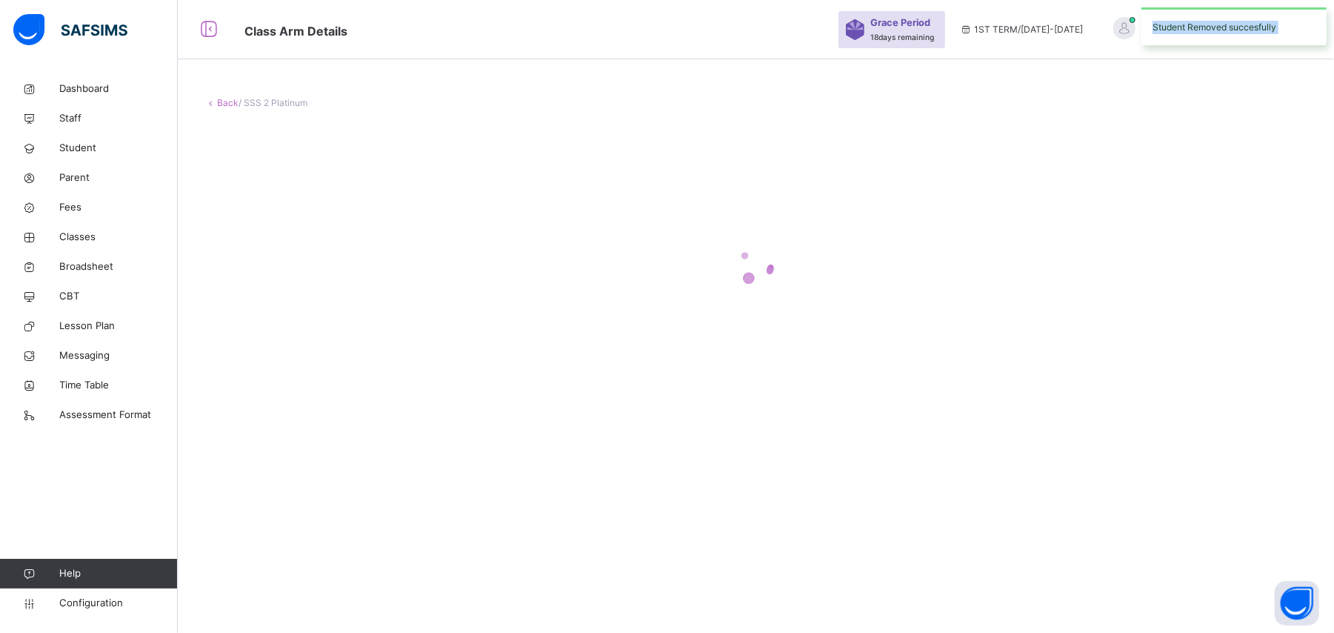
scroll to position [0, 0]
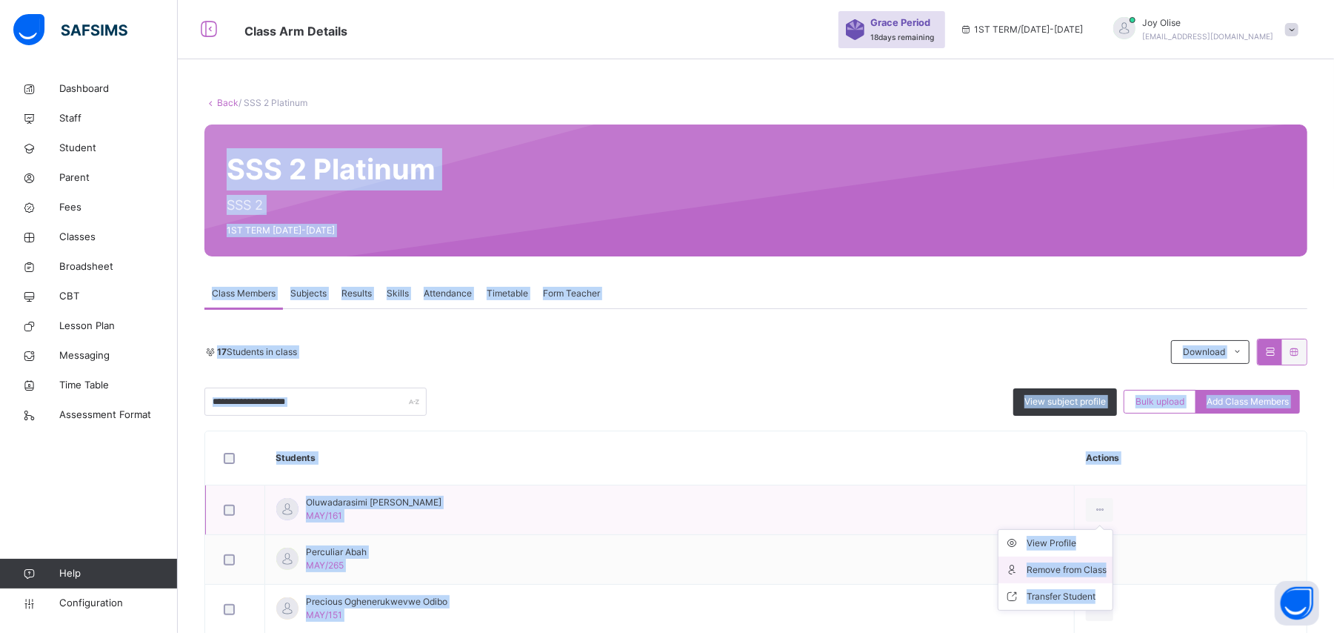
click at [1076, 558] on li "Remove from Class" at bounding box center [1056, 569] width 114 height 27
click at [0, 0] on div "× Remove Student From Class This action would delete from the class. Are you su…" at bounding box center [0, 0] width 0 height 0
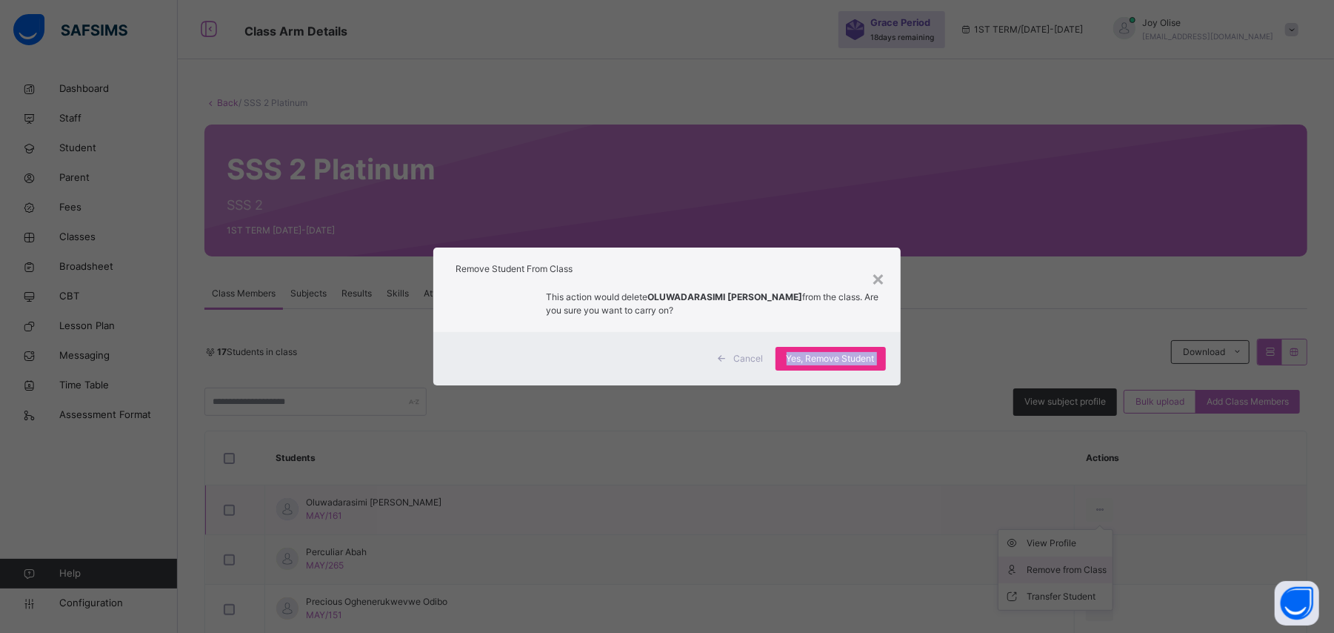
click at [1076, 558] on div "× Remove Student From Class This action would delete OLUWADARASIMI [PERSON_NAME…" at bounding box center [667, 316] width 1334 height 633
click at [861, 360] on span "Yes, Remove Student" at bounding box center [831, 358] width 88 height 13
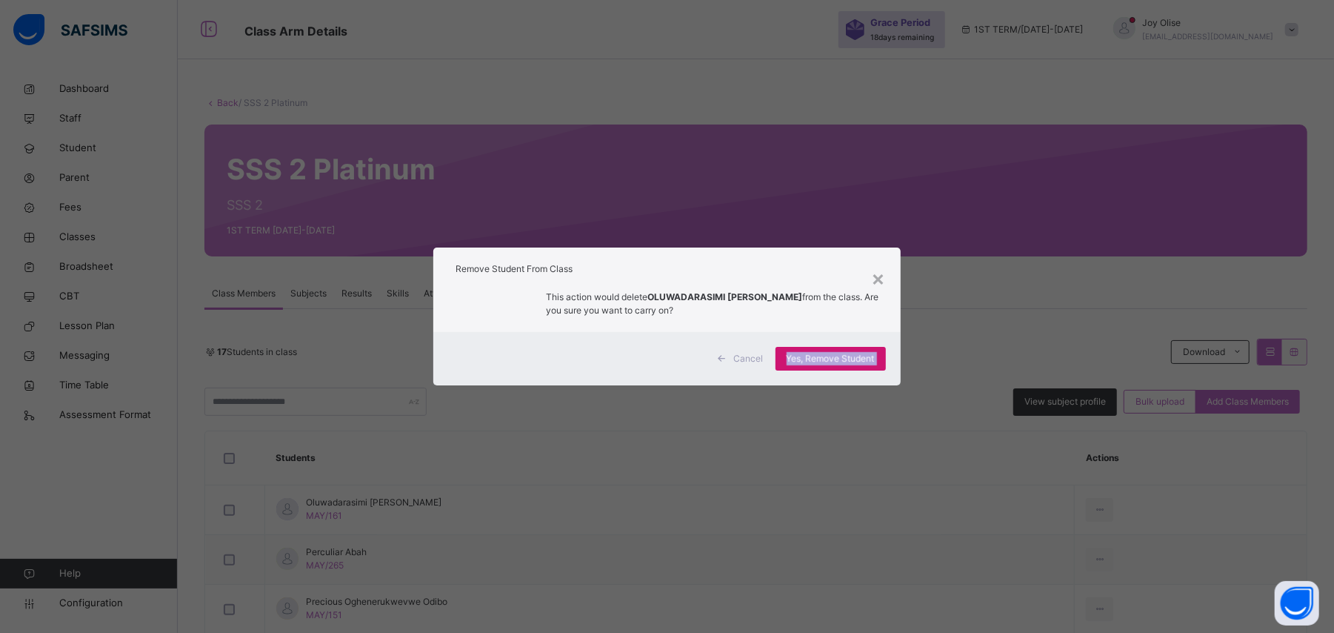
click at [861, 360] on span "Yes, Remove Student" at bounding box center [831, 358] width 88 height 13
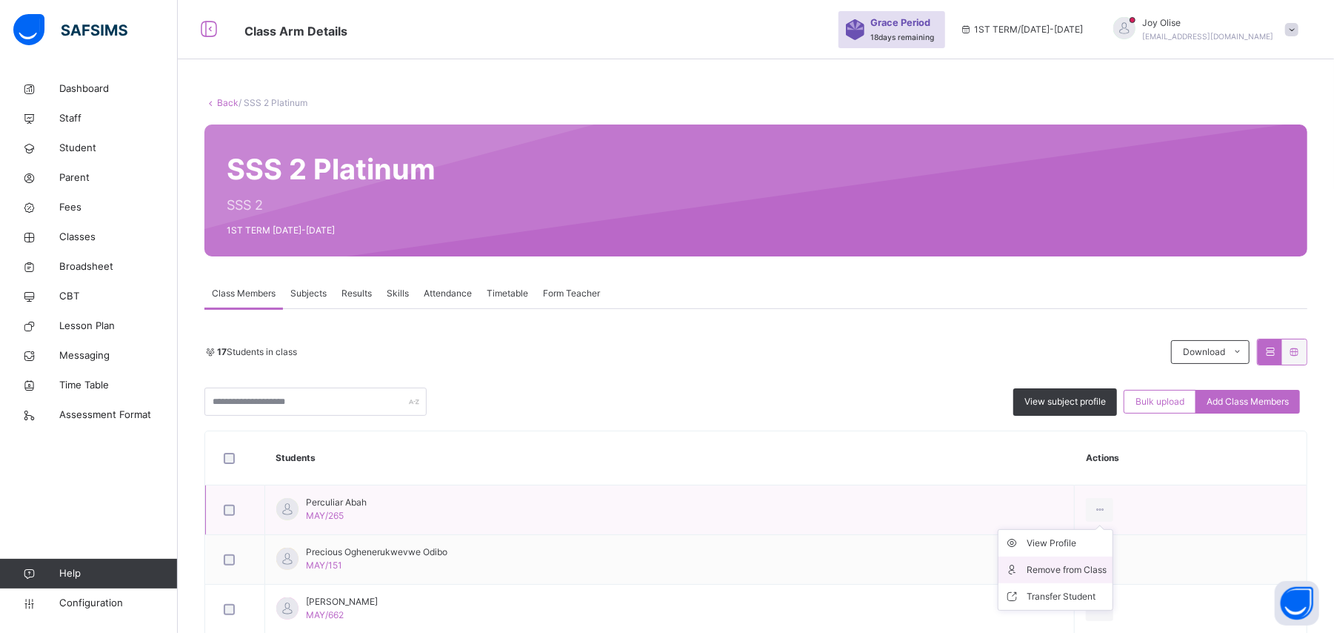
click at [1077, 564] on div "Remove from Class" at bounding box center [1067, 569] width 80 height 15
click at [0, 0] on div "× Remove Student From Class This action would delete from the class. Are you su…" at bounding box center [0, 0] width 0 height 0
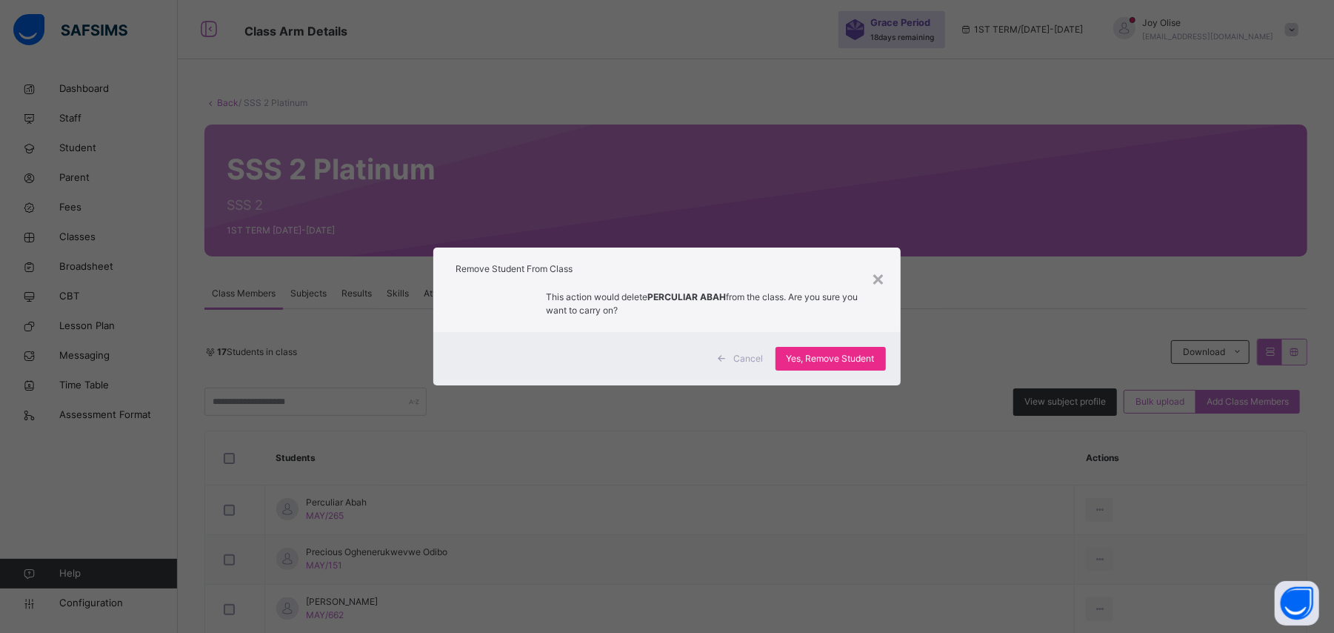
click at [819, 345] on div "Cancel Yes, Remove Student" at bounding box center [666, 358] width 467 height 53
click at [817, 356] on span "Yes, Remove Student" at bounding box center [831, 358] width 88 height 13
click at [817, 356] on div "Yes, Remove Student" at bounding box center [831, 359] width 110 height 24
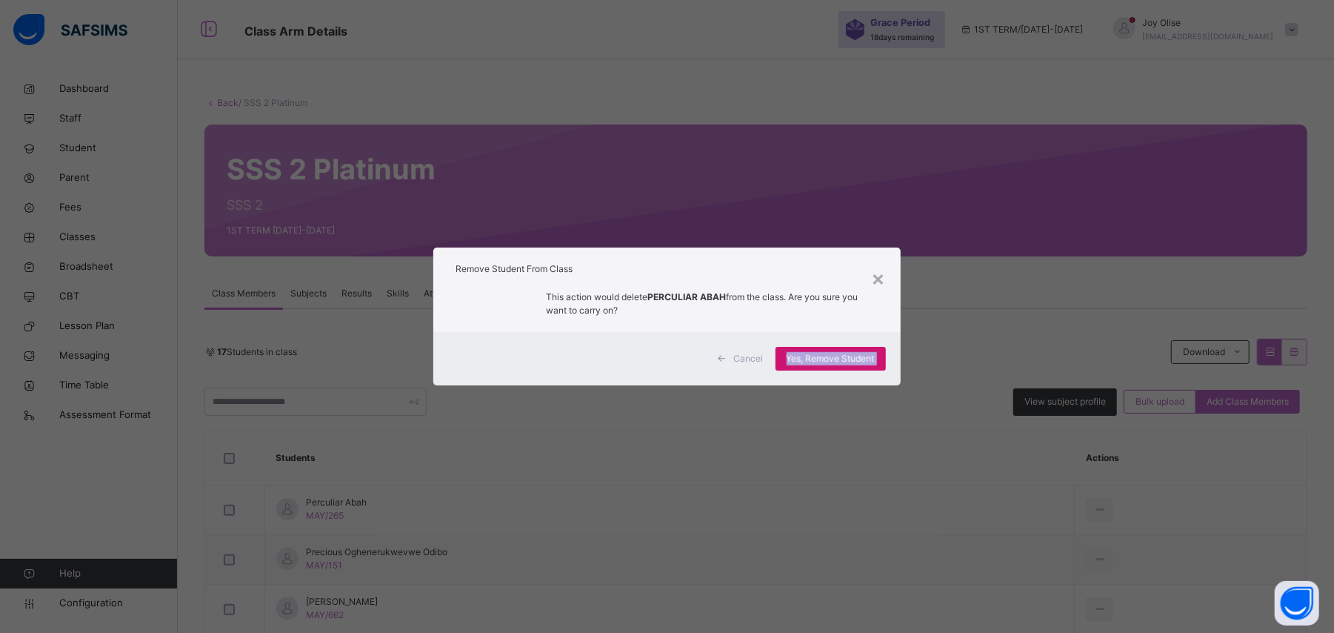
click at [817, 356] on div "Yes, Remove Student" at bounding box center [831, 359] width 110 height 24
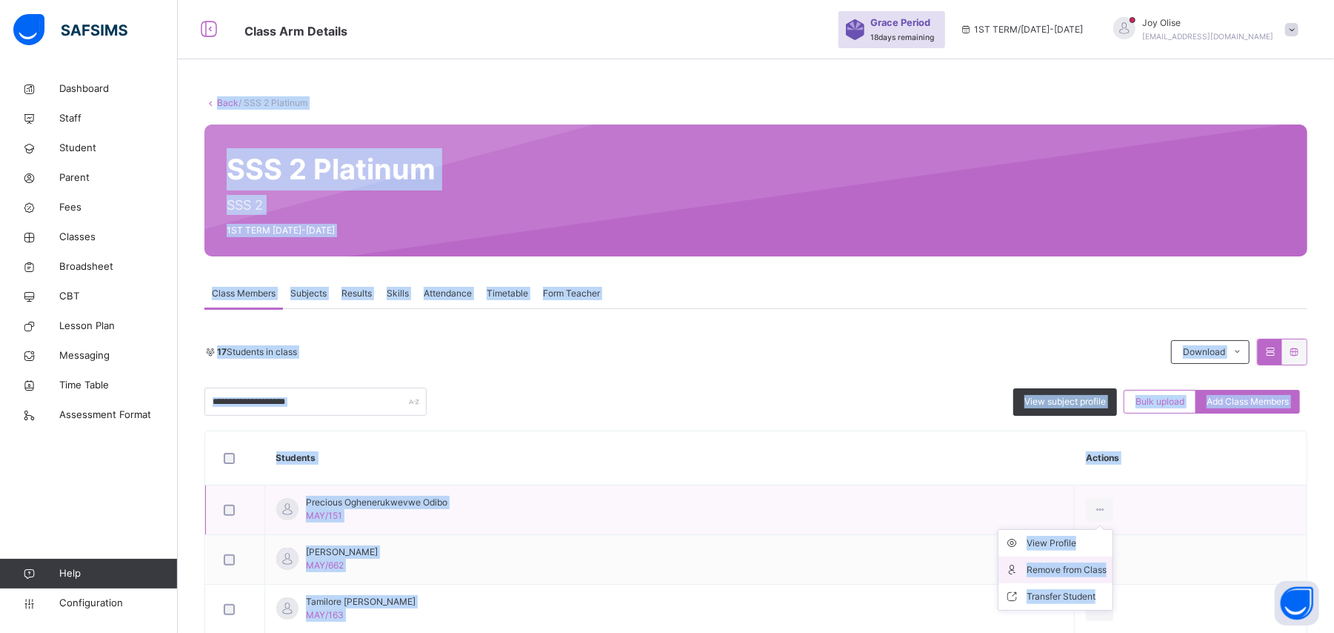
click at [1065, 570] on div "Remove from Class" at bounding box center [1067, 569] width 80 height 15
click at [0, 0] on div "× Remove Student From Class This action would delete from the class. Are you su…" at bounding box center [0, 0] width 0 height 0
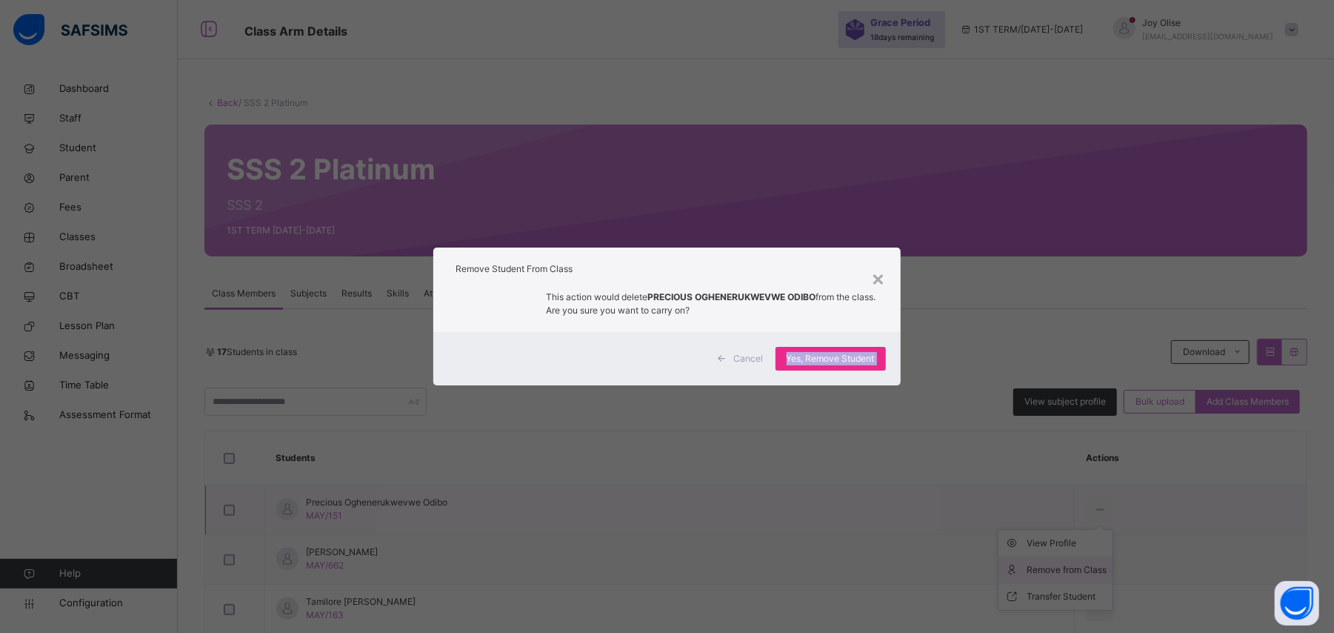
click at [1065, 570] on div "× Remove Student From Class This action would delete PRECIOUS OGHENERUKWEVWE OD…" at bounding box center [667, 316] width 1334 height 633
click at [884, 359] on div "Yes, Remove Student" at bounding box center [831, 359] width 110 height 24
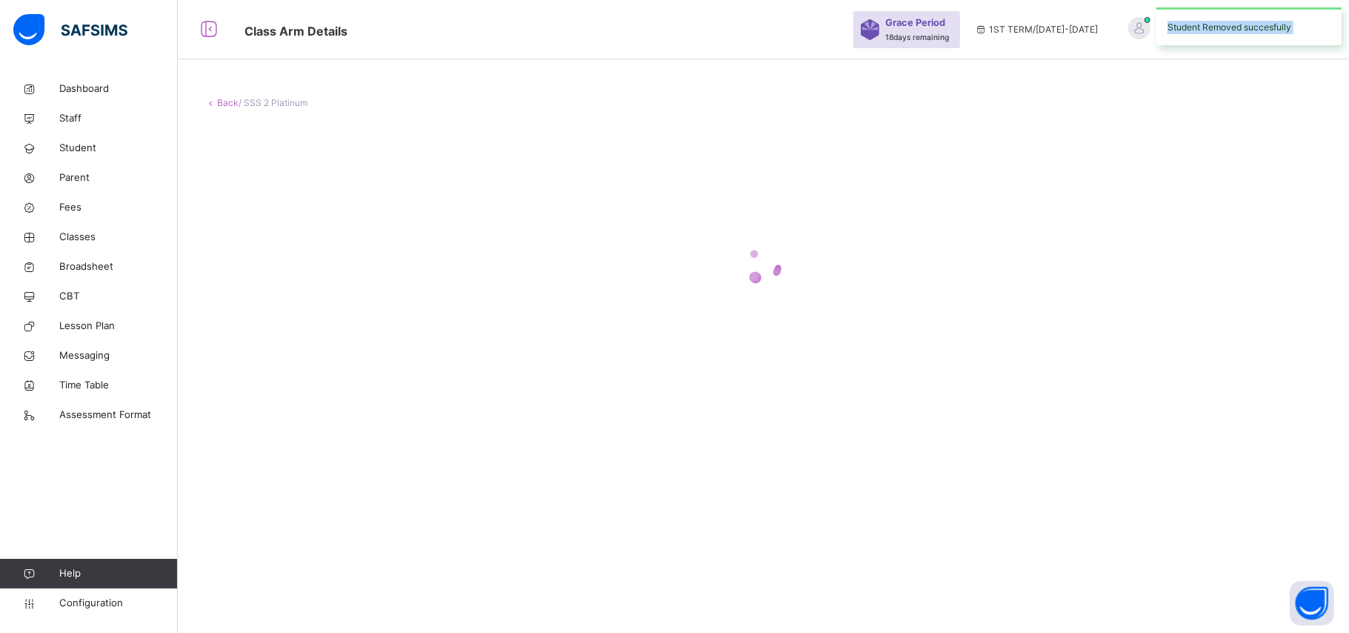
click at [860, 354] on div at bounding box center [764, 265] width 1118 height 282
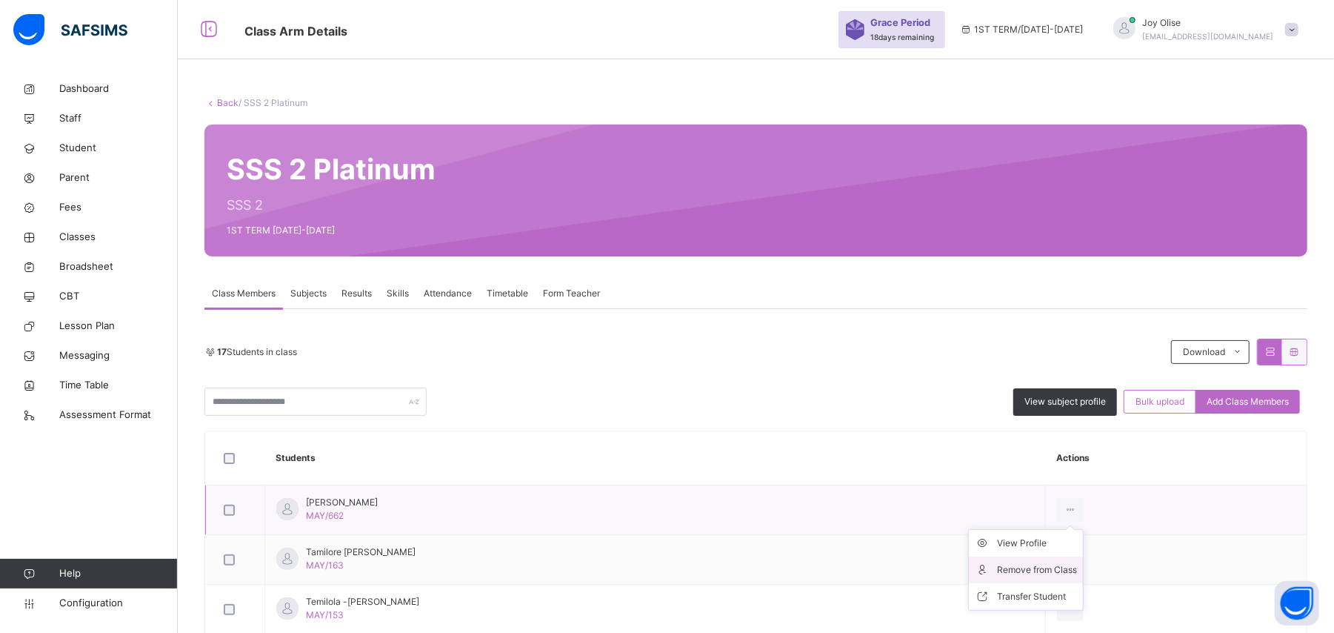
click at [1047, 564] on div "Remove from Class" at bounding box center [1037, 569] width 80 height 15
click at [0, 0] on div "× Remove Student From Class This action would delete from the class. Are you su…" at bounding box center [0, 0] width 0 height 0
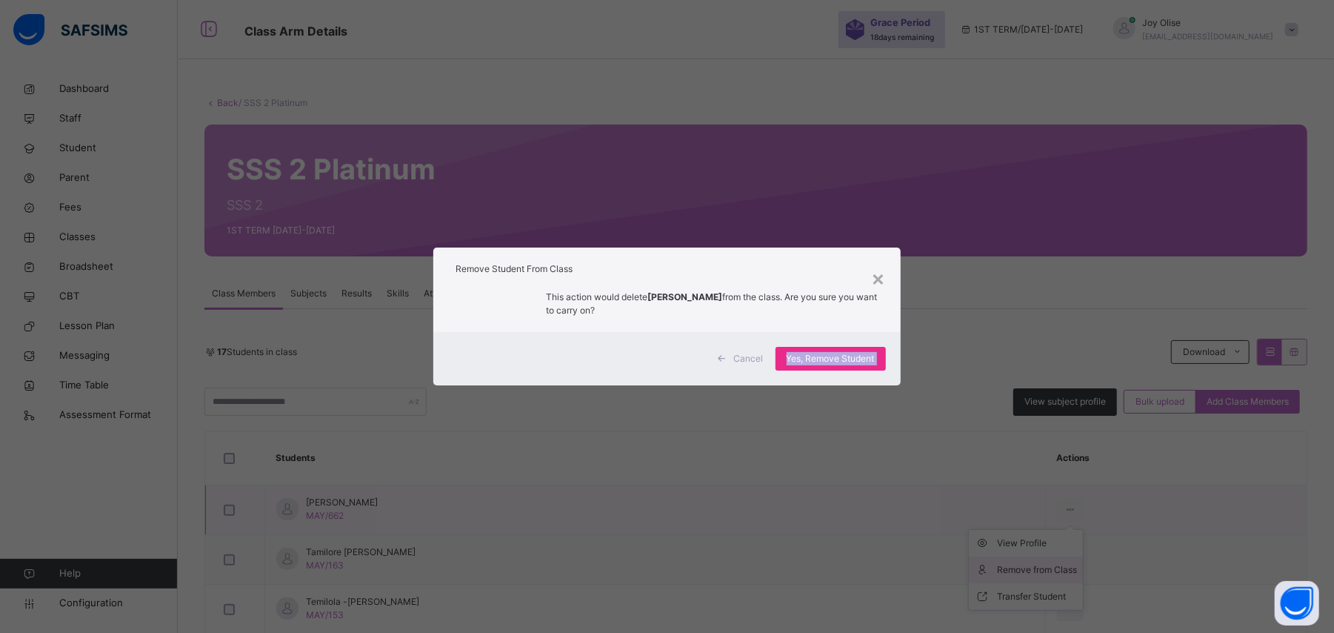
click at [1047, 564] on div "× Remove Student From Class This action would delete [PERSON_NAME] SOLIU from t…" at bounding box center [667, 316] width 1334 height 633
click at [878, 362] on div "Yes, Remove Student" at bounding box center [831, 359] width 110 height 24
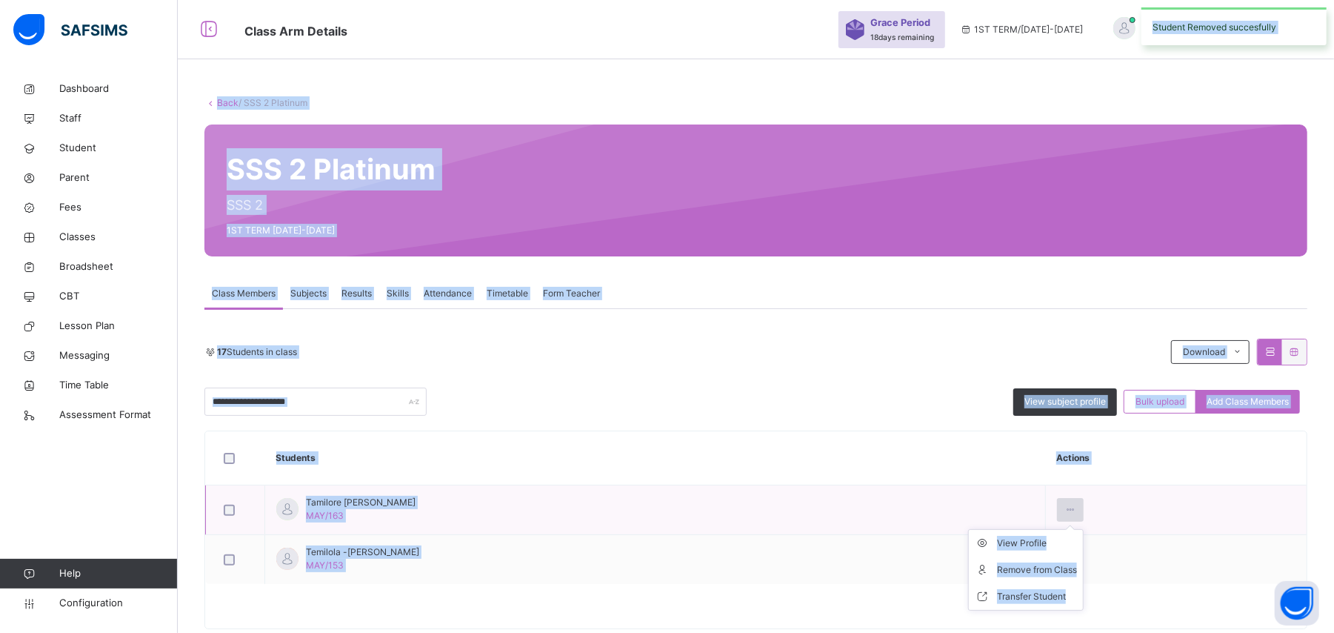
click at [1085, 507] on div at bounding box center [1070, 510] width 27 height 24
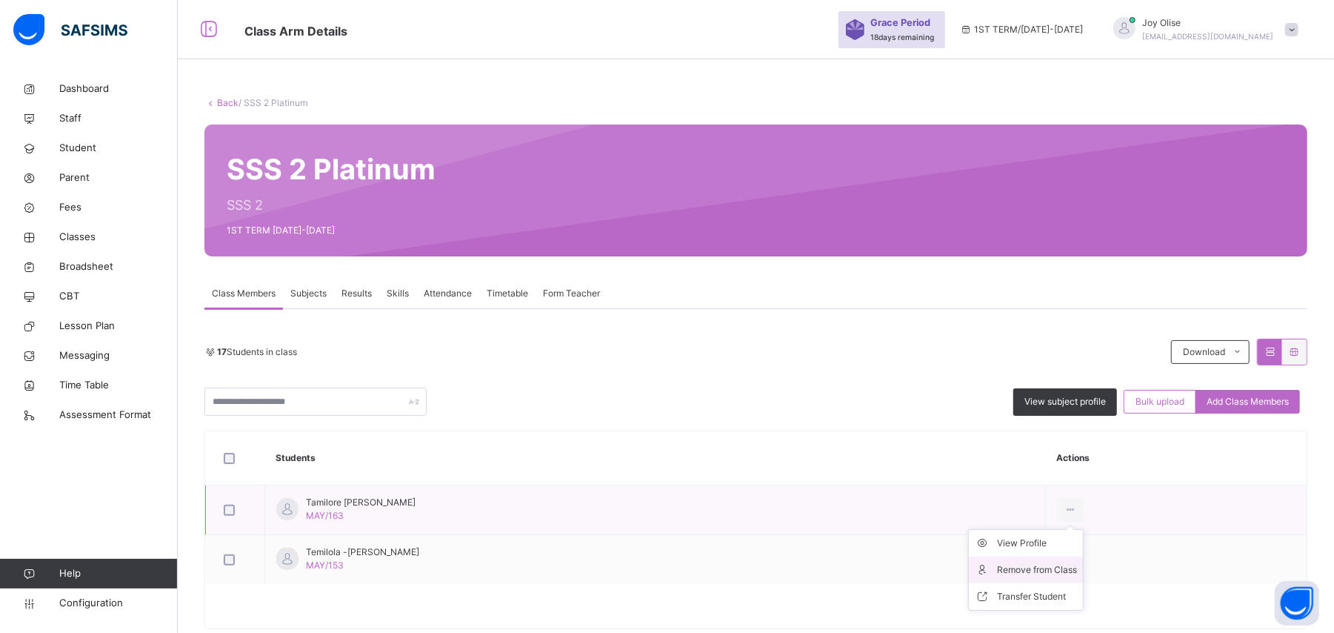
click at [1074, 569] on div "Remove from Class" at bounding box center [1037, 569] width 80 height 15
click at [0, 0] on div "× Remove Student From Class This action would delete from the class. Are you su…" at bounding box center [0, 0] width 0 height 0
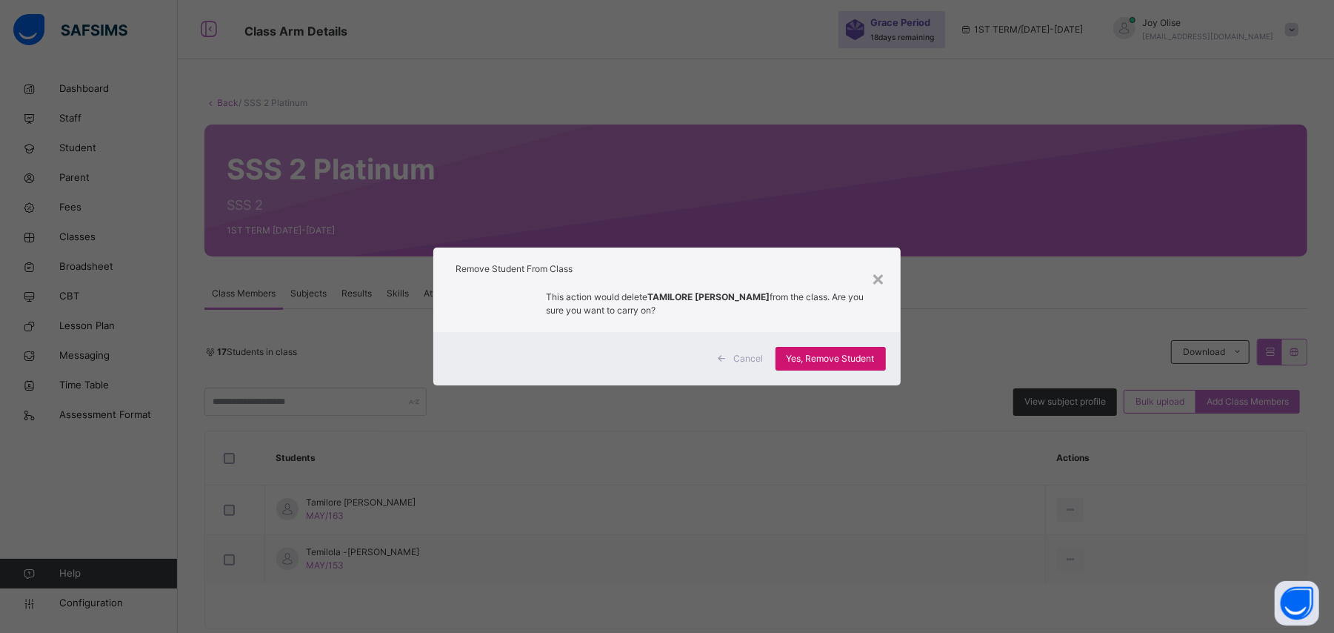
click at [866, 348] on div "Yes, Remove Student" at bounding box center [831, 359] width 110 height 24
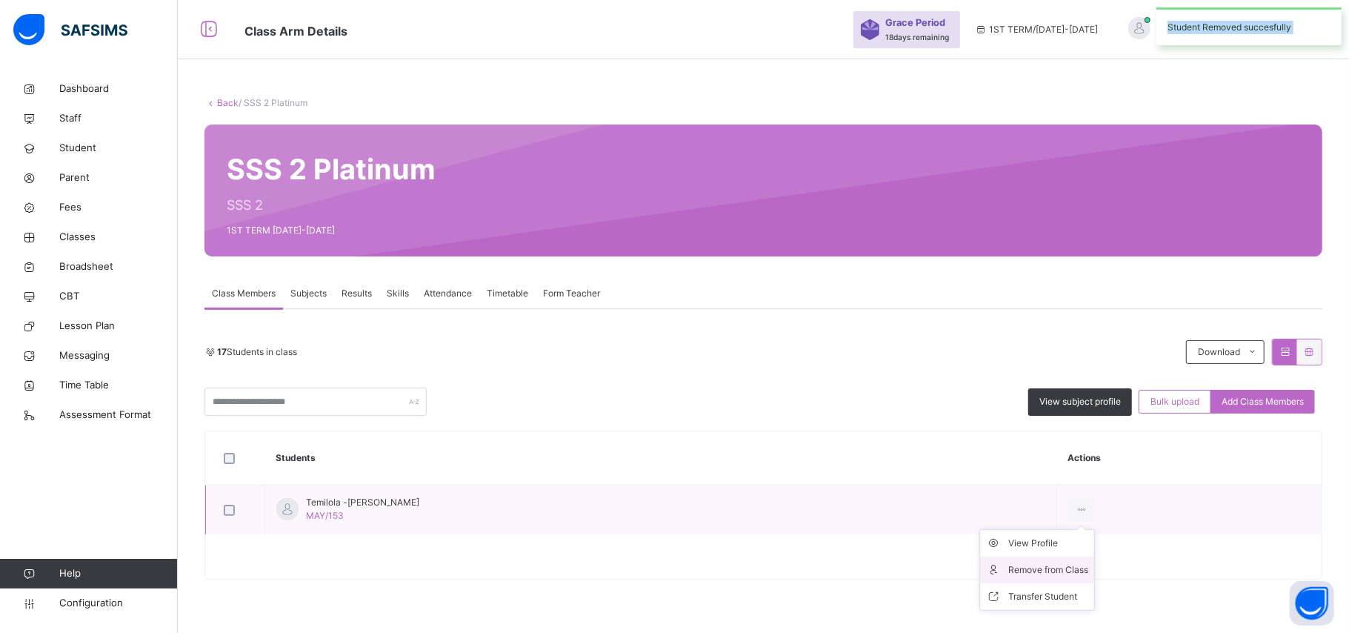
click at [1076, 563] on div "Remove from Class" at bounding box center [1048, 569] width 80 height 15
click at [0, 0] on div "× Remove Student From Class This action would delete from the class. Are you su…" at bounding box center [0, 0] width 0 height 0
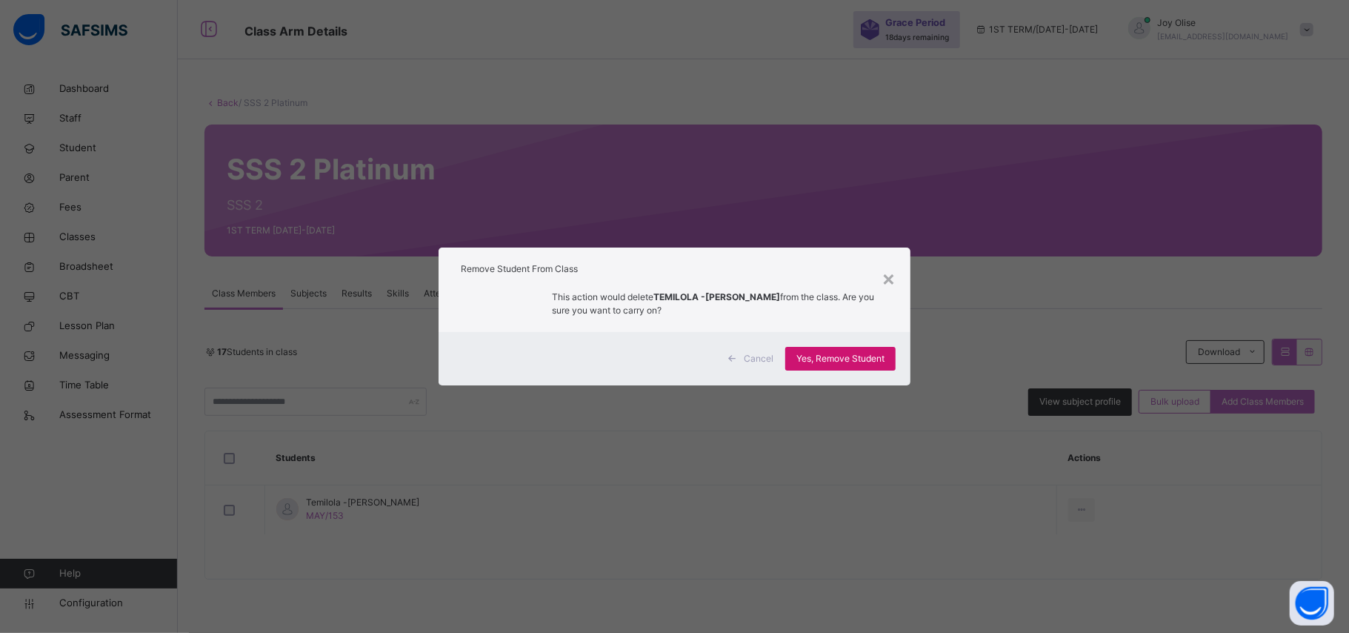
click at [828, 357] on span "Yes, Remove Student" at bounding box center [841, 358] width 88 height 13
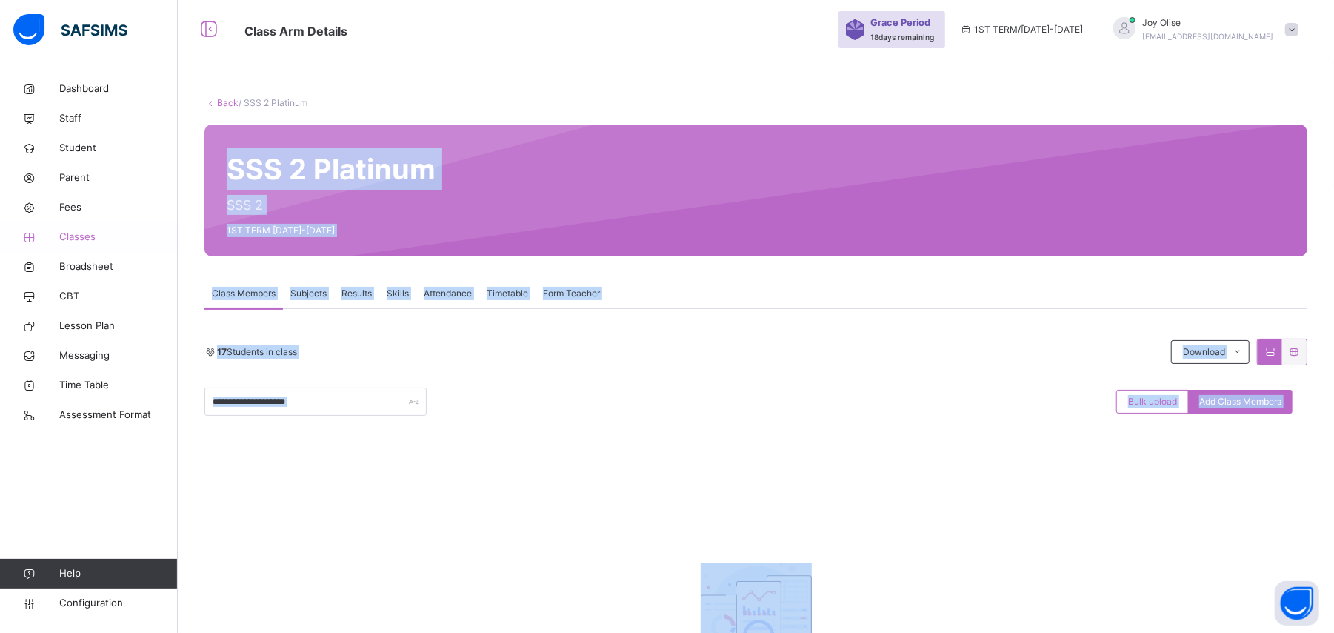
click at [102, 230] on span "Classes" at bounding box center [118, 237] width 119 height 15
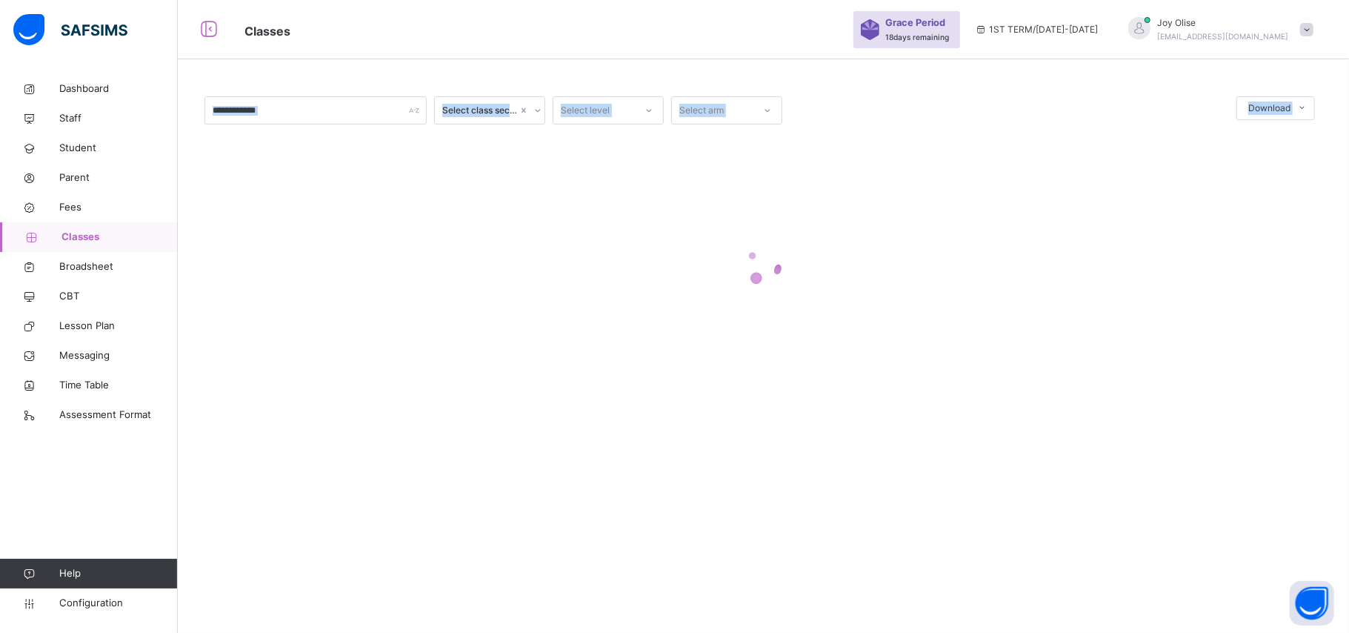
click at [87, 243] on span "Classes" at bounding box center [119, 237] width 116 height 15
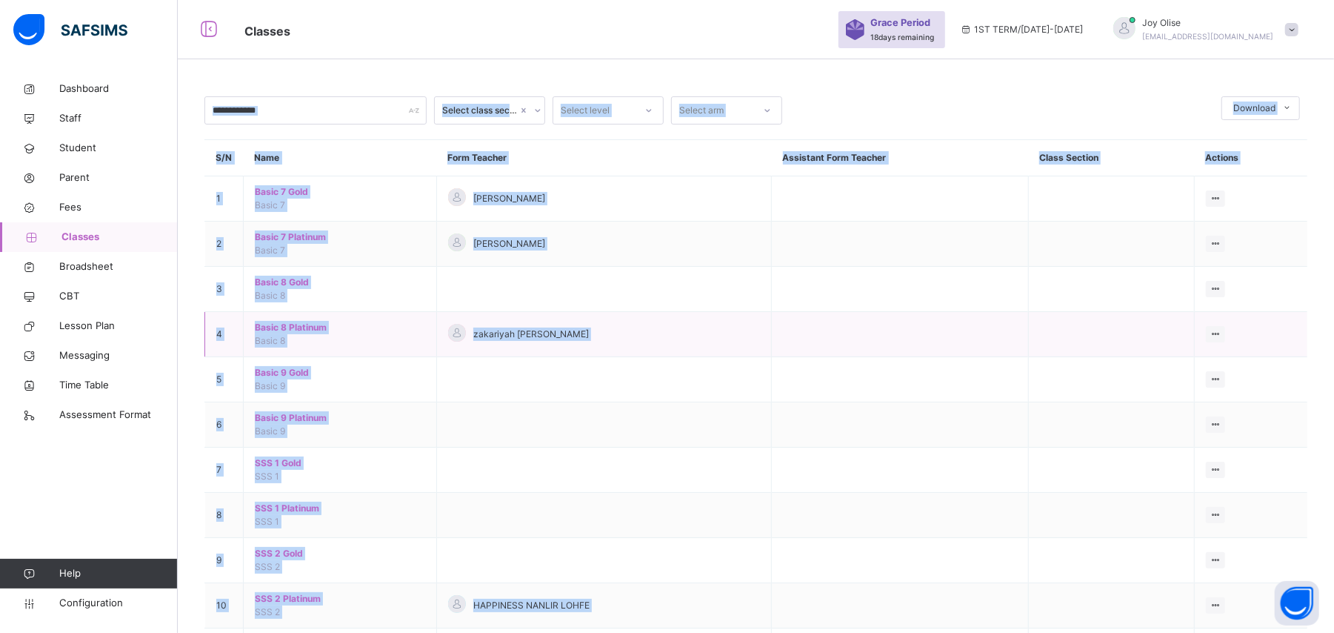
click at [299, 325] on span "Basic 8 Platinum" at bounding box center [340, 327] width 170 height 13
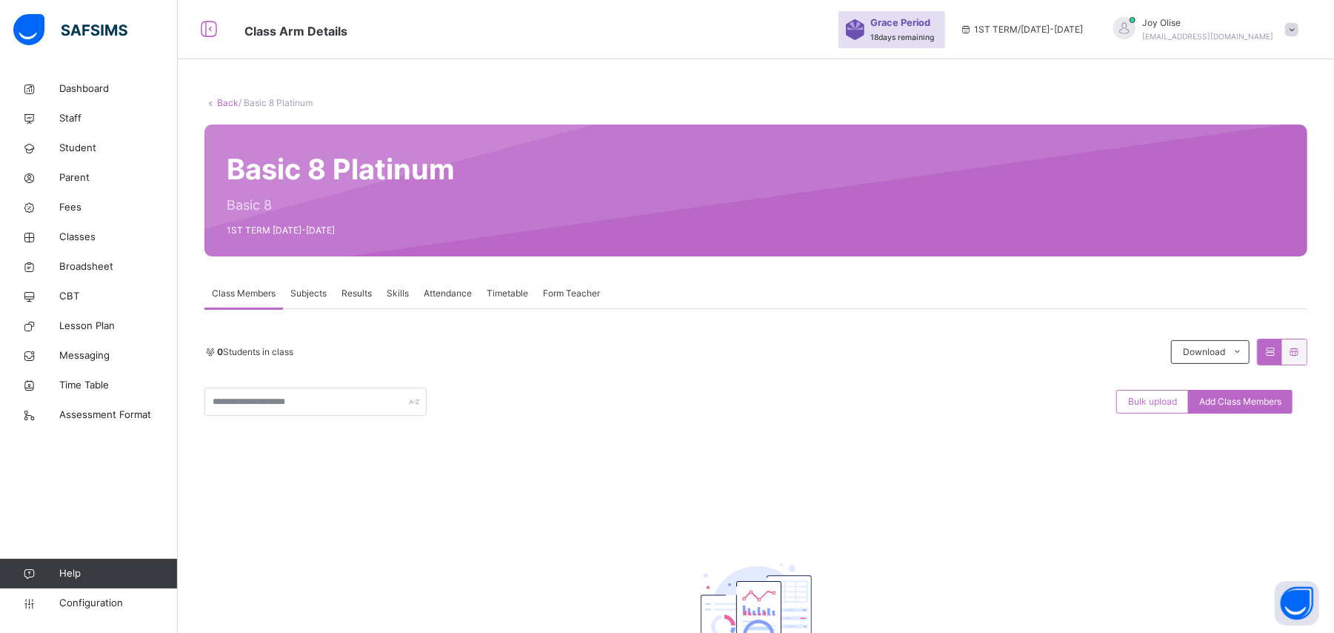
click at [225, 102] on link "Back" at bounding box center [227, 102] width 21 height 11
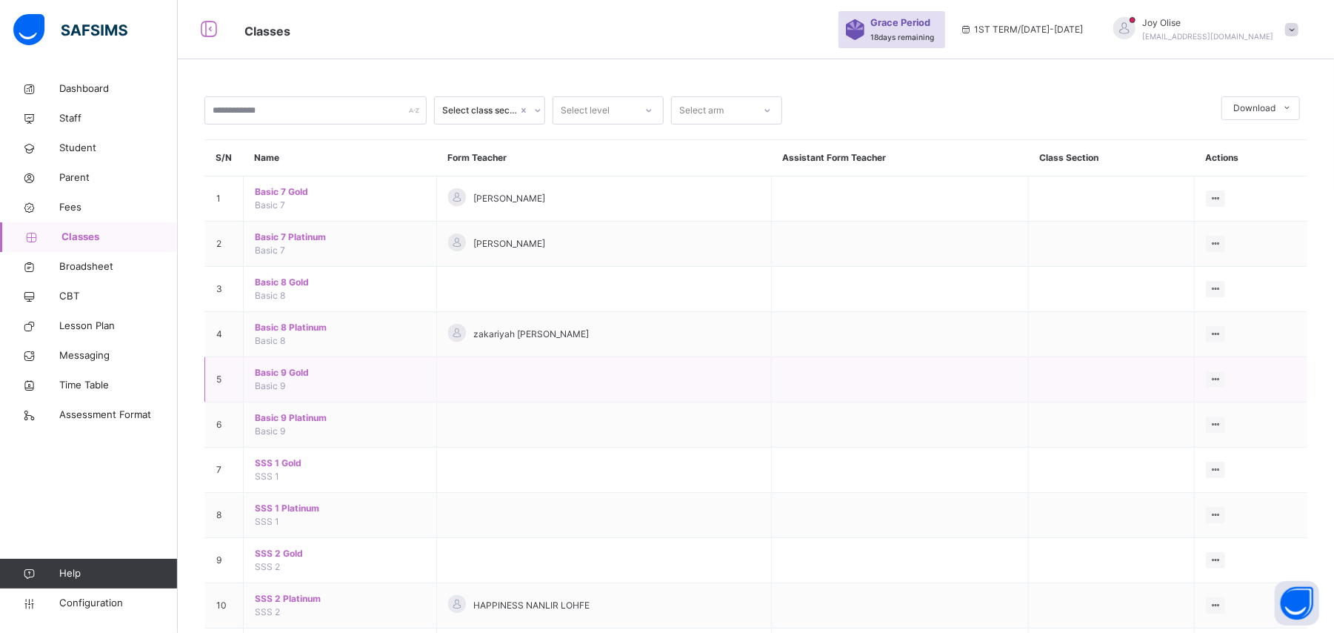
click at [282, 378] on span "Basic 9 Gold" at bounding box center [340, 372] width 170 height 13
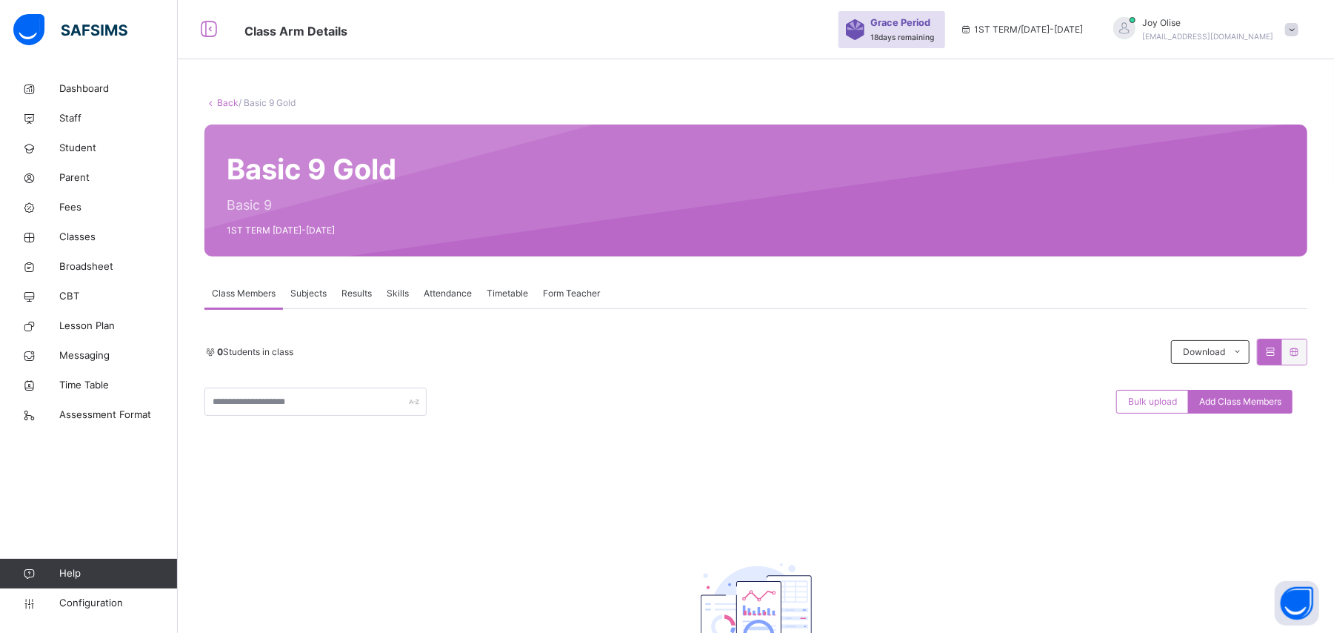
click at [230, 98] on link "Back" at bounding box center [227, 102] width 21 height 11
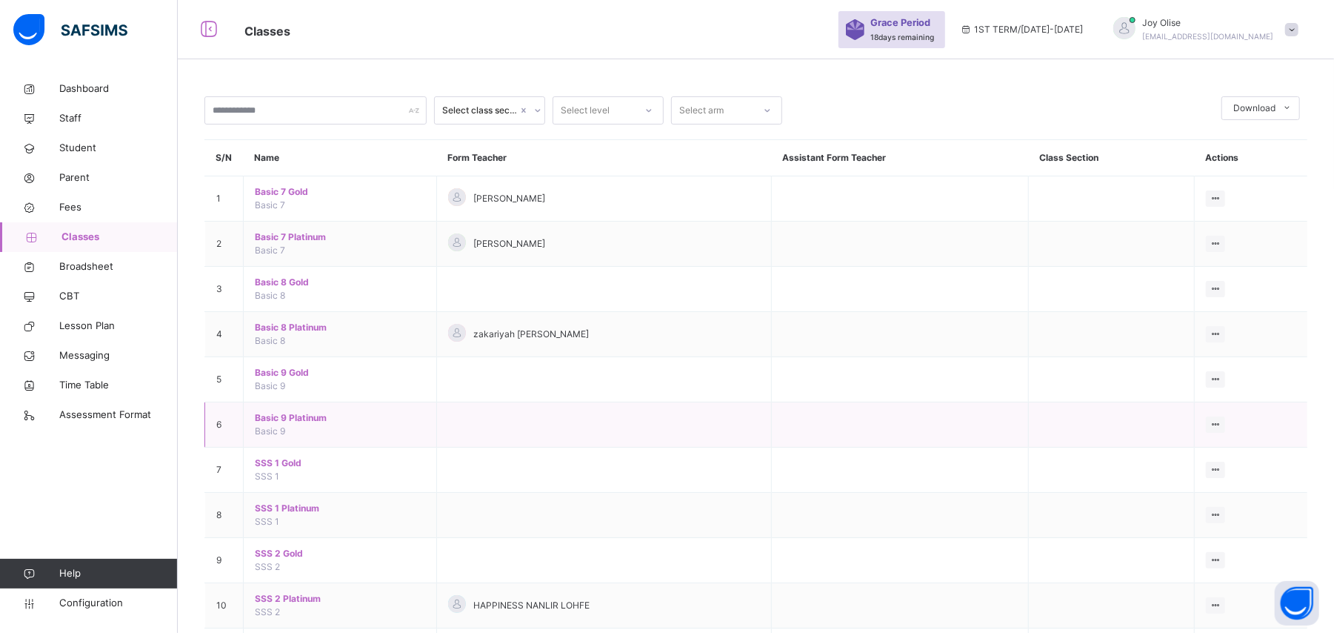
click at [279, 425] on span "Basic 9 Platinum" at bounding box center [340, 417] width 170 height 13
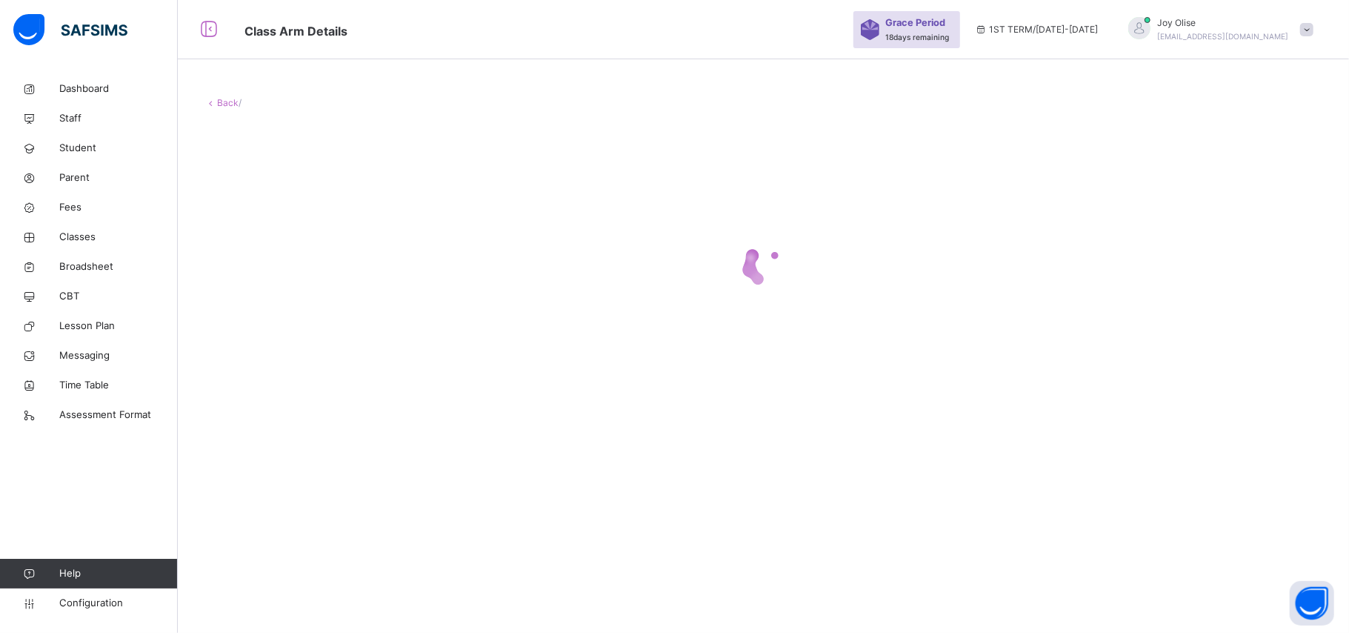
click at [279, 425] on div "Back /" at bounding box center [763, 251] width 1171 height 354
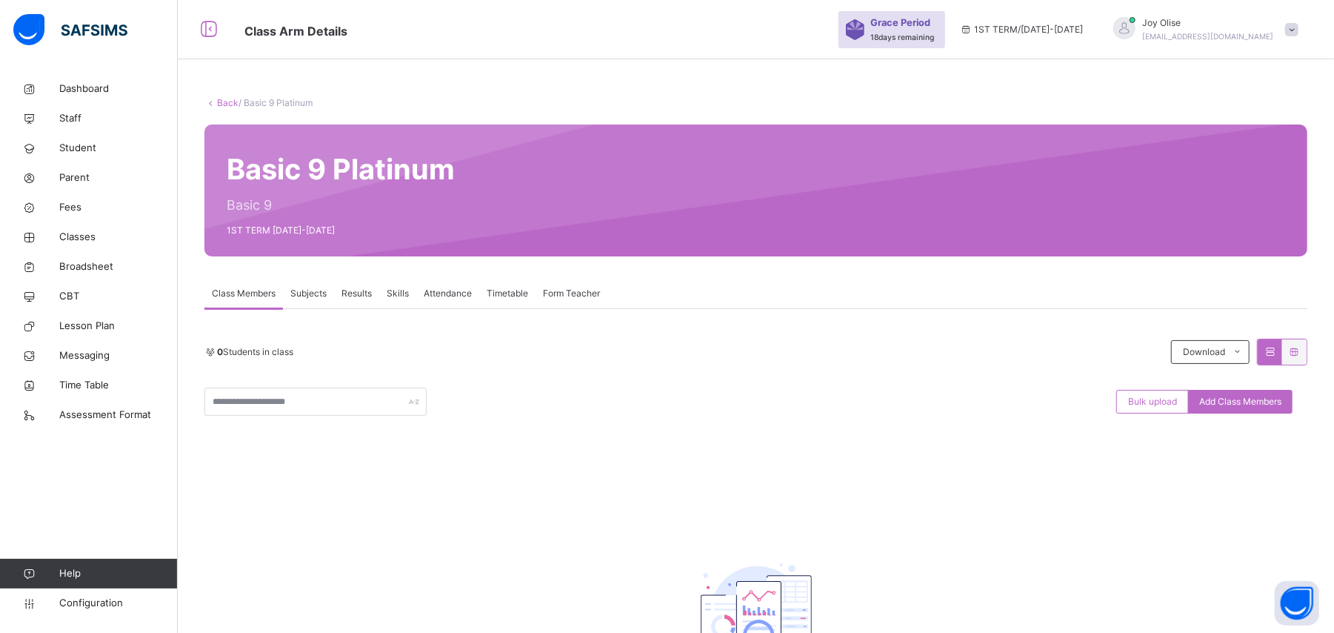
click at [236, 101] on link "Back" at bounding box center [227, 102] width 21 height 11
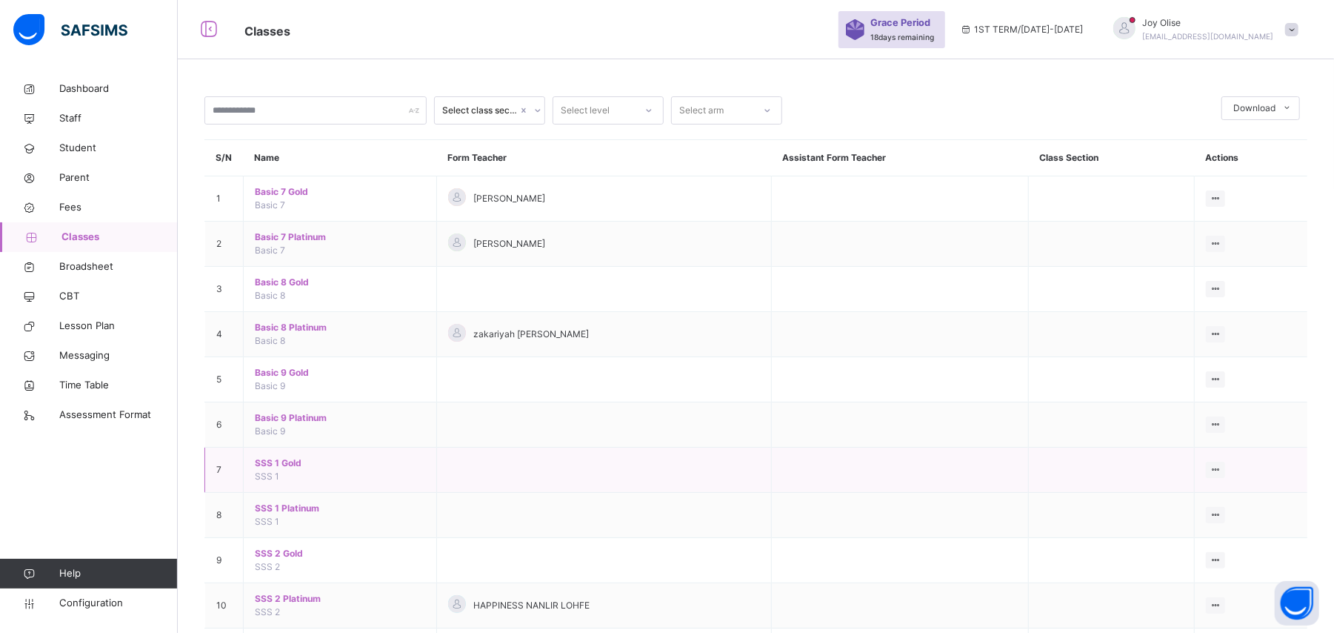
click at [270, 467] on span "SSS 1 Gold" at bounding box center [340, 462] width 170 height 13
click at [270, 467] on div "Select class section Select level Select arm Download Pdf Report Excel Report S…" at bounding box center [756, 378] width 1157 height 756
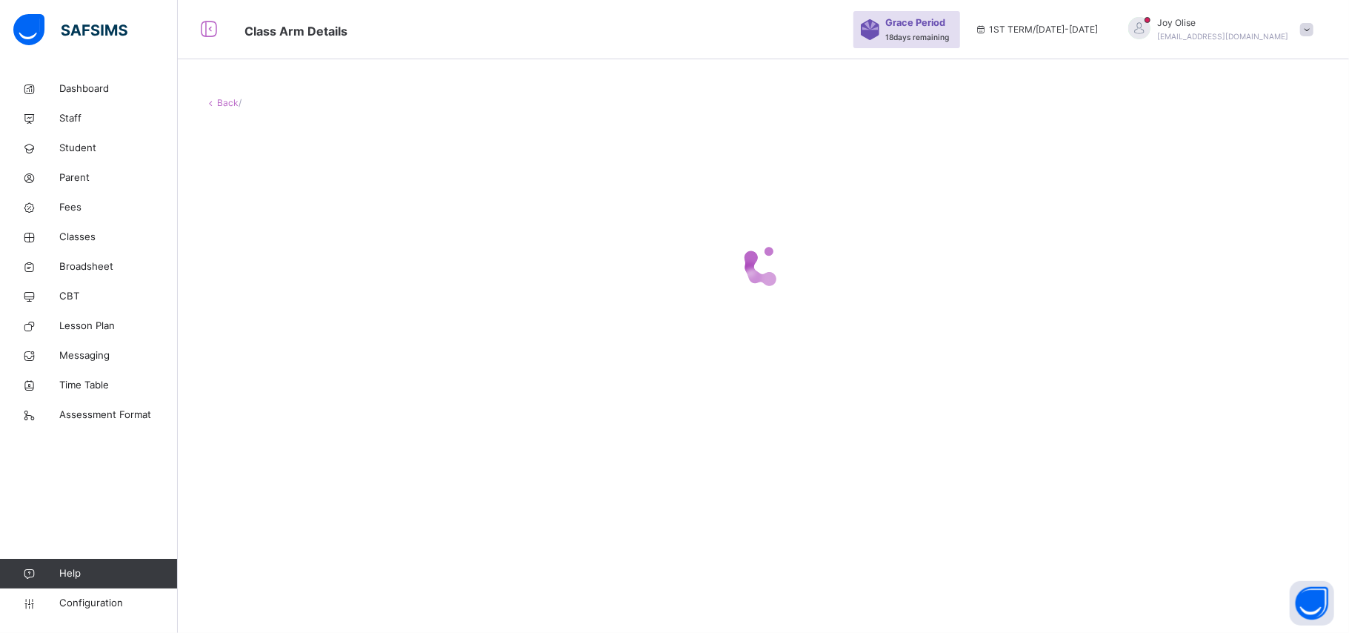
click at [270, 467] on div "Back /" at bounding box center [763, 316] width 1171 height 633
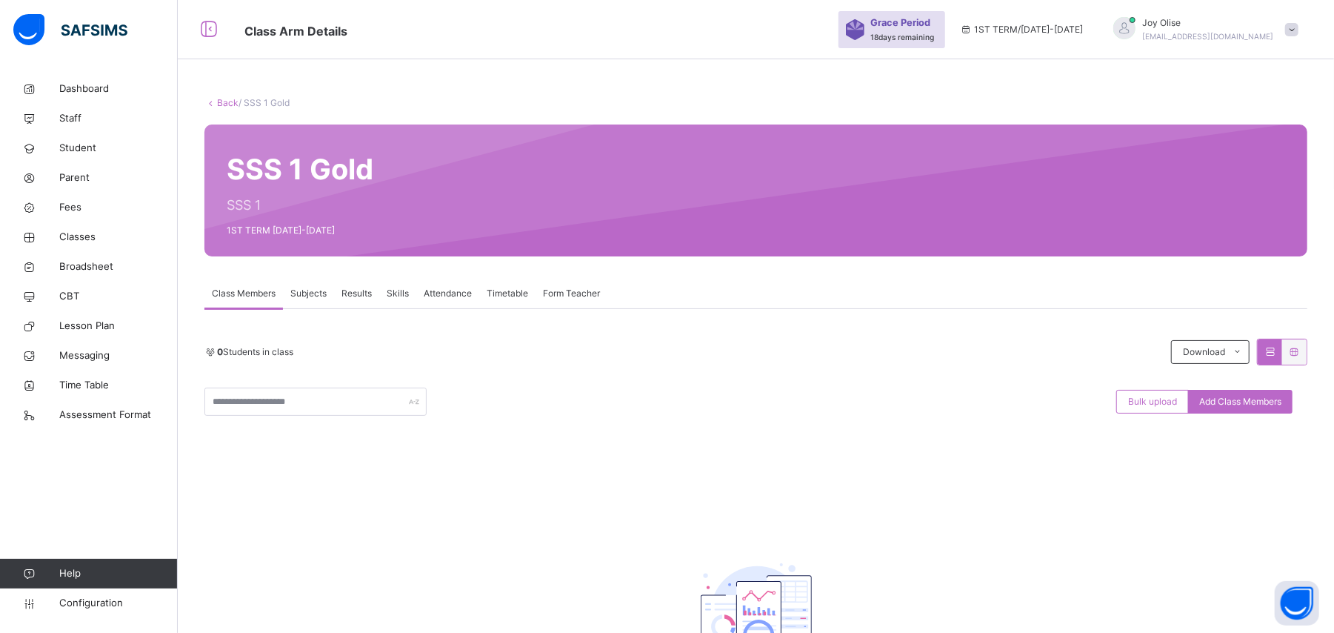
click at [235, 98] on link "Back" at bounding box center [227, 102] width 21 height 11
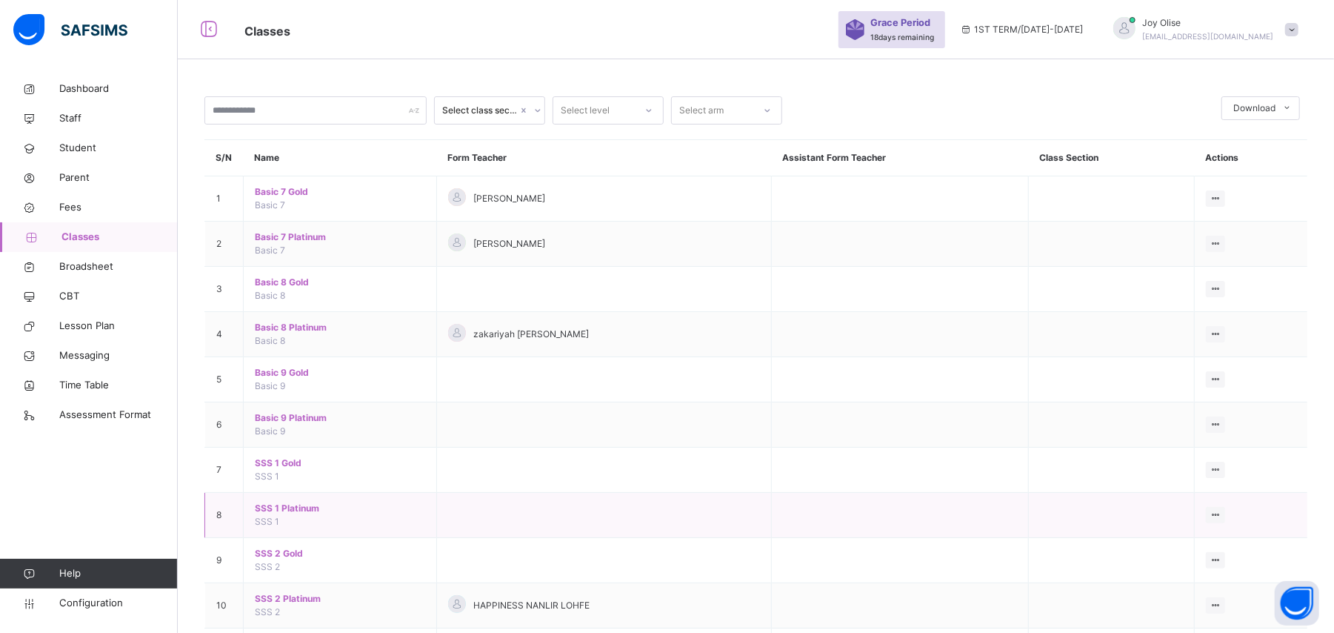
click at [271, 513] on span "SSS 1 Platinum" at bounding box center [340, 508] width 170 height 13
click at [271, 513] on div "Select class section Select level Select arm Download Pdf Report Excel Report S…" at bounding box center [756, 378] width 1157 height 756
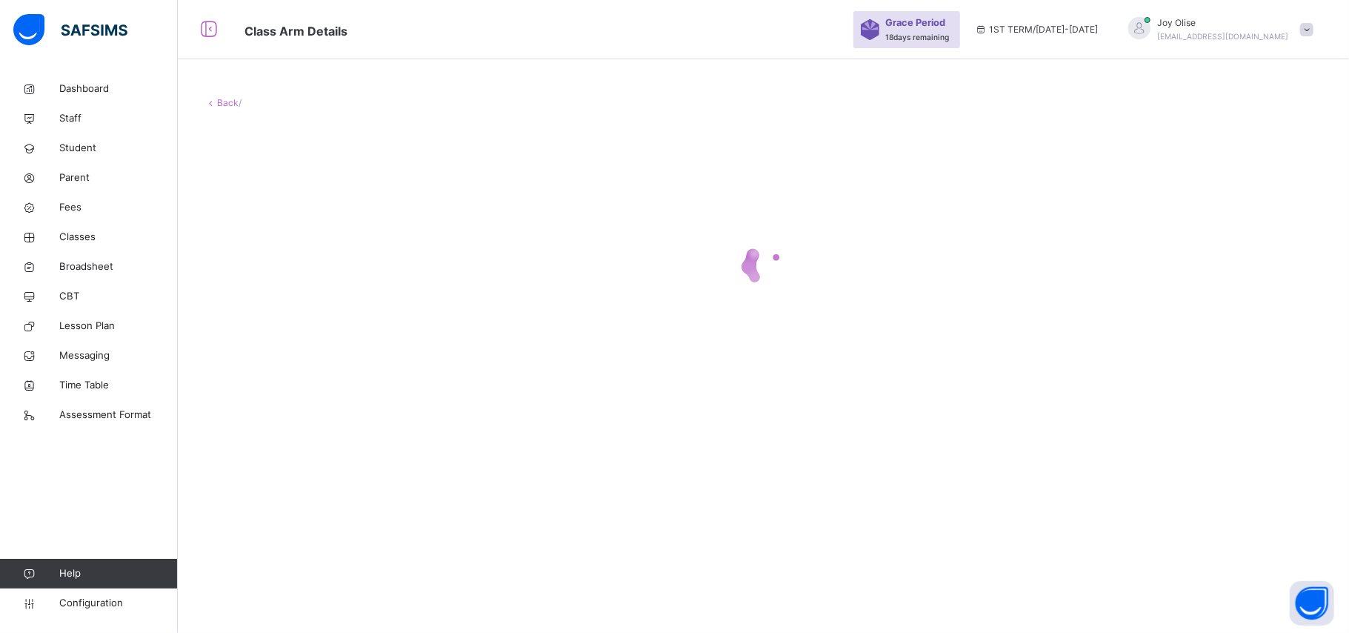
click at [271, 513] on div "Back /" at bounding box center [763, 316] width 1171 height 633
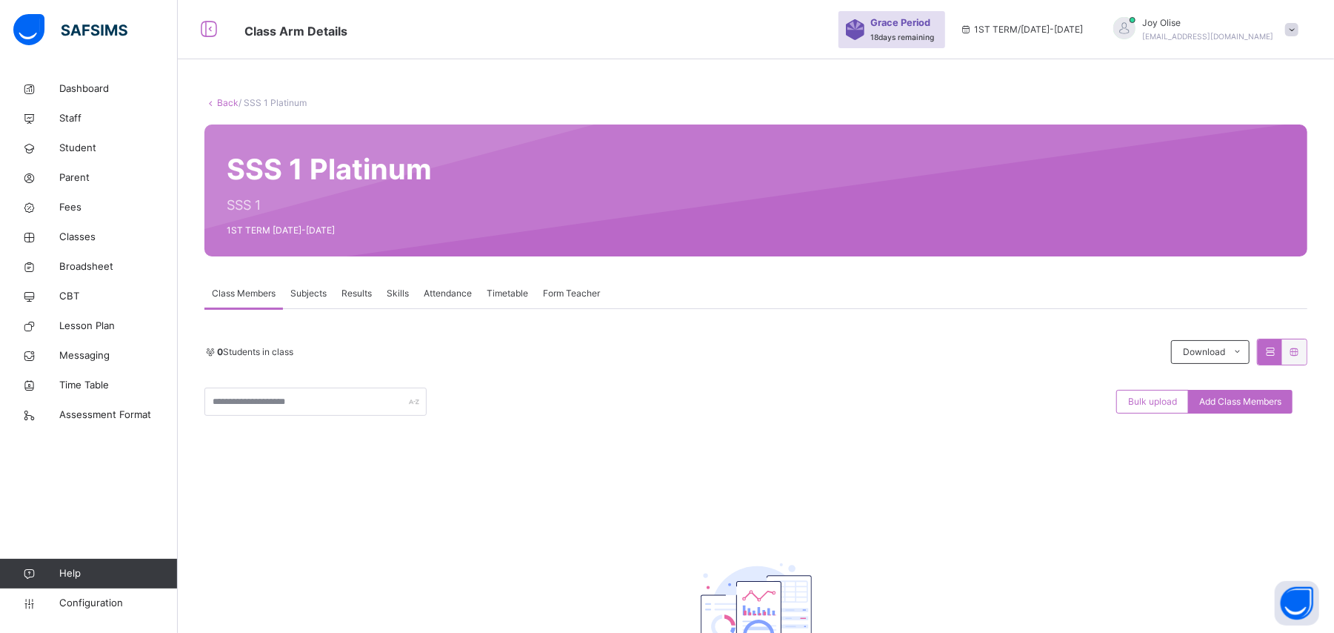
click at [228, 107] on link "Back" at bounding box center [227, 102] width 21 height 11
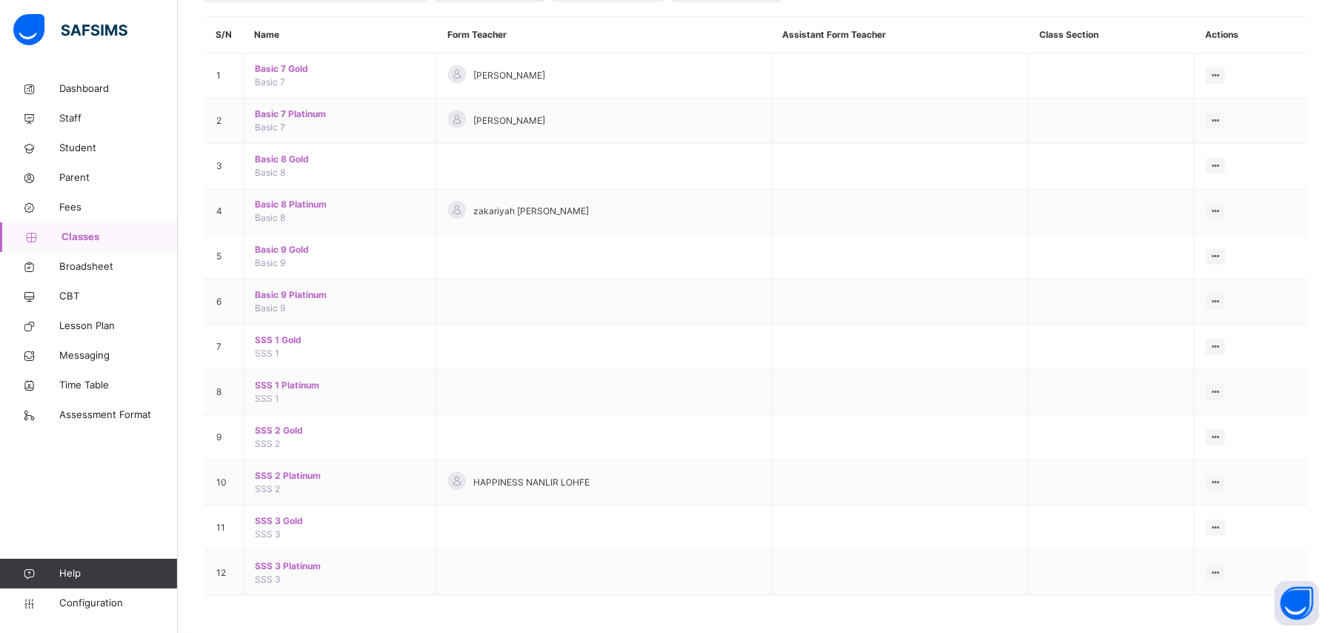
scroll to position [126, 0]
click at [283, 425] on span "SSS 2 Gold" at bounding box center [340, 430] width 170 height 13
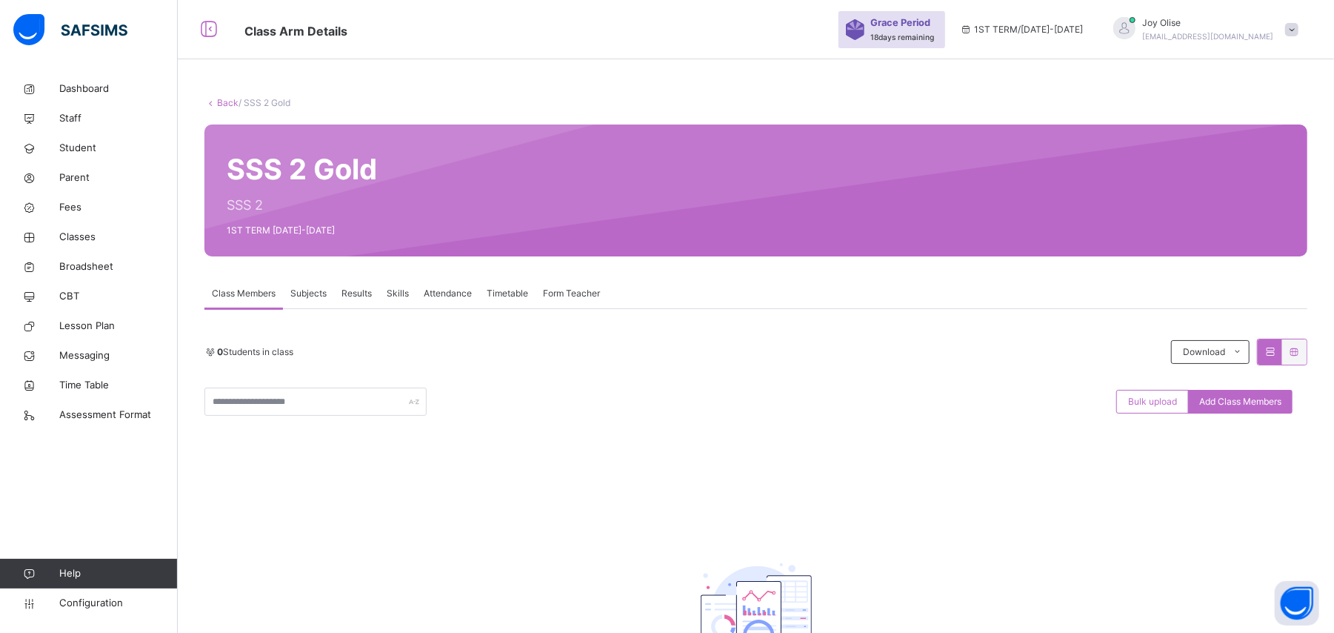
click at [224, 99] on link "Back" at bounding box center [227, 102] width 21 height 11
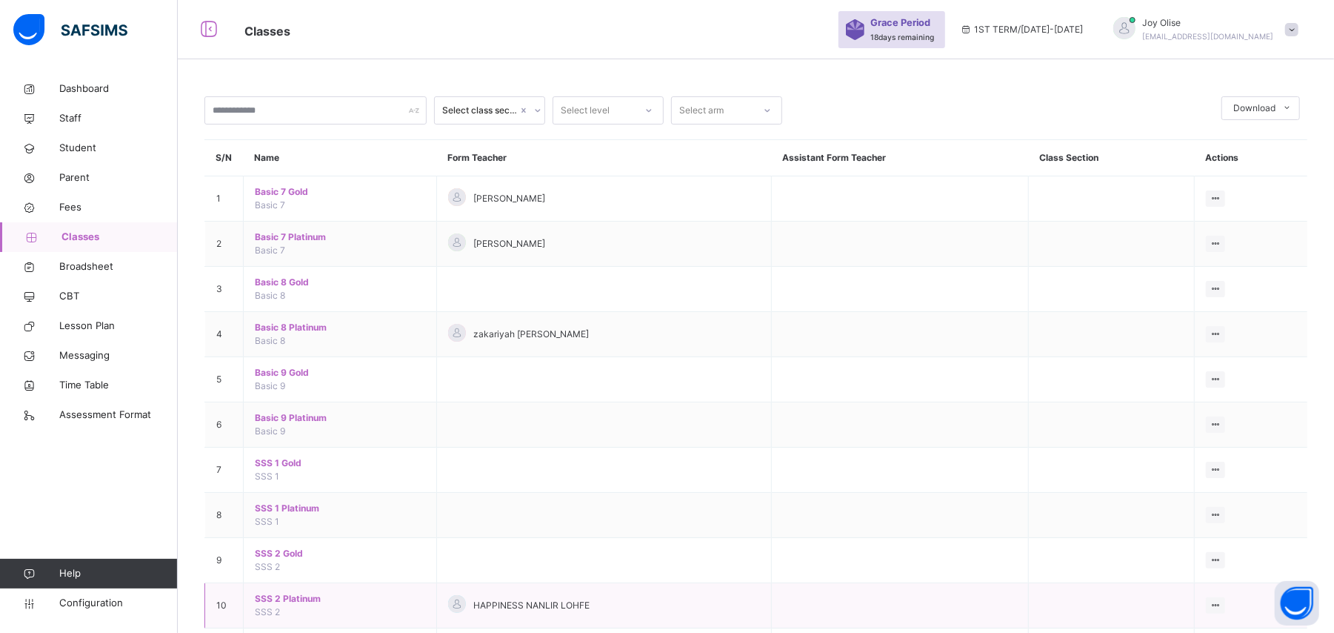
click at [270, 602] on span "SSS 2 Platinum" at bounding box center [340, 598] width 170 height 13
click at [270, 602] on div "Select class section Select level Select arm Download Pdf Report Excel Report S…" at bounding box center [756, 378] width 1157 height 756
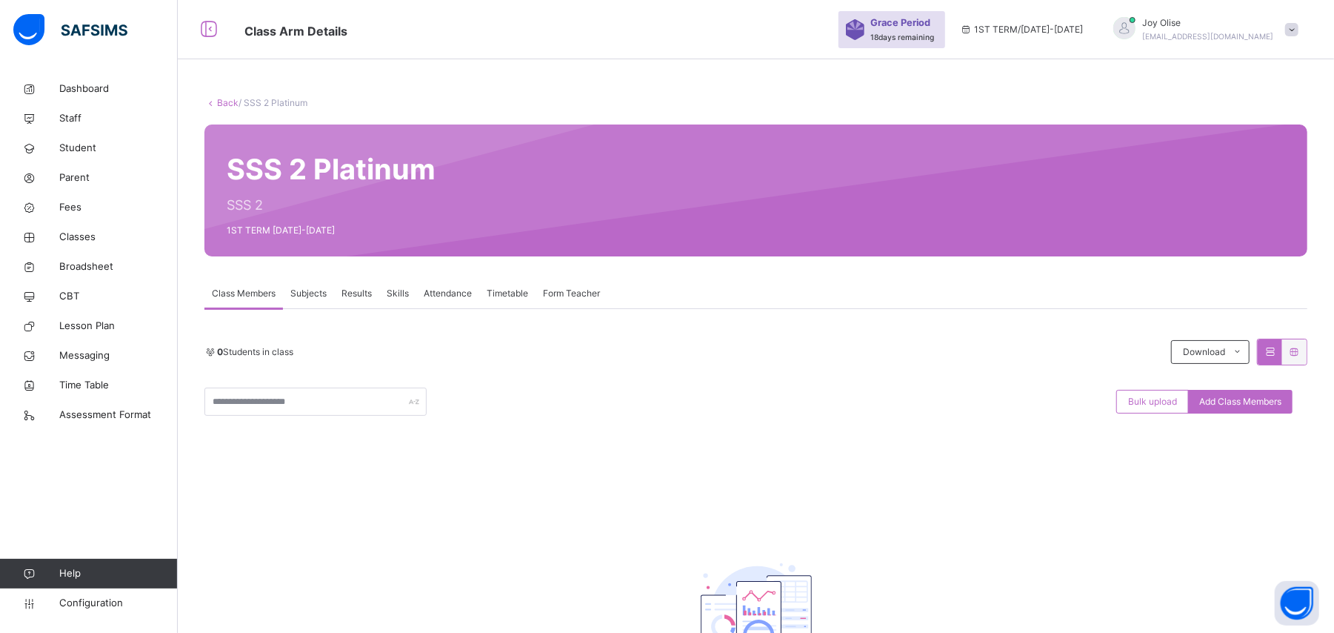
click at [224, 101] on link "Back" at bounding box center [227, 102] width 21 height 11
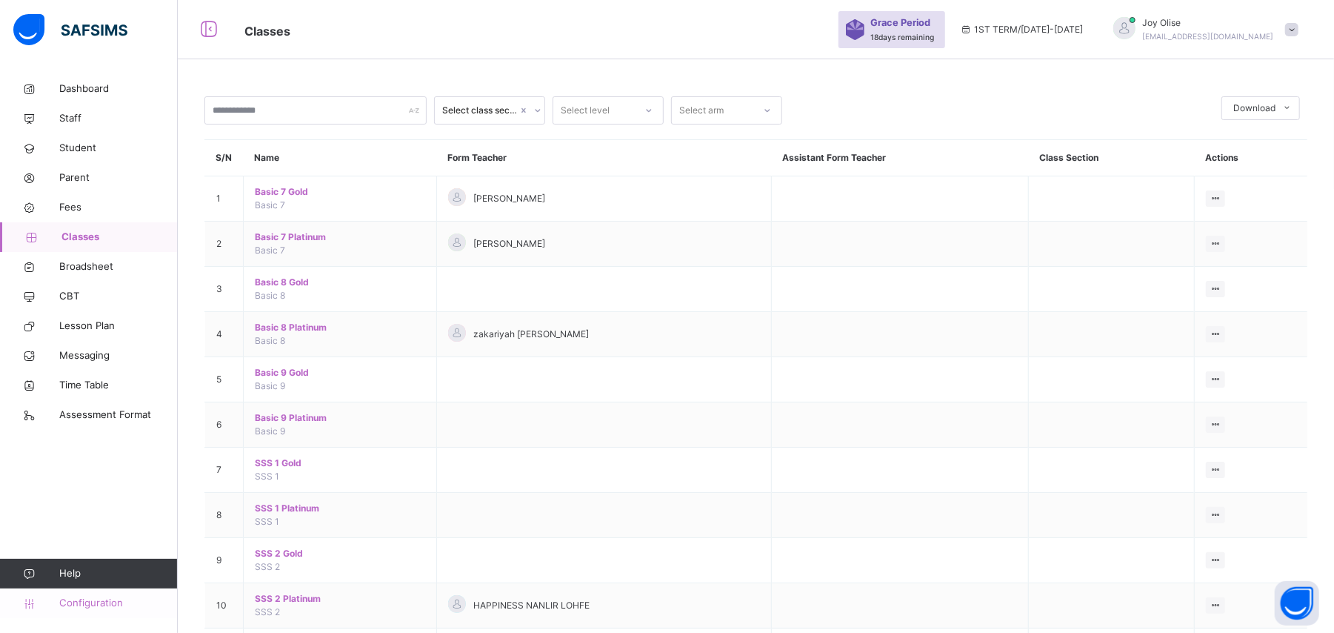
click at [74, 605] on span "Configuration" at bounding box center [118, 603] width 118 height 15
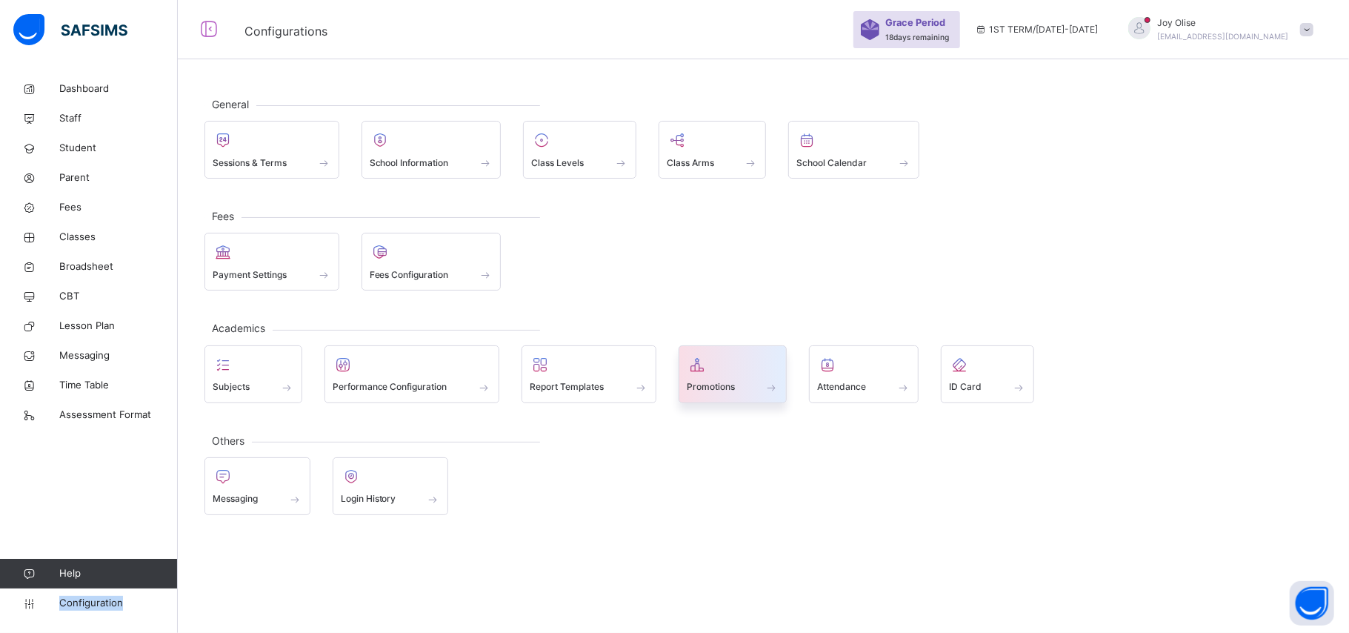
click at [748, 370] on div at bounding box center [733, 364] width 93 height 22
click at [748, 370] on div "General Sessions & Terms School Information Class Levels Class Arms School Cale…" at bounding box center [763, 316] width 1171 height 633
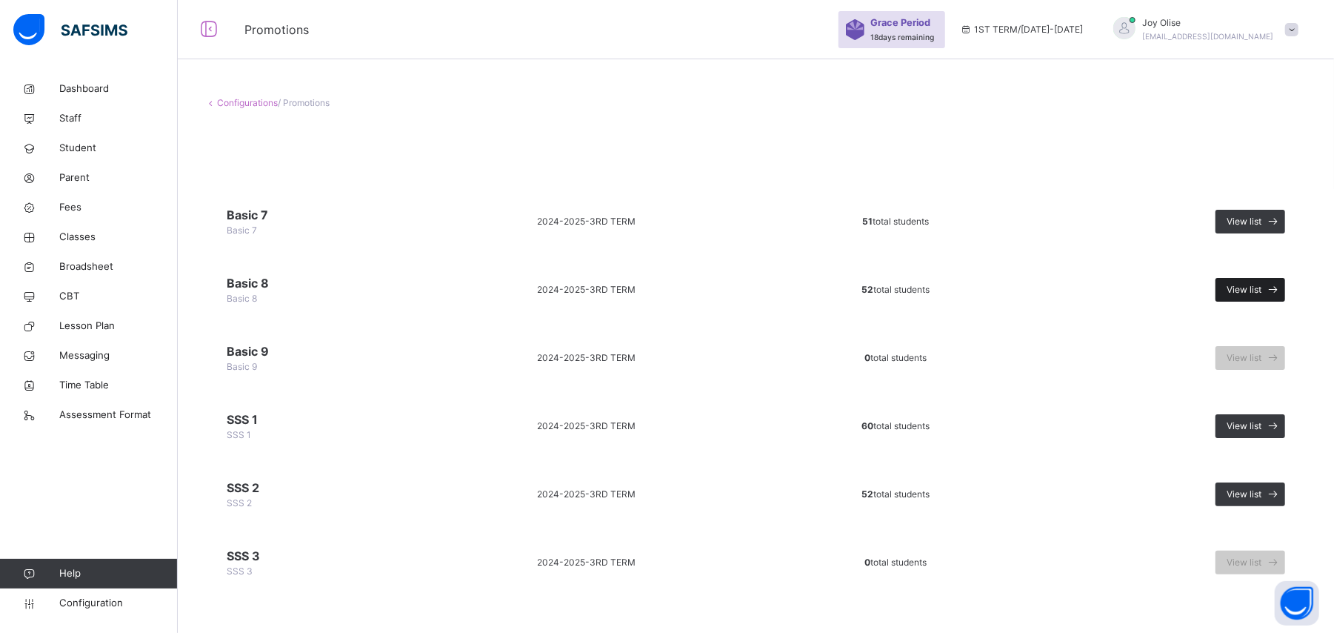
click at [1252, 286] on span "View list" at bounding box center [1244, 289] width 35 height 13
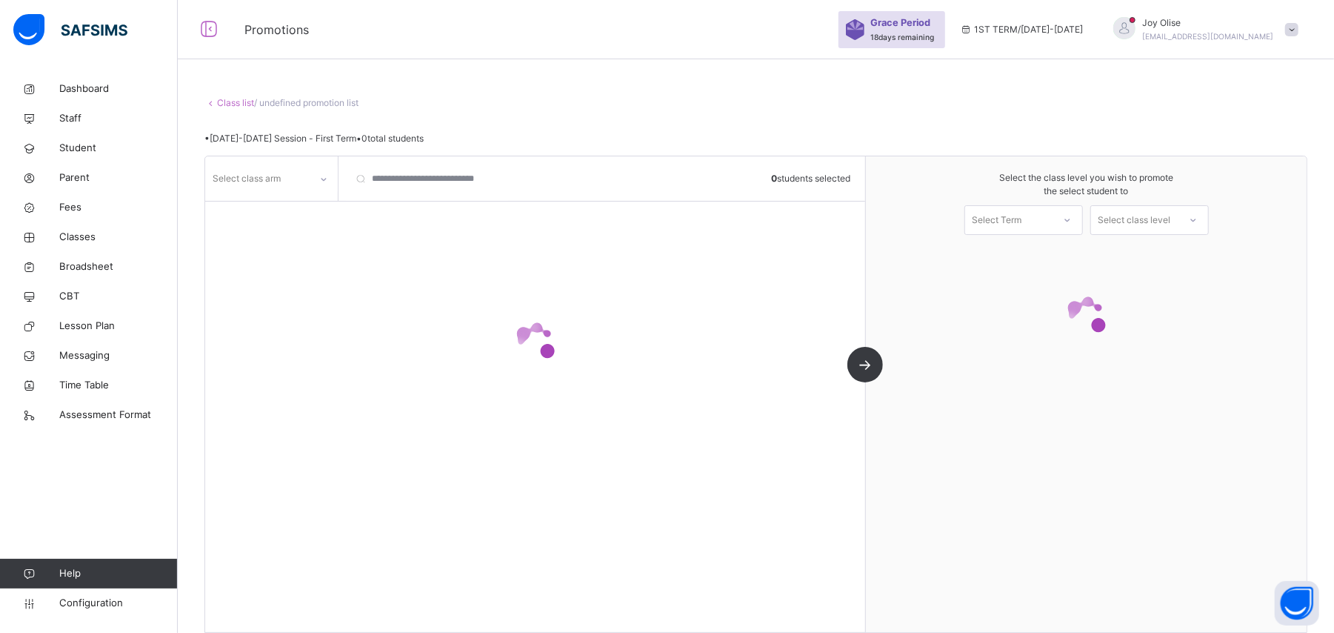
click at [233, 102] on link "Class list" at bounding box center [235, 102] width 37 height 11
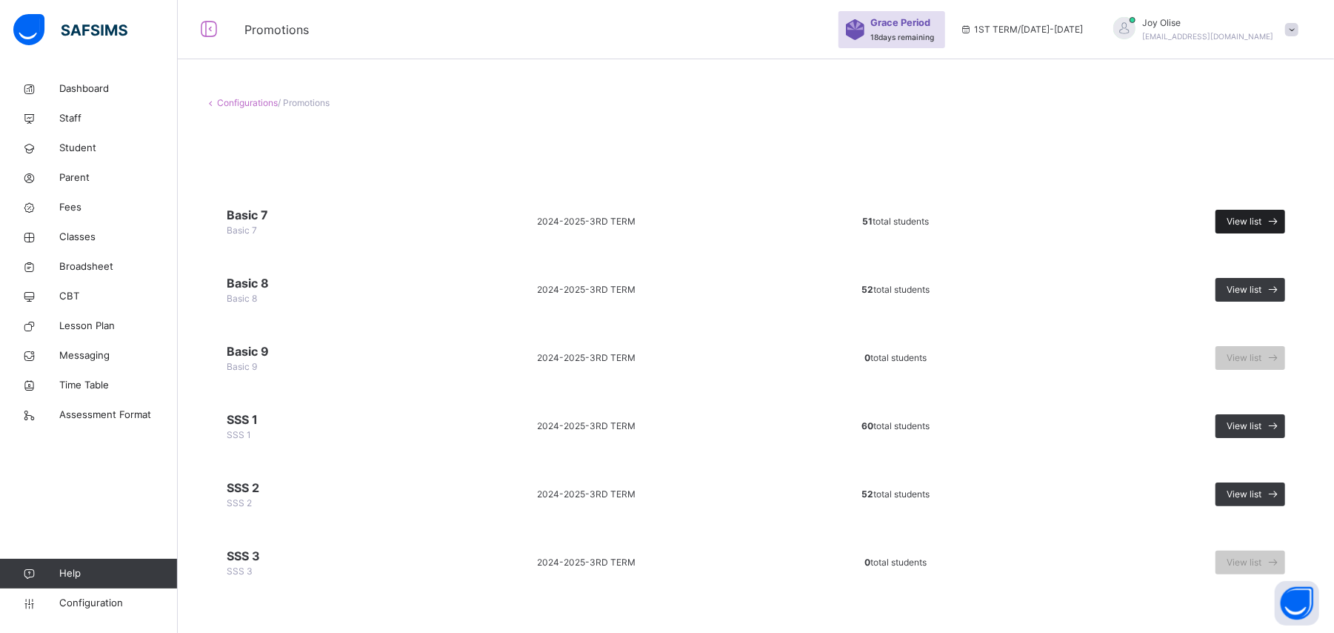
click at [1282, 217] on icon at bounding box center [1274, 221] width 16 height 17
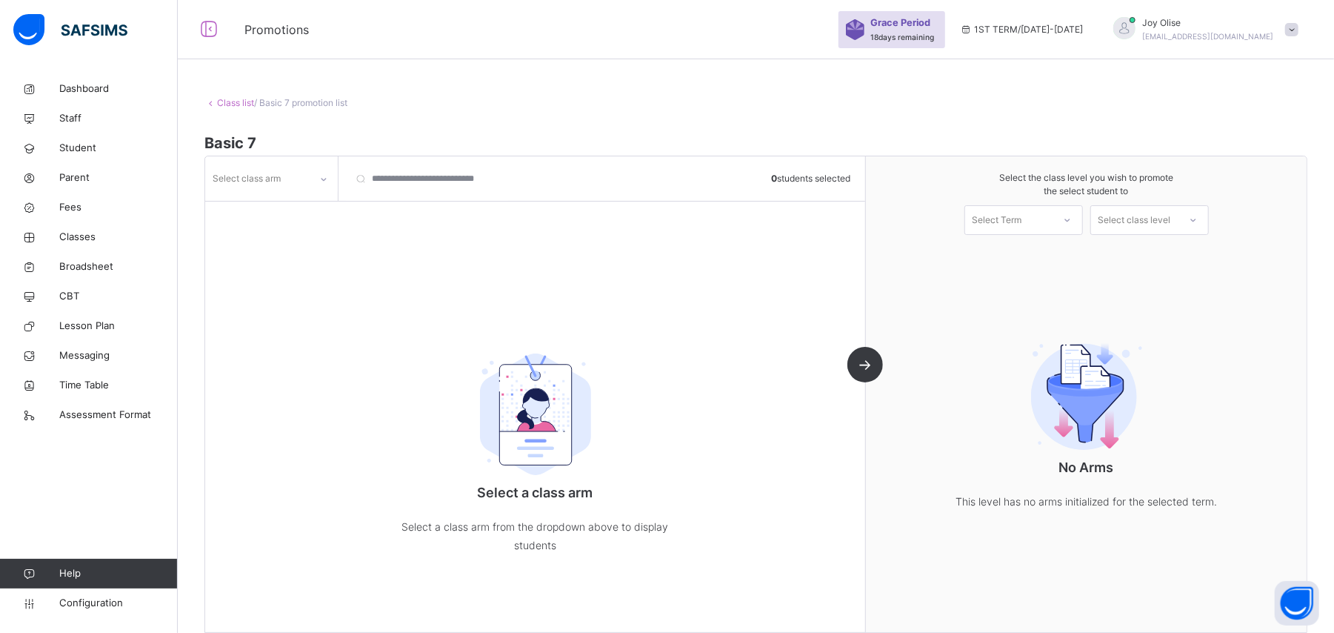
click at [321, 178] on icon at bounding box center [323, 179] width 9 height 15
click at [295, 230] on div "Platinum" at bounding box center [271, 237] width 131 height 25
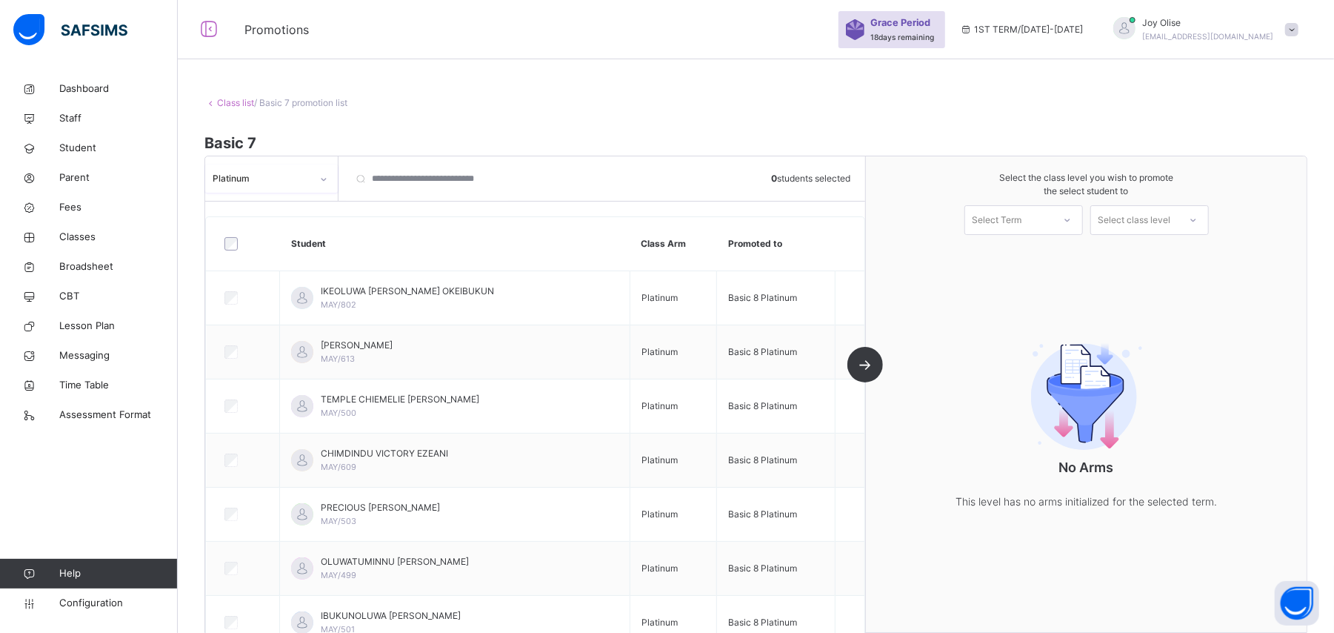
click at [1053, 214] on div "Select Term" at bounding box center [1008, 220] width 87 height 23
click at [1039, 250] on div "1ST TERM [DATE]-[DATE]" at bounding box center [1023, 261] width 117 height 39
click at [1103, 274] on div "Select the class level you wish to promote the select student to 1ST TERM [DATE…" at bounding box center [1086, 394] width 441 height 476
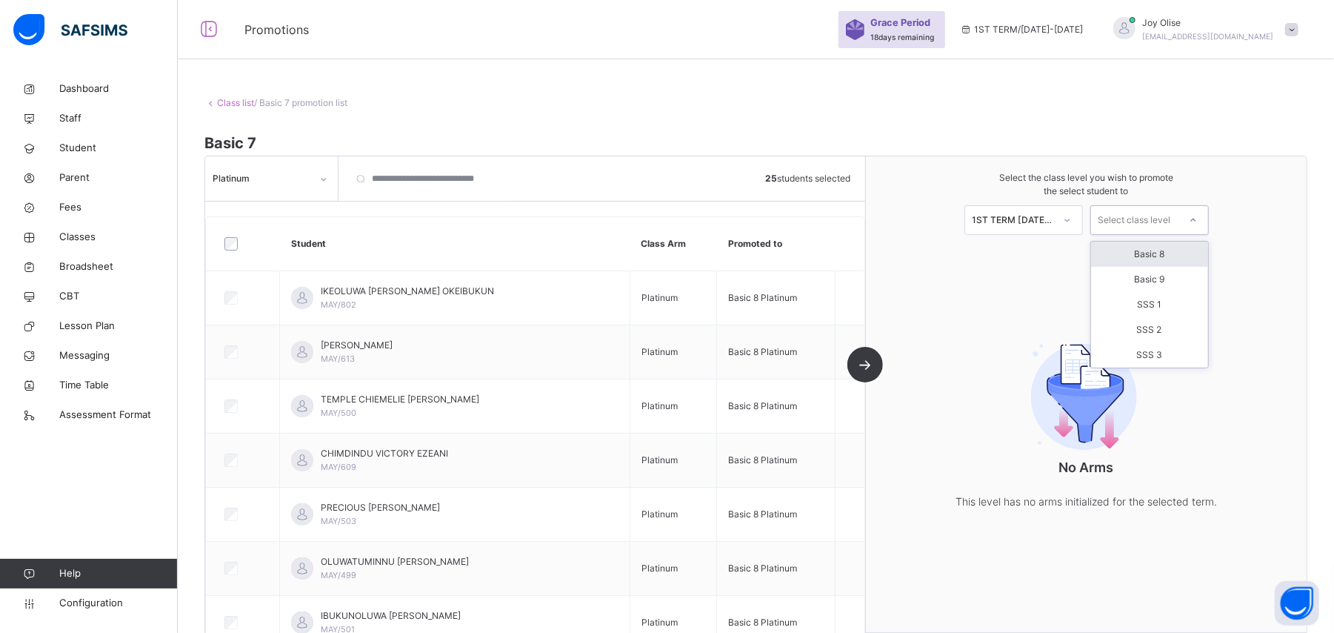
click at [1171, 221] on div "Select class level" at bounding box center [1135, 220] width 73 height 30
click at [1175, 252] on div "Basic 8" at bounding box center [1149, 254] width 117 height 25
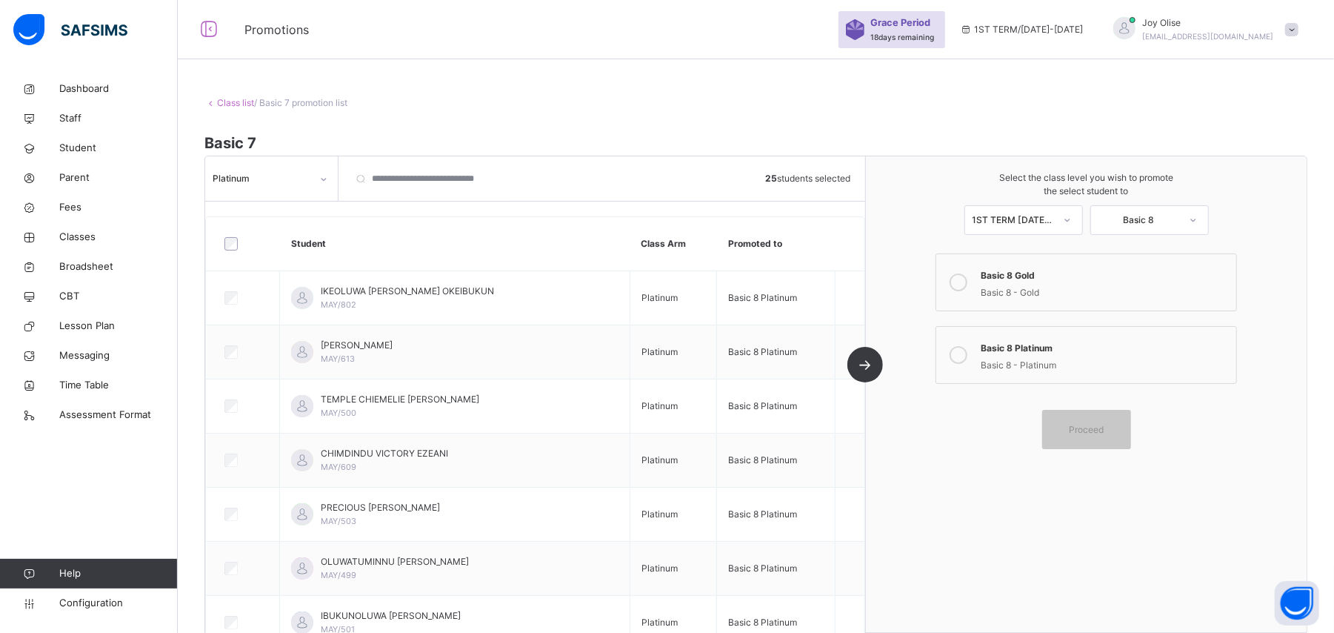
click at [1175, 252] on div "Select the class level you wish to promote the select student to 1ST TERM [DATE…" at bounding box center [1086, 394] width 441 height 476
click at [966, 353] on icon at bounding box center [959, 355] width 18 height 18
click at [968, 359] on icon at bounding box center [959, 355] width 18 height 18
click at [1008, 285] on div "Basic 8 - Gold" at bounding box center [1104, 290] width 247 height 17
click at [968, 356] on icon at bounding box center [959, 355] width 18 height 18
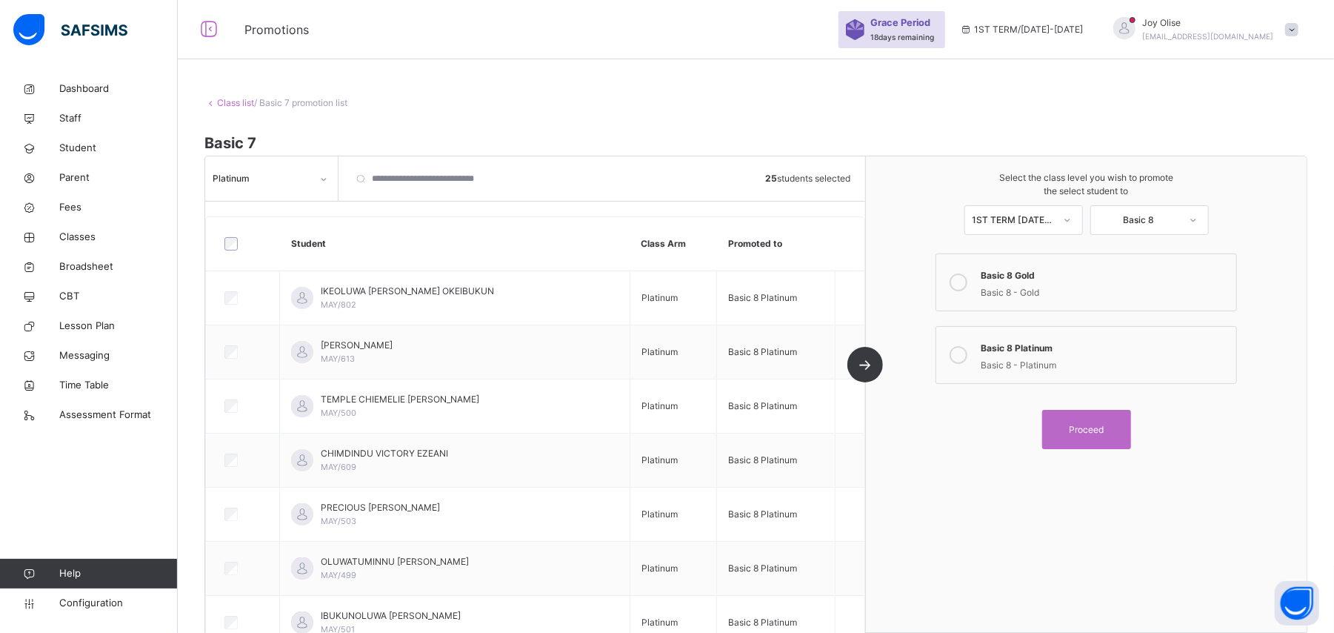
click at [968, 356] on icon at bounding box center [959, 355] width 18 height 18
click at [866, 362] on div "Platinum 25 students selected Student Class Arm Promoted to IKEOLUWA [PERSON_NA…" at bounding box center [535, 394] width 661 height 476
